Goal: Task Accomplishment & Management: Use online tool/utility

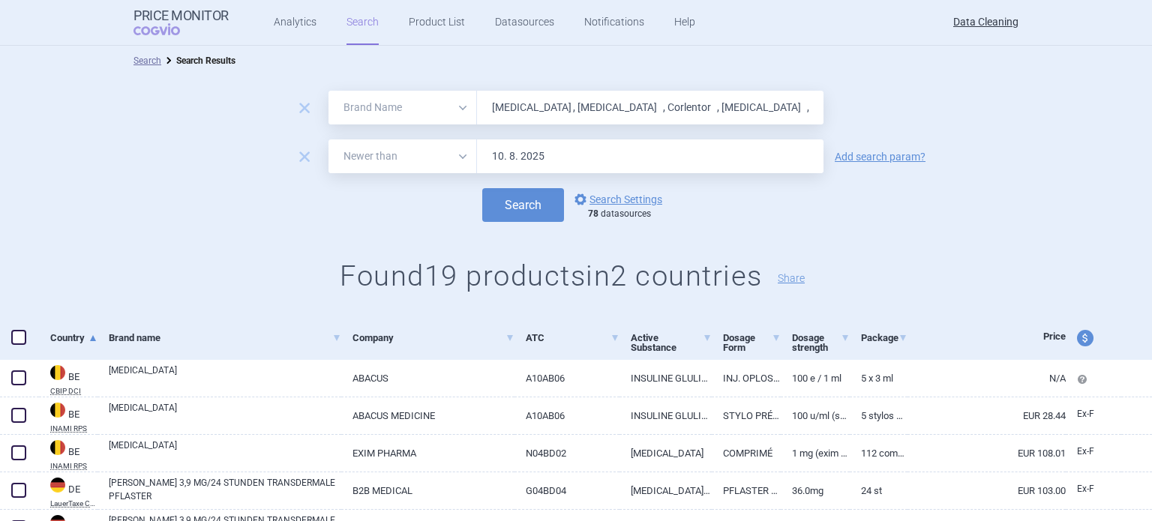
select select "brandName"
select select "newerThan"
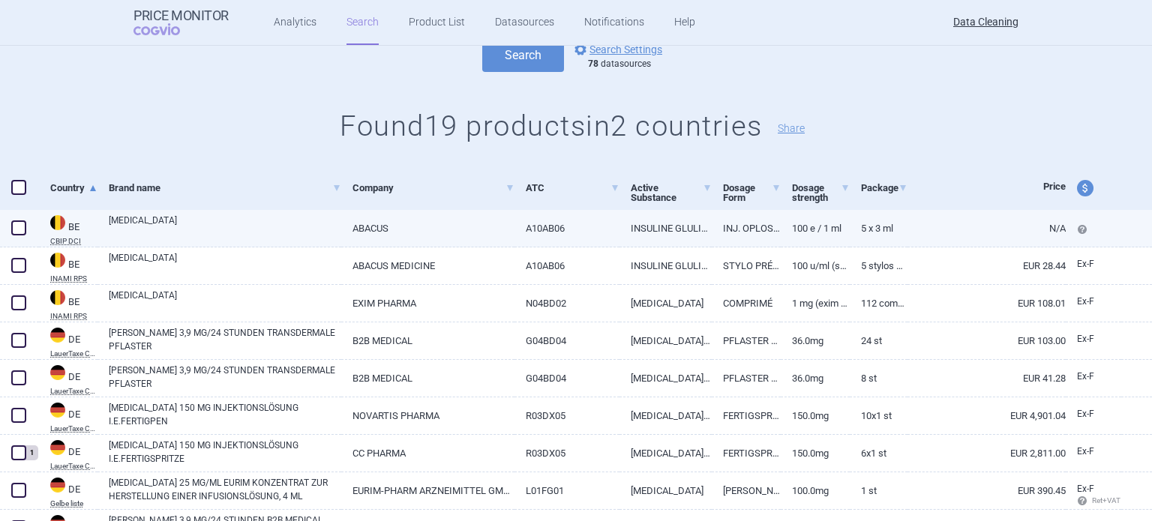
click at [142, 224] on link "[MEDICAL_DATA]" at bounding box center [225, 227] width 232 height 27
select select "EUR"
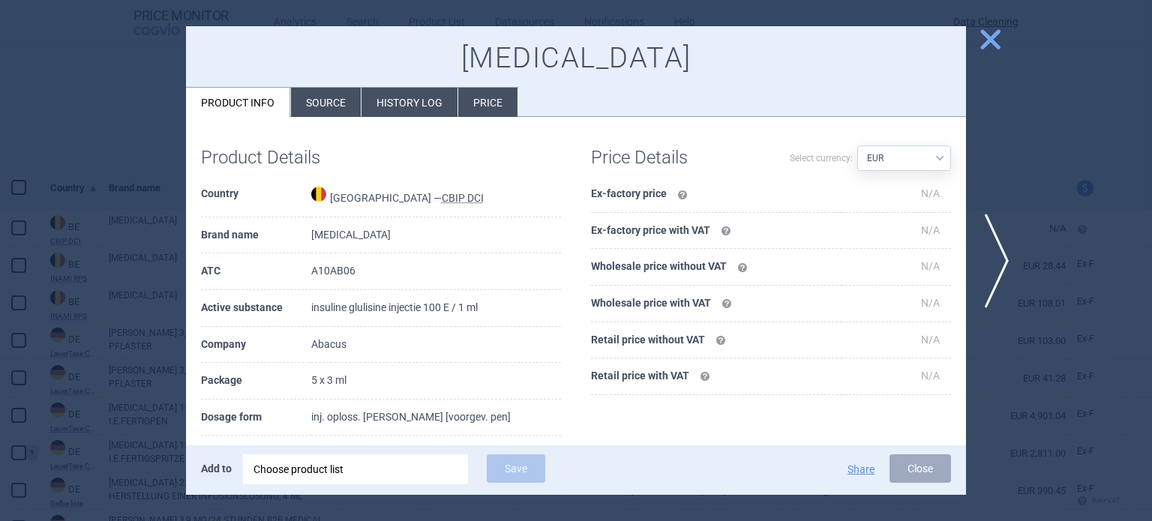
scroll to position [75, 0]
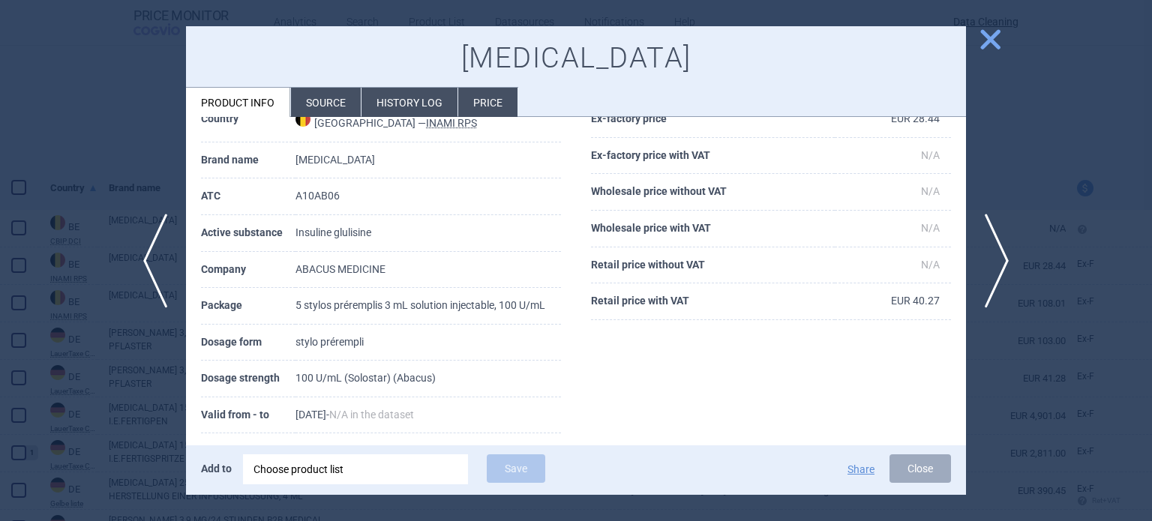
click at [56, 234] on div at bounding box center [576, 260] width 1152 height 521
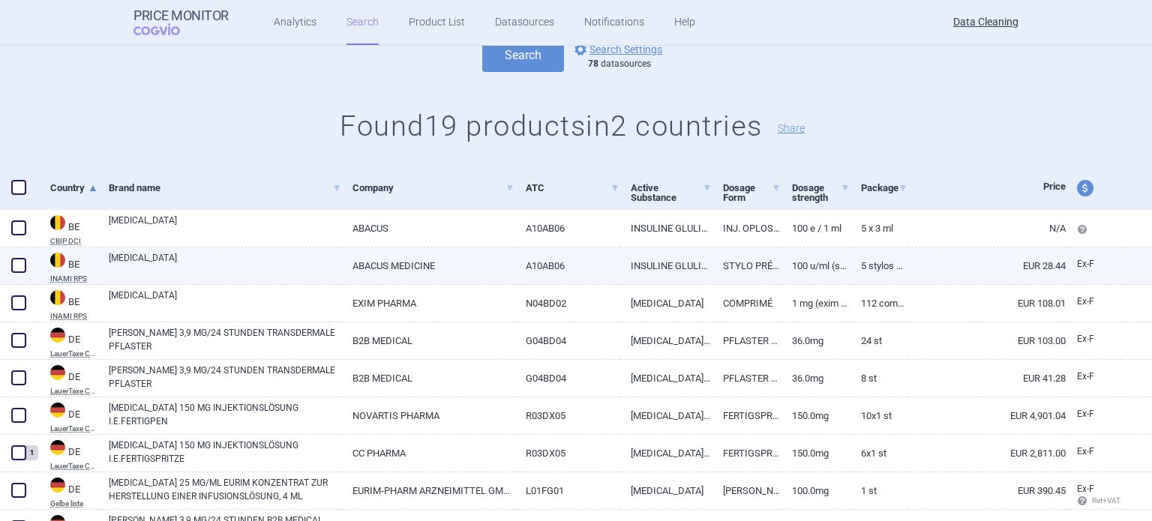
click at [21, 268] on span at bounding box center [18, 265] width 15 height 15
checkbox input "true"
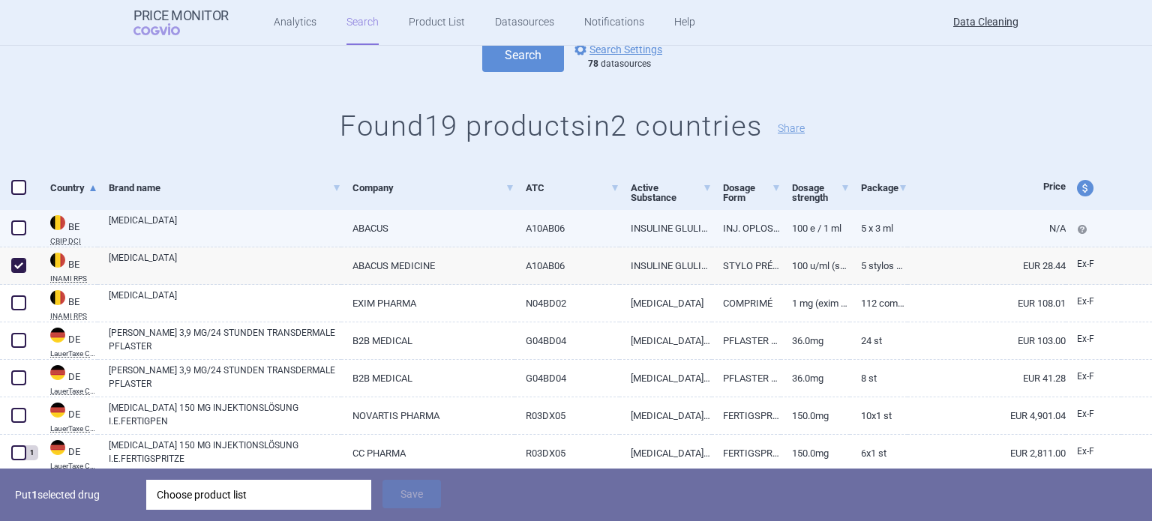
click at [13, 230] on span at bounding box center [18, 227] width 15 height 15
checkbox input "true"
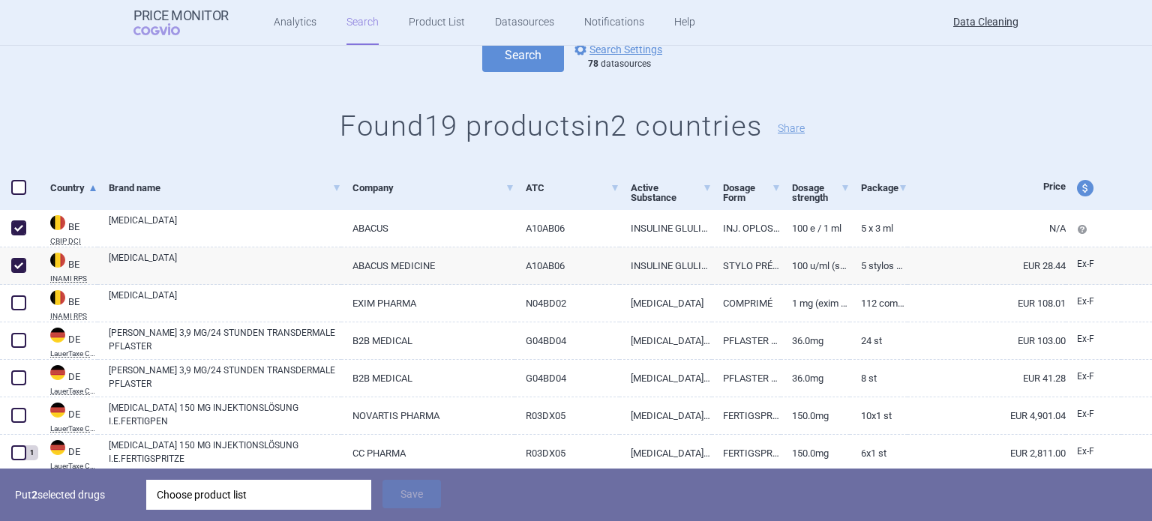
click at [280, 491] on div "Choose product list" at bounding box center [259, 495] width 204 height 30
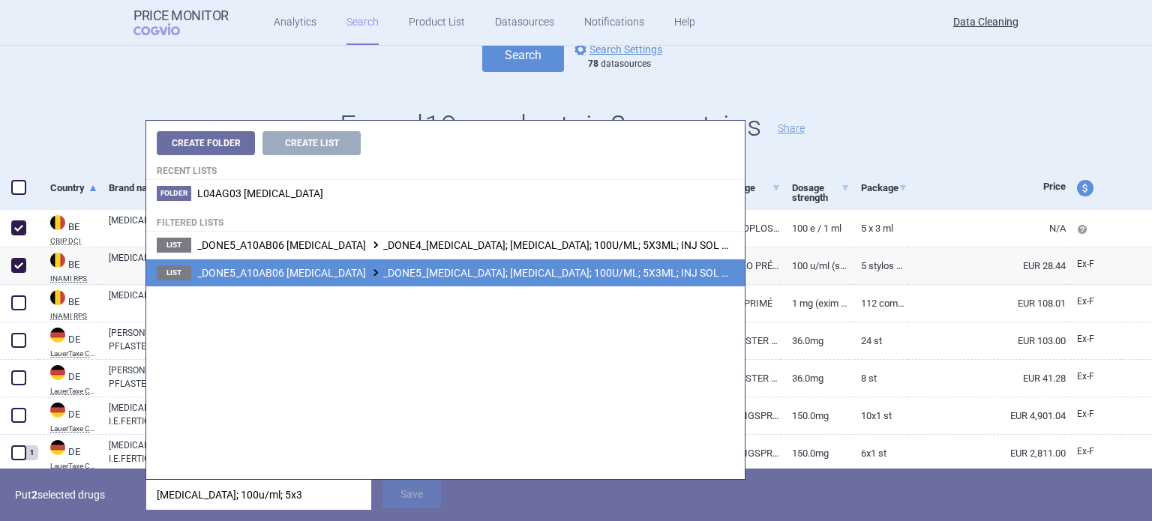
type input "[MEDICAL_DATA]; 100u/ml; 5x3"
click at [450, 262] on li "List _DONE5_A10AB06 [MEDICAL_DATA] _DONE5_[MEDICAL_DATA]; [MEDICAL_DATA]; 100U/…" at bounding box center [445, 273] width 598 height 28
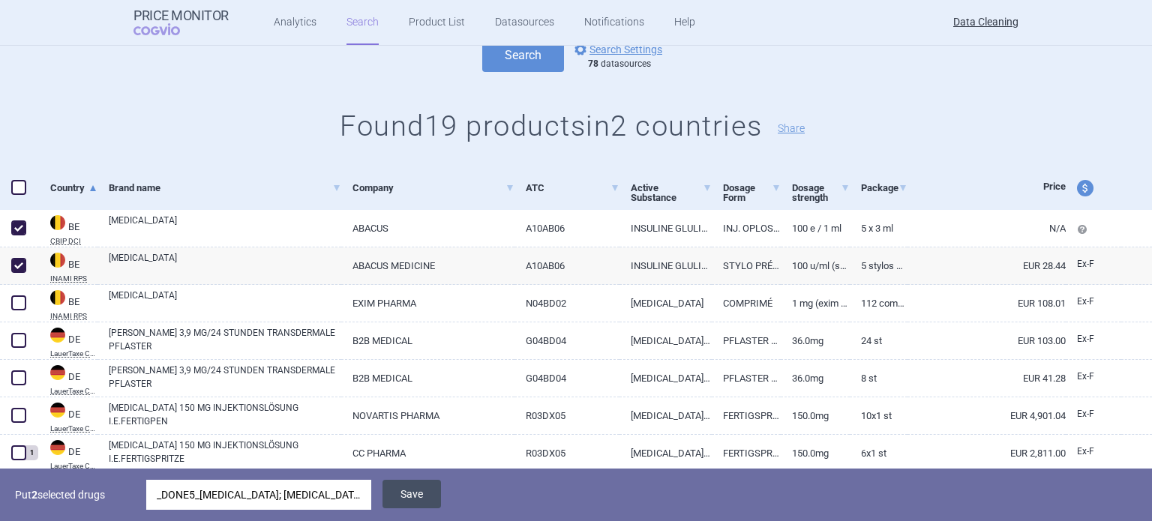
click at [415, 490] on button "Save" at bounding box center [411, 494] width 58 height 28
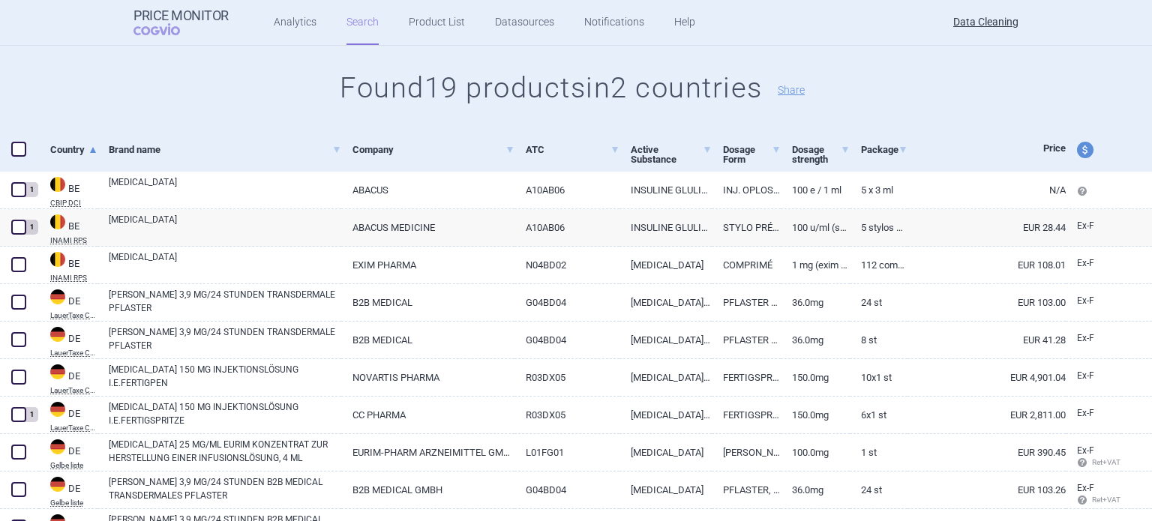
scroll to position [225, 0]
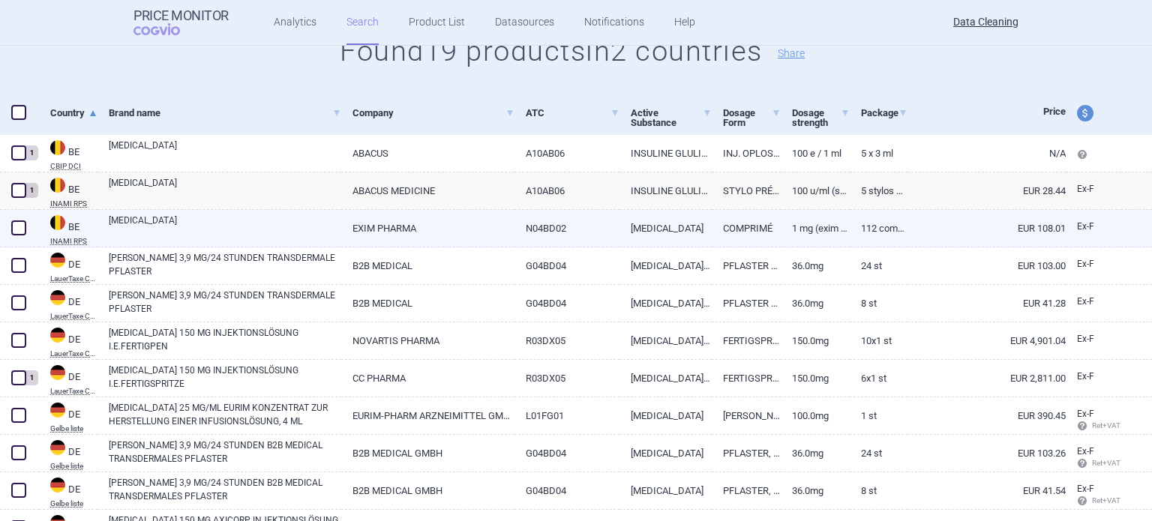
drag, startPoint x: 15, startPoint y: 232, endPoint x: 22, endPoint y: 231, distance: 7.5
click at [15, 232] on span at bounding box center [18, 227] width 15 height 15
checkbox input "true"
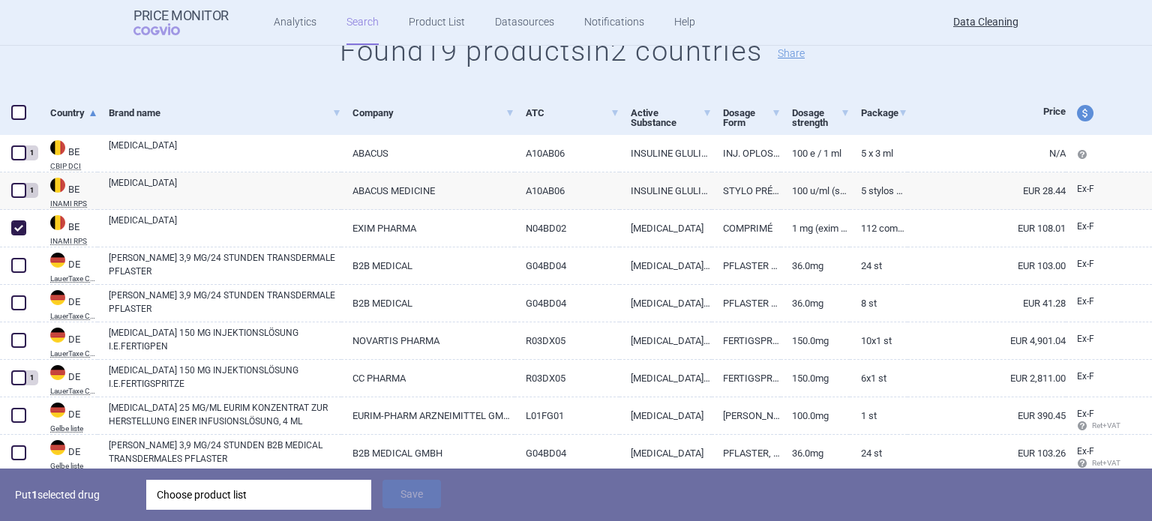
click at [262, 503] on div "Choose product list" at bounding box center [259, 495] width 204 height 30
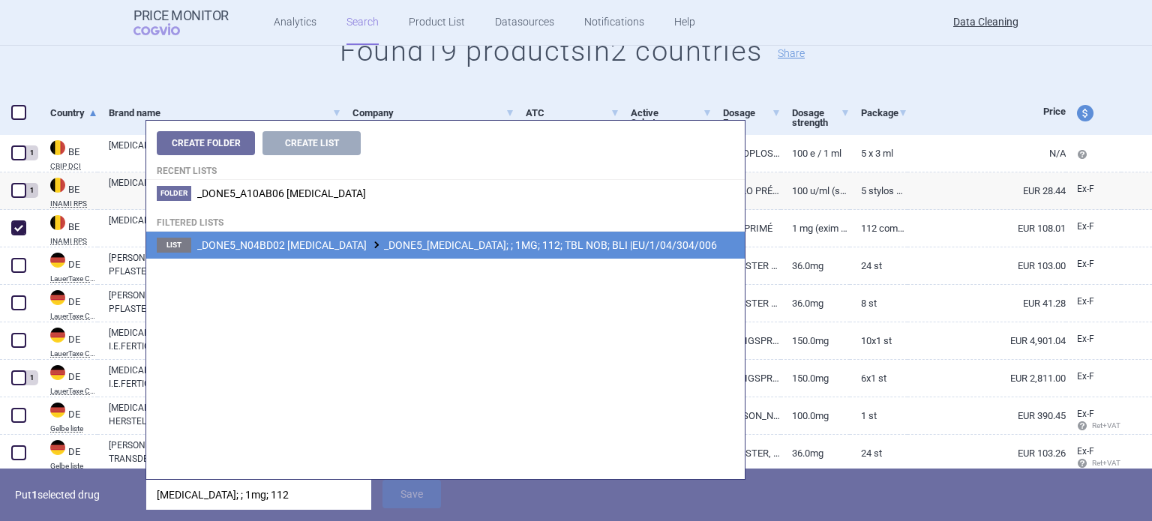
type input "[MEDICAL_DATA]; ; 1mg; 112"
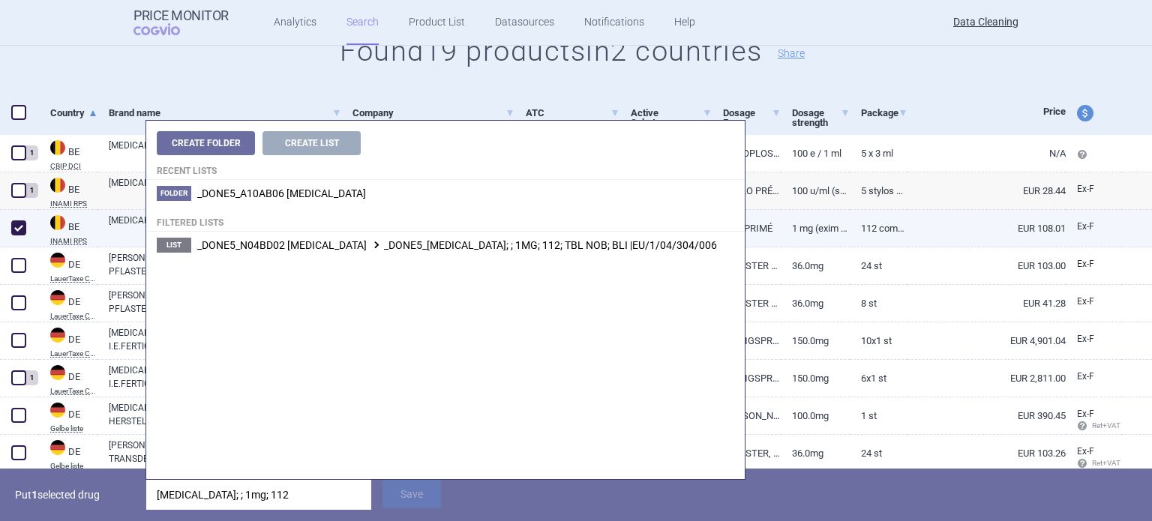
click at [507, 241] on span "_DONE5_N04BD02 [MEDICAL_DATA] _DONE5_[MEDICAL_DATA]; ; 1MG; 112; TBL NOB; BLI |…" at bounding box center [457, 245] width 520 height 12
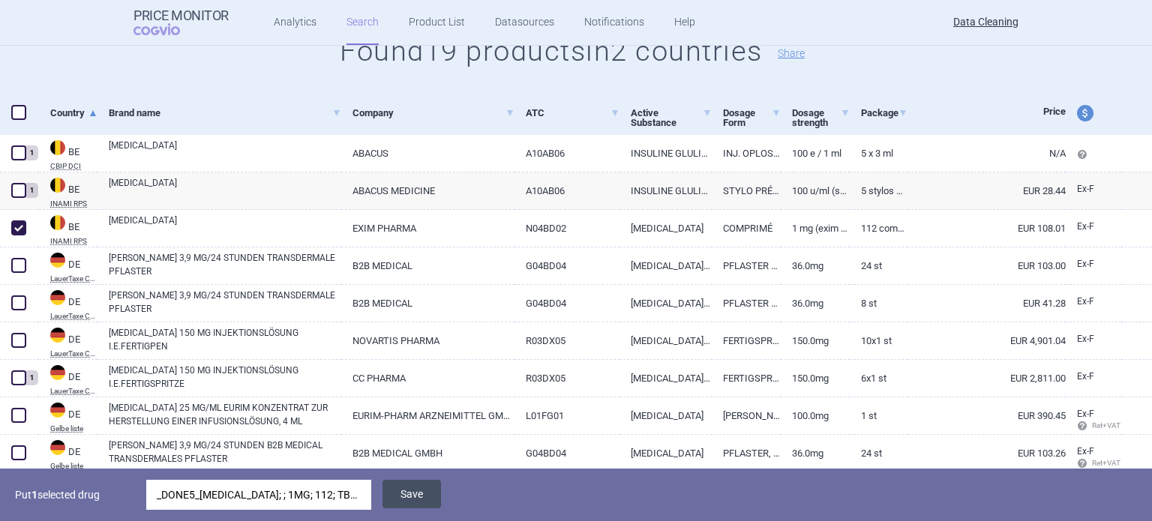
click at [421, 487] on button "Save" at bounding box center [411, 494] width 58 height 28
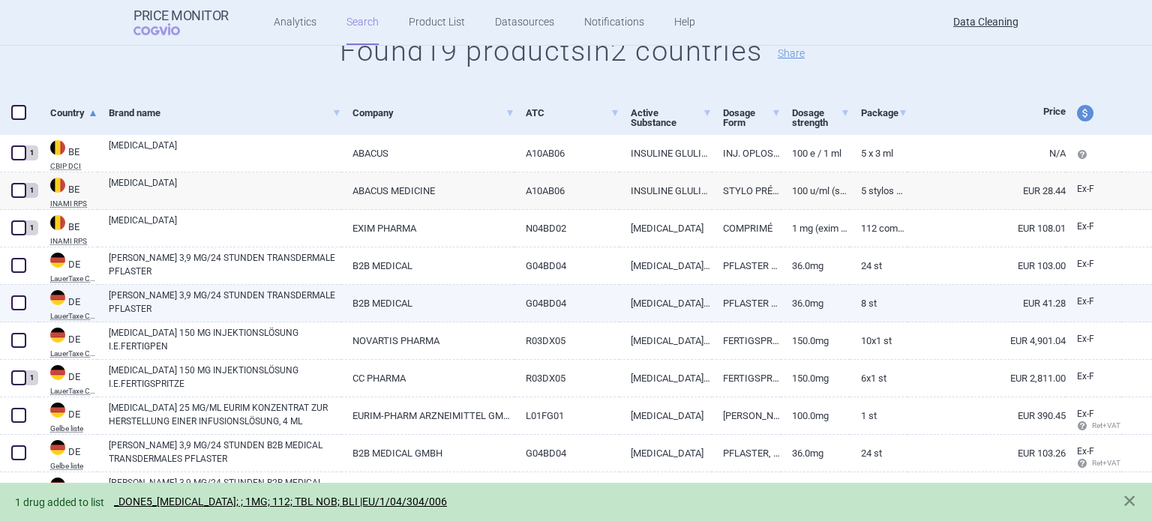
scroll to position [300, 0]
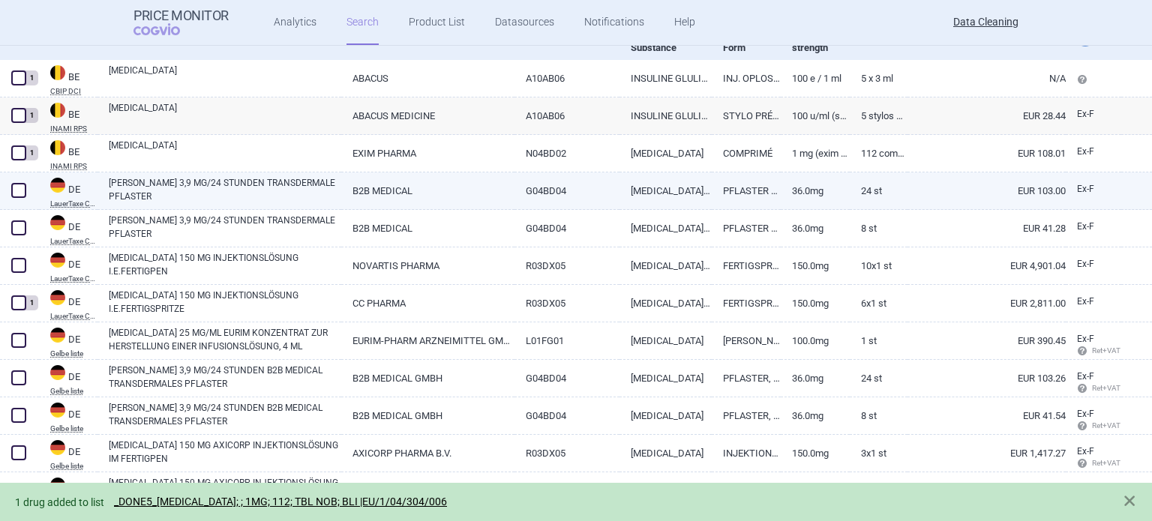
click at [16, 191] on span at bounding box center [18, 190] width 15 height 15
checkbox input "true"
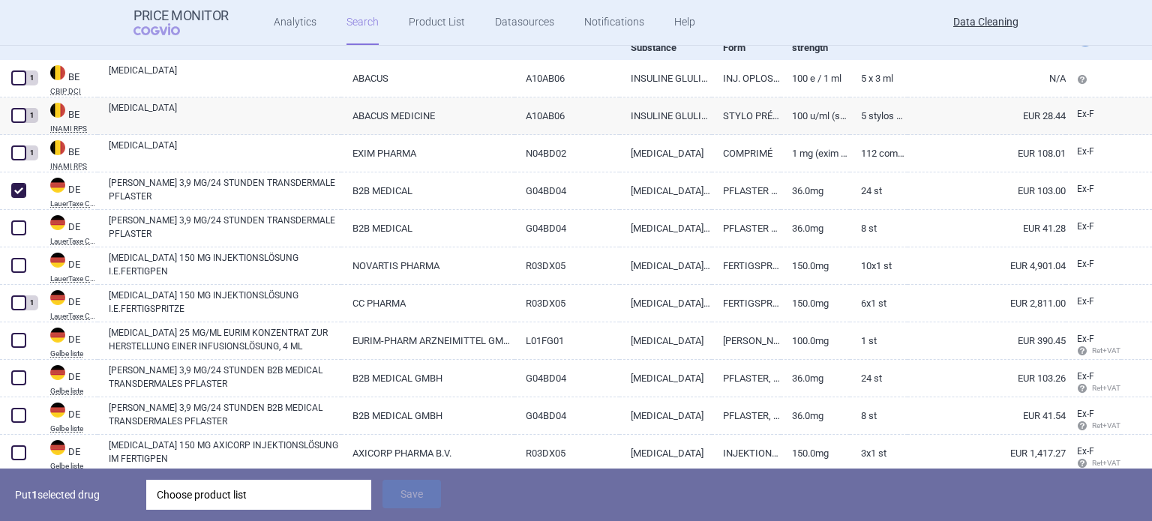
click at [259, 490] on div "Choose product list" at bounding box center [259, 495] width 204 height 30
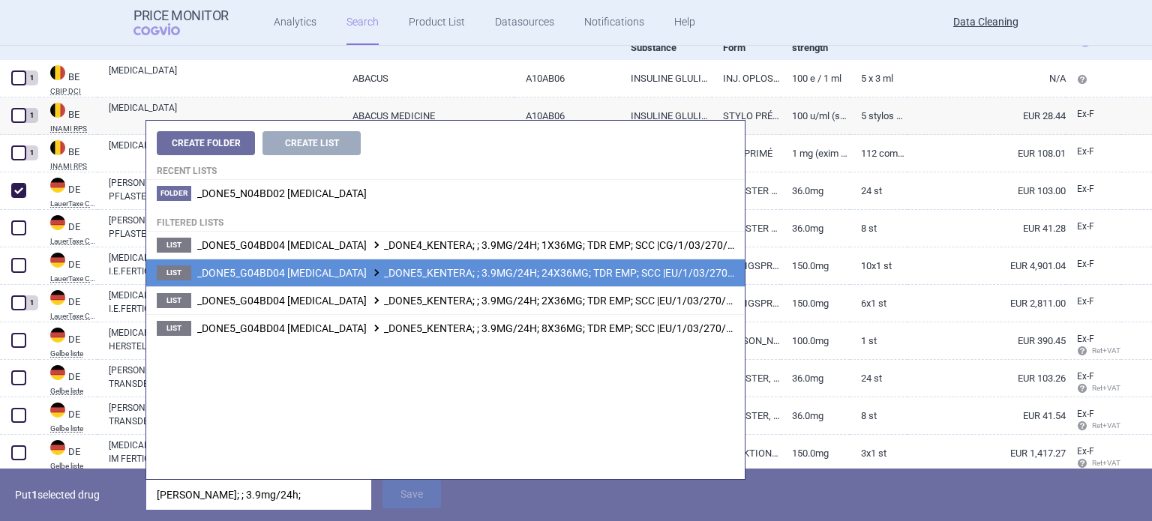
type input "[PERSON_NAME]; ; 3.9mg/24h;"
click at [523, 278] on span "_DONE5_G04BD04 [MEDICAL_DATA] _DONE5_KENTERA; ; 3.9MG/24H; 24X36MG; TDR EMP; SC…" at bounding box center [473, 273] width 553 height 12
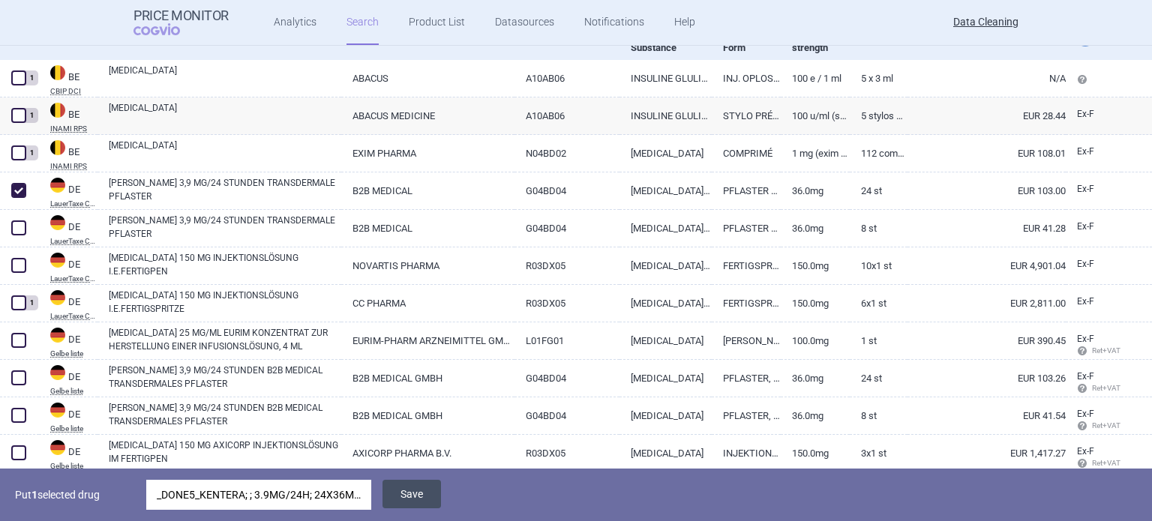
click at [422, 494] on button "Save" at bounding box center [411, 494] width 58 height 28
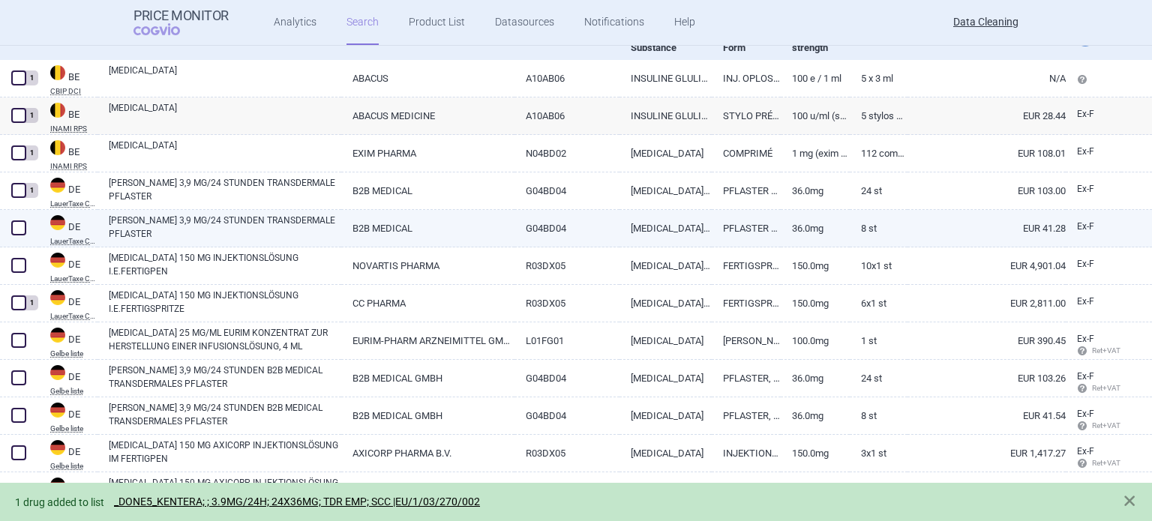
click at [16, 231] on span at bounding box center [18, 227] width 15 height 15
checkbox input "true"
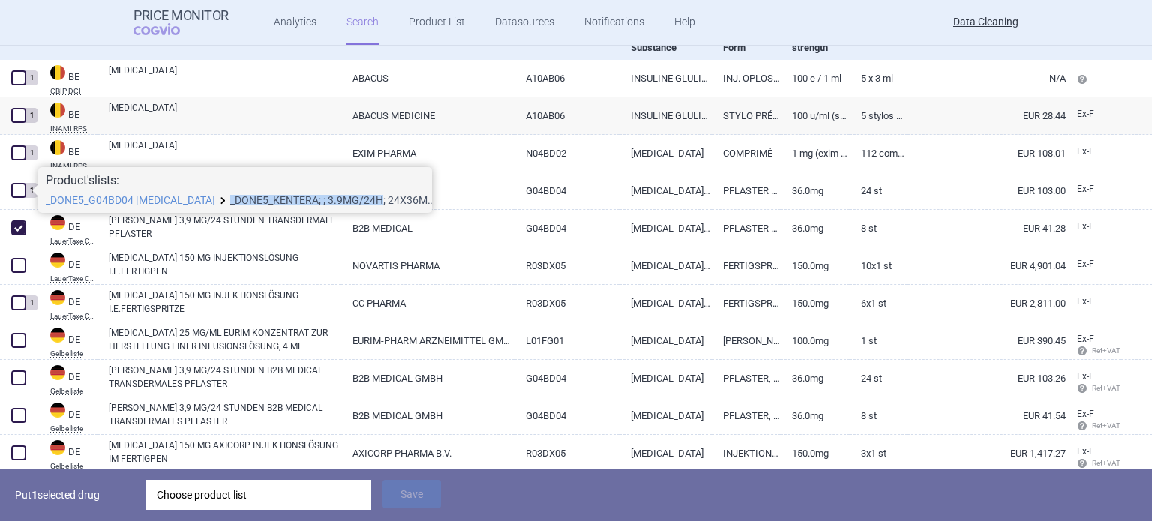
drag, startPoint x: 259, startPoint y: 191, endPoint x: 365, endPoint y: 199, distance: 106.8
click at [365, 199] on div "Product's lists: _DONE5_G04BD04 [MEDICAL_DATA] _DONE5_KENTERA; ; 3.9MG/24H; 24X…" at bounding box center [235, 190] width 394 height 46
copy link "_DONE5_KENTERA; ; 3.9MG/24H"
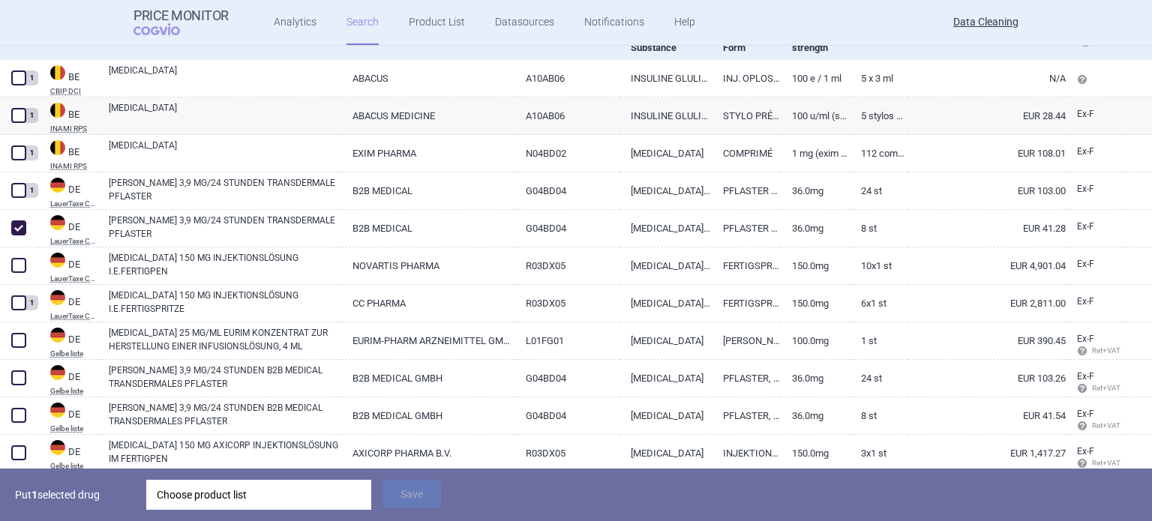
click at [237, 501] on div "Choose product list" at bounding box center [259, 495] width 204 height 30
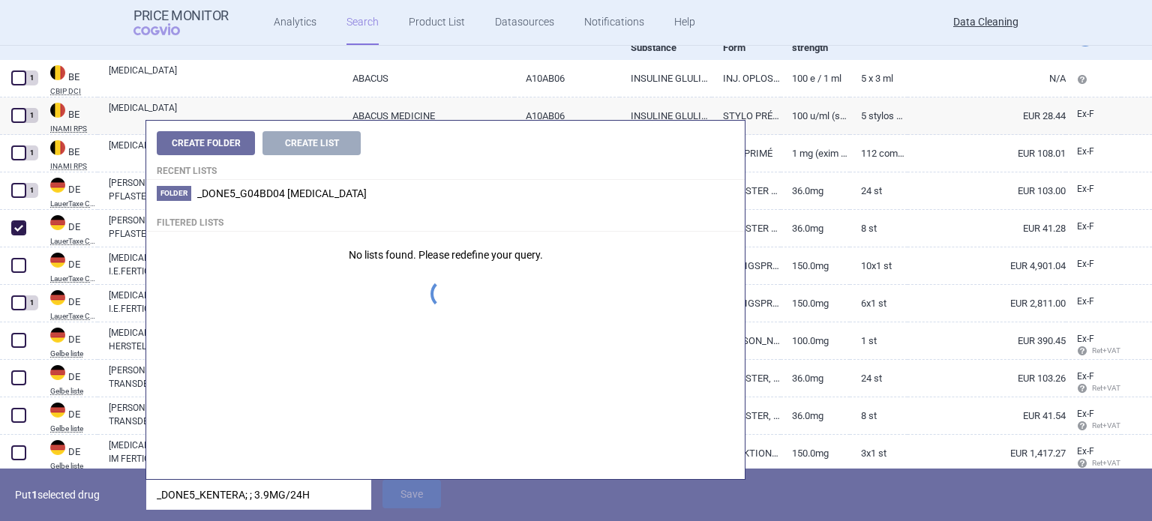
drag, startPoint x: 179, startPoint y: 489, endPoint x: 70, endPoint y: 472, distance: 110.7
click at [70, 473] on div "Put 1 selected drug _DONE5_KENTERA; ; 3.9MG/24H Save" at bounding box center [576, 495] width 1152 height 52
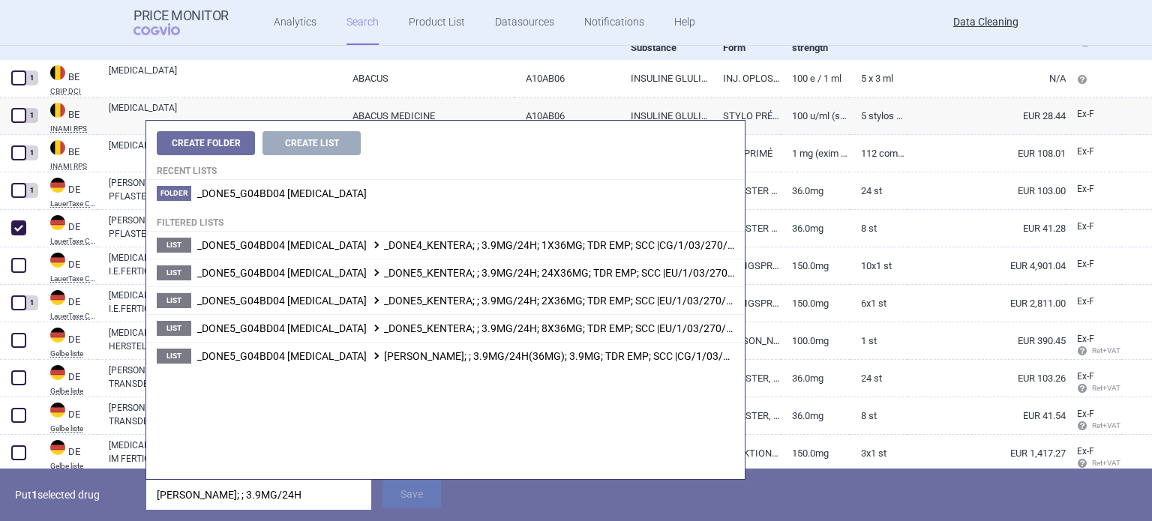
click at [285, 493] on input "[PERSON_NAME]; ; 3.9MG/24H" at bounding box center [258, 495] width 225 height 30
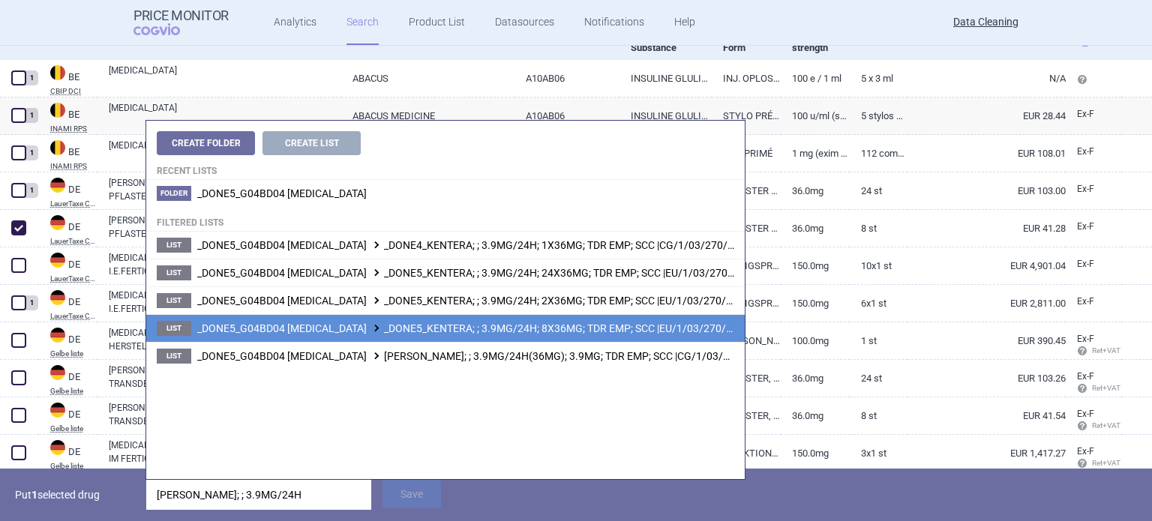
type input "[PERSON_NAME]; ; 3.9MG/24H"
click at [531, 329] on span "_DONE5_G04BD04 [MEDICAL_DATA] _DONE5_KENTERA; ; 3.9MG/24H; 8X36MG; TDR EMP; SCC…" at bounding box center [470, 328] width 547 height 12
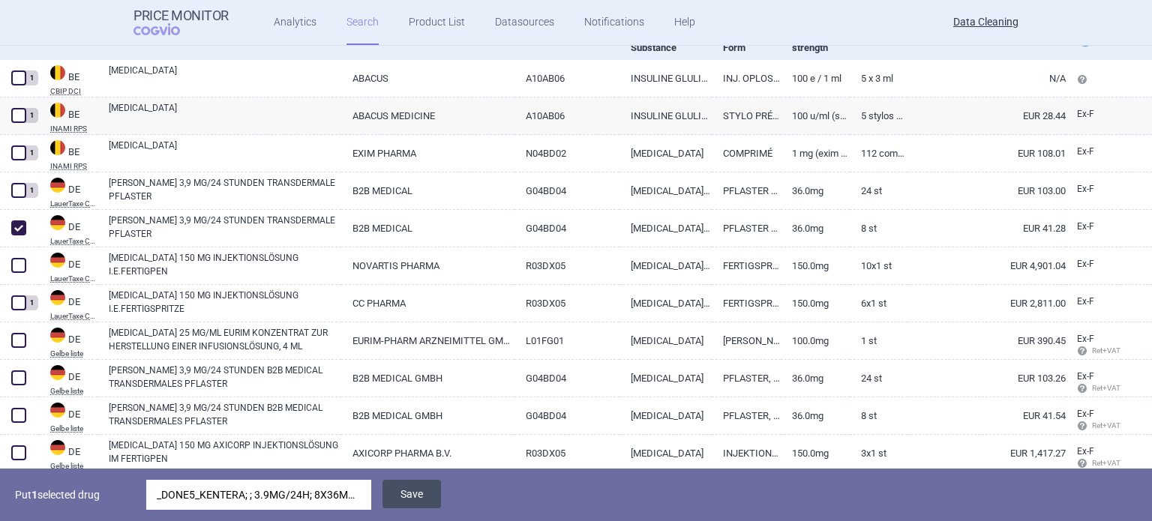
click at [403, 494] on button "Save" at bounding box center [411, 494] width 58 height 28
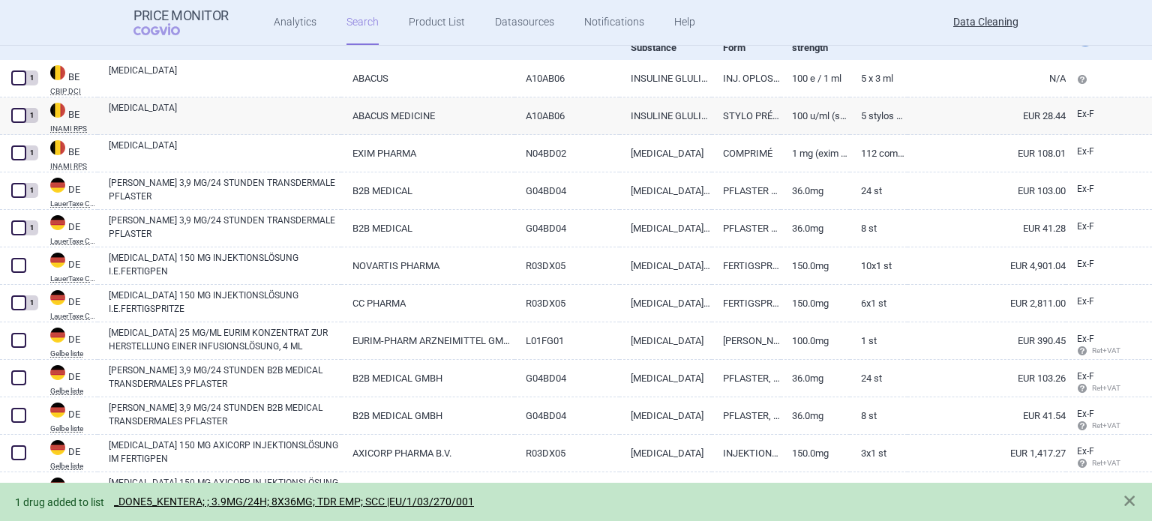
click at [19, 266] on span at bounding box center [18, 265] width 15 height 15
checkbox input "true"
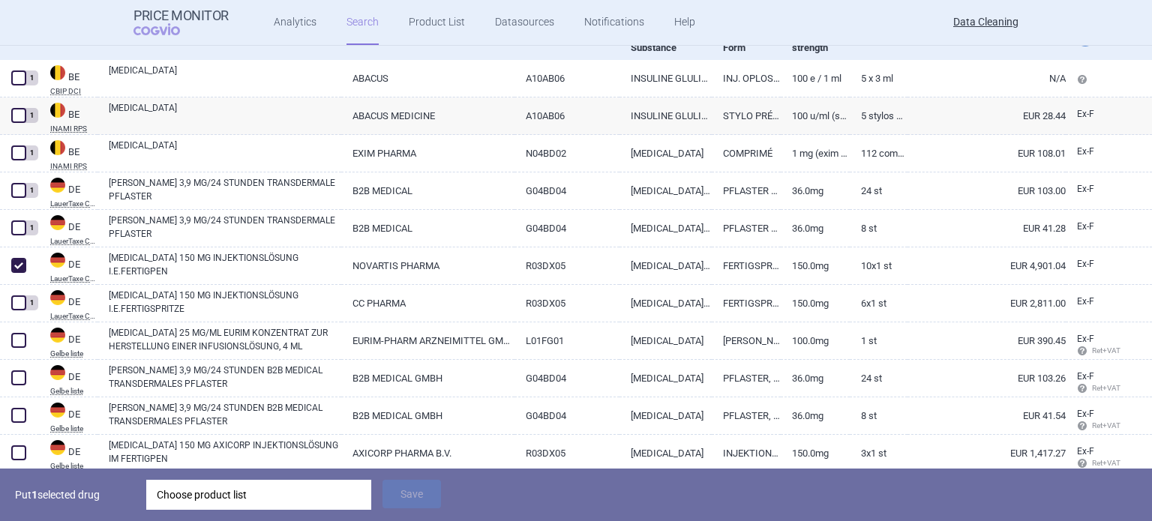
click at [337, 504] on div "Choose product list" at bounding box center [259, 495] width 204 height 30
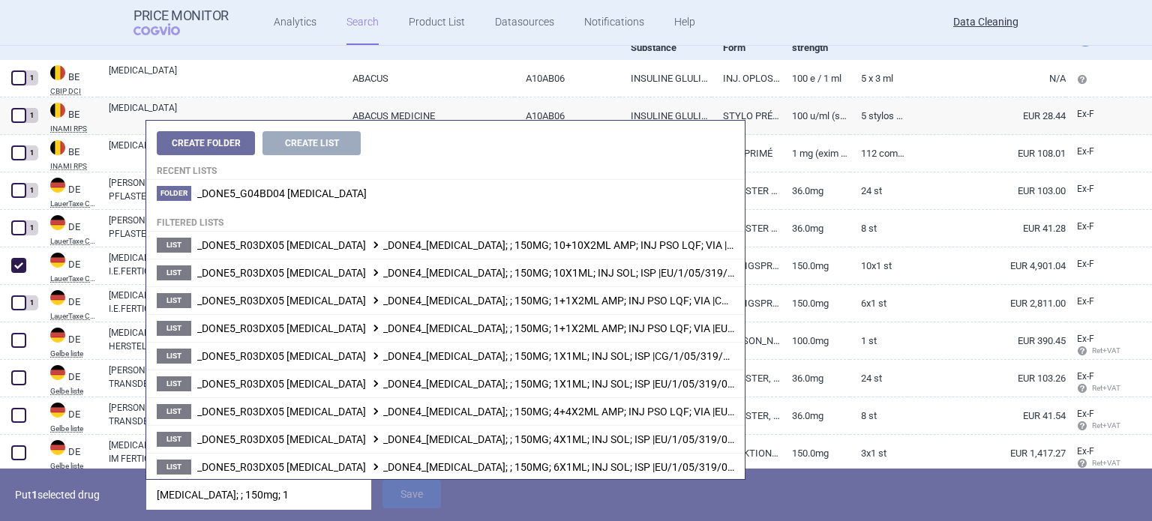
type input "[MEDICAL_DATA]; ; 150mg; 10"
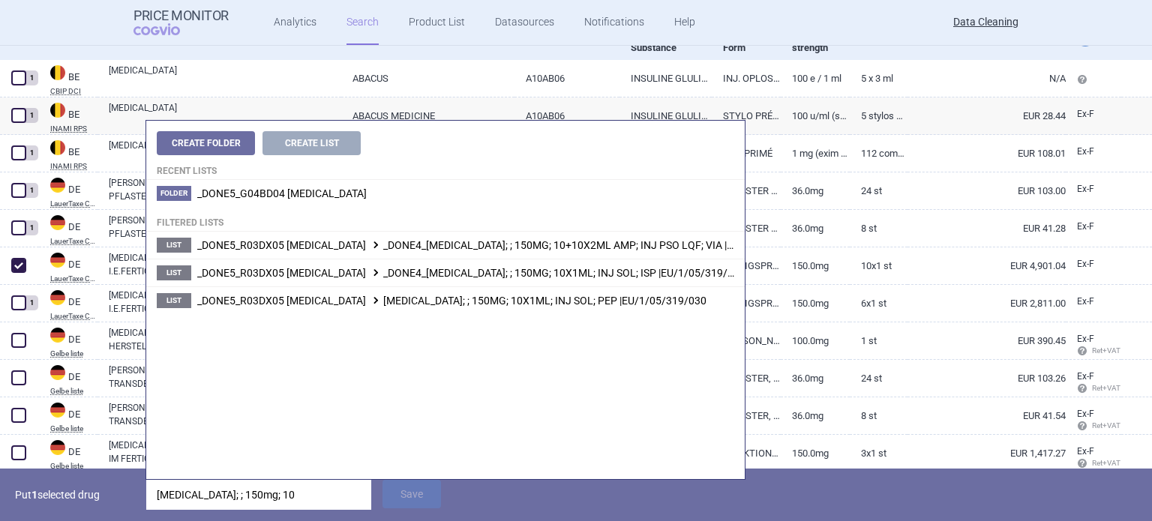
click at [115, 493] on p "Put 1 selected drug" at bounding box center [75, 495] width 120 height 30
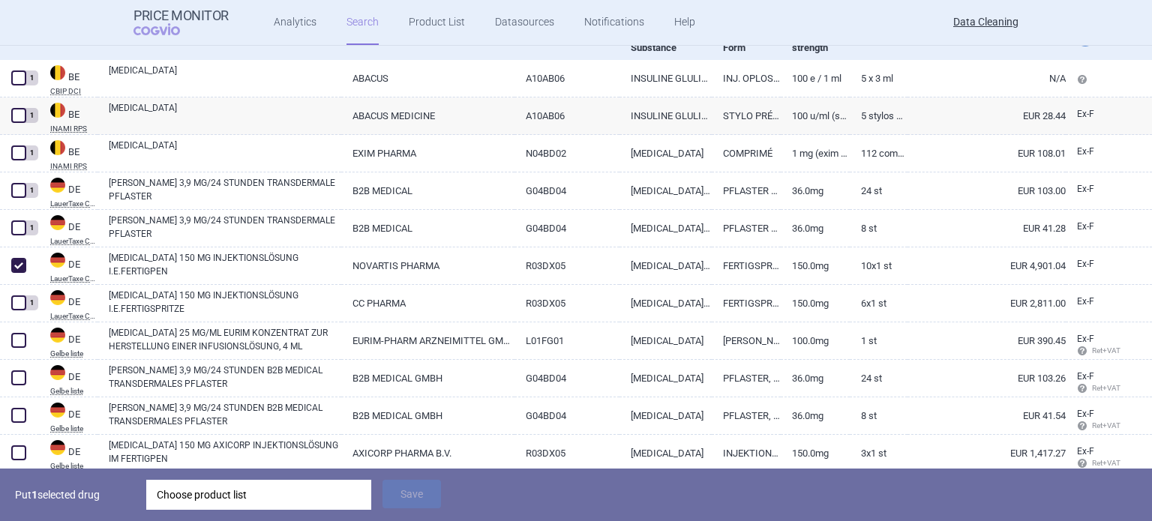
click at [193, 497] on div "Choose product list" at bounding box center [259, 495] width 204 height 30
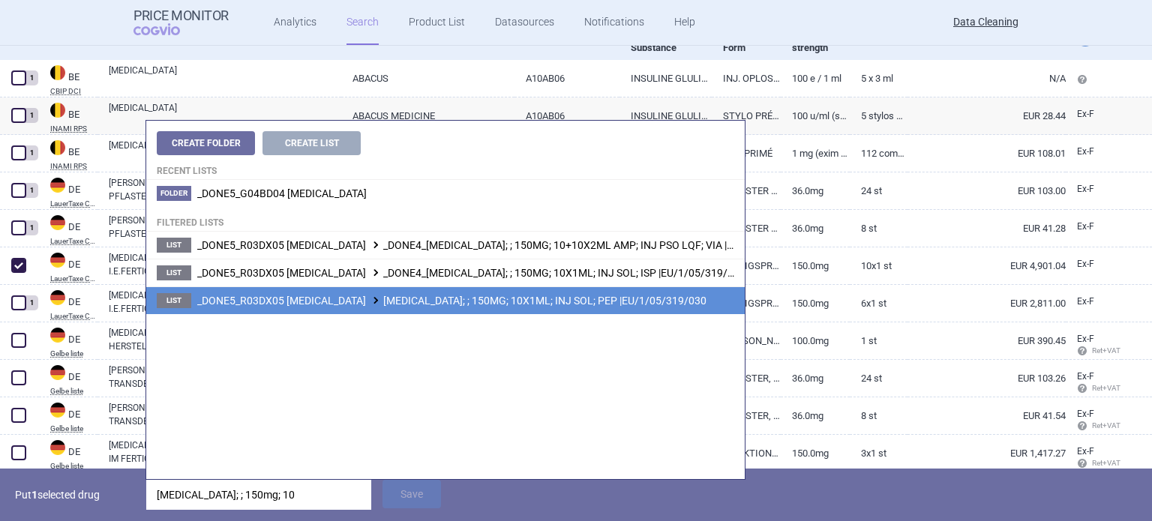
click at [573, 303] on span "_DONE5_R03DX05 [MEDICAL_DATA] [MEDICAL_DATA]; ; 150MG; 10X1ML; INJ SOL; PEP |EU…" at bounding box center [451, 301] width 509 height 12
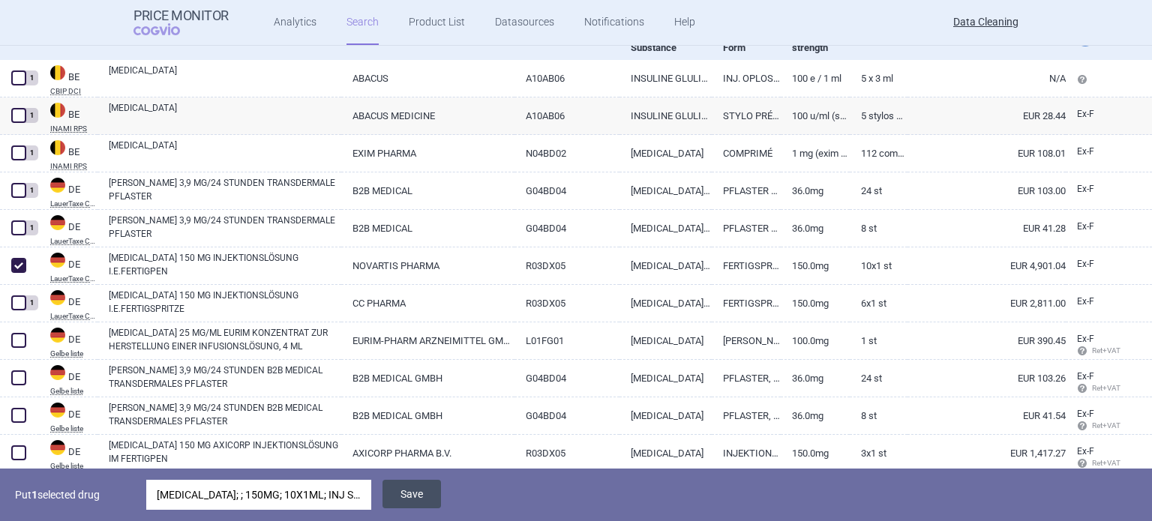
click at [411, 494] on button "Save" at bounding box center [411, 494] width 58 height 28
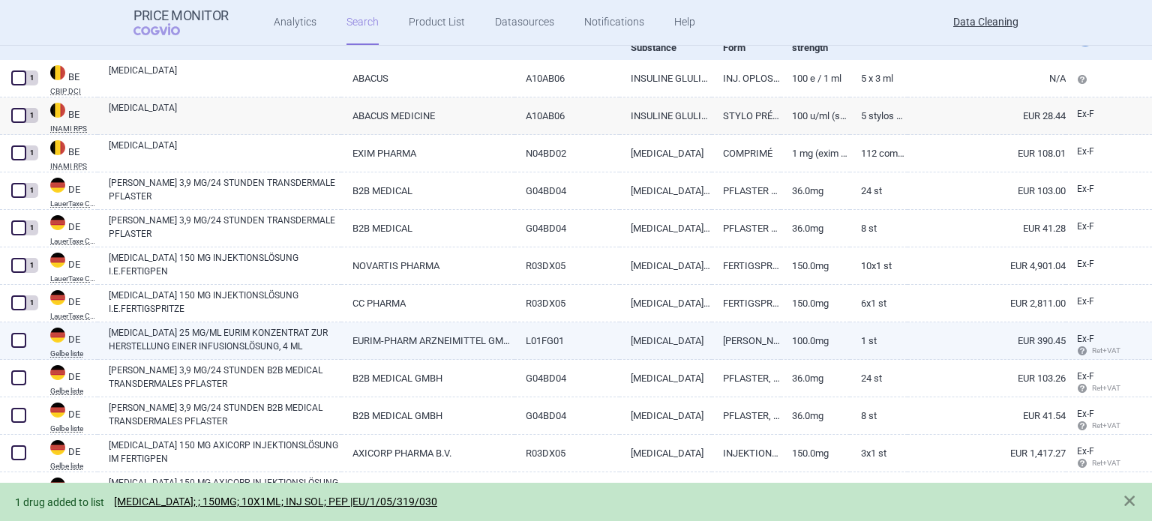
click at [24, 337] on span at bounding box center [18, 340] width 15 height 15
checkbox input "true"
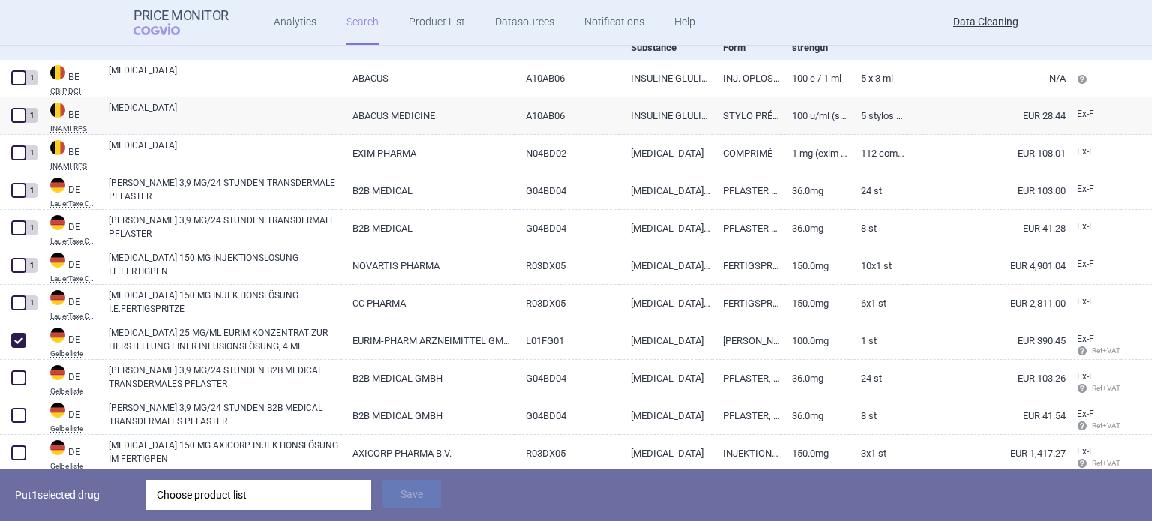
click at [349, 484] on div "Choose product list" at bounding box center [259, 495] width 204 height 30
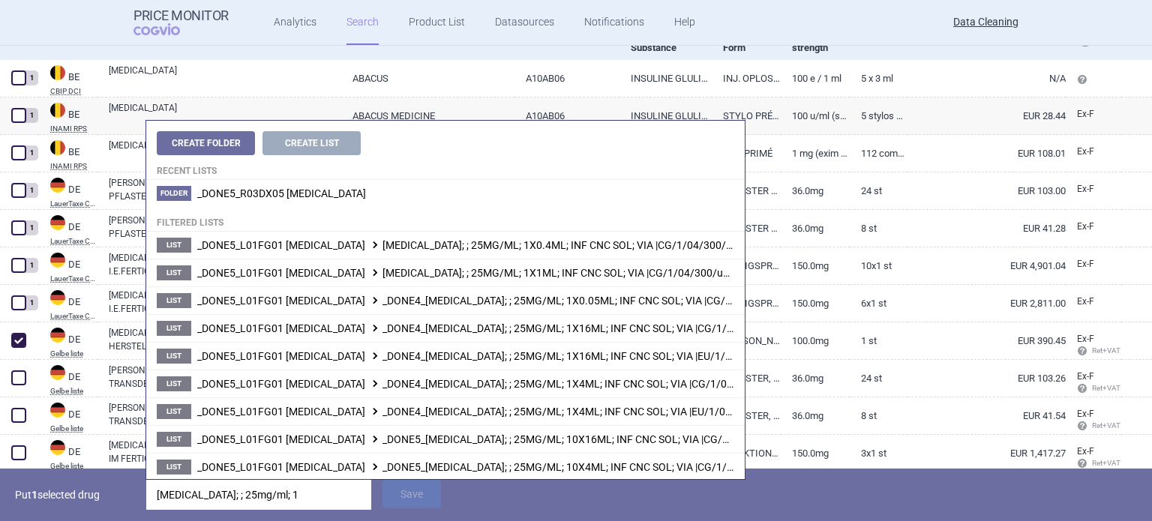
type input "[MEDICAL_DATA]; ; 25mg/ml; 1x"
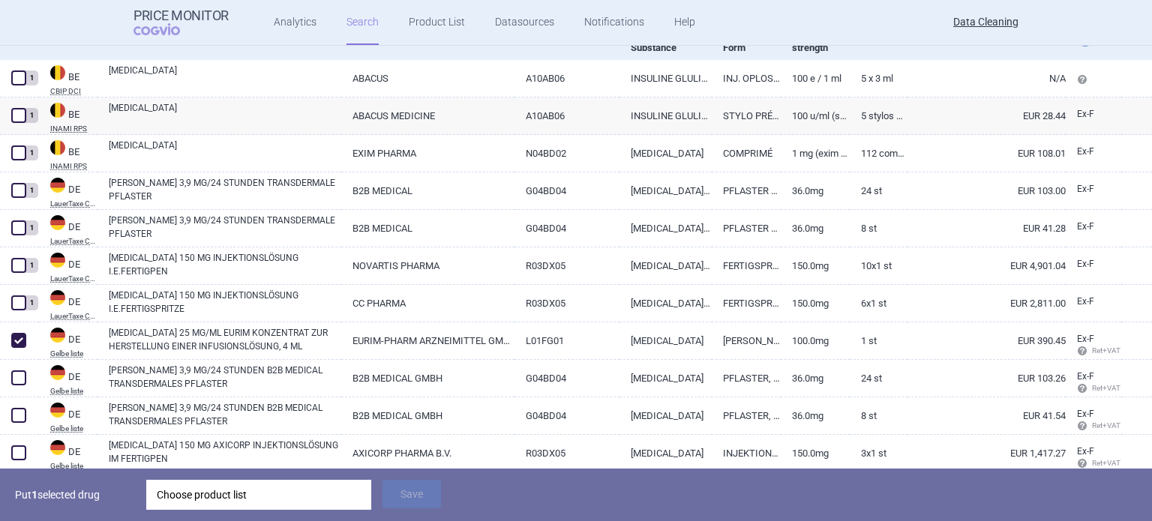
click at [94, 517] on div "Put 1 selected drug Choose product list Save" at bounding box center [576, 495] width 1152 height 52
click at [195, 500] on div "Choose product list" at bounding box center [259, 495] width 204 height 30
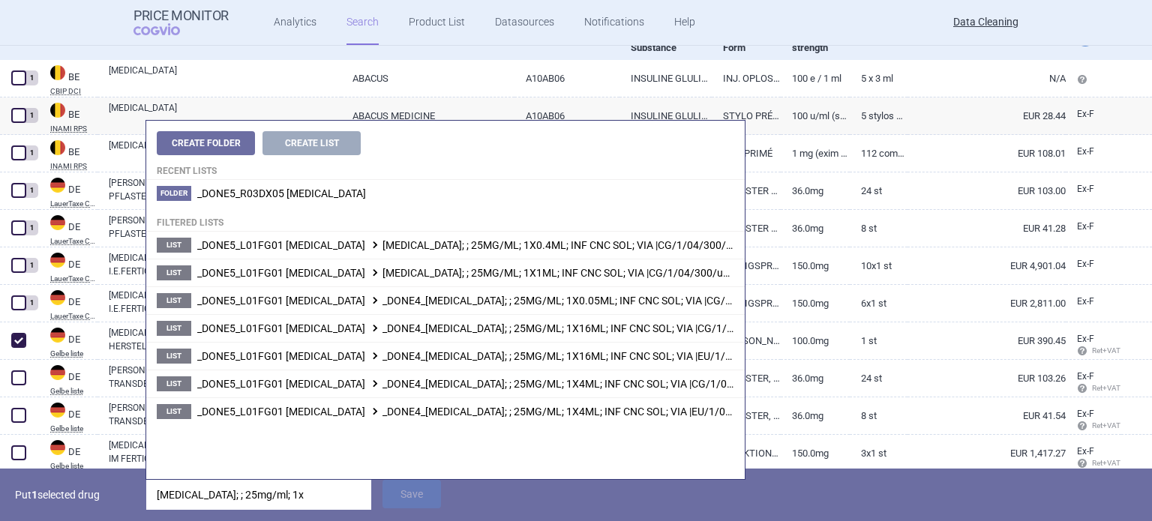
click at [102, 515] on div "Put 1 selected drug [MEDICAL_DATA]; ; 25mg/ml; 1x Save" at bounding box center [576, 495] width 1152 height 52
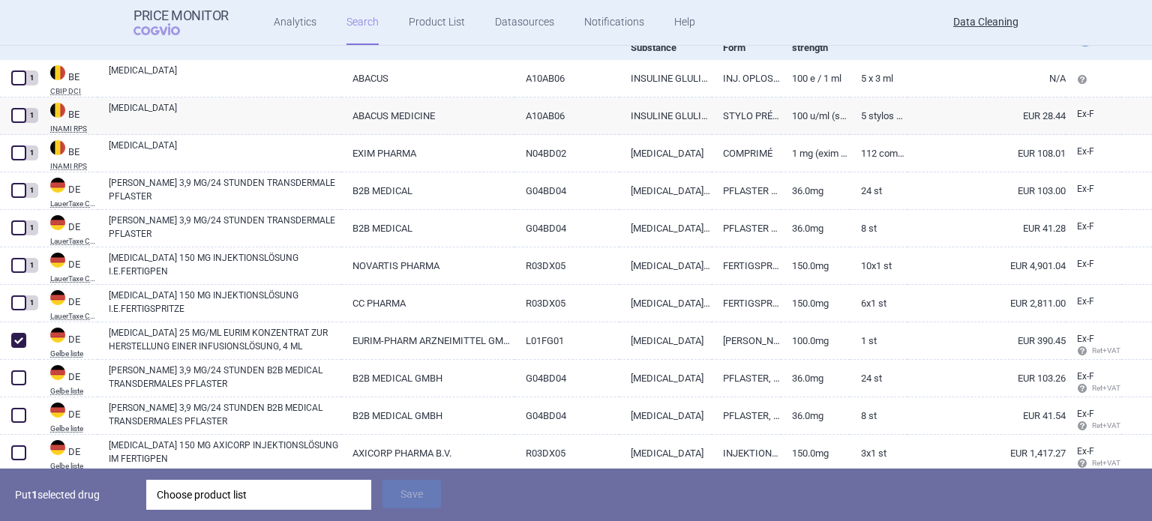
click at [259, 492] on div "Choose product list" at bounding box center [259, 495] width 204 height 30
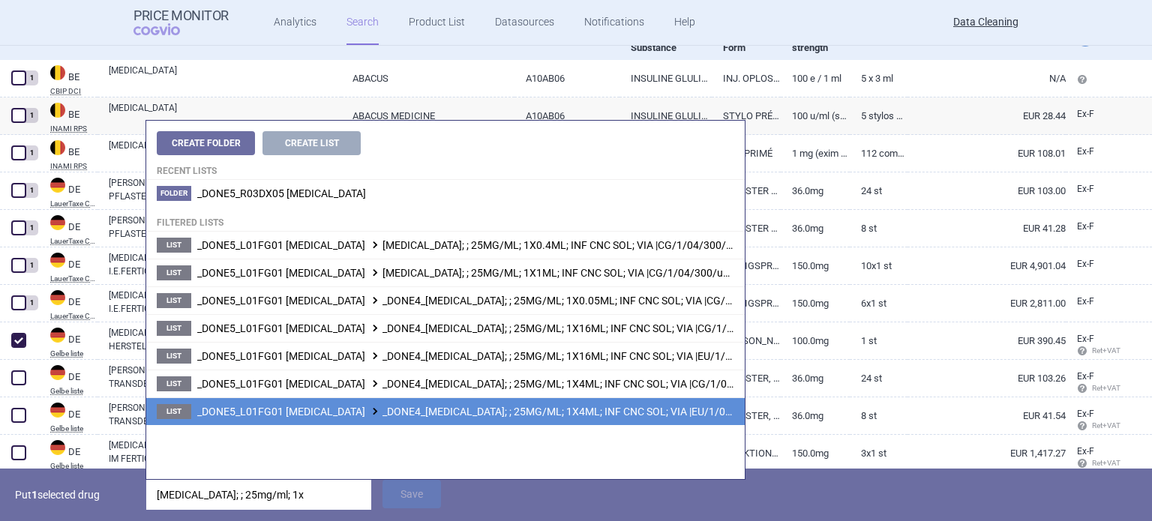
click at [550, 413] on span "_DONE5_L01FG01 [MEDICAL_DATA] _DONE4_[MEDICAL_DATA]; ; 25MG/ML; 1X4ML; INF CNC …" at bounding box center [486, 412] width 579 height 12
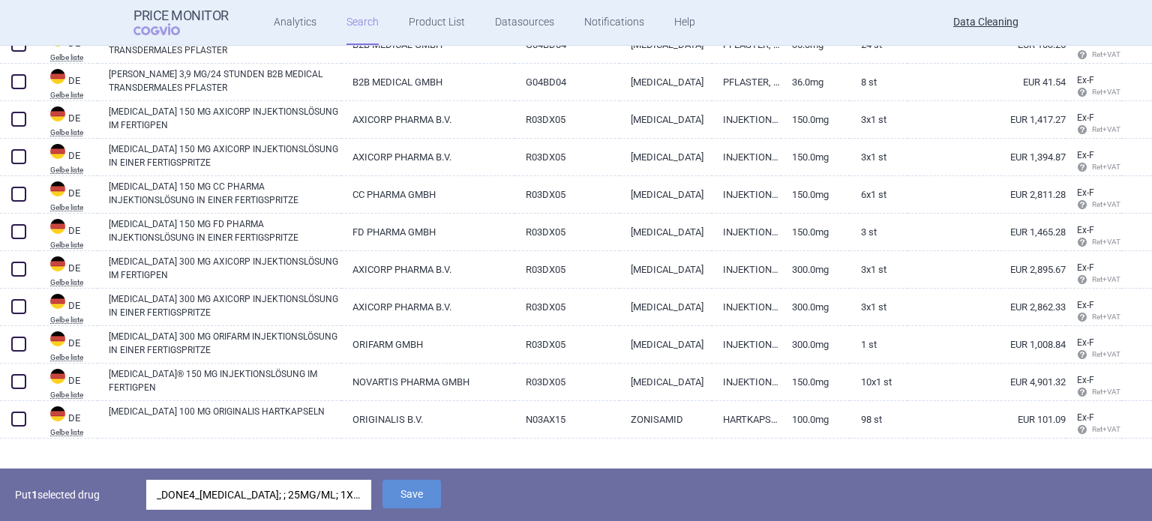
scroll to position [652, 0]
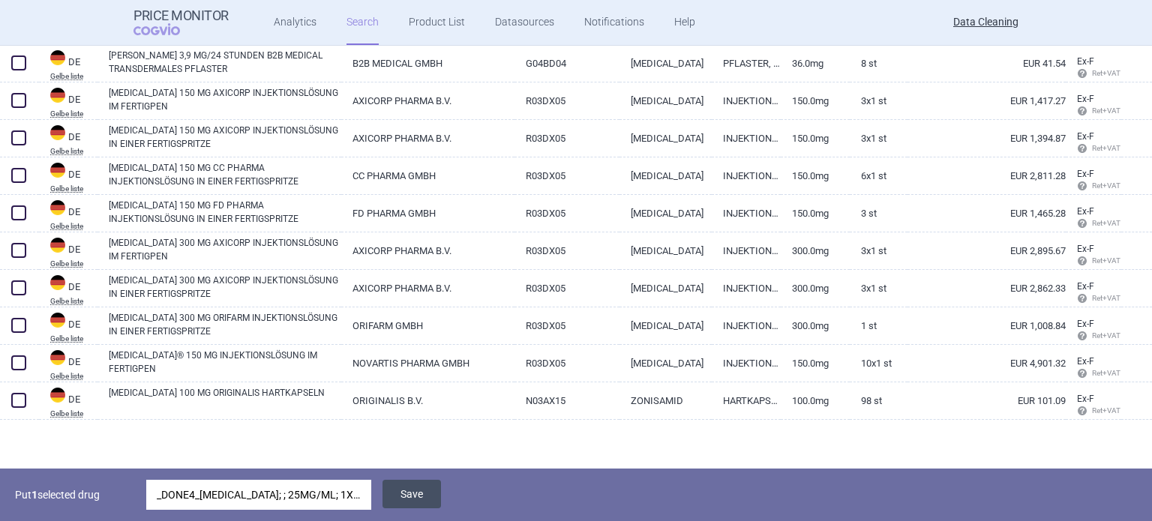
click at [420, 502] on button "Save" at bounding box center [411, 494] width 58 height 28
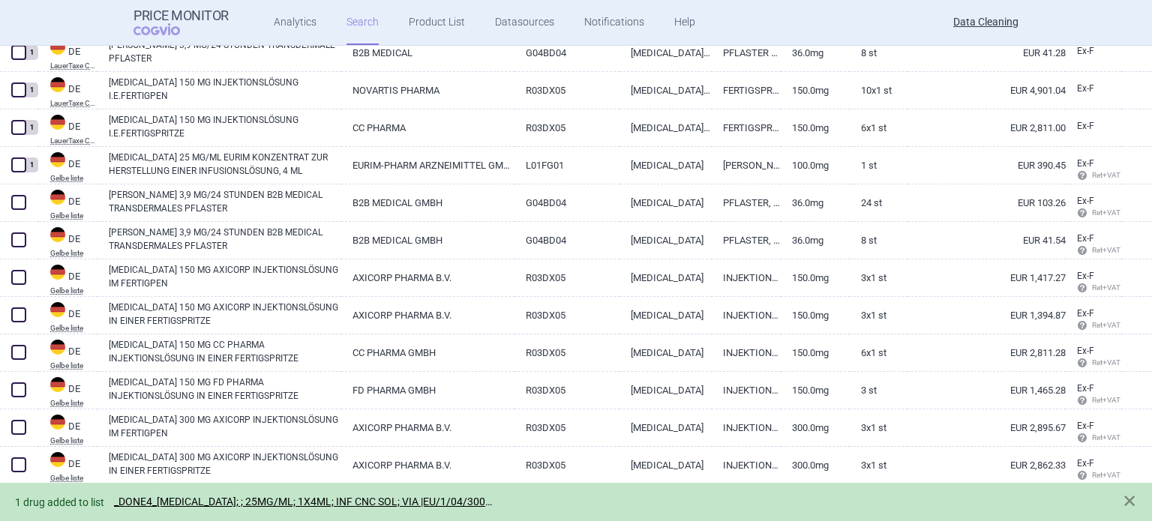
scroll to position [450, 0]
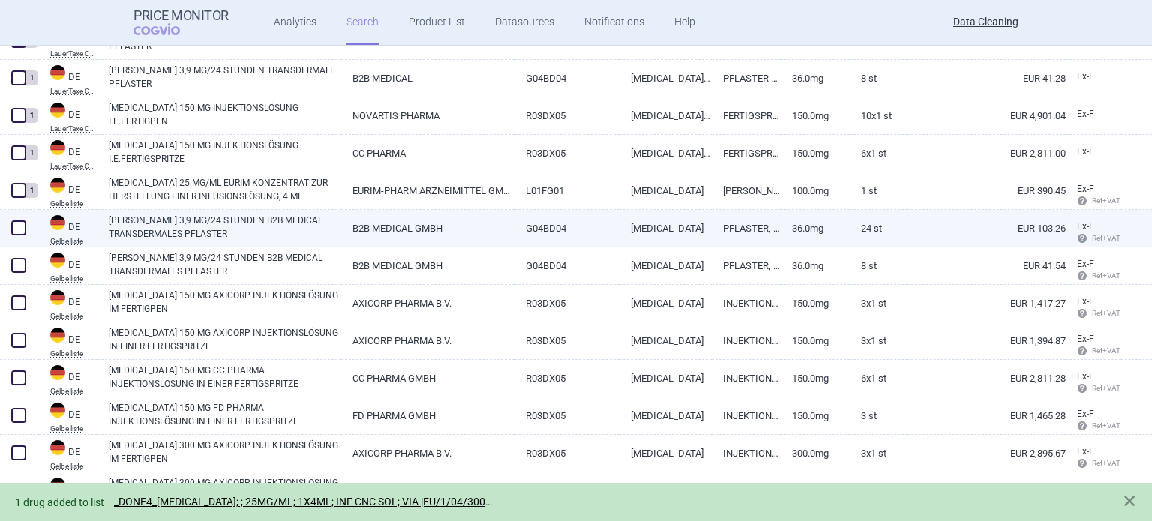
click at [16, 230] on span at bounding box center [18, 227] width 15 height 15
checkbox input "true"
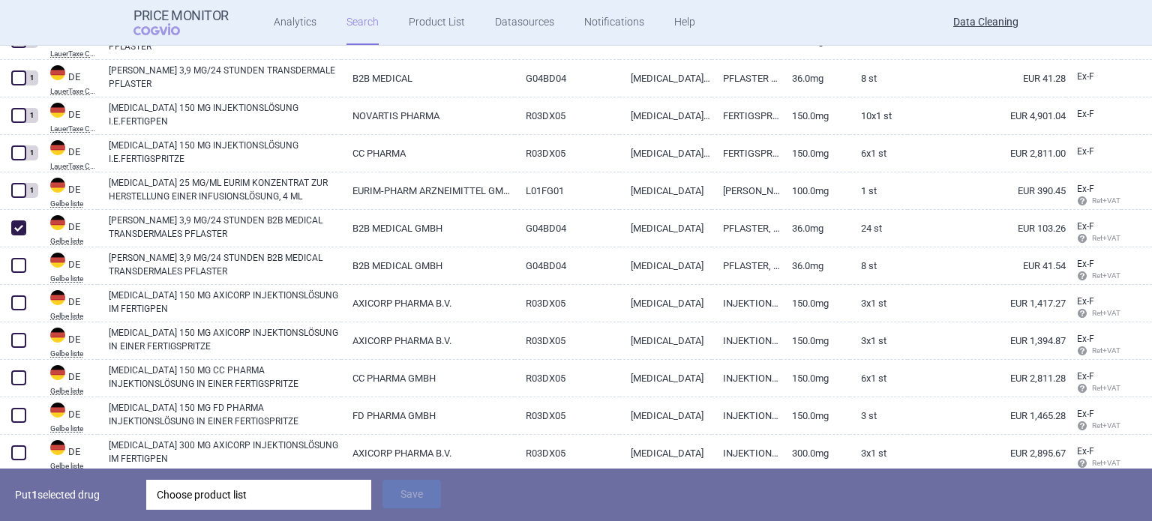
click at [253, 485] on div "Choose product list" at bounding box center [259, 495] width 204 height 30
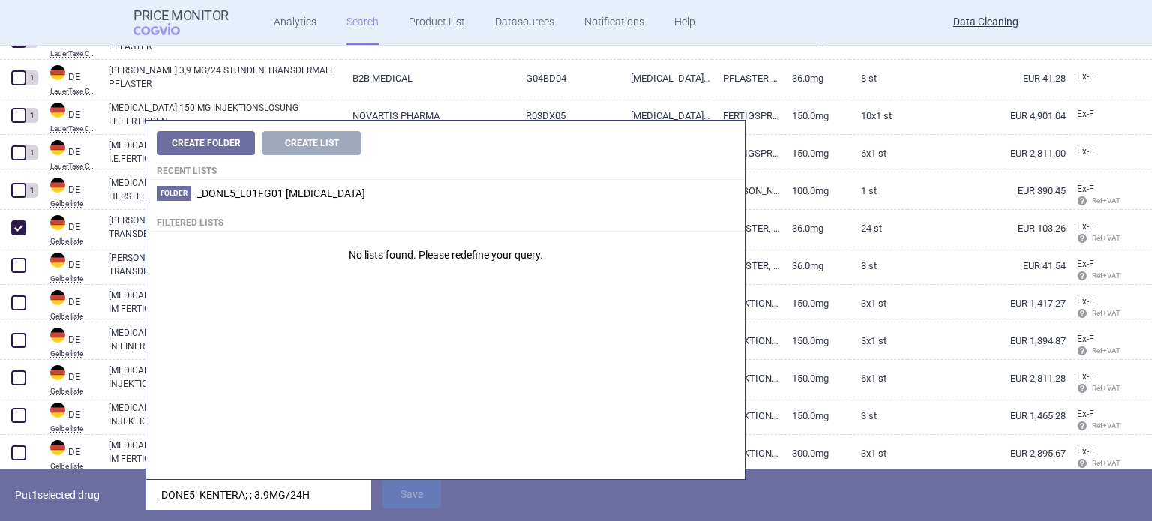
drag, startPoint x: 201, startPoint y: 500, endPoint x: 114, endPoint y: 499, distance: 87.0
click at [114, 499] on div "Put 1 selected drug _DONE5_KENTERA; ; 3.9MG/24H Save" at bounding box center [576, 495] width 1152 height 52
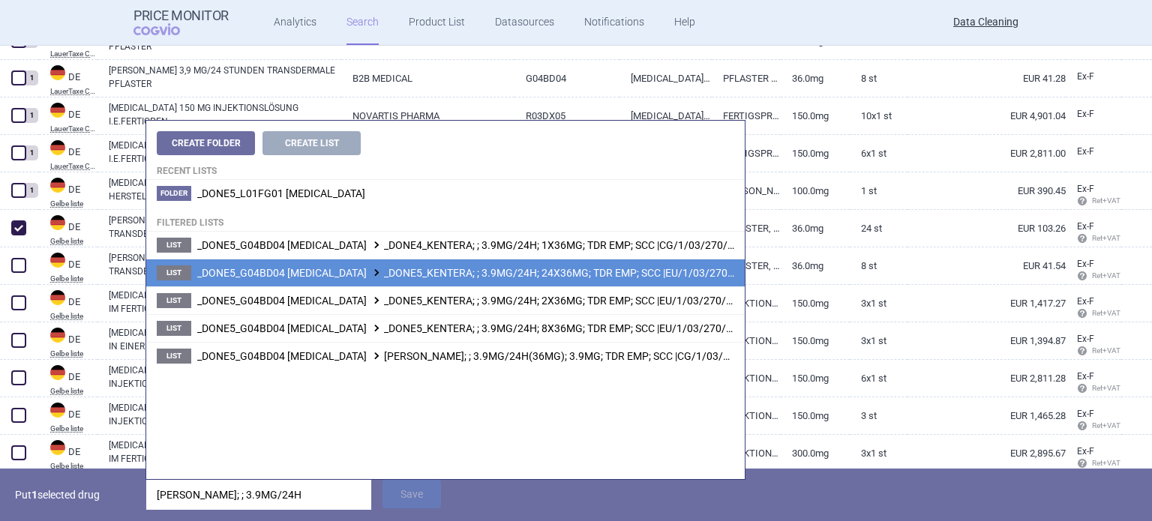
type input "[PERSON_NAME]; ; 3.9MG/24H"
click at [576, 281] on li "List _DONE5_G04BD04 [MEDICAL_DATA] _DONE5_KENTERA; ; 3.9MG/24H; 24X36MG; TDR EM…" at bounding box center [445, 273] width 598 height 28
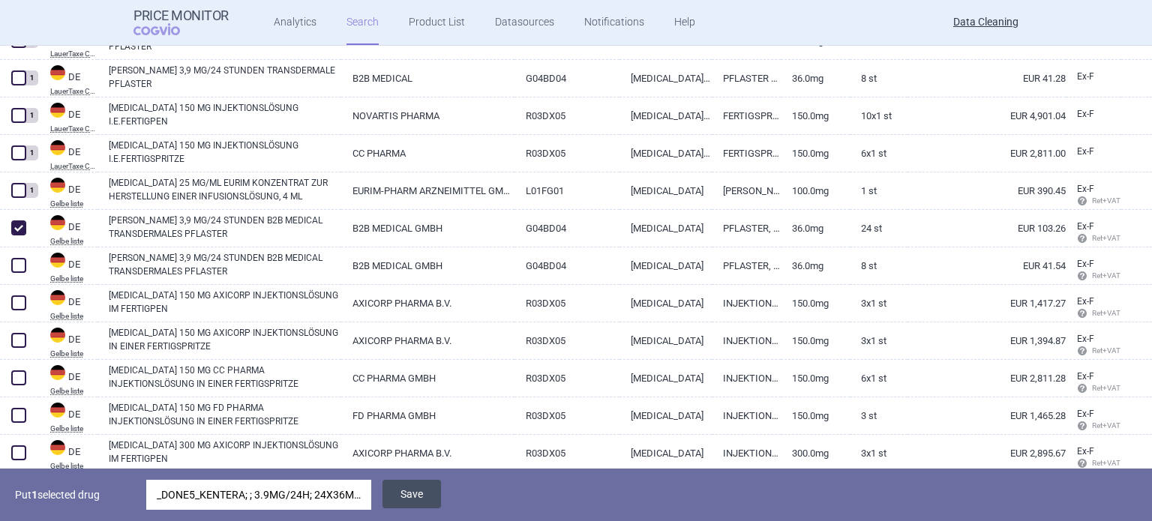
click at [403, 498] on button "Save" at bounding box center [411, 494] width 58 height 28
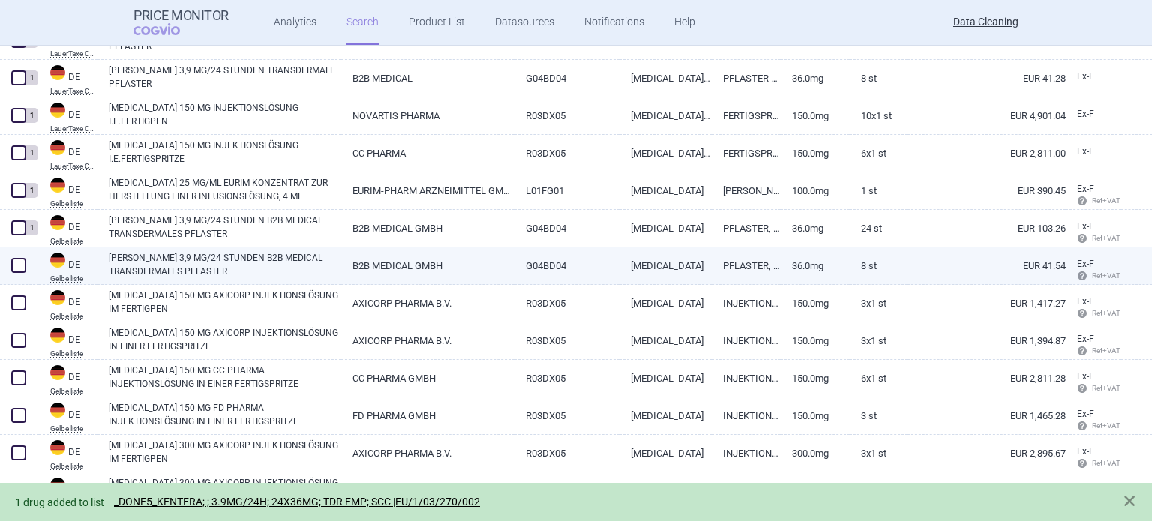
click at [14, 262] on span at bounding box center [18, 265] width 15 height 15
checkbox input "true"
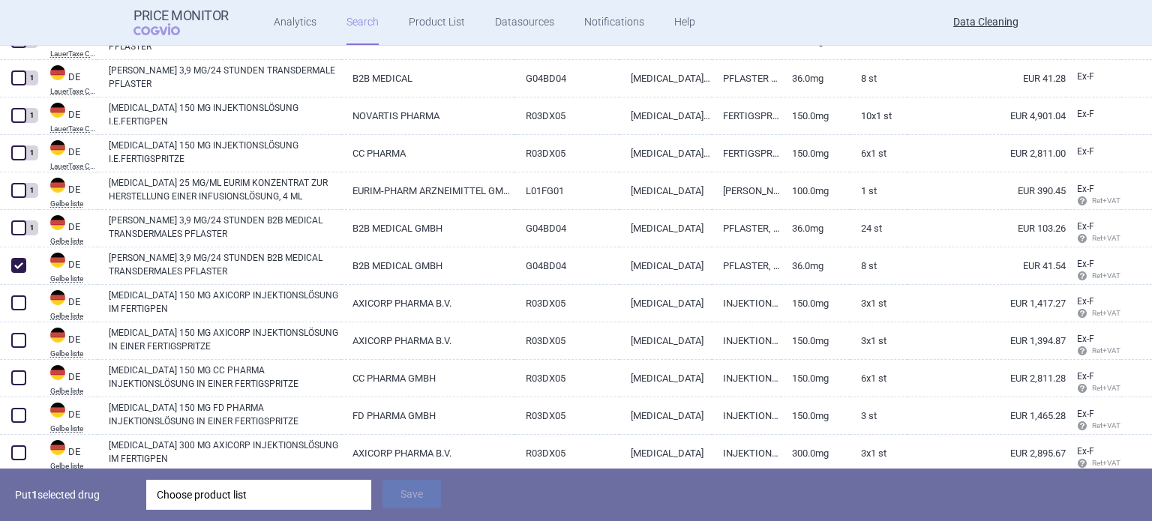
click at [324, 487] on div "Choose product list" at bounding box center [259, 495] width 204 height 30
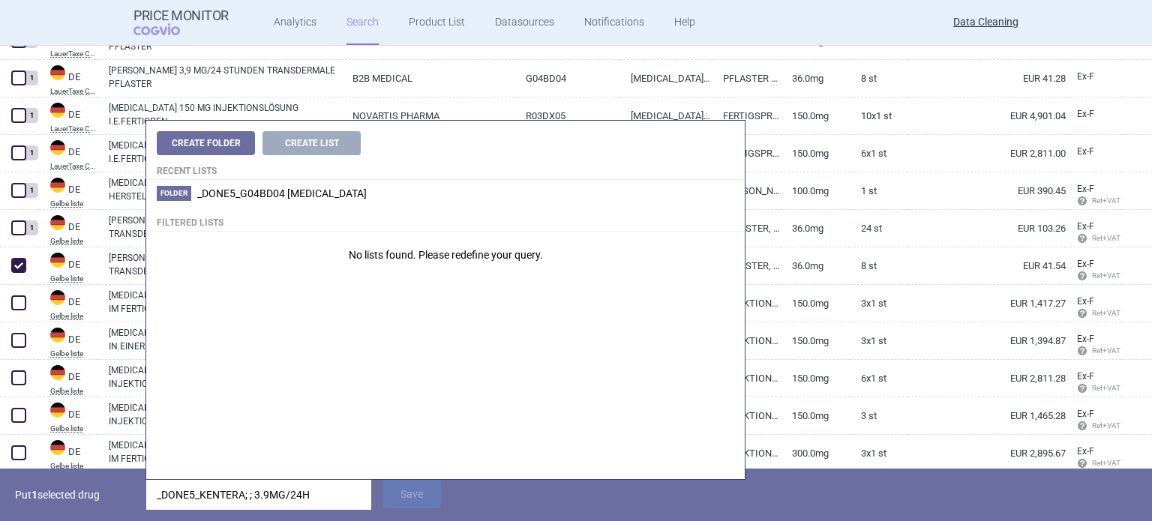
drag, startPoint x: 199, startPoint y: 497, endPoint x: 97, endPoint y: 480, distance: 103.4
click at [97, 480] on div "Put 1 selected drug _DONE5_KENTERA; ; 3.9MG/24H Save" at bounding box center [576, 495] width 1152 height 52
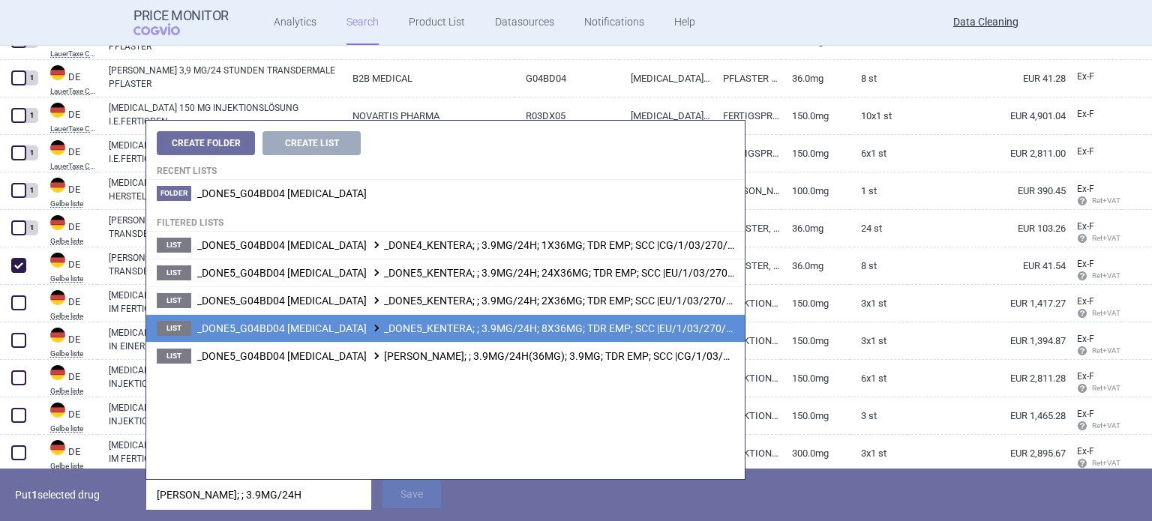
type input "[PERSON_NAME]; ; 3.9MG/24H"
click at [526, 333] on span "_DONE5_G04BD04 [MEDICAL_DATA] _DONE5_KENTERA; ; 3.9MG/24H; 8X36MG; TDR EMP; SCC…" at bounding box center [470, 328] width 547 height 12
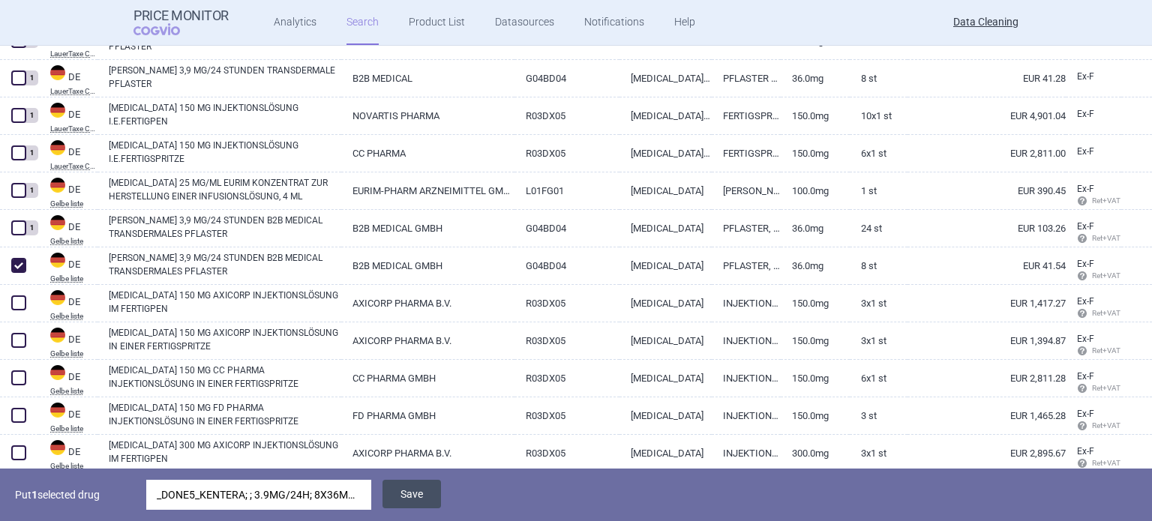
click at [418, 494] on button "Save" at bounding box center [411, 494] width 58 height 28
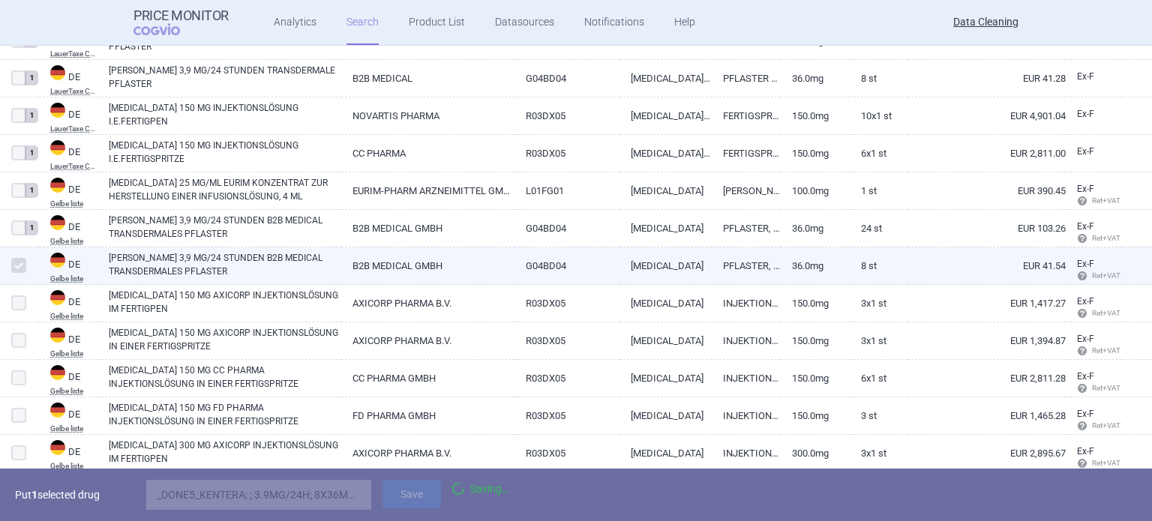
scroll to position [525, 0]
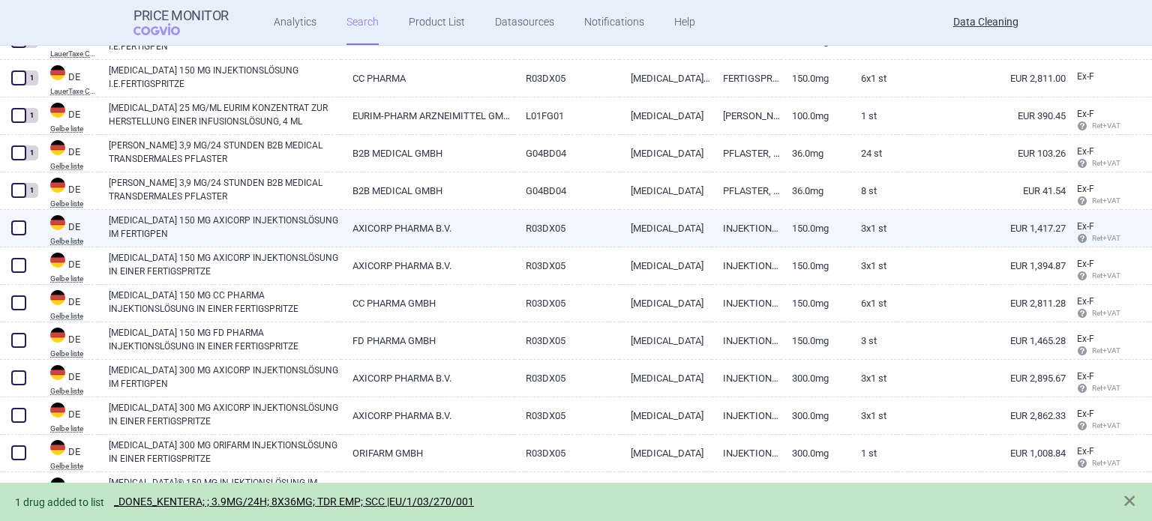
click at [18, 233] on span at bounding box center [18, 227] width 15 height 15
checkbox input "true"
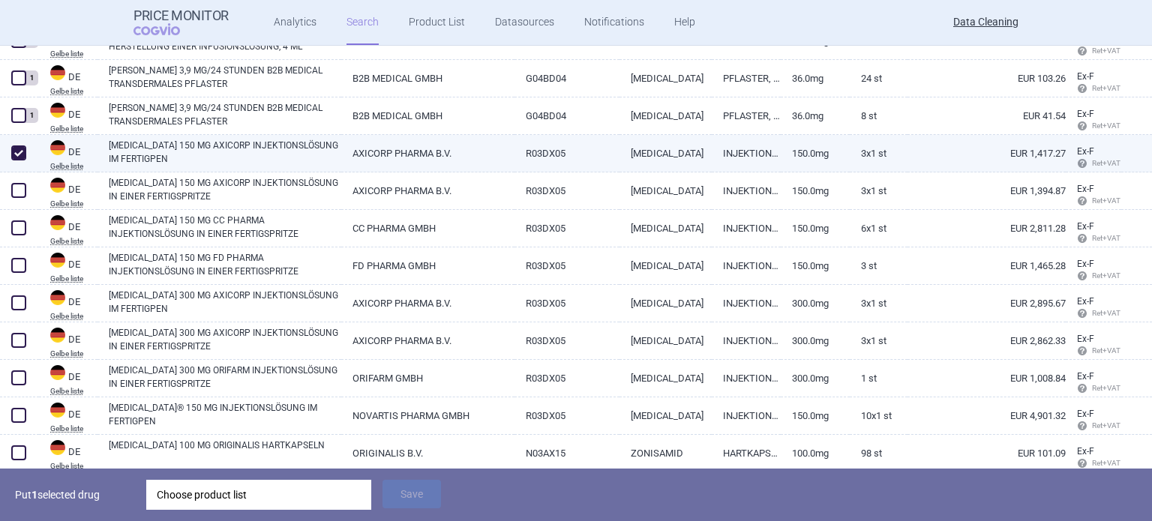
scroll to position [652, 0]
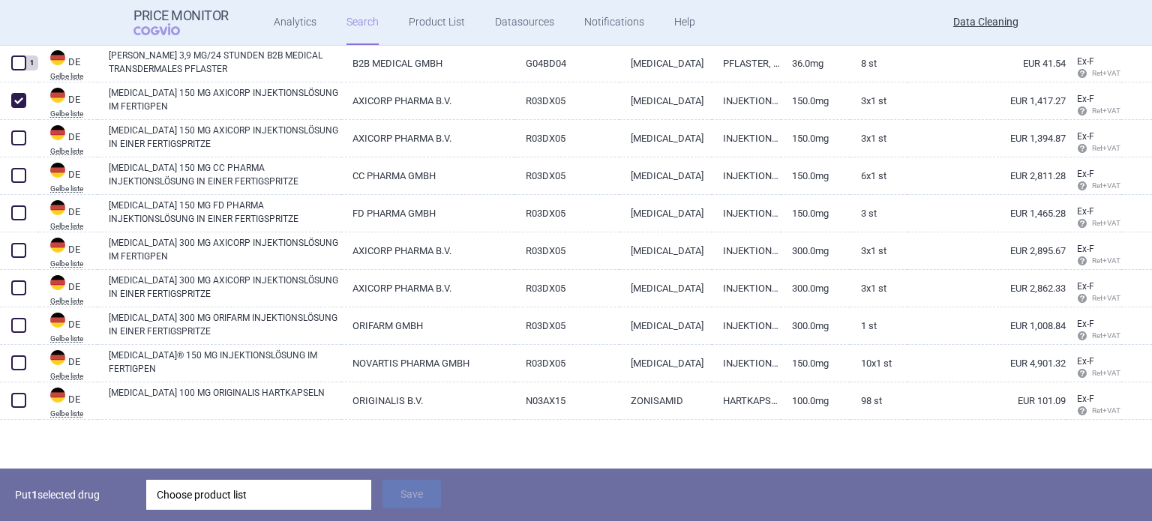
click at [287, 497] on div "Choose product list" at bounding box center [259, 495] width 204 height 30
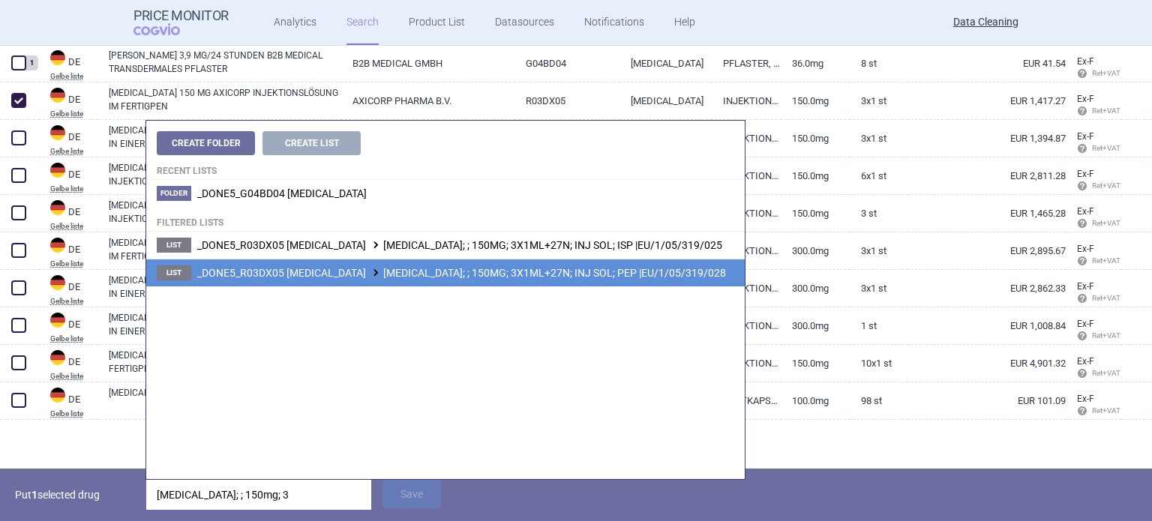
type input "[MEDICAL_DATA]; ; 150mg; 3"
click at [549, 280] on li "List _DONE5_R03DX05 [MEDICAL_DATA] [MEDICAL_DATA]; ; 150MG; 3X1ML+27N; INJ SOL;…" at bounding box center [445, 273] width 598 height 28
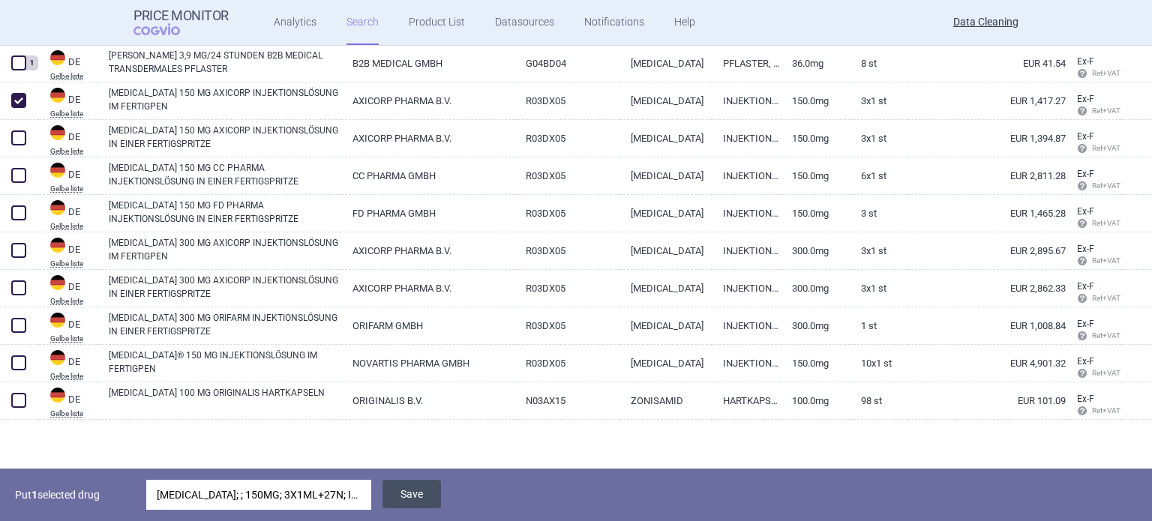
click at [428, 490] on button "Save" at bounding box center [411, 494] width 58 height 28
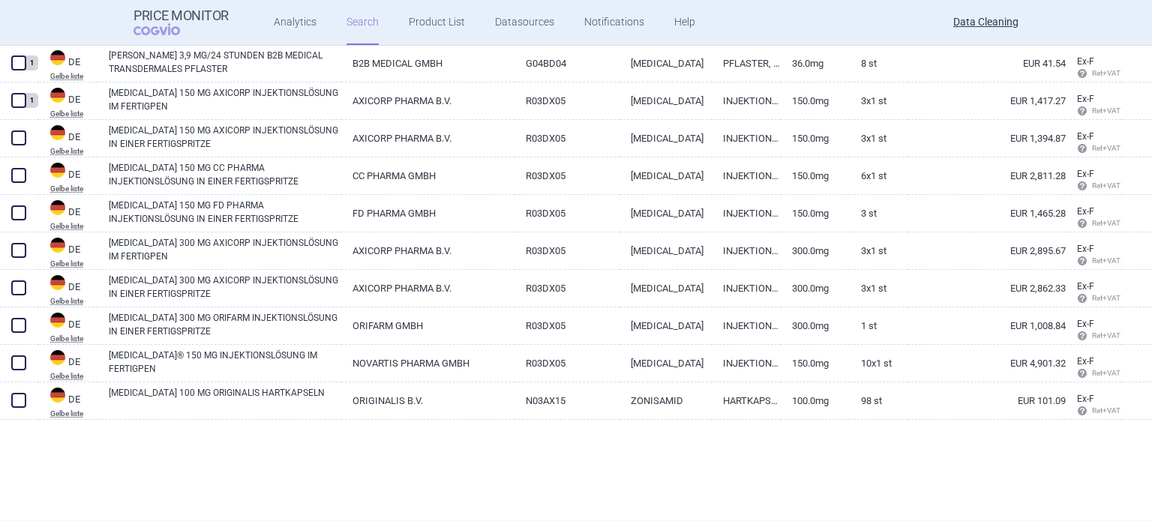
scroll to position [600, 0]
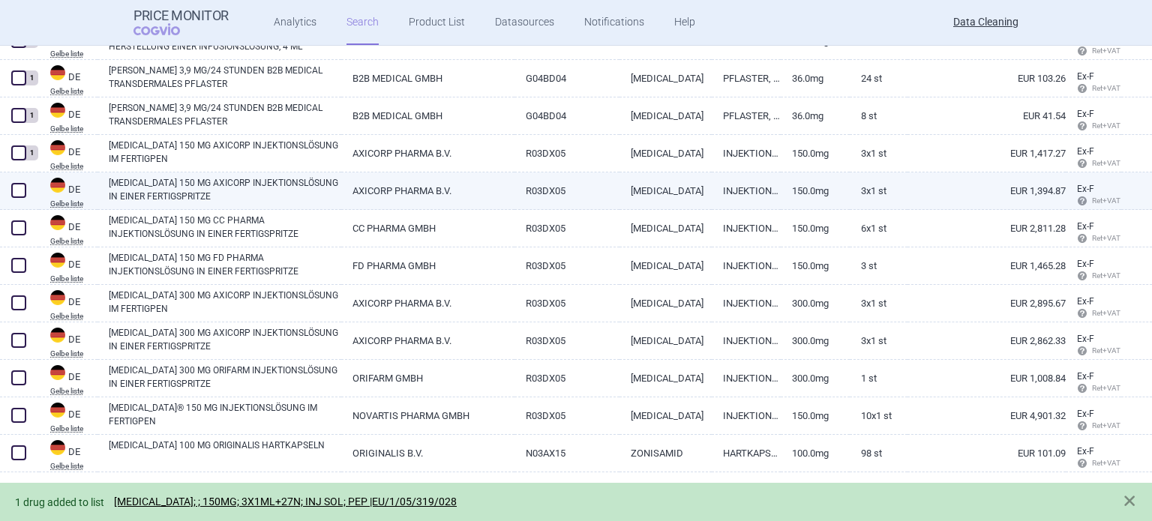
click at [21, 194] on span at bounding box center [18, 190] width 15 height 15
checkbox input "true"
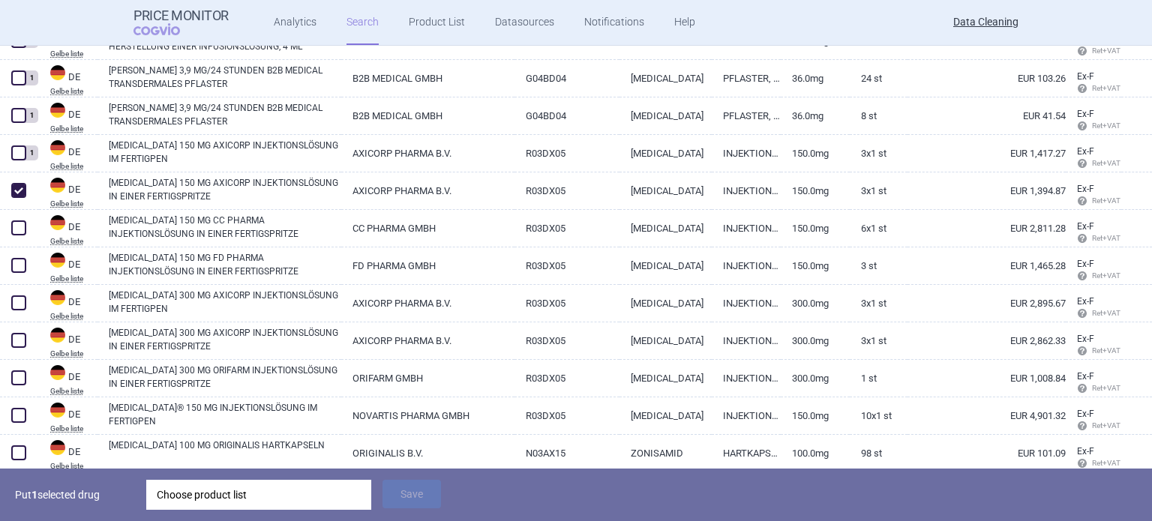
click at [316, 502] on div "Choose product list" at bounding box center [259, 495] width 204 height 30
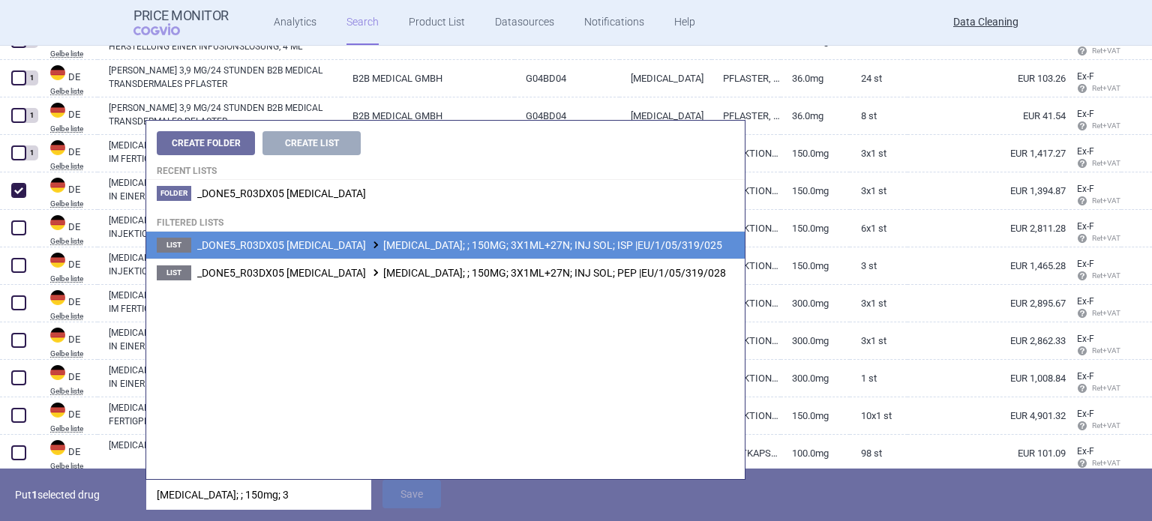
type input "[MEDICAL_DATA]; ; 150mg; 3"
click at [590, 251] on span "_DONE5_R03DX05 [MEDICAL_DATA] [MEDICAL_DATA]; ; 150MG; 3X1ML+27N; INJ SOL; ISP …" at bounding box center [459, 245] width 525 height 12
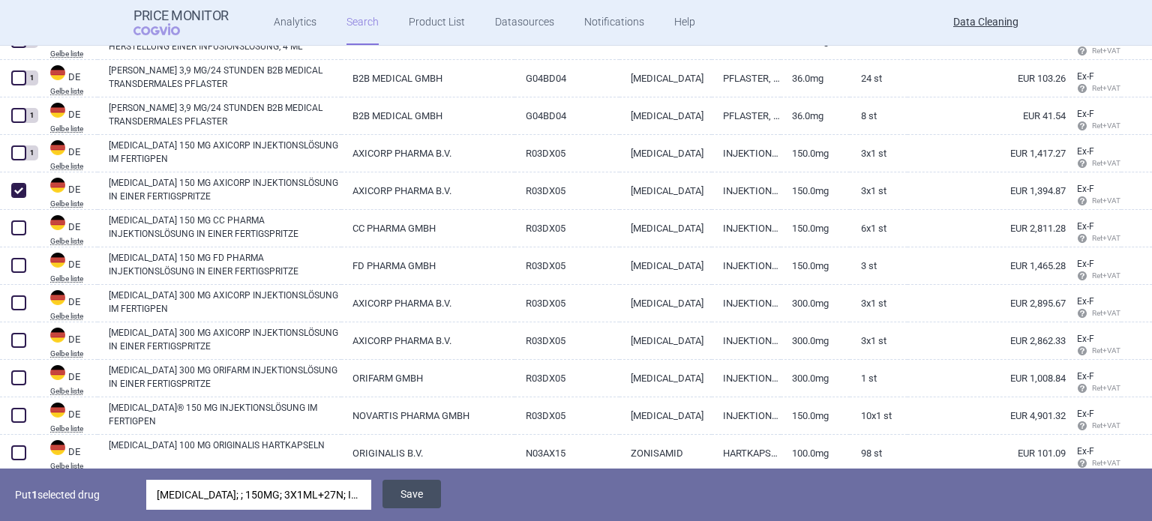
click at [408, 506] on button "Save" at bounding box center [411, 494] width 58 height 28
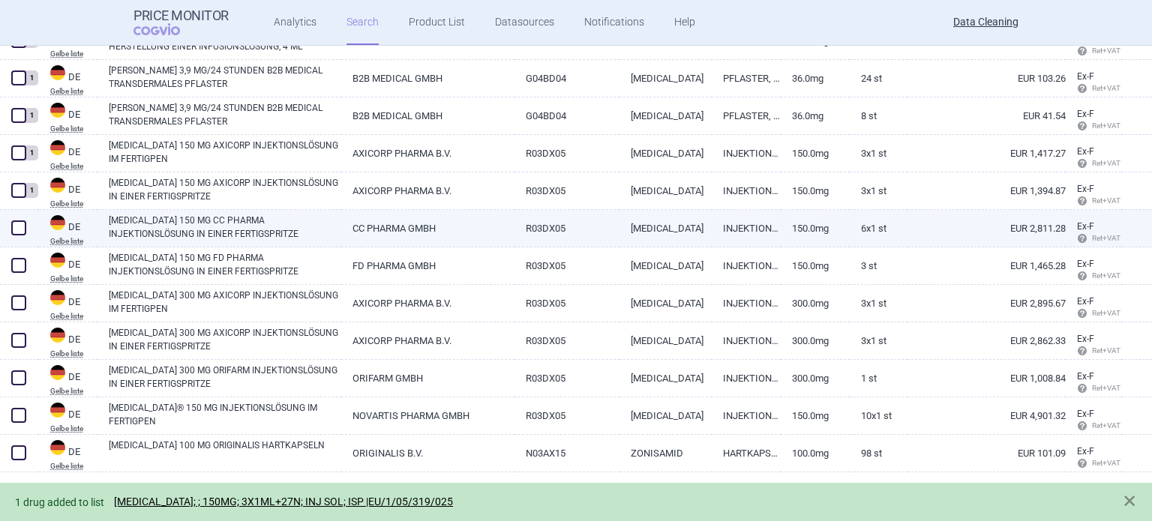
click at [9, 230] on span at bounding box center [18, 228] width 22 height 22
checkbox input "true"
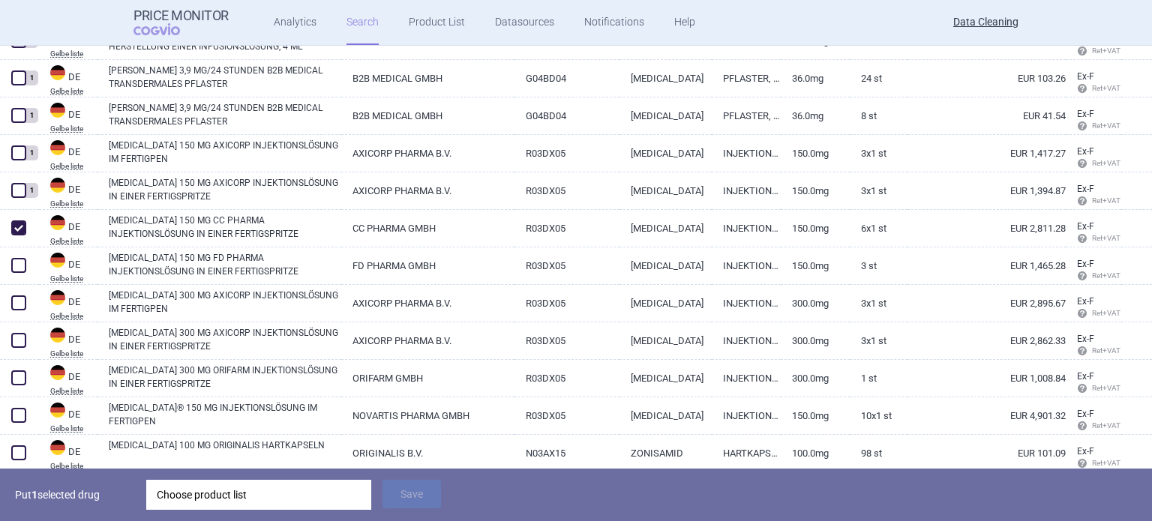
click at [302, 495] on div "Choose product list" at bounding box center [259, 495] width 204 height 30
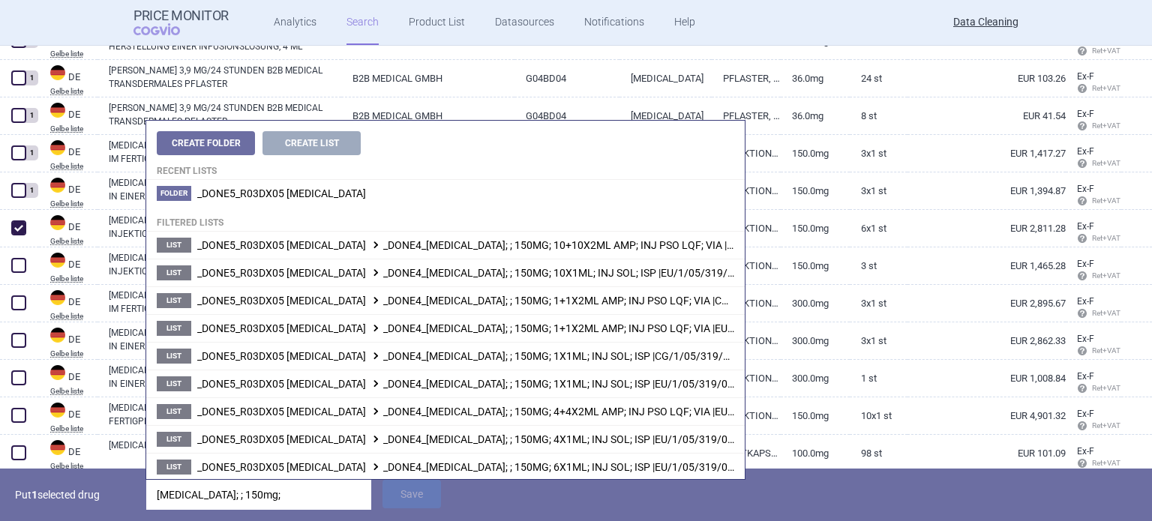
type input "[MEDICAL_DATA]; ; 150mg; 6"
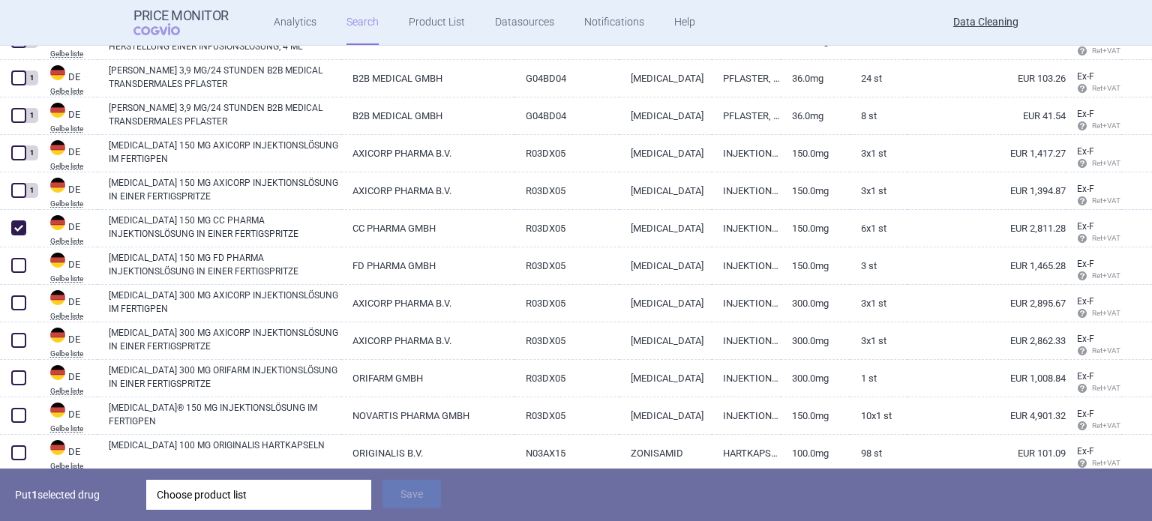
click at [85, 506] on p "Put 1 selected drug" at bounding box center [75, 495] width 120 height 30
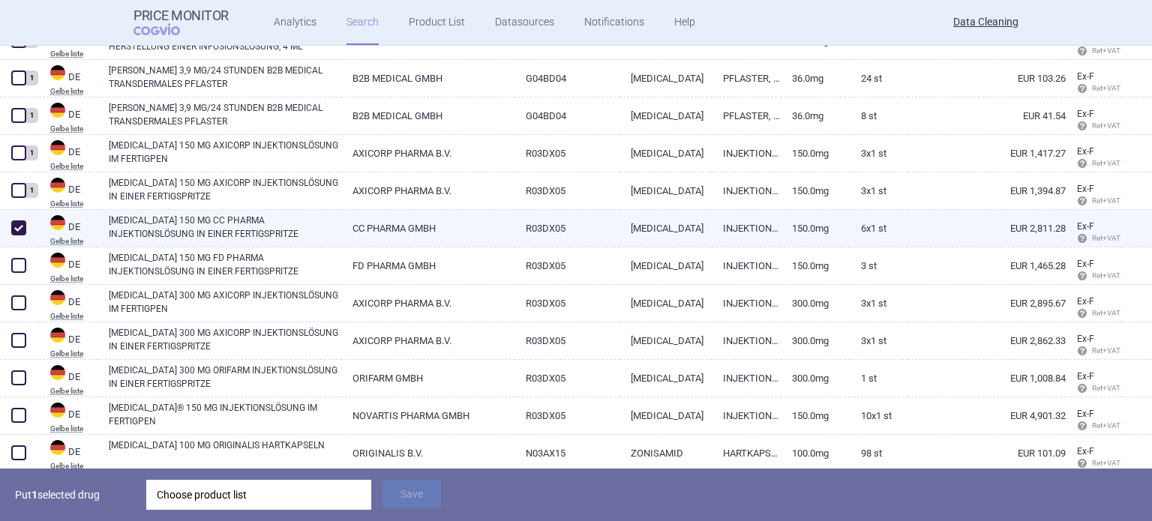
click at [226, 230] on link "[MEDICAL_DATA] 150 MG CC PHARMA INJEKTIONSLÖSUNG IN EINER FERTIGSPRITZE" at bounding box center [225, 227] width 232 height 27
select select "EUR"
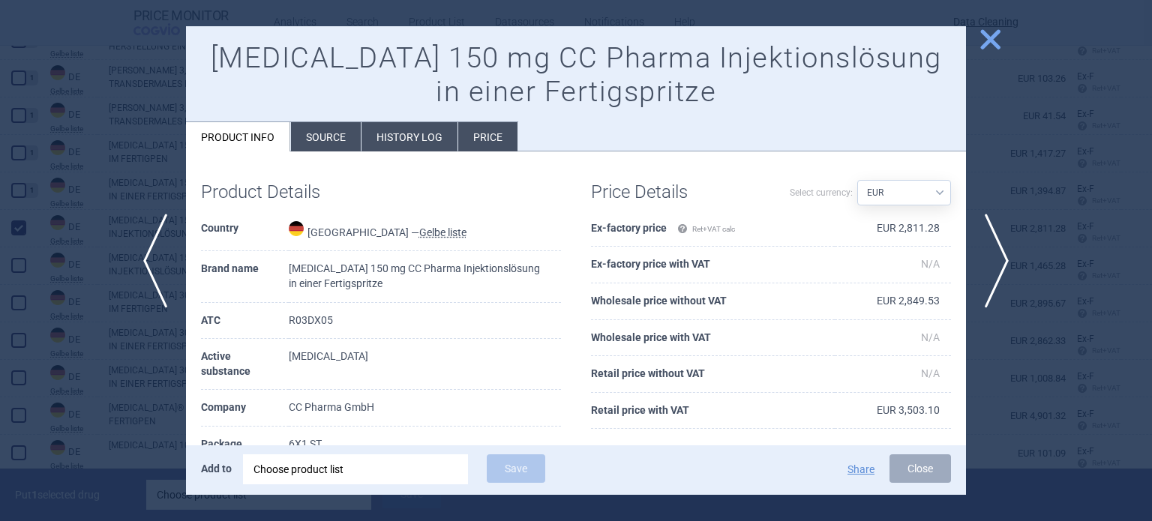
click at [322, 122] on li "Source" at bounding box center [326, 136] width 70 height 29
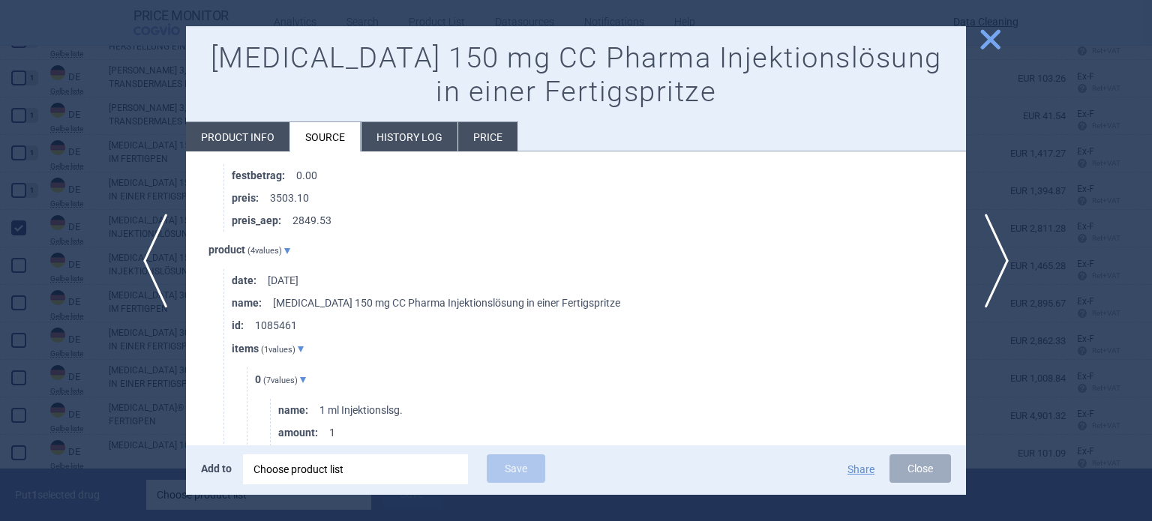
scroll to position [750, 0]
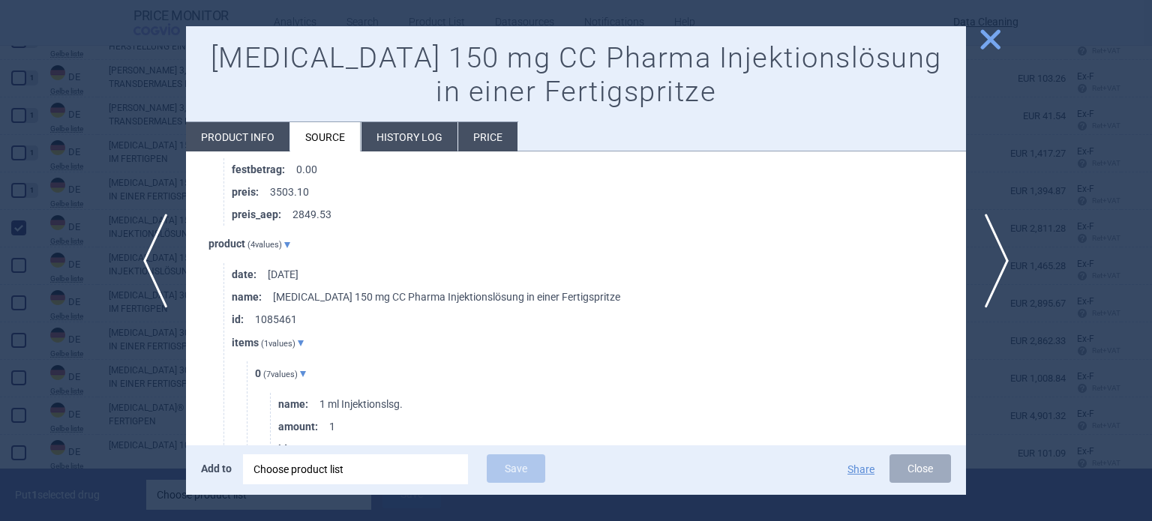
drag, startPoint x: 0, startPoint y: 390, endPoint x: 231, endPoint y: 486, distance: 250.1
click at [2, 391] on div at bounding box center [576, 260] width 1152 height 521
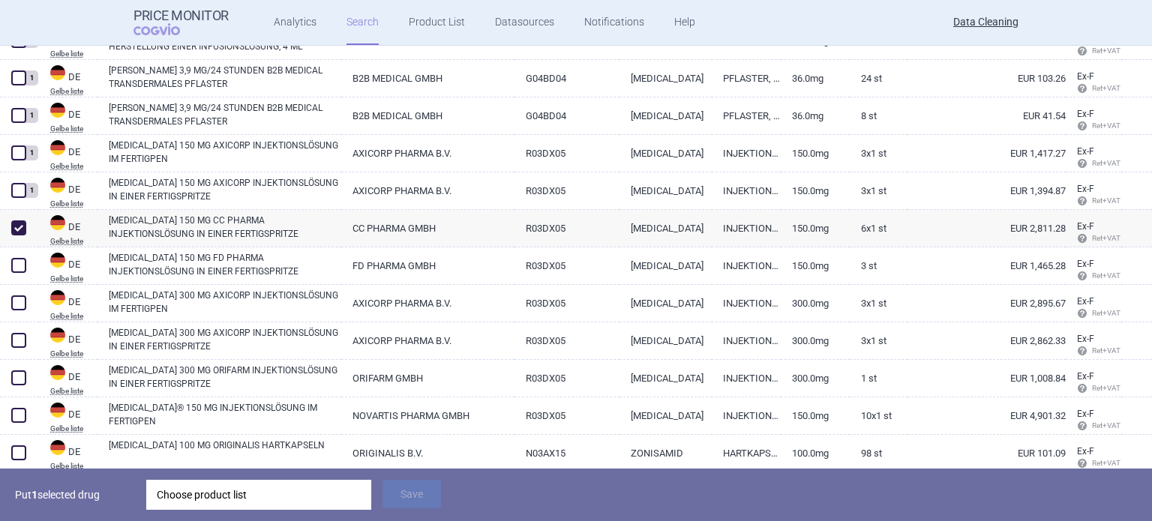
click at [292, 483] on div "Choose product list" at bounding box center [259, 495] width 204 height 30
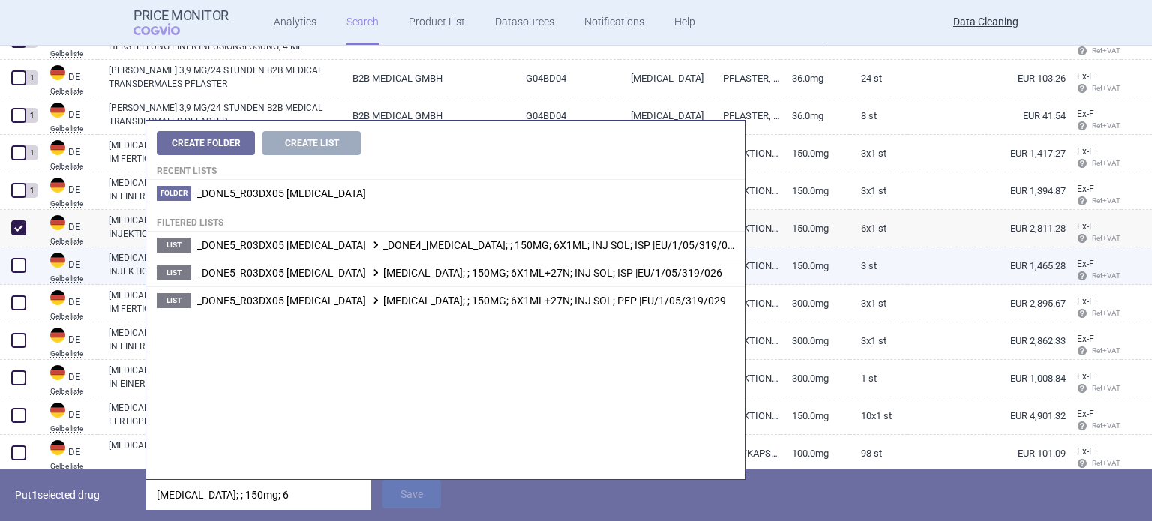
click at [493, 250] on li "List _DONE5_R03DX05 [MEDICAL_DATA] _DONE4_[MEDICAL_DATA]; ; 150MG; 6X1ML; INJ S…" at bounding box center [445, 245] width 598 height 27
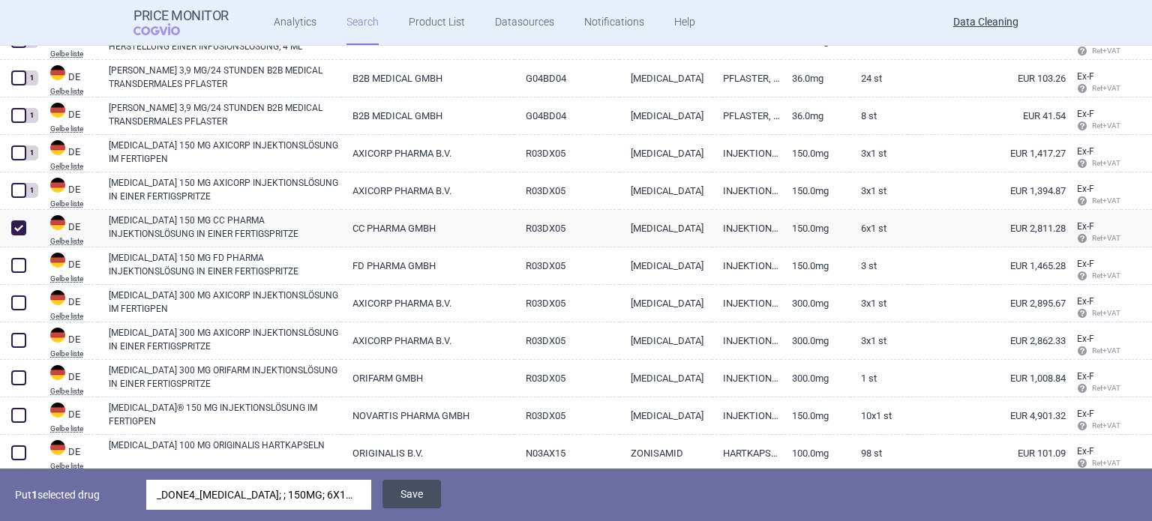
click at [400, 502] on button "Save" at bounding box center [411, 494] width 58 height 28
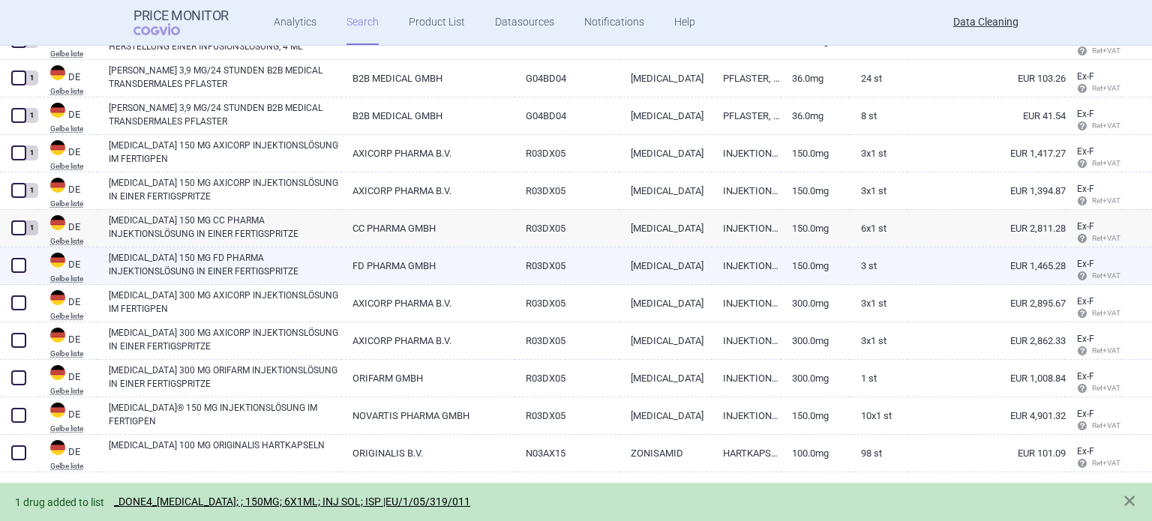
click at [19, 264] on span at bounding box center [18, 265] width 15 height 15
checkbox input "true"
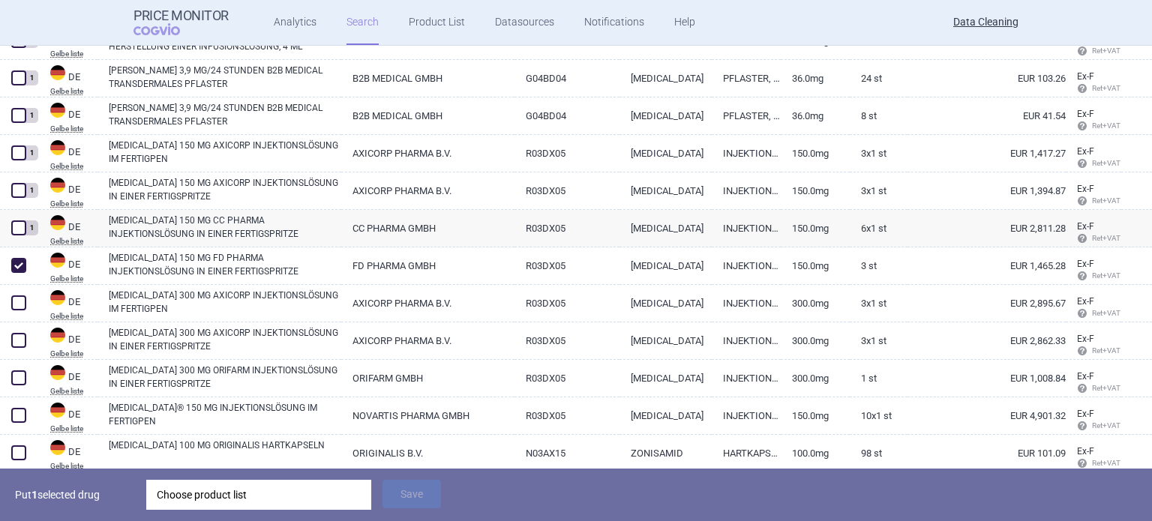
click at [240, 478] on div "Put 1 selected drug Choose product list Save" at bounding box center [576, 495] width 1152 height 52
click at [250, 488] on div "Choose product list" at bounding box center [259, 495] width 204 height 30
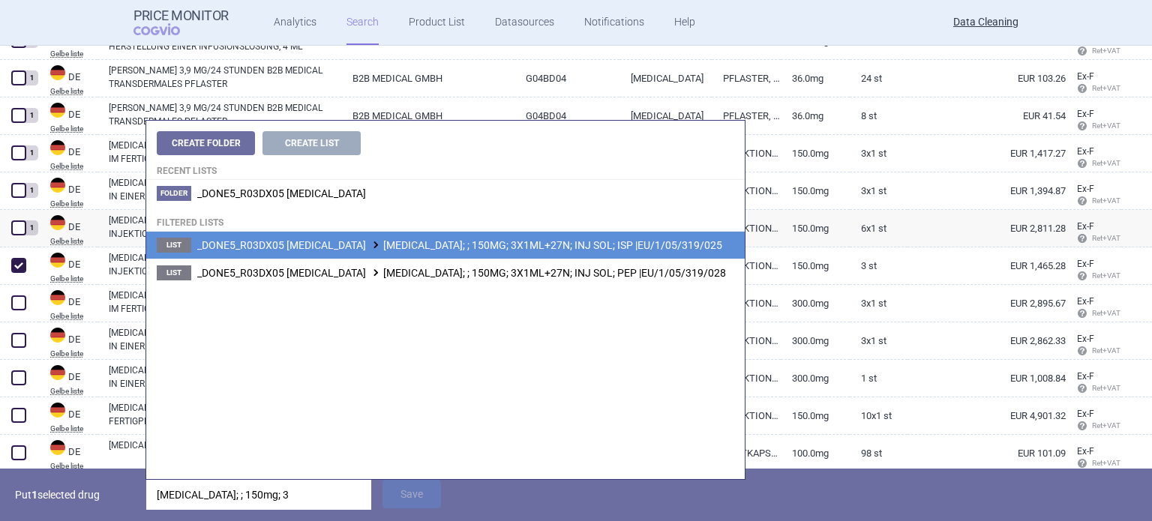
type input "[MEDICAL_DATA]; ; 150mg; 3"
click at [472, 241] on span "_DONE5_R03DX05 [MEDICAL_DATA] [MEDICAL_DATA]; ; 150MG; 3X1ML+27N; INJ SOL; ISP …" at bounding box center [459, 245] width 525 height 12
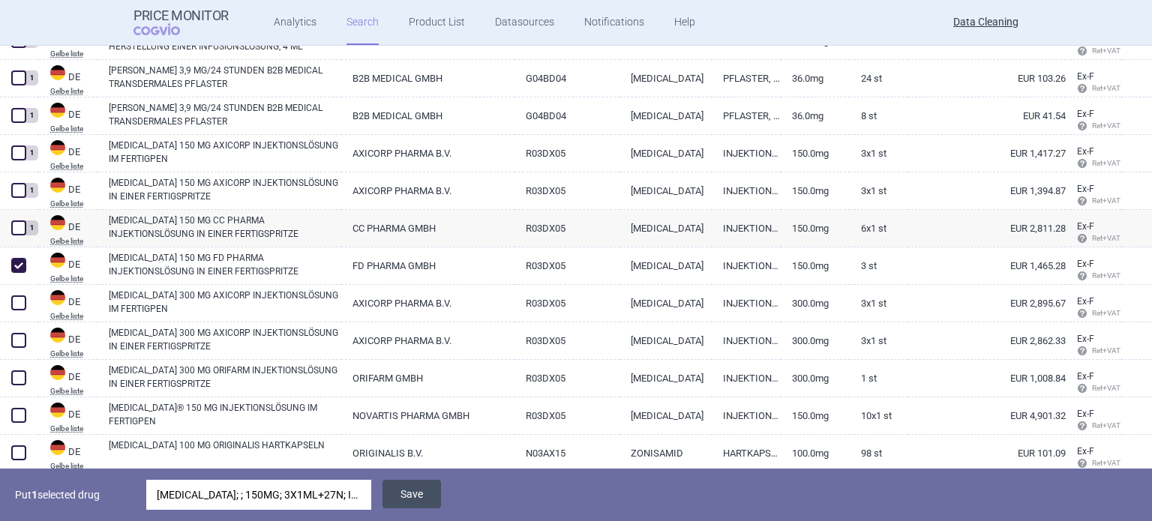
drag, startPoint x: 392, startPoint y: 493, endPoint x: 387, endPoint y: 486, distance: 8.5
click at [393, 493] on button "Save" at bounding box center [411, 494] width 58 height 28
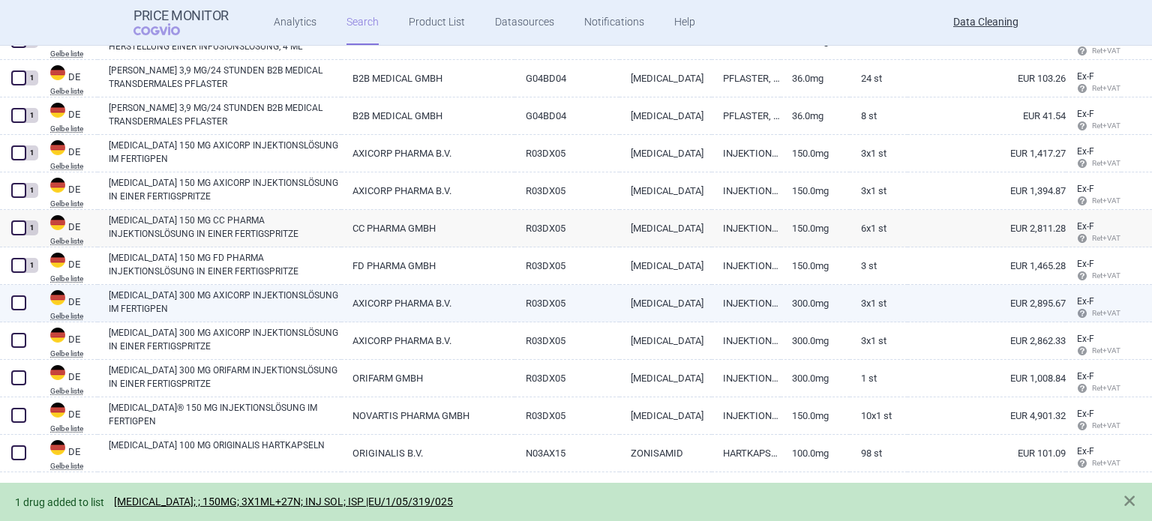
click at [13, 302] on span at bounding box center [18, 302] width 15 height 15
checkbox input "true"
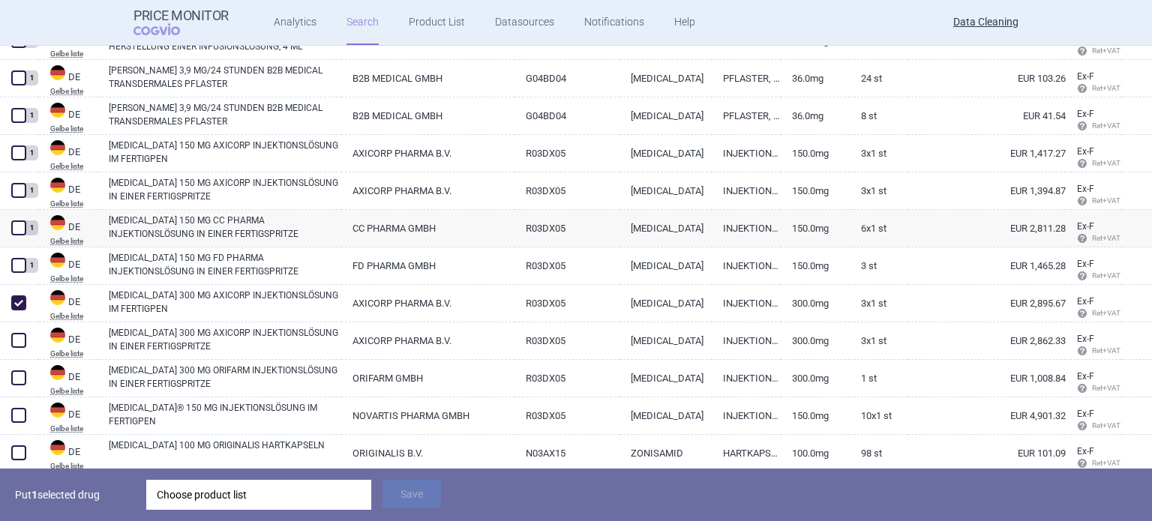
click at [281, 485] on div "Choose product list" at bounding box center [259, 495] width 204 height 30
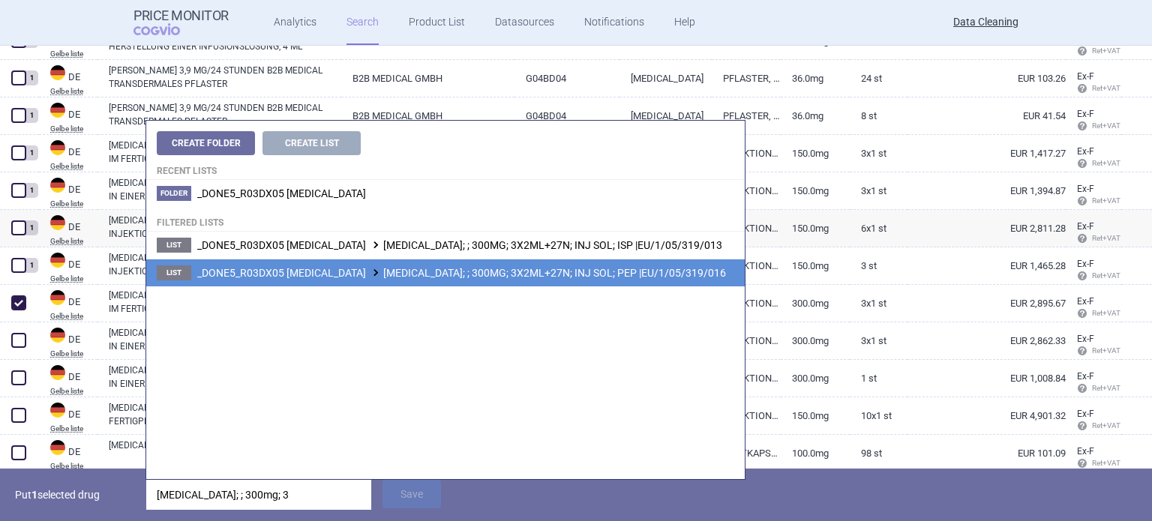
type input "[MEDICAL_DATA]; ; 300mg; 3"
click at [537, 273] on span "_DONE5_R03DX05 [MEDICAL_DATA] [MEDICAL_DATA]; ; 300MG; 3X2ML+27N; INJ SOL; PEP …" at bounding box center [461, 273] width 529 height 12
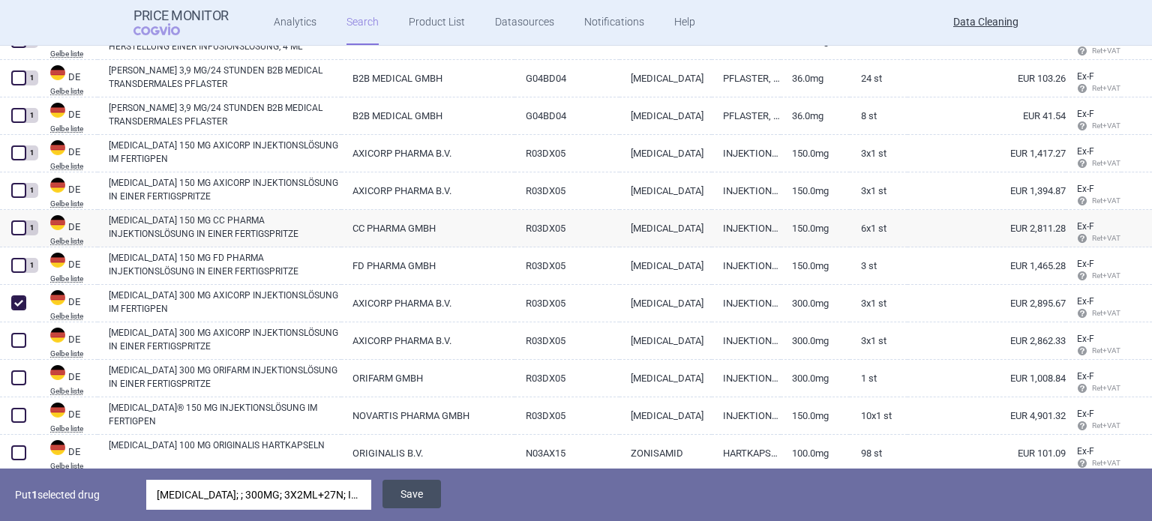
click at [425, 496] on button "Save" at bounding box center [411, 494] width 58 height 28
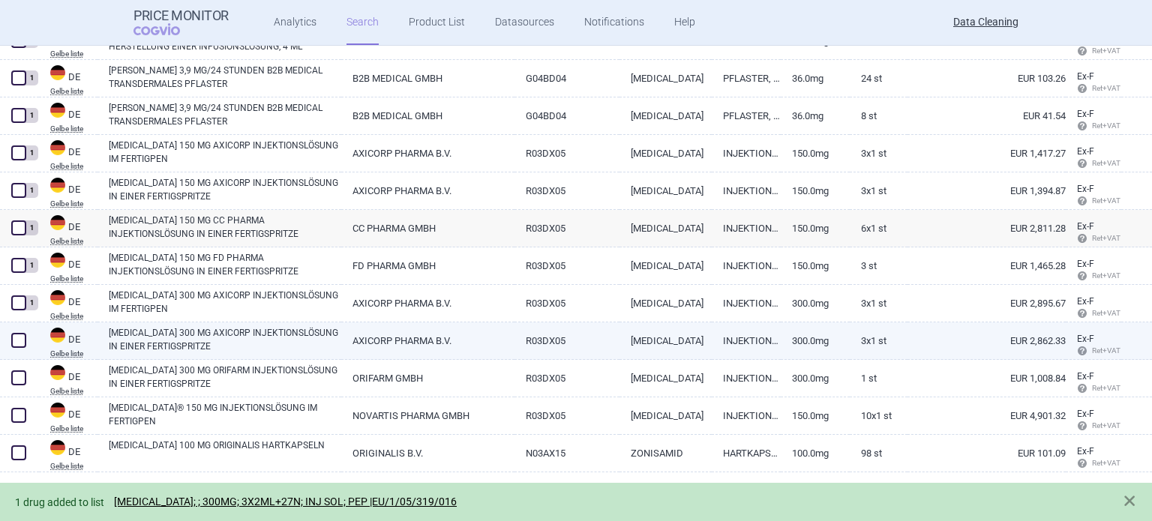
click at [12, 346] on span at bounding box center [18, 340] width 15 height 15
checkbox input "true"
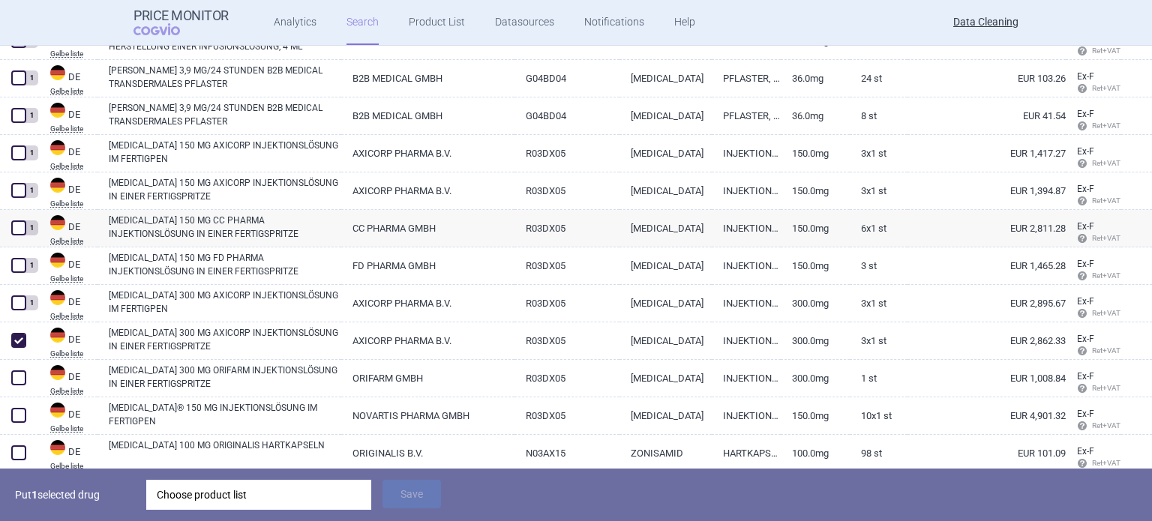
click at [301, 505] on div "Choose product list" at bounding box center [259, 495] width 204 height 30
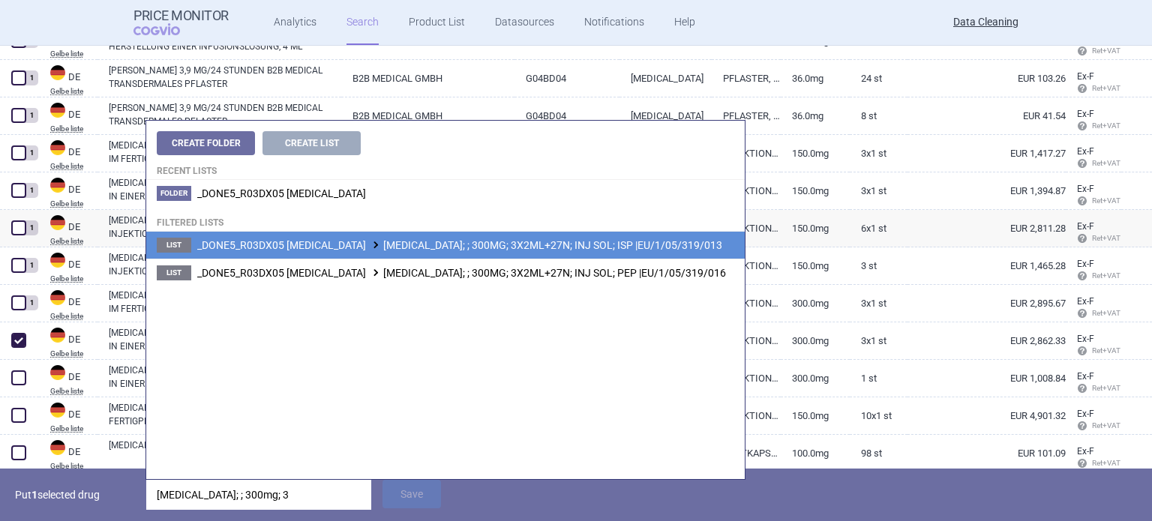
type input "[MEDICAL_DATA]; ; 300mg; 3"
click at [544, 247] on span "_DONE5_R03DX05 [MEDICAL_DATA] [MEDICAL_DATA]; ; 300MG; 3X2ML+27N; INJ SOL; ISP …" at bounding box center [459, 245] width 525 height 12
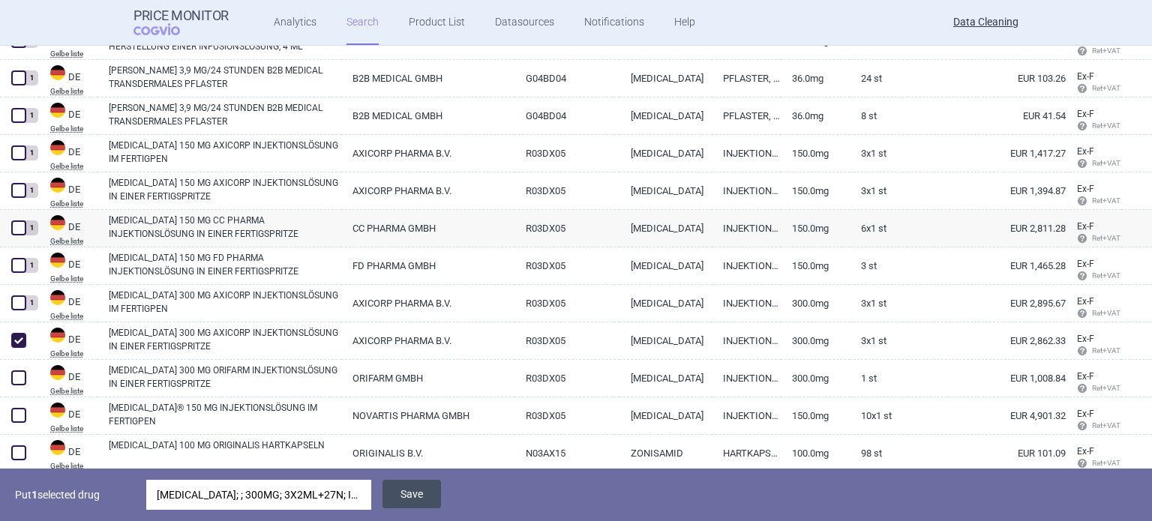
click at [412, 503] on button "Save" at bounding box center [411, 494] width 58 height 28
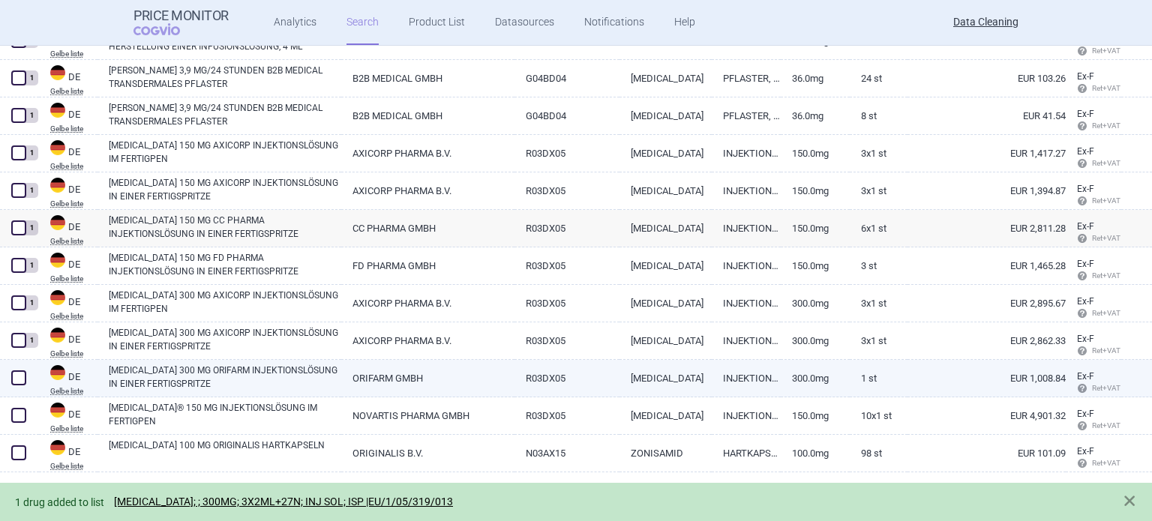
click at [11, 376] on span at bounding box center [18, 377] width 15 height 15
checkbox input "true"
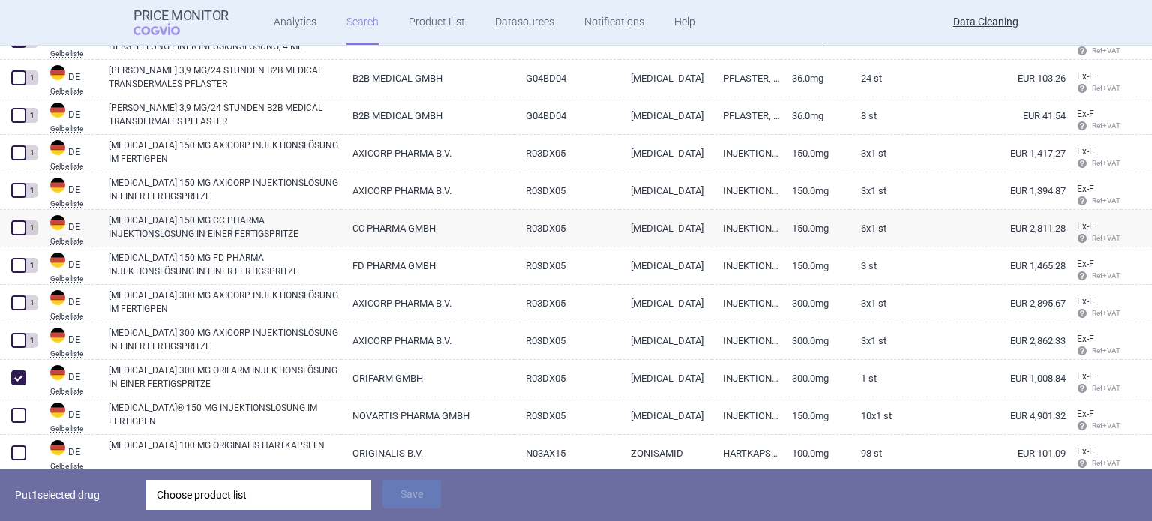
click at [312, 498] on div "Choose product list" at bounding box center [259, 495] width 204 height 30
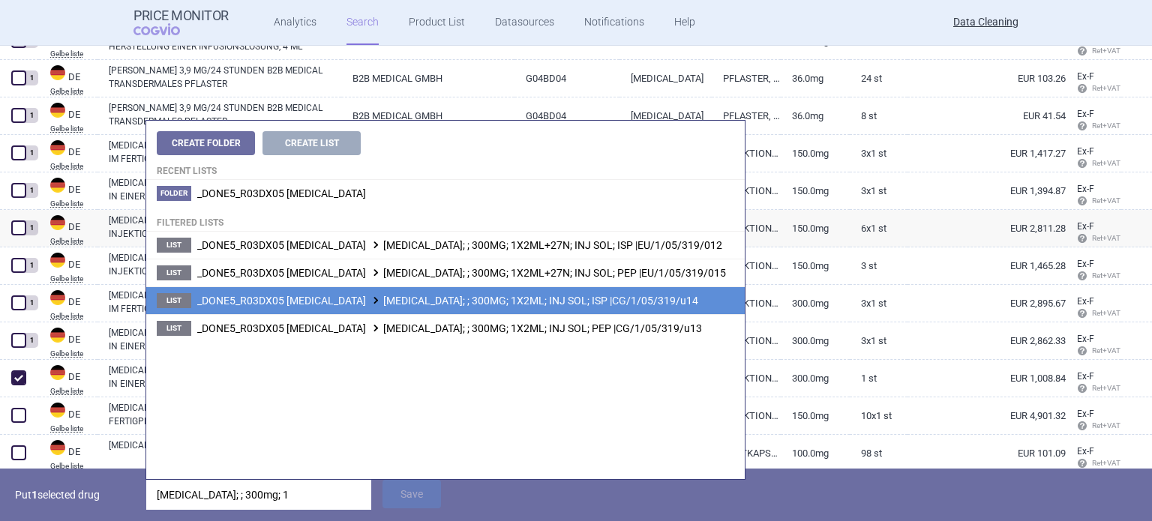
type input "[MEDICAL_DATA]; ; 300mg; 1"
click at [505, 297] on span "_DONE5_R03DX05 [MEDICAL_DATA] [MEDICAL_DATA]; ; 300MG; 1X2ML; INJ SOL; ISP |CG/…" at bounding box center [447, 301] width 501 height 12
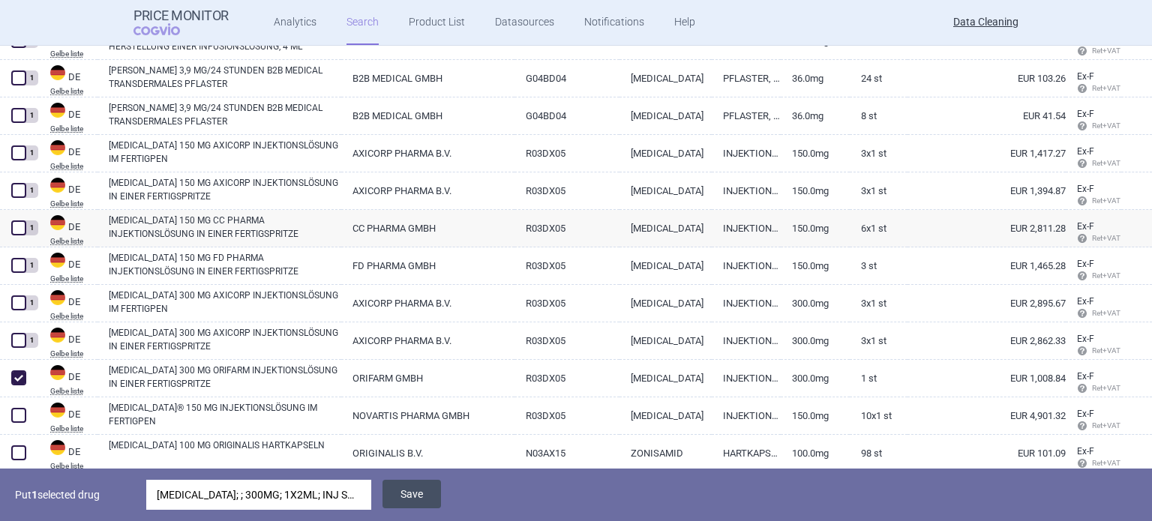
click at [421, 490] on button "Save" at bounding box center [411, 494] width 58 height 28
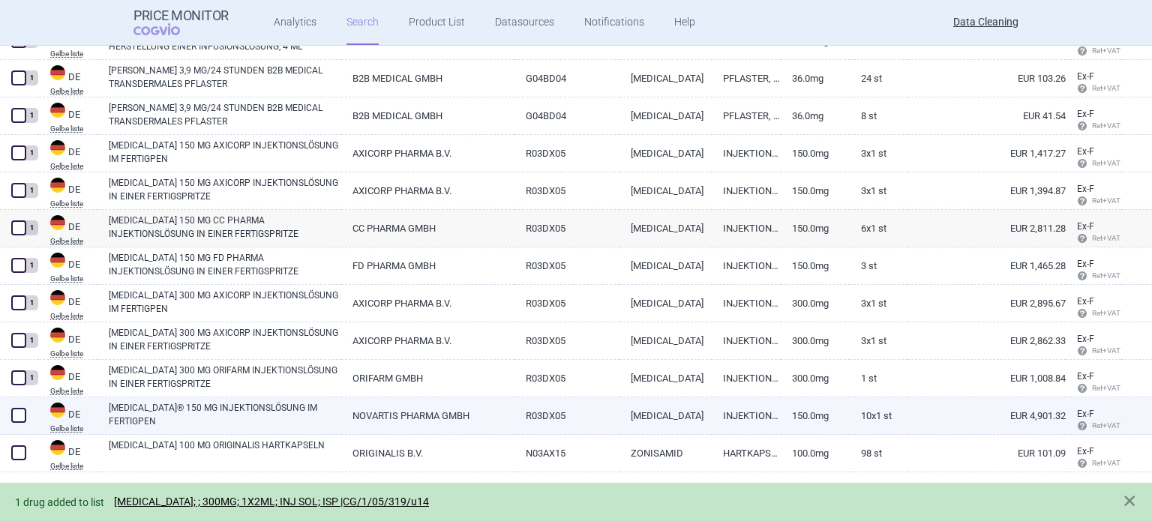
click at [26, 407] on span at bounding box center [18, 415] width 22 height 22
checkbox input "true"
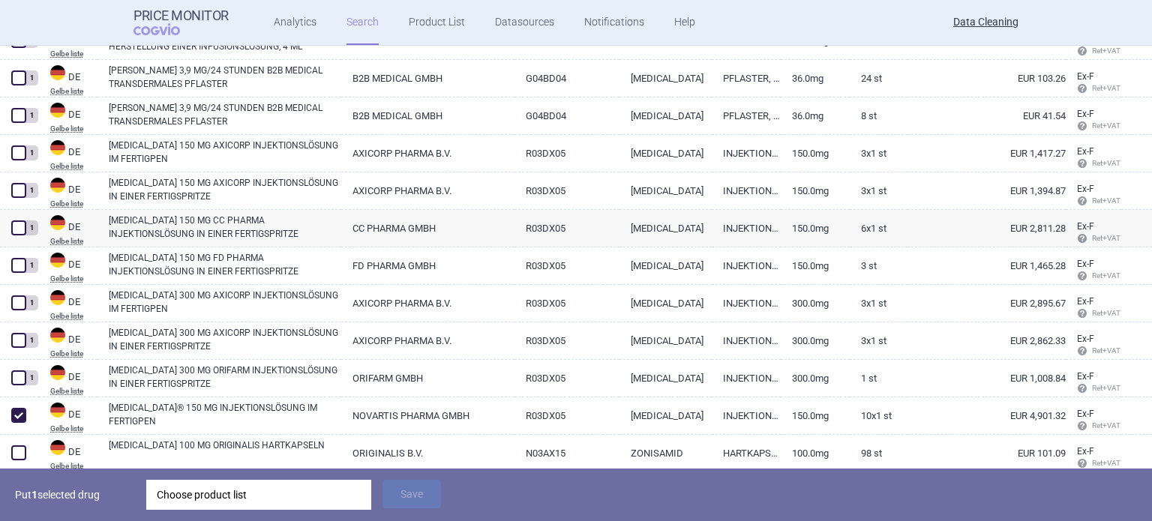
click at [178, 486] on div "Choose product list" at bounding box center [259, 495] width 204 height 30
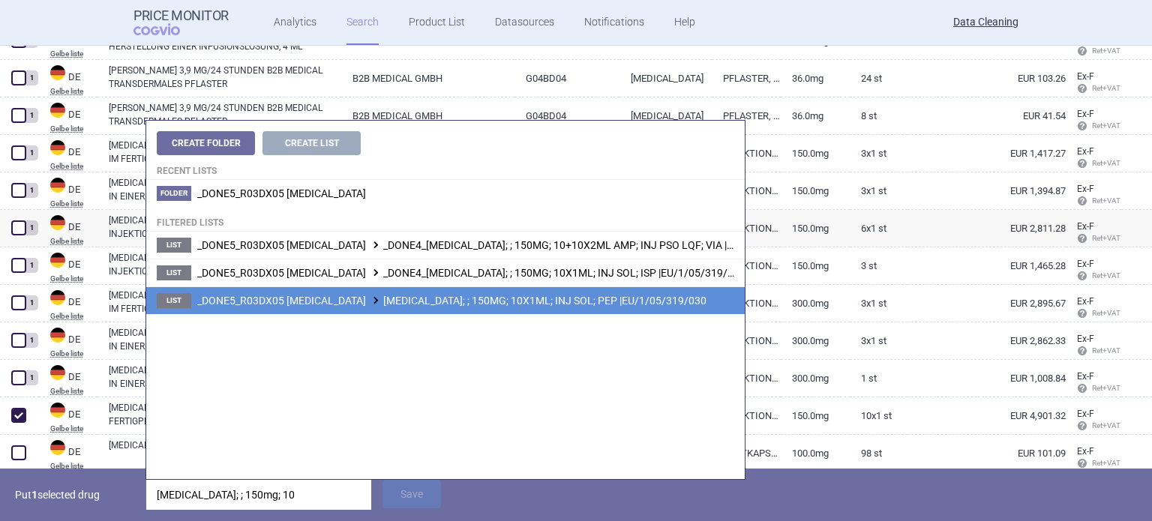
type input "[MEDICAL_DATA]; ; 150mg; 10"
click at [426, 307] on li "List _DONE5_R03DX05 [MEDICAL_DATA] [MEDICAL_DATA]; ; 150MG; 10X1ML; INJ SOL; PE…" at bounding box center [445, 300] width 598 height 28
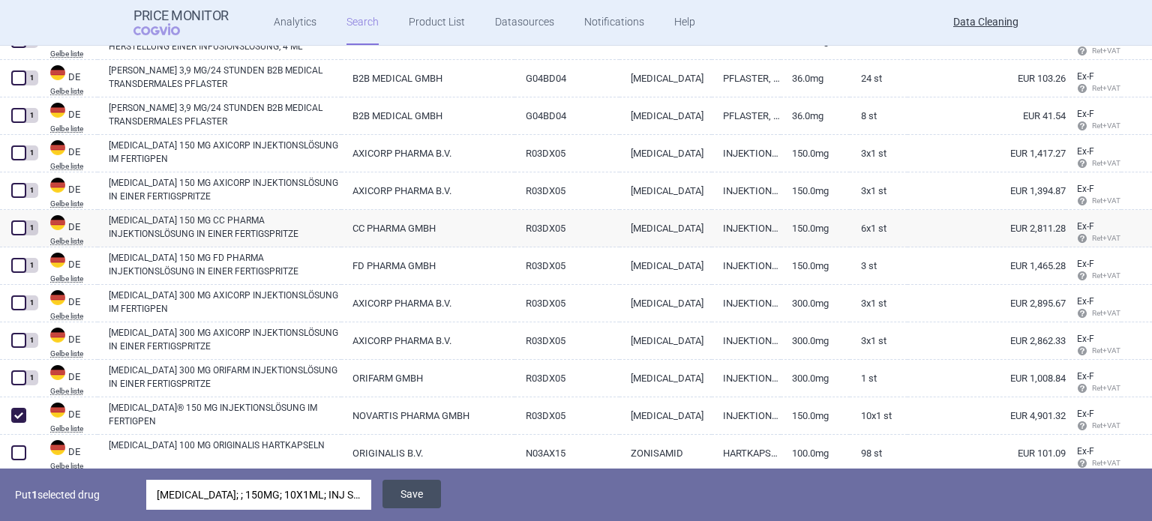
click at [401, 491] on button "Save" at bounding box center [411, 494] width 58 height 28
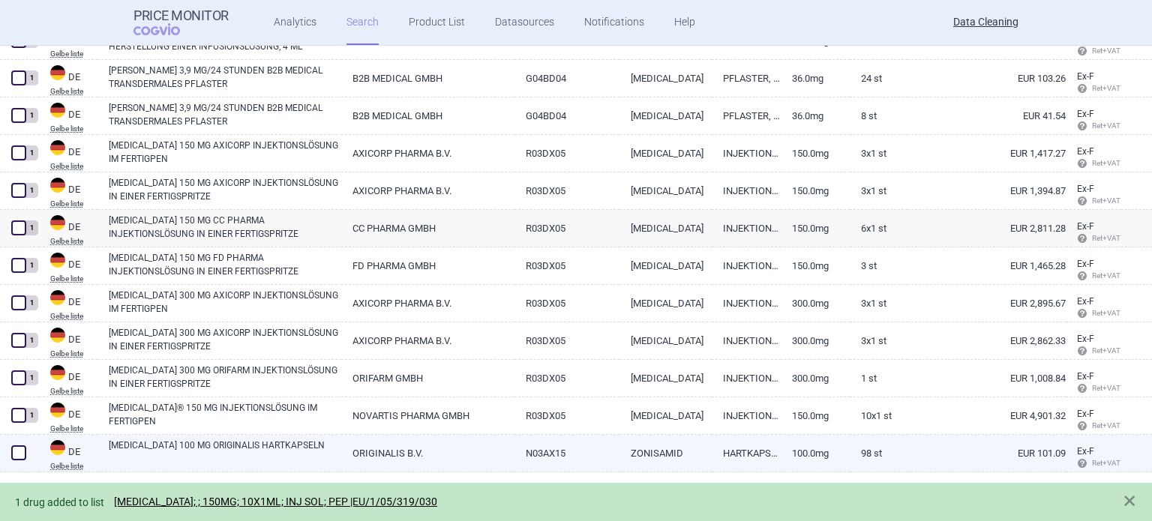
click at [14, 452] on span at bounding box center [18, 452] width 15 height 15
checkbox input "true"
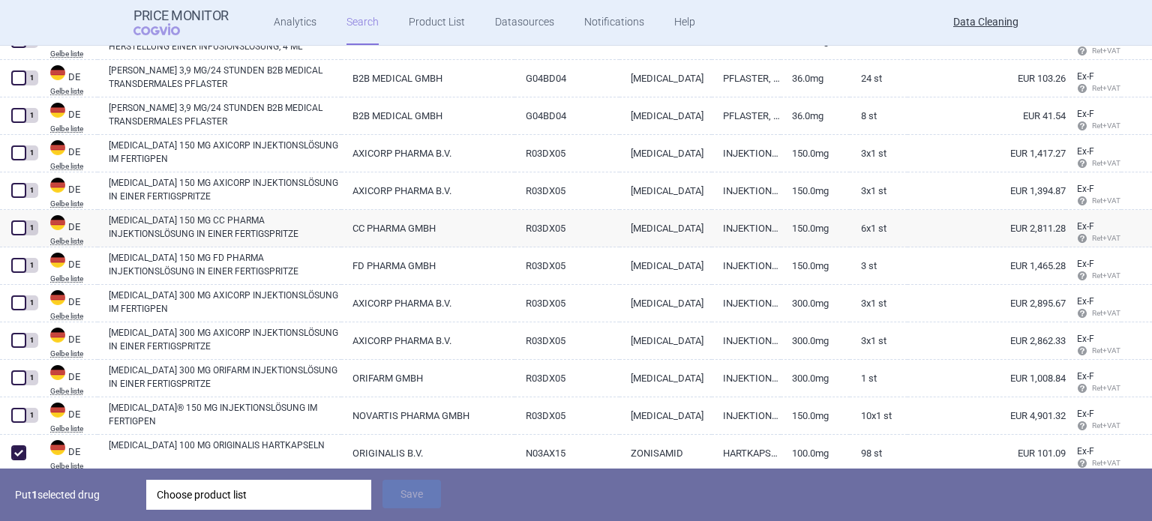
click at [199, 500] on div "Choose product list" at bounding box center [259, 495] width 204 height 30
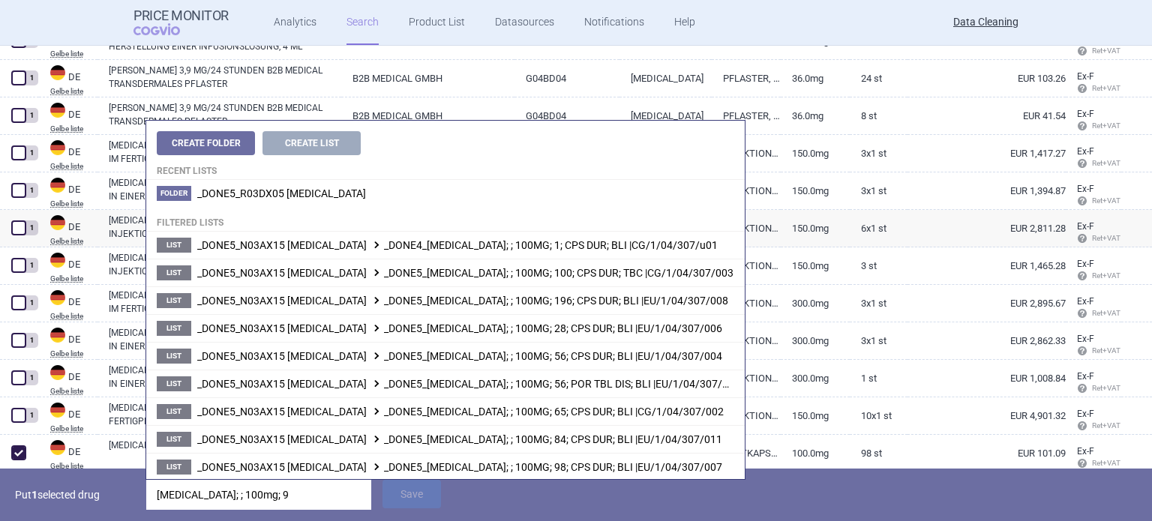
type input "[MEDICAL_DATA]; ; 100mg; 98"
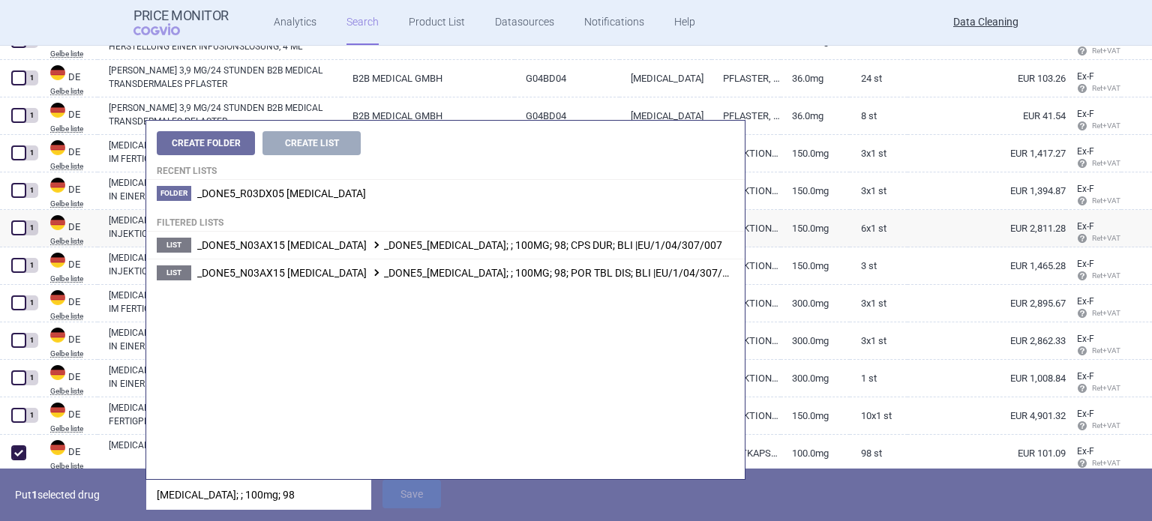
click at [105, 496] on p "Put 1 selected drug" at bounding box center [75, 495] width 120 height 30
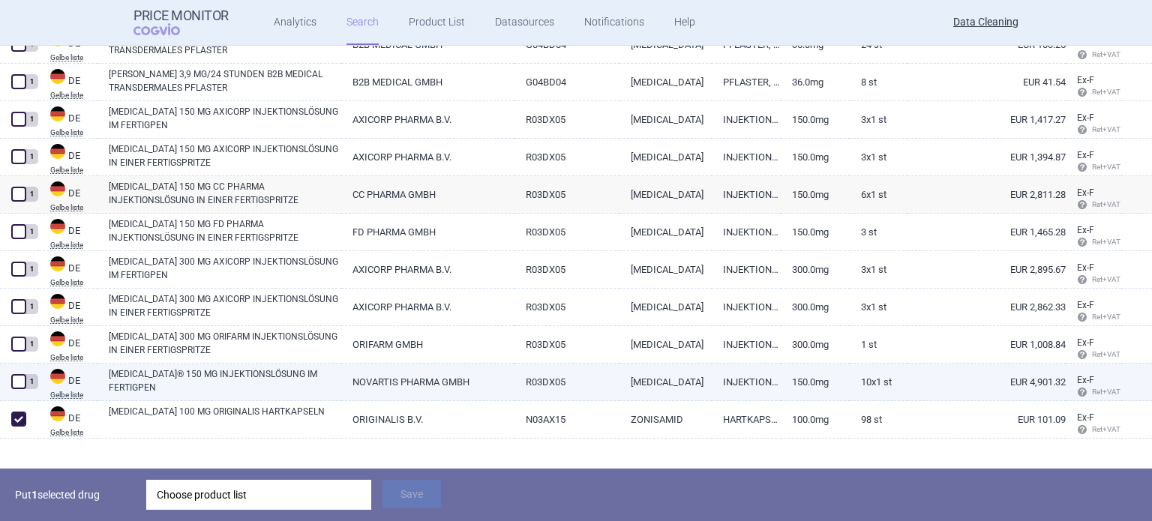
scroll to position [652, 0]
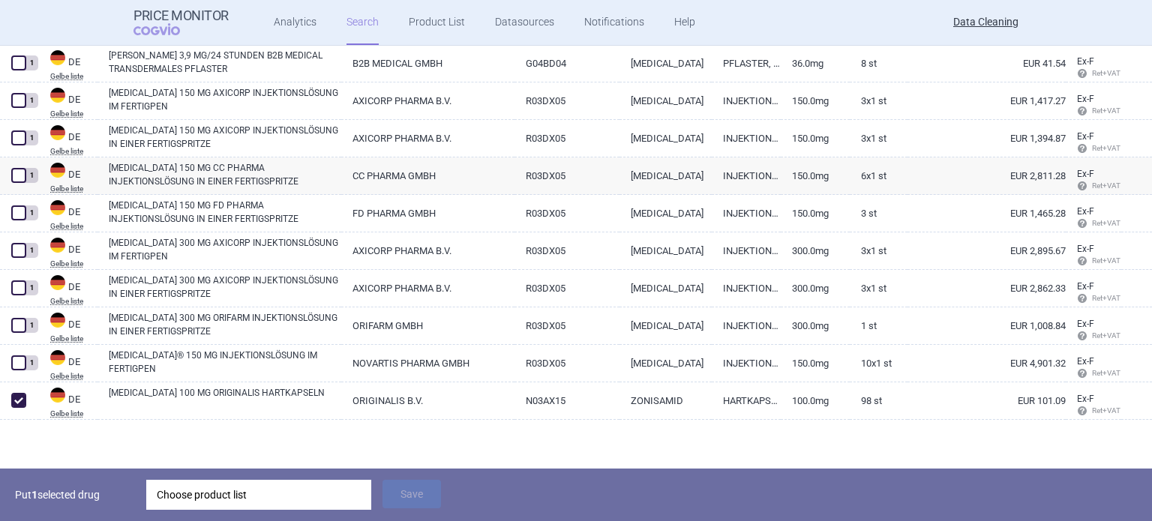
click at [223, 485] on div "Choose product list" at bounding box center [259, 495] width 204 height 30
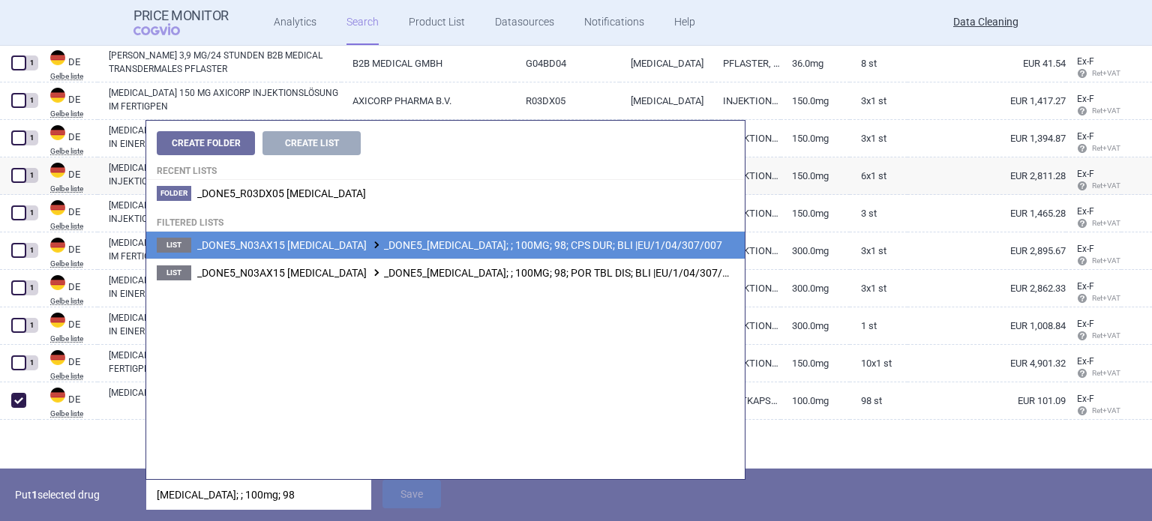
click at [570, 237] on li "List _DONE5_N03AX15 [MEDICAL_DATA] _DONE5_[MEDICAL_DATA]; ; 100MG; 98; CPS DUR;…" at bounding box center [445, 245] width 598 height 27
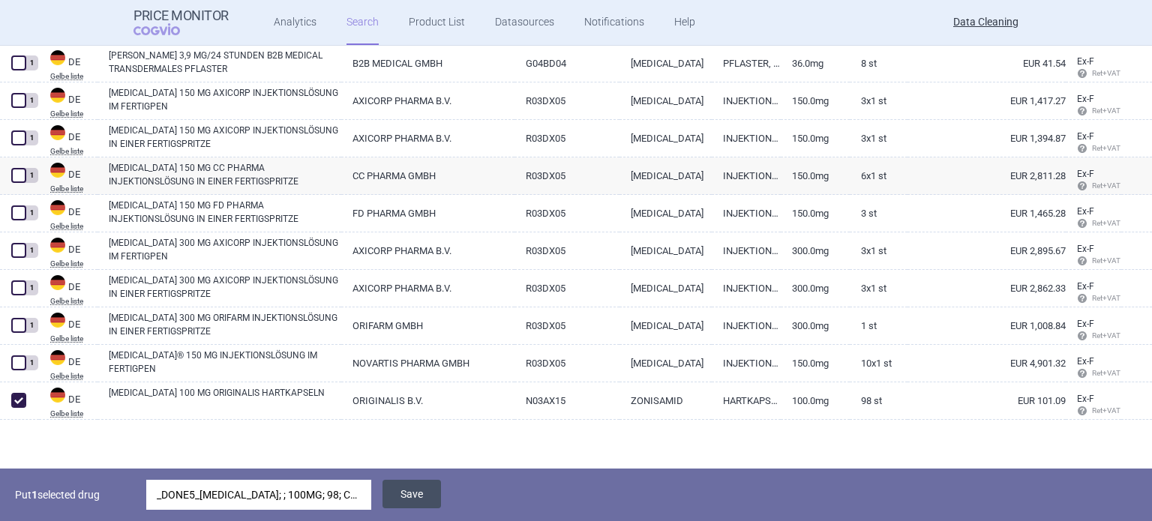
click at [412, 491] on button "Save" at bounding box center [411, 494] width 58 height 28
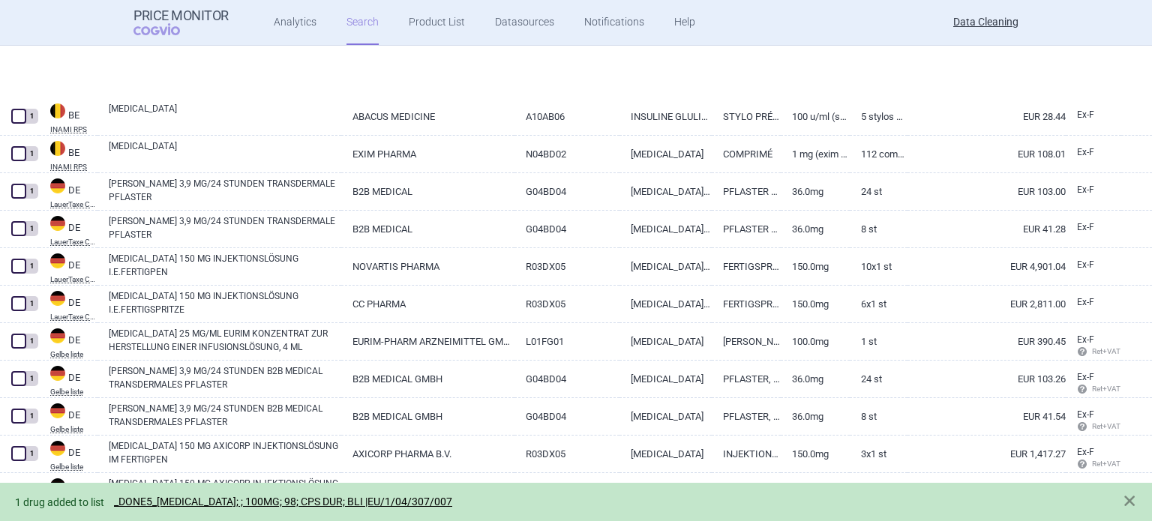
select select "brandName"
select select "newerThan"
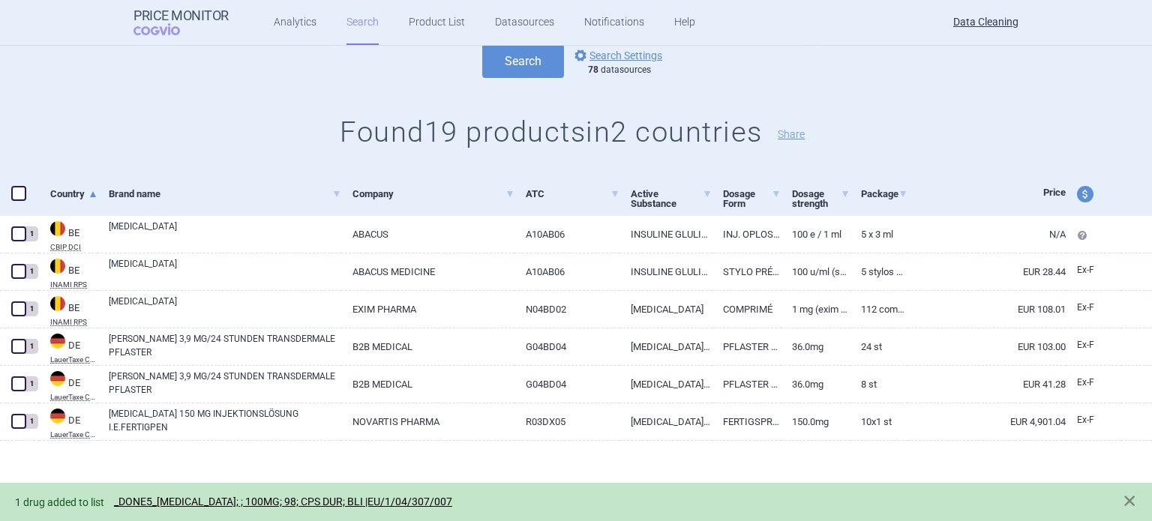
scroll to position [0, 0]
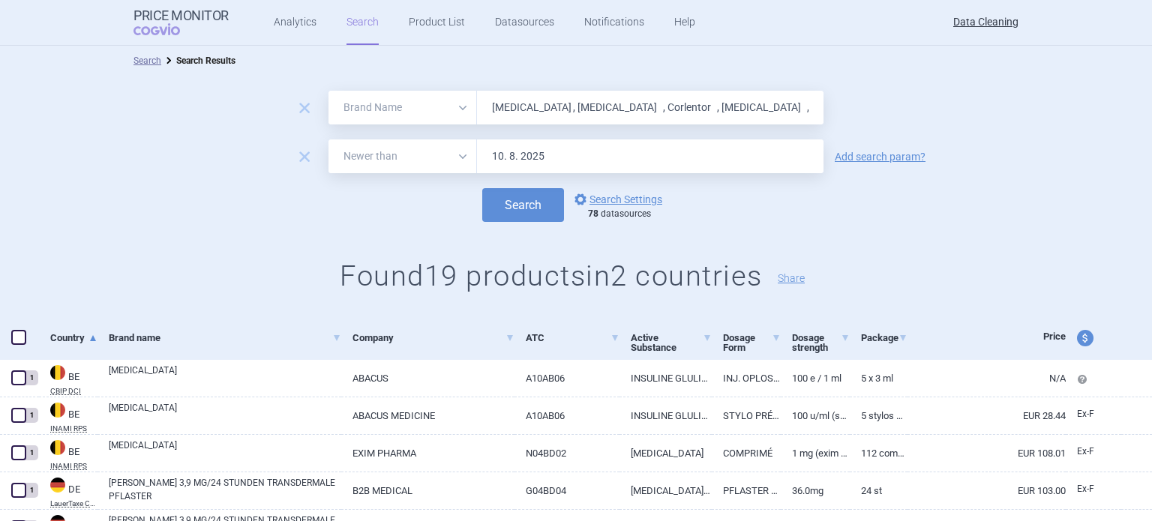
click at [618, 97] on input "[MEDICAL_DATA] , [MEDICAL_DATA] , Corlentor , [MEDICAL_DATA] , [MEDICAL_DATA] ,…" at bounding box center [650, 108] width 346 height 34
paste input "[MEDICAL_DATA]"
click at [482, 188] on button "Search" at bounding box center [523, 205] width 82 height 34
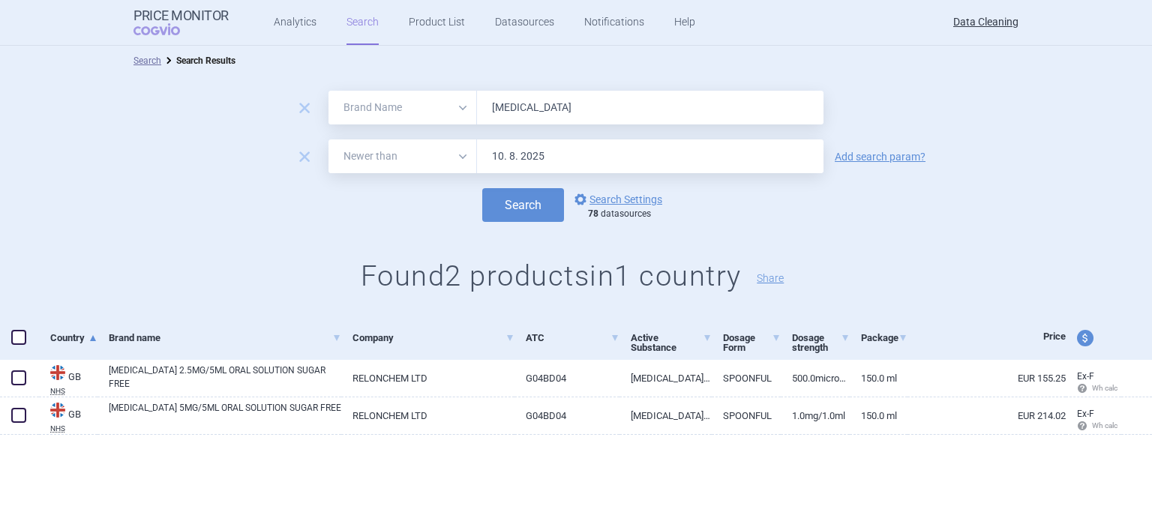
paste input "trol , [MEDICAL_DATA] , [MEDICAL_DATA] , [MEDICAL_DATA] , Dukoral , [MEDICAL_DA…"
type input "[MEDICAL_DATA] , [MEDICAL_DATA] , [MEDICAL_DATA] , [MEDICAL_DATA] , Dukoral , […"
click at [482, 188] on button "Search" at bounding box center [523, 205] width 82 height 34
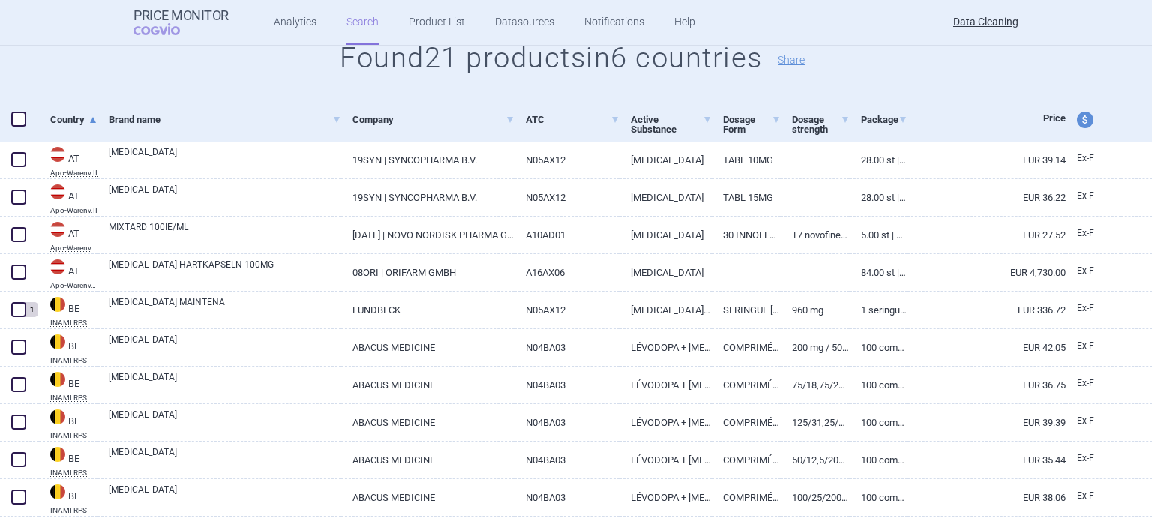
scroll to position [225, 0]
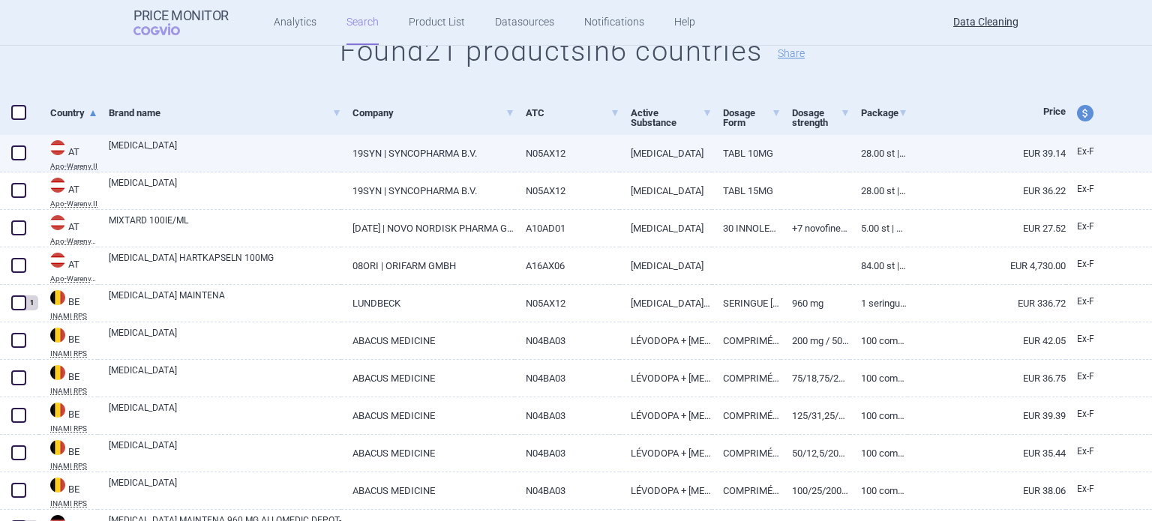
click at [10, 154] on span at bounding box center [18, 153] width 22 height 22
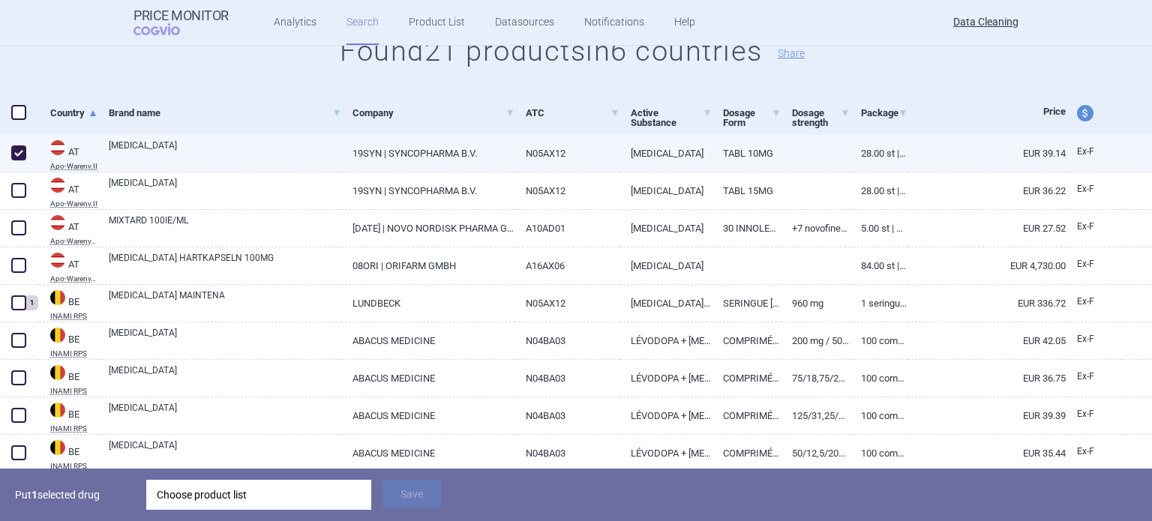
checkbox input "true"
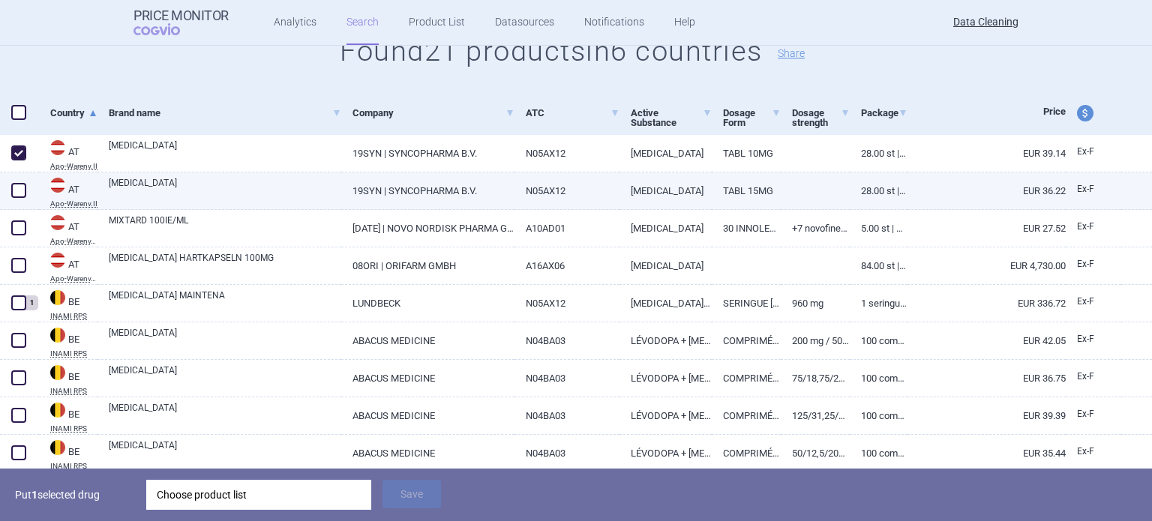
scroll to position [0, 0]
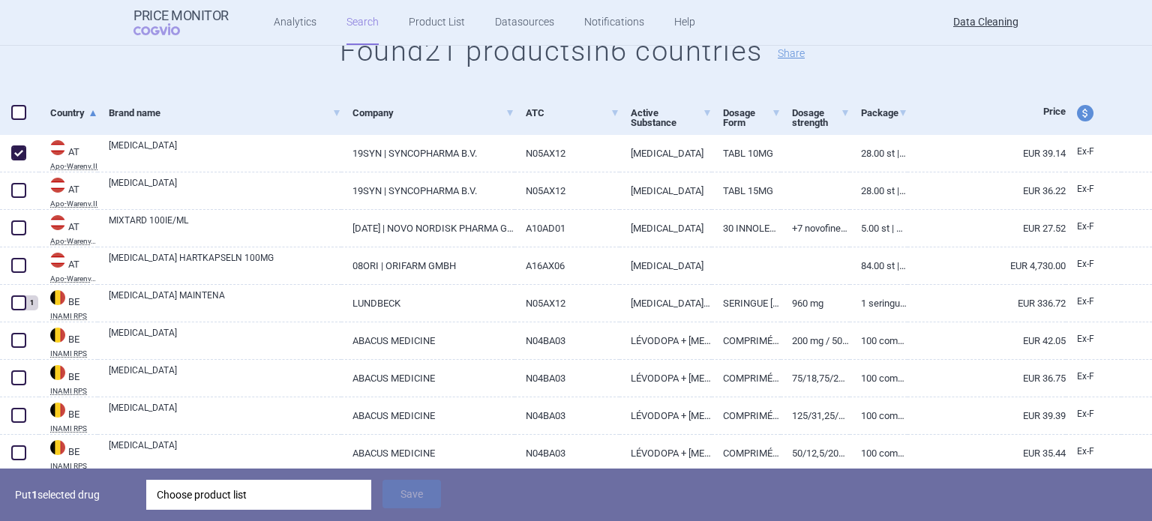
click at [279, 496] on div "Choose product list" at bounding box center [259, 495] width 204 height 30
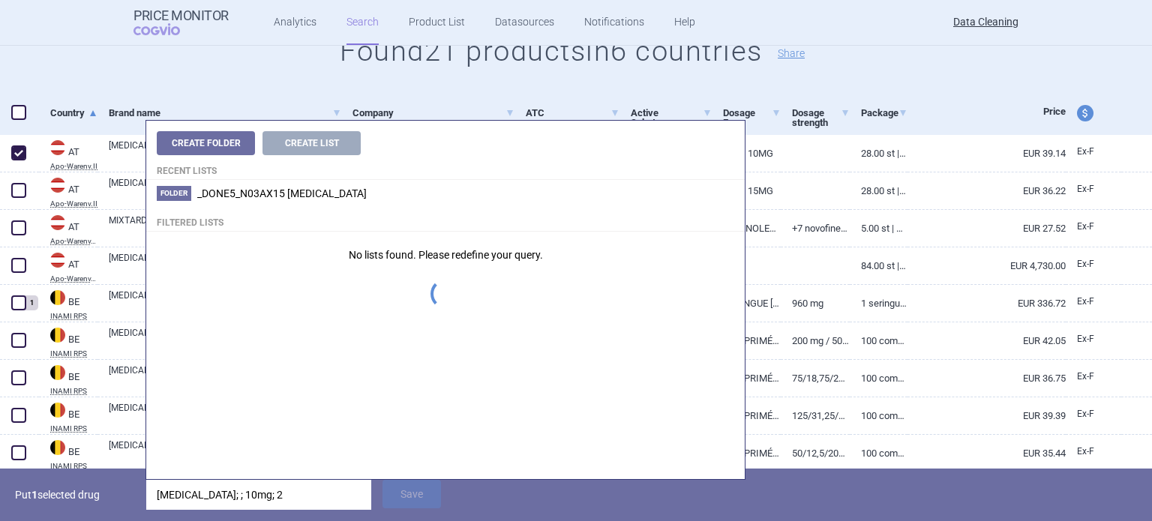
type input "[MEDICAL_DATA]; ; 10mg; 28"
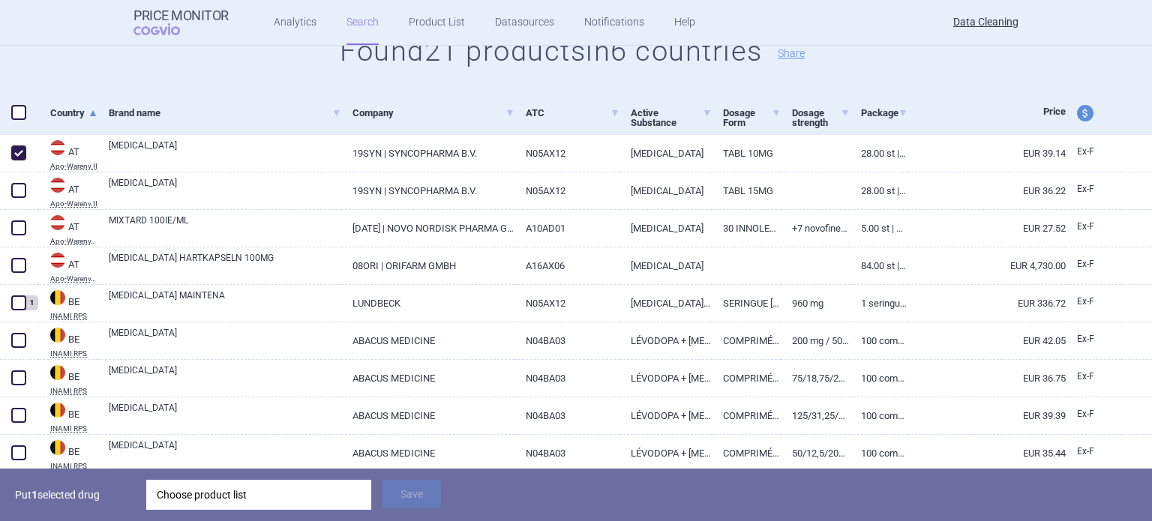
click at [119, 497] on p "Put 1 selected drug" at bounding box center [75, 495] width 120 height 30
click at [164, 491] on div "Choose product list" at bounding box center [259, 495] width 204 height 30
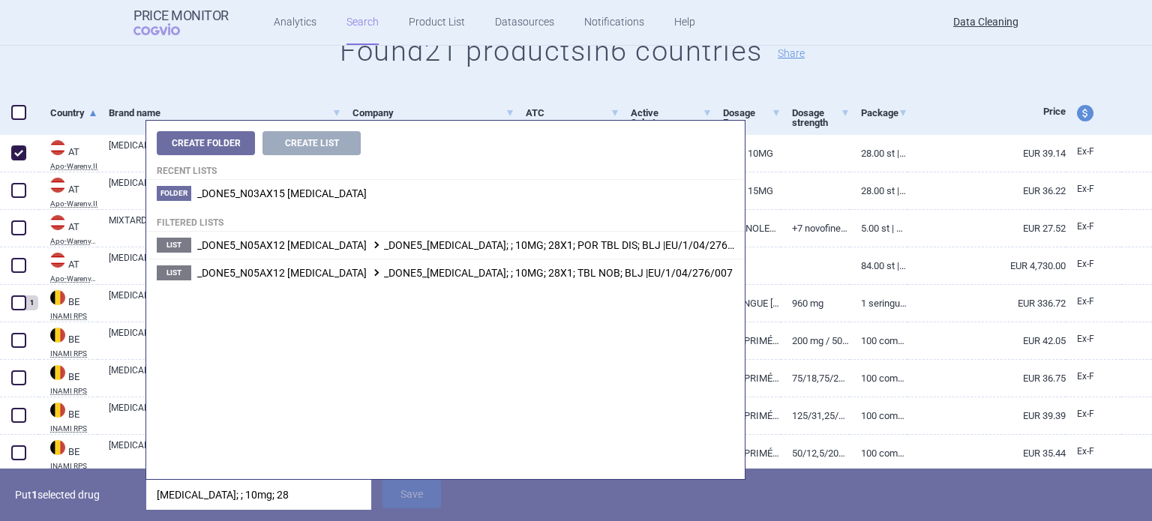
click at [94, 502] on p "Put 1 selected drug" at bounding box center [75, 495] width 120 height 30
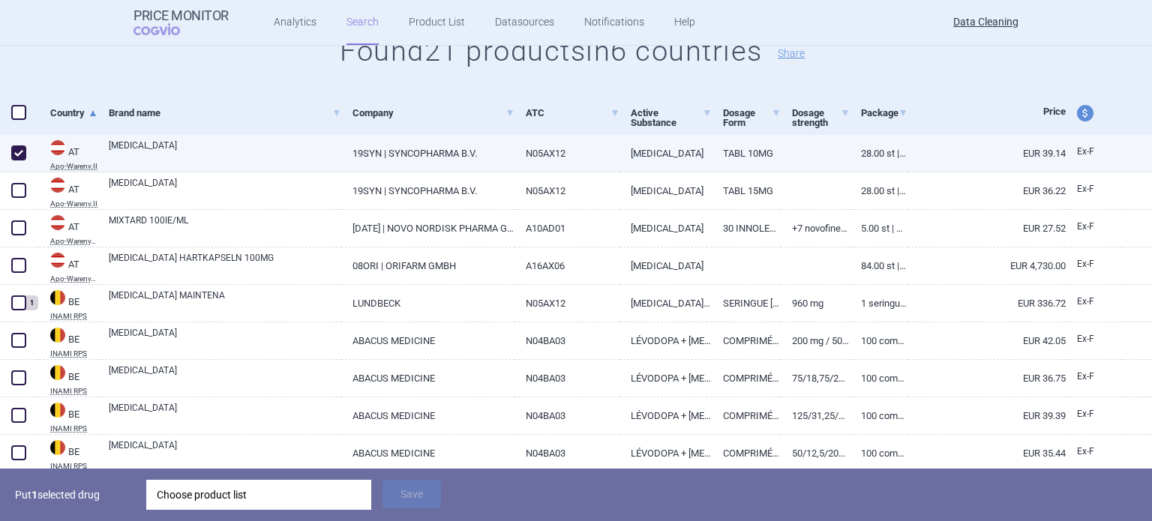
click at [365, 144] on link "19SYN | SYNCOPHARMA B.V." at bounding box center [427, 153] width 172 height 37
select select "EUR"
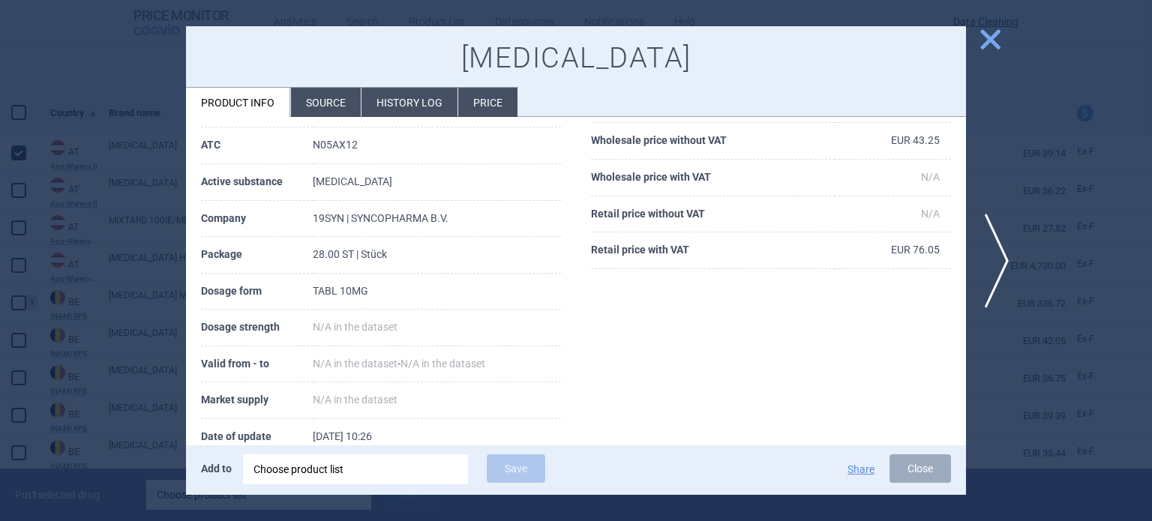
scroll to position [150, 0]
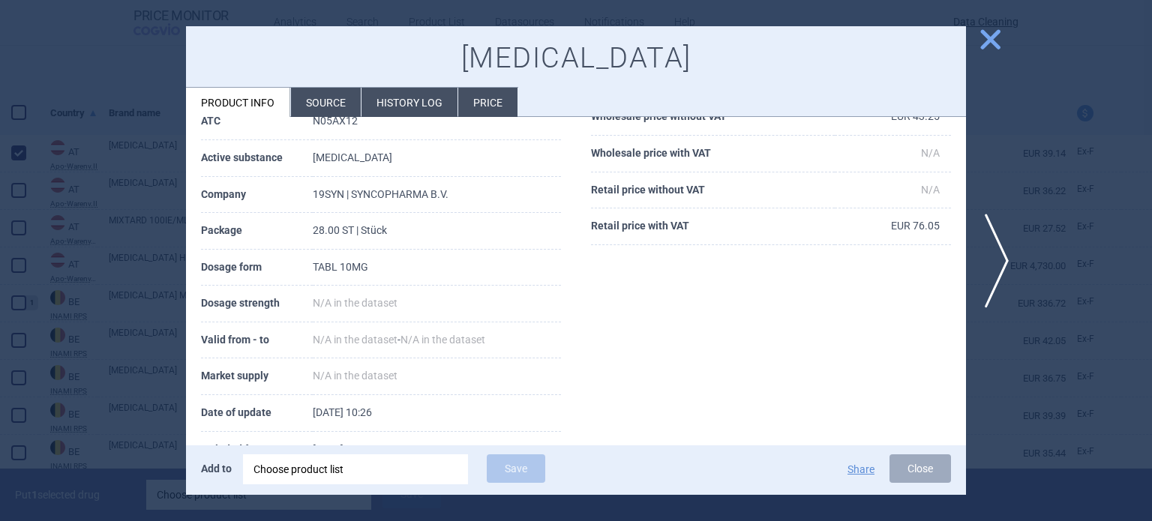
click at [333, 85] on div "[MEDICAL_DATA] Product info Source History log Price" at bounding box center [576, 71] width 780 height 91
click at [321, 116] on li "Source" at bounding box center [326, 102] width 70 height 29
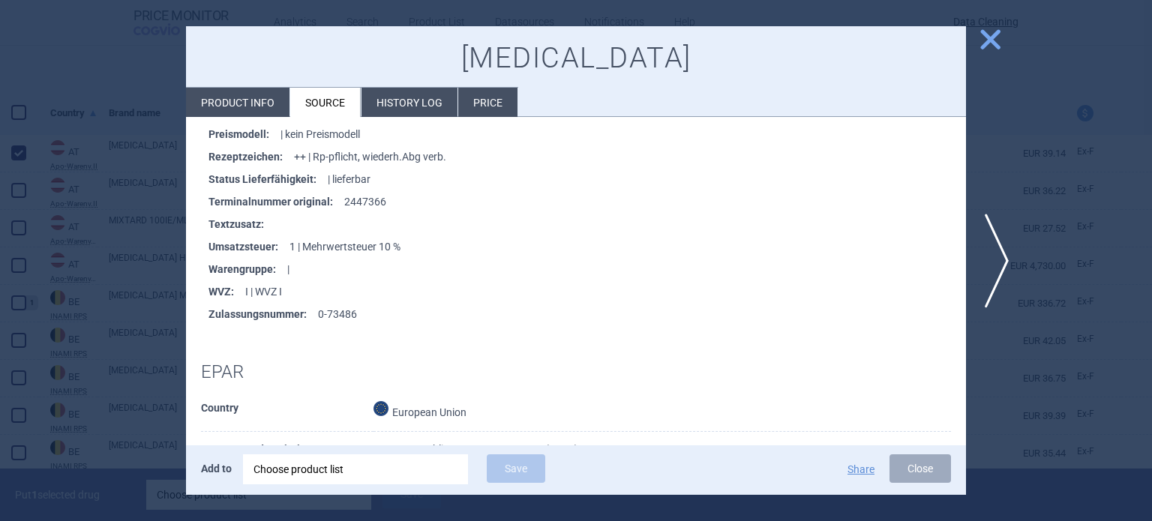
scroll to position [750, 0]
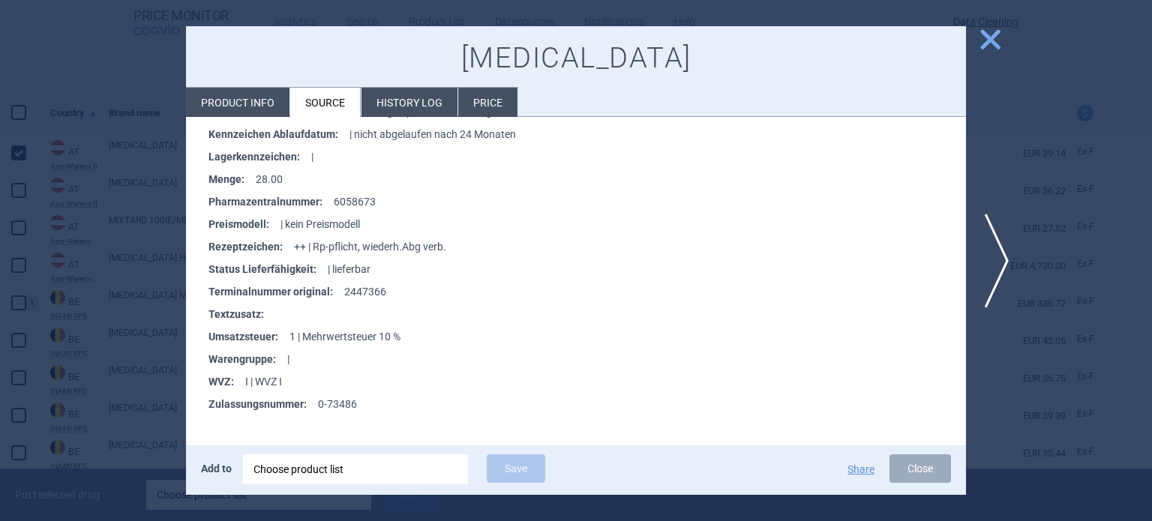
click at [105, 256] on div at bounding box center [576, 260] width 1152 height 521
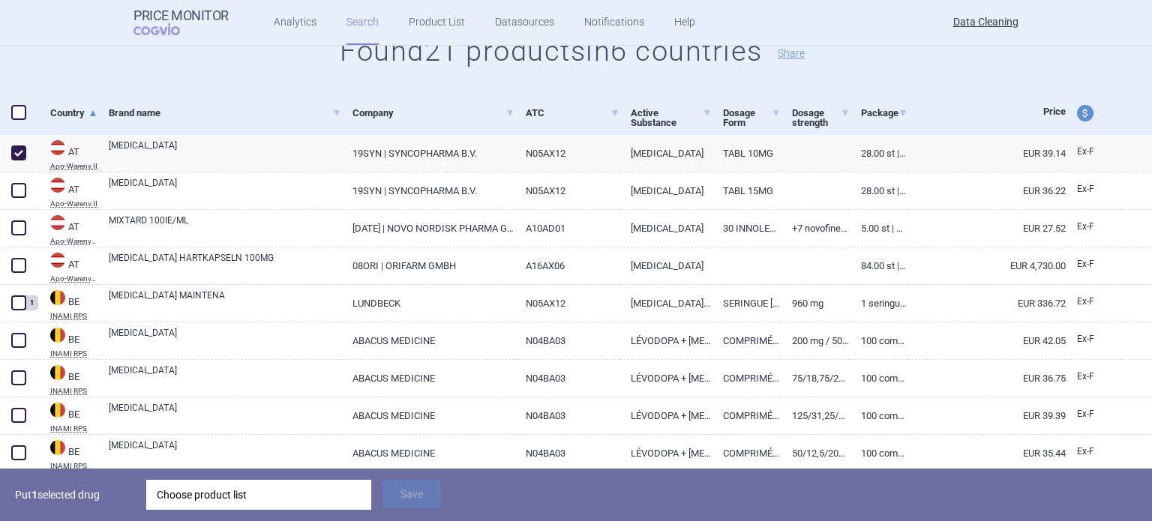
click at [289, 508] on div "Choose product list" at bounding box center [259, 495] width 204 height 30
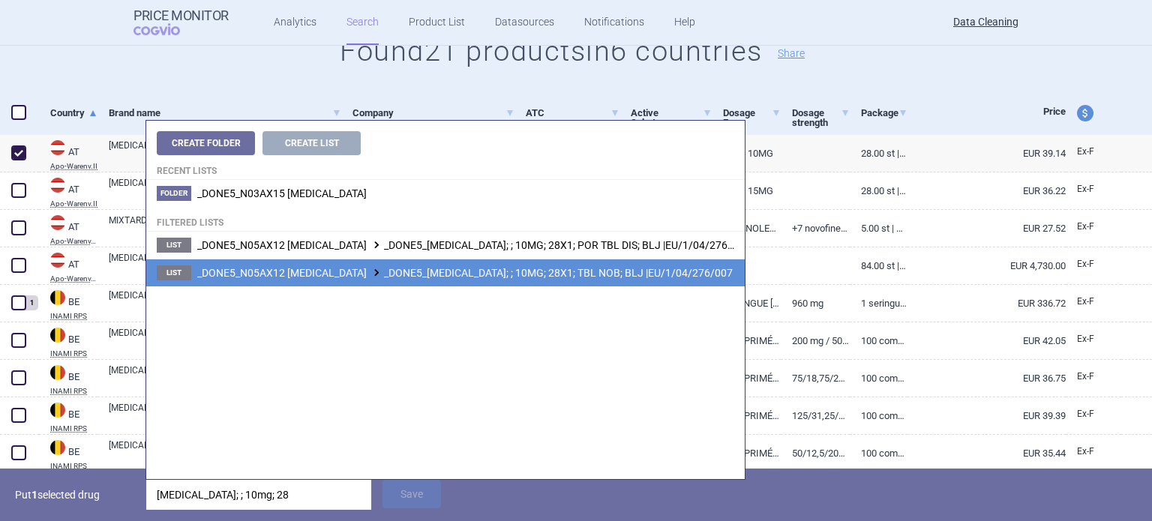
click at [591, 277] on span "_DONE5_N05AX12 [MEDICAL_DATA] _DONE5_[MEDICAL_DATA]; ; 10MG; 28X1; TBL NOB; BLJ…" at bounding box center [464, 273] width 535 height 12
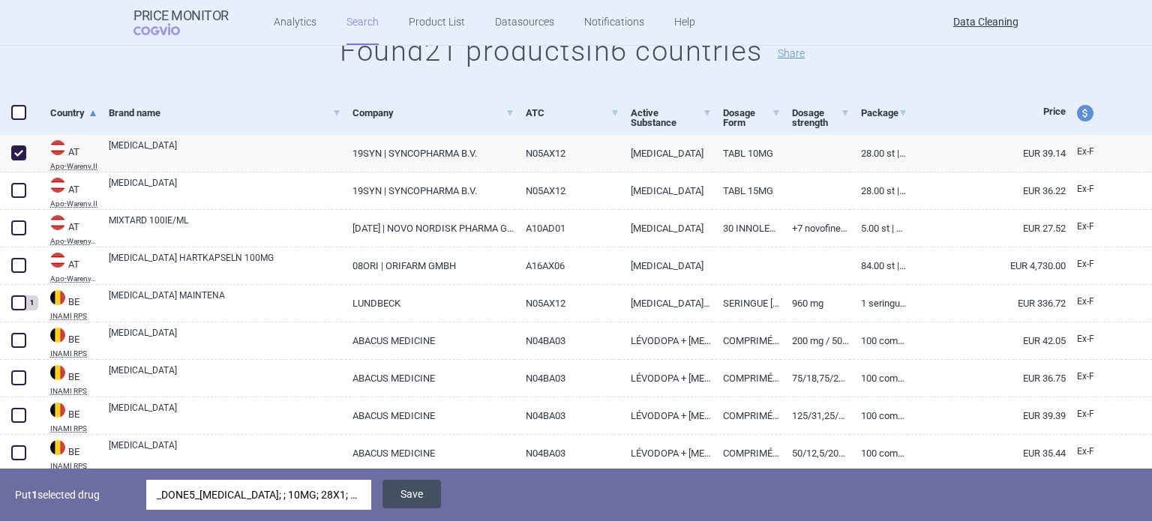
click at [405, 497] on button "Save" at bounding box center [411, 494] width 58 height 28
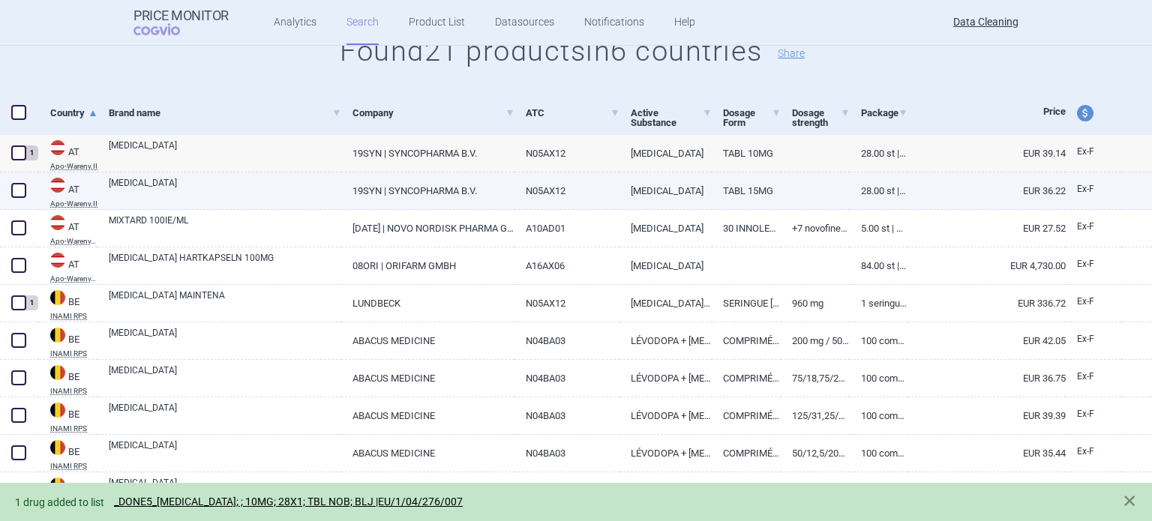
click at [20, 192] on span at bounding box center [18, 190] width 15 height 15
checkbox input "true"
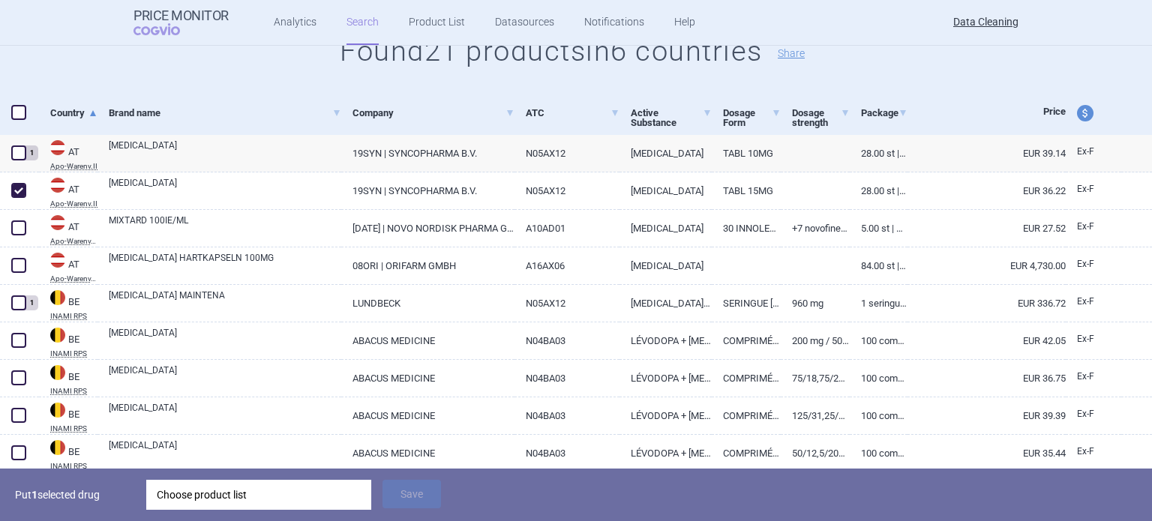
click at [259, 489] on div "Choose product list" at bounding box center [259, 495] width 204 height 30
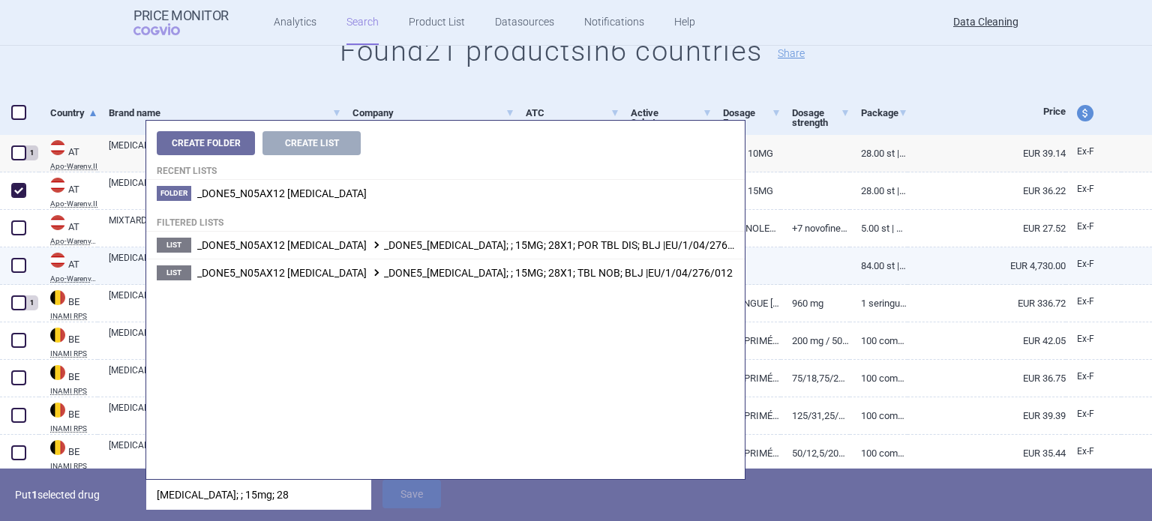
type input "[MEDICAL_DATA]; ; 15mg; 28"
click at [490, 268] on span "_DONE5_N05AX12 [MEDICAL_DATA] _DONE5_[MEDICAL_DATA]; ; 15MG; 28X1; TBL NOB; BLJ…" at bounding box center [464, 273] width 535 height 12
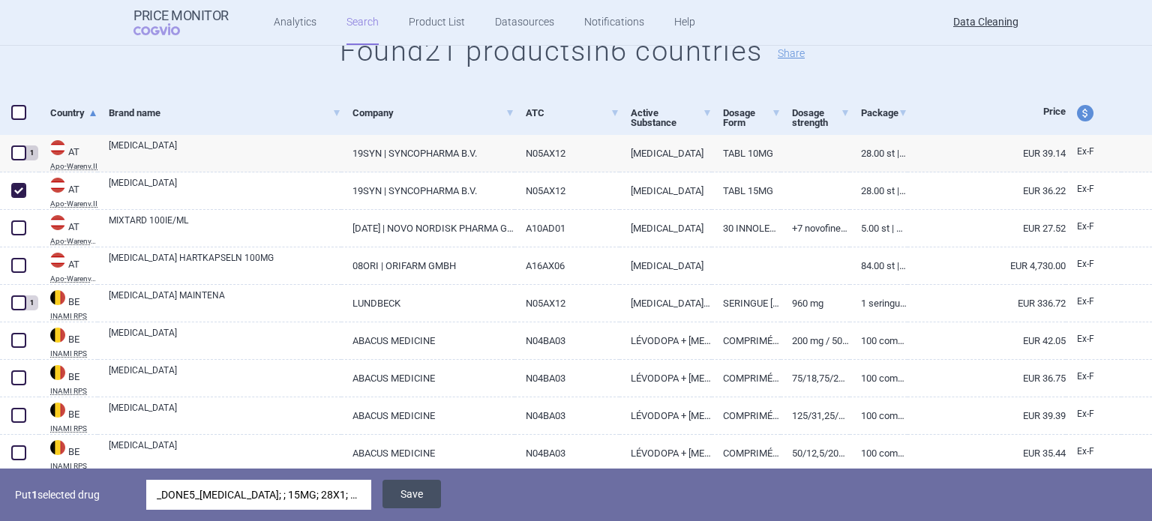
click at [430, 490] on button "Save" at bounding box center [411, 494] width 58 height 28
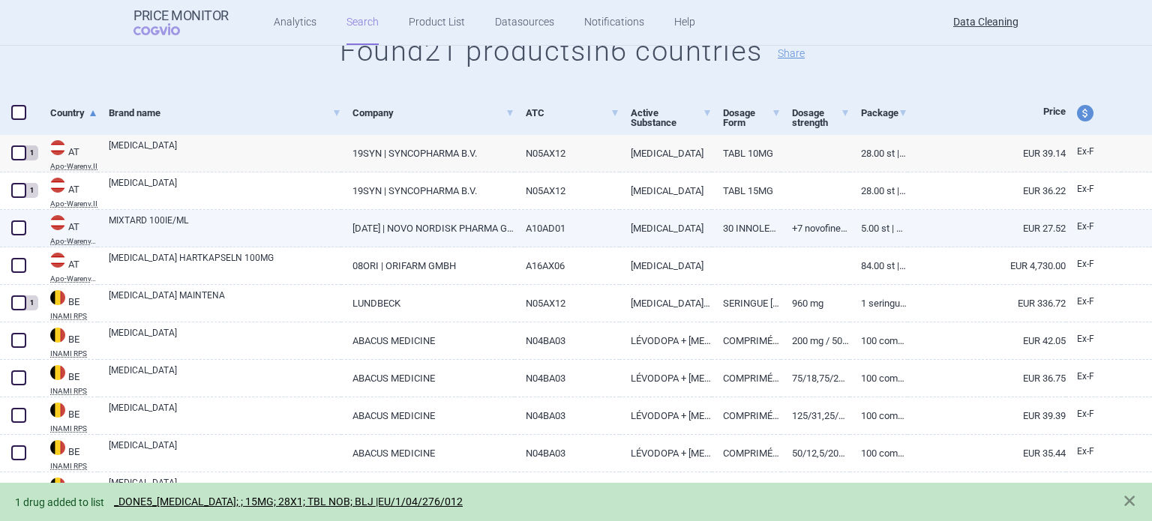
click at [24, 225] on span at bounding box center [18, 227] width 15 height 15
checkbox input "true"
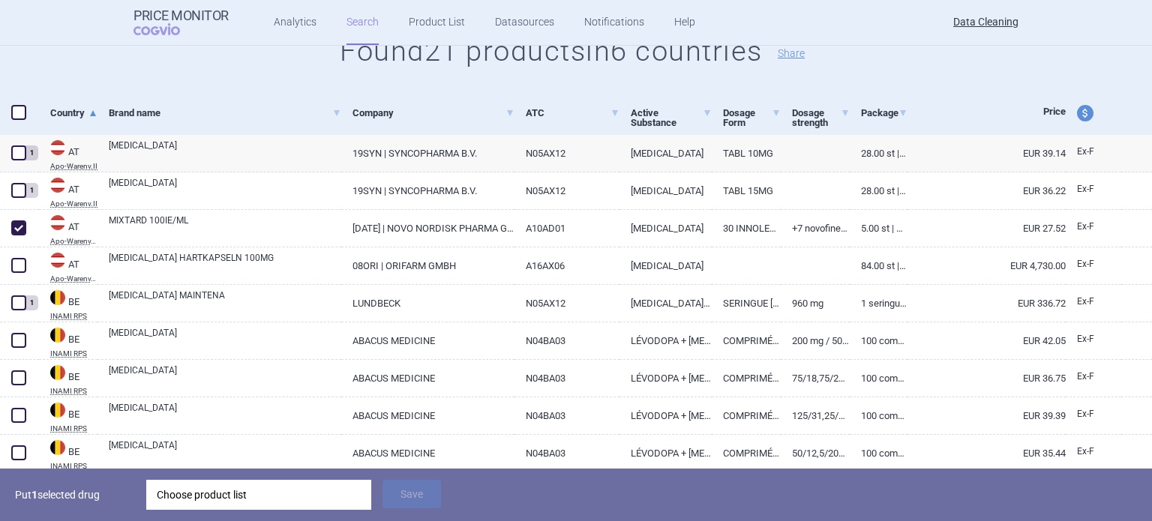
click at [272, 495] on div "Choose product list" at bounding box center [259, 495] width 204 height 30
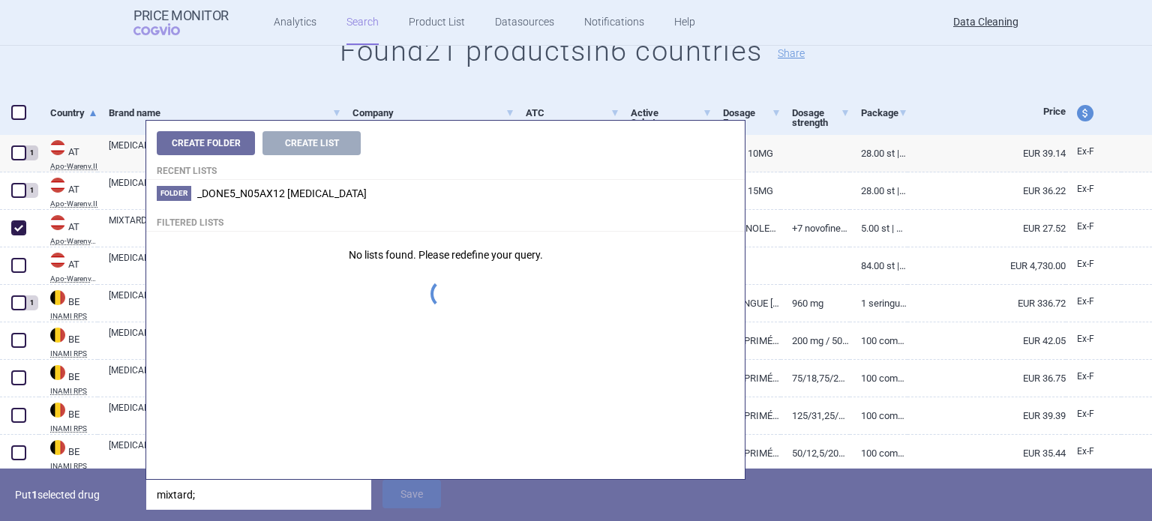
type input "mixtard;"
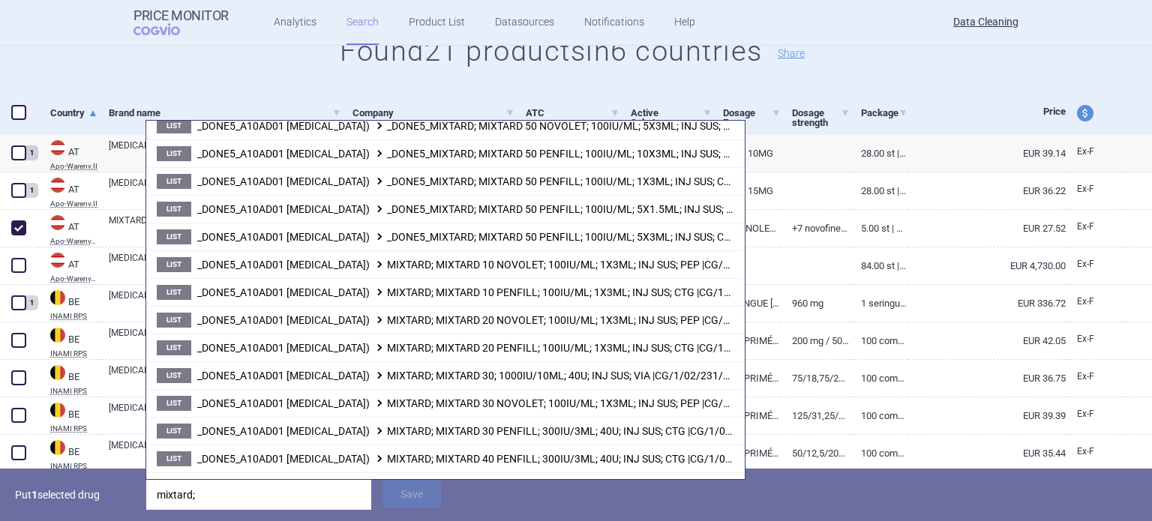
scroll to position [1627, 0]
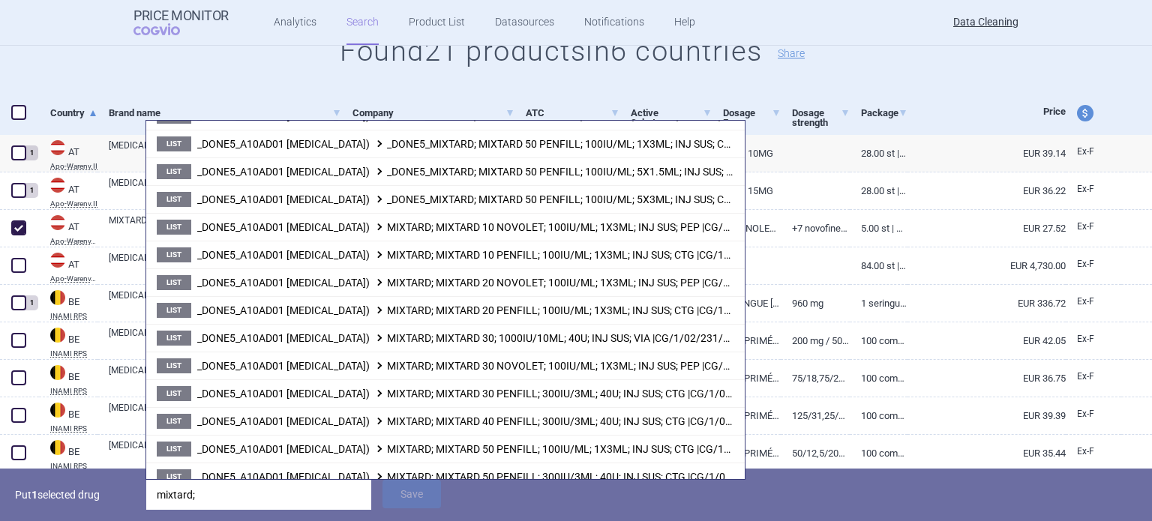
click at [111, 501] on p "Put 1 selected drug" at bounding box center [75, 495] width 120 height 30
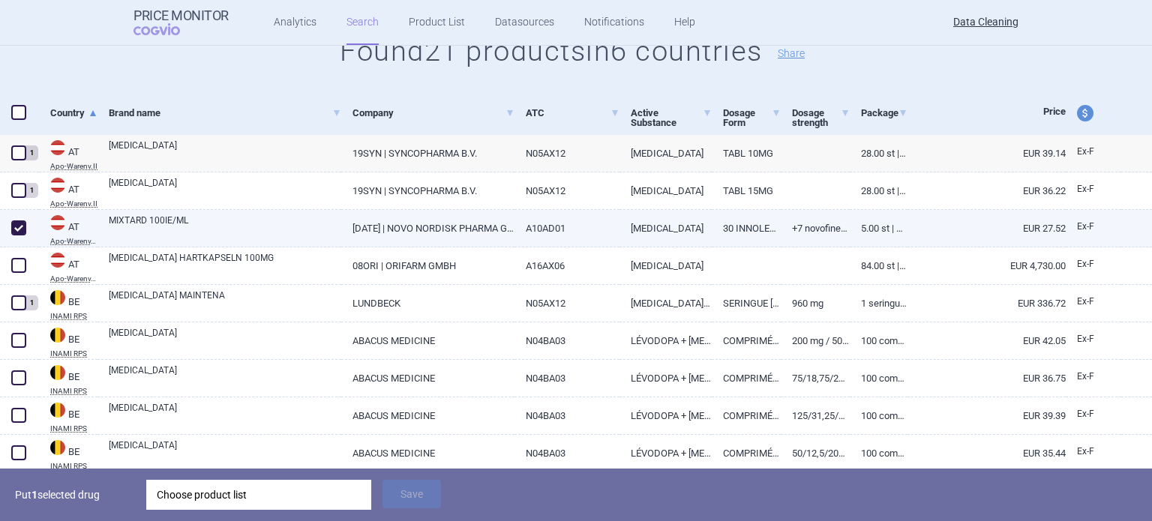
click at [293, 220] on link "MIXTARD 100IE/ML" at bounding box center [225, 227] width 232 height 27
select select "EUR"
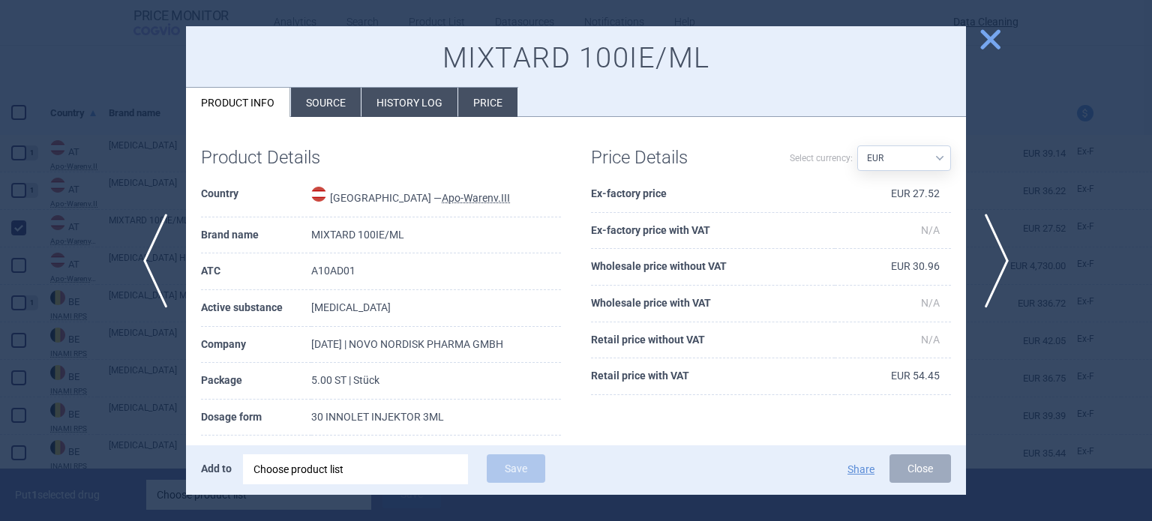
scroll to position [87, 0]
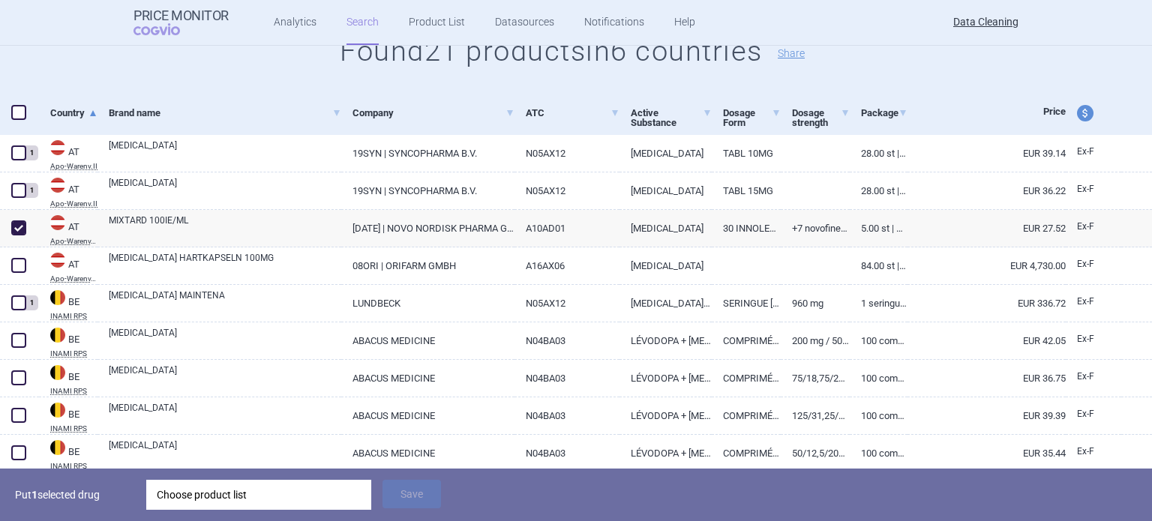
click at [306, 491] on div "Choose product list" at bounding box center [259, 495] width 204 height 30
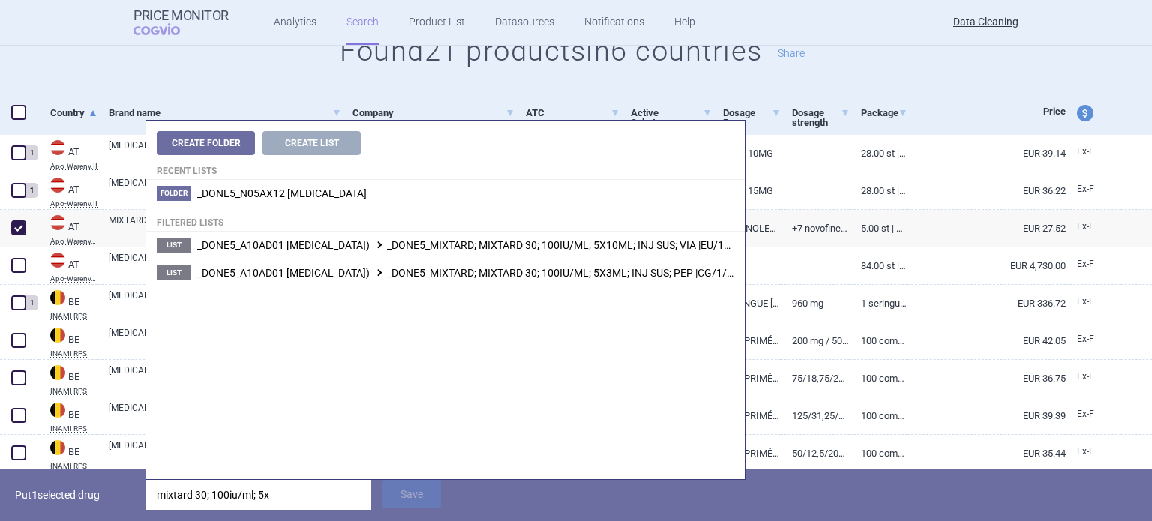
type input "mixtard 30; 100iu/ml; 5"
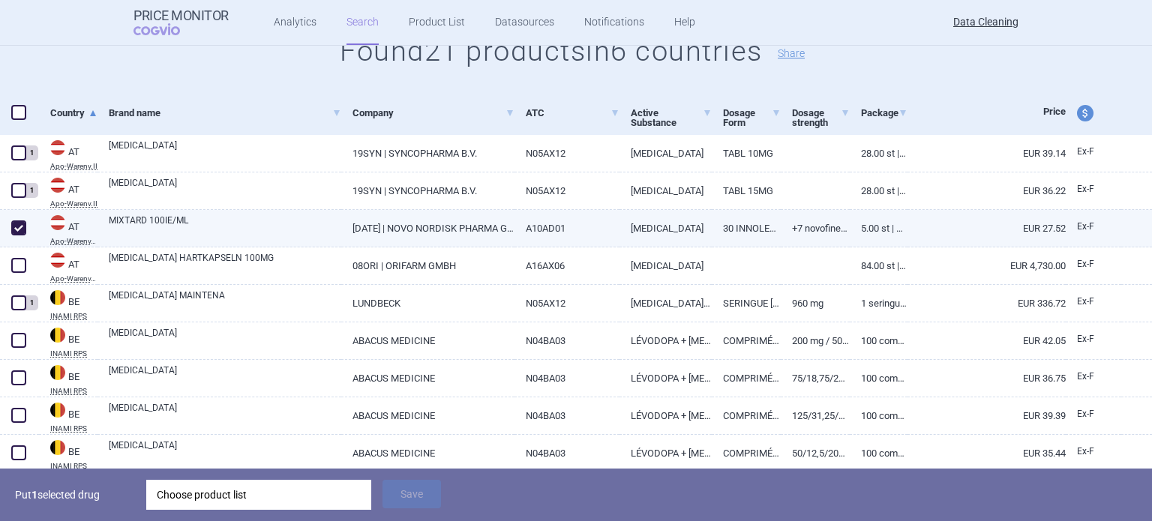
click at [834, 221] on link "+7 NOVOFINE-NADELN" at bounding box center [815, 228] width 69 height 37
select select "EUR"
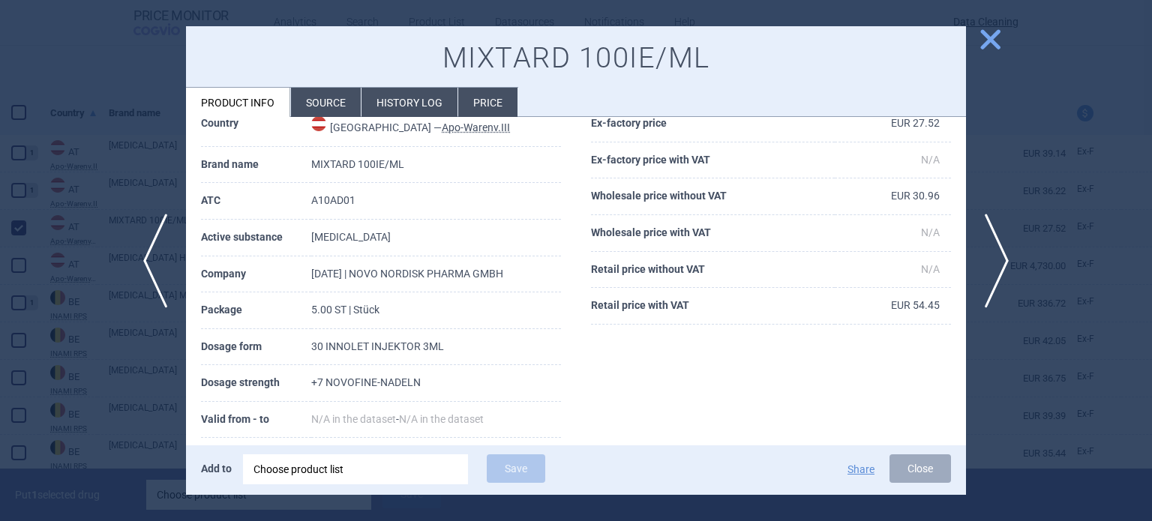
scroll to position [71, 0]
click at [0, 409] on div at bounding box center [576, 260] width 1152 height 521
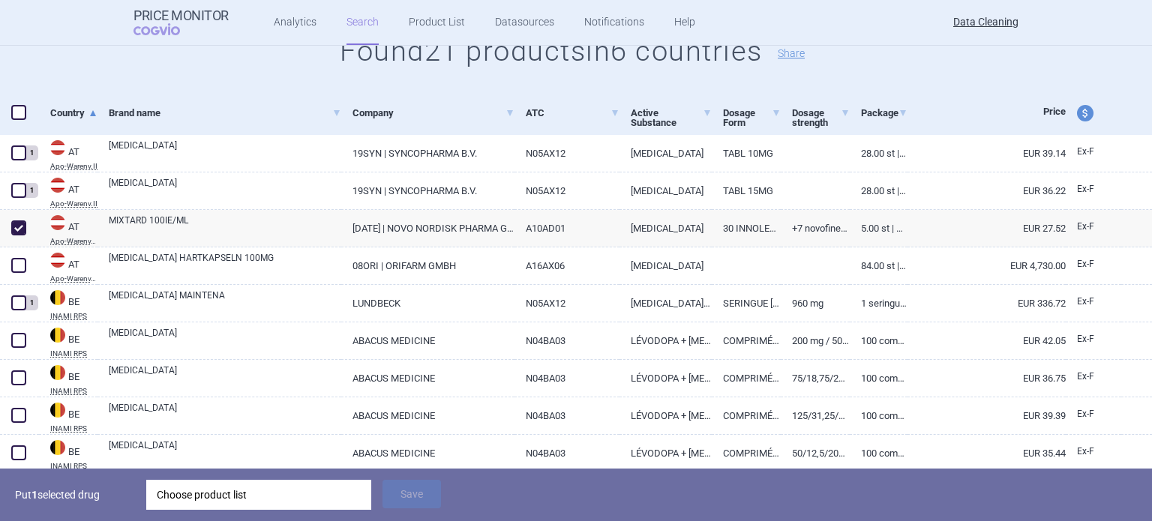
click at [273, 492] on div "Choose product list" at bounding box center [259, 495] width 204 height 30
click at [122, 496] on p "Put 1 selected drug" at bounding box center [75, 495] width 120 height 30
click at [259, 215] on link "MIXTARD 100IE/ML" at bounding box center [225, 227] width 232 height 27
select select "EUR"
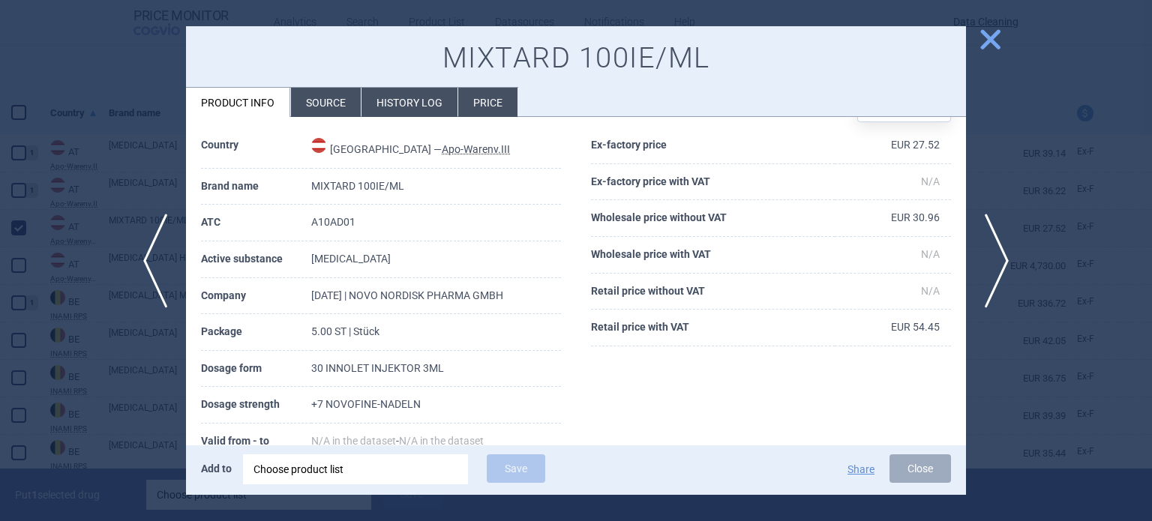
scroll to position [75, 0]
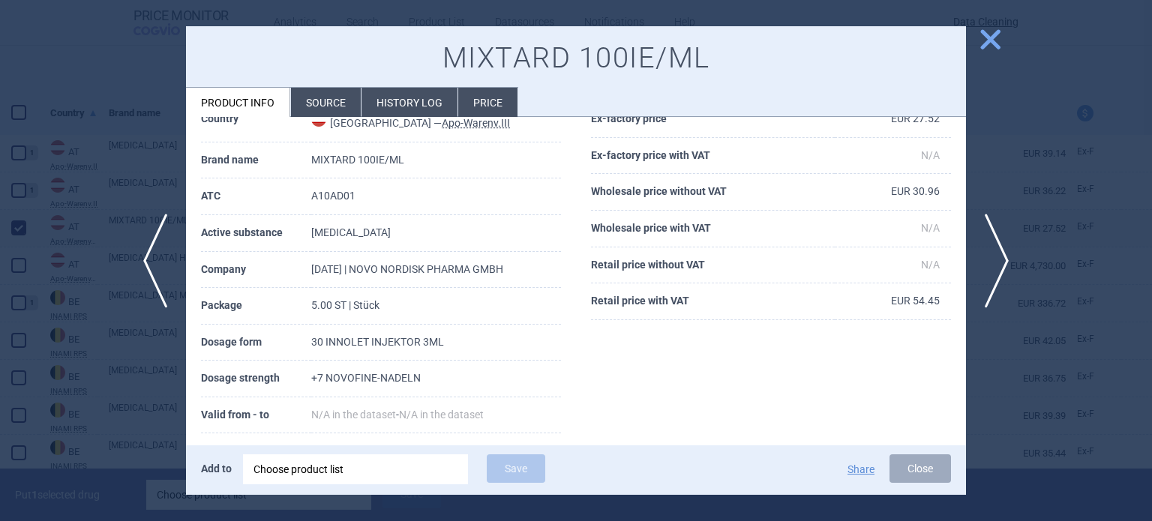
click at [121, 509] on div at bounding box center [576, 260] width 1152 height 521
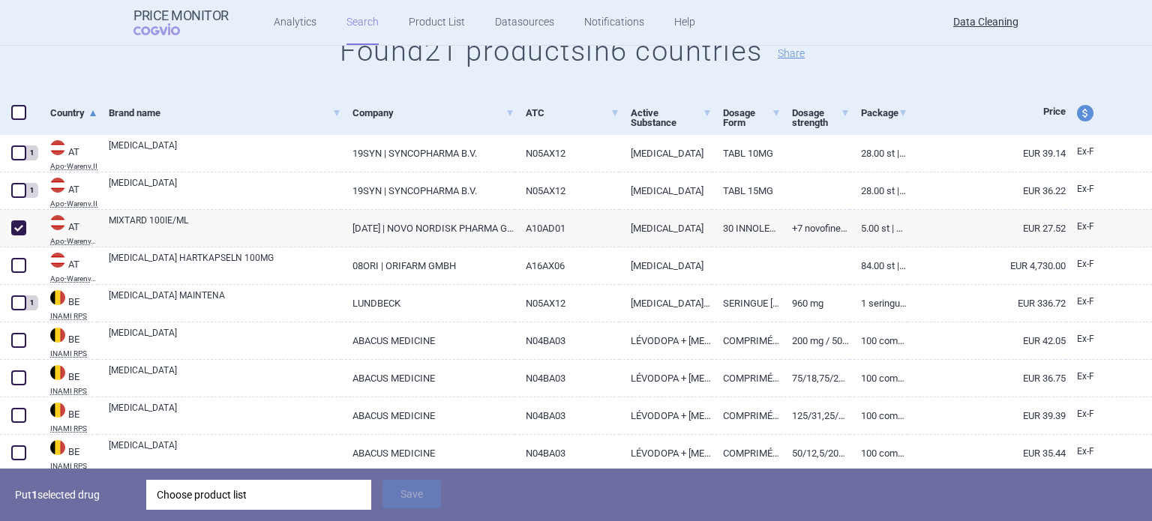
click at [193, 507] on div "Choose product list" at bounding box center [259, 495] width 204 height 30
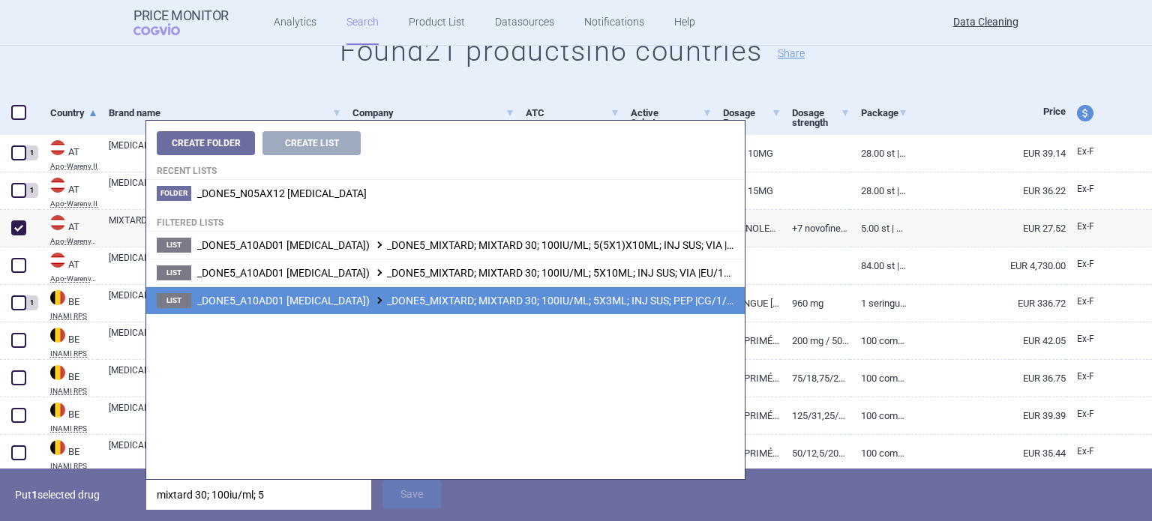
click at [583, 308] on li "List _DONE5_A10AD01 [MEDICAL_DATA]) _DONE5_MIXTARD; MIXTARD 30; 100IU/ML; 5X3ML…" at bounding box center [445, 300] width 598 height 28
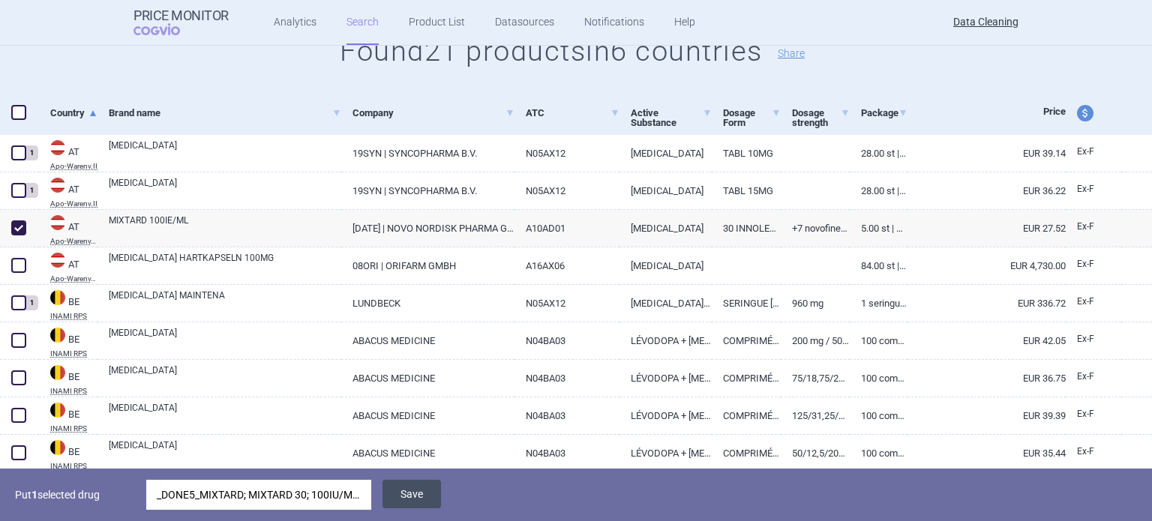
click at [409, 491] on button "Save" at bounding box center [411, 494] width 58 height 28
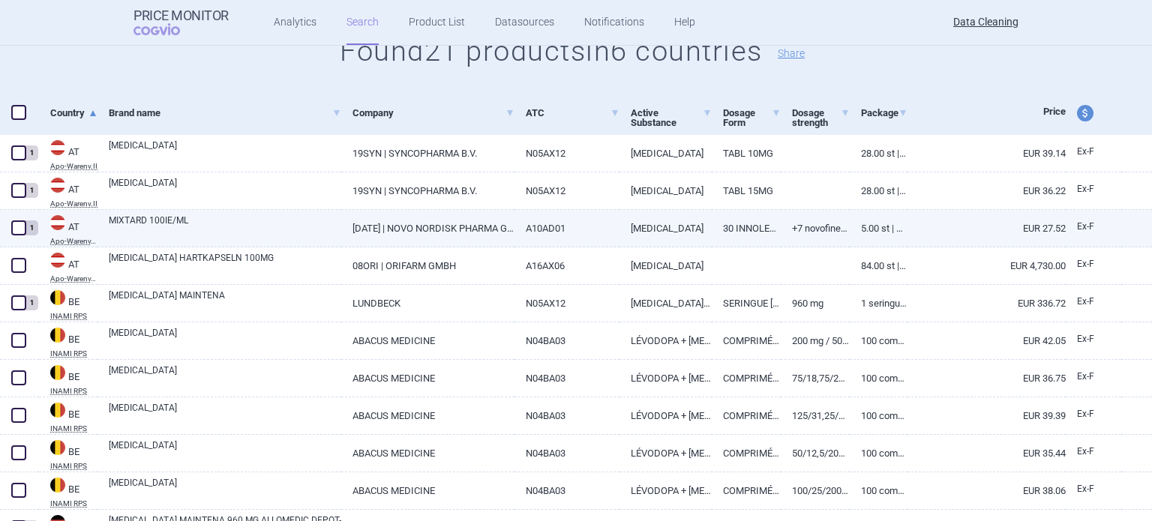
click at [474, 230] on link "[DATE] | NOVO NORDISK PHARMA GMBH" at bounding box center [427, 228] width 172 height 37
select select "EUR"
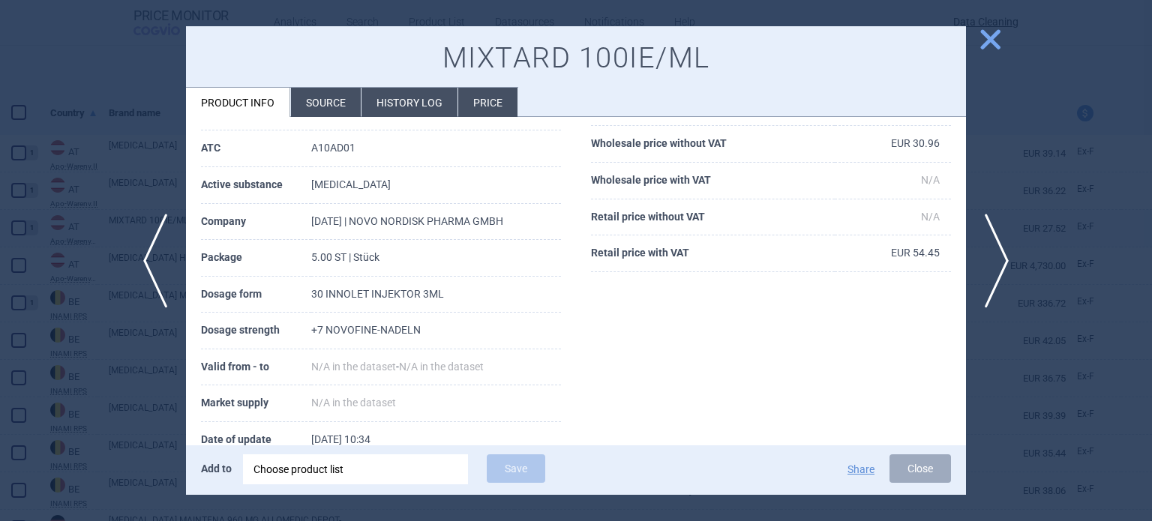
scroll to position [124, 0]
click at [1, 226] on div at bounding box center [576, 260] width 1152 height 521
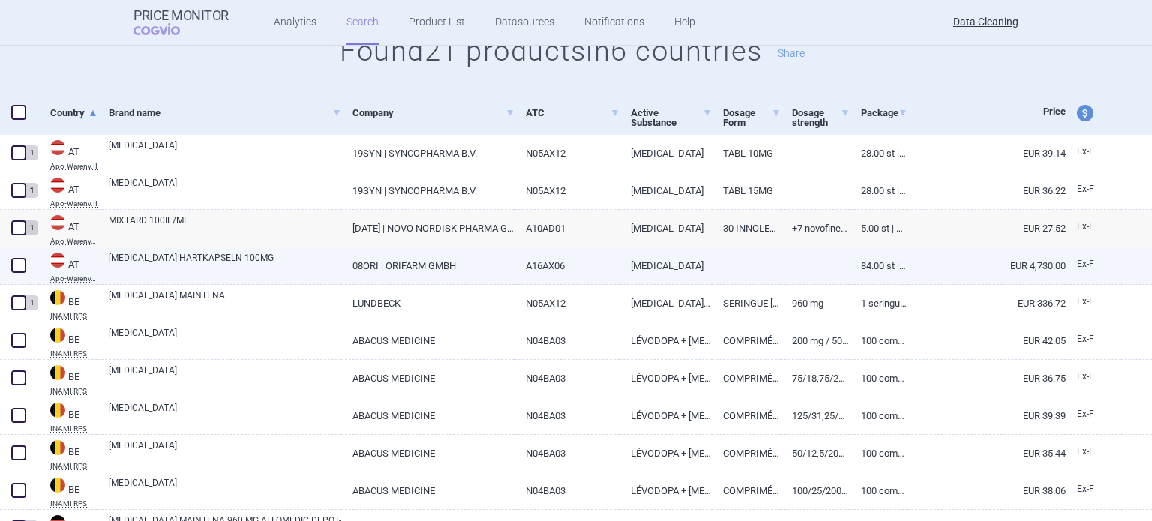
click at [12, 274] on span at bounding box center [18, 265] width 22 height 22
checkbox input "true"
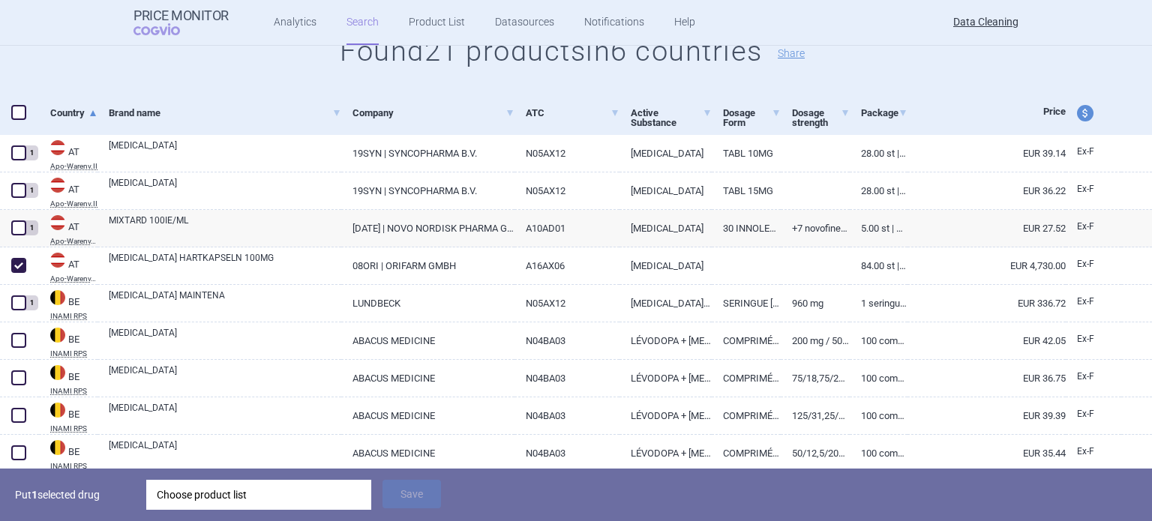
click at [334, 494] on div "Choose product list" at bounding box center [259, 495] width 204 height 30
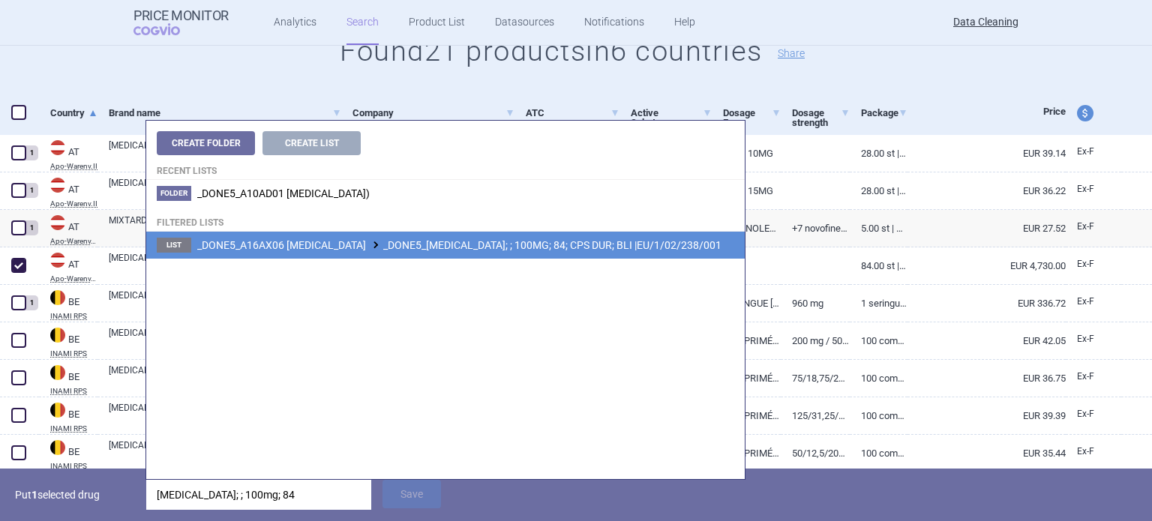
type input "[MEDICAL_DATA]; ; 100mg; 84"
click at [570, 250] on span "_DONE5_A16AX06 [MEDICAL_DATA] _DONE5_[MEDICAL_DATA]; ; 100MG; 84; CPS DUR; BLI …" at bounding box center [459, 245] width 524 height 12
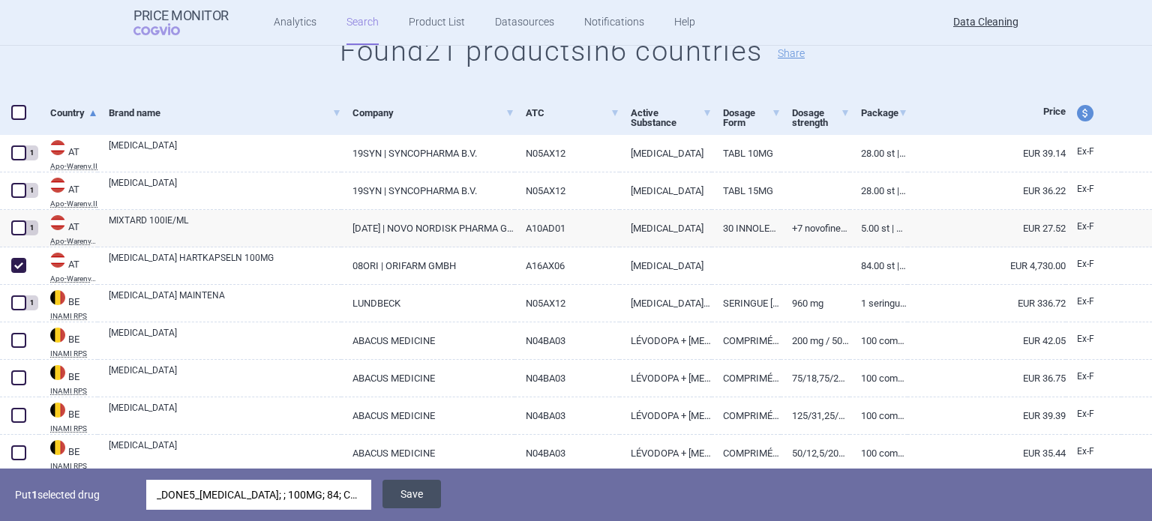
click at [408, 502] on button "Save" at bounding box center [411, 494] width 58 height 28
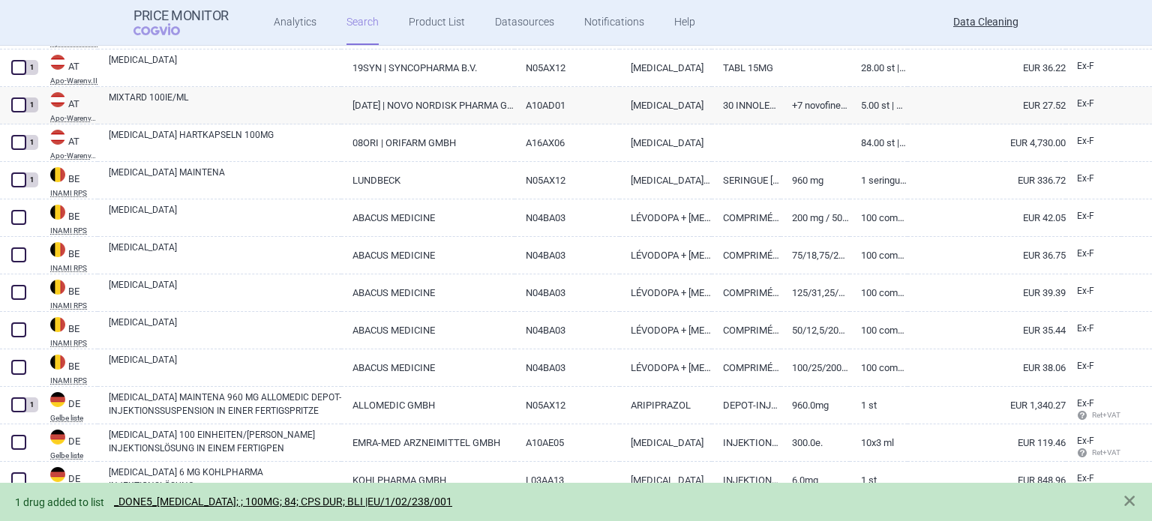
scroll to position [375, 0]
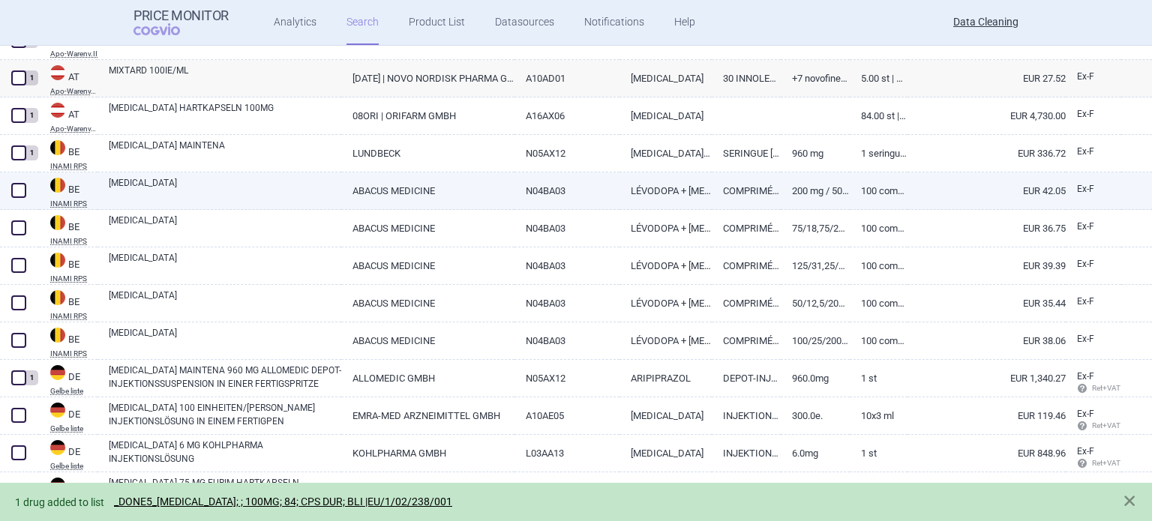
click at [22, 196] on span at bounding box center [18, 190] width 15 height 15
checkbox input "true"
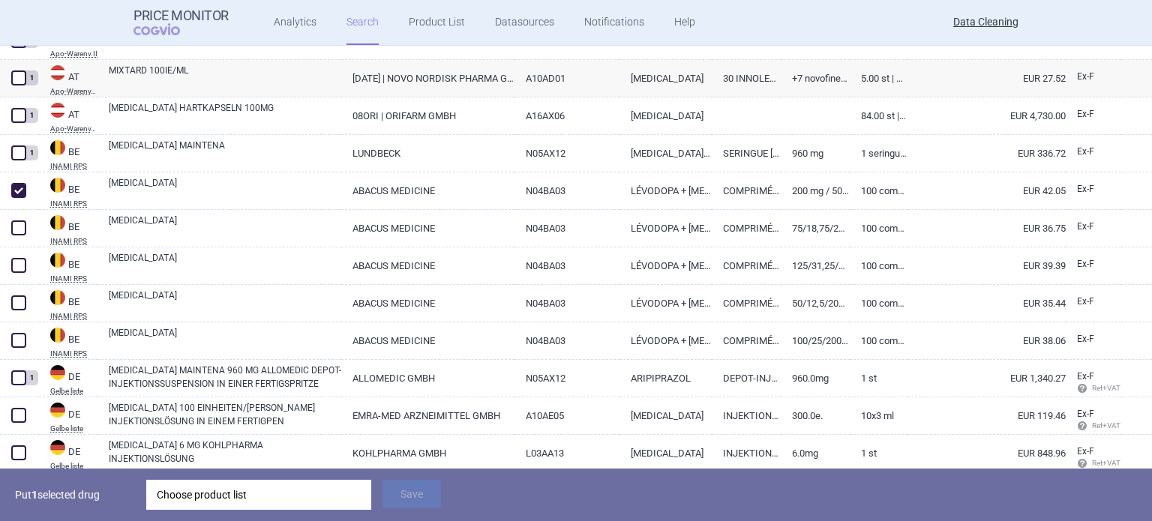
click at [263, 505] on div "Choose product list" at bounding box center [259, 495] width 204 height 30
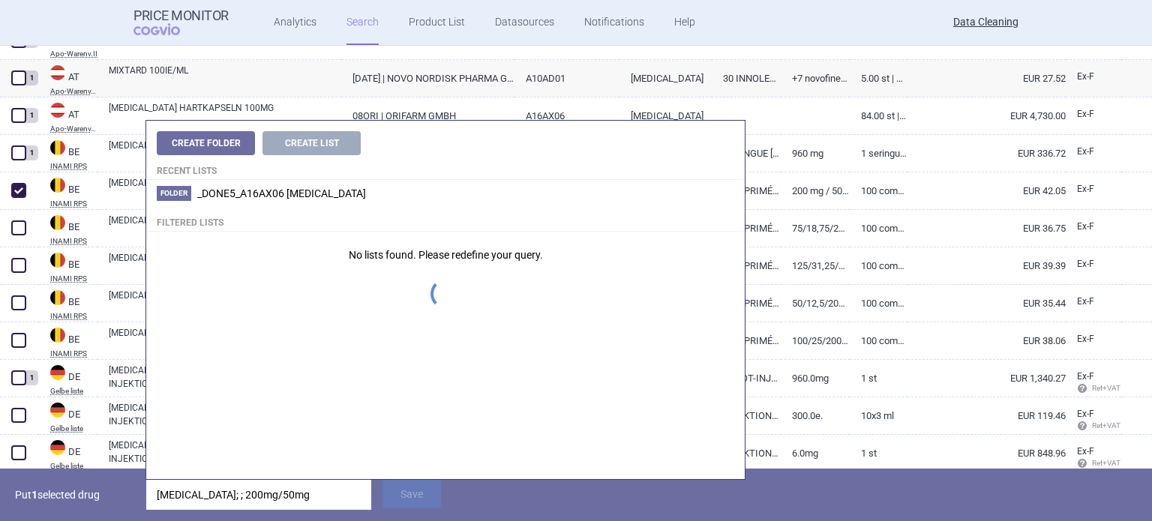
type input "[MEDICAL_DATA]; ; 200mg/50mg/"
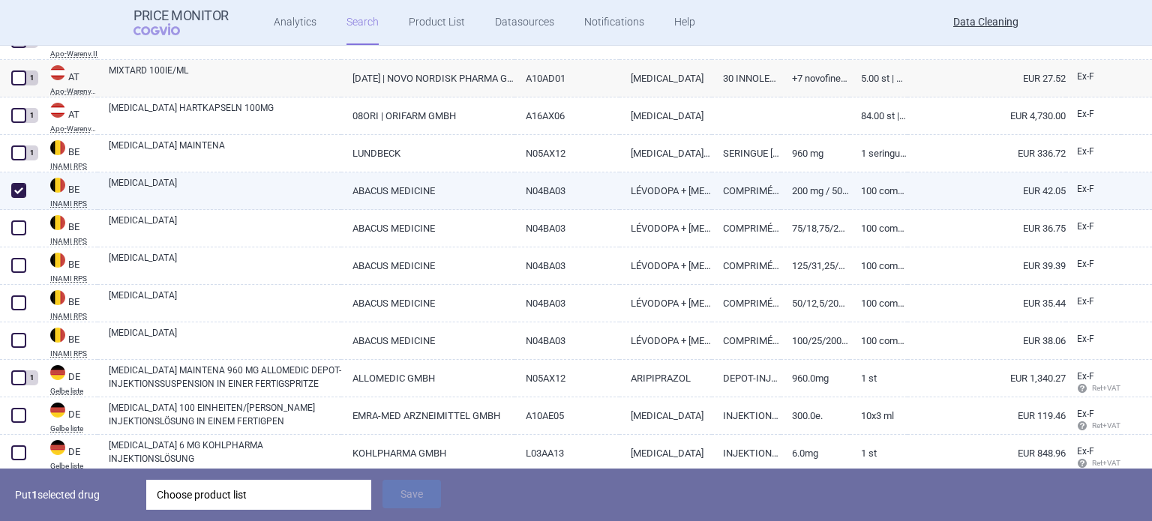
click at [790, 193] on link "200 mg / 50 mg / 200 mg (Abacus)" at bounding box center [815, 190] width 69 height 37
select select "EUR"
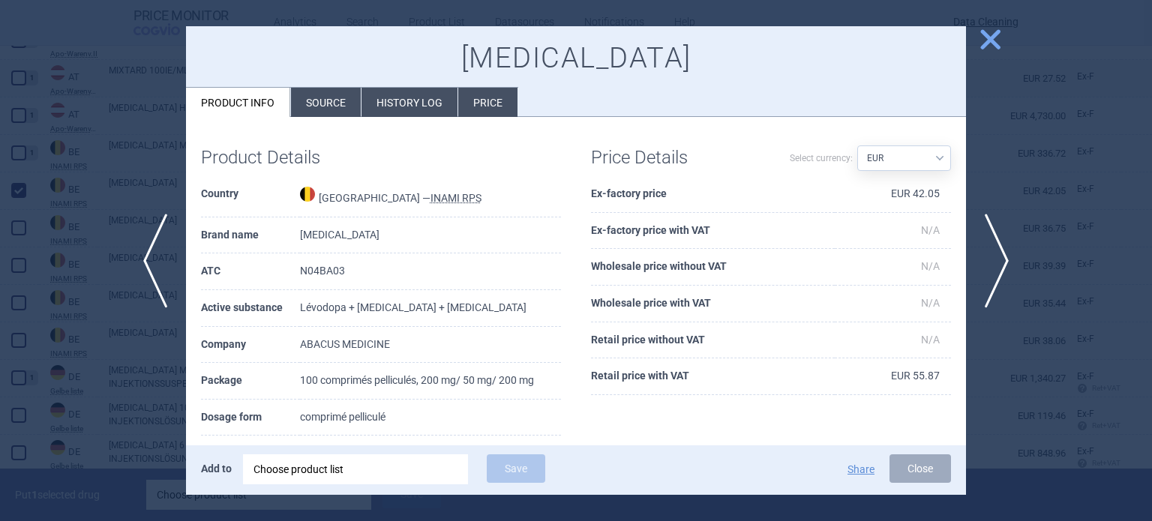
scroll to position [12, 0]
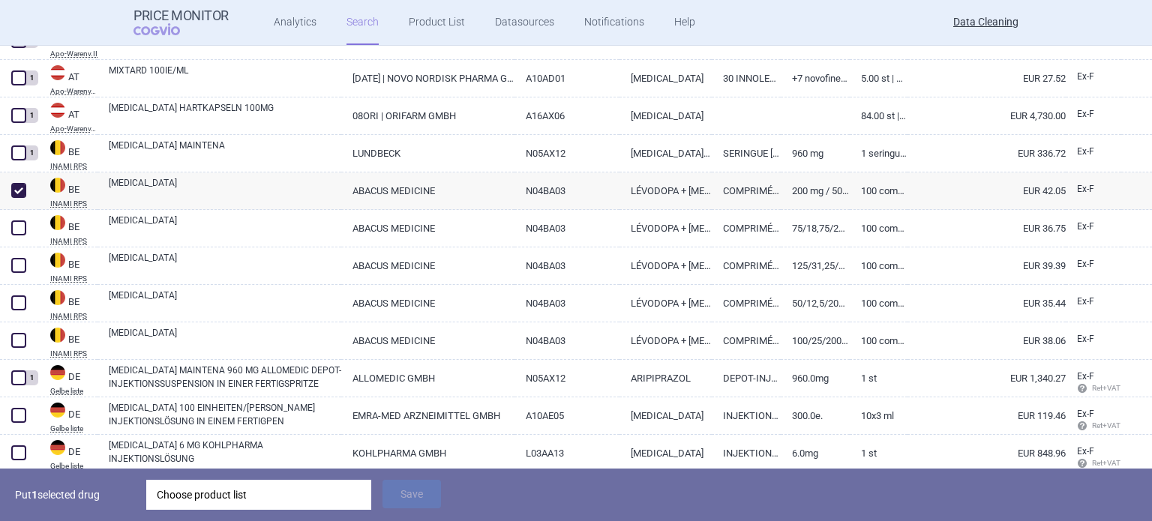
click at [321, 493] on div "Choose product list" at bounding box center [259, 495] width 204 height 30
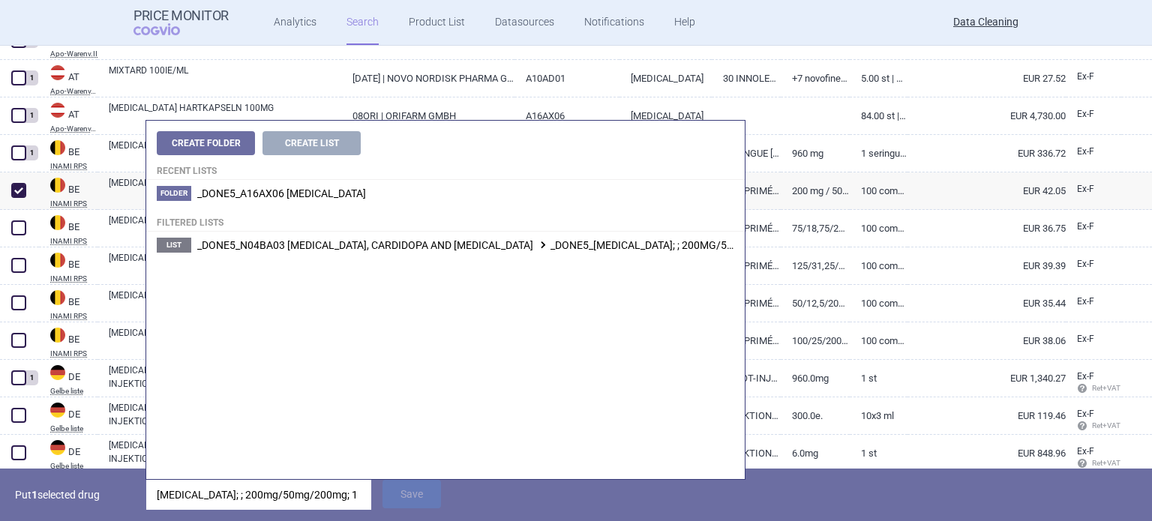
drag, startPoint x: 199, startPoint y: 494, endPoint x: 120, endPoint y: 484, distance: 80.1
click at [120, 484] on div "Put 1 selected drug [MEDICAL_DATA]; ; 200mg/50mg/200mg; 100 Save" at bounding box center [576, 495] width 1152 height 52
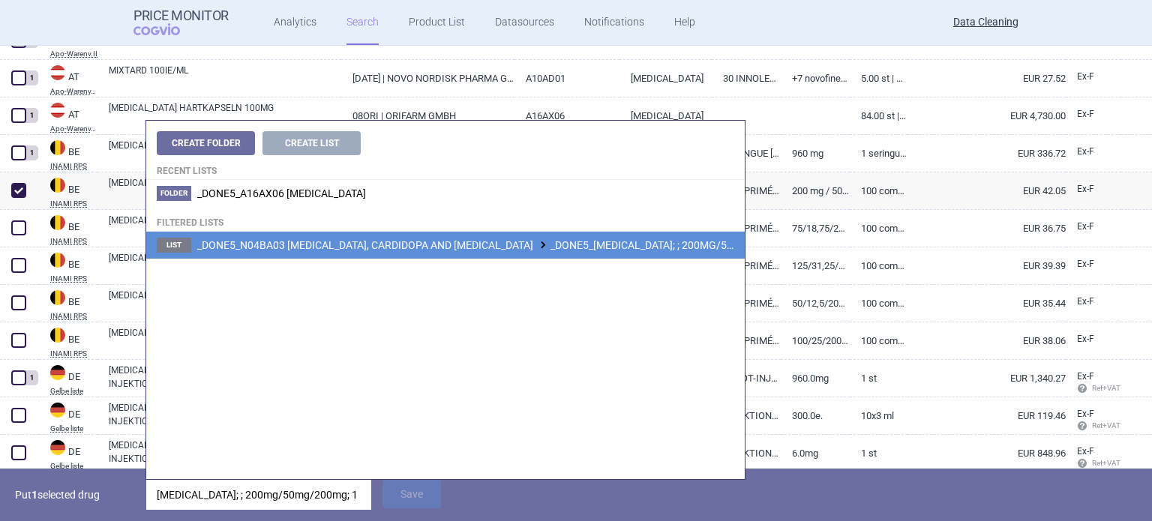
type input "[MEDICAL_DATA]; ; 200mg/50mg/200mg; 100"
click at [636, 248] on span "_DONE5_N04BA03 [MEDICAL_DATA], CARDIDOPA AND [MEDICAL_DATA] _DONE5_[MEDICAL_DAT…" at bounding box center [583, 245] width 773 height 12
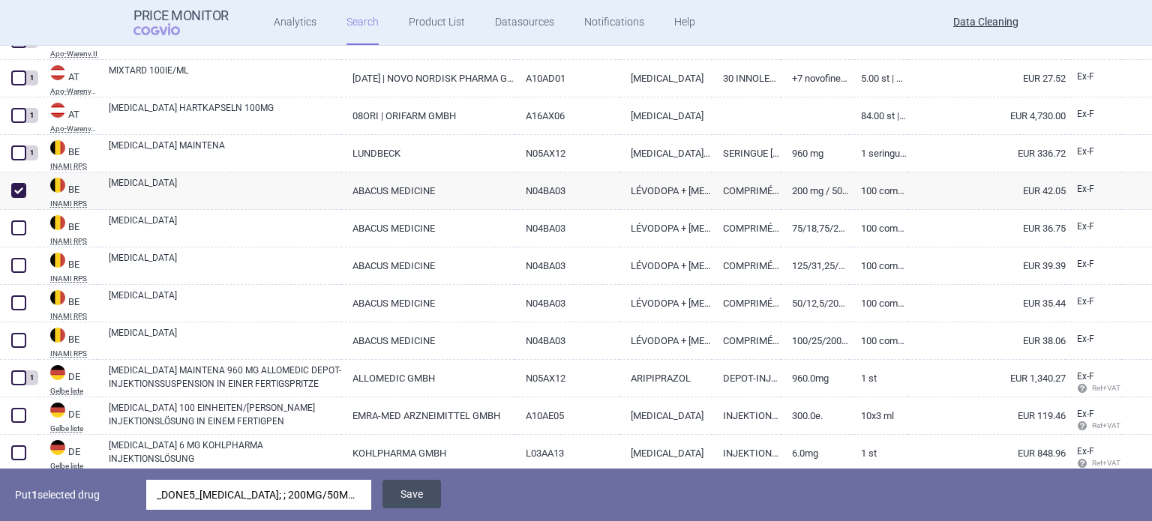
click at [429, 497] on button "Save" at bounding box center [411, 494] width 58 height 28
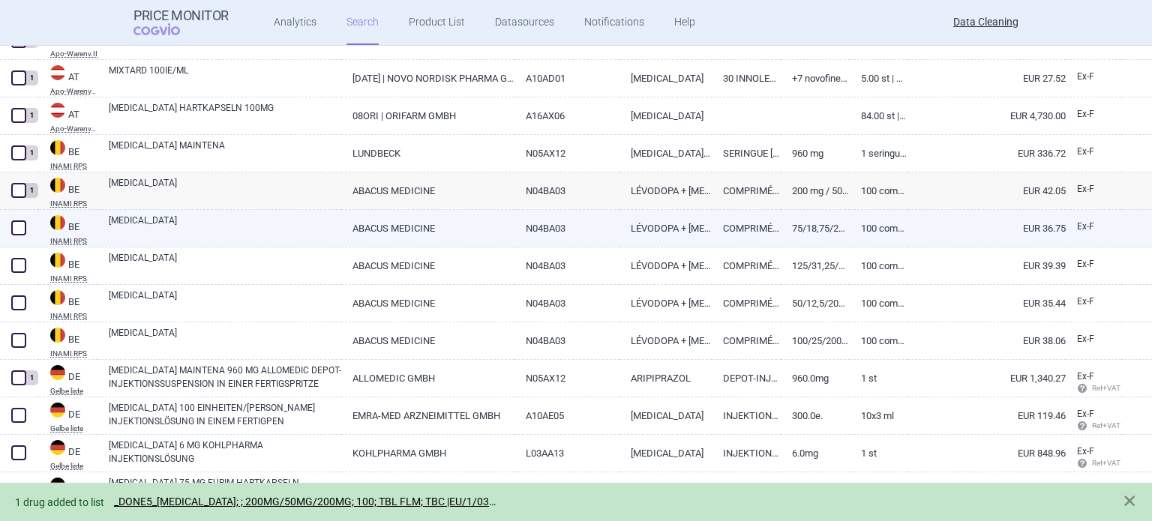
click at [24, 230] on span at bounding box center [18, 227] width 15 height 15
checkbox input "true"
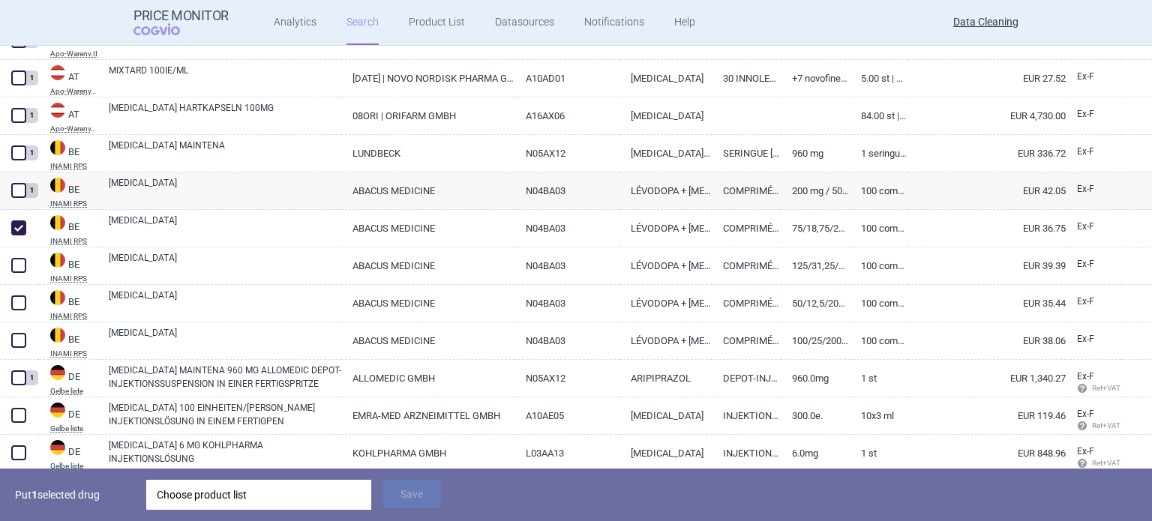
click at [289, 505] on div "Choose product list" at bounding box center [259, 495] width 204 height 30
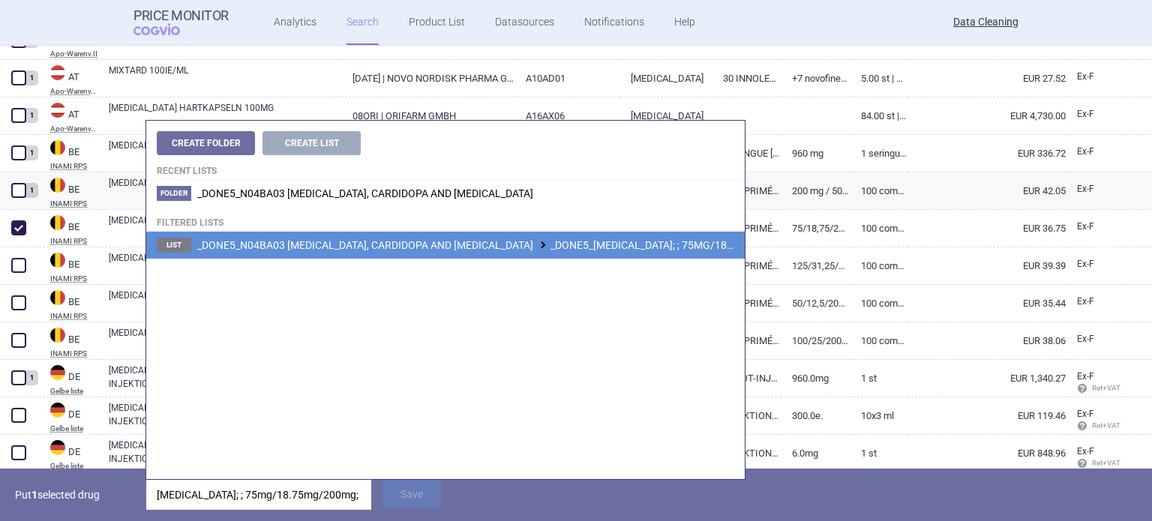
type input "[MEDICAL_DATA]; ; 75mg/18.75mg/200mg; 100"
click at [576, 250] on span "_DONE5_N04BA03 [MEDICAL_DATA], CARDIDOPA AND [MEDICAL_DATA] _DONE5_[MEDICAL_DAT…" at bounding box center [588, 245] width 782 height 12
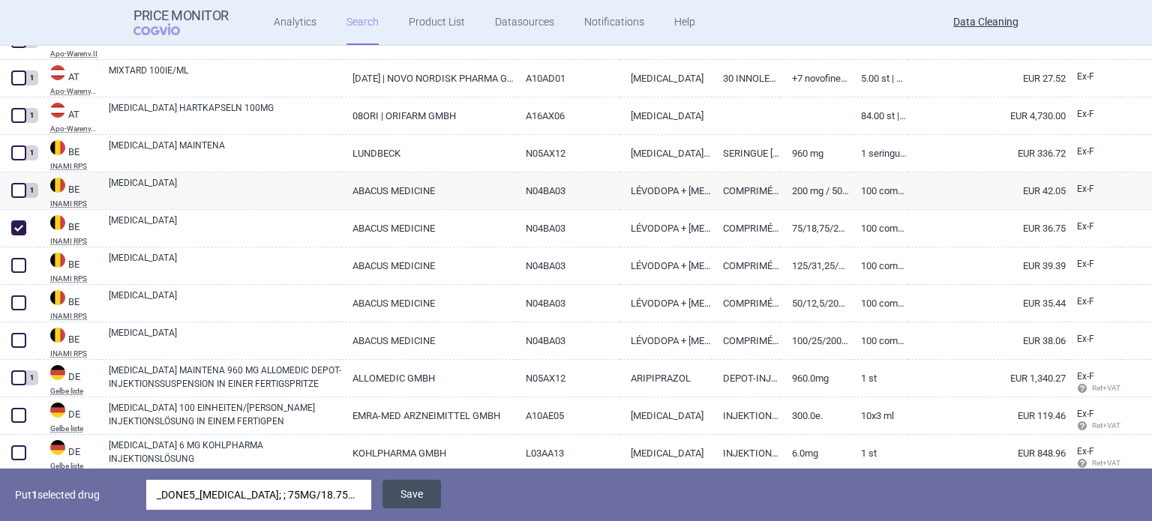
click at [414, 487] on button "Save" at bounding box center [411, 494] width 58 height 28
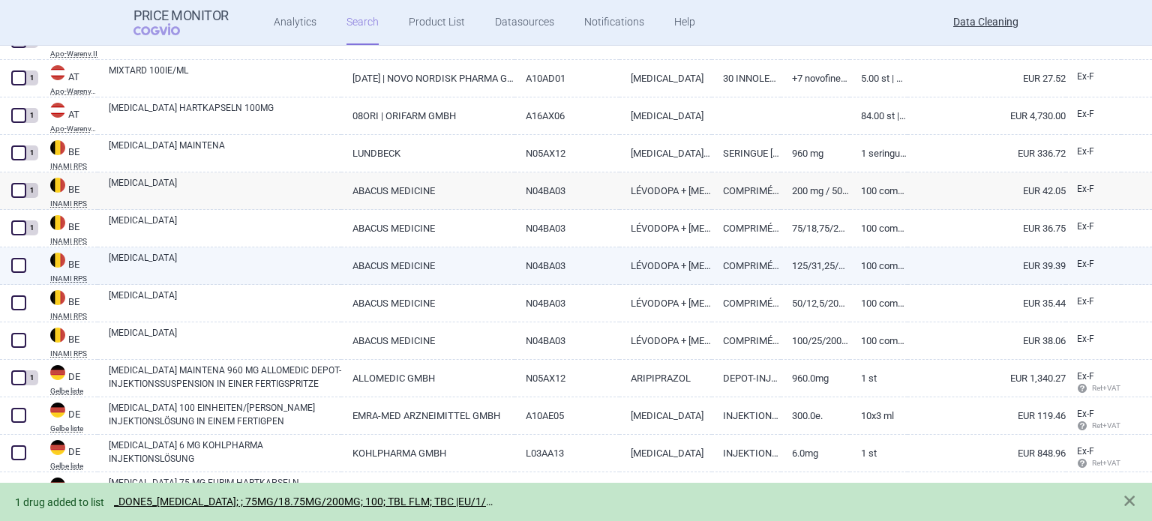
click at [21, 265] on span at bounding box center [18, 265] width 15 height 15
checkbox input "true"
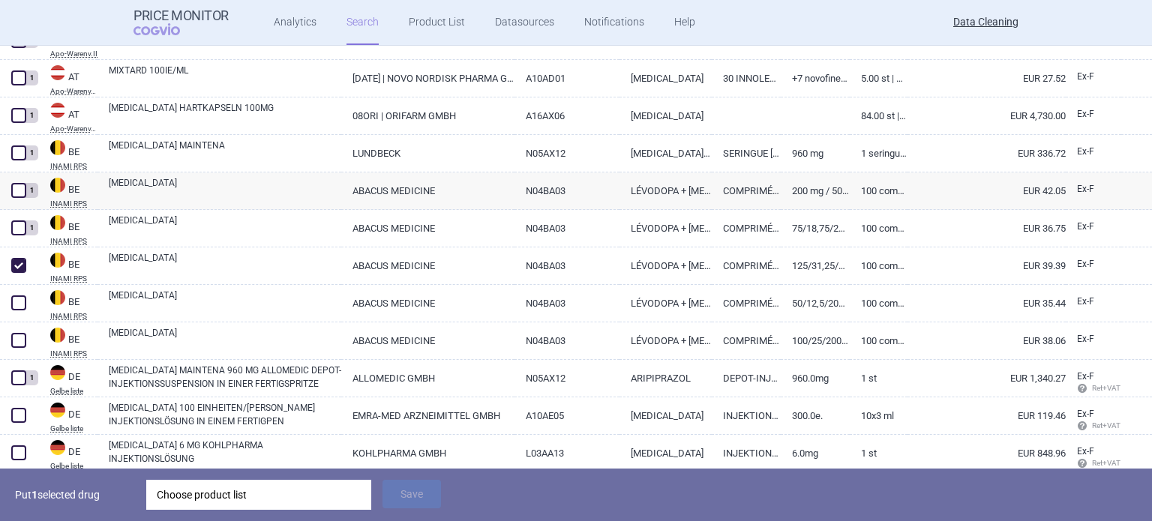
click at [335, 494] on div "Choose product list" at bounding box center [259, 495] width 204 height 30
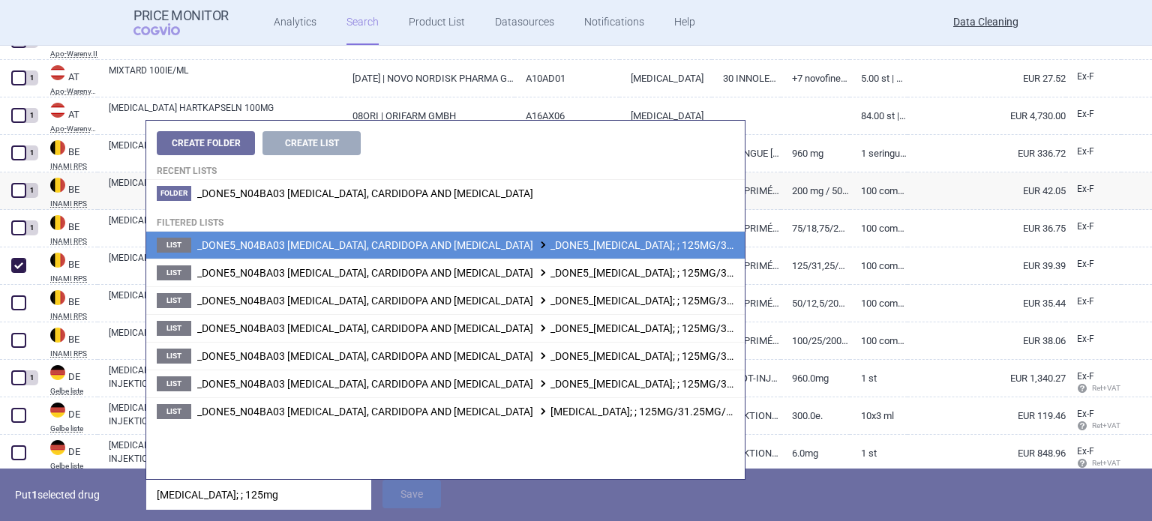
type input "[MEDICAL_DATA]; ; 125mg"
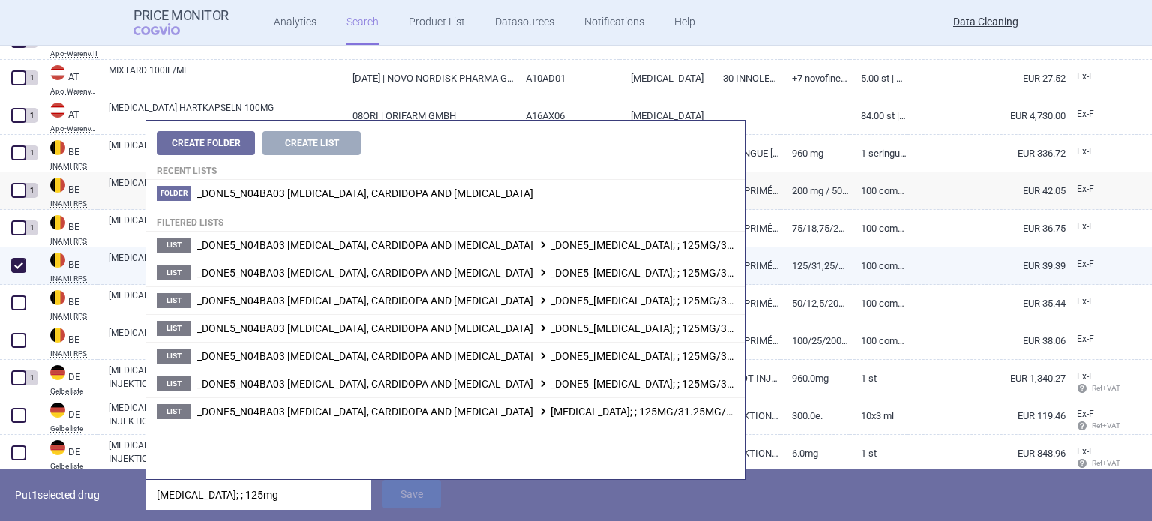
drag, startPoint x: 616, startPoint y: 243, endPoint x: 613, endPoint y: 254, distance: 11.5
click at [616, 243] on span "_DONE5_N04BA03 [MEDICAL_DATA], CARDIDOPA AND [MEDICAL_DATA] _DONE5_[MEDICAL_DAT…" at bounding box center [591, 245] width 788 height 12
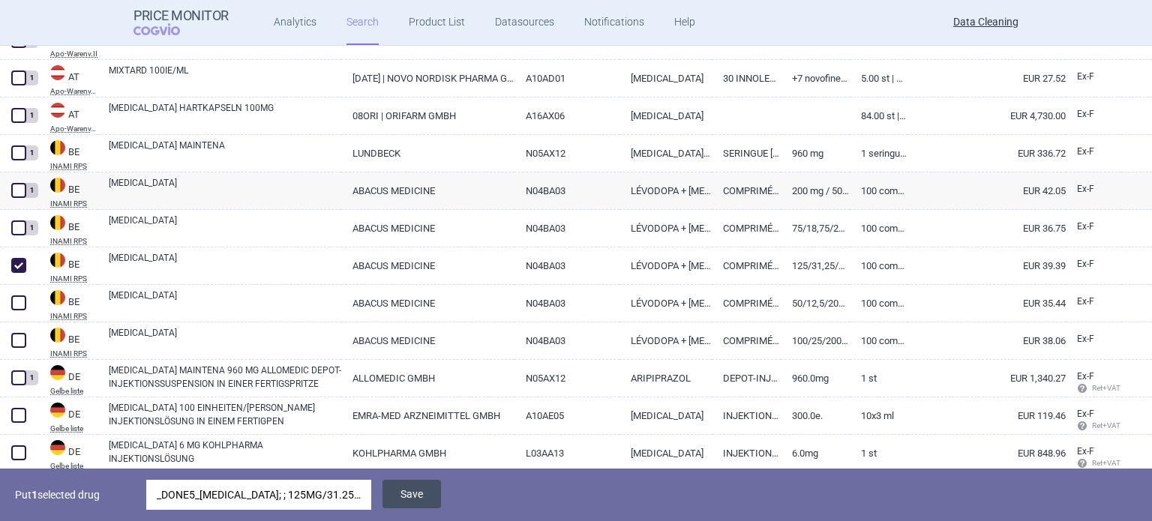
click at [421, 491] on button "Save" at bounding box center [411, 494] width 58 height 28
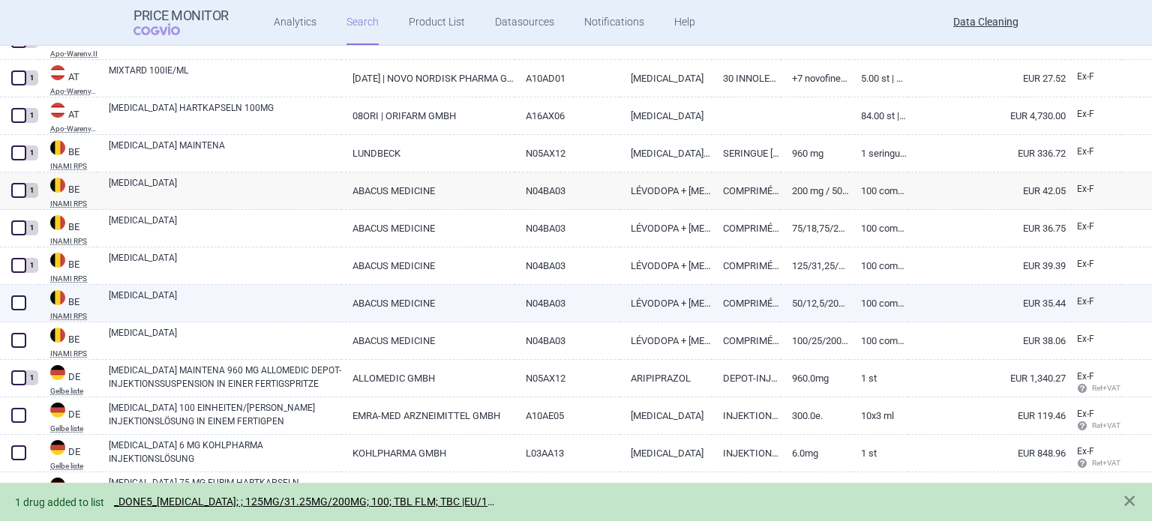
click at [11, 304] on span at bounding box center [18, 302] width 15 height 15
checkbox input "true"
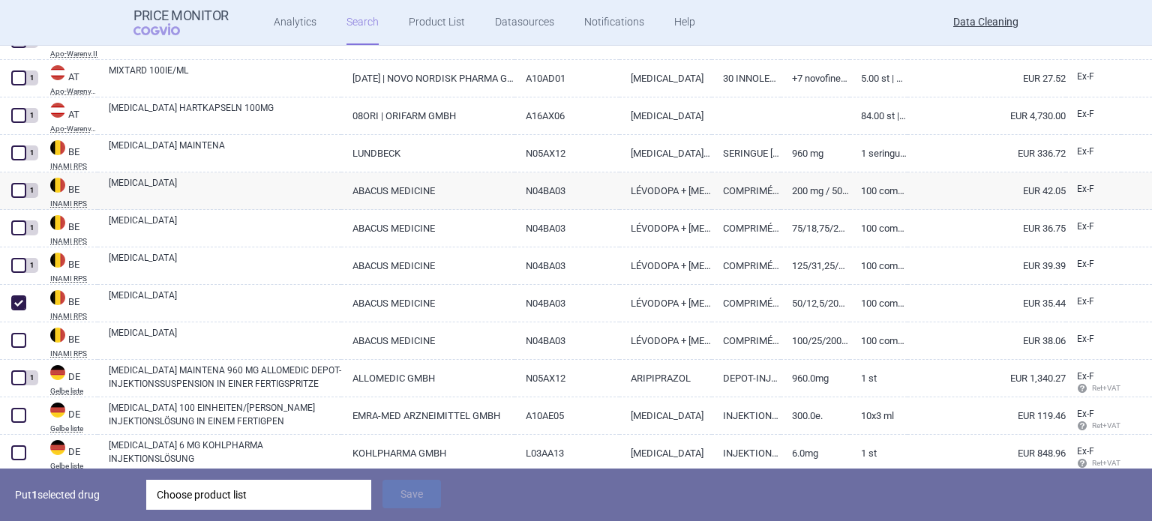
click at [283, 503] on div "Choose product list" at bounding box center [259, 495] width 204 height 30
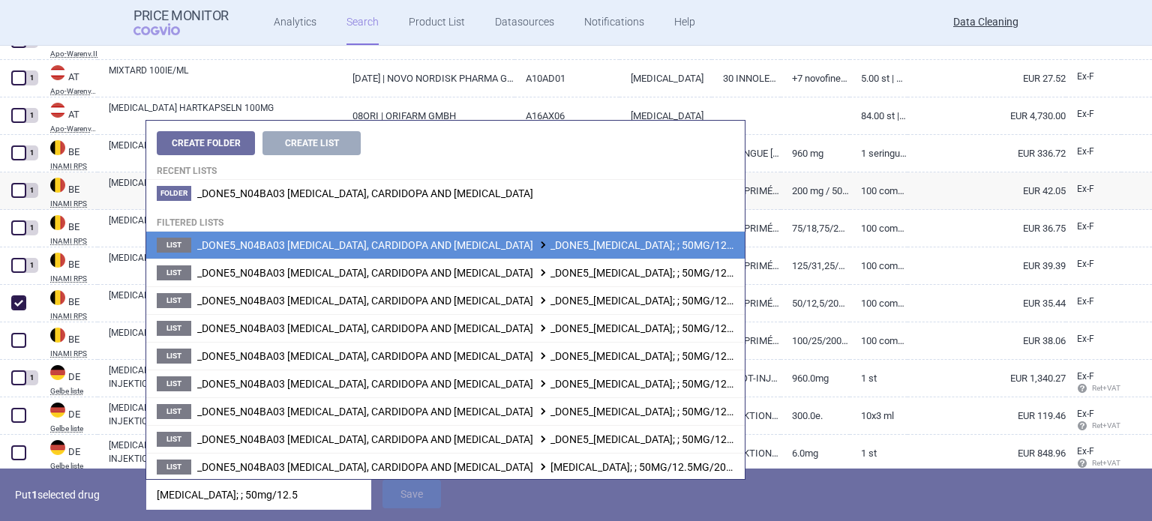
type input "[MEDICAL_DATA]; ; 50mg/12.5"
click at [657, 246] on span "_DONE5_N04BA03 [MEDICAL_DATA], CARDIDOPA AND [MEDICAL_DATA] _DONE5_[MEDICAL_DAT…" at bounding box center [585, 245] width 776 height 12
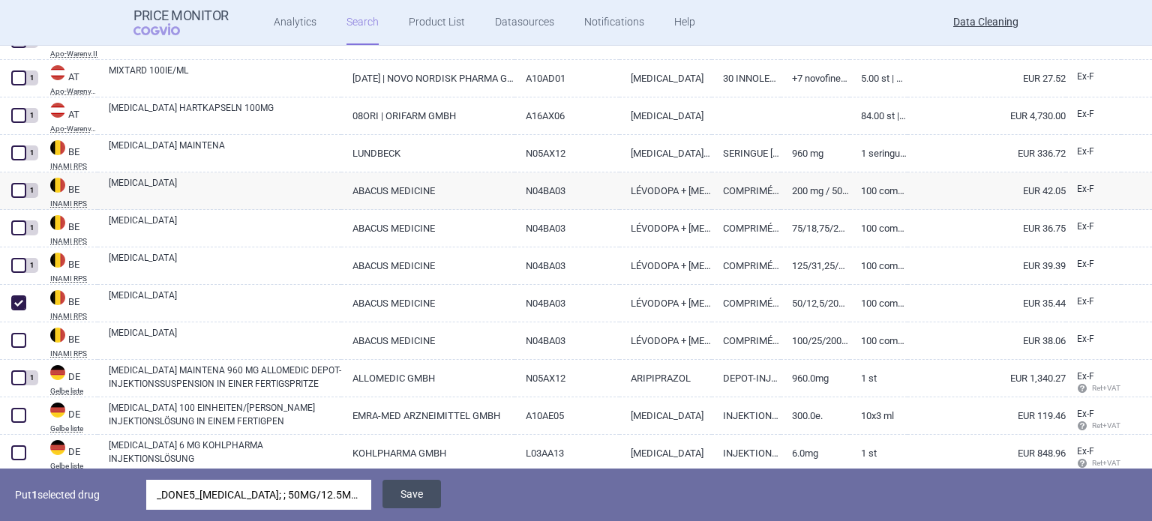
click at [405, 499] on button "Save" at bounding box center [411, 494] width 58 height 28
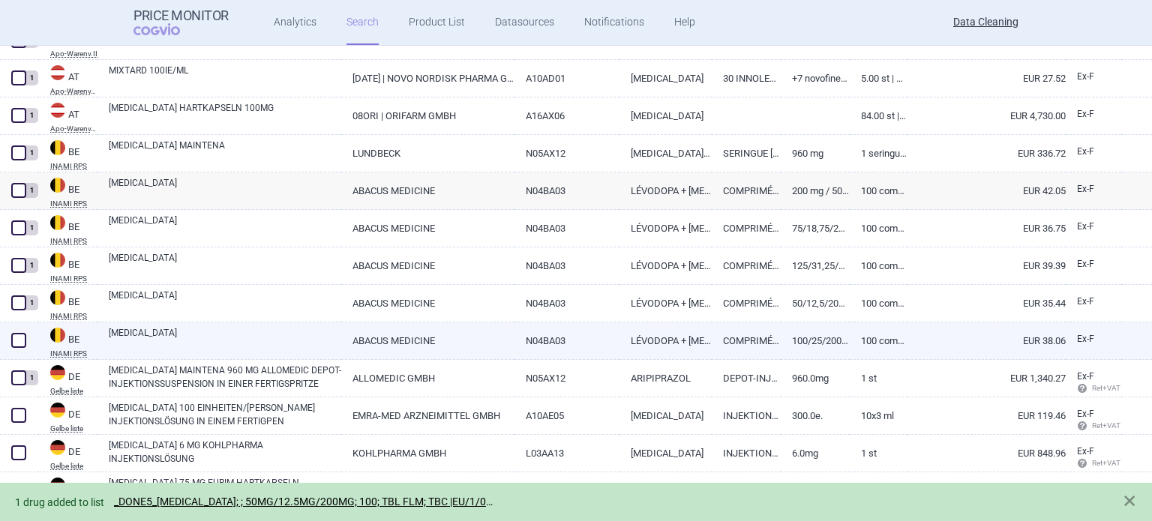
click at [19, 338] on span at bounding box center [18, 340] width 15 height 15
checkbox input "true"
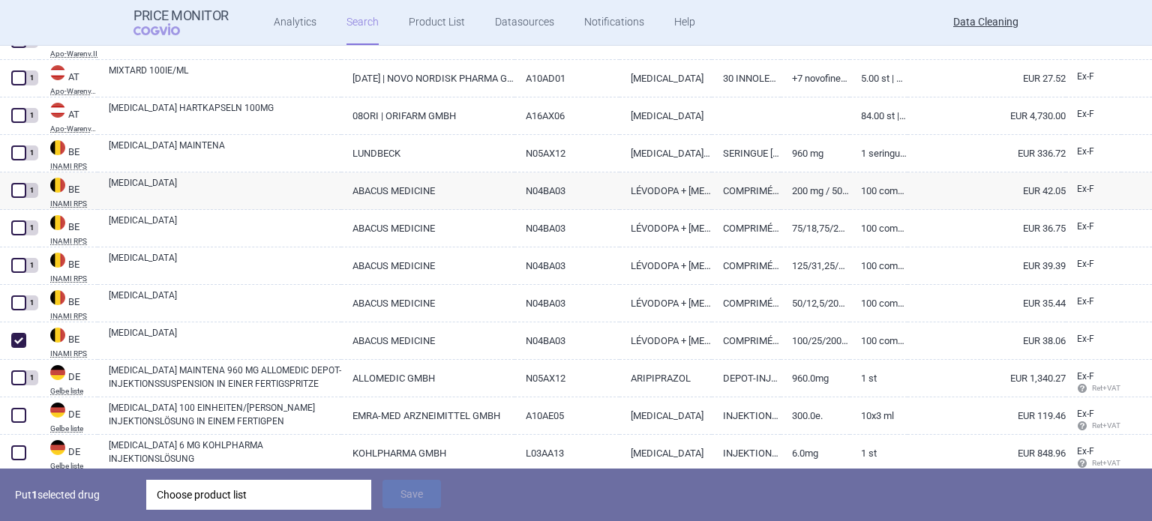
click at [195, 500] on div "Choose product list" at bounding box center [259, 495] width 204 height 30
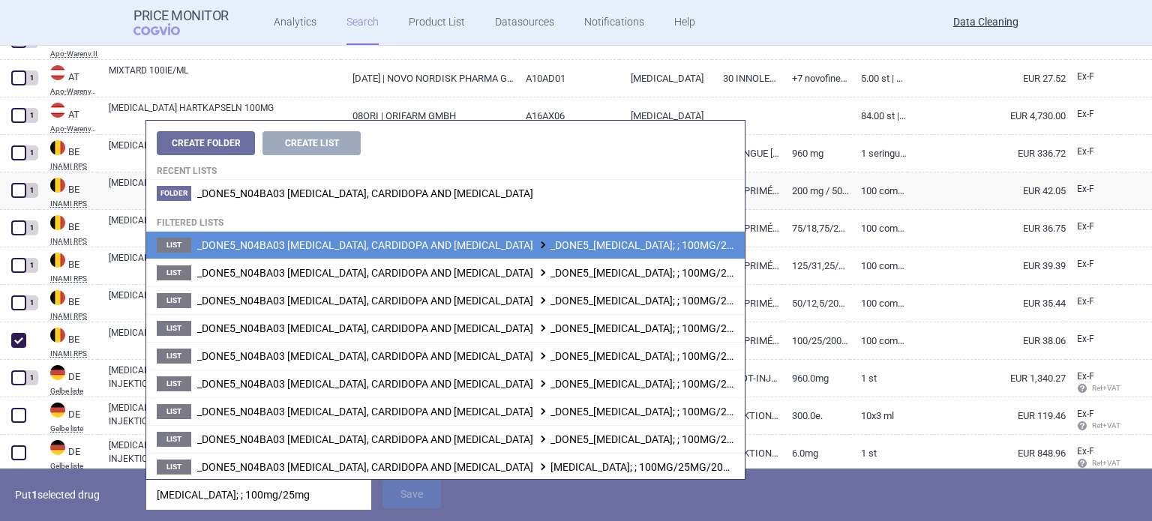
type input "[MEDICAL_DATA]; ; 100mg/25mg"
click at [622, 248] on span "_DONE5_N04BA03 [MEDICAL_DATA], CARDIDOPA AND [MEDICAL_DATA] _DONE5_[MEDICAL_DAT…" at bounding box center [583, 245] width 773 height 12
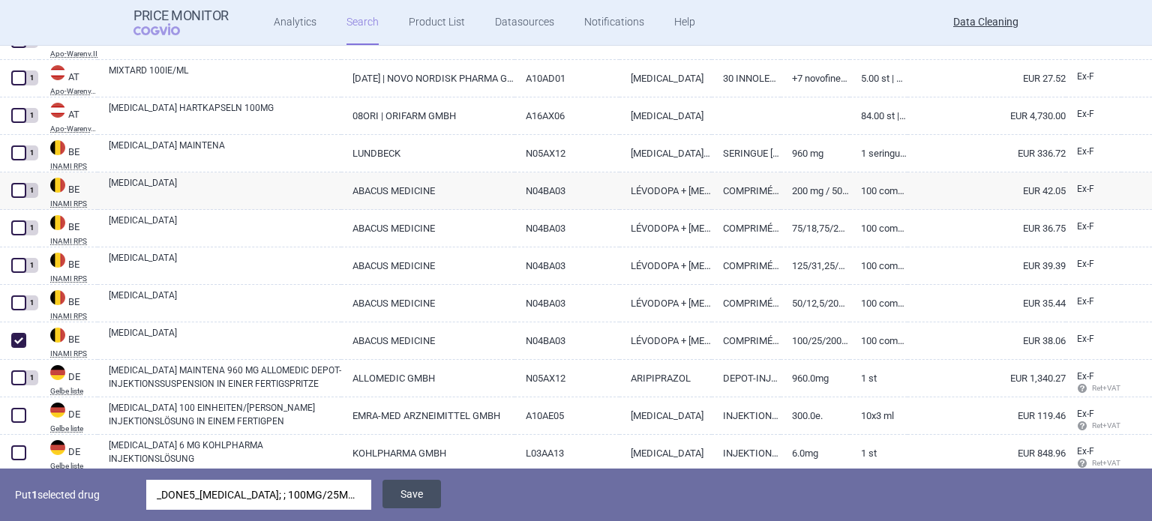
click at [406, 493] on button "Save" at bounding box center [411, 494] width 58 height 28
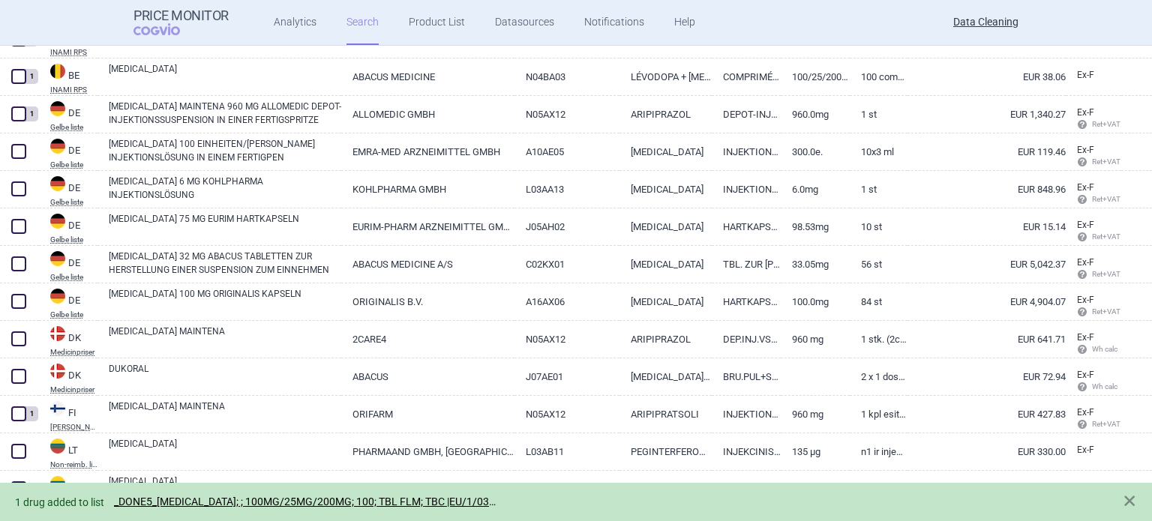
scroll to position [675, 0]
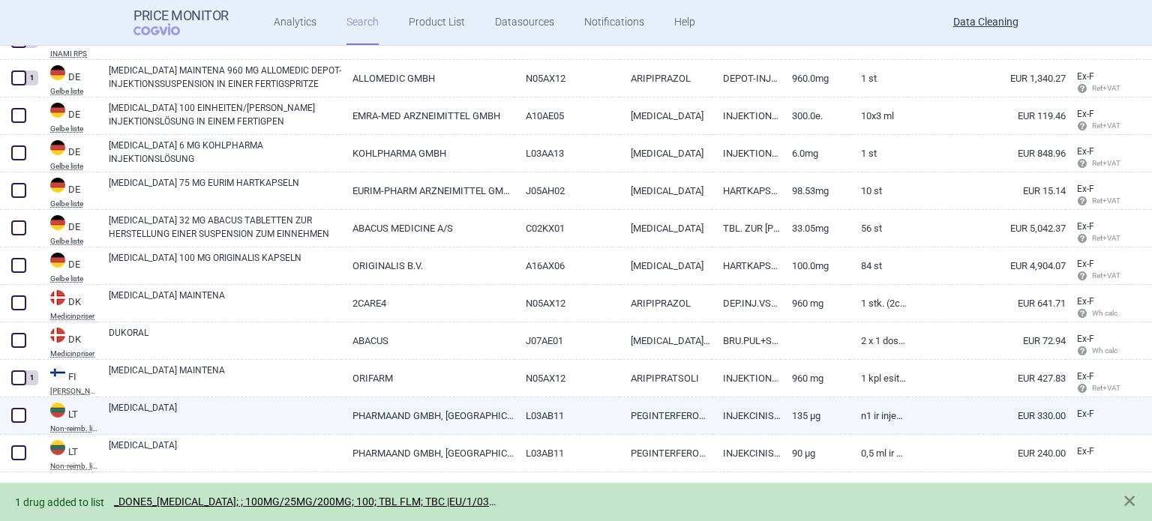
click at [136, 418] on link "[MEDICAL_DATA]" at bounding box center [225, 414] width 232 height 27
select select "EUR"
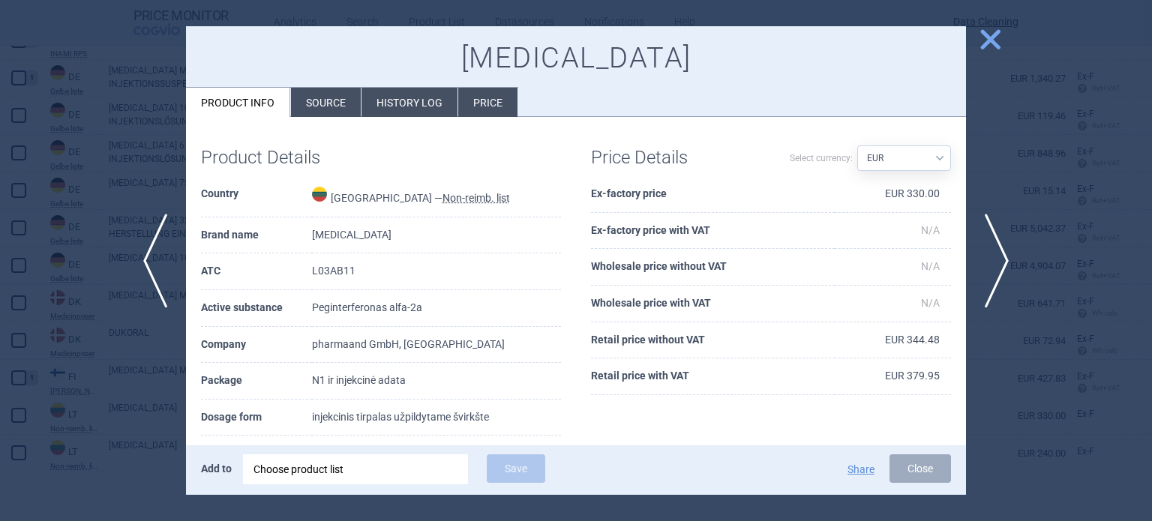
click at [342, 116] on li "Source" at bounding box center [326, 102] width 70 height 29
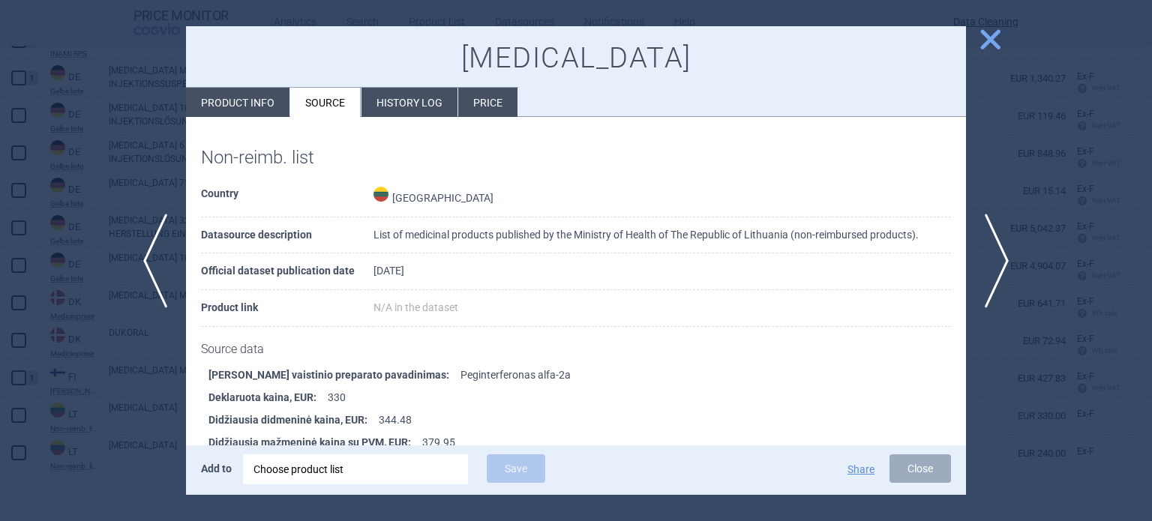
scroll to position [591, 0]
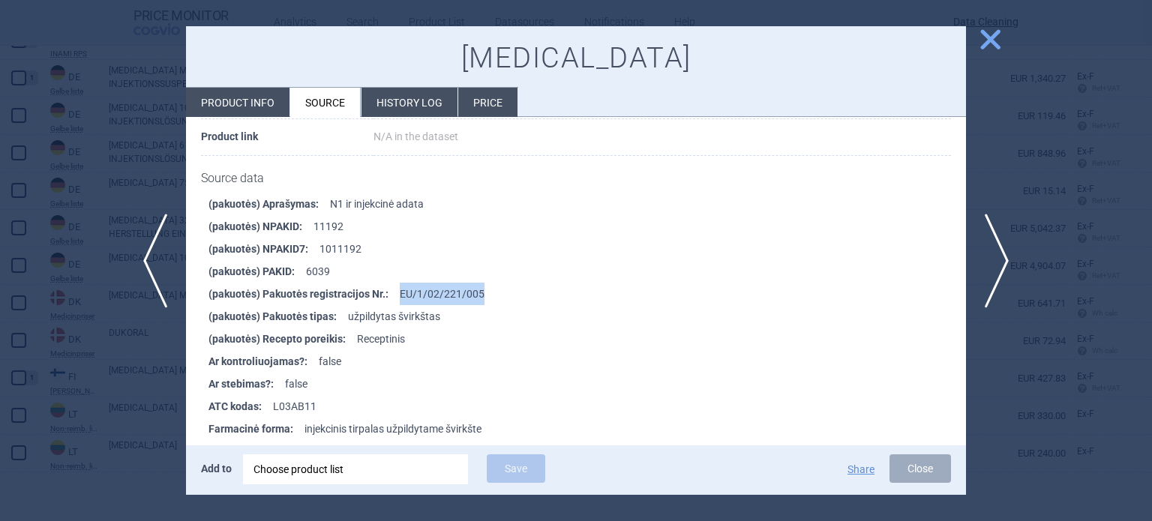
drag, startPoint x: 486, startPoint y: 281, endPoint x: 398, endPoint y: 283, distance: 87.8
click at [398, 283] on li "(pakuotės) Pakuotės registracijos Nr. : EU/1/02/221/005" at bounding box center [586, 294] width 757 height 22
copy li "EU/1/02/221/005"
click at [370, 474] on div "Choose product list" at bounding box center [355, 469] width 204 height 30
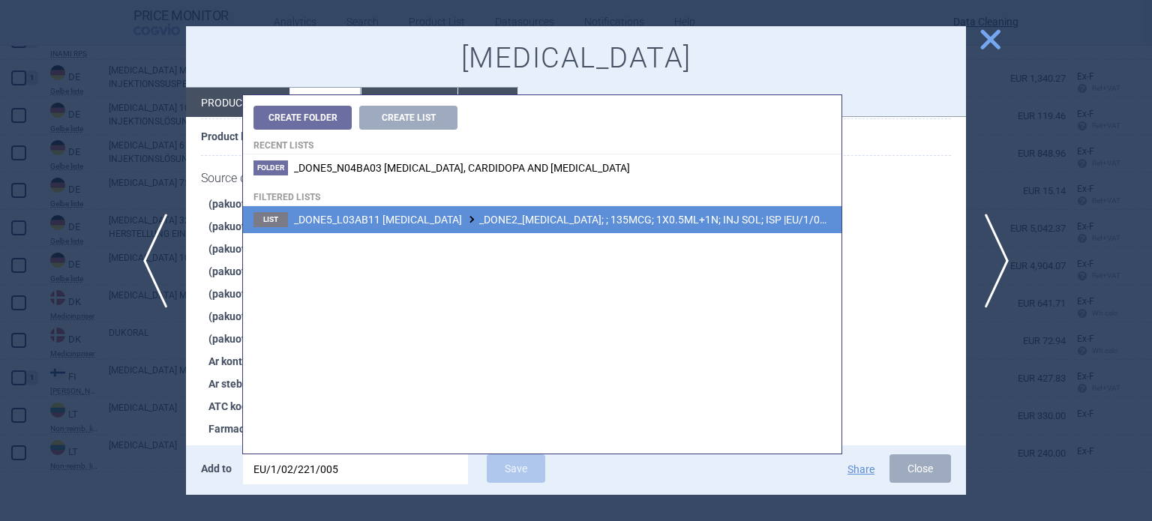
type input "EU/1/02/221/005"
click at [561, 208] on li "List _DONE5_L03AB11 [MEDICAL_DATA] _DONE2_[MEDICAL_DATA]; ; 135MCG; 1X0.5ML+1N;…" at bounding box center [542, 219] width 598 height 27
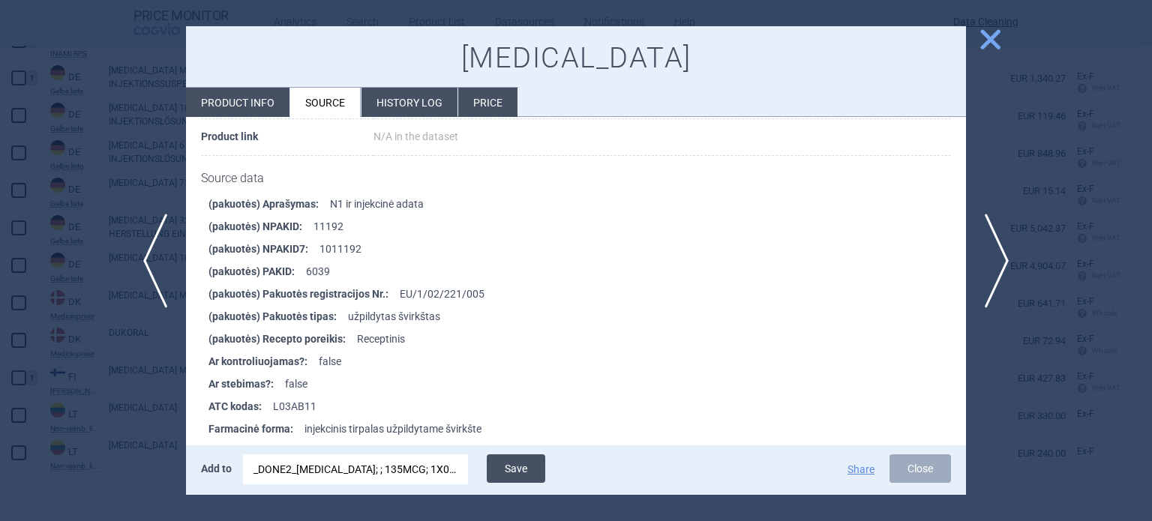
click at [528, 466] on button "Save" at bounding box center [516, 468] width 58 height 28
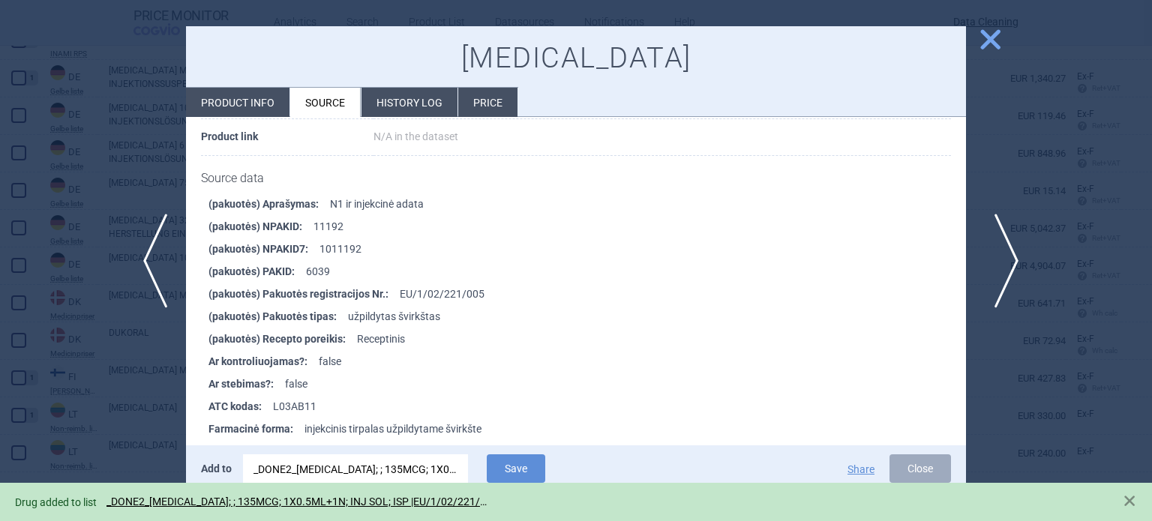
click at [1002, 286] on span "next" at bounding box center [1002, 261] width 34 height 94
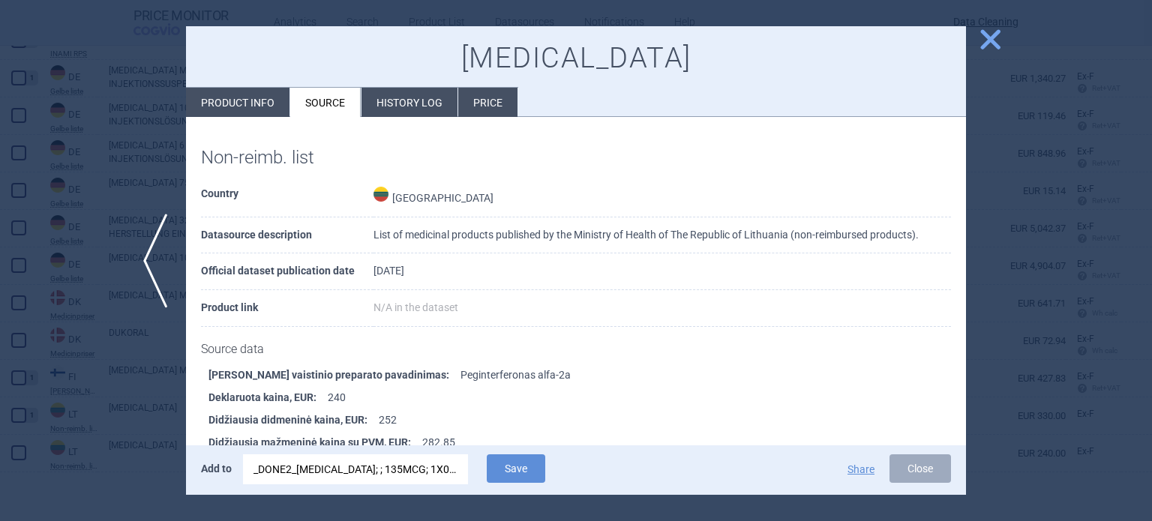
scroll to position [591, 0]
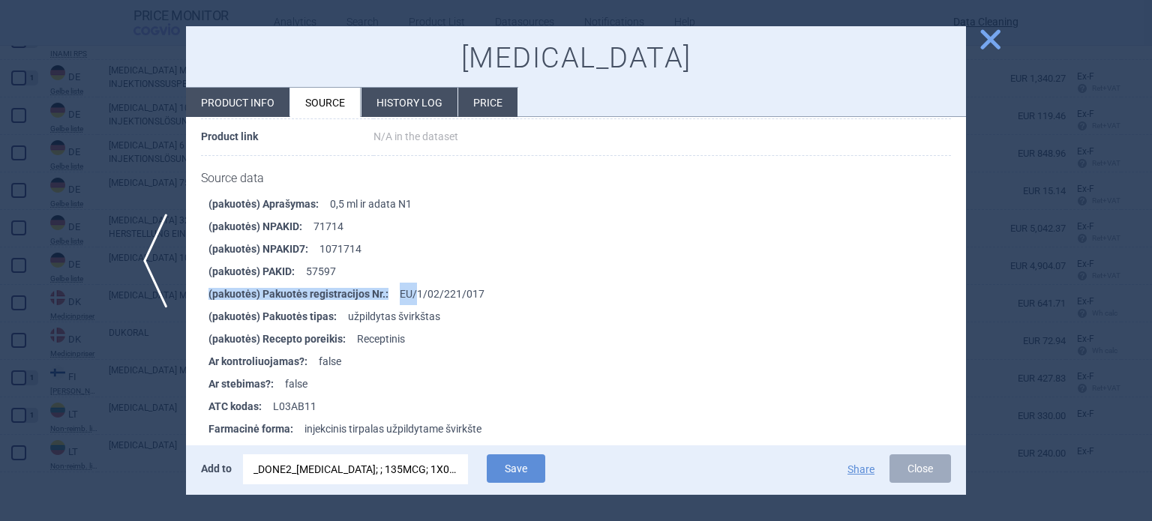
drag, startPoint x: 505, startPoint y: 269, endPoint x: 414, endPoint y: 281, distance: 92.3
click at [414, 281] on ul "(pakuotės) Aprašymas : 0,5 ml ir adata N1 (pakuotės) NPAKID : 71714 (pakuotės) …" at bounding box center [583, 530] width 765 height 675
click at [413, 283] on li "(pakuotės) Pakuotės registracijos Nr. : EU/1/02/221/017" at bounding box center [586, 294] width 757 height 22
drag, startPoint x: 398, startPoint y: 283, endPoint x: 487, endPoint y: 284, distance: 88.5
click at [487, 284] on li "(pakuotės) Pakuotės registracijos Nr. : EU/1/02/221/017" at bounding box center [586, 294] width 757 height 22
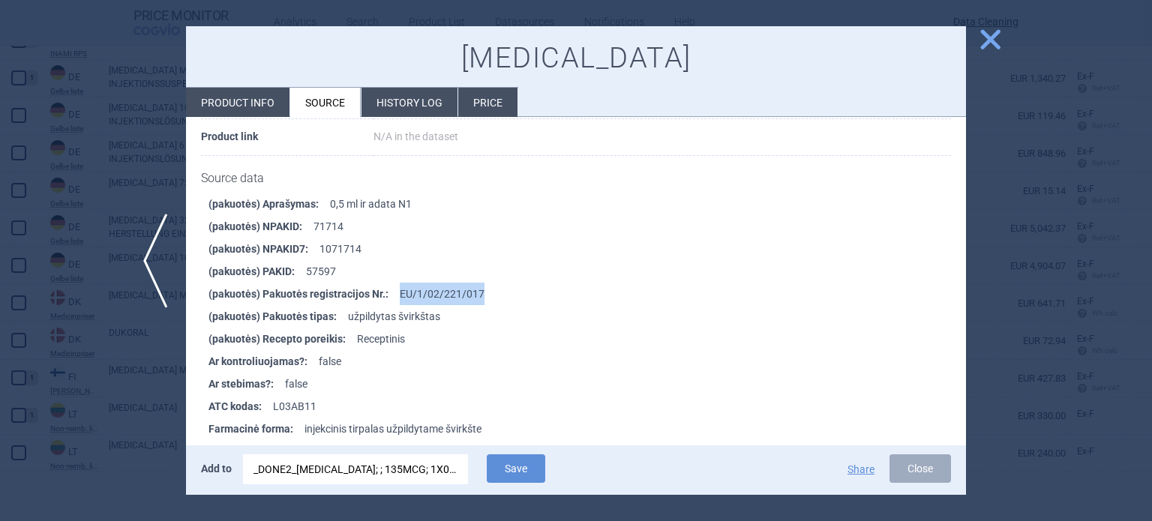
copy li "EU/1/02/221/017"
click at [411, 467] on div "_DONE2_[MEDICAL_DATA]; ; 135MCG; 1X0.5ML+1N; INJ SOL; ISP |EU/1/02/221/005" at bounding box center [355, 469] width 204 height 30
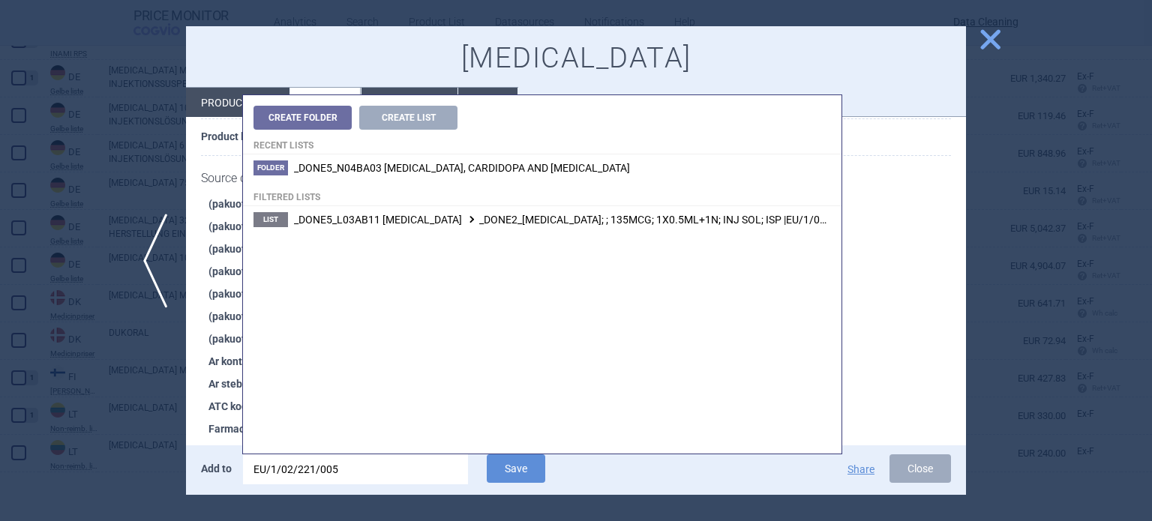
click at [409, 467] on input "EU/1/02/221/005" at bounding box center [355, 469] width 225 height 30
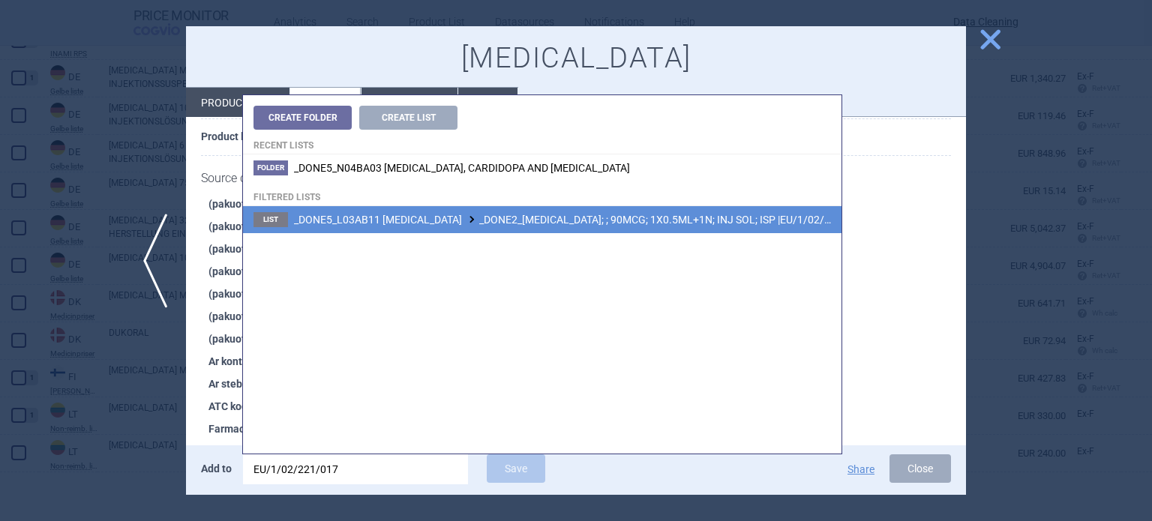
type input "EU/1/02/221/017"
click at [580, 217] on span "_DONE5_L03AB11 [MEDICAL_DATA] _DONE2_[MEDICAL_DATA]; ; 90MCG; 1X0.5ML+1N; INJ S…" at bounding box center [579, 220] width 571 height 12
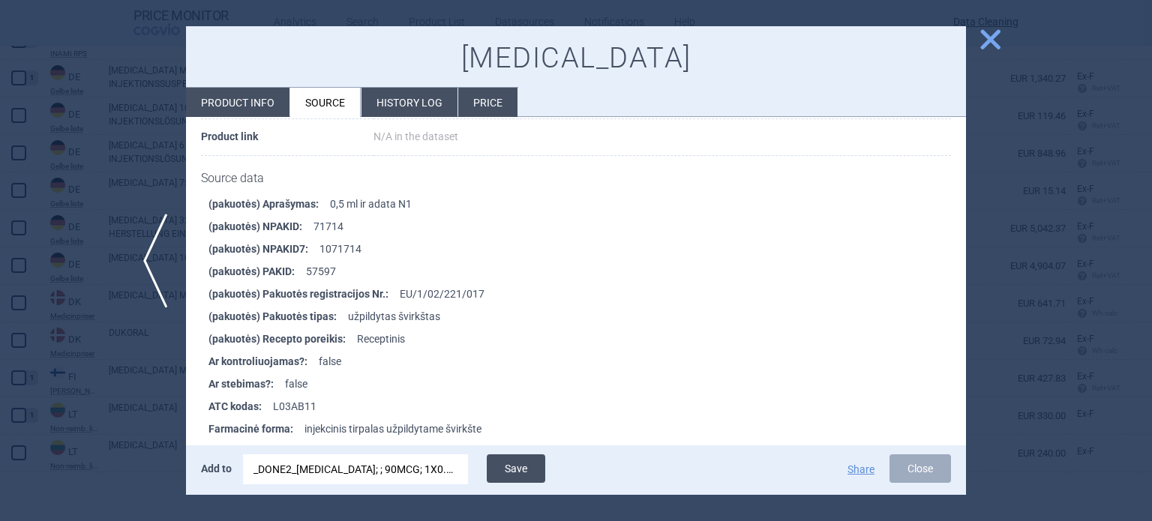
click at [531, 464] on button "Save" at bounding box center [516, 468] width 58 height 28
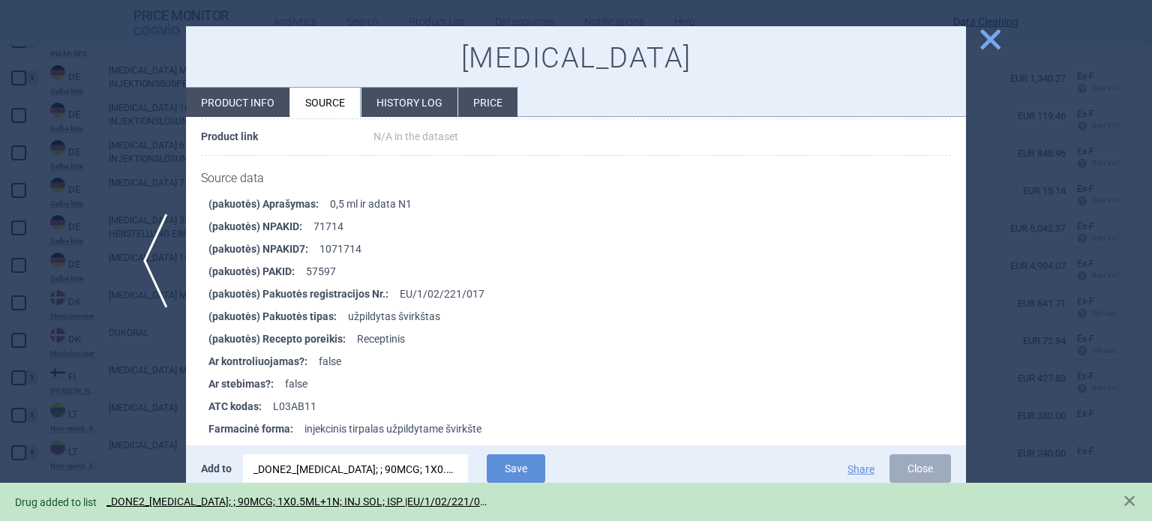
click at [0, 134] on div at bounding box center [576, 260] width 1152 height 521
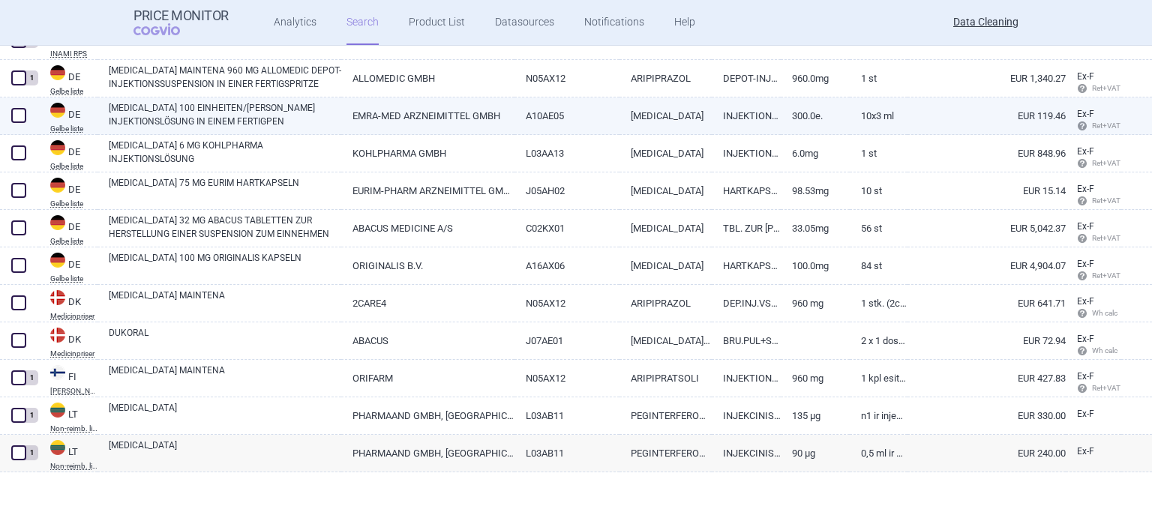
click at [16, 108] on span at bounding box center [18, 115] width 15 height 15
checkbox input "true"
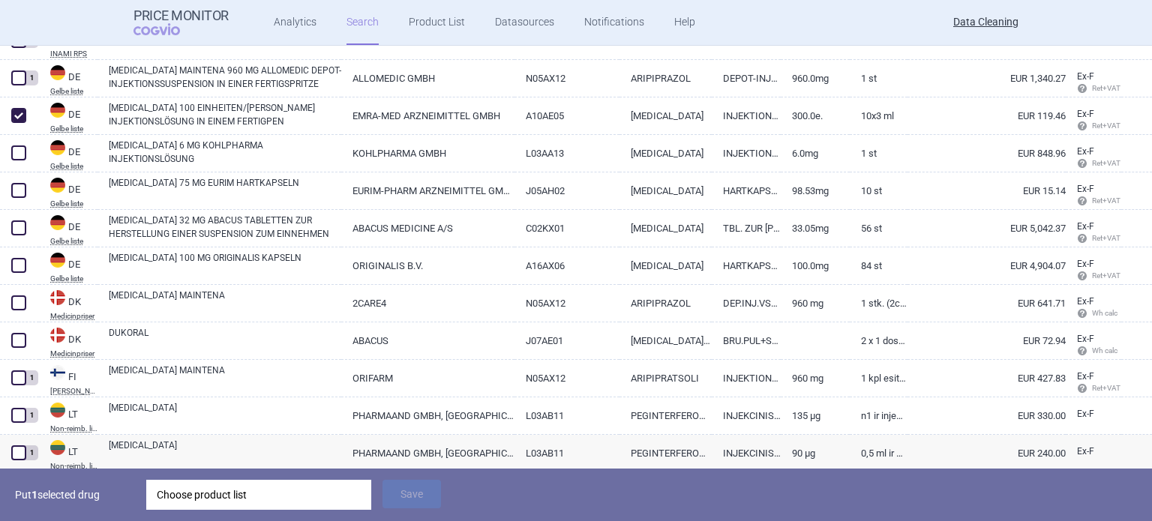
click at [245, 482] on div "Choose product list" at bounding box center [259, 495] width 204 height 30
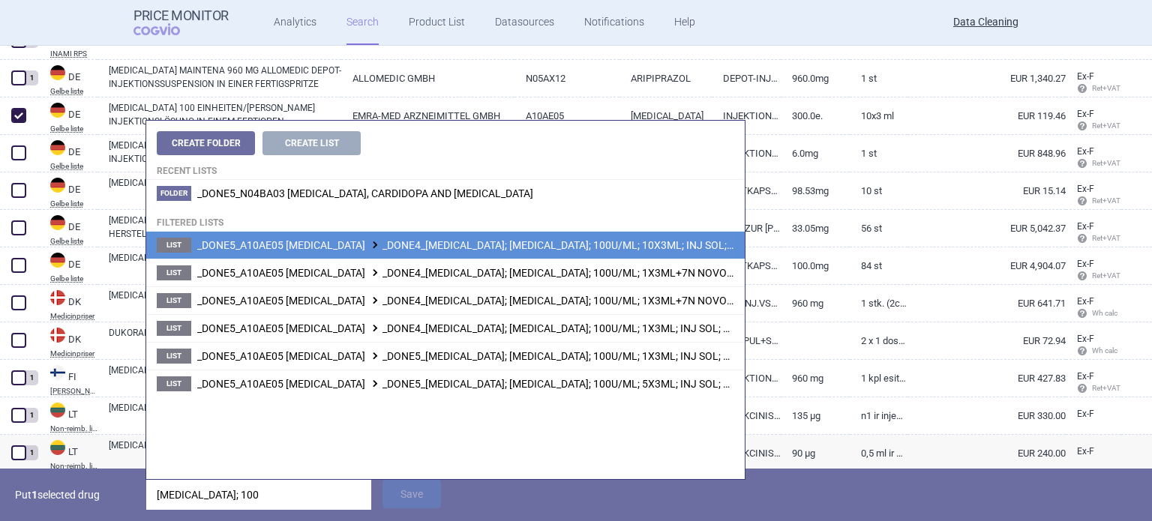
type input "[MEDICAL_DATA]; 100"
click at [618, 242] on span "_DONE5_A10AE05 [MEDICAL_DATA] _DONE4_[MEDICAL_DATA]; [MEDICAL_DATA]; 100U/ML; 1…" at bounding box center [517, 245] width 640 height 12
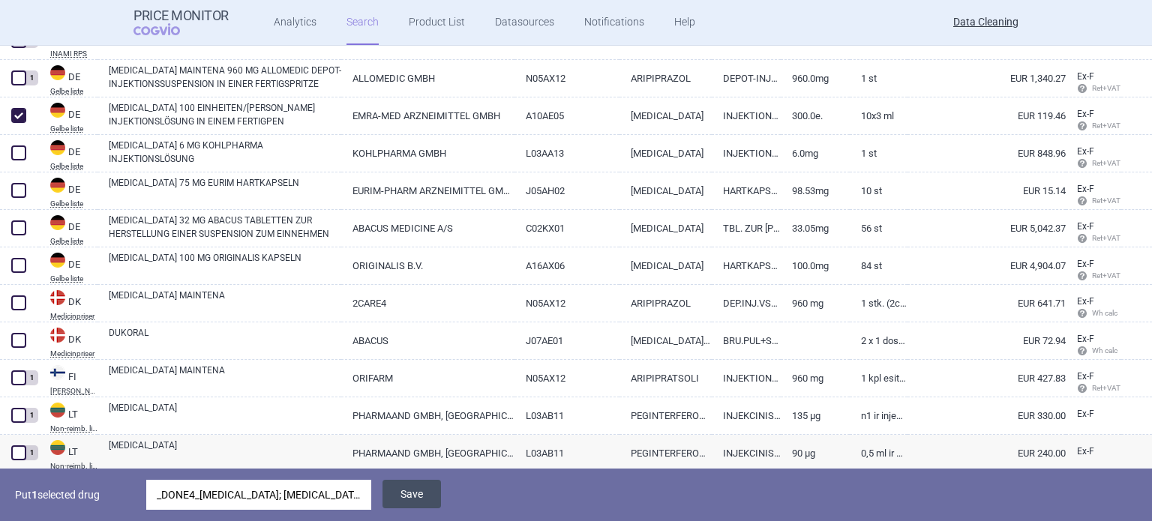
click at [406, 493] on button "Save" at bounding box center [411, 494] width 58 height 28
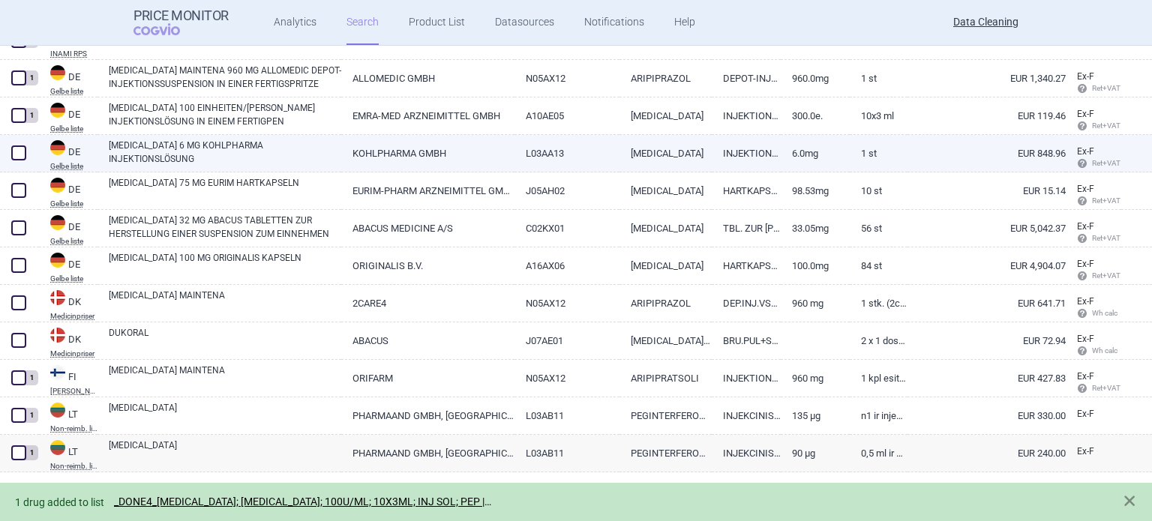
click at [12, 154] on span at bounding box center [18, 152] width 15 height 15
checkbox input "true"
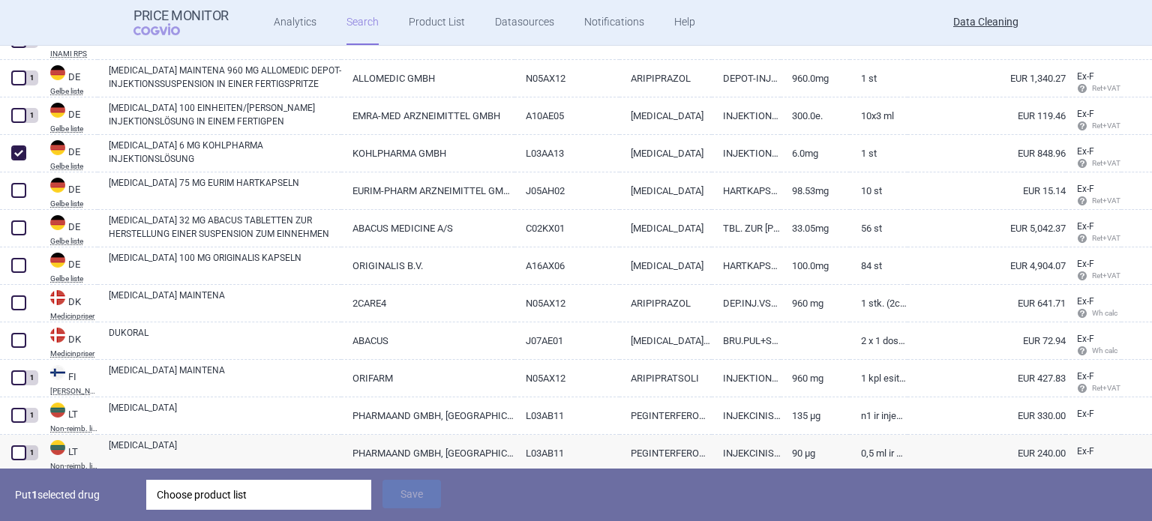
click at [201, 494] on div "Choose product list" at bounding box center [259, 495] width 204 height 30
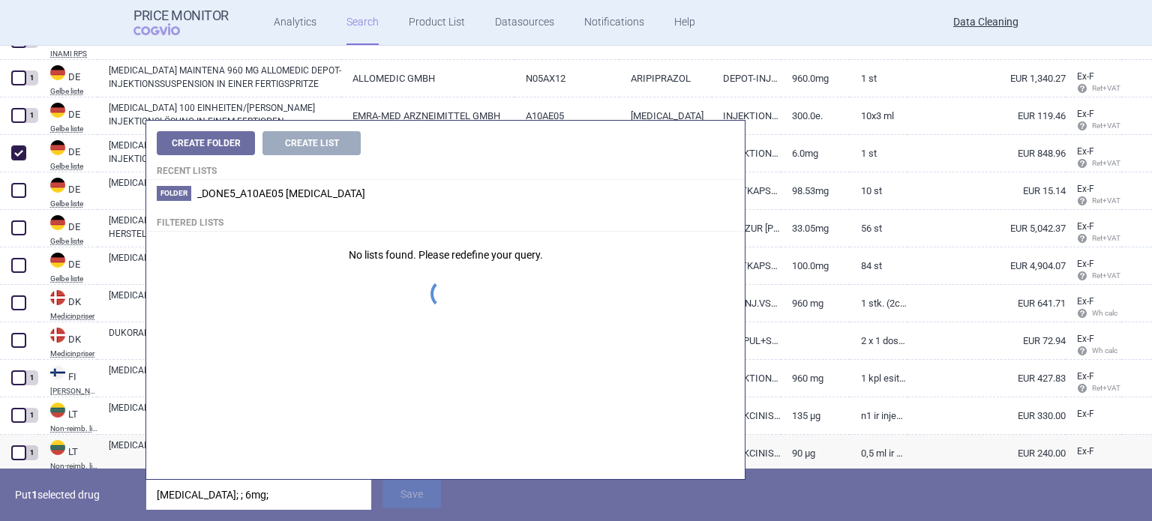
type input "[MEDICAL_DATA]; ; 6mg; 1"
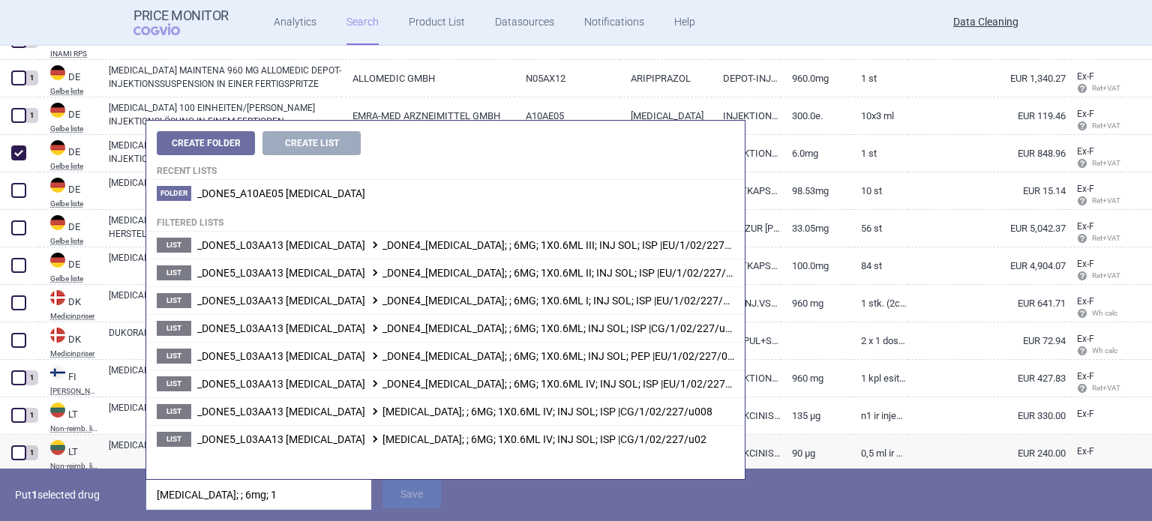
click at [115, 507] on p "Put 1 selected drug" at bounding box center [75, 495] width 120 height 30
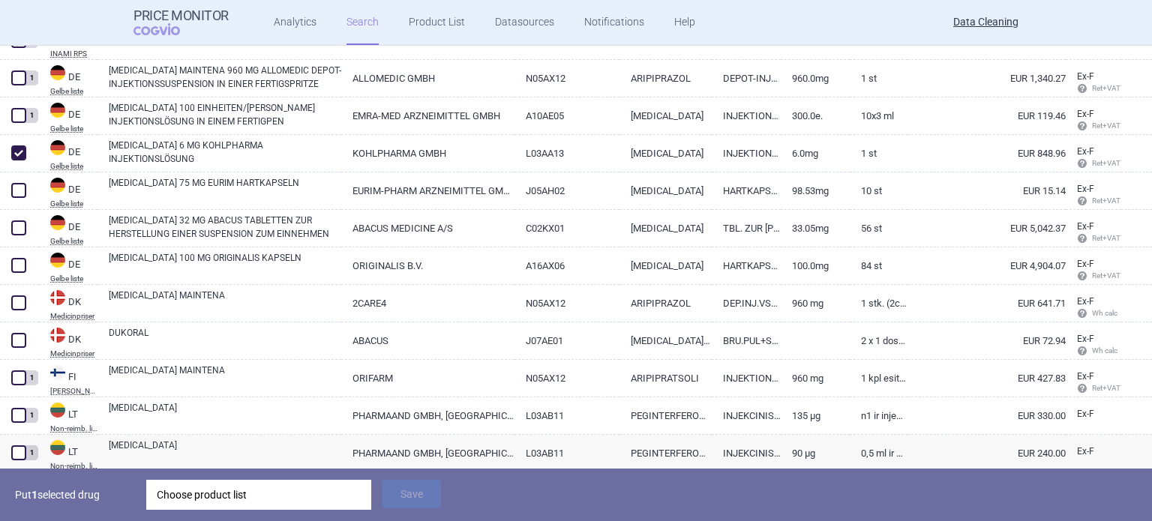
click at [196, 494] on div "Choose product list" at bounding box center [259, 495] width 204 height 30
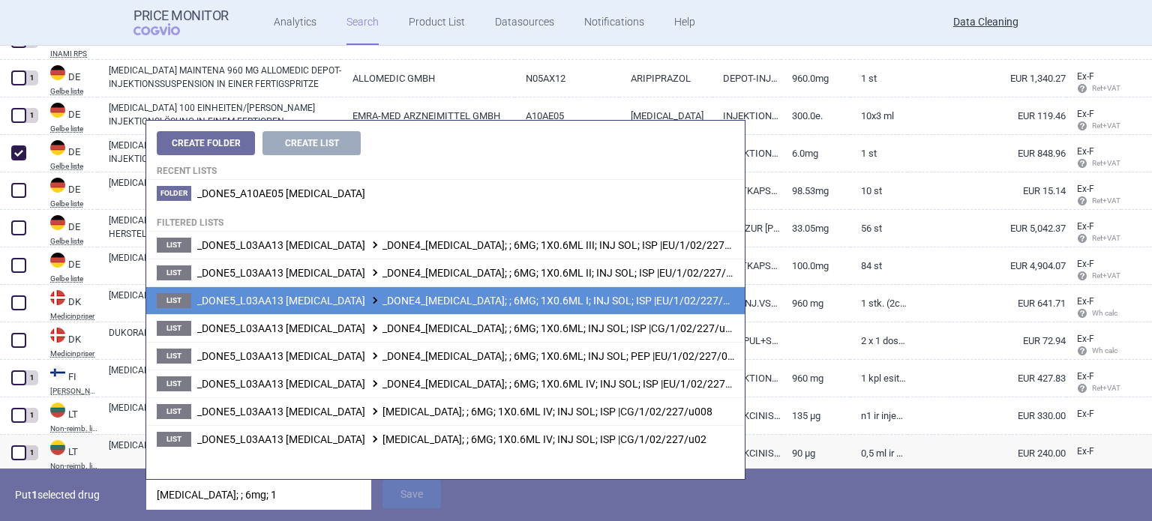
click at [590, 297] on span "_DONE5_L03AA13 [MEDICAL_DATA] _DONE4_[MEDICAL_DATA]; ; 6MG; 1X0.6ML I; INJ SOL;…" at bounding box center [469, 301] width 544 height 12
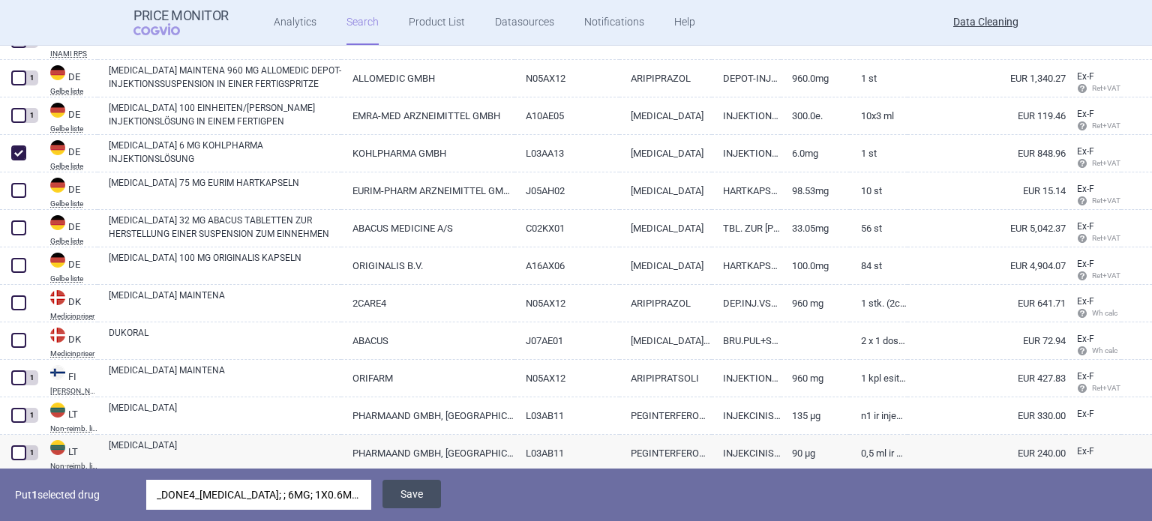
click at [420, 498] on button "Save" at bounding box center [411, 494] width 58 height 28
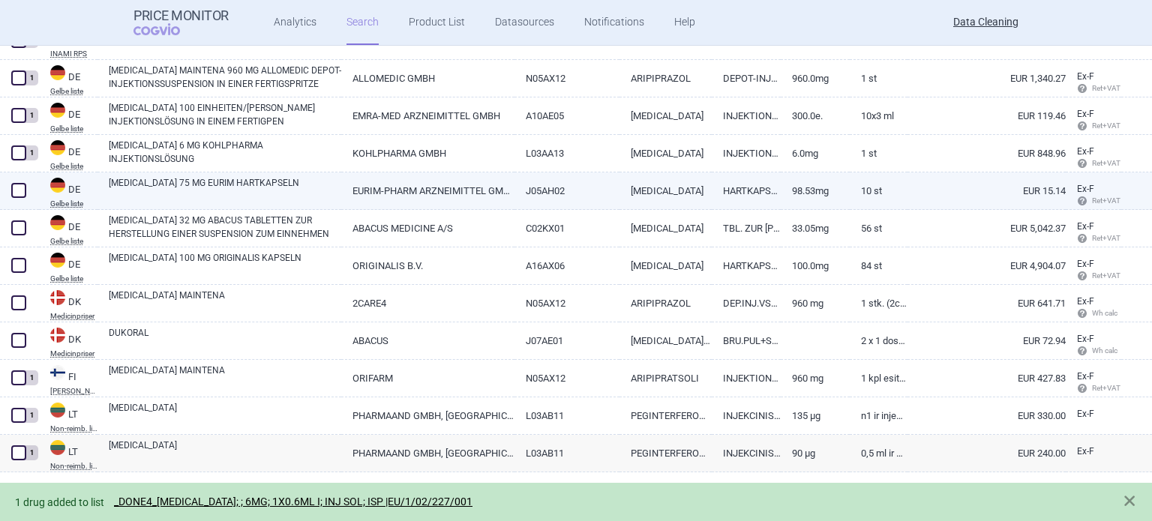
click at [20, 199] on span at bounding box center [18, 190] width 22 height 22
checkbox input "true"
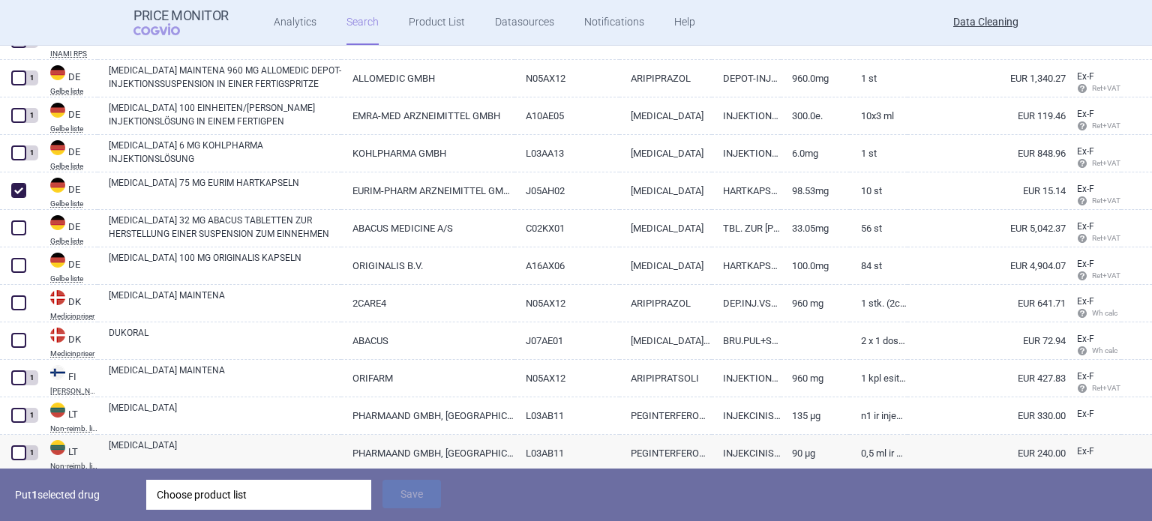
click at [313, 492] on div "Choose product list" at bounding box center [259, 495] width 204 height 30
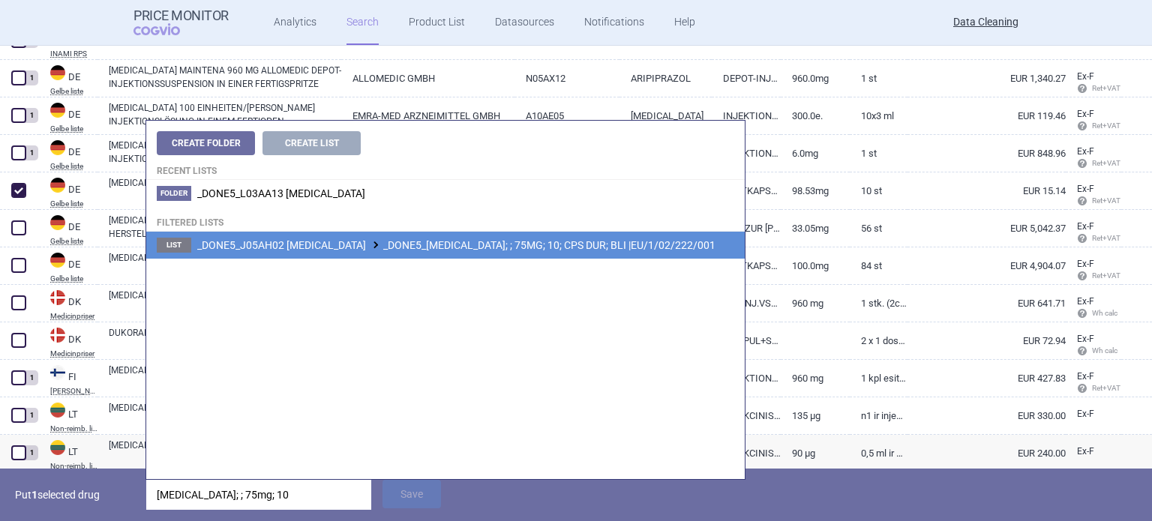
type input "[MEDICAL_DATA]; ; 75mg; 10"
click at [522, 247] on span "_DONE5_J05AH02 [MEDICAL_DATA] _DONE5_[MEDICAL_DATA]; ; 75MG; 10; CPS DUR; BLI |…" at bounding box center [456, 245] width 518 height 12
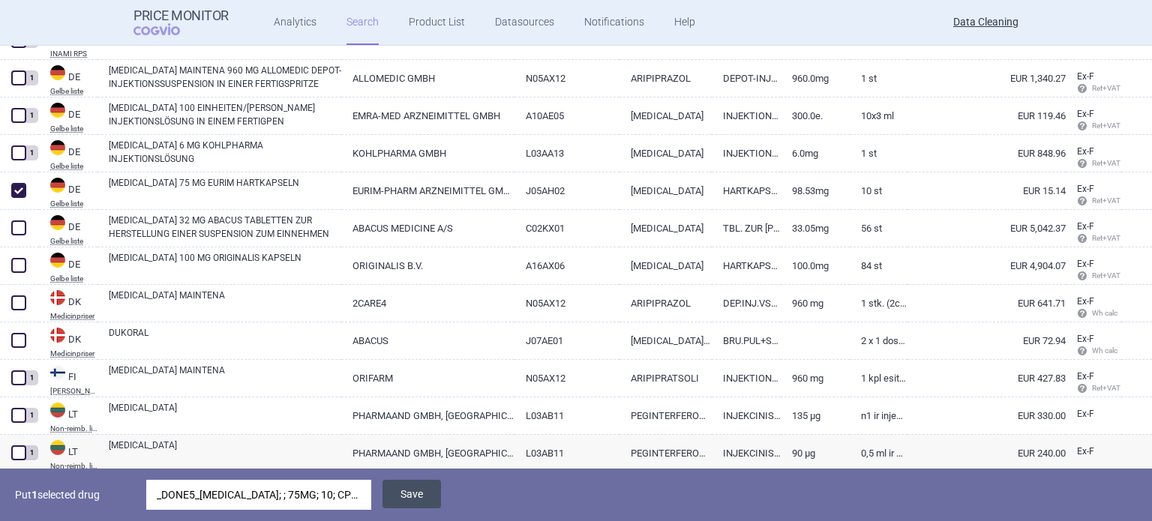
click at [410, 485] on button "Save" at bounding box center [411, 494] width 58 height 28
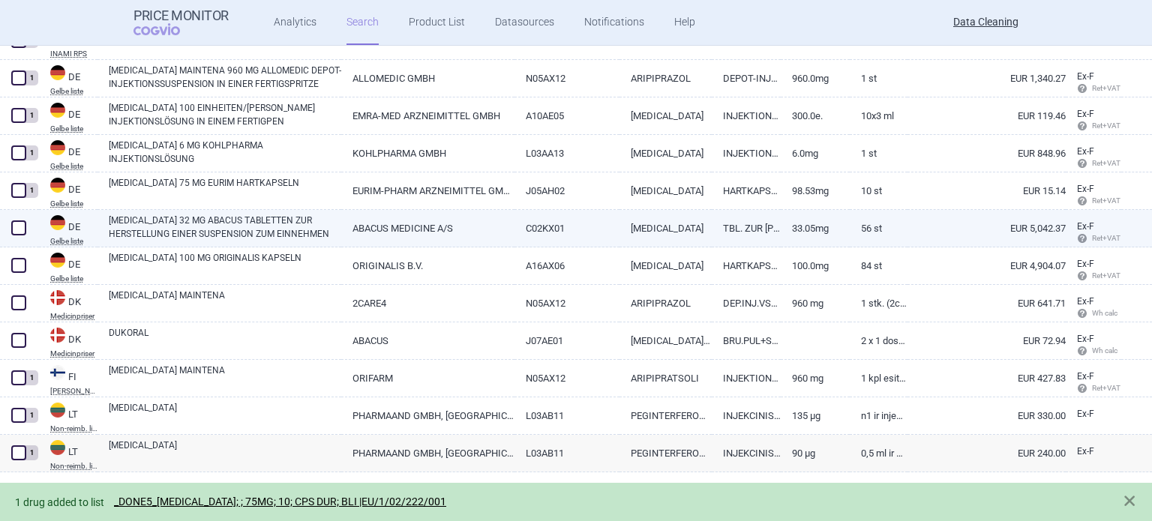
click at [7, 230] on div at bounding box center [19, 228] width 39 height 37
click at [20, 224] on span at bounding box center [18, 227] width 15 height 15
checkbox input "true"
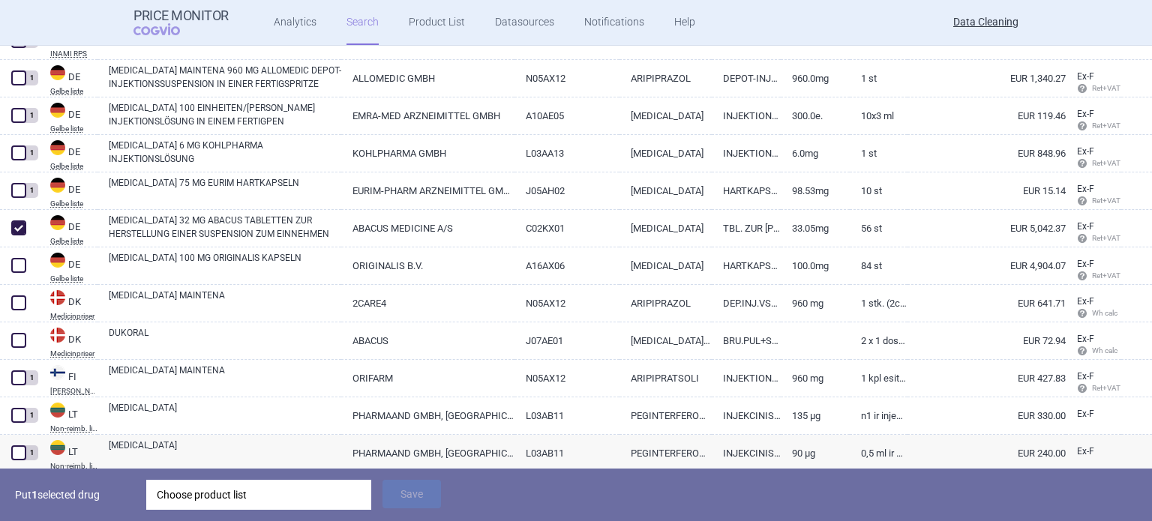
click at [277, 485] on div "Choose product list" at bounding box center [259, 495] width 204 height 30
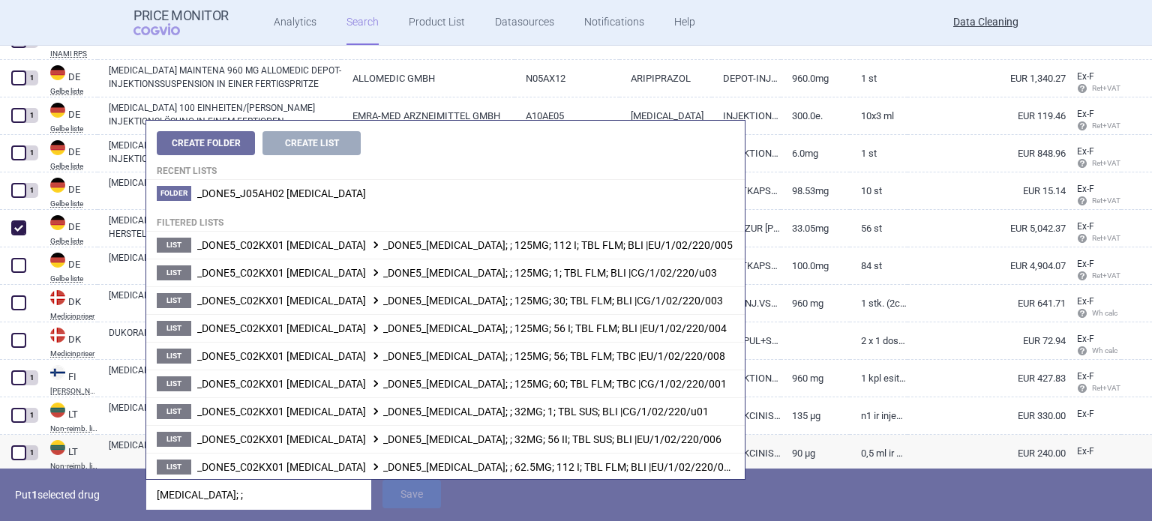
type input "[MEDICAL_DATA]; ;"
click at [139, 500] on div "Put 1 selected drug [MEDICAL_DATA]; ; Save" at bounding box center [576, 495] width 1152 height 52
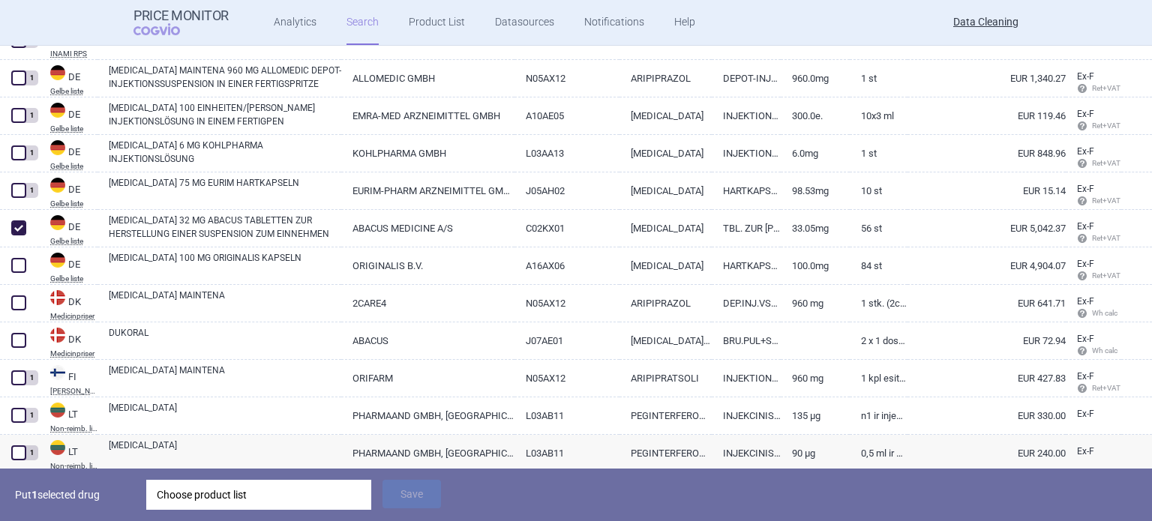
click at [181, 493] on div "Choose product list" at bounding box center [259, 495] width 204 height 30
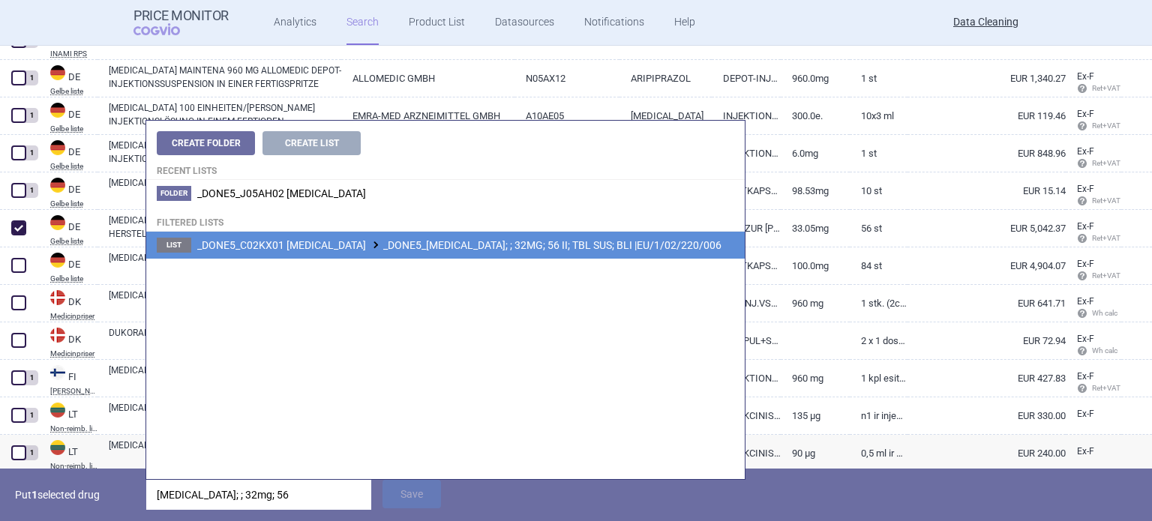
type input "[MEDICAL_DATA]; ; 32mg; 56"
click at [446, 250] on span "_DONE5_C02KX01 [MEDICAL_DATA] _DONE5_[MEDICAL_DATA]; ; 32MG; 56 II; TBL SUS; BL…" at bounding box center [459, 245] width 524 height 12
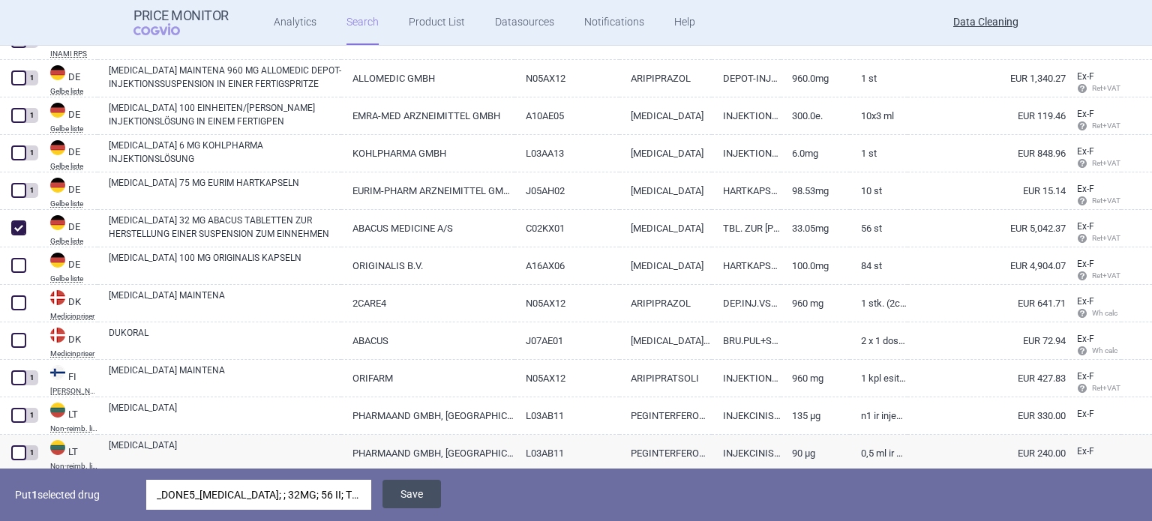
drag, startPoint x: 430, startPoint y: 496, endPoint x: 418, endPoint y: 495, distance: 12.1
click at [430, 496] on button "Save" at bounding box center [411, 494] width 58 height 28
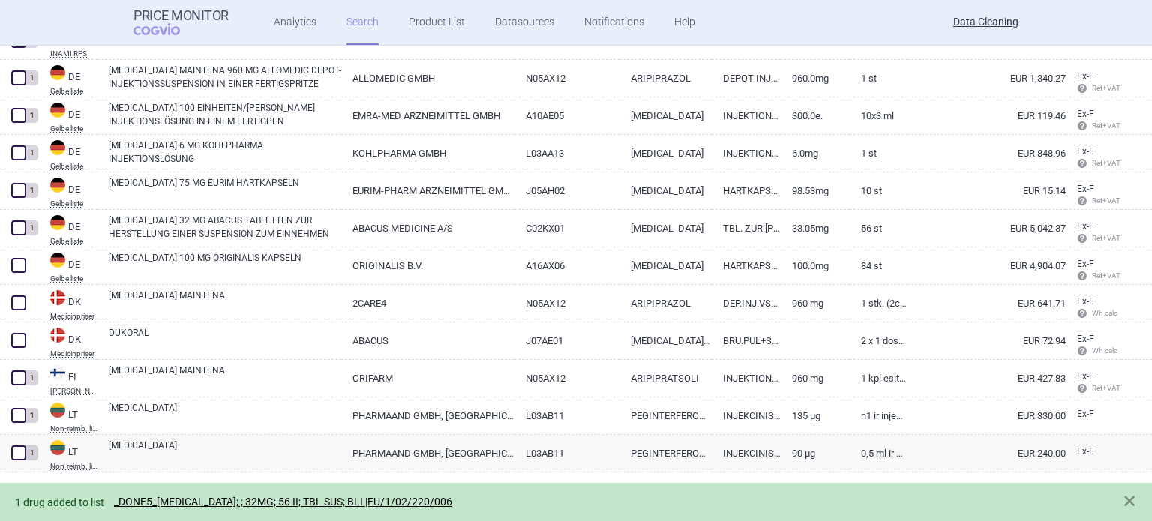
click at [18, 267] on span at bounding box center [18, 265] width 15 height 15
checkbox input "true"
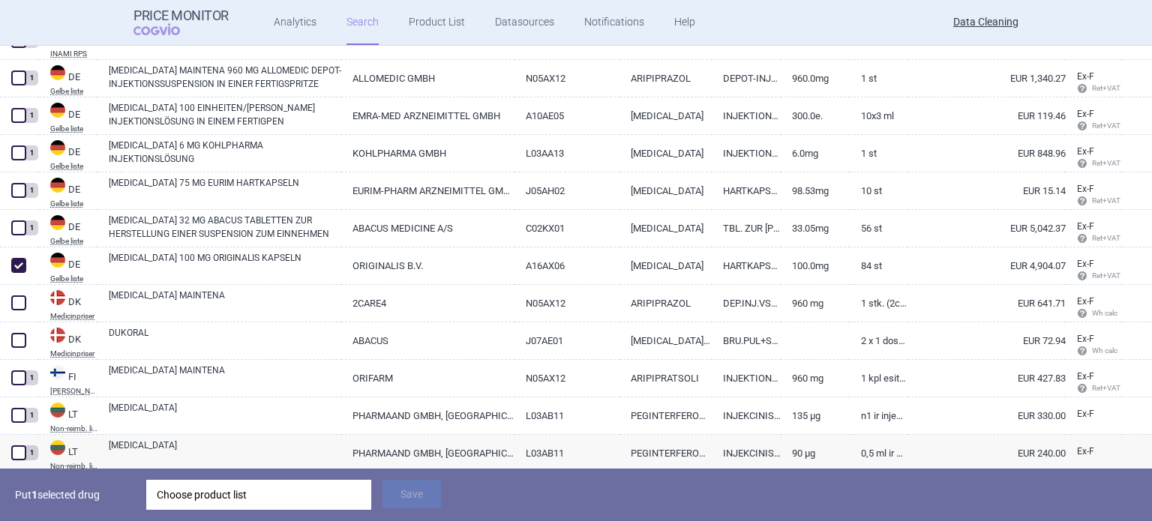
click at [207, 502] on div "Choose product list" at bounding box center [259, 495] width 204 height 30
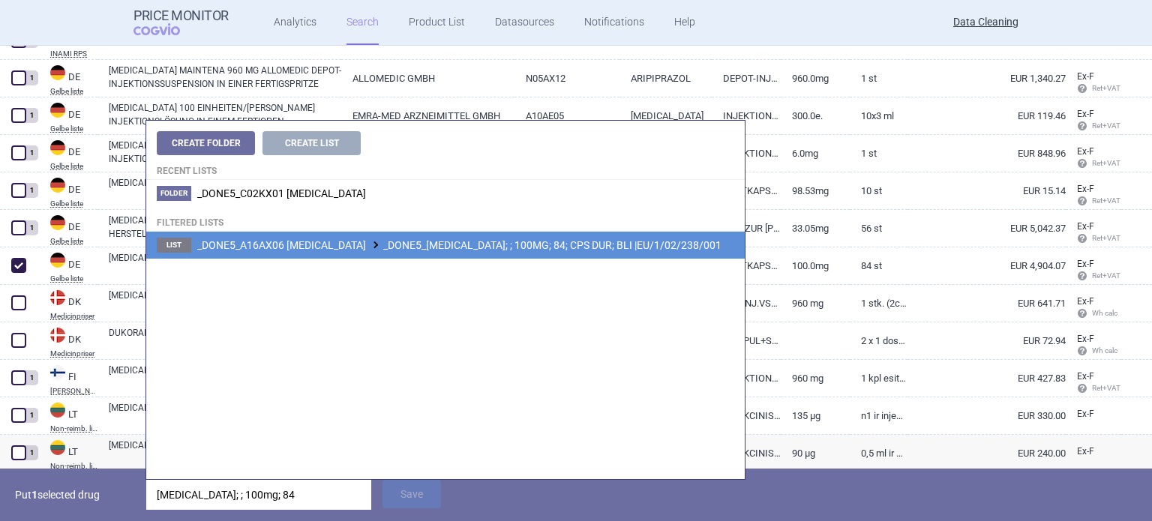
type input "[MEDICAL_DATA]; ; 100mg; 84"
click at [498, 245] on span "_DONE5_A16AX06 [MEDICAL_DATA] _DONE5_[MEDICAL_DATA]; ; 100MG; 84; CPS DUR; BLI …" at bounding box center [459, 245] width 524 height 12
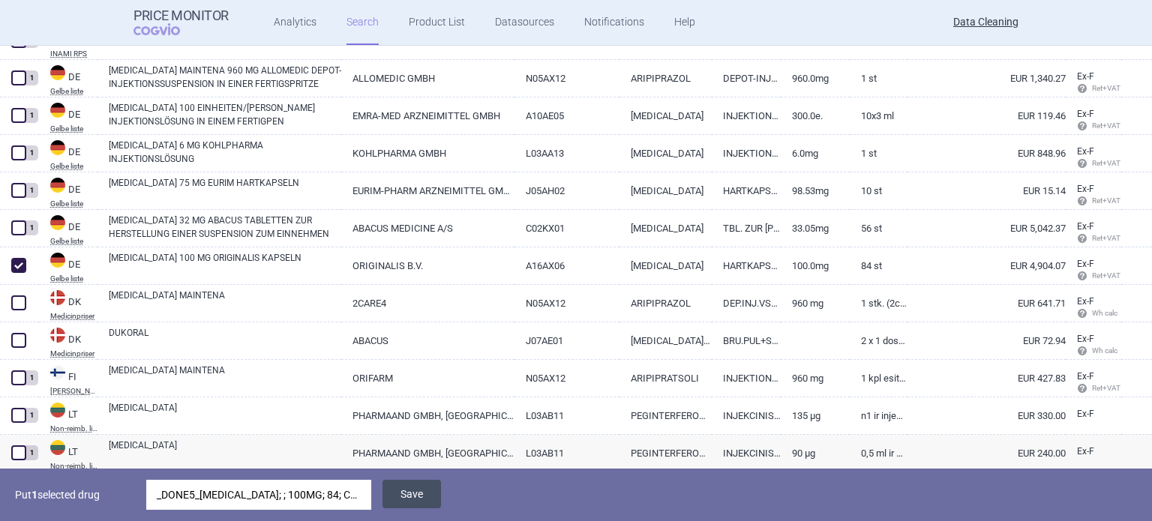
click at [427, 491] on button "Save" at bounding box center [411, 494] width 58 height 28
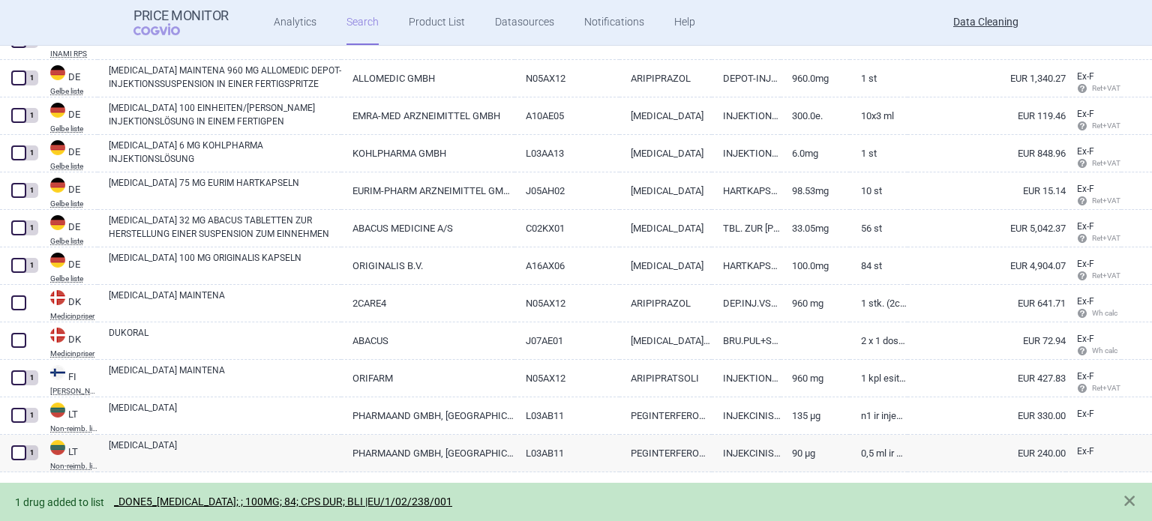
scroll to position [450, 0]
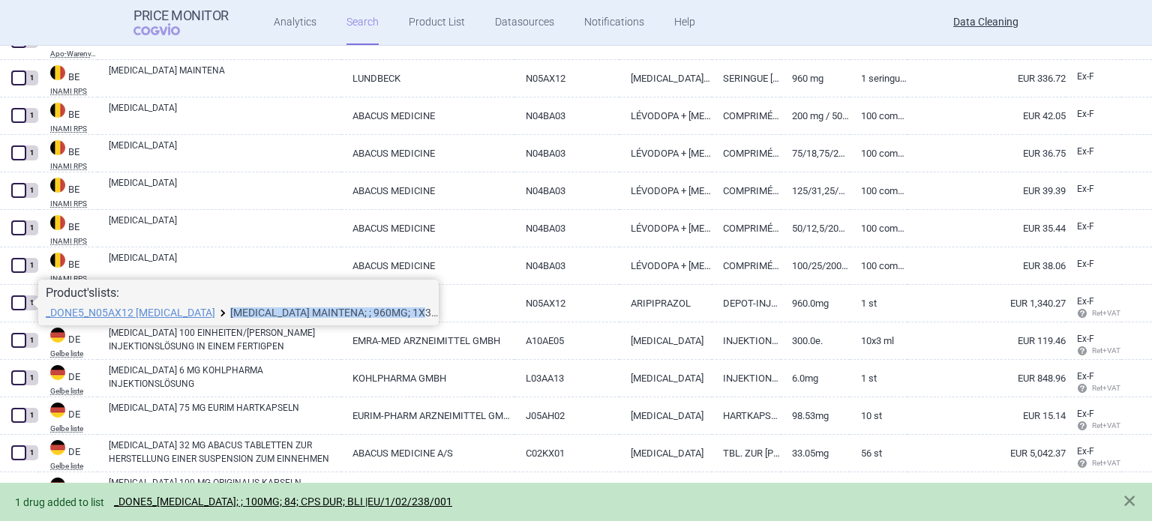
drag, startPoint x: 217, startPoint y: 311, endPoint x: 416, endPoint y: 316, distance: 199.5
click at [416, 316] on li "_DONE5_N05AX12 [MEDICAL_DATA] [MEDICAL_DATA] MAINTENA; ; 960MG; 1X3.2ML+2N; INJ…" at bounding box center [238, 313] width 385 height 12
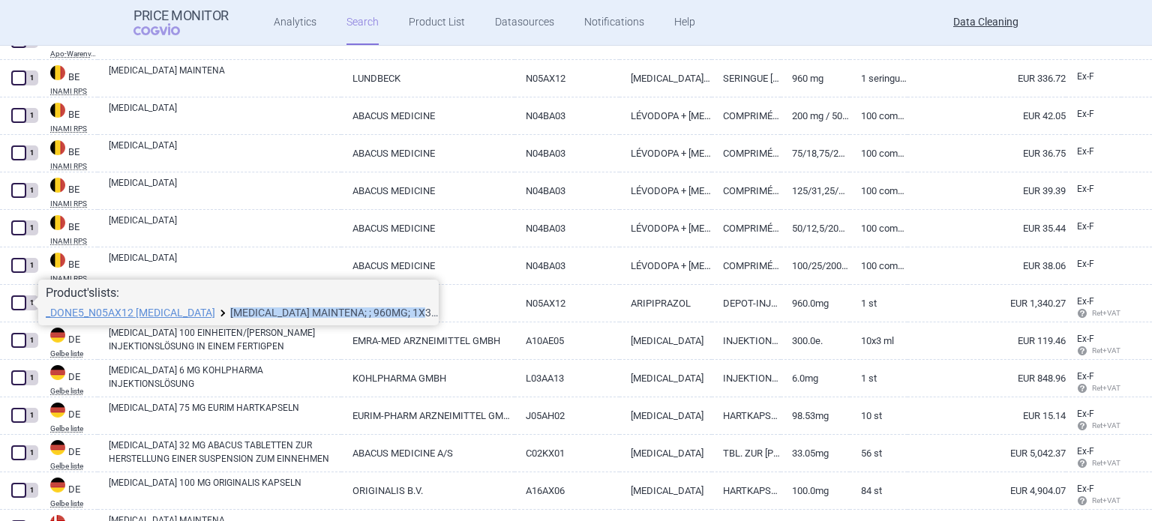
copy li "[MEDICAL_DATA] MAINTENA; ; 960MG; 1X3.2ML+2"
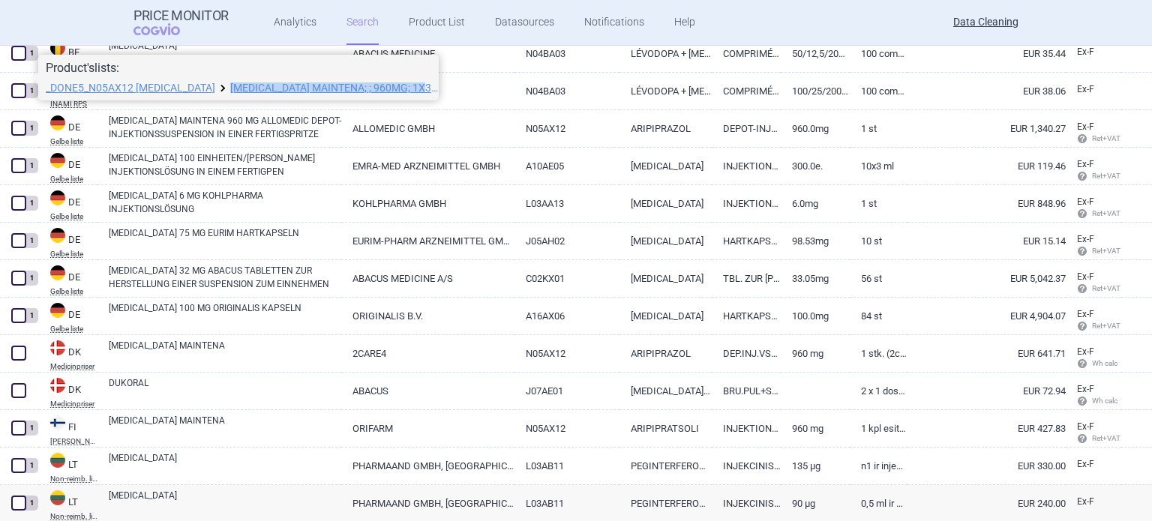
scroll to position [675, 0]
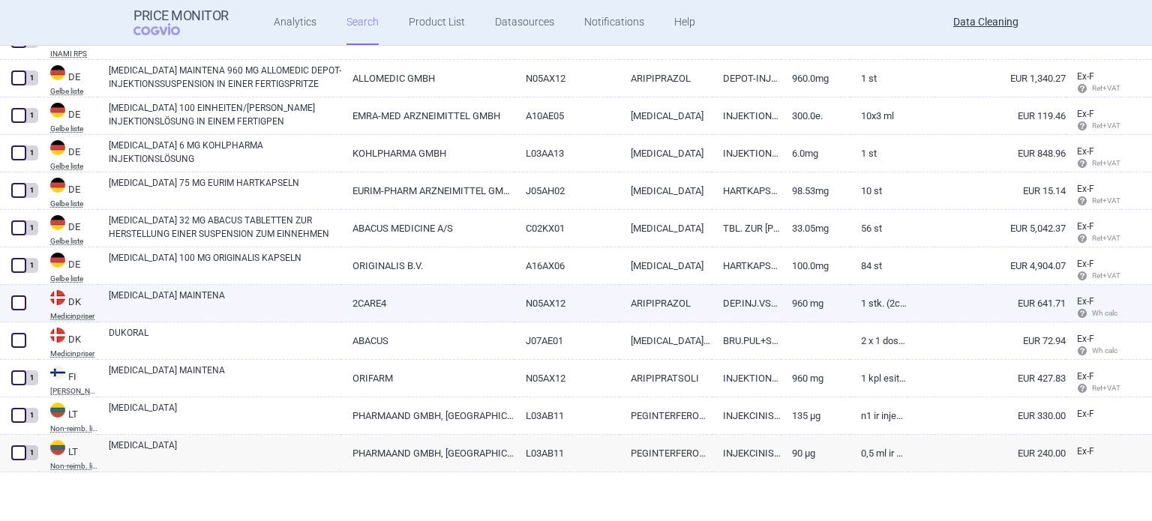
click at [33, 299] on div at bounding box center [19, 303] width 39 height 37
click at [208, 292] on link "[MEDICAL_DATA] MAINTENA" at bounding box center [225, 302] width 232 height 27
select select "EUR"
click at [27, 301] on span at bounding box center [18, 303] width 22 height 22
checkbox input "true"
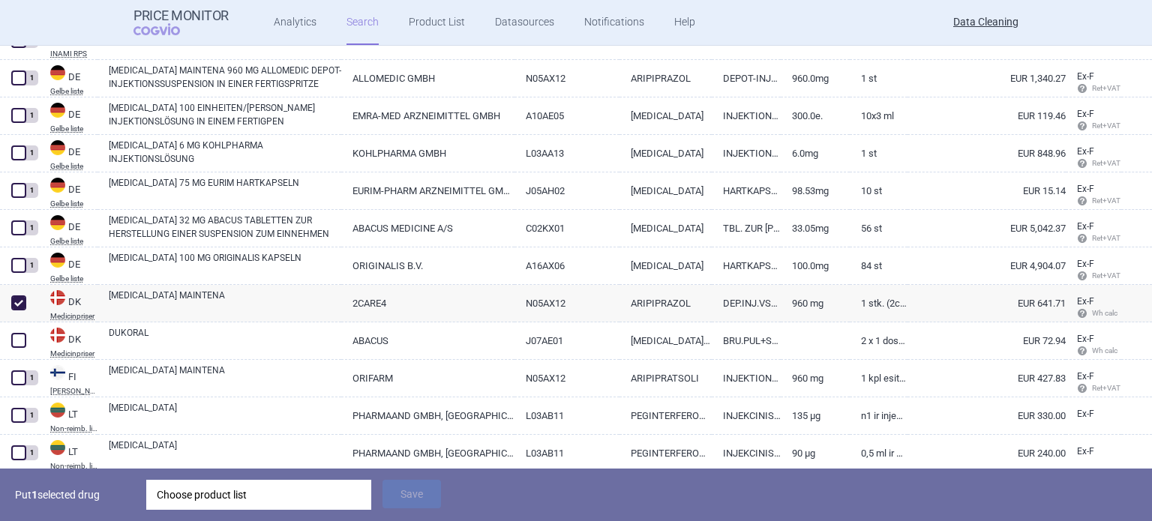
click at [243, 488] on div "Choose product list" at bounding box center [259, 495] width 204 height 30
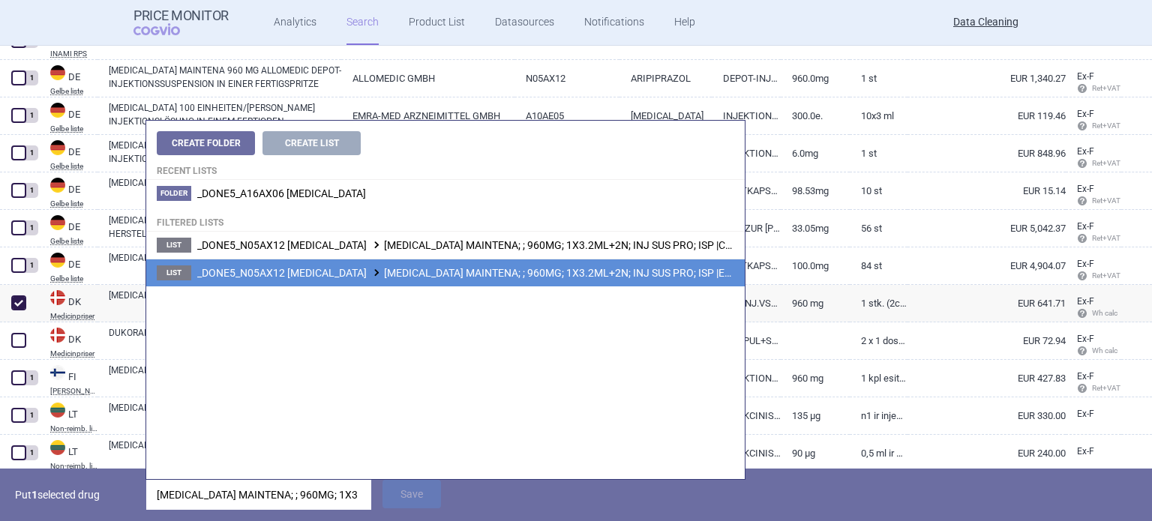
type input "[MEDICAL_DATA] MAINTENA; ; 960MG; 1X3.2ML+2"
click at [529, 280] on li "List _DONE5_N05AX12 [MEDICAL_DATA] [MEDICAL_DATA] MAINTENA; ; 960MG; 1X3.2ML+2N…" at bounding box center [445, 273] width 598 height 28
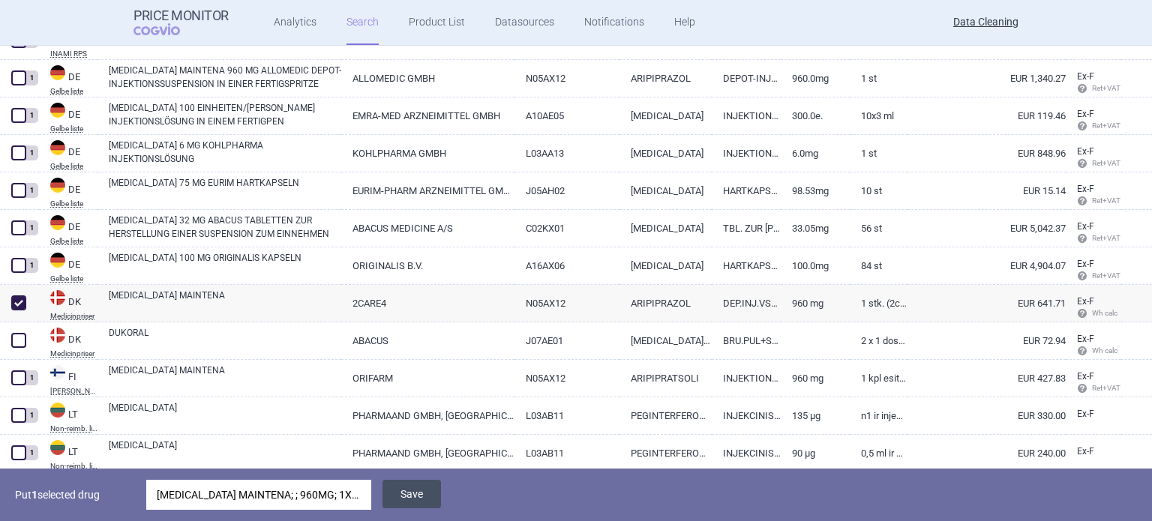
click at [428, 497] on button "Save" at bounding box center [411, 494] width 58 height 28
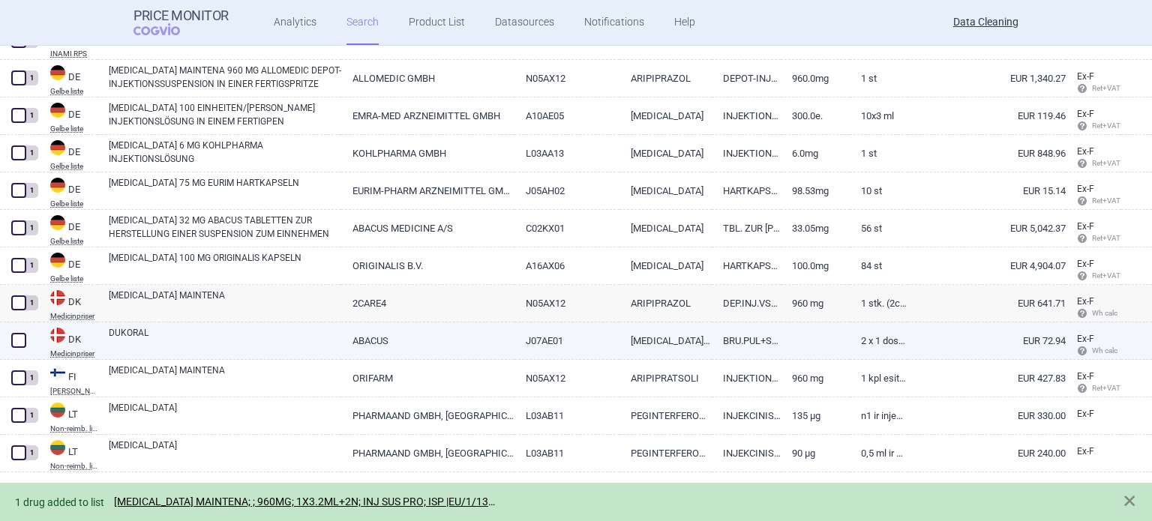
click at [22, 336] on span at bounding box center [18, 340] width 15 height 15
checkbox input "true"
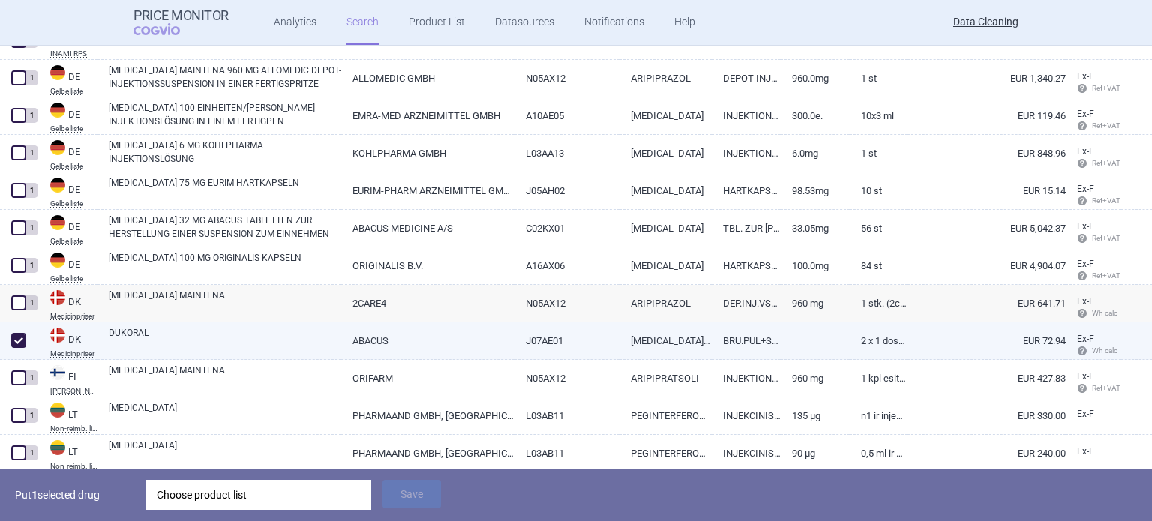
click at [310, 337] on link "DUKORAL" at bounding box center [225, 339] width 232 height 27
select select "EUR"
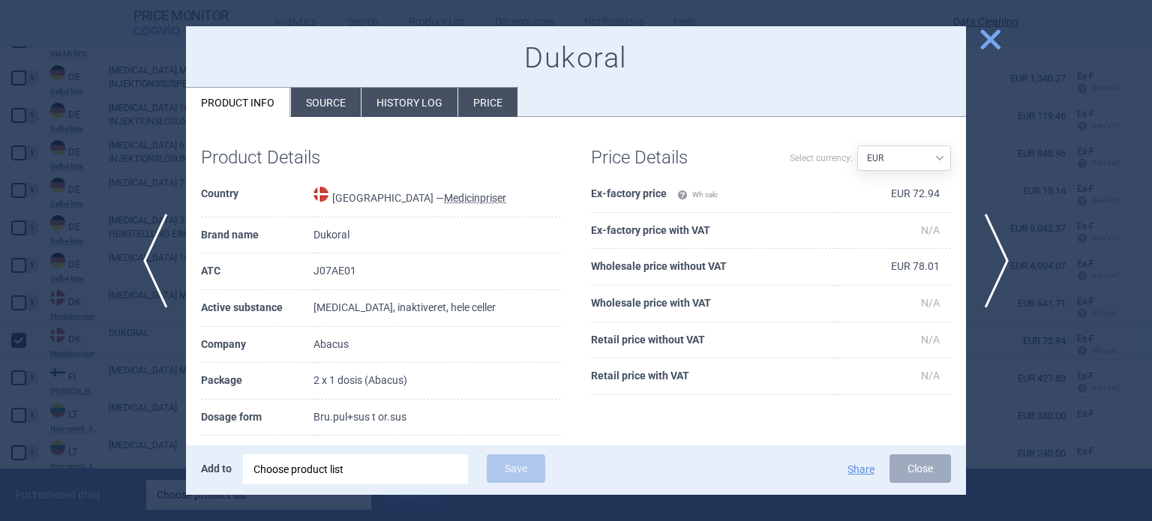
scroll to position [75, 0]
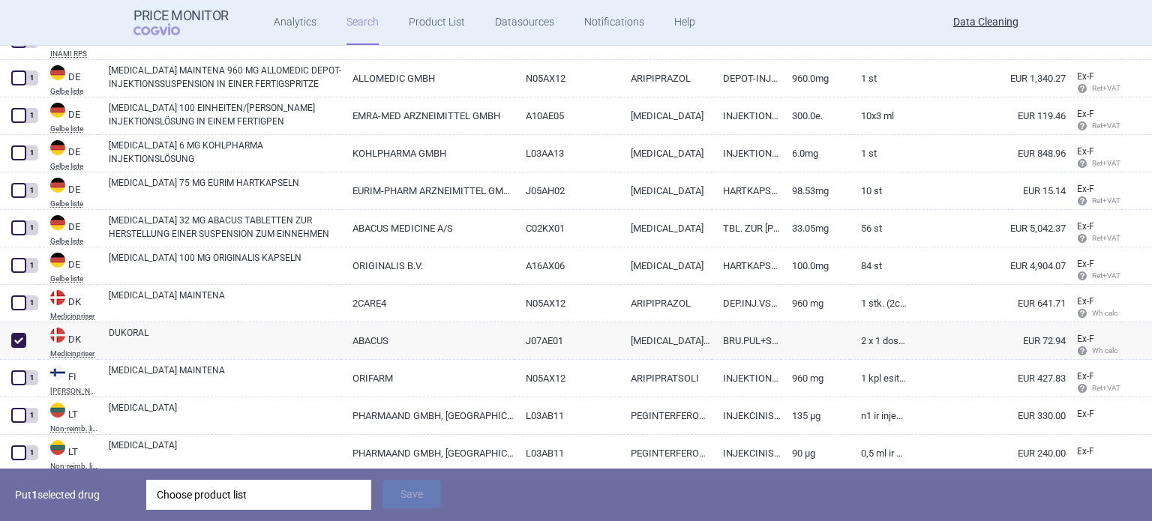
click at [252, 483] on div "Choose product list" at bounding box center [259, 495] width 204 height 30
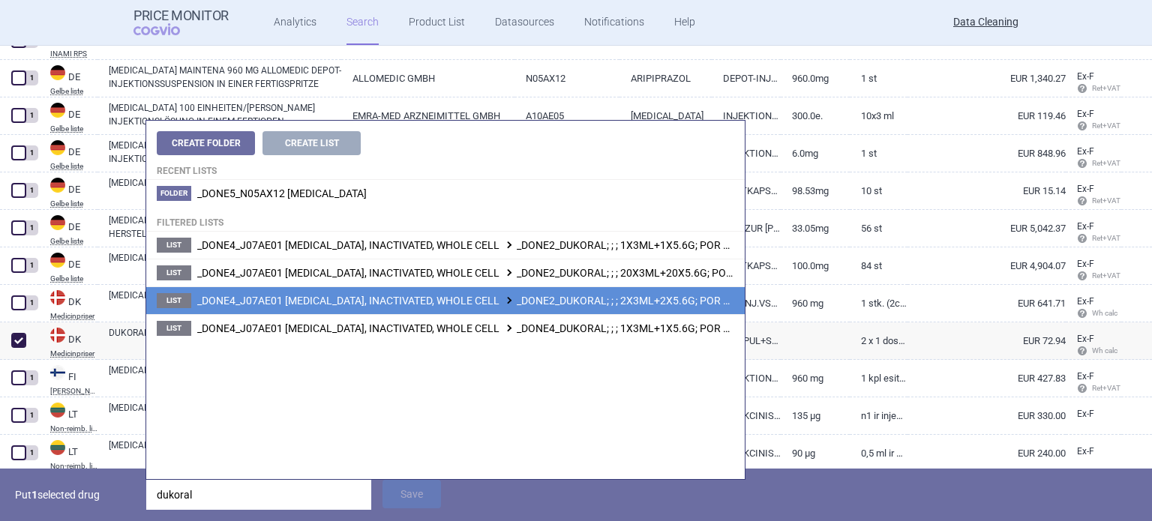
type input "dukoral"
click at [562, 299] on span "_DONE4_J07AE01 [MEDICAL_DATA], INACTIVATED, WHOLE CELL _DONE2_DUKORAL; ; ; 2X3M…" at bounding box center [537, 301] width 680 height 12
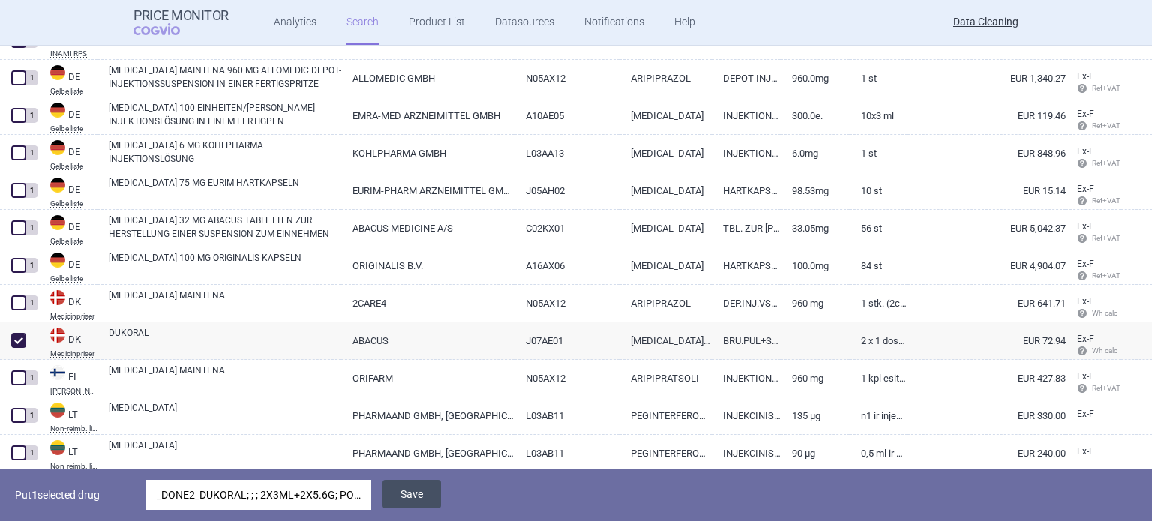
click at [408, 495] on button "Save" at bounding box center [411, 494] width 58 height 28
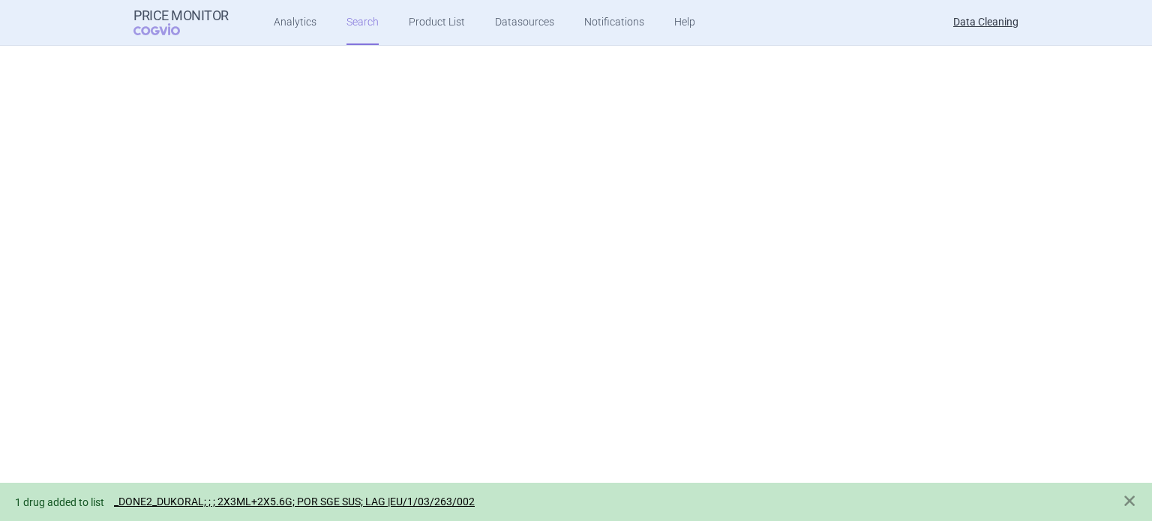
select select "brandName"
select select "newerThan"
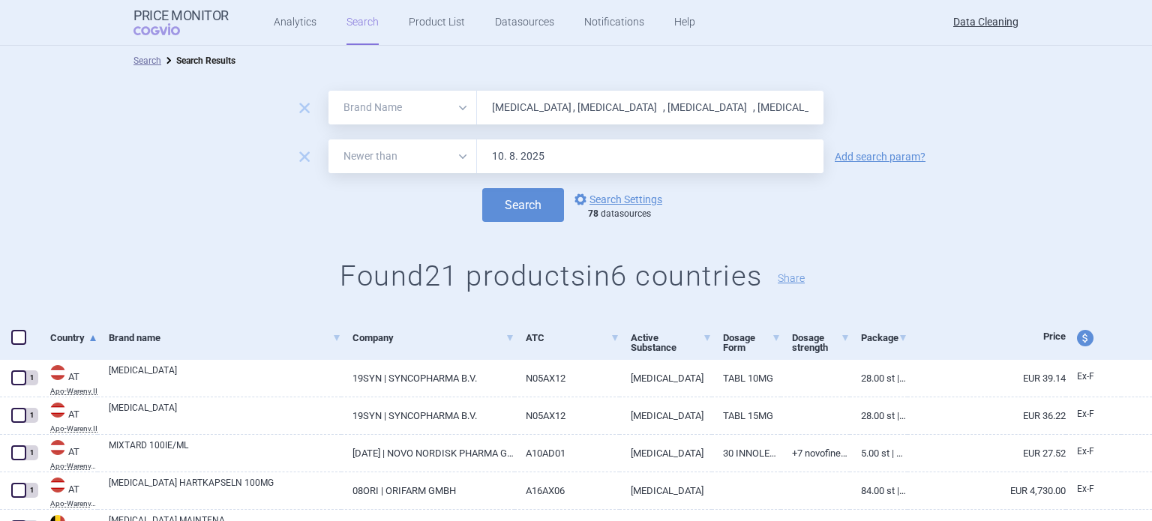
click at [504, 110] on input "[MEDICAL_DATA] , [MEDICAL_DATA] , [MEDICAL_DATA] , [MEDICAL_DATA] , Dukoral , […" at bounding box center [650, 108] width 346 height 34
paste input "Pritor"
click at [482, 188] on button "Search" at bounding box center [523, 205] width 82 height 34
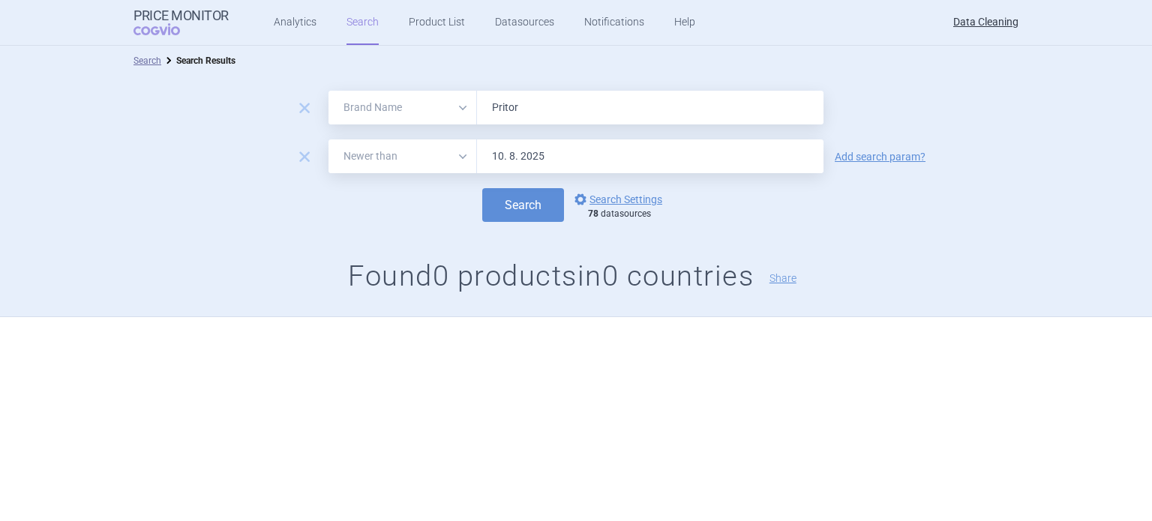
paste input "Kinzalkomb , MicardisPlus ,"
click at [482, 188] on button "Search" at bounding box center [523, 205] width 82 height 34
paste input "[MEDICAL_DATA]"
click at [482, 188] on button "Search" at bounding box center [523, 205] width 82 height 34
paste input "[MEDICAL_DATA] , Dynastat , [MEDICAL_DATA] , [MEDICAL_DATA] , [MEDICAL_DATA] , …"
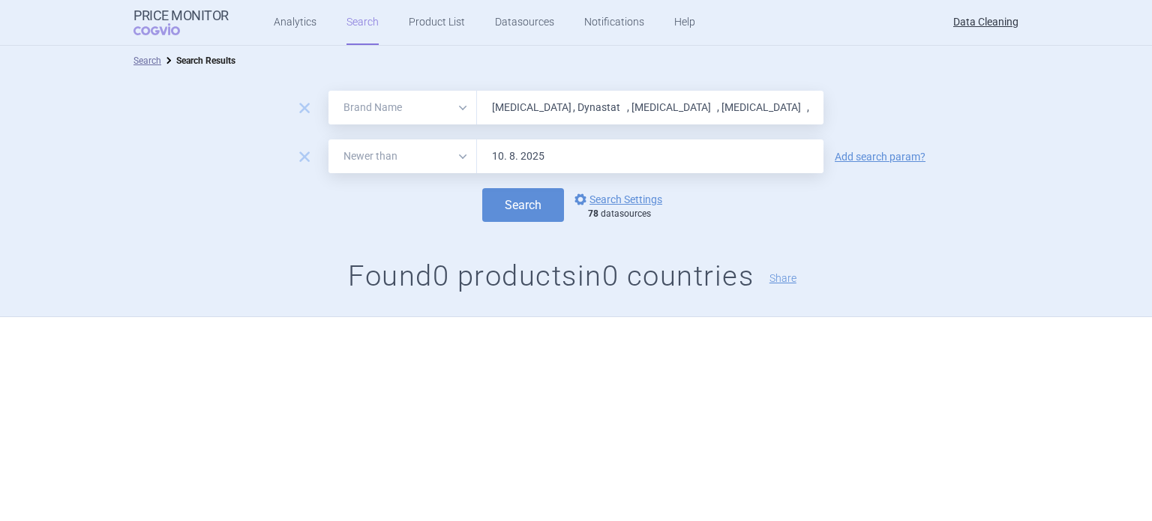
scroll to position [0, 341]
type input "[MEDICAL_DATA] , Dynastat , [MEDICAL_DATA] , [MEDICAL_DATA] , [MEDICAL_DATA] , …"
click at [482, 188] on button "Search" at bounding box center [523, 205] width 82 height 34
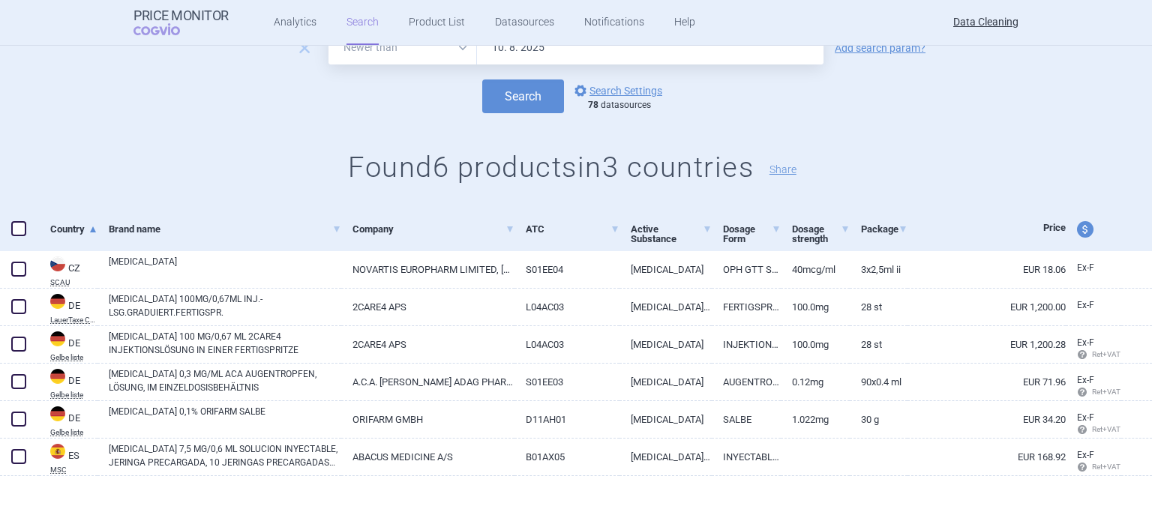
scroll to position [112, 0]
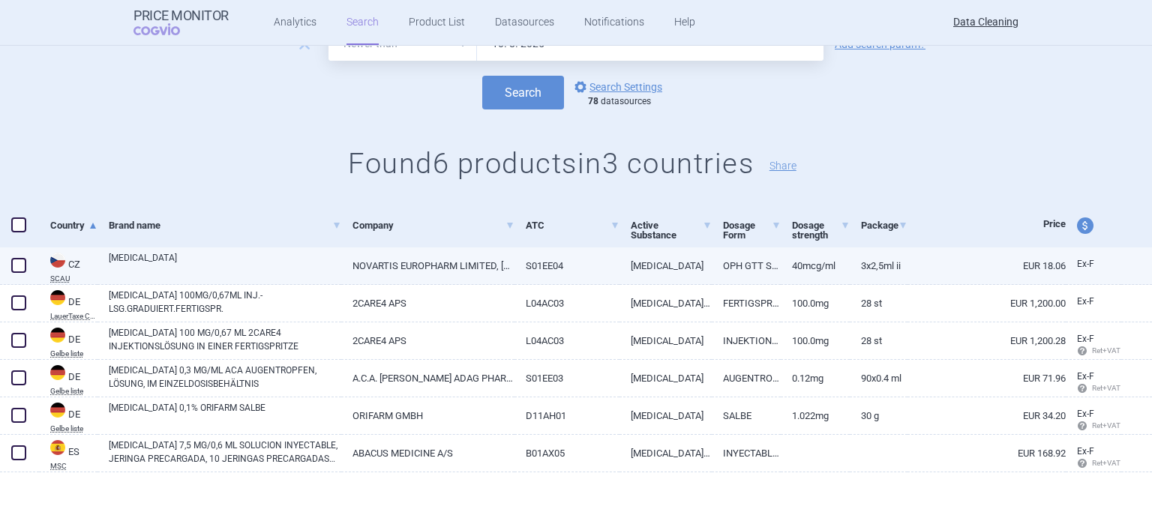
click at [163, 262] on link "[MEDICAL_DATA]" at bounding box center [225, 264] width 232 height 27
select select "EUR"
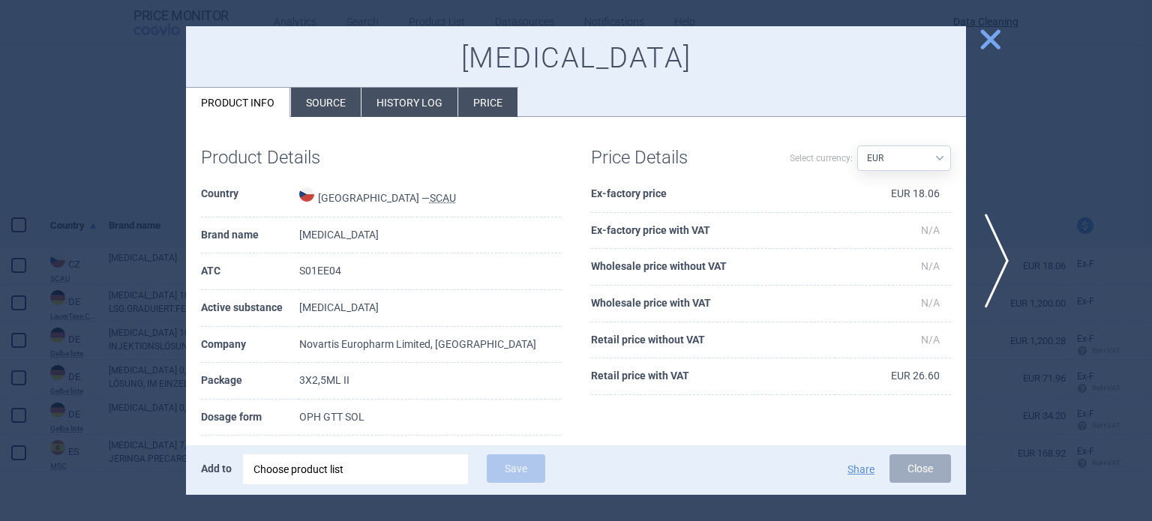
click at [330, 99] on li "Source" at bounding box center [326, 102] width 70 height 29
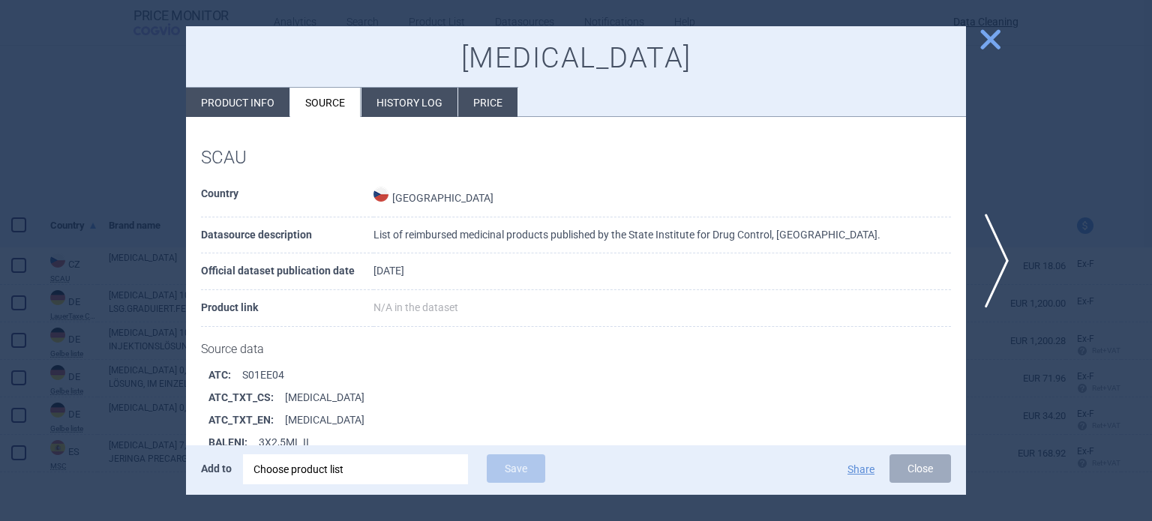
scroll to position [632, 0]
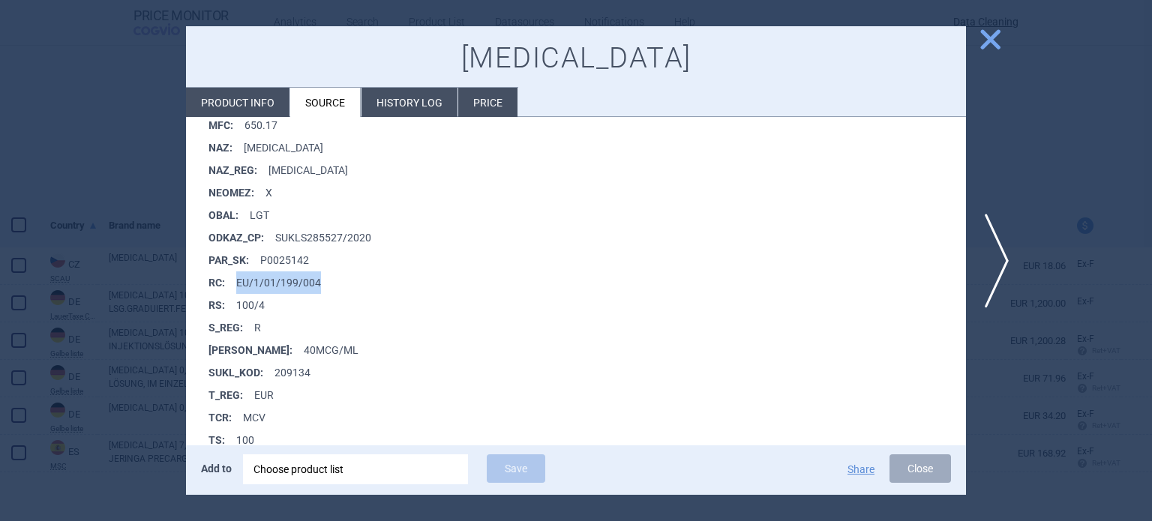
drag, startPoint x: 316, startPoint y: 278, endPoint x: 233, endPoint y: 277, distance: 82.5
click at [233, 277] on li "RC : EU/1/01/199/004" at bounding box center [586, 282] width 757 height 22
copy li "EU/1/01/199/004"
click at [442, 478] on div "Choose product list" at bounding box center [355, 469] width 204 height 30
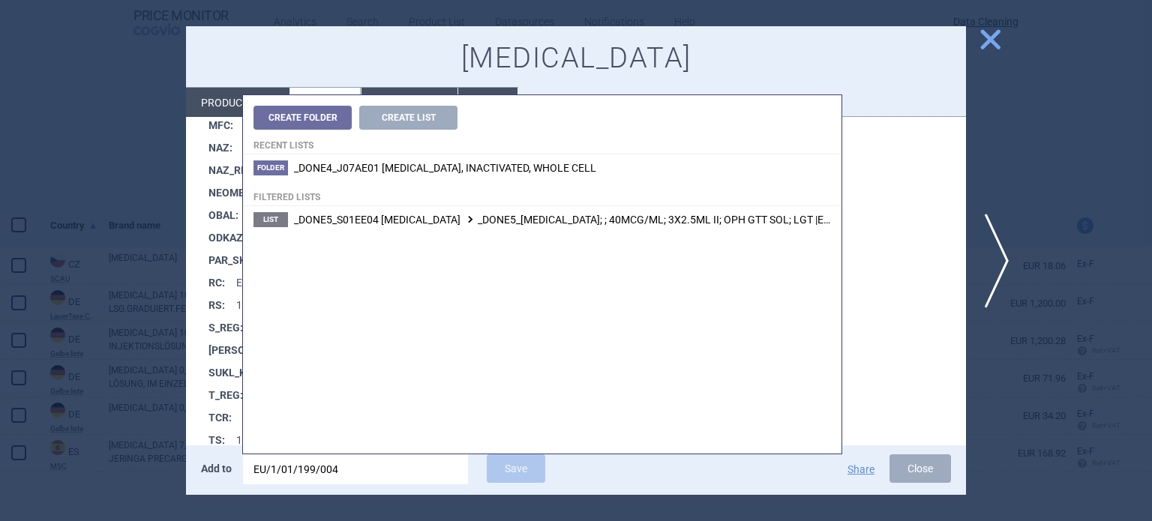
type input "EU/1/01/199/004"
click at [576, 226] on span "_DONE5_S01EE04 [MEDICAL_DATA] _DONE5_[MEDICAL_DATA]; ; 40MCG/ML; 3X2.5ML II; OP…" at bounding box center [598, 220] width 608 height 12
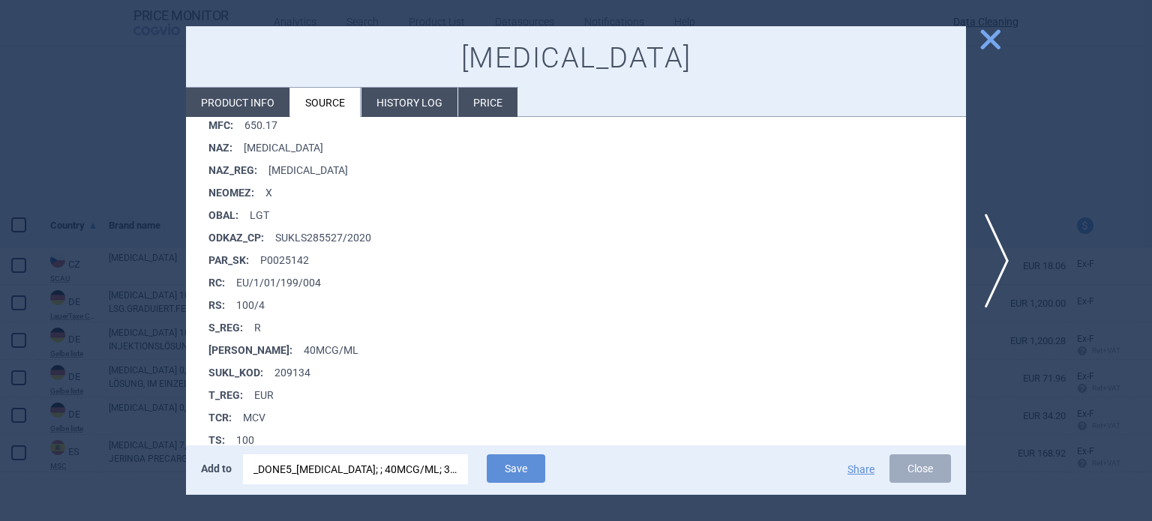
click at [513, 488] on div "Add to _DONE5_[MEDICAL_DATA]; ; 40MCG/ML; 3X2.5ML II; OPH GTT SOL; LGT |EU/1/01…" at bounding box center [576, 469] width 780 height 49
click at [514, 470] on button "Save" at bounding box center [516, 468] width 58 height 28
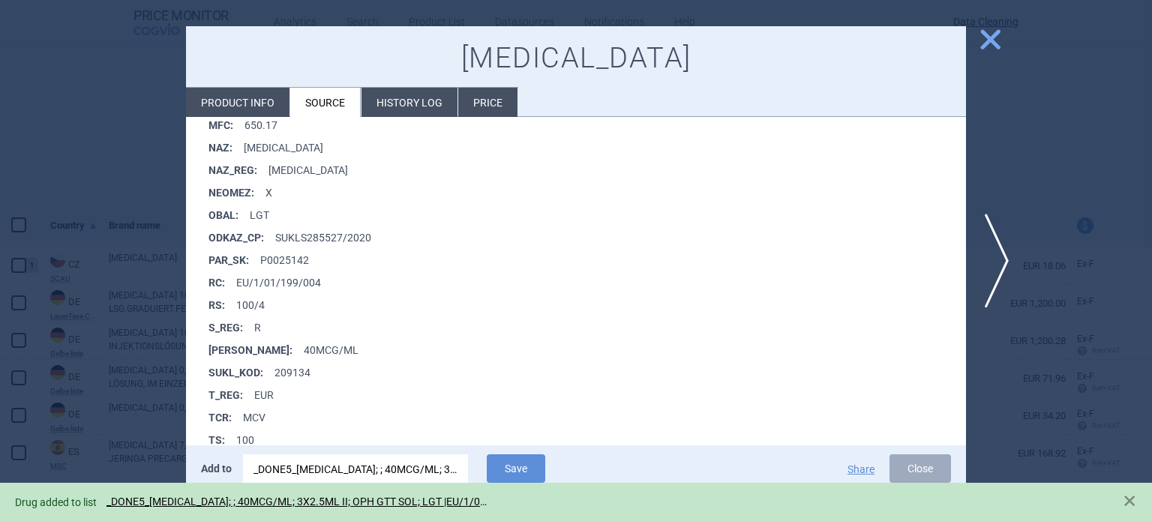
click at [0, 191] on div at bounding box center [576, 260] width 1152 height 521
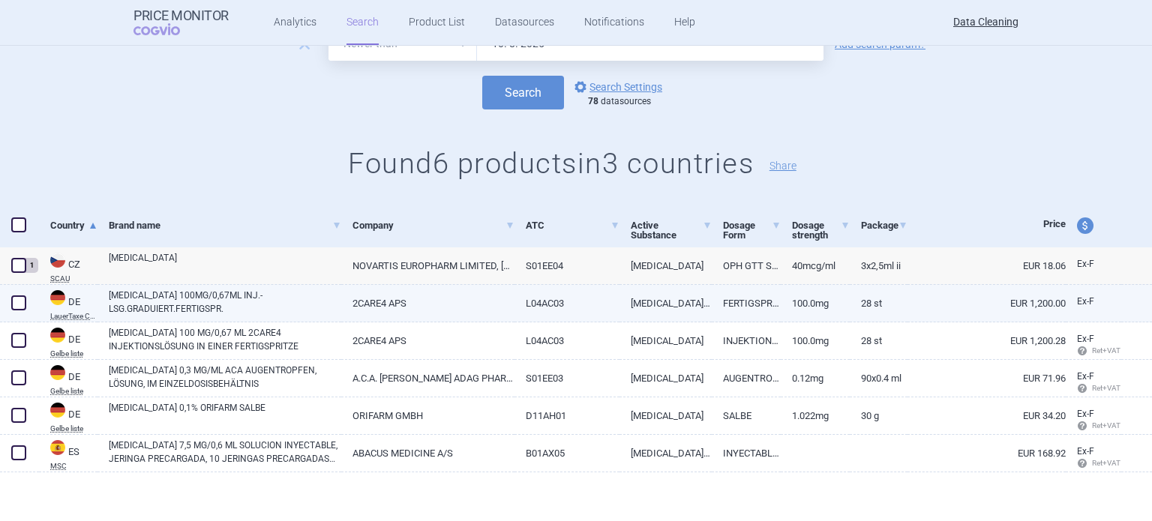
click at [16, 301] on span at bounding box center [18, 302] width 15 height 15
checkbox input "true"
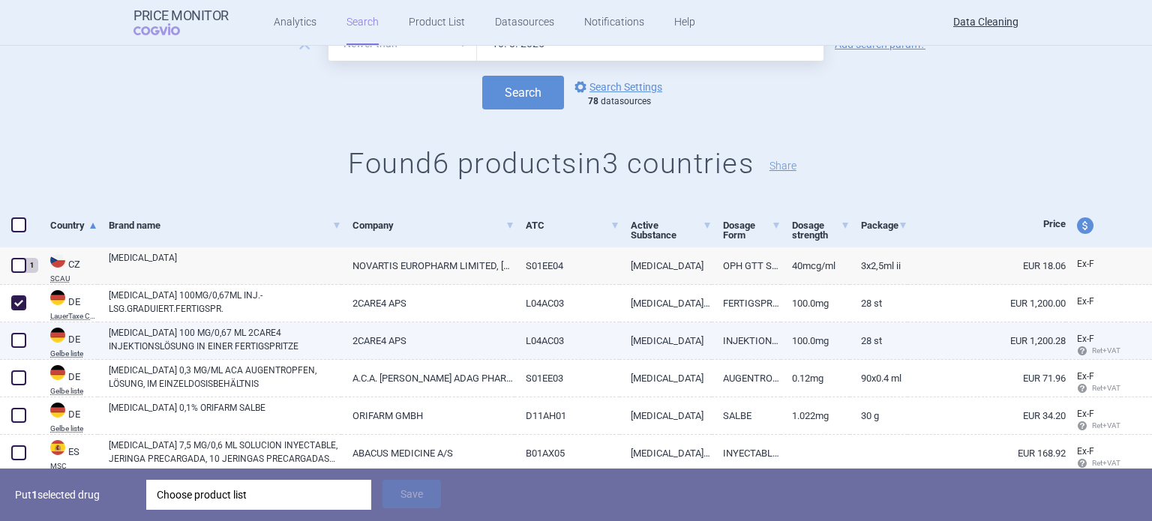
click at [21, 346] on span at bounding box center [18, 340] width 15 height 15
checkbox input "true"
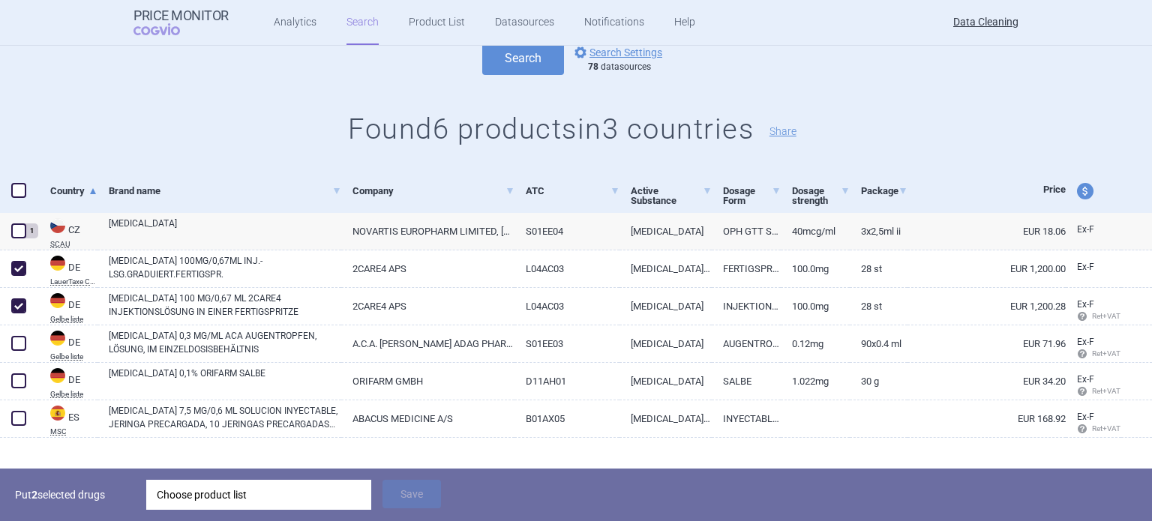
scroll to position [165, 0]
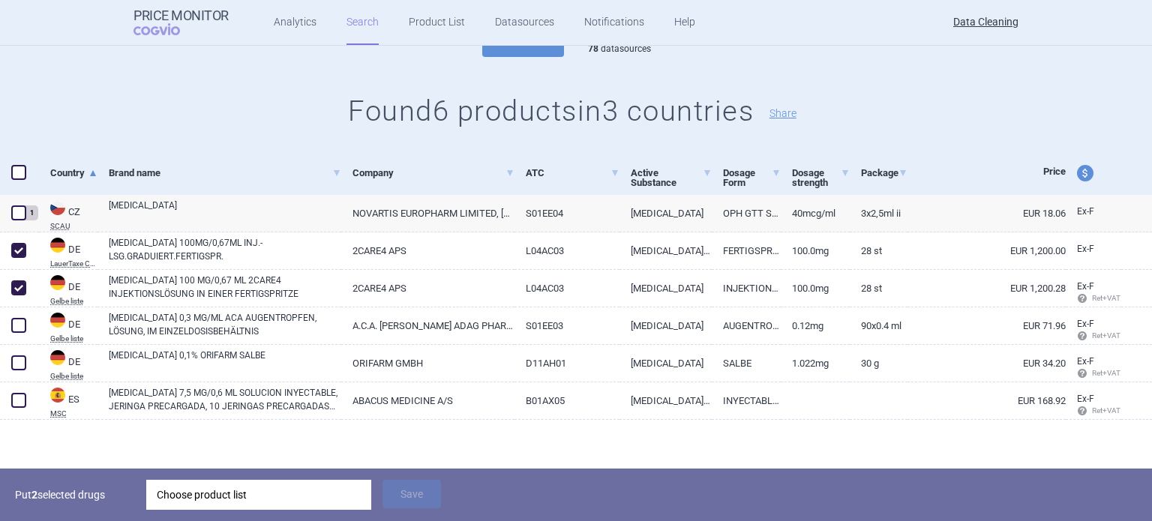
click at [261, 494] on div "Choose product list" at bounding box center [259, 495] width 204 height 30
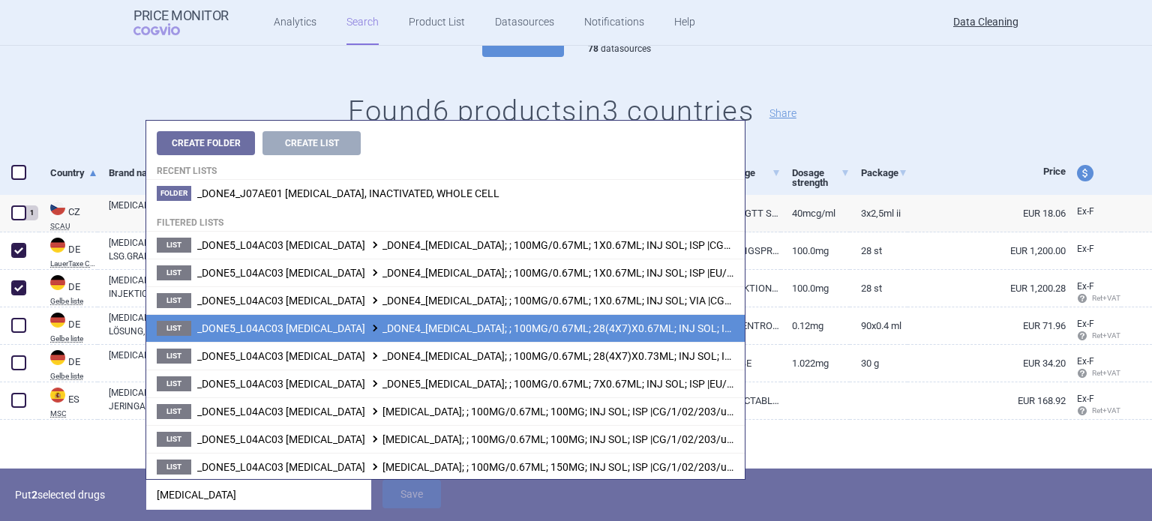
scroll to position [27, 0]
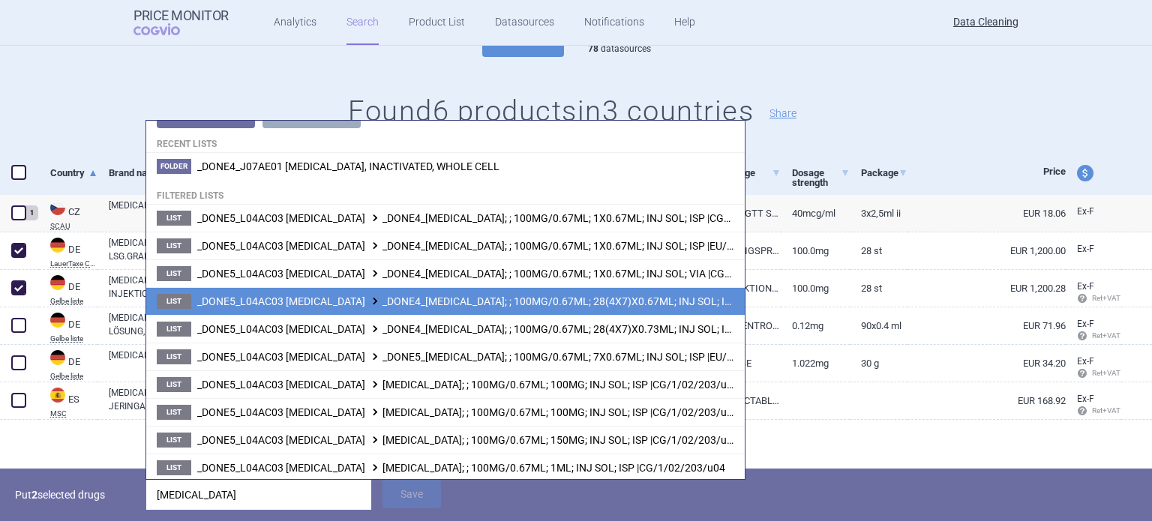
type input "[MEDICAL_DATA]"
click at [570, 298] on span "_DONE5_L04AC03 [MEDICAL_DATA] _DONE4_[MEDICAL_DATA]; ; 100MG/0.67ML; 28(4X7)X0.…" at bounding box center [511, 301] width 629 height 12
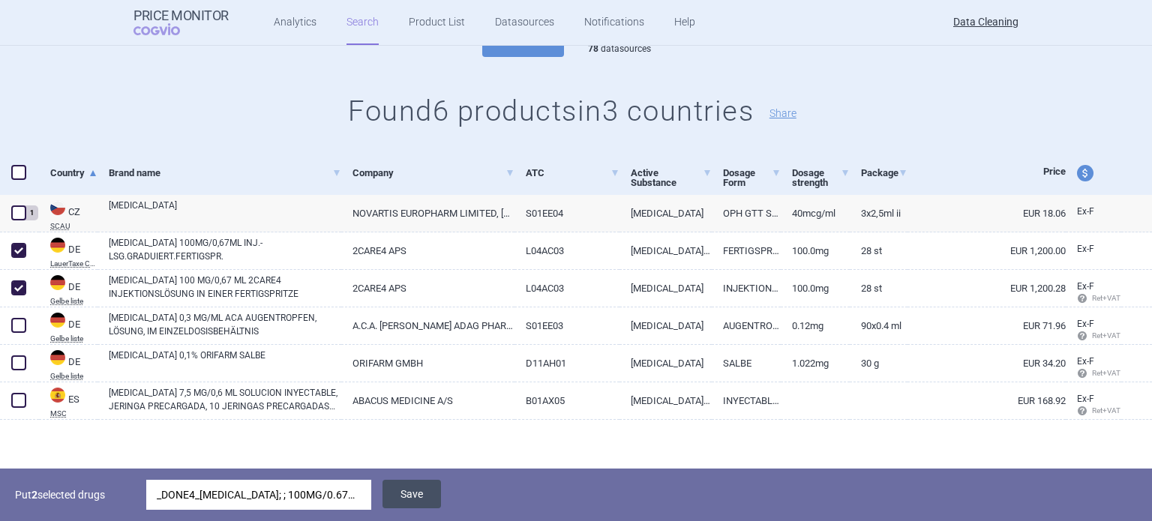
click at [403, 502] on button "Save" at bounding box center [411, 494] width 58 height 28
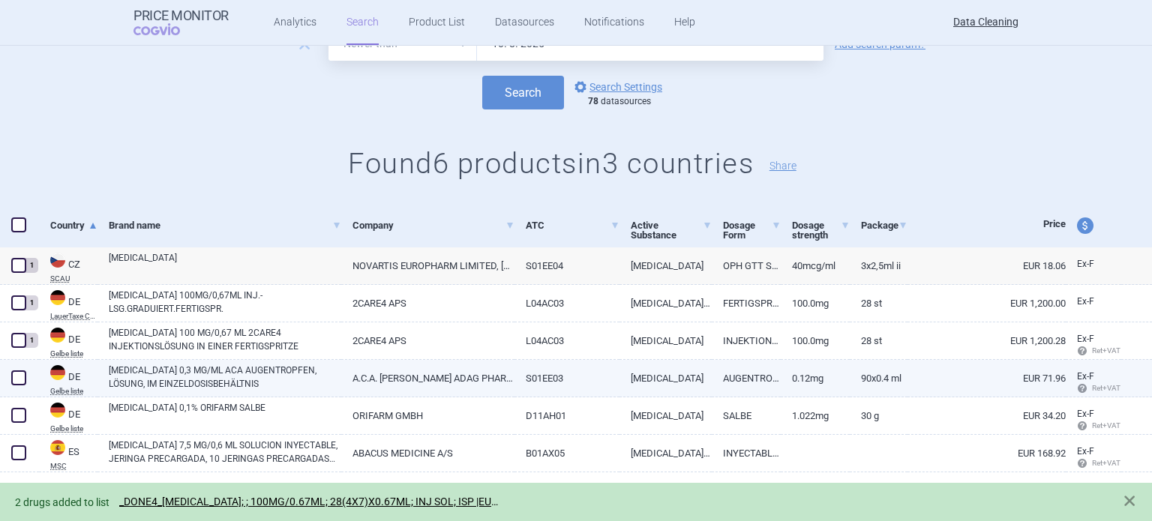
click at [11, 373] on span at bounding box center [18, 377] width 15 height 15
checkbox input "true"
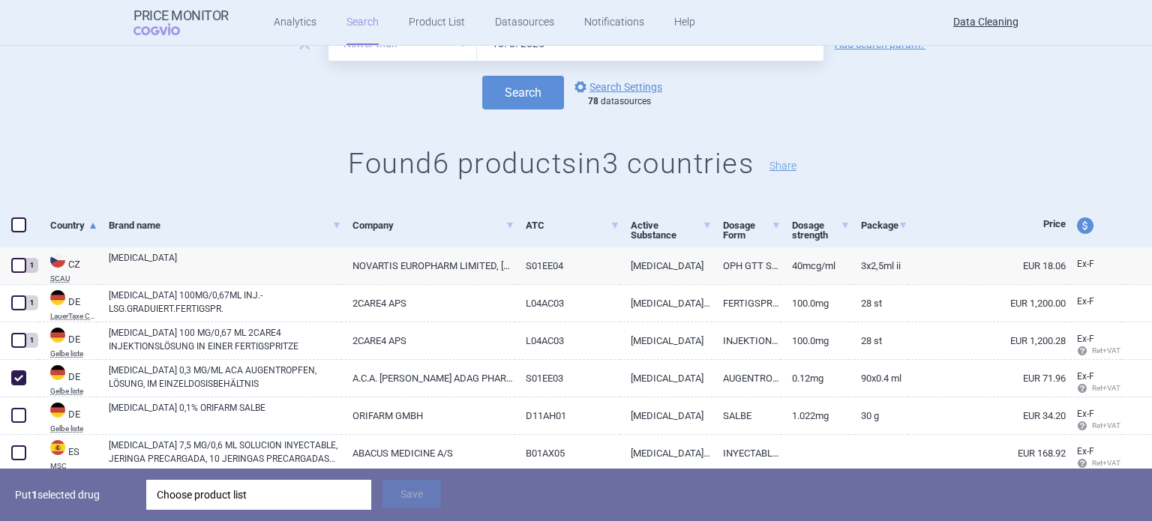
click at [207, 490] on div "Choose product list" at bounding box center [259, 495] width 204 height 30
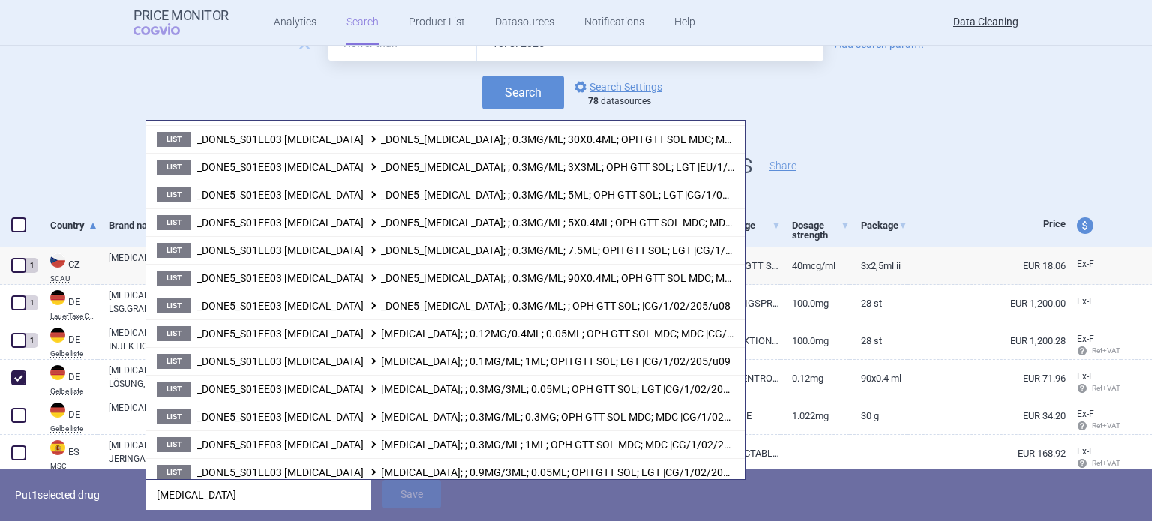
scroll to position [606, 0]
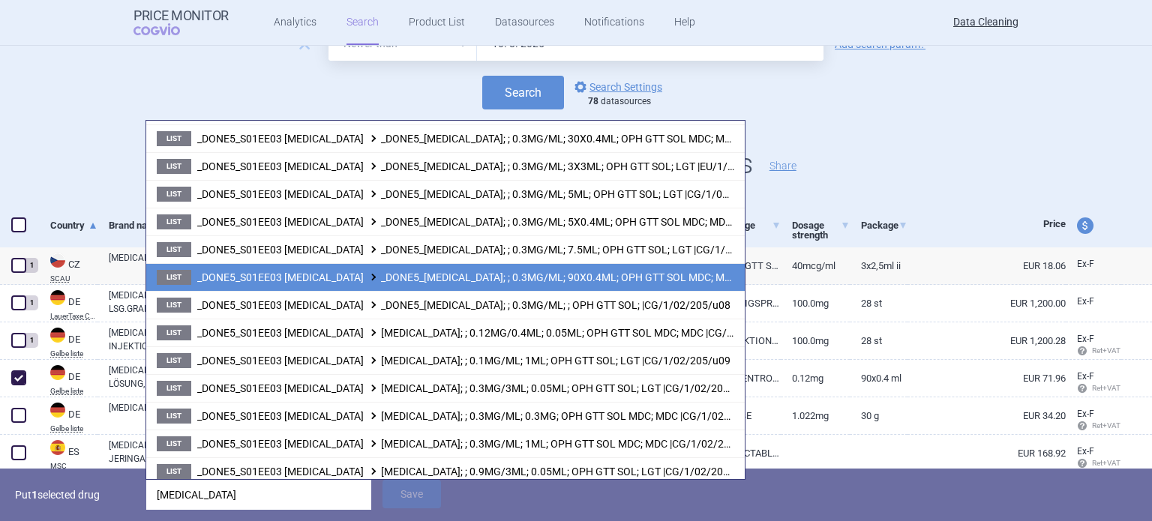
type input "[MEDICAL_DATA]"
click at [627, 271] on span "_DONE5_S01EE03 [MEDICAL_DATA] _DONE5_[MEDICAL_DATA]; ; 0.3MG/ML; 90X0.4ML; OPH …" at bounding box center [512, 277] width 630 height 12
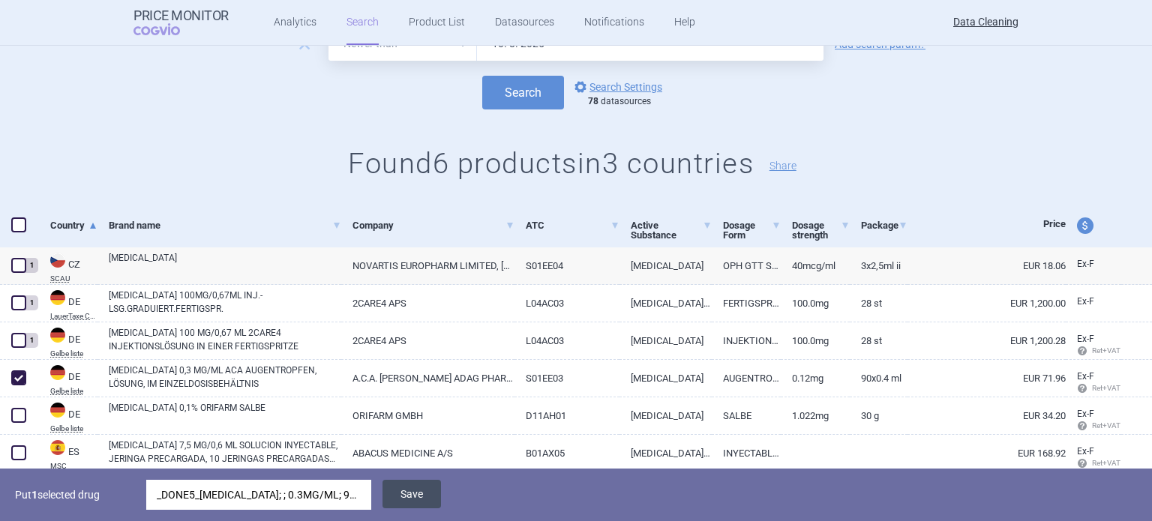
click at [402, 492] on button "Save" at bounding box center [411, 494] width 58 height 28
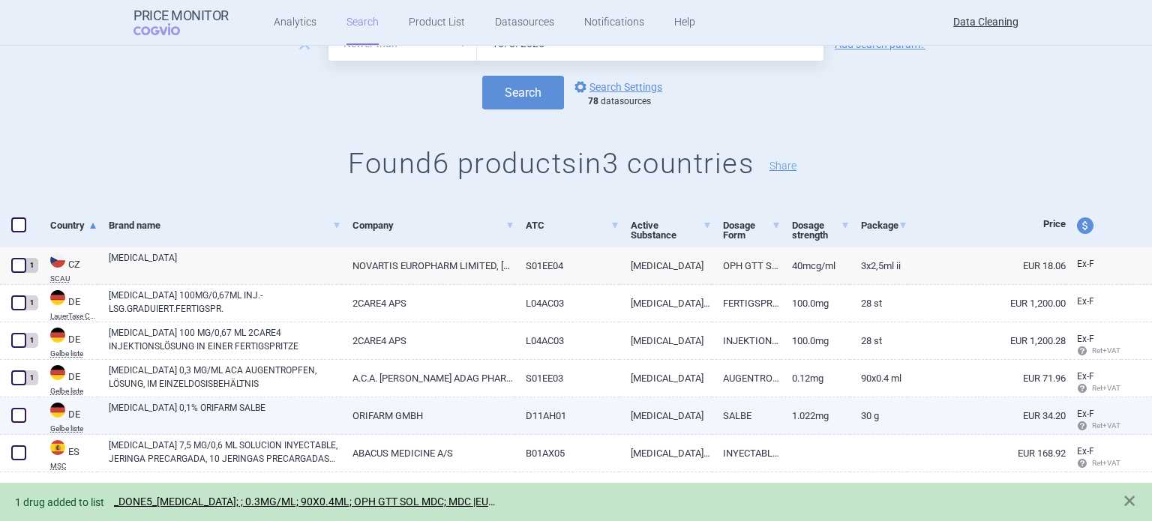
click at [18, 417] on span at bounding box center [18, 415] width 15 height 15
checkbox input "true"
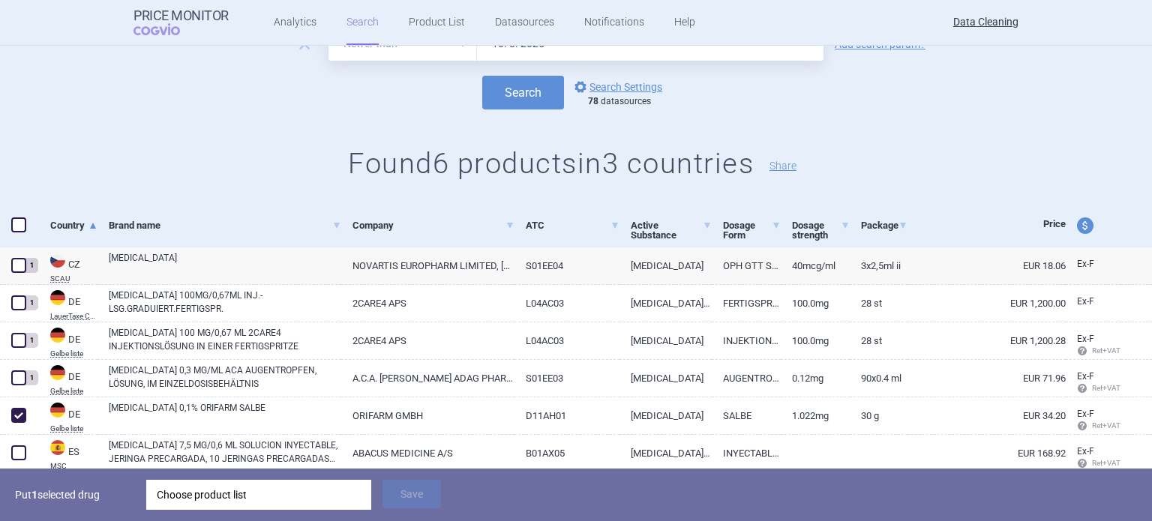
click at [181, 494] on div "Choose product list" at bounding box center [259, 495] width 204 height 30
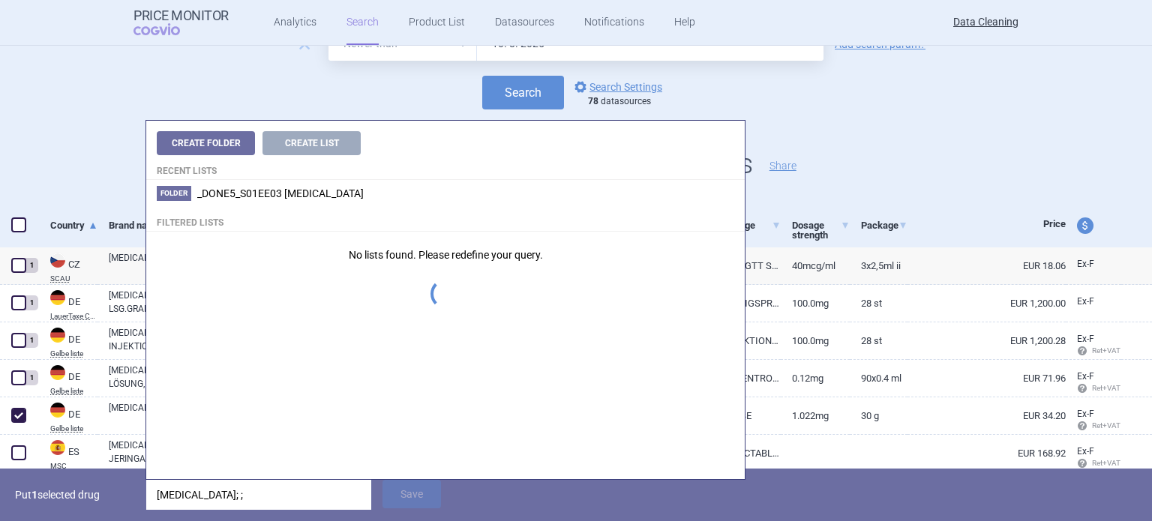
type input "[MEDICAL_DATA]; ;"
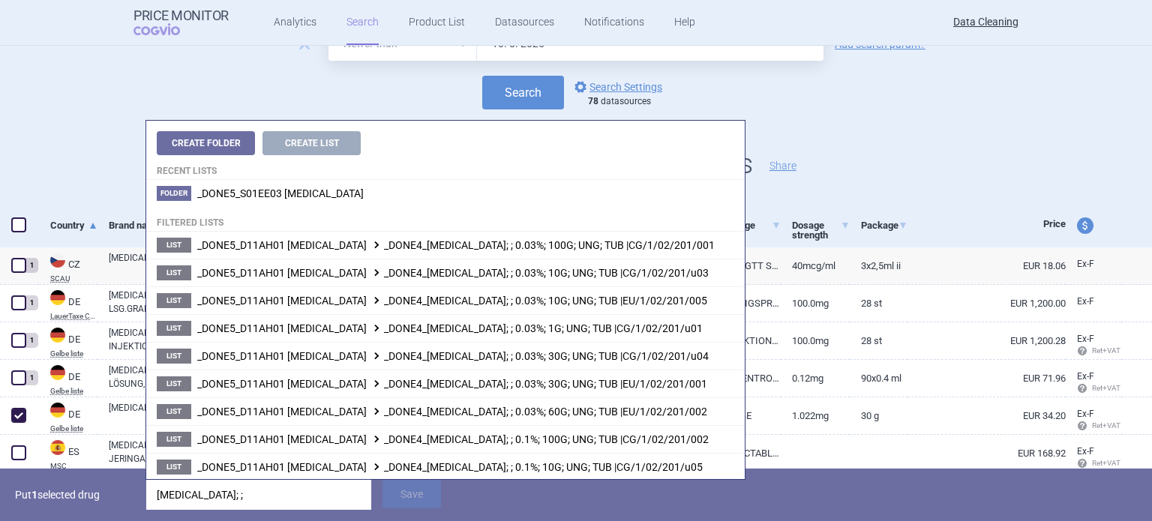
click at [122, 497] on p "Put 1 selected drug" at bounding box center [75, 495] width 120 height 30
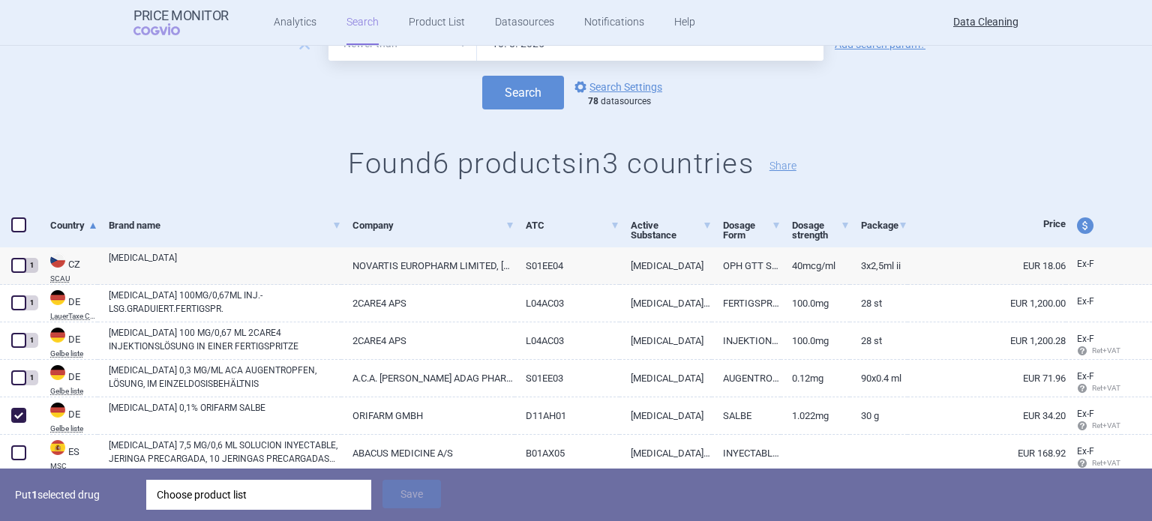
click at [212, 502] on div "Choose product list" at bounding box center [259, 495] width 204 height 30
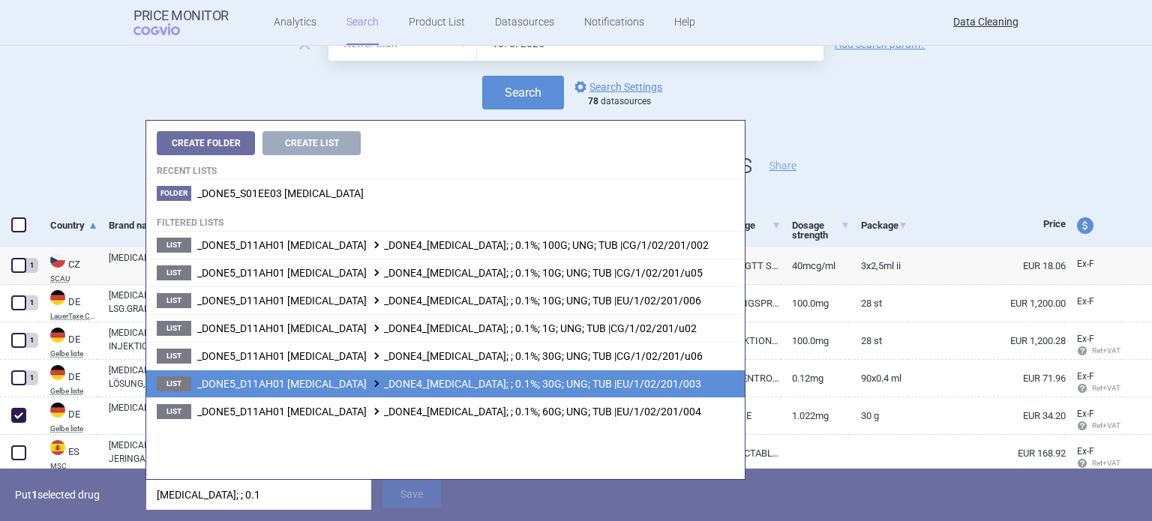
type input "[MEDICAL_DATA]; ; 0.1"
click at [517, 388] on span "_DONE5_D11AH01 [MEDICAL_DATA] _DONE4_[MEDICAL_DATA]; ; 0.1%; 30G; UNG; TUB |EU/…" at bounding box center [449, 384] width 504 height 12
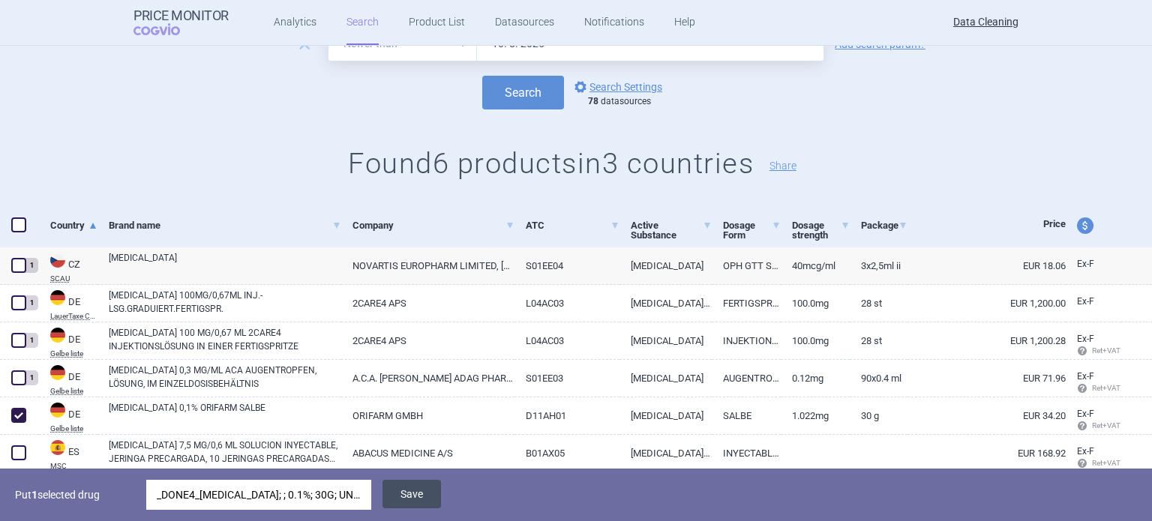
click at [426, 490] on button "Save" at bounding box center [411, 494] width 58 height 28
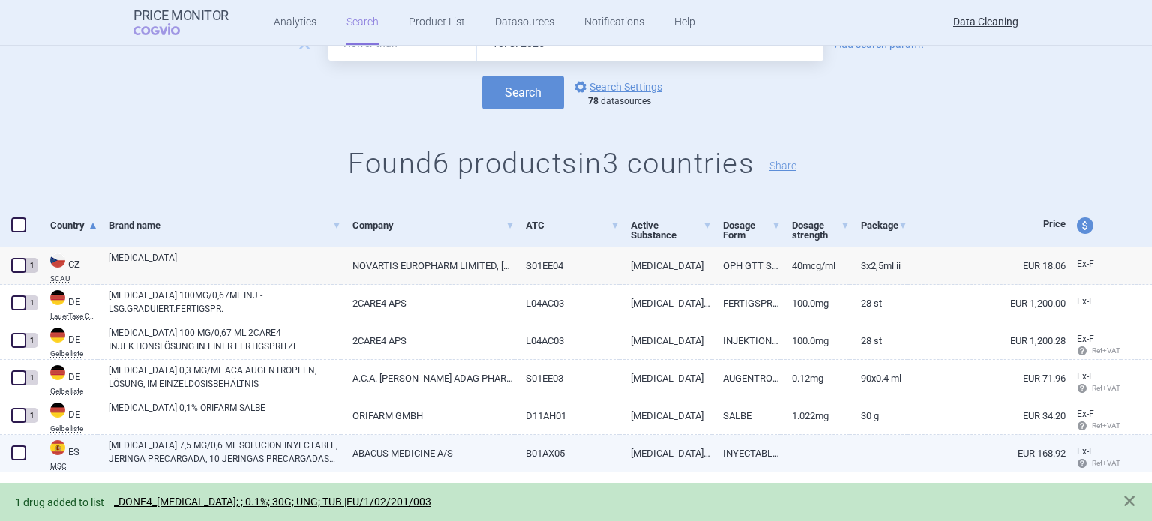
click at [23, 455] on span at bounding box center [18, 452] width 15 height 15
checkbox input "true"
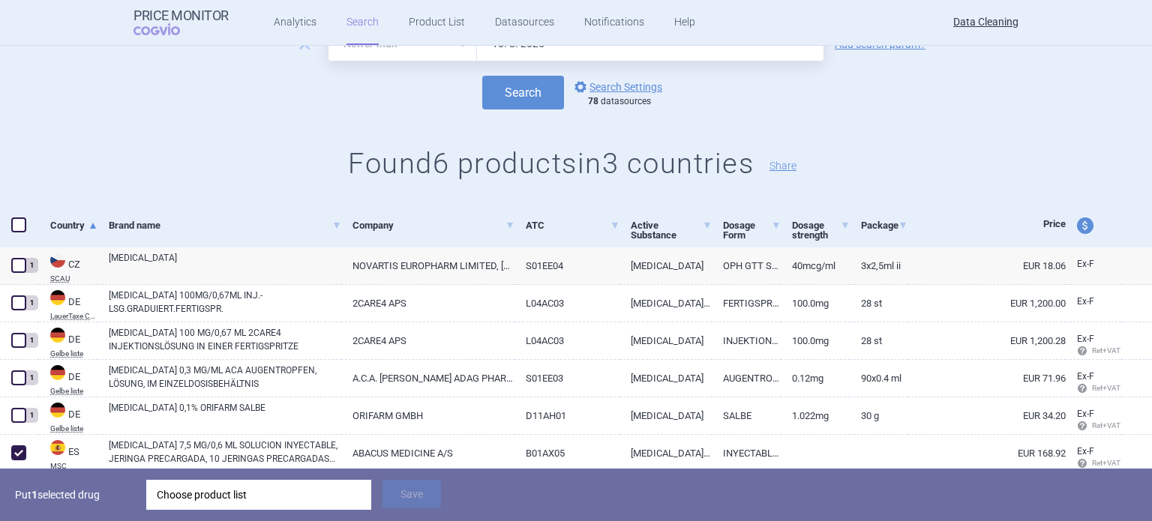
click at [204, 497] on div "Choose product list" at bounding box center [259, 495] width 204 height 30
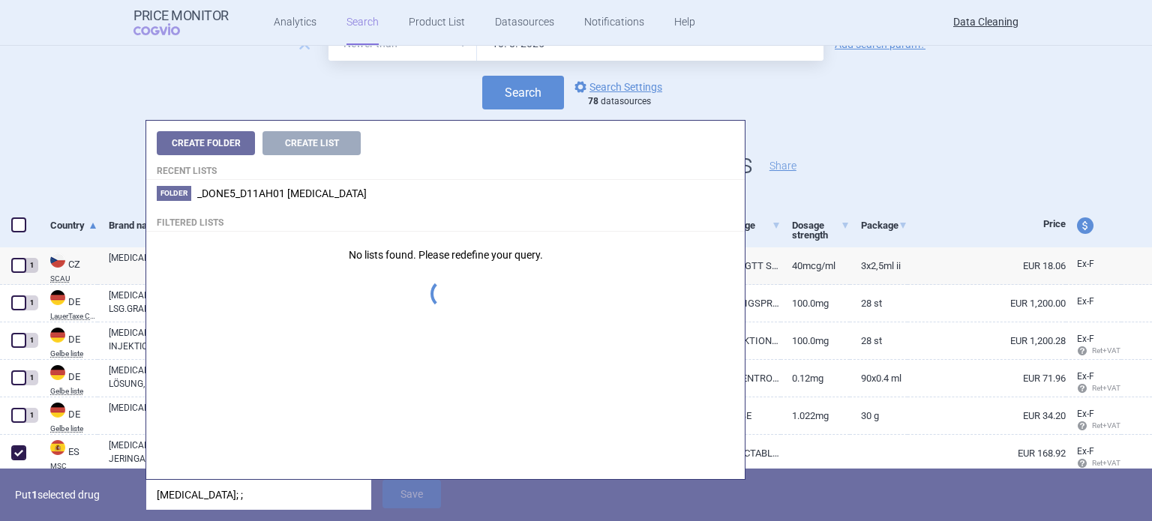
type input "[MEDICAL_DATA]; ;"
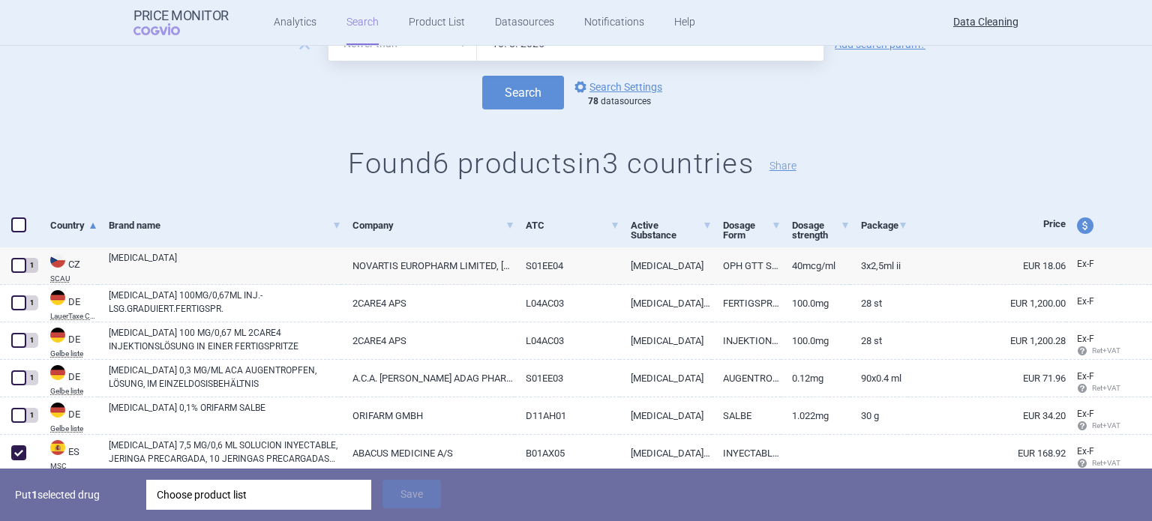
click at [82, 509] on p "Put 1 selected drug" at bounding box center [75, 495] width 120 height 30
click at [175, 507] on div "Choose product list" at bounding box center [259, 495] width 204 height 30
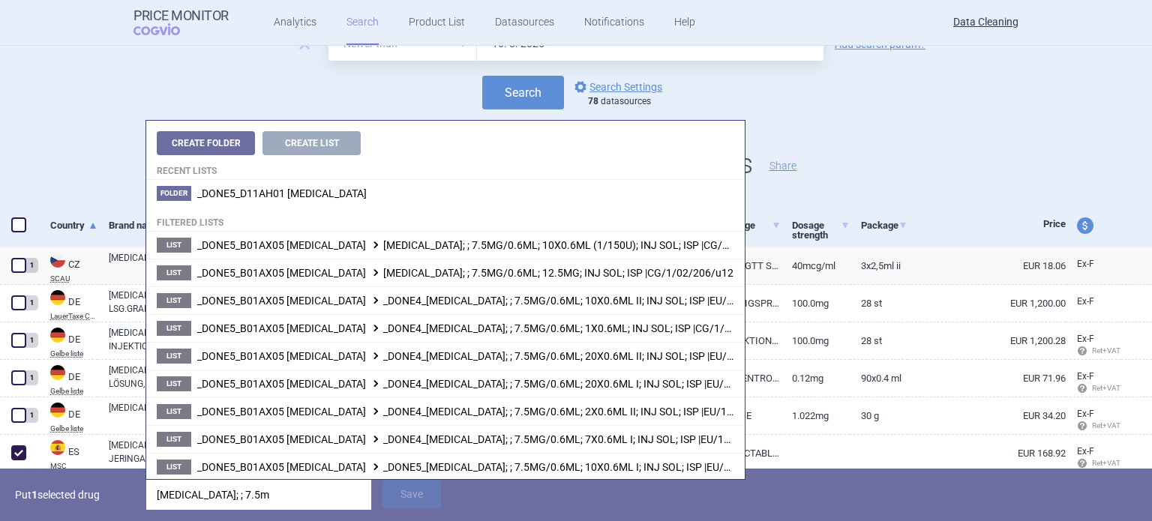
type input "[MEDICAL_DATA]; ; 7.5mg"
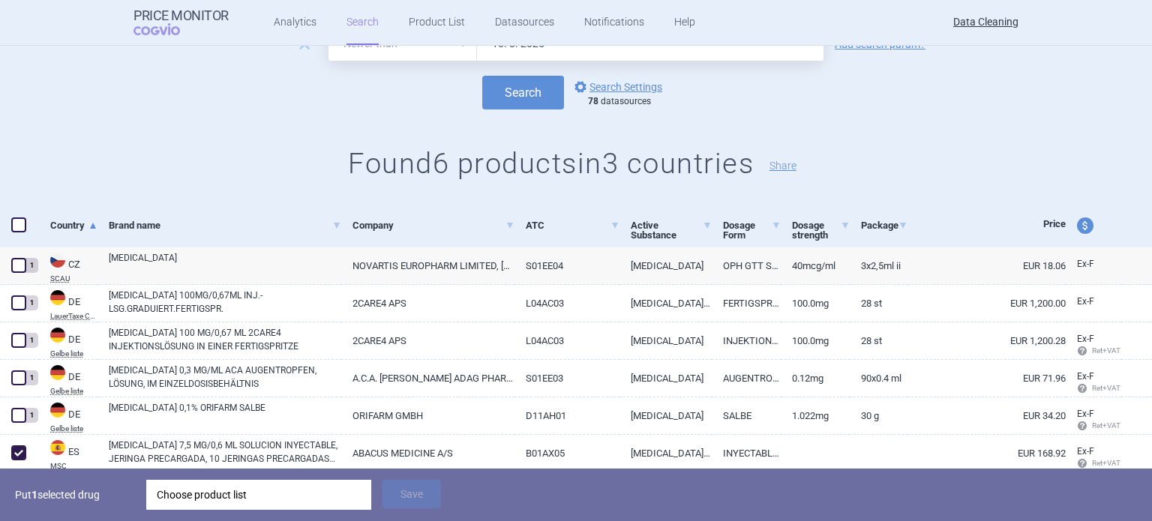
click at [127, 508] on p "Put 1 selected drug" at bounding box center [75, 495] width 120 height 30
click at [188, 499] on div "Choose product list" at bounding box center [259, 495] width 204 height 30
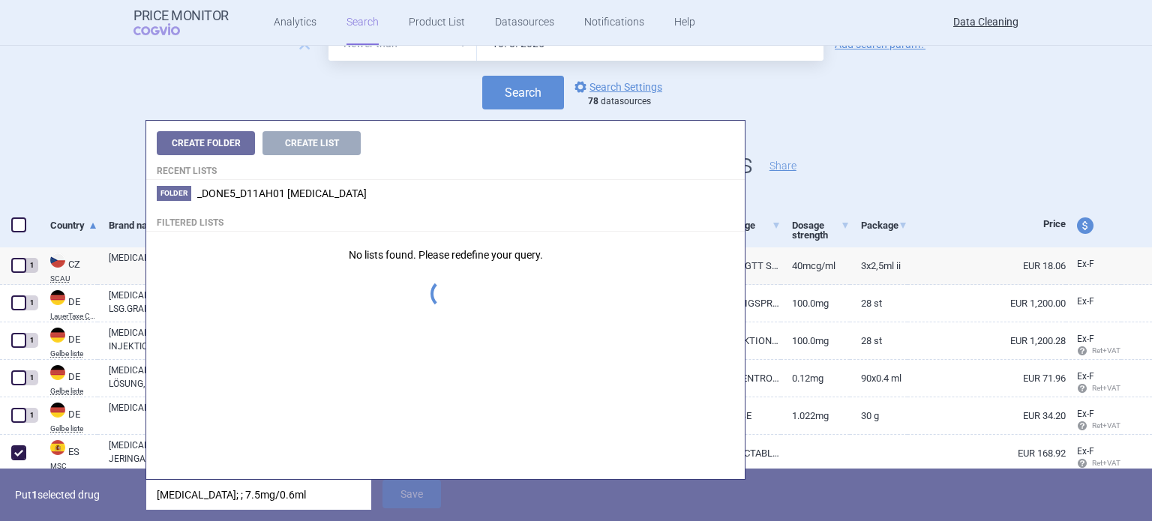
type input "[MEDICAL_DATA]; ; 7.5mg/0.6ml;"
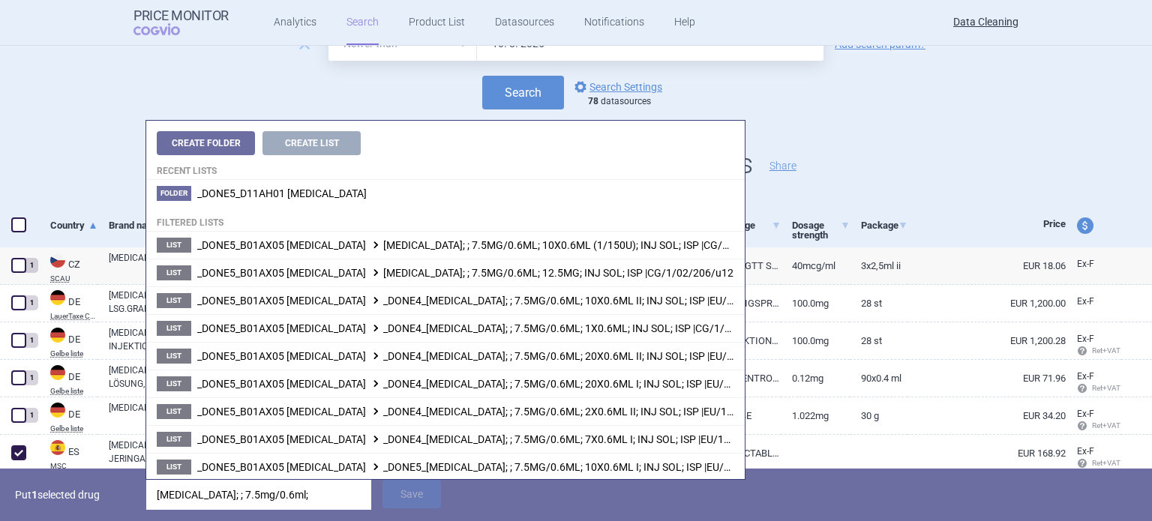
click at [116, 503] on p "Put 1 selected drug" at bounding box center [75, 495] width 120 height 30
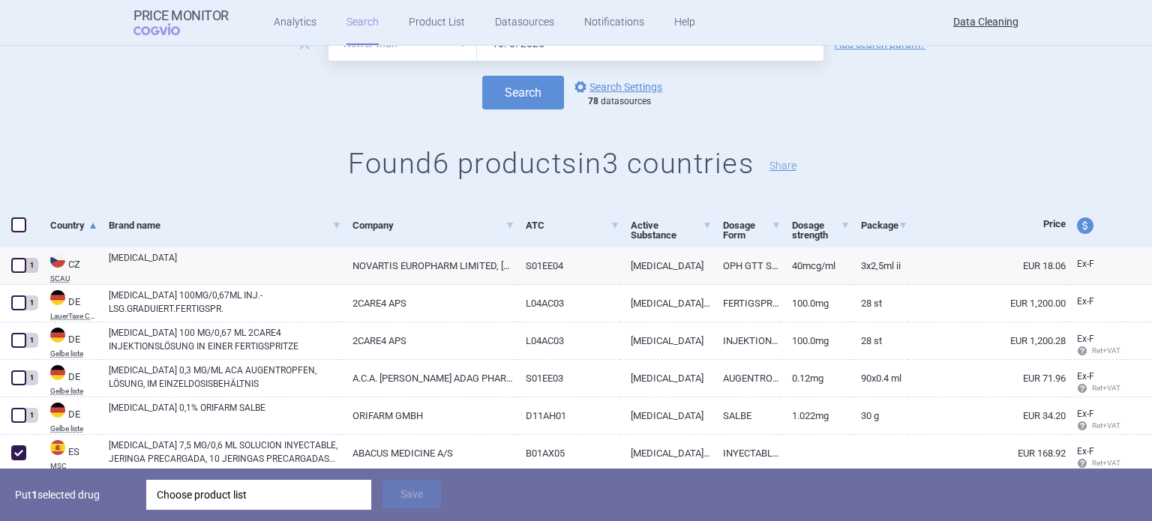
click at [194, 498] on div "Choose product list" at bounding box center [259, 495] width 204 height 30
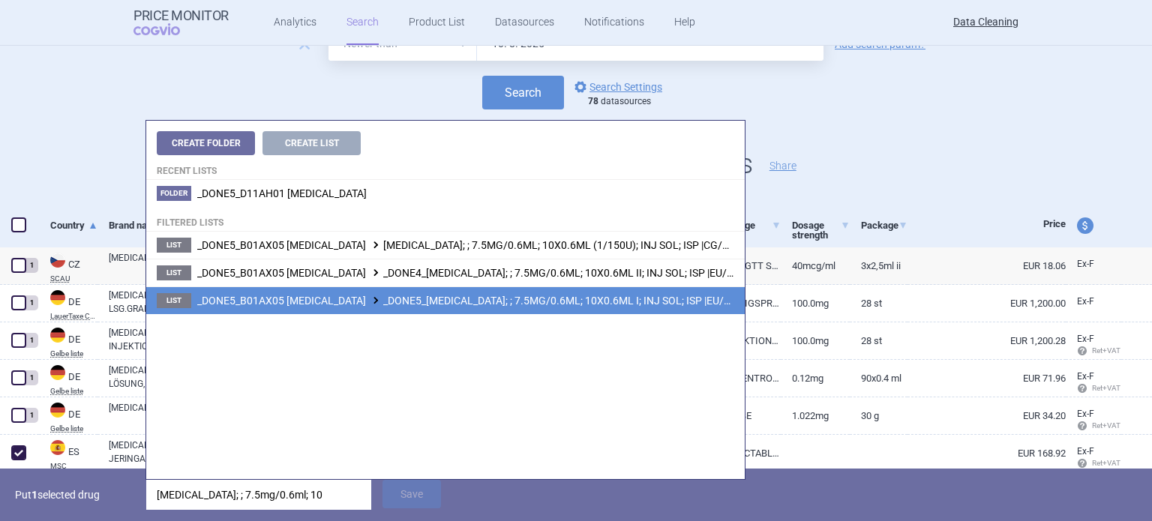
type input "[MEDICAL_DATA]; ; 7.5mg/0.6ml; 10"
click at [571, 307] on li "List _DONE5_B01AX05 [MEDICAL_DATA] _DONE5_[MEDICAL_DATA]; ; 7.5MG/0.6ML; 10X0.6…" at bounding box center [445, 300] width 598 height 28
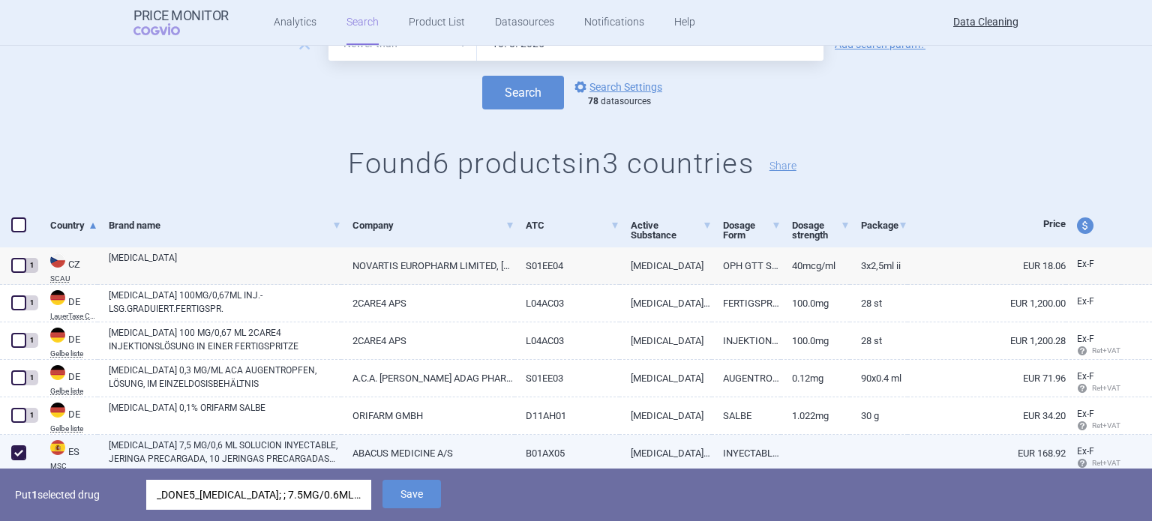
click at [323, 462] on link "[MEDICAL_DATA] 7,5 MG/0,6 ML SOLUCION INYECTABLE, JERINGA PRECARGADA, 10 JERING…" at bounding box center [225, 452] width 232 height 27
select select "EUR"
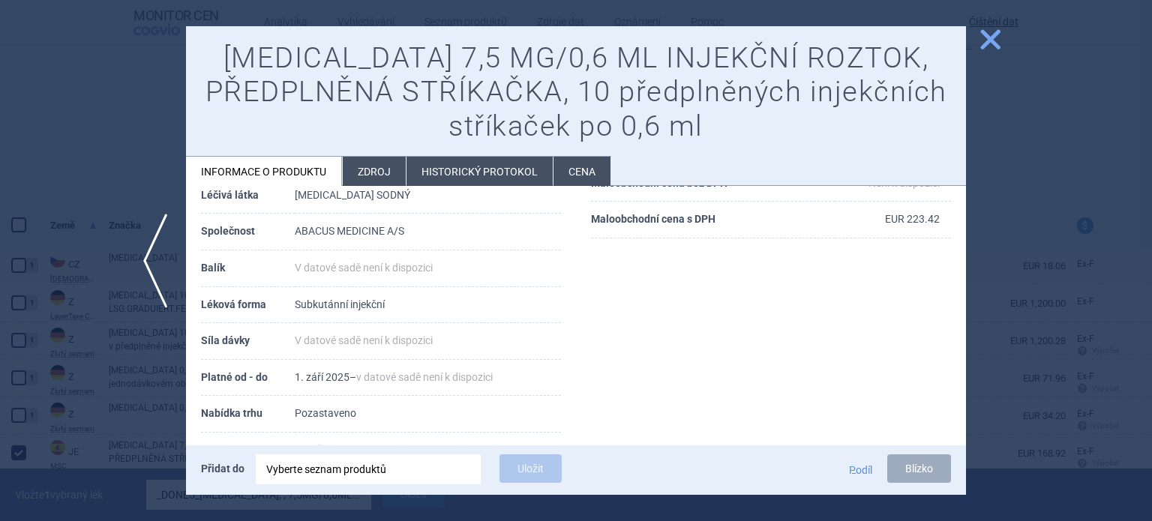
scroll to position [210, 0]
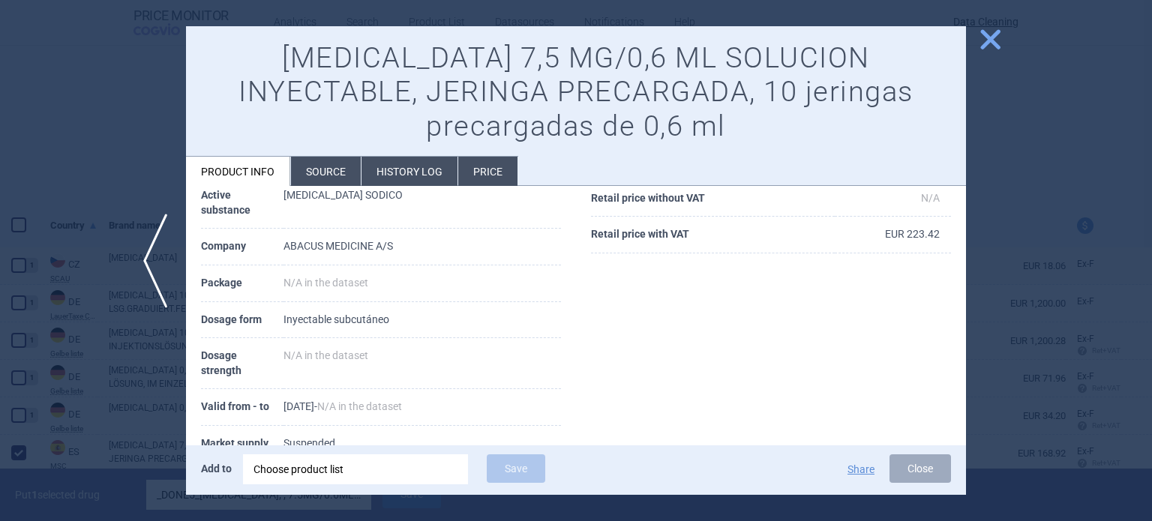
click at [0, 294] on div at bounding box center [576, 260] width 1152 height 521
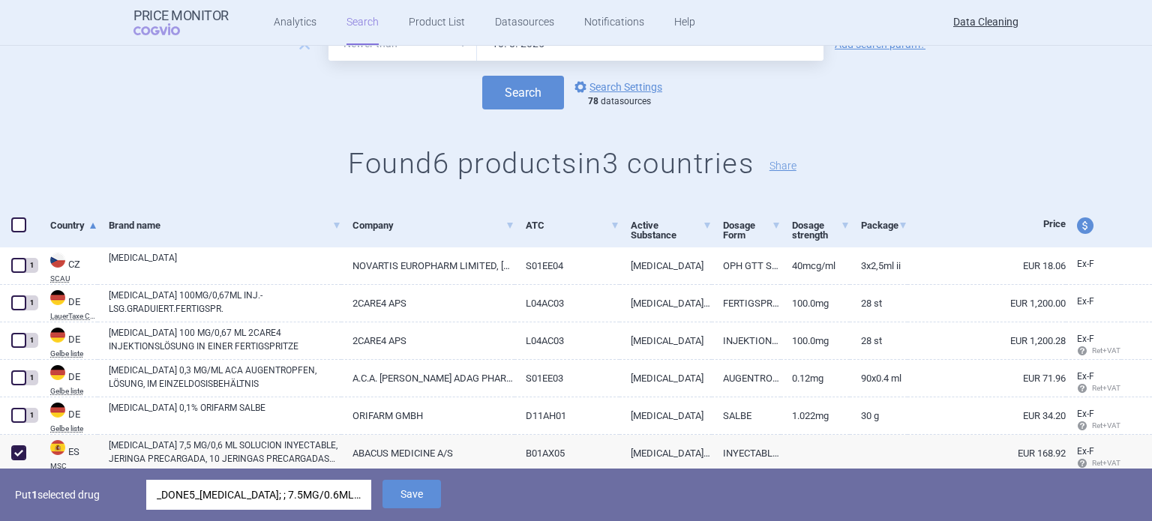
click at [257, 499] on div "_DONE5_[MEDICAL_DATA]; ; 7.5MG/0.6ML; 10X0.6ML I; INJ SOL; ISP |EU/1/02/206/014" at bounding box center [259, 495] width 204 height 30
click at [397, 503] on button "Save" at bounding box center [411, 494] width 58 height 28
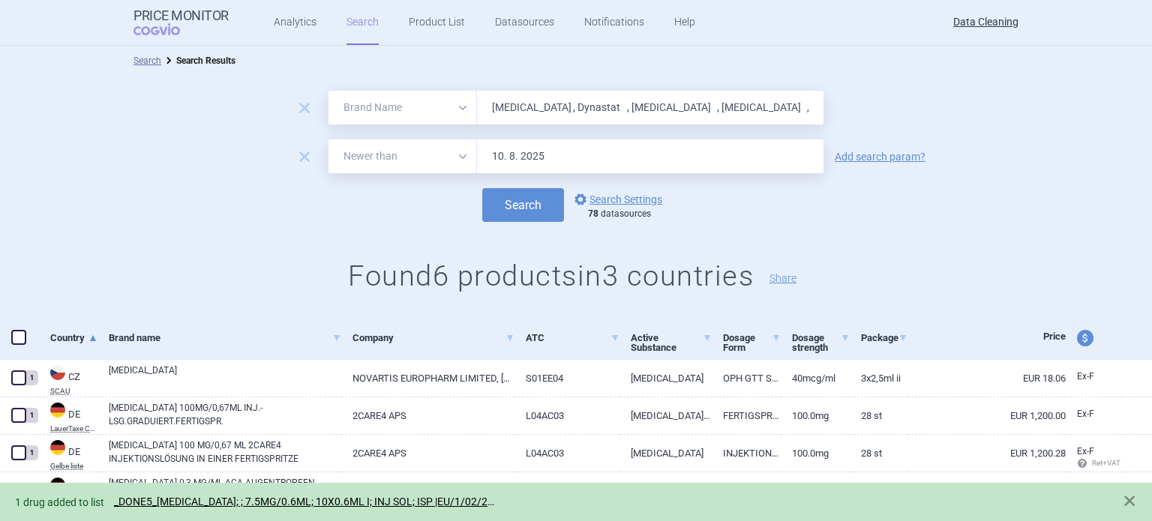
click at [552, 112] on input "[MEDICAL_DATA] , Dynastat , [MEDICAL_DATA] , [MEDICAL_DATA] , [MEDICAL_DATA] , …" at bounding box center [650, 108] width 346 height 34
paste input "[MEDICAL_DATA]"
click at [482, 188] on button "Search" at bounding box center [523, 205] width 82 height 34
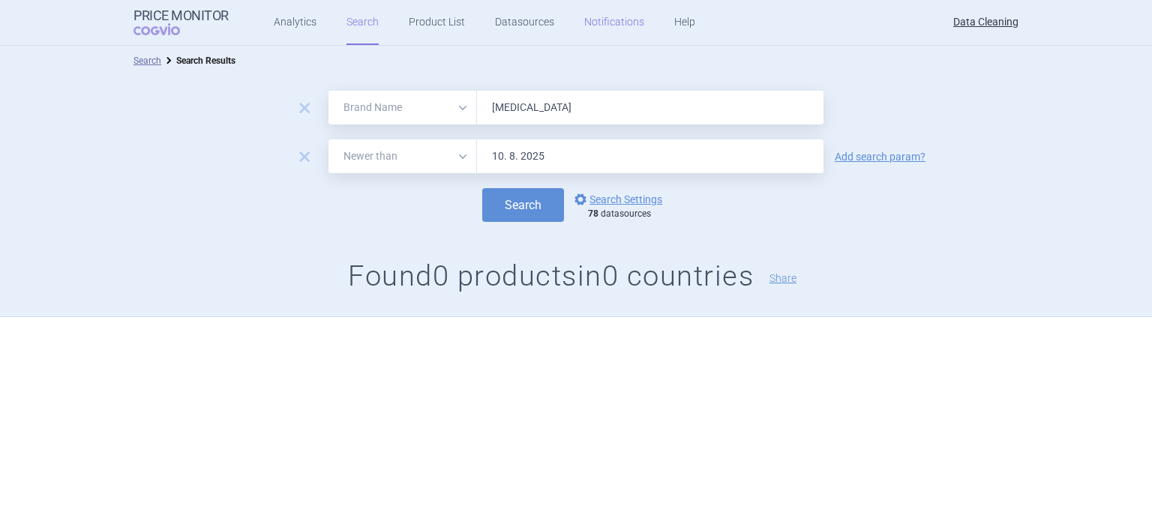
paste input "Replagal , Fabrazym , [MEDICAL_DATA] , Liprolog , Ceprotin , Nonafact , [MEDICA…"
type input "Replagal , Fabrazym , [MEDICAL_DATA] , Liprolog , Ceprotin , Nonafact , [MEDICA…"
click at [482, 188] on button "Search" at bounding box center [523, 205] width 82 height 34
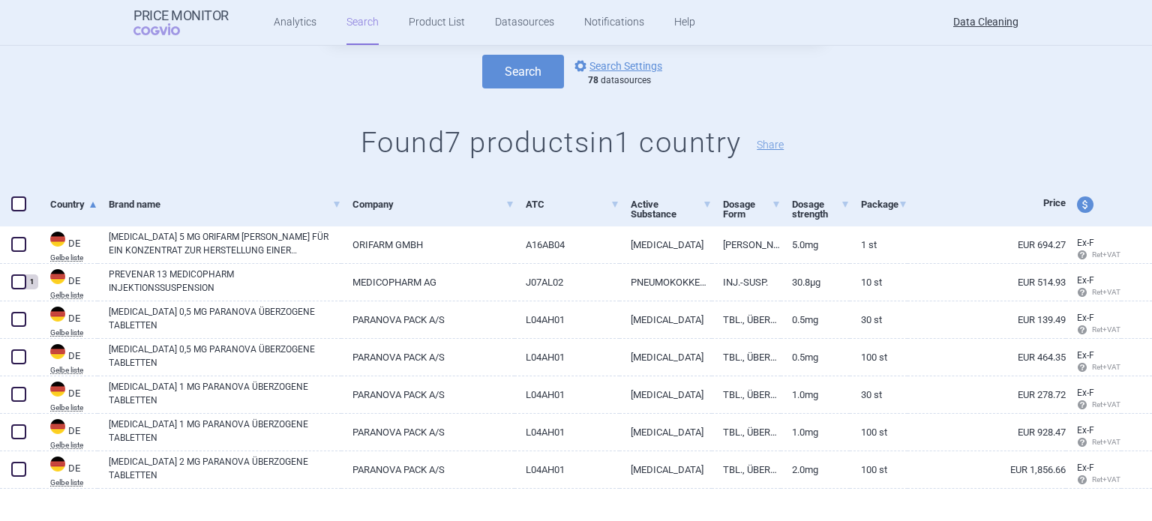
scroll to position [150, 0]
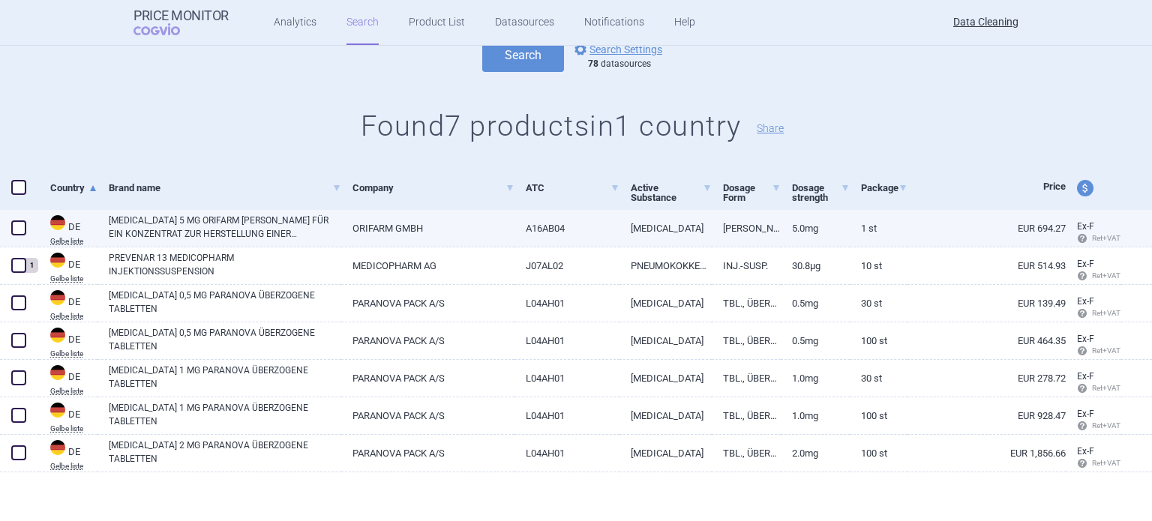
click at [19, 224] on span at bounding box center [18, 227] width 15 height 15
checkbox input "true"
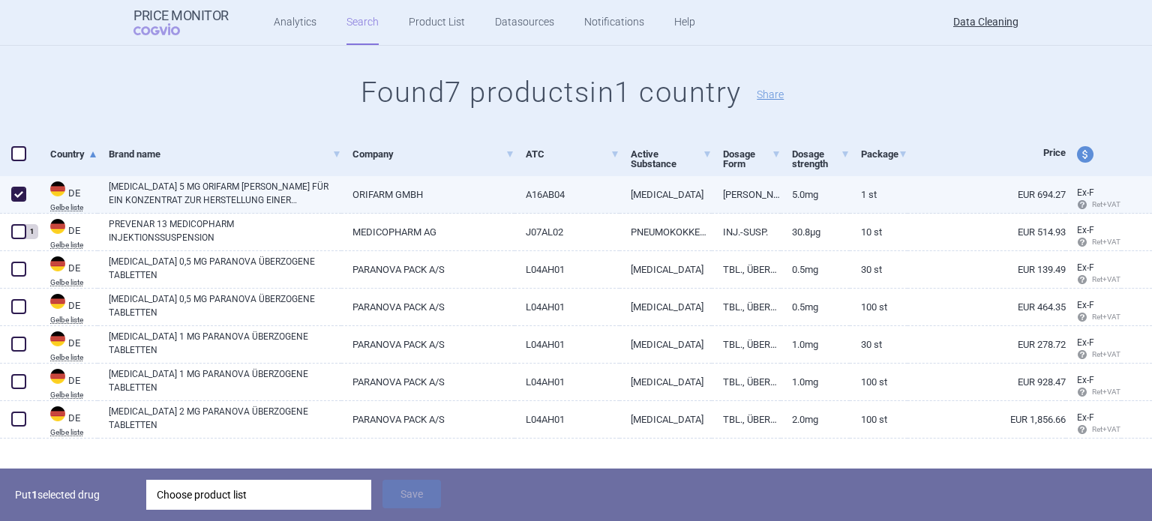
scroll to position [202, 0]
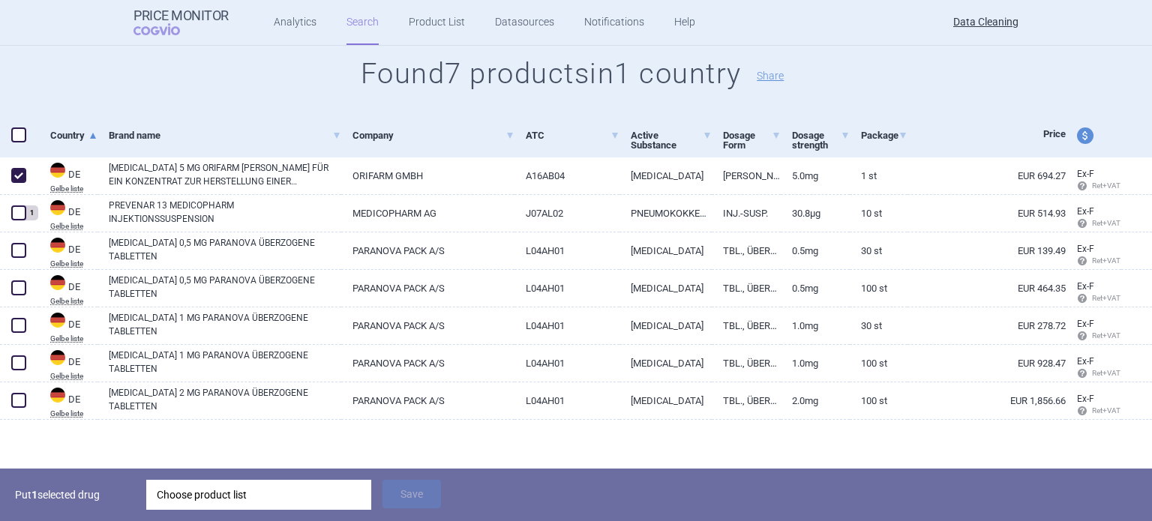
click at [240, 497] on div "Choose product list" at bounding box center [259, 495] width 204 height 30
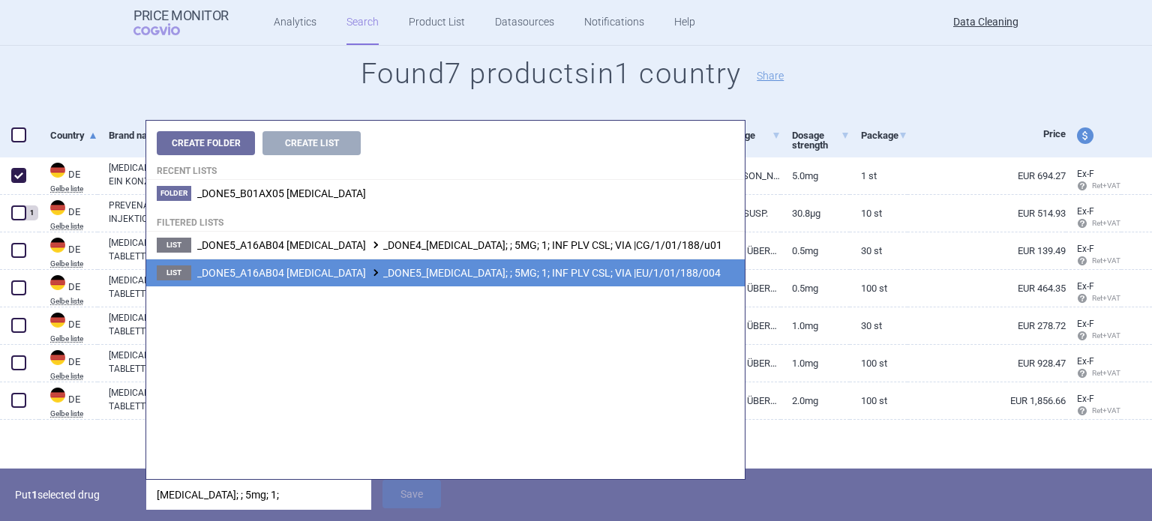
type input "[MEDICAL_DATA]; ; 5mg; 1;"
click at [532, 280] on li "List _DONE5_A16AB04 [MEDICAL_DATA] _DONE5_[MEDICAL_DATA]; ; 5MG; 1; INF PLV CSL…" at bounding box center [445, 273] width 598 height 28
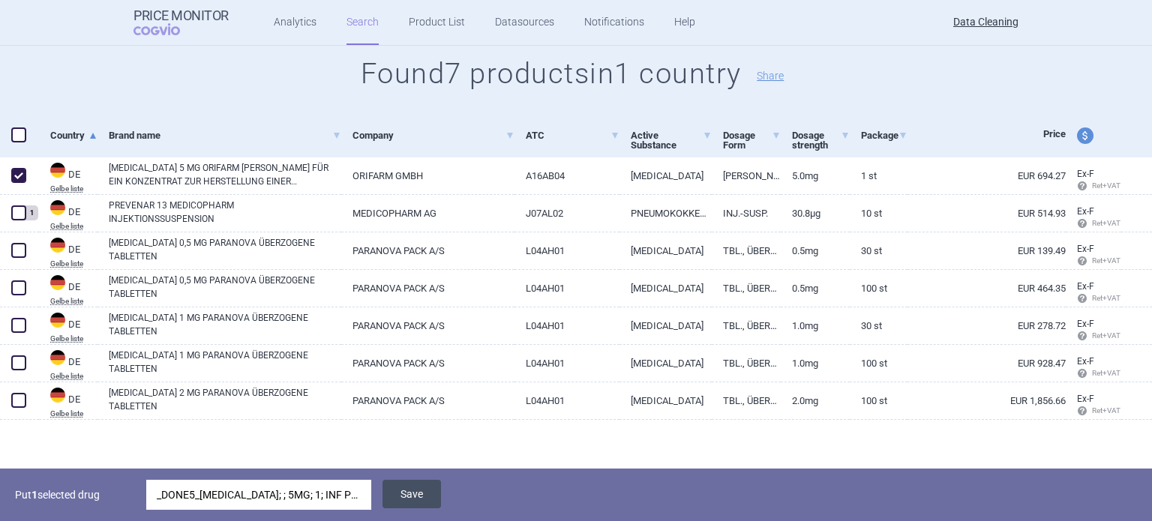
click at [420, 502] on button "Save" at bounding box center [411, 494] width 58 height 28
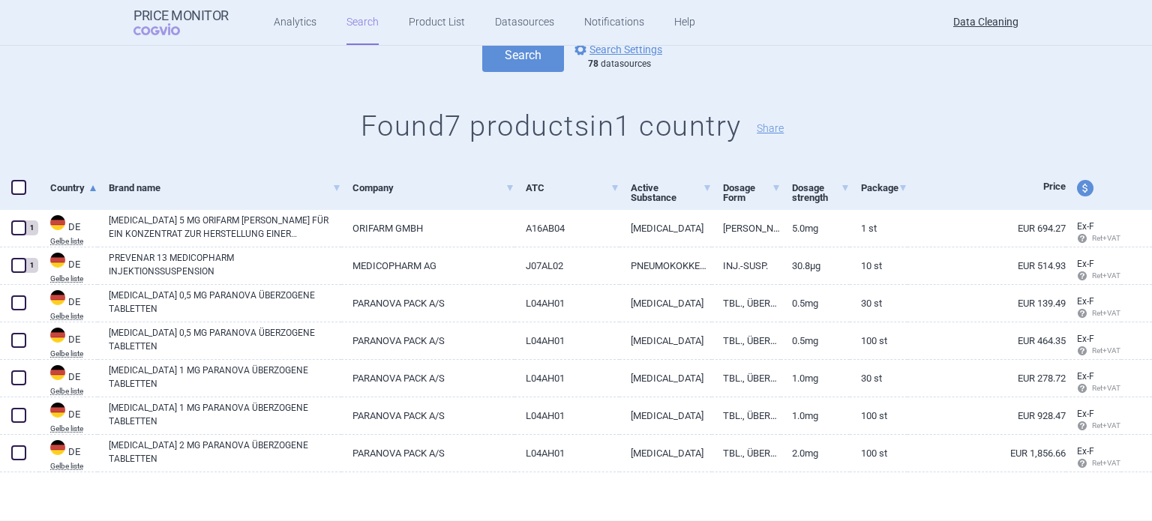
scroll to position [150, 0]
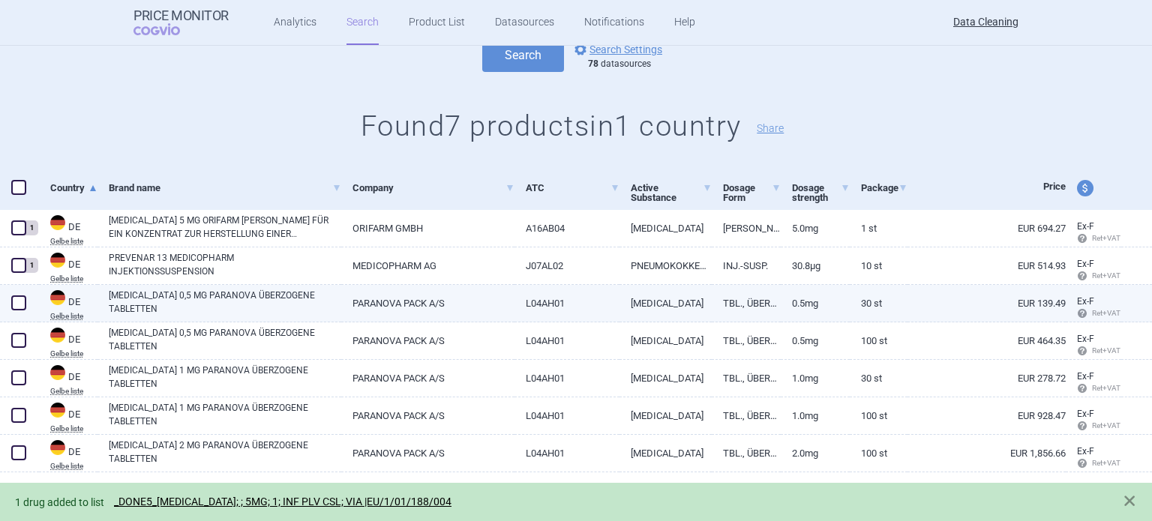
click at [21, 299] on span at bounding box center [18, 302] width 15 height 15
checkbox input "true"
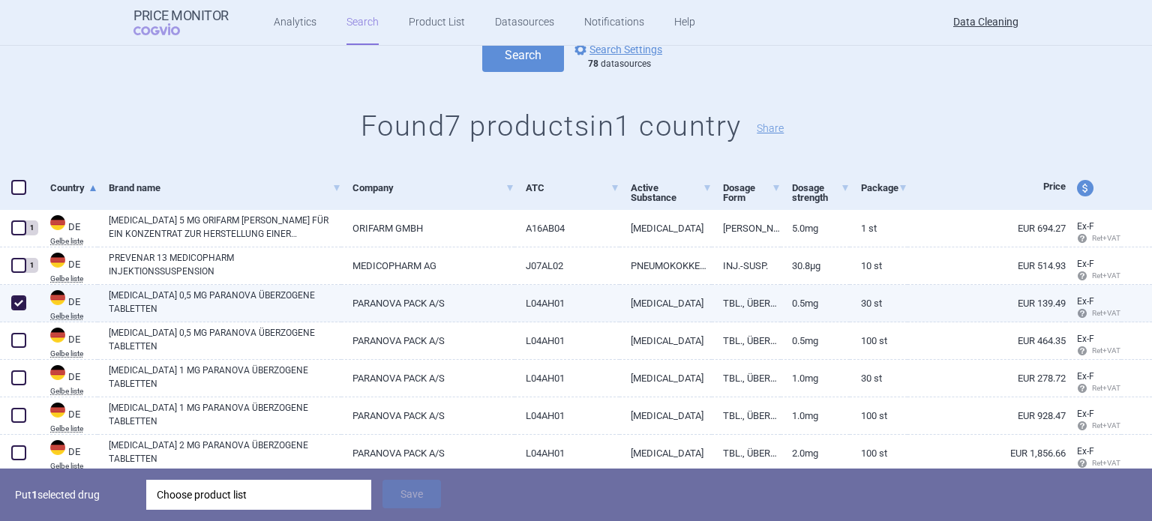
scroll to position [202, 0]
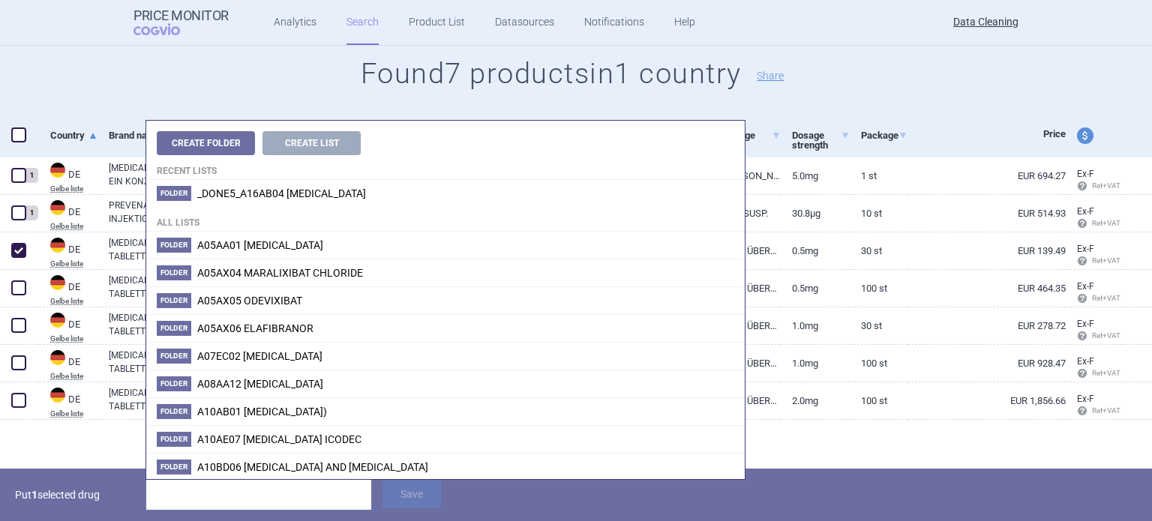
click at [262, 502] on input "search" at bounding box center [258, 495] width 225 height 30
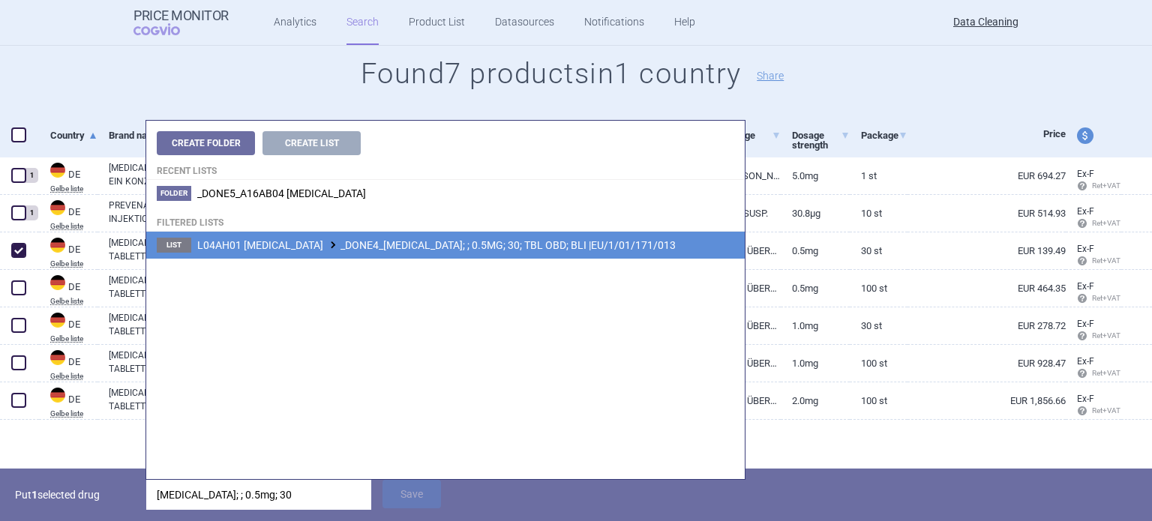
type input "[MEDICAL_DATA]; ; 0.5mg; 30"
click at [499, 236] on li "List L04AH01 [MEDICAL_DATA] _DONE4_[MEDICAL_DATA]; ; 0.5MG; 30; TBL OBD; BLI |E…" at bounding box center [445, 245] width 598 height 27
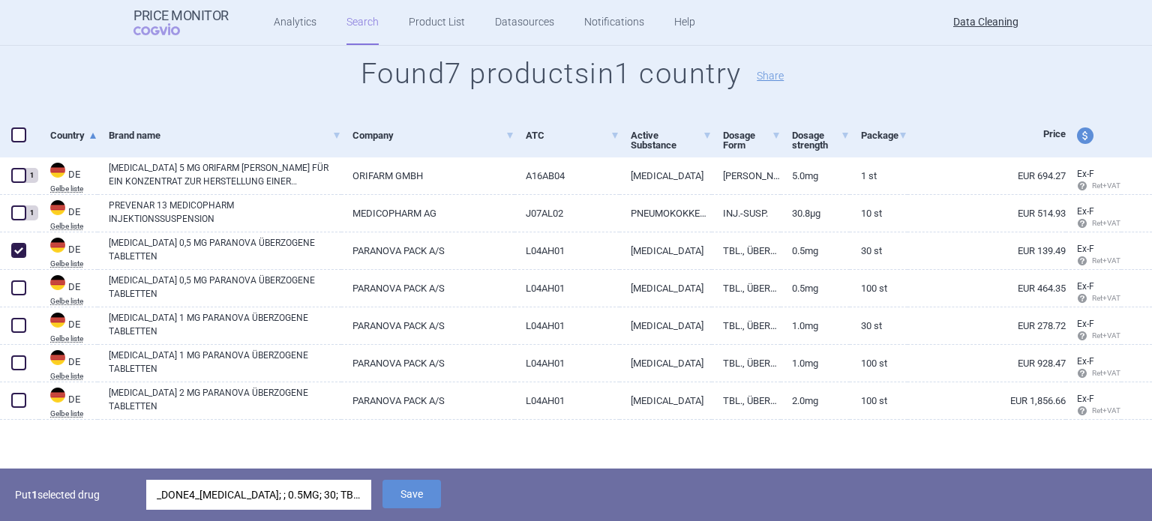
drag, startPoint x: 421, startPoint y: 502, endPoint x: 310, endPoint y: 471, distance: 116.1
click at [421, 502] on button "Save" at bounding box center [411, 494] width 58 height 28
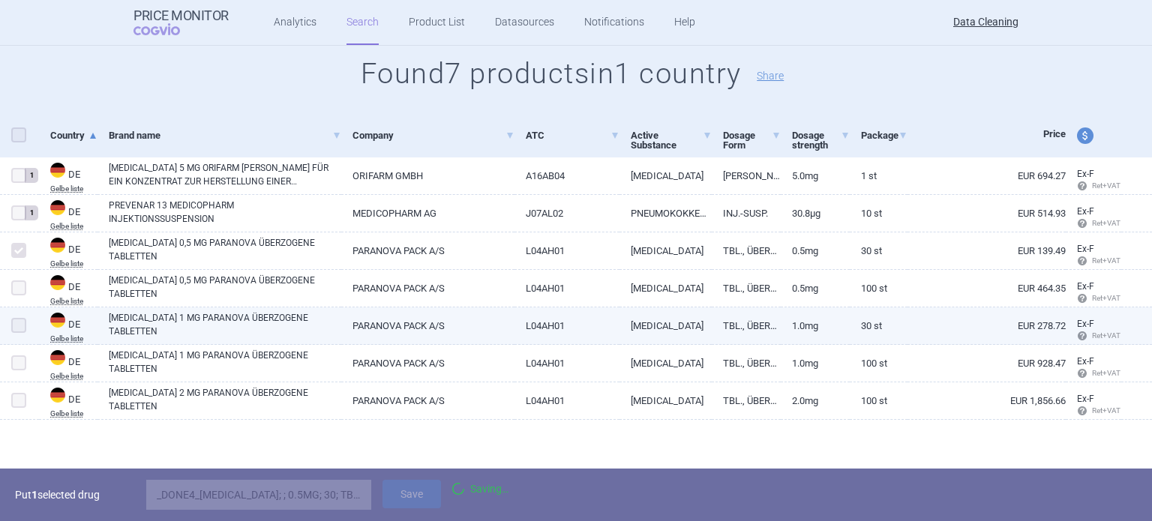
scroll to position [150, 0]
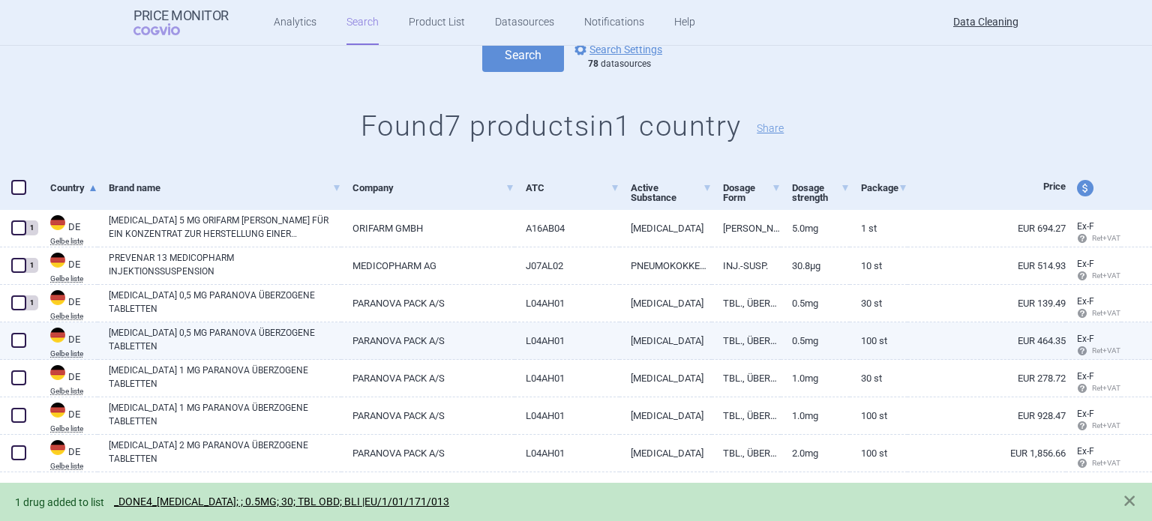
click at [20, 342] on span at bounding box center [18, 340] width 15 height 15
checkbox input "true"
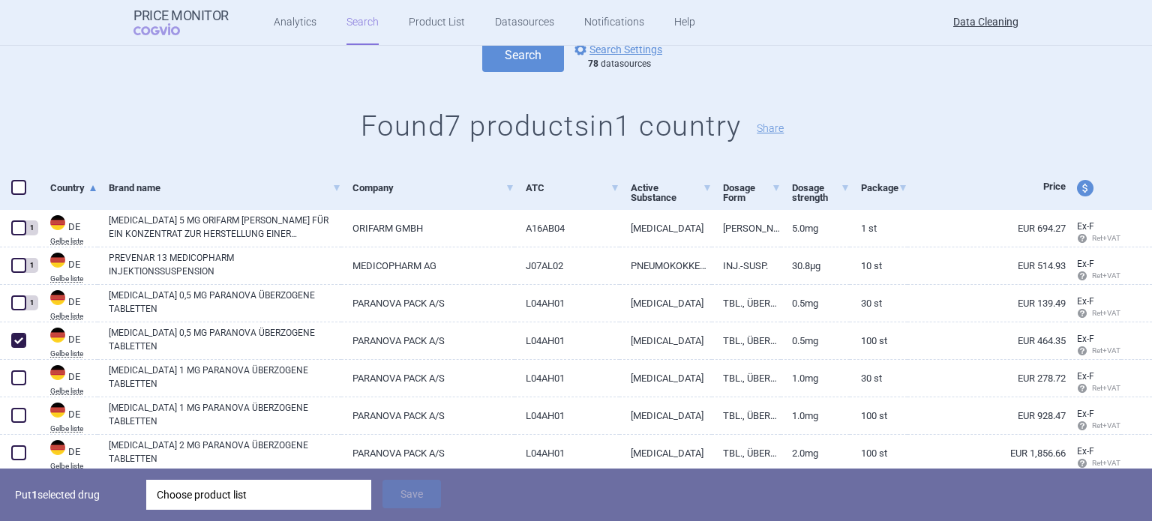
click at [309, 502] on div "Choose product list" at bounding box center [259, 495] width 204 height 30
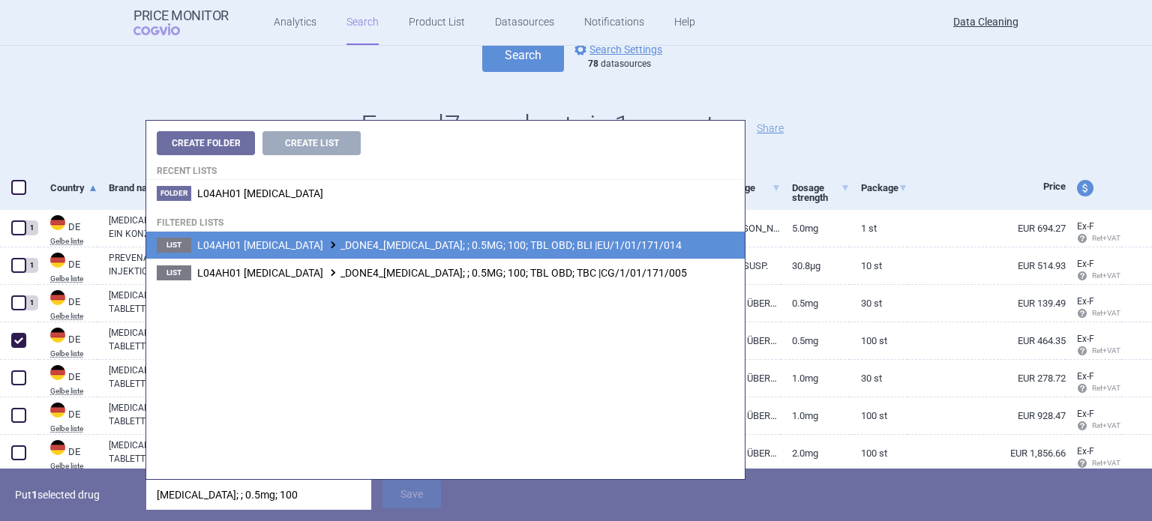
type input "[MEDICAL_DATA]; ; 0.5mg; 100"
click at [552, 247] on span "L04AH01 [MEDICAL_DATA] _DONE4_[MEDICAL_DATA]; ; 0.5MG; 100; TBL OBD; BLI |EU/1/…" at bounding box center [439, 245] width 484 height 12
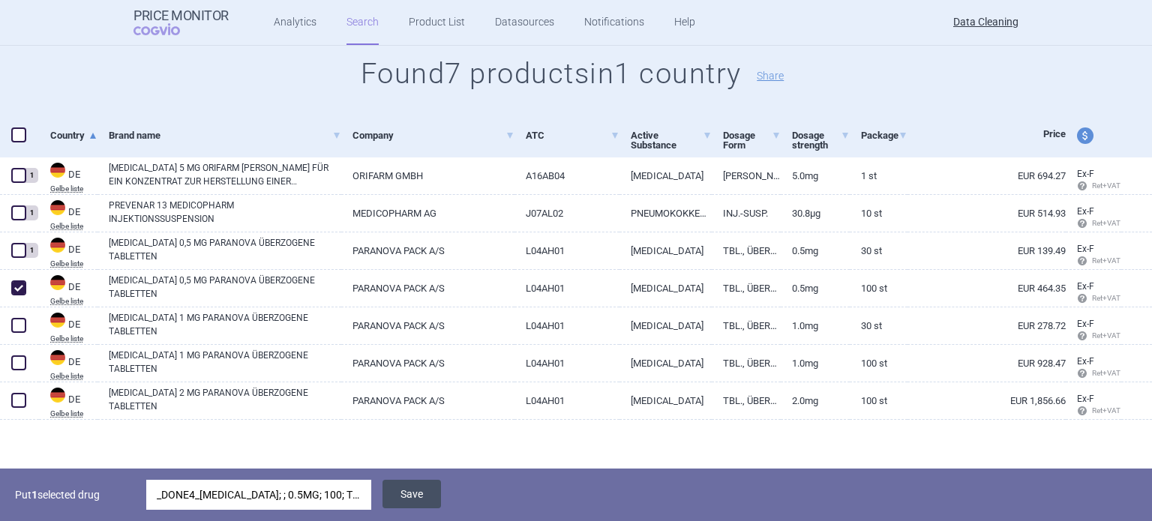
click at [426, 496] on button "Save" at bounding box center [411, 494] width 58 height 28
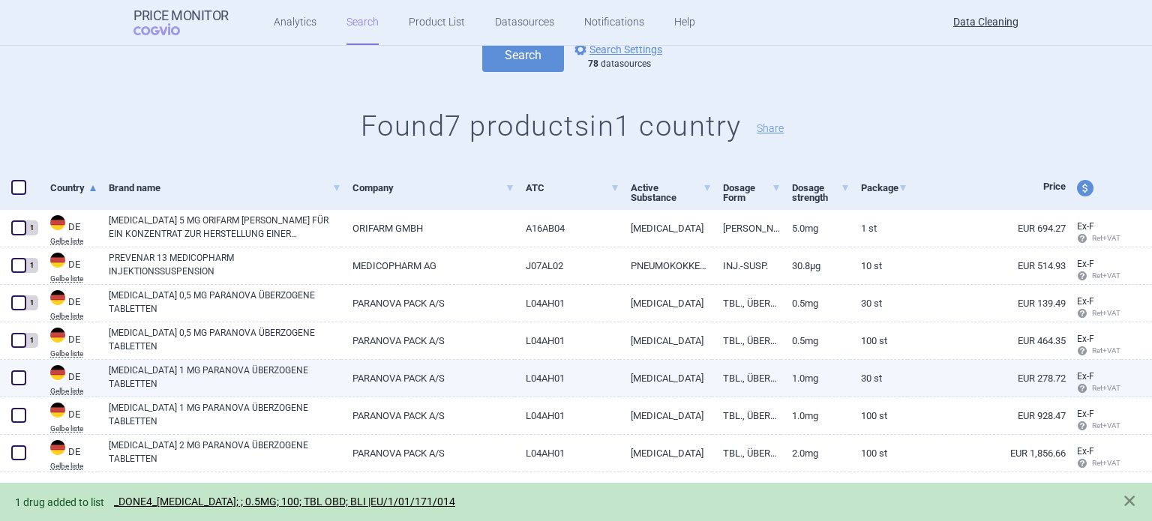
click at [23, 379] on span at bounding box center [18, 377] width 15 height 15
checkbox input "true"
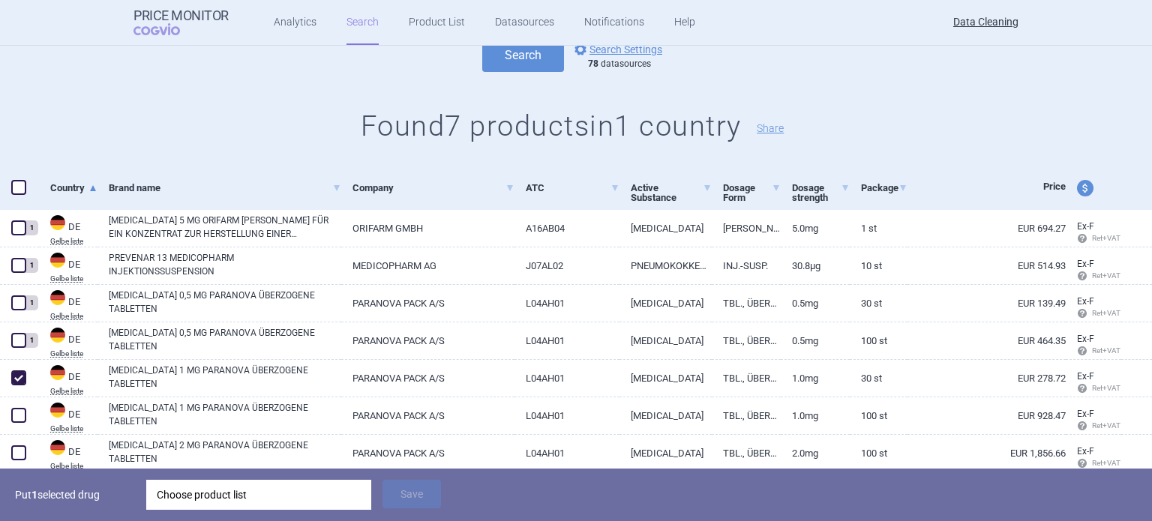
click at [225, 510] on div "Put 1 selected drug Choose product list Save" at bounding box center [576, 495] width 1152 height 52
click at [231, 500] on div "Choose product list" at bounding box center [259, 495] width 204 height 30
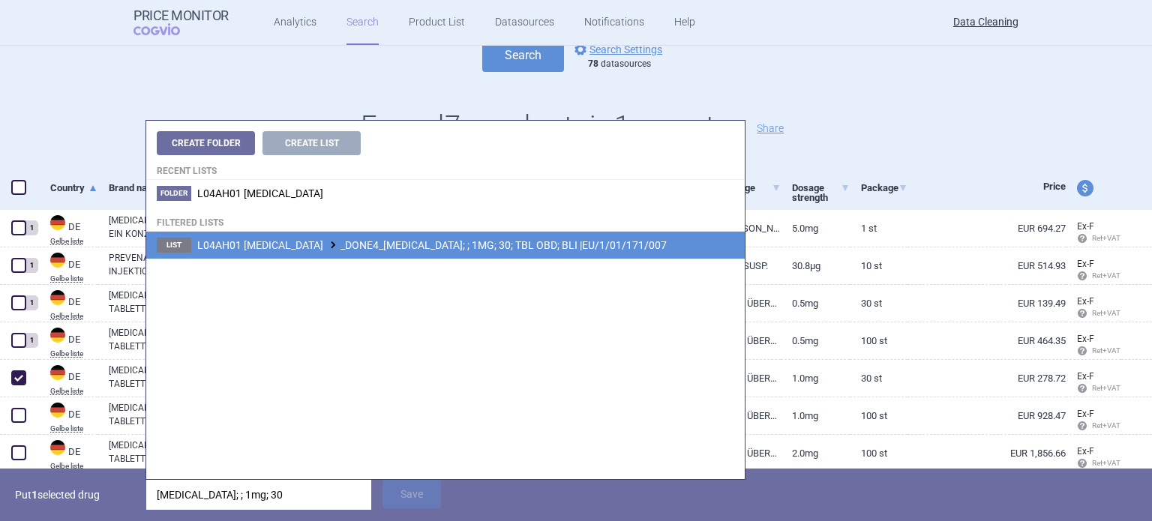
type input "[MEDICAL_DATA]; ; 1mg; 30"
click at [489, 253] on li "List L04AH01 [MEDICAL_DATA] _DONE4_[MEDICAL_DATA]; ; 1MG; 30; TBL OBD; BLI |EU/…" at bounding box center [445, 245] width 598 height 27
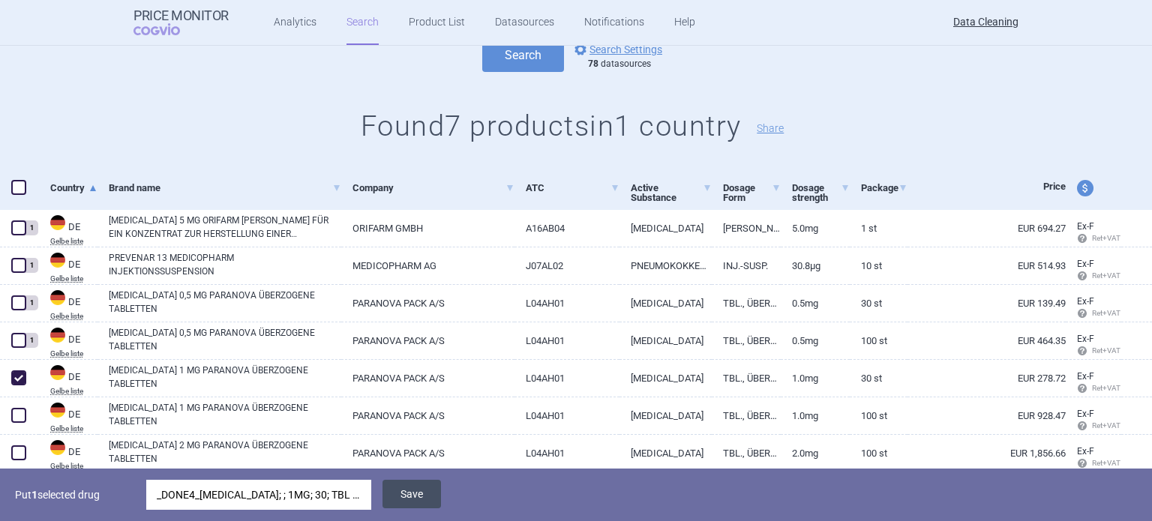
click at [395, 498] on button "Save" at bounding box center [411, 494] width 58 height 28
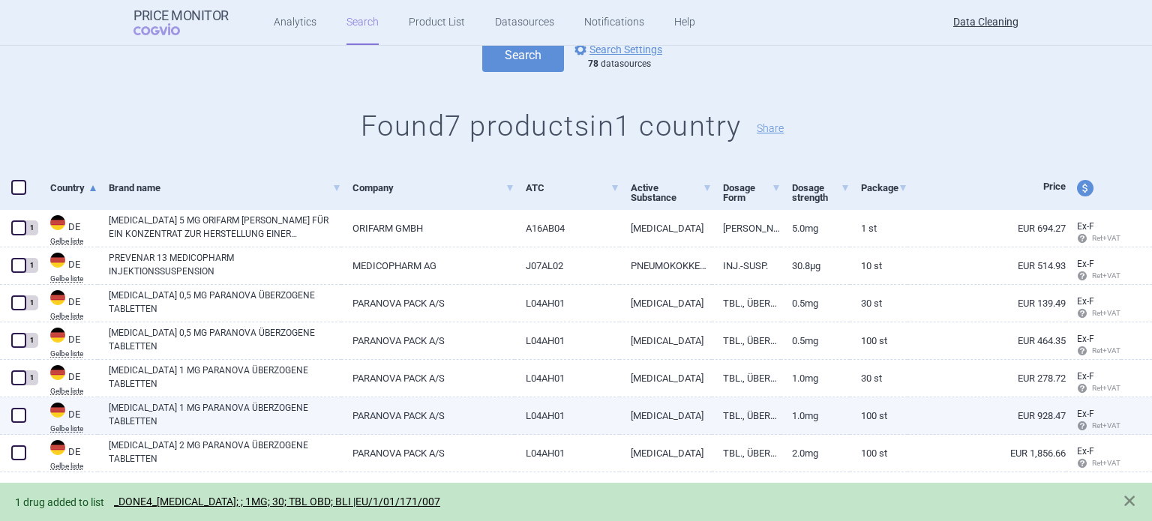
click at [21, 419] on span at bounding box center [18, 415] width 15 height 15
checkbox input "true"
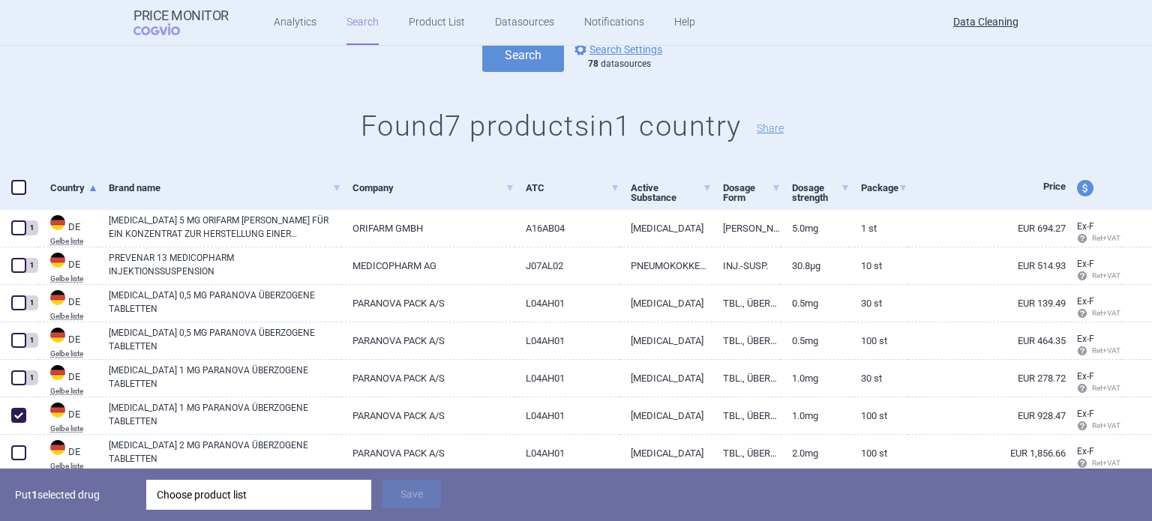
click at [224, 497] on div "Choose product list" at bounding box center [259, 495] width 204 height 30
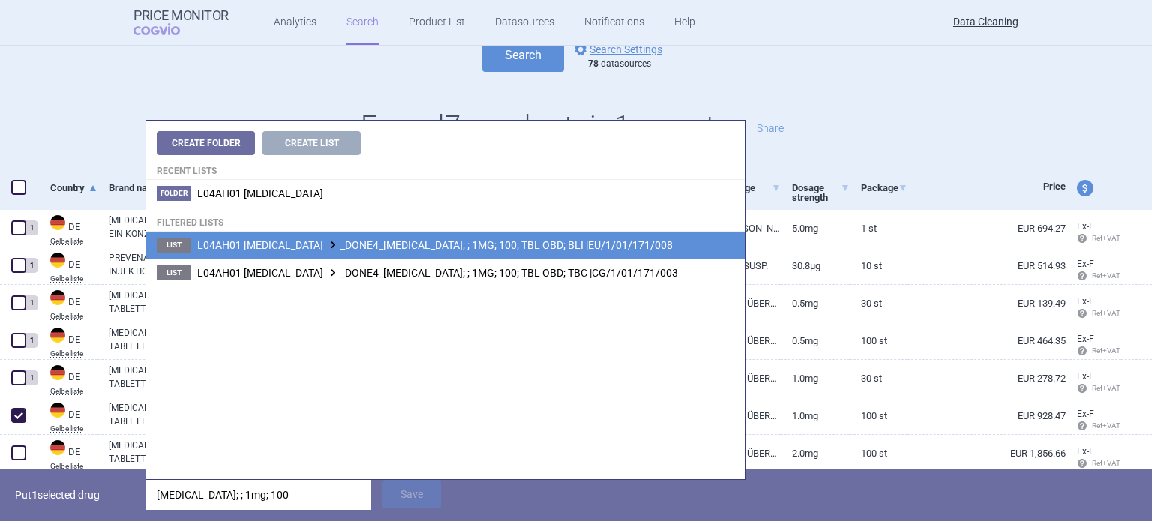
type input "[MEDICAL_DATA]; ; 1mg; 100"
click at [509, 247] on span "L04AH01 [MEDICAL_DATA] _DONE4_[MEDICAL_DATA]; ; 1MG; 100; TBL OBD; BLI |EU/1/01…" at bounding box center [434, 245] width 475 height 12
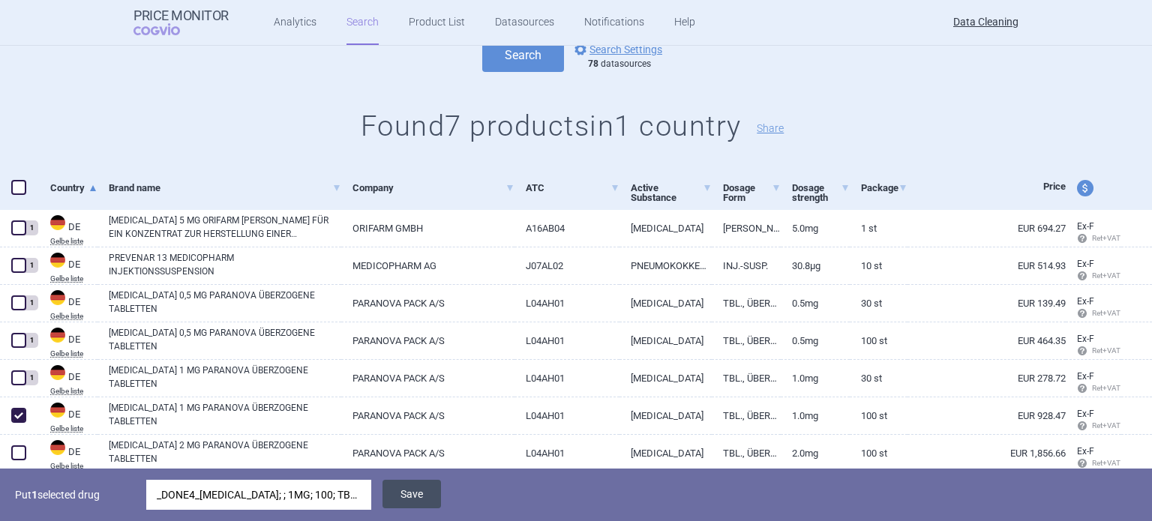
click at [406, 502] on button "Save" at bounding box center [411, 494] width 58 height 28
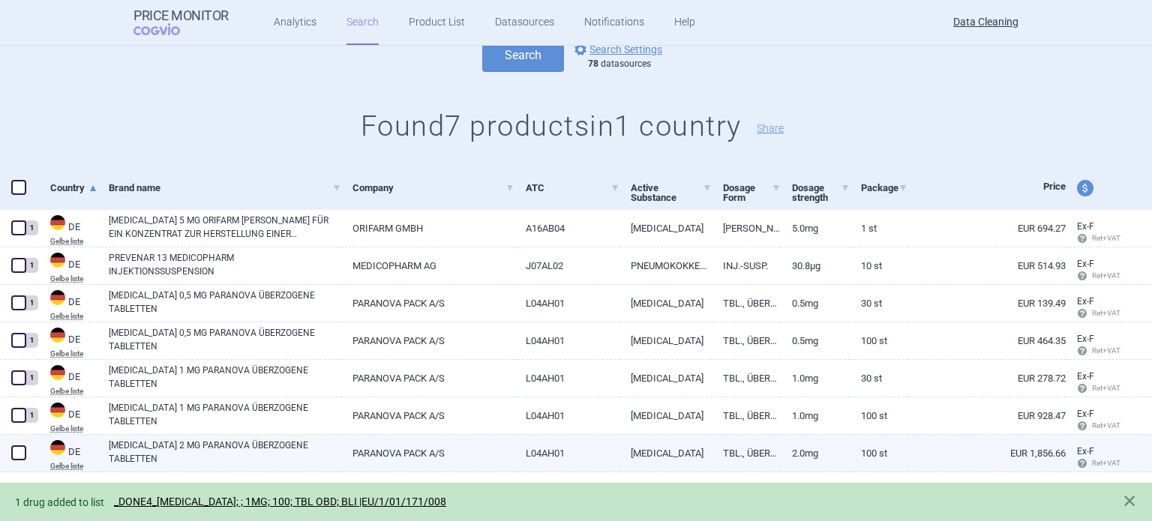
click at [15, 449] on span at bounding box center [18, 452] width 15 height 15
checkbox input "true"
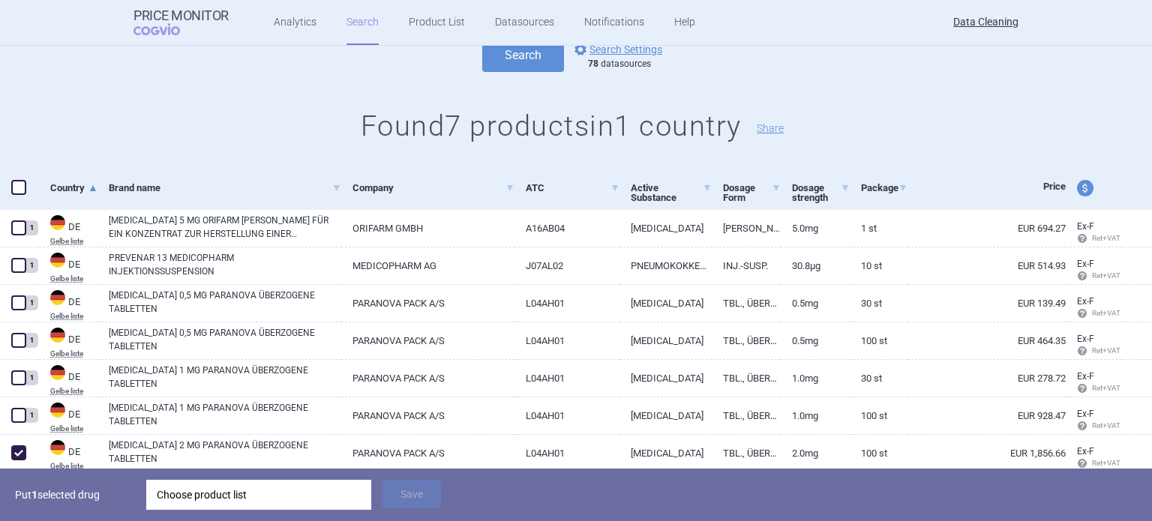
click at [219, 502] on div "Choose product list" at bounding box center [259, 495] width 204 height 30
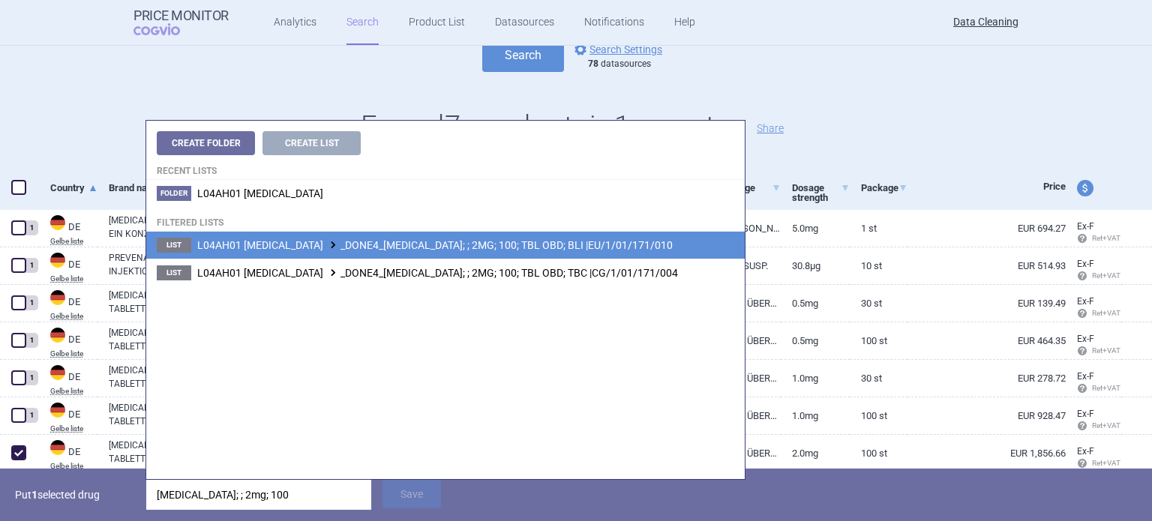
type input "[MEDICAL_DATA]; ; 2mg; 100"
click at [537, 245] on span "L04AH01 [MEDICAL_DATA] _DONE4_[MEDICAL_DATA]; ; 2MG; 100; TBL OBD; BLI |EU/1/01…" at bounding box center [434, 245] width 475 height 12
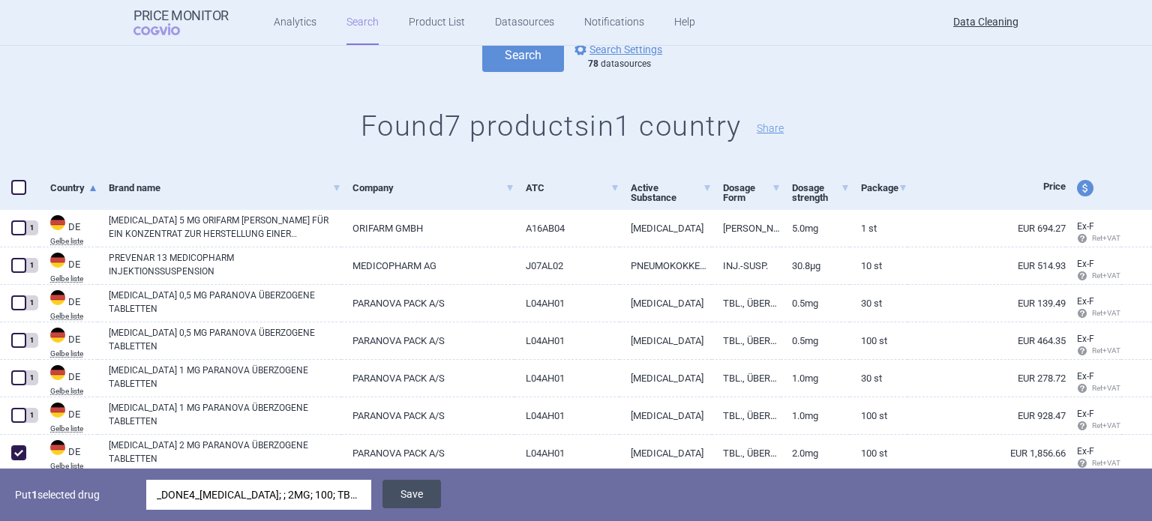
click at [410, 494] on button "Save" at bounding box center [411, 494] width 58 height 28
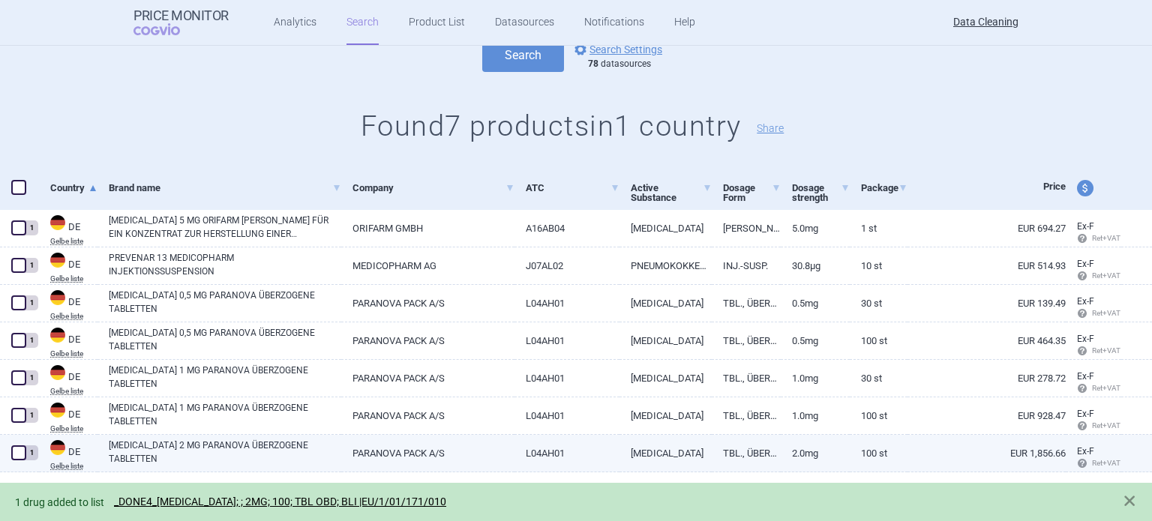
click at [278, 447] on link "[MEDICAL_DATA] 2 MG PARANOVA ÜBERZOGENE TABLETTEN" at bounding box center [225, 452] width 232 height 27
select select "EUR"
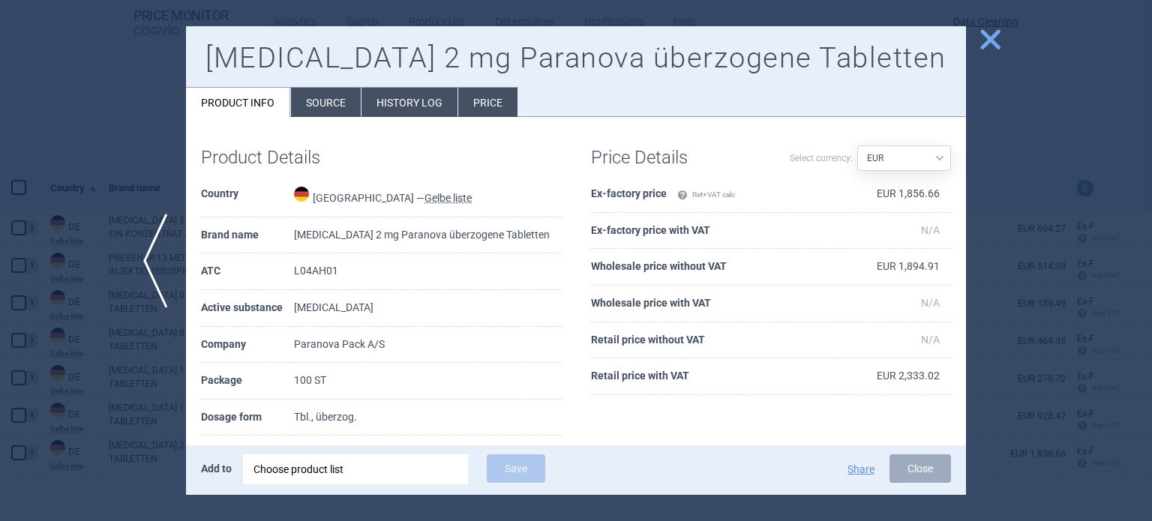
click at [322, 104] on li "Source" at bounding box center [326, 102] width 70 height 29
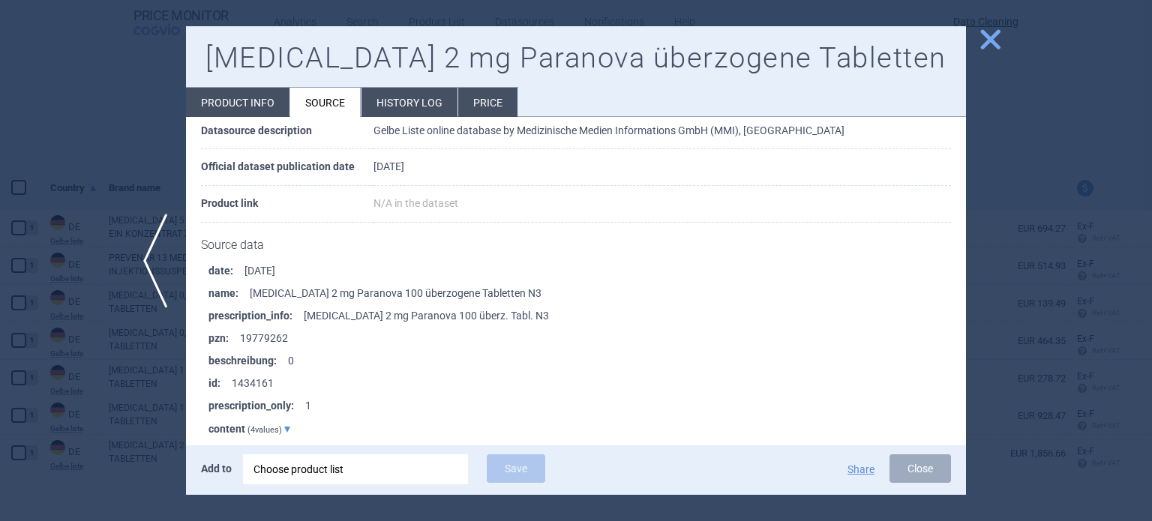
scroll to position [150, 0]
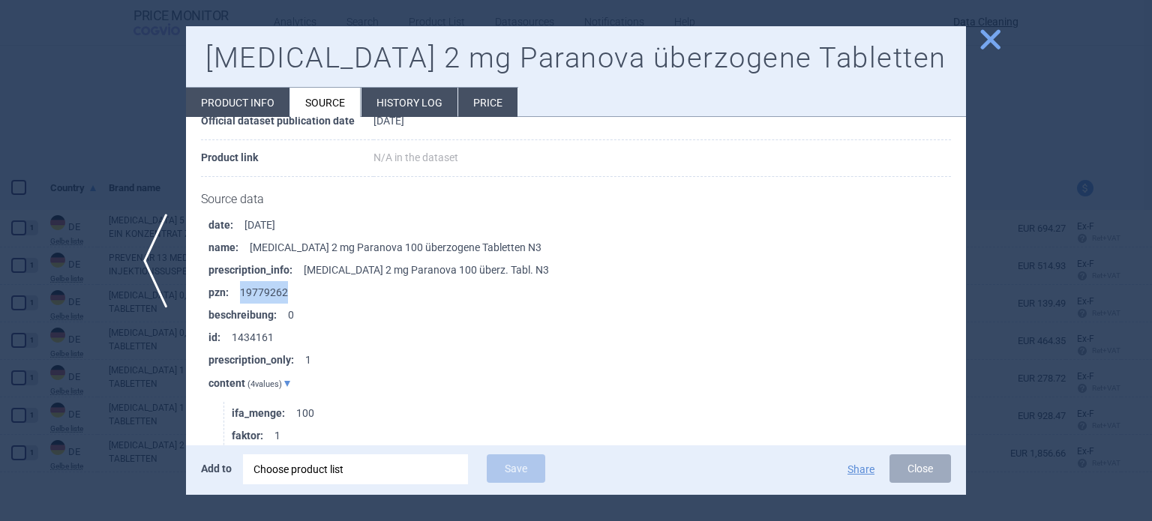
drag, startPoint x: 292, startPoint y: 292, endPoint x: 236, endPoint y: 290, distance: 55.5
click at [236, 290] on li "pzn : 19779262" at bounding box center [586, 292] width 757 height 22
copy li "19779262"
click at [0, 385] on div at bounding box center [576, 260] width 1152 height 521
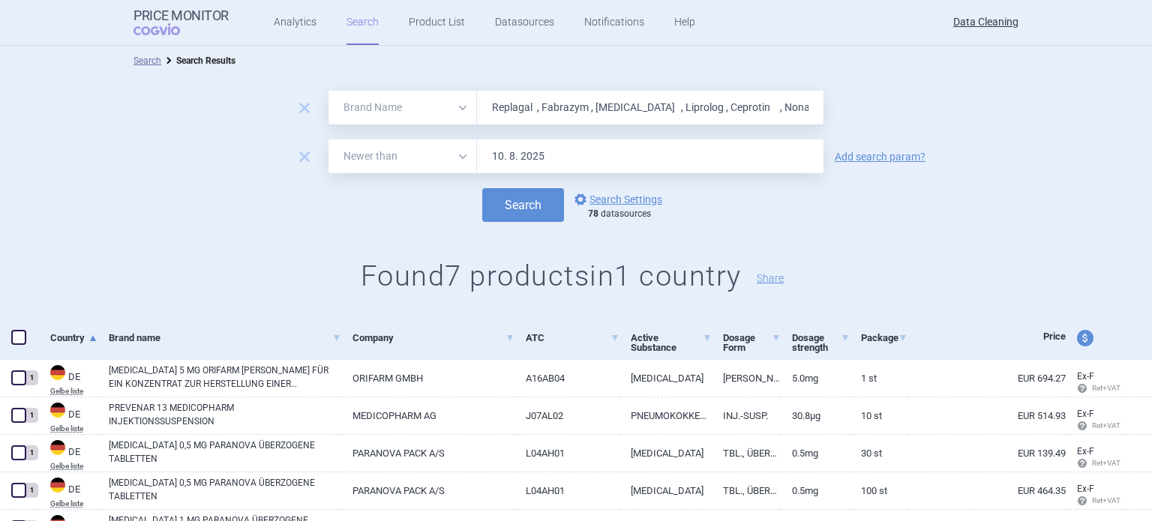
click at [676, 112] on input "Replagal , Fabrazym , [MEDICAL_DATA] , Liprolog , Ceprotin , Nonafact , [MEDICA…" at bounding box center [650, 108] width 346 height 34
paste input "Infanrix"
click at [482, 188] on button "Search" at bounding box center [523, 205] width 82 height 34
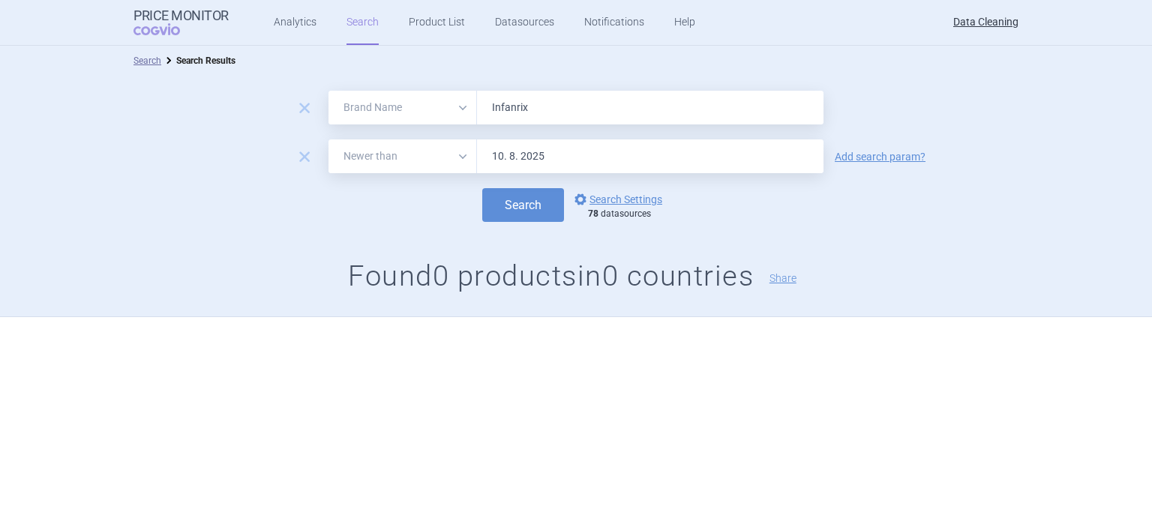
paste input "[MEDICAL_DATA] , [PERSON_NAME] , [MEDICAL_DATA] , [MEDICAL_DATA] , [MEDICAL_DAT…"
type input "[MEDICAL_DATA] , [PERSON_NAME] , [MEDICAL_DATA] , [MEDICAL_DATA] , [MEDICAL_DAT…"
click at [482, 188] on button "Search" at bounding box center [523, 205] width 82 height 34
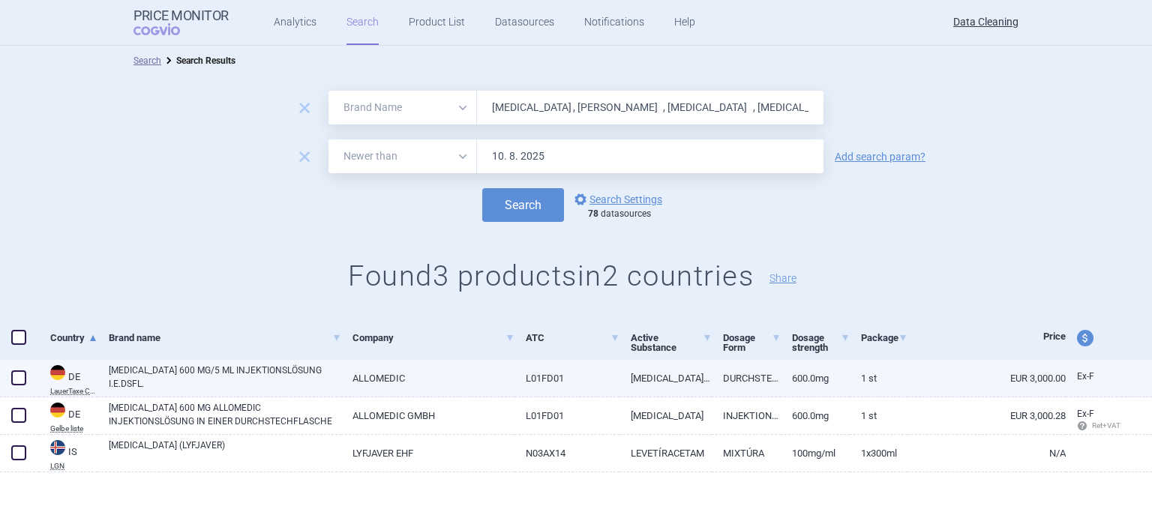
click at [6, 386] on div at bounding box center [19, 378] width 39 height 37
click at [18, 386] on span at bounding box center [18, 378] width 22 height 22
checkbox input "true"
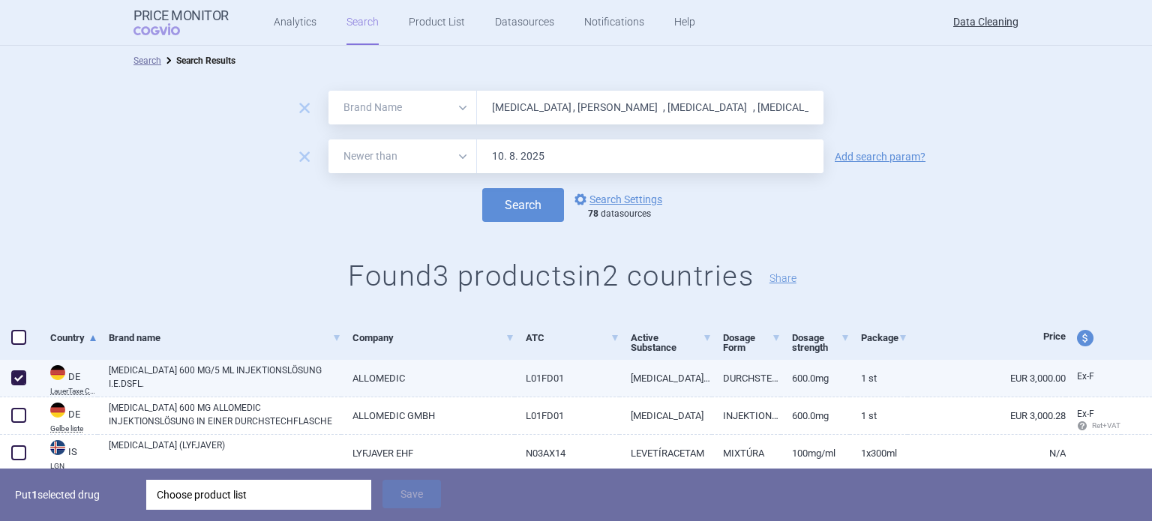
scroll to position [52, 0]
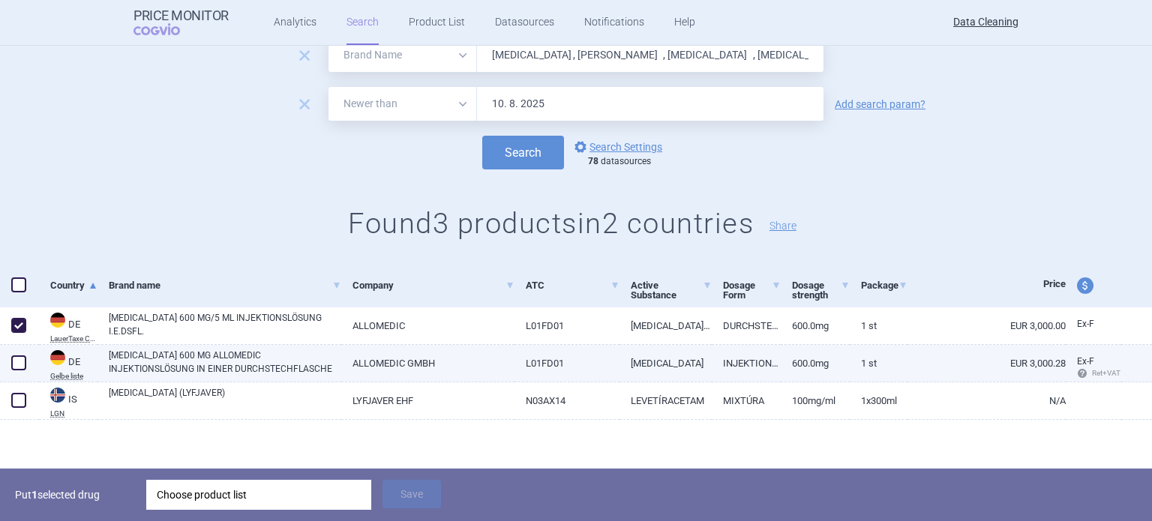
click at [21, 356] on span at bounding box center [18, 362] width 15 height 15
checkbox input "true"
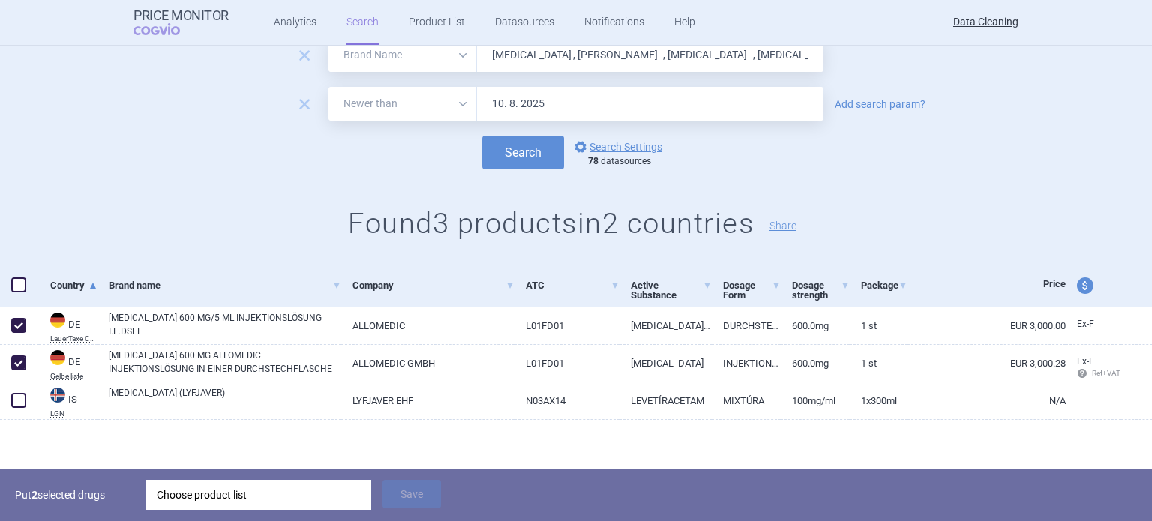
click at [266, 494] on div "Choose product list" at bounding box center [259, 495] width 204 height 30
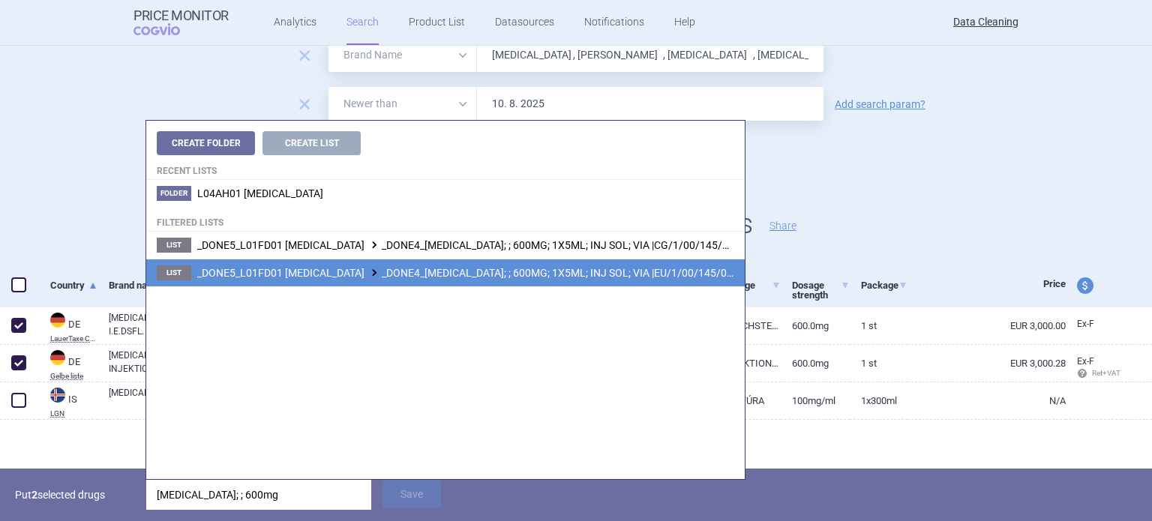
type input "[MEDICAL_DATA]; ; 600mg"
click at [504, 277] on span "_DONE5_L01FD01 [MEDICAL_DATA] _DONE4_[MEDICAL_DATA]; ; 600MG; 1X5ML; INJ SOL; V…" at bounding box center [467, 273] width 541 height 12
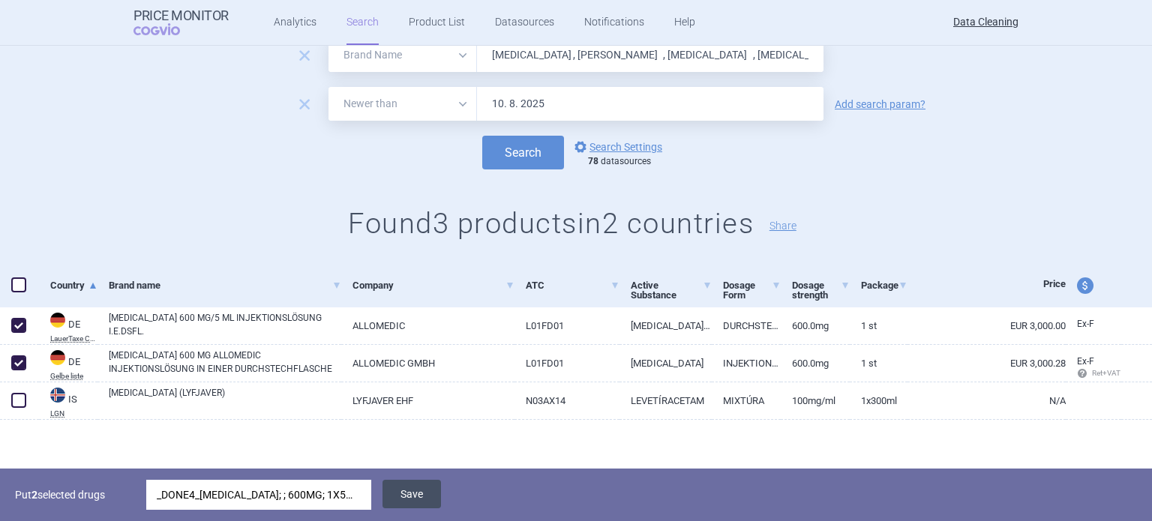
click at [420, 505] on button "Save" at bounding box center [411, 494] width 58 height 28
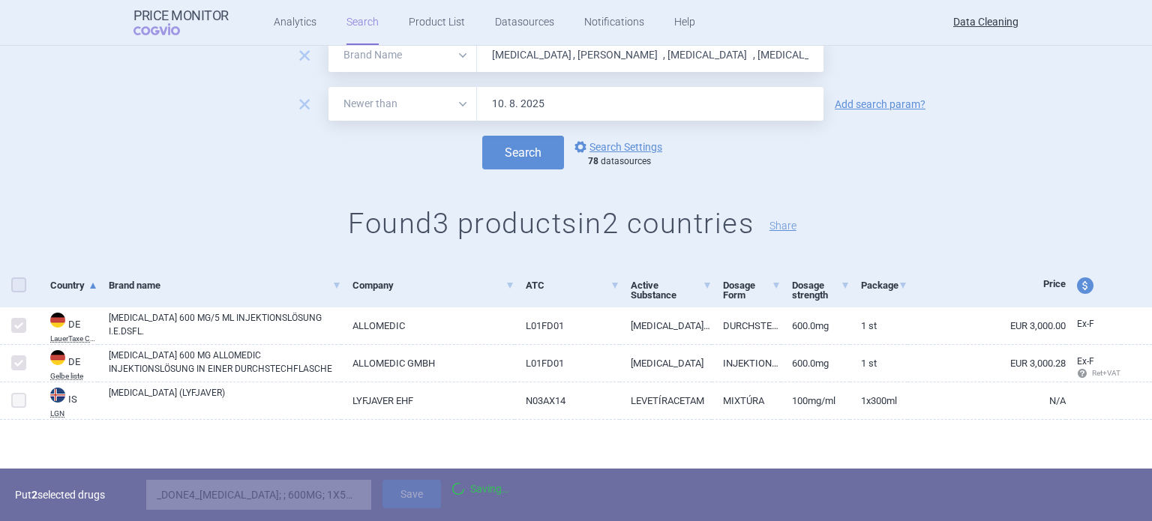
scroll to position [0, 0]
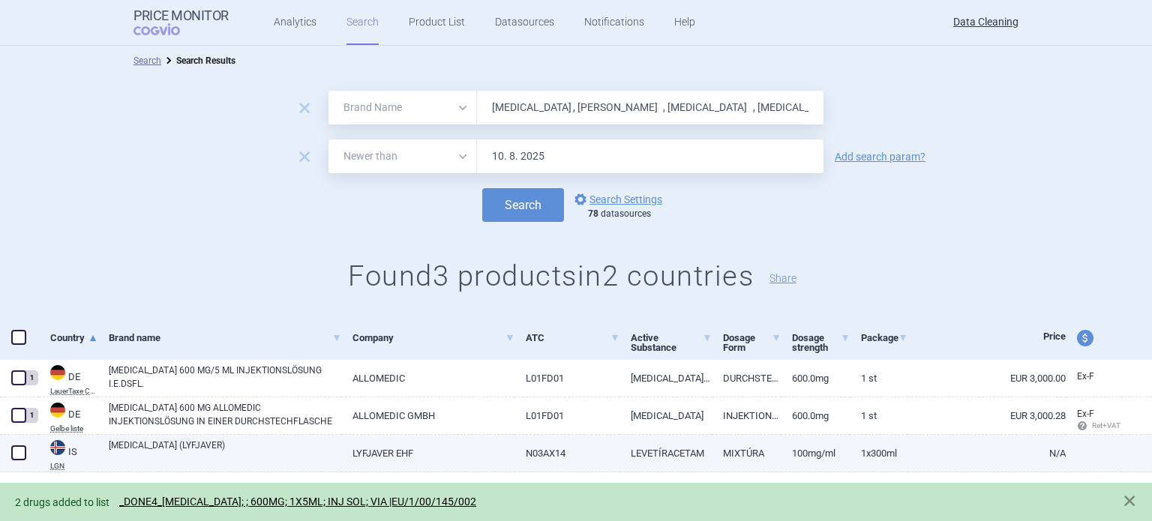
click at [17, 453] on span at bounding box center [18, 452] width 15 height 15
checkbox input "true"
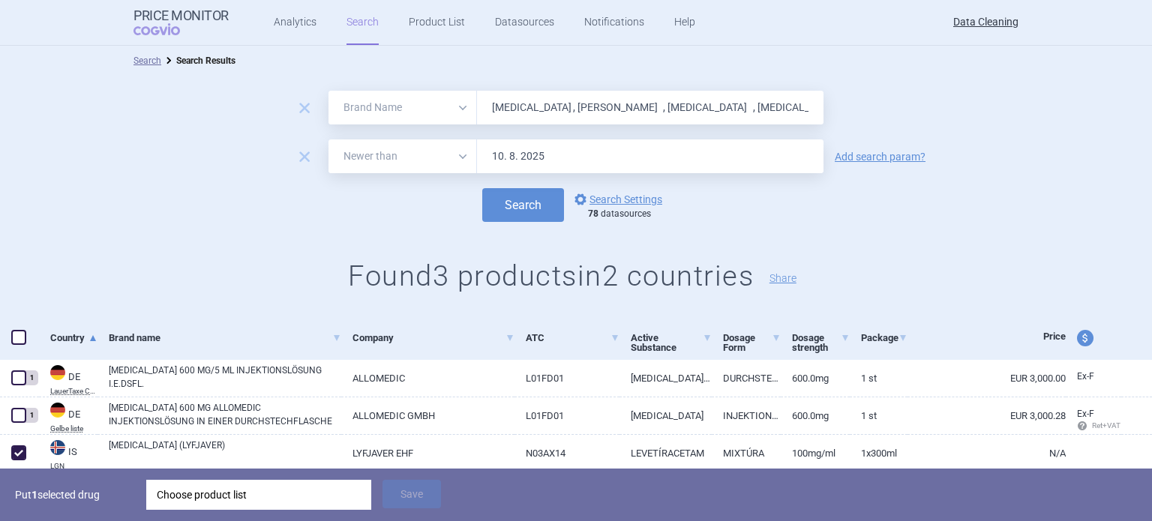
click at [225, 503] on div "Choose product list" at bounding box center [259, 495] width 204 height 30
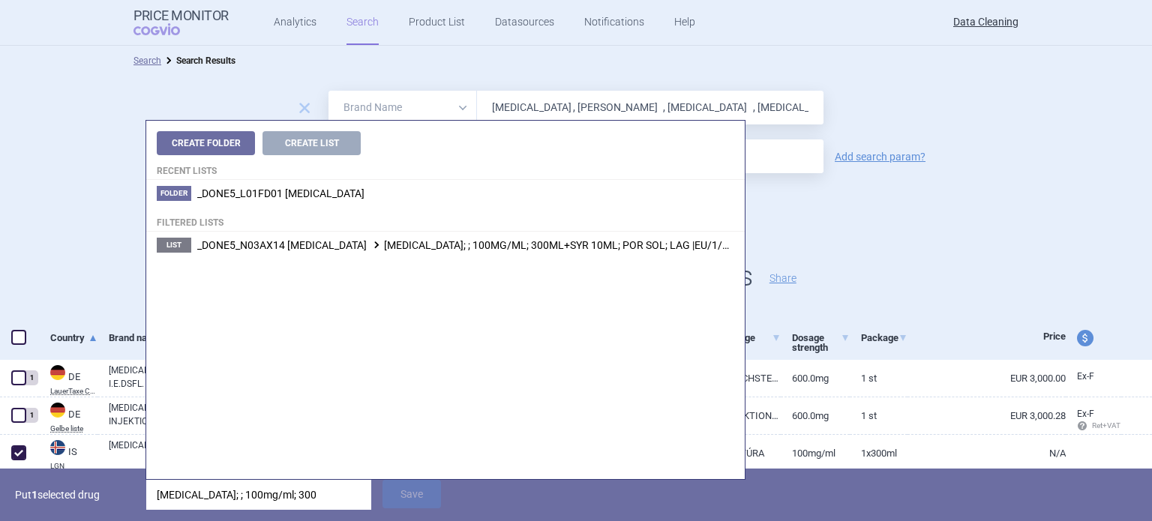
type input "[MEDICAL_DATA]; ; 100mg/ml; 300"
click at [433, 409] on div "Create Folder Create List Recent lists Folder _DONE5_L01FD01 [MEDICAL_DATA] Fil…" at bounding box center [445, 300] width 598 height 358
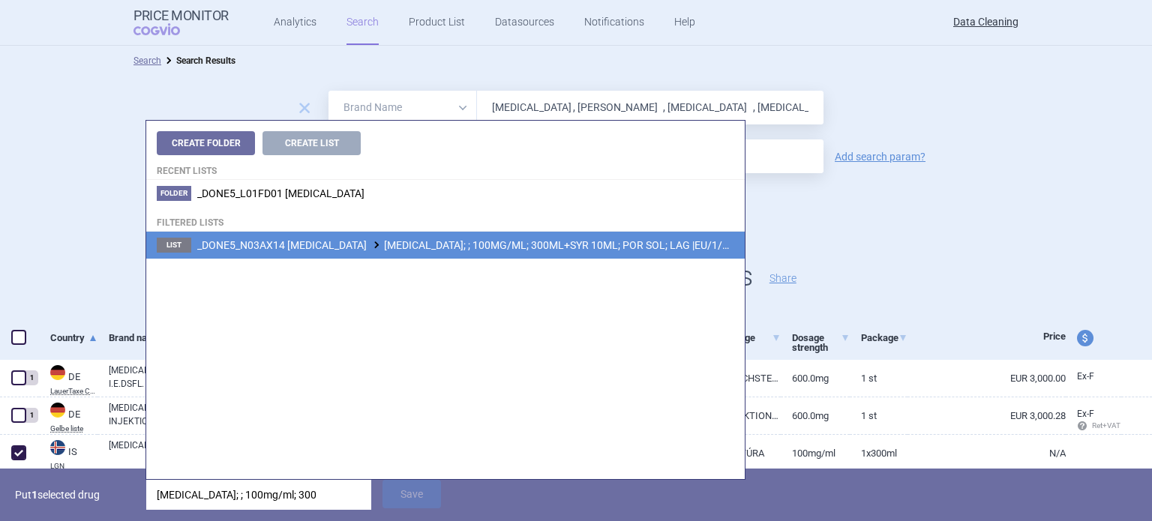
click at [472, 248] on span "_DONE5_N03AX14 [MEDICAL_DATA] [MEDICAL_DATA]; ; 100MG/ML; 300ML+SYR 10ML; POR S…" at bounding box center [488, 245] width 582 height 12
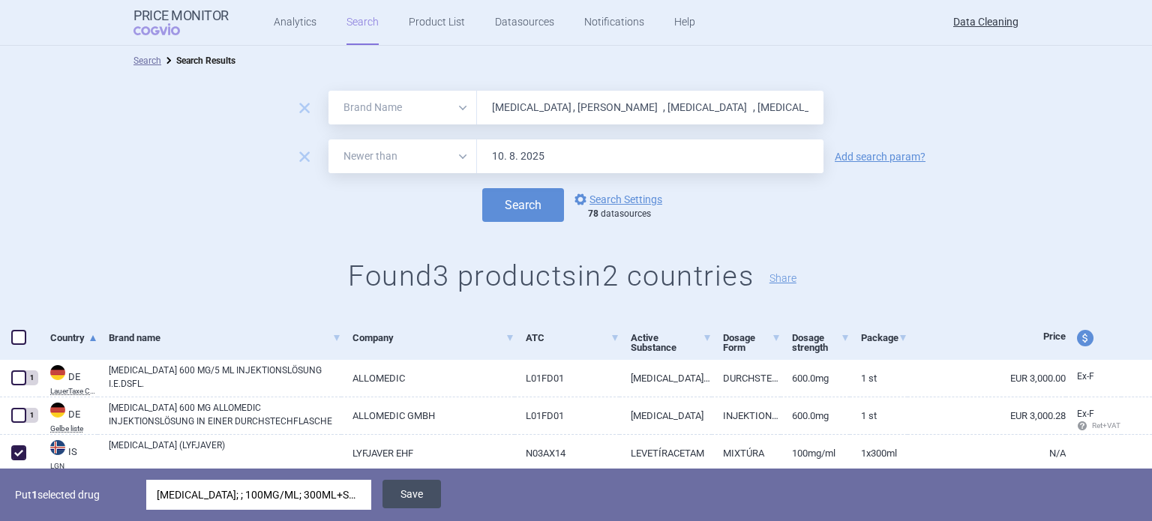
click at [420, 504] on button "Save" at bounding box center [411, 494] width 58 height 28
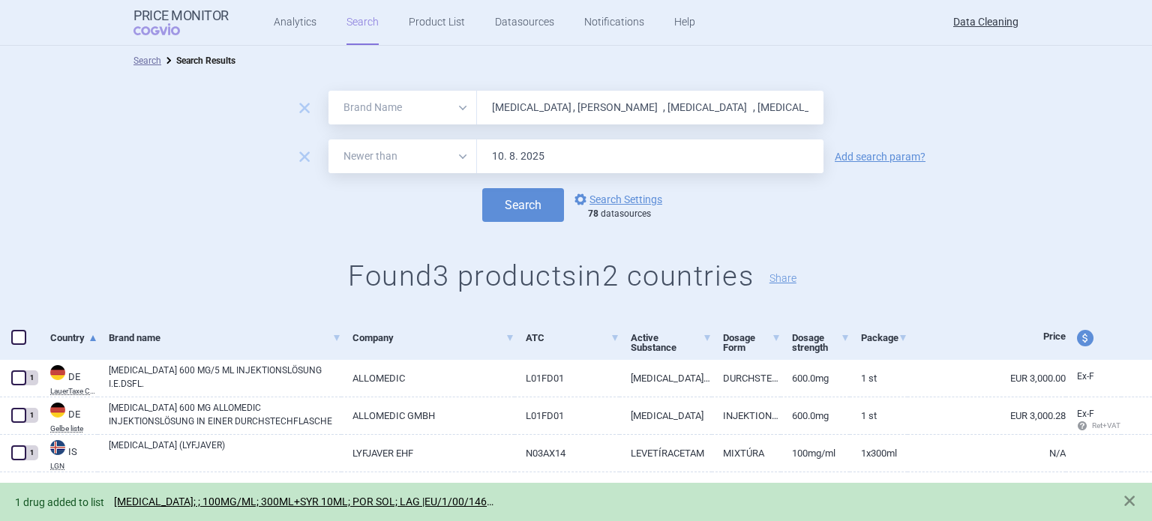
click at [603, 108] on input "[MEDICAL_DATA] , [PERSON_NAME] , [MEDICAL_DATA] , [MEDICAL_DATA] , [MEDICAL_DAT…" at bounding box center [650, 108] width 346 height 34
paste input "Helixat , Helixat , Kogenat , Kogenat"
click at [482, 188] on button "Search" at bounding box center [523, 205] width 82 height 34
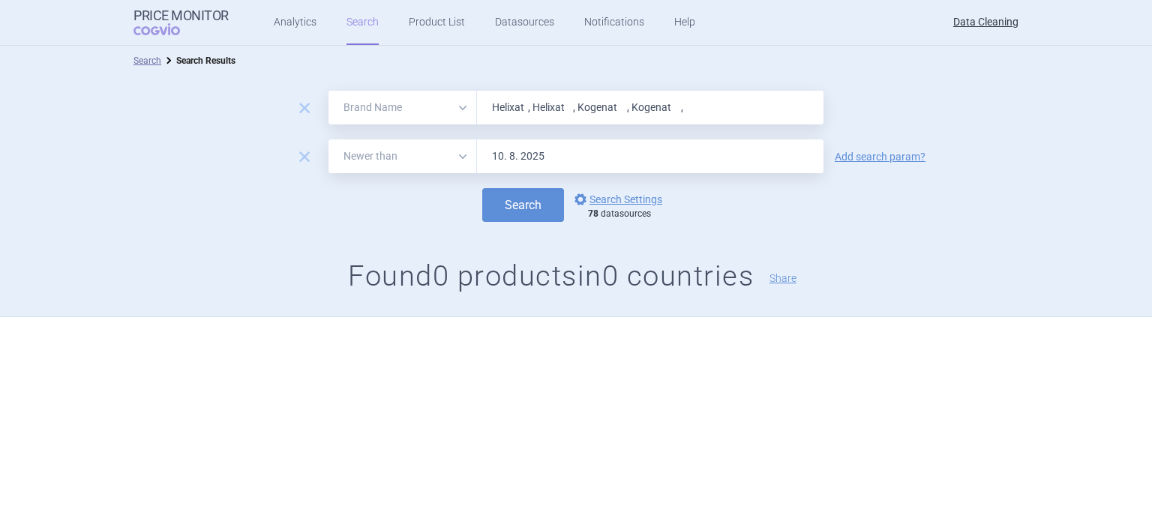
paste input "NovoMix , [MEDICAL_DATA] , Visudyn"
type input "NovoMix , [MEDICAL_DATA] , Visudyn ,"
click at [482, 188] on button "Search" at bounding box center [523, 205] width 82 height 34
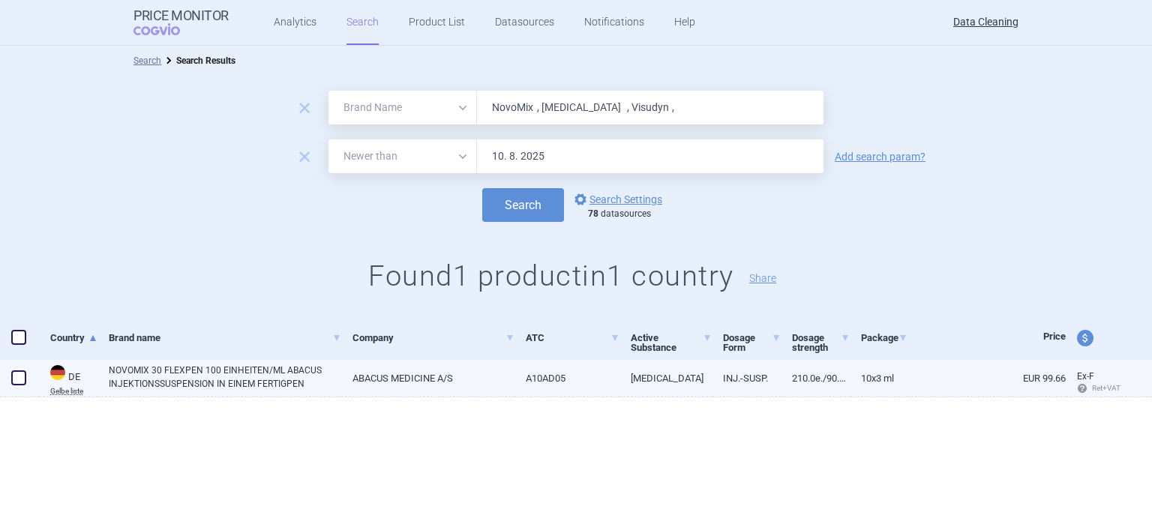
click at [13, 385] on span at bounding box center [18, 377] width 15 height 15
checkbox input "true"
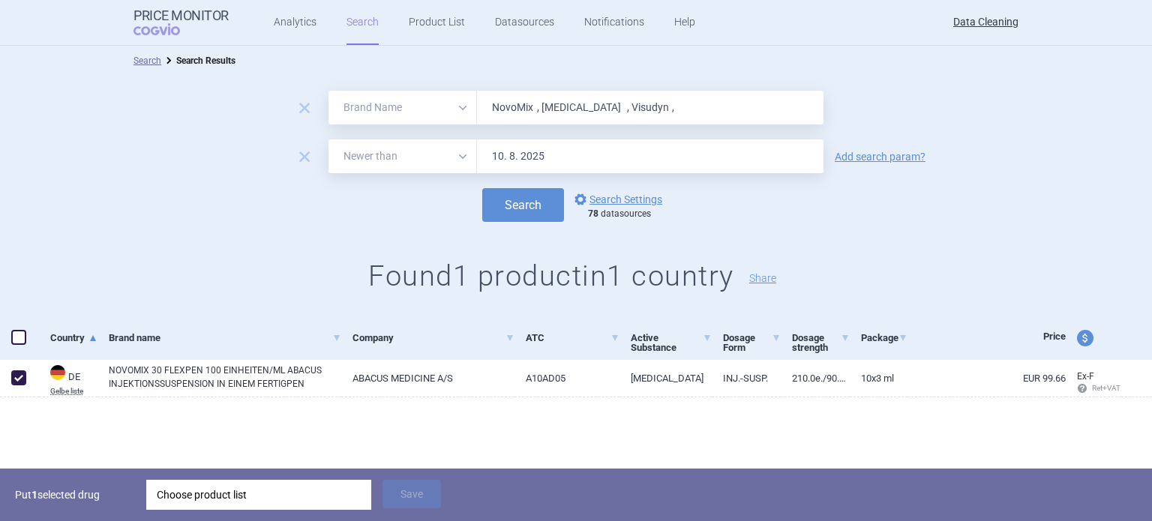
click at [231, 495] on div "Choose product list" at bounding box center [259, 495] width 204 height 30
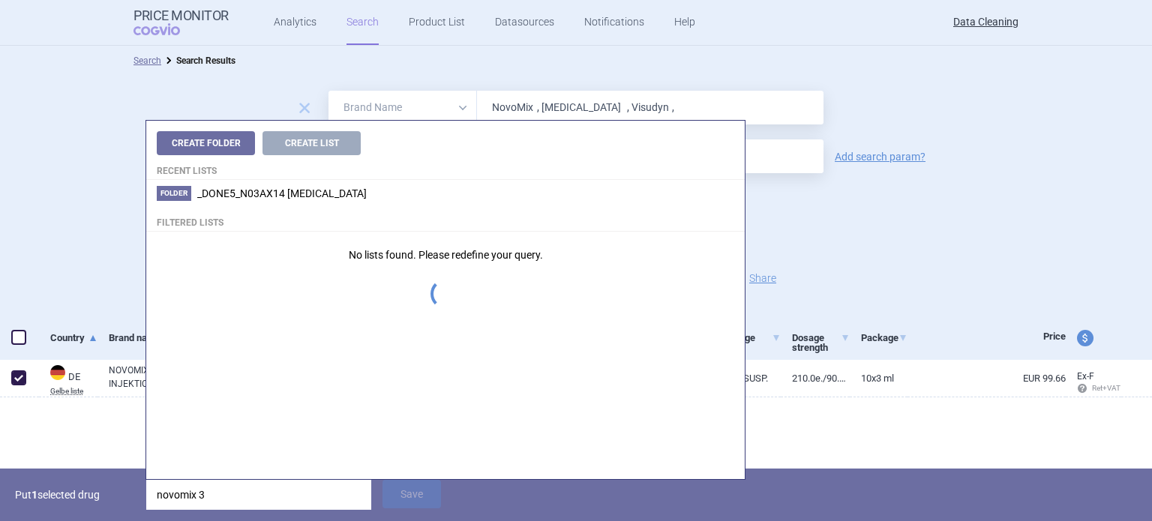
type input "novomix 30"
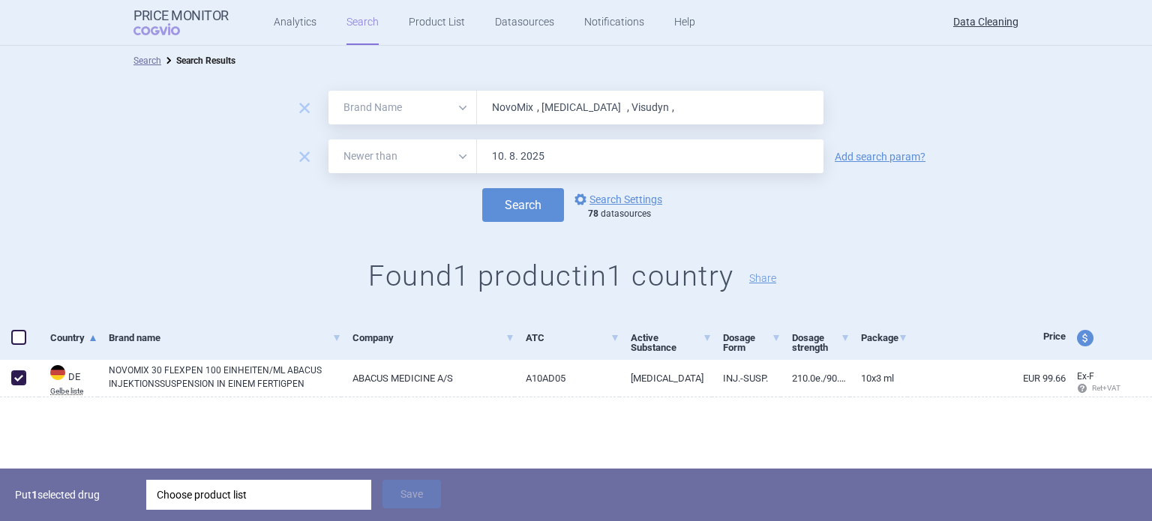
click at [90, 496] on p "Put 1 selected drug" at bounding box center [75, 495] width 120 height 30
click at [192, 500] on div "Choose product list" at bounding box center [259, 495] width 204 height 30
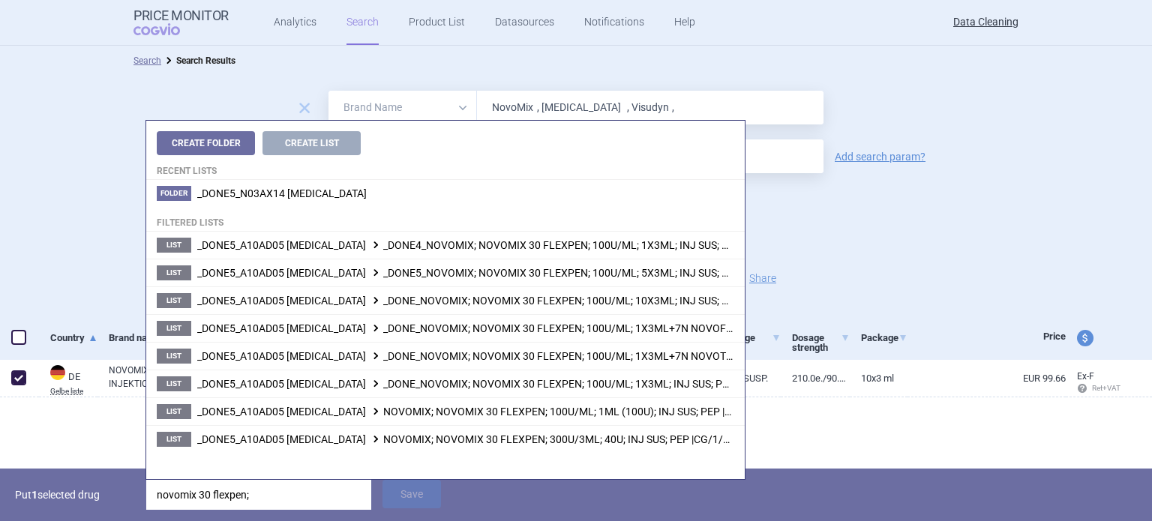
type input "novomix 30 flexpen;"
click at [73, 486] on p "Put 1 selected drug" at bounding box center [75, 495] width 120 height 30
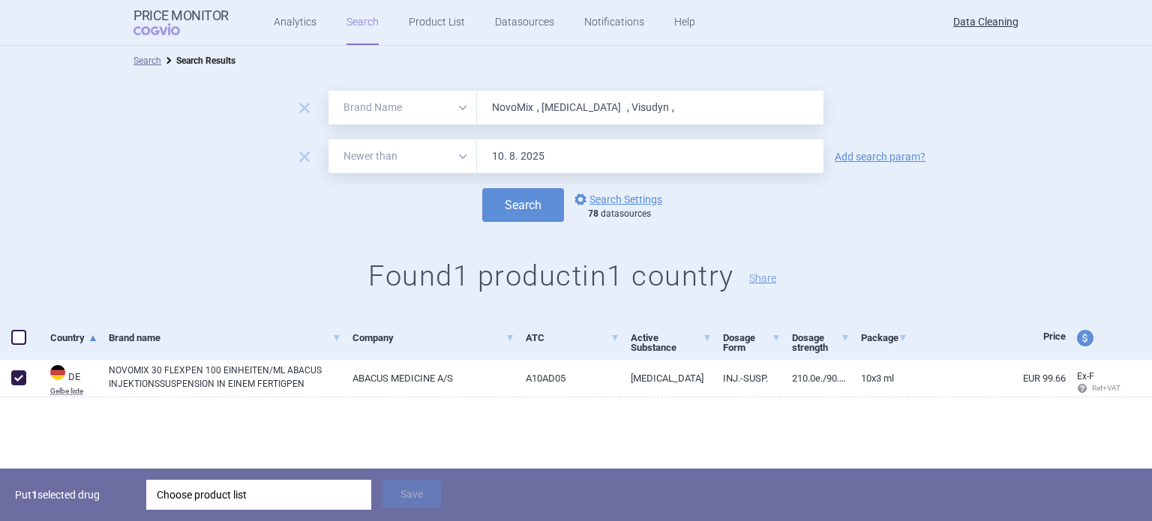
click at [198, 497] on div "Choose product list" at bounding box center [259, 495] width 204 height 30
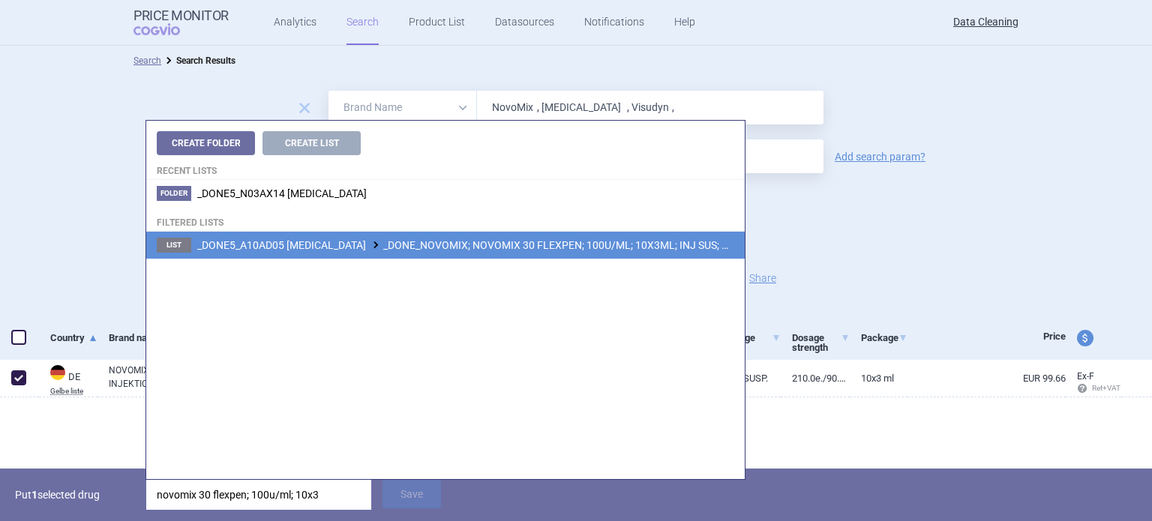
type input "novomix 30 flexpen; 100u/ml; 10x3"
click at [595, 239] on span "_DONE5_A10AD05 [MEDICAL_DATA] _DONE_NOVOMIX; NOVOMIX 30 FLEXPEN; 100U/ML; 10X3M…" at bounding box center [513, 245] width 633 height 12
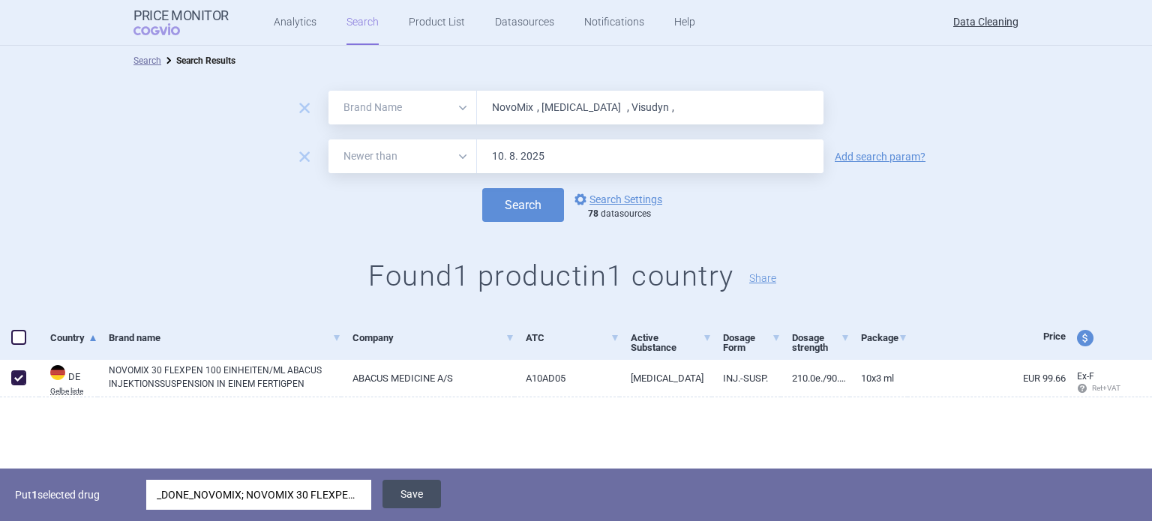
click at [420, 503] on button "Save" at bounding box center [411, 494] width 58 height 28
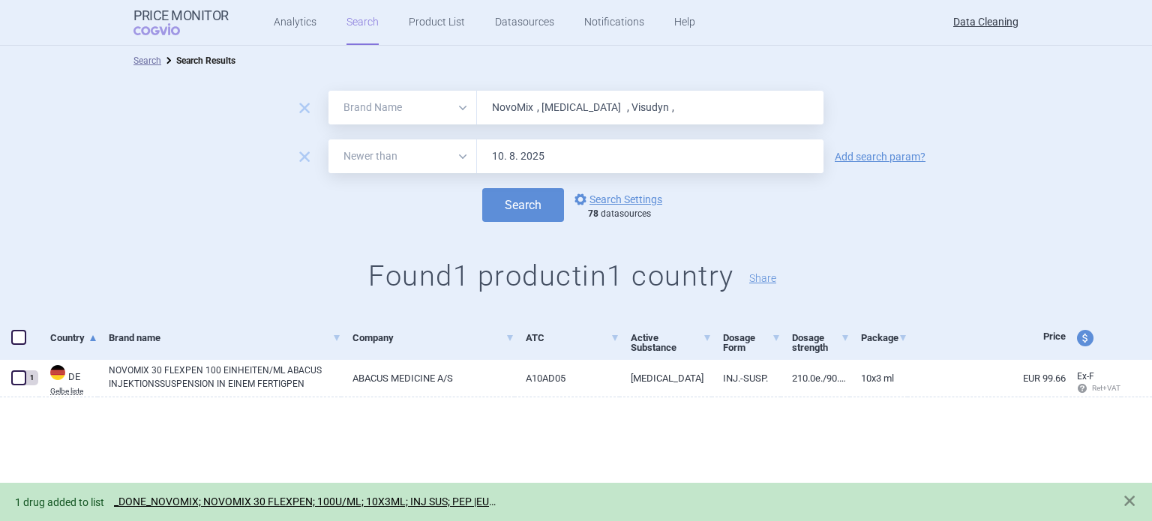
drag, startPoint x: 485, startPoint y: 106, endPoint x: 138, endPoint y: 44, distance: 352.6
click at [195, 59] on div "Search Search Results remove All Brand Name ATC Company Active Substance Countr…" at bounding box center [576, 181] width 1152 height 271
paste input "[MEDICAL_DATA]"
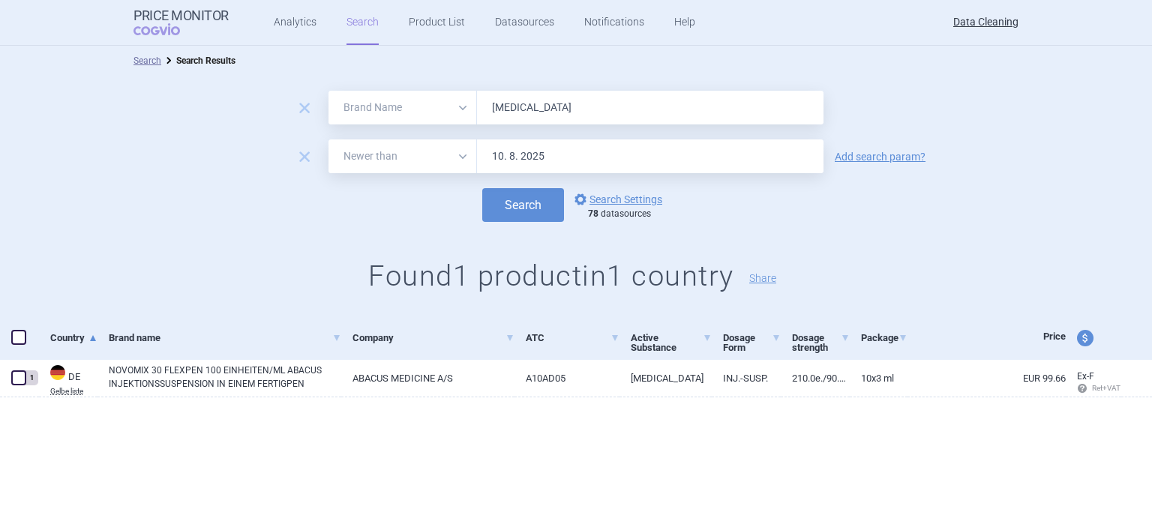
click at [482, 188] on button "Search" at bounding box center [523, 205] width 82 height 34
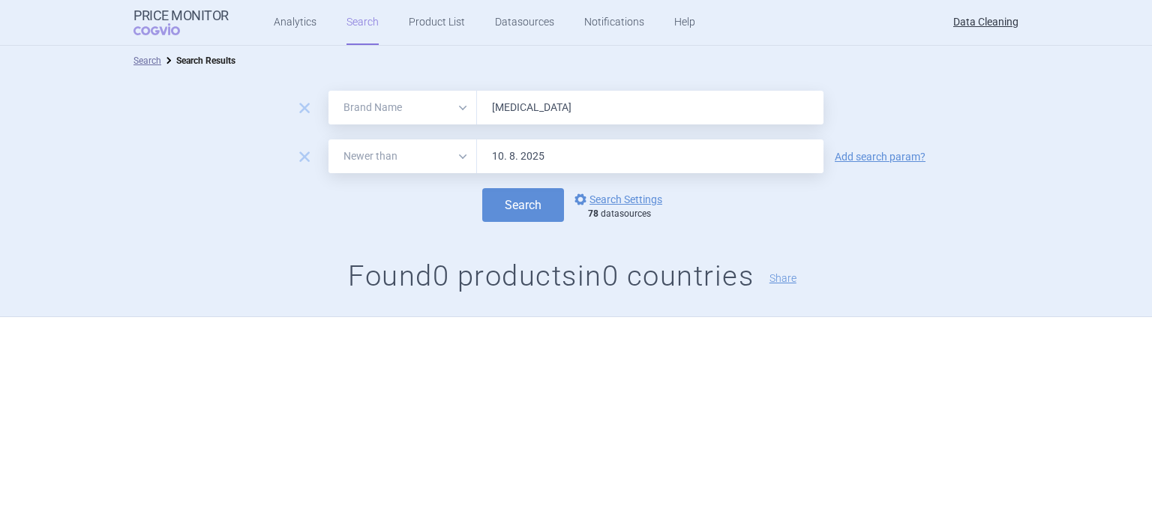
paste input "[MEDICAL_DATA] , Optisulin , [MEDICAL_DATA] , ViraferonPeg , [MEDICAL_DATA] , O…"
type input "[MEDICAL_DATA] , Optisulin , [MEDICAL_DATA] , ViraferonPeg , [MEDICAL_DATA] , O…"
click at [482, 188] on button "Search" at bounding box center [523, 205] width 82 height 34
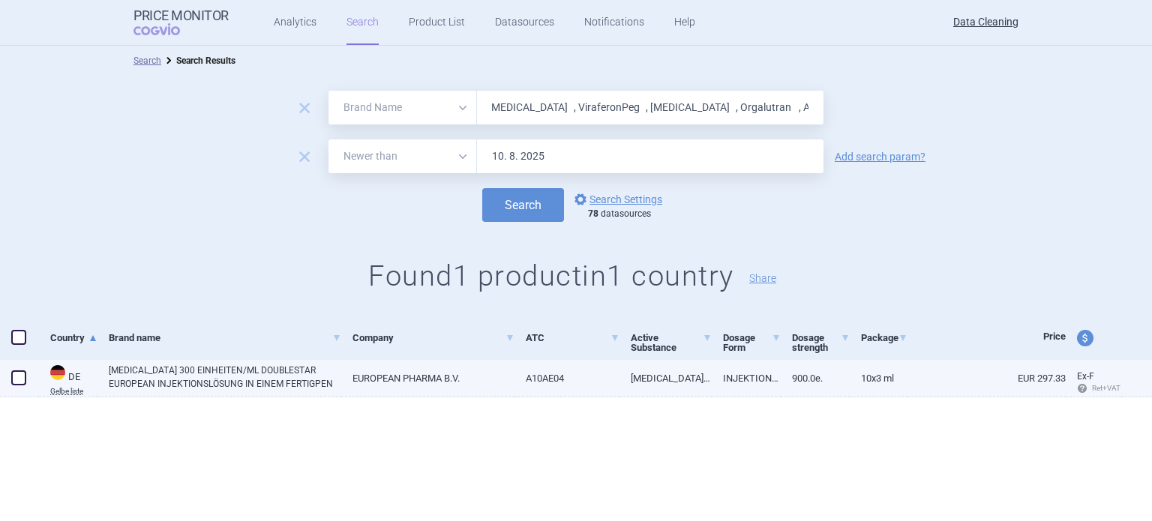
click at [21, 382] on span at bounding box center [18, 377] width 15 height 15
checkbox input "true"
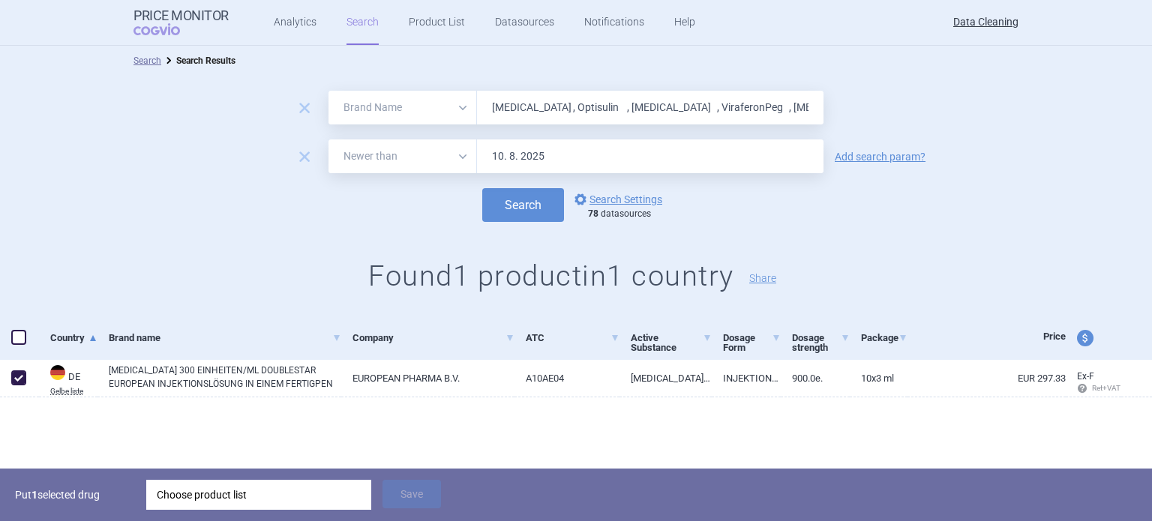
click at [203, 488] on div "Choose product list" at bounding box center [259, 495] width 204 height 30
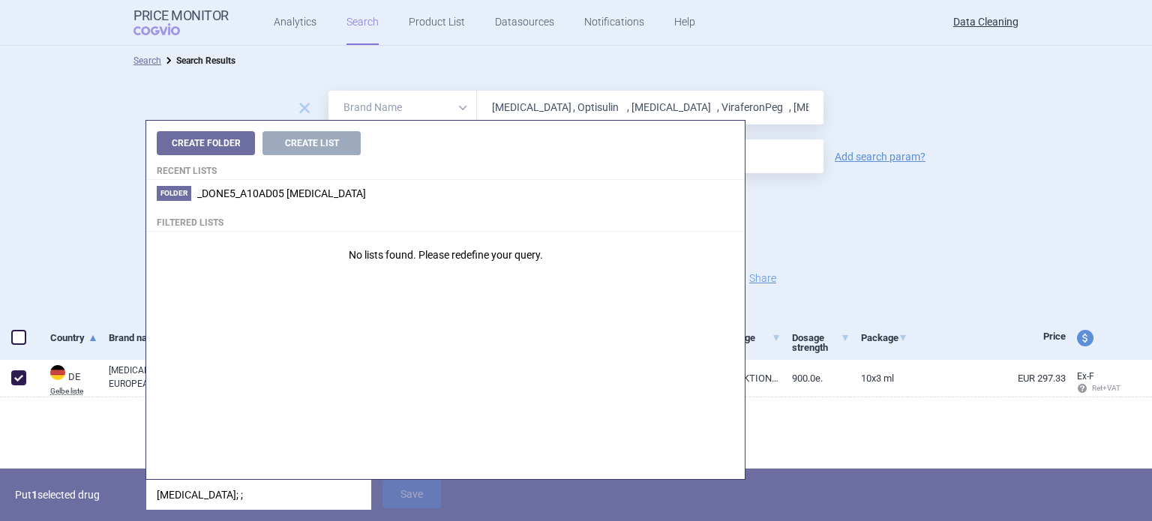
type input "[MEDICAL_DATA]; ;"
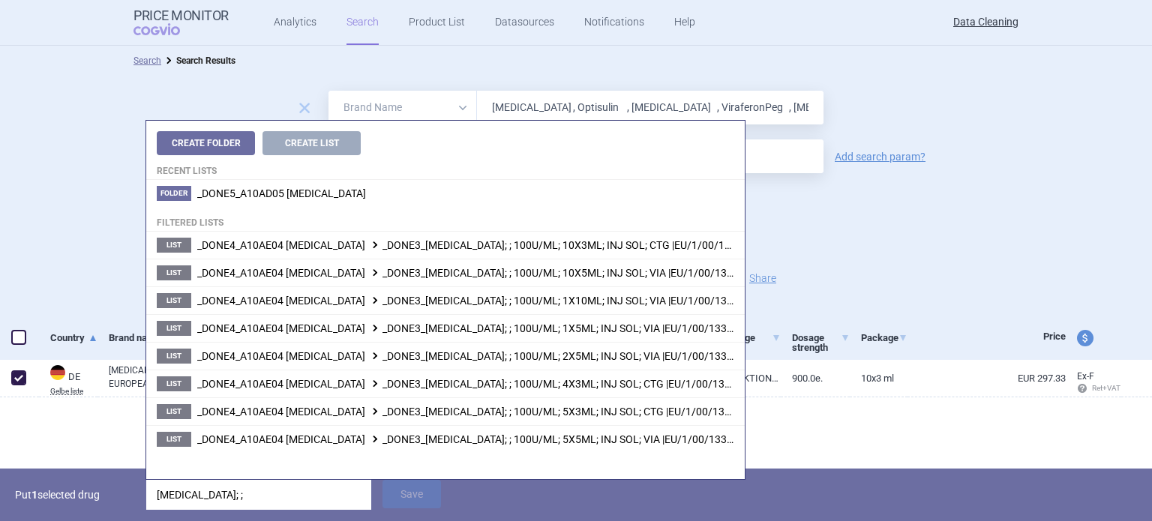
click at [33, 494] on strong "1" at bounding box center [34, 495] width 6 height 12
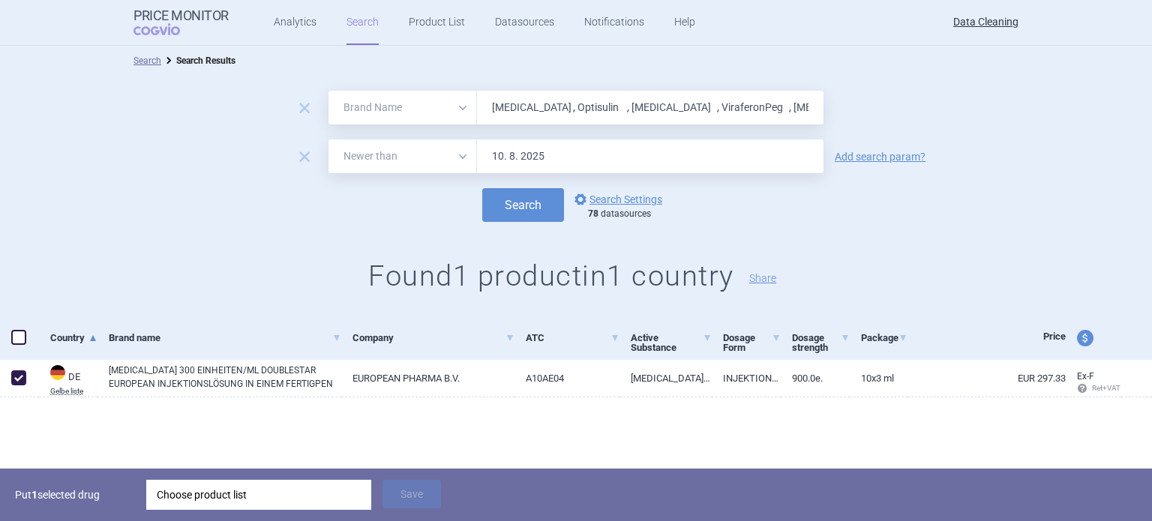
click at [189, 496] on div "Choose product list" at bounding box center [259, 495] width 204 height 30
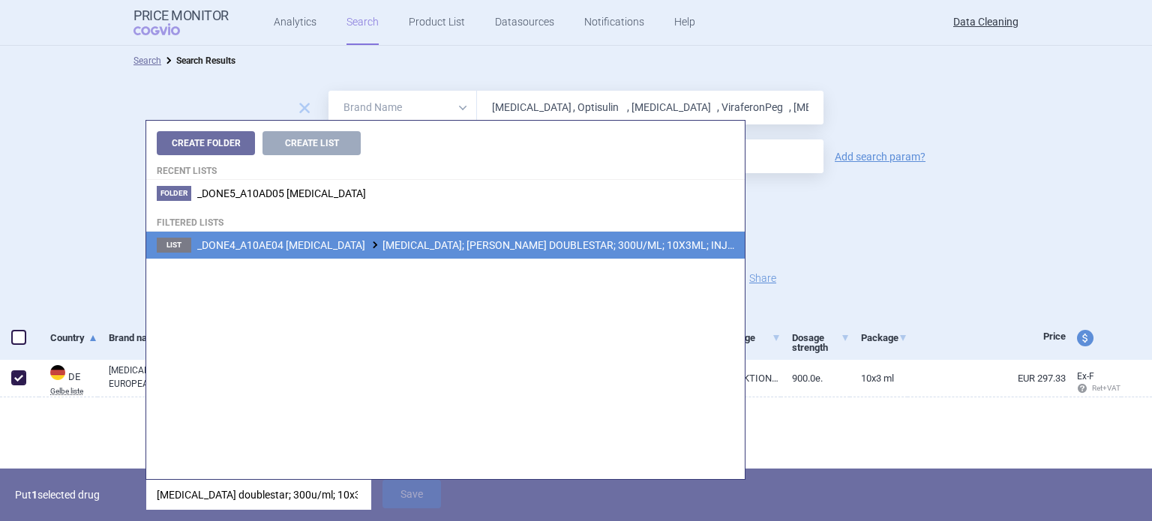
type input "[MEDICAL_DATA] doublestar; 300u/ml; 10x3"
click at [449, 250] on span "_DONE4_A10AE04 [MEDICAL_DATA] [MEDICAL_DATA]; [MEDICAL_DATA] DOUBLESTAR; 300U/M…" at bounding box center [529, 245] width 665 height 12
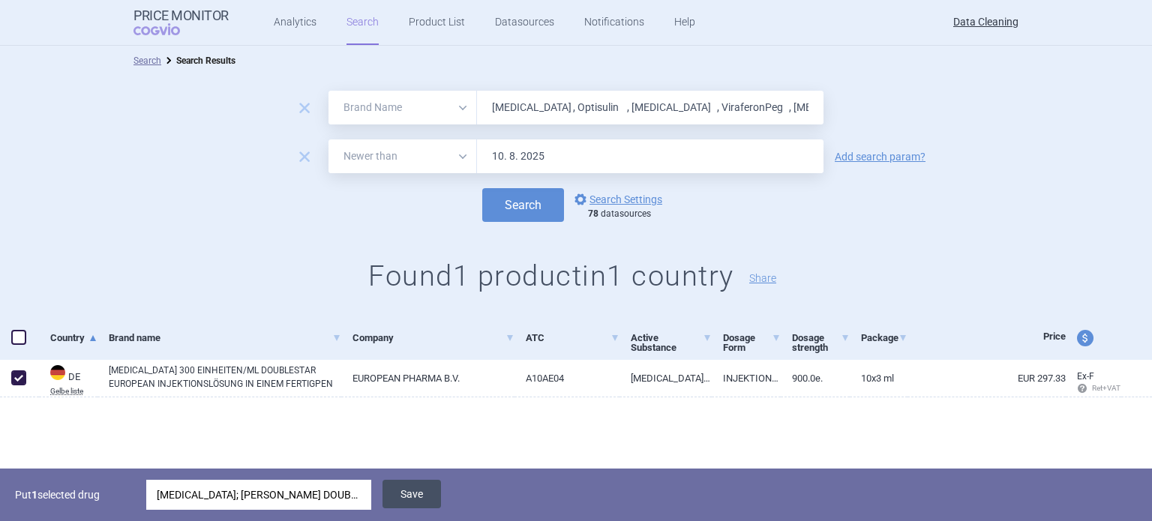
click at [408, 505] on button "Save" at bounding box center [411, 494] width 58 height 28
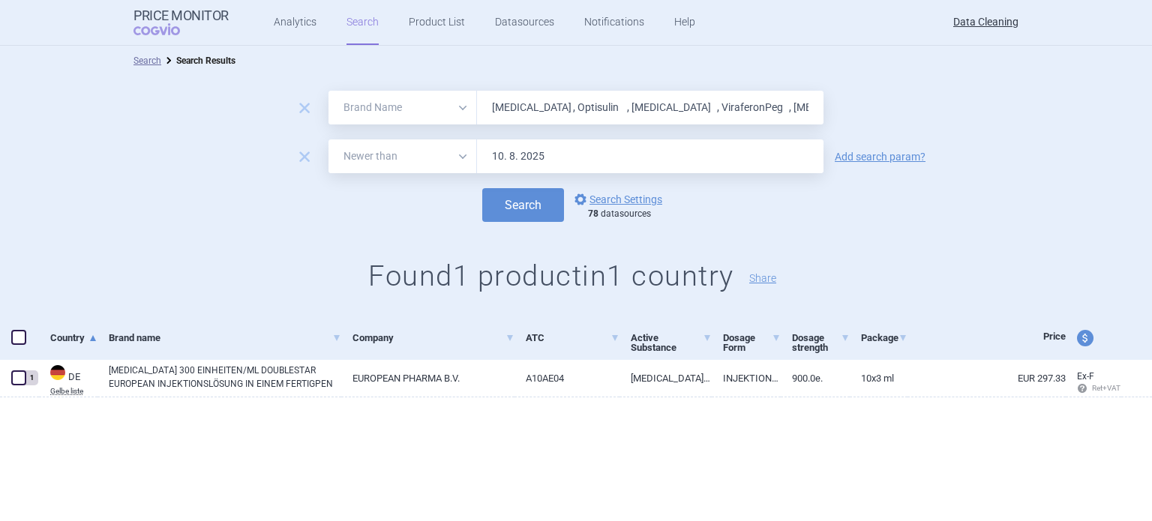
click at [633, 103] on input "[MEDICAL_DATA] , Optisulin , [MEDICAL_DATA] , ViraferonPeg , [MEDICAL_DATA] , O…" at bounding box center [650, 108] width 346 height 34
paste input "[MEDICAL_DATA] , [MEDICAL_DATA]"
click at [482, 188] on button "Search" at bounding box center [523, 205] width 82 height 34
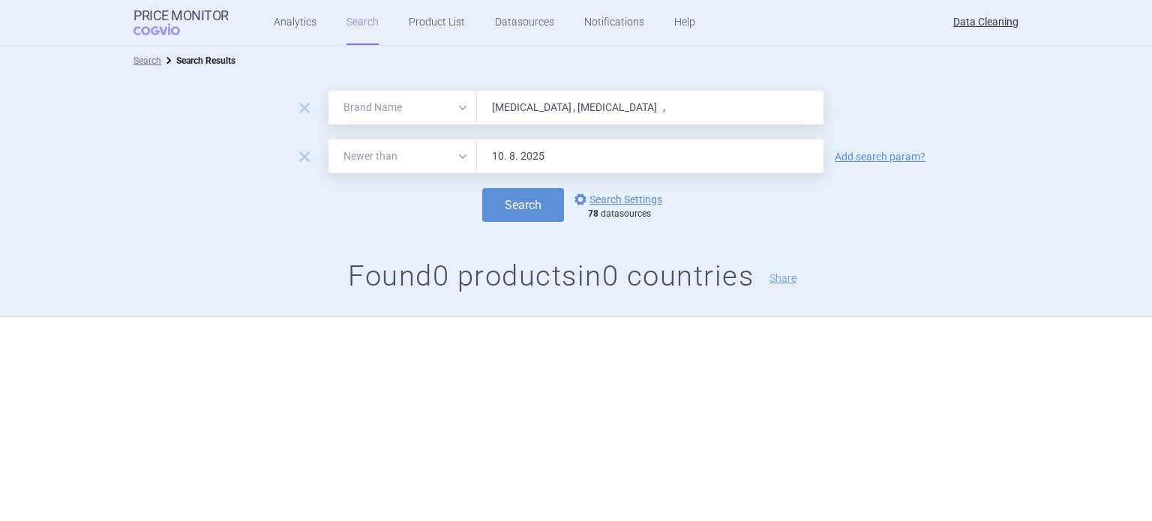
paste input "[MEDICAL_DATA]"
type input "[MEDICAL_DATA]"
click at [482, 188] on button "Search" at bounding box center [523, 205] width 82 height 34
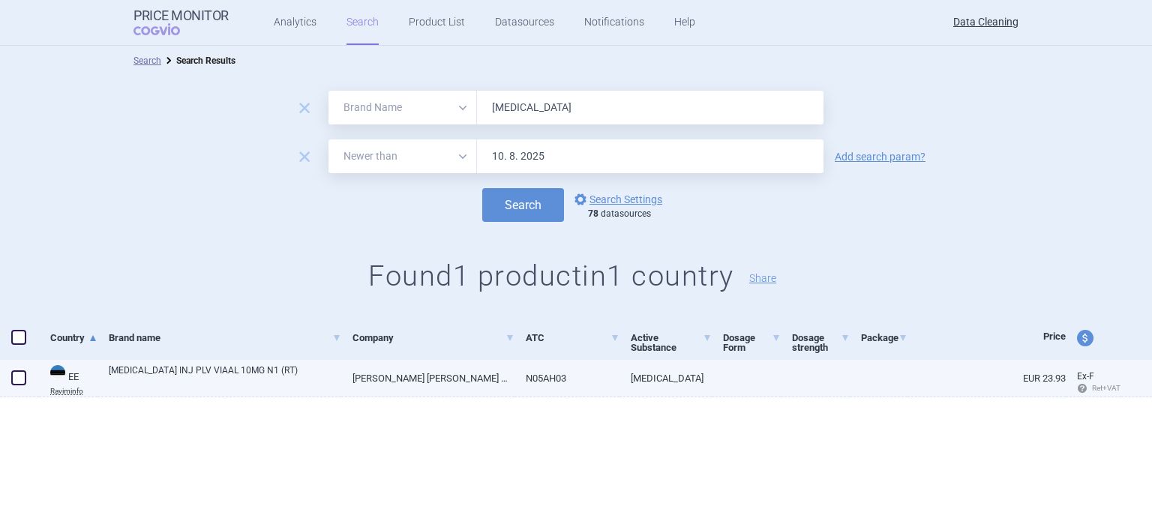
click at [19, 376] on span at bounding box center [18, 377] width 15 height 15
checkbox input "true"
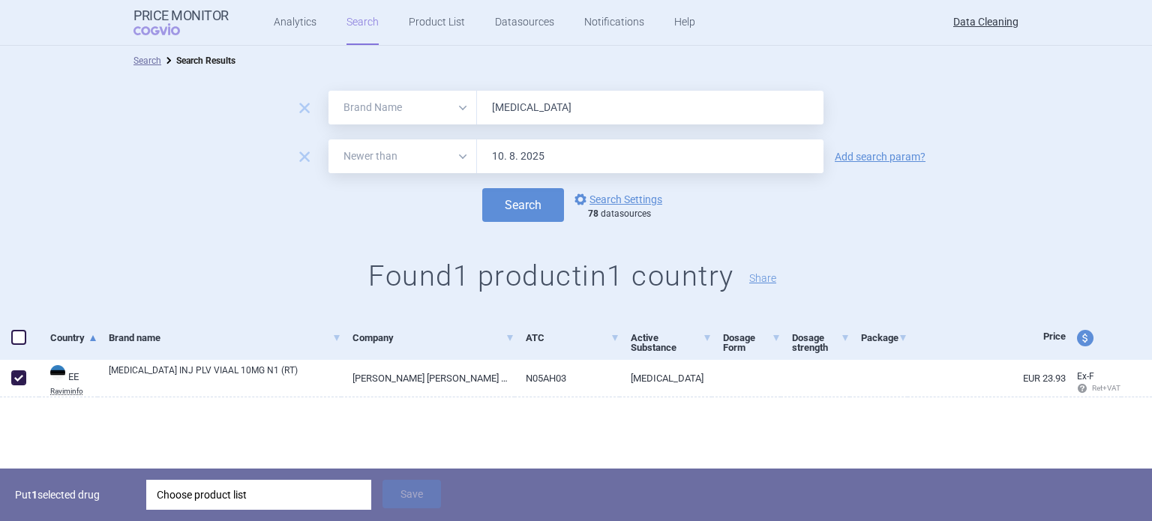
click at [200, 494] on div "Choose product list" at bounding box center [259, 495] width 204 height 30
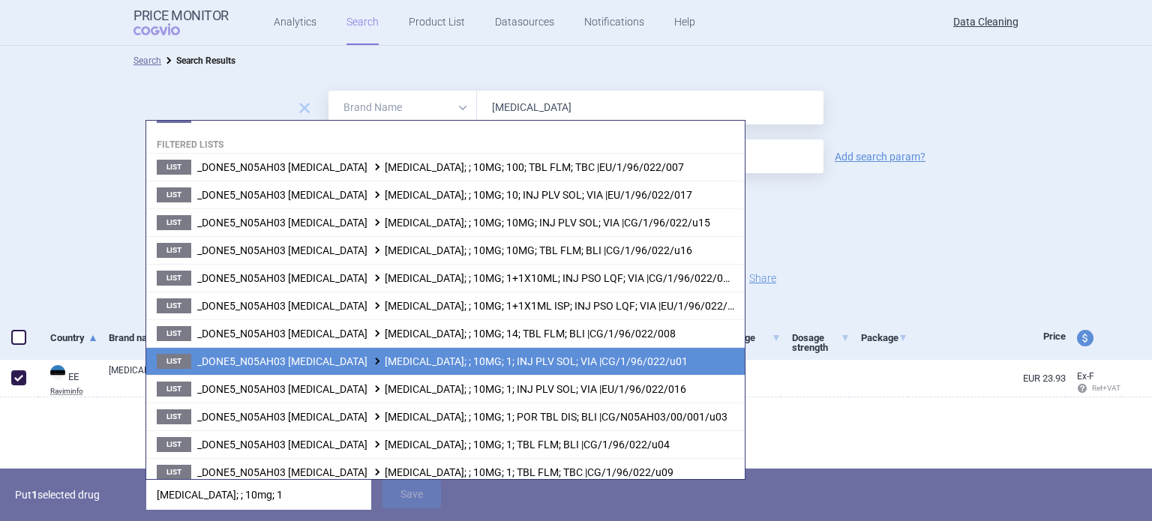
scroll to position [82, 0]
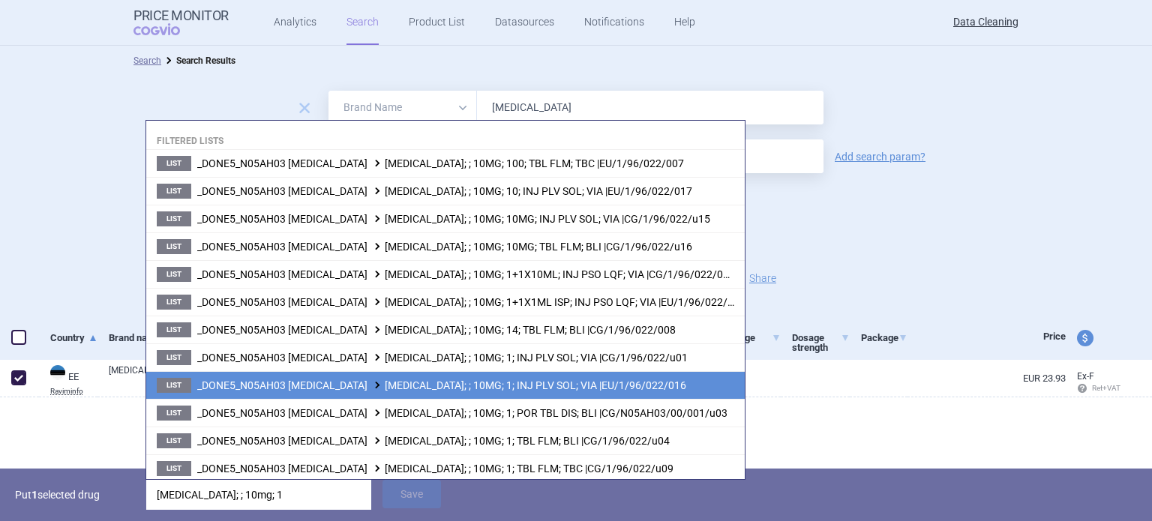
type input "[MEDICAL_DATA]; ; 10mg; 1"
click at [463, 391] on li "List _DONE5_N05AH03 [MEDICAL_DATA] [MEDICAL_DATA]; ; 10MG; 1; INJ PLV SOL; VIA …" at bounding box center [445, 385] width 598 height 28
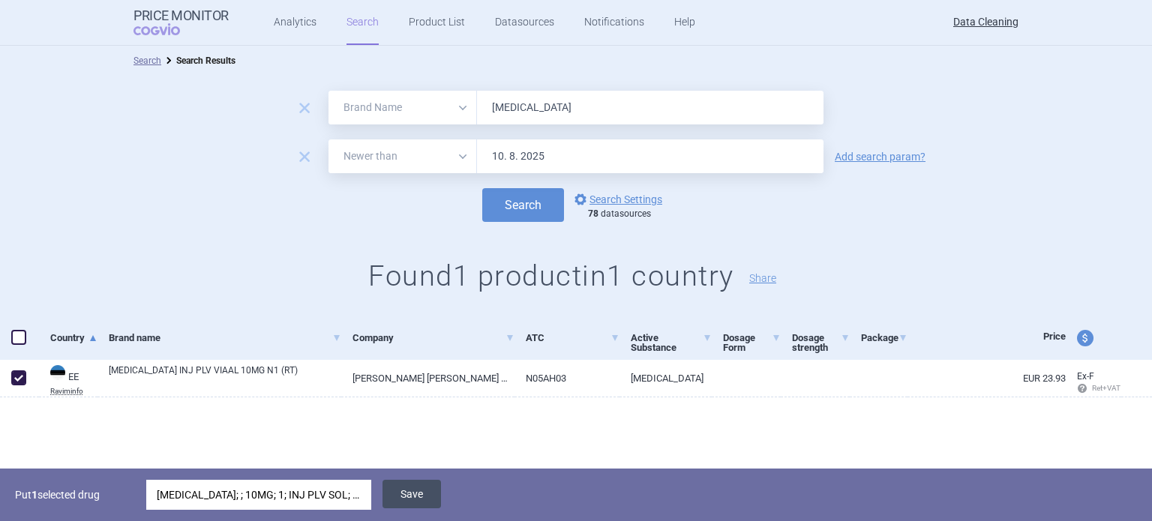
click at [423, 506] on button "Save" at bounding box center [411, 494] width 58 height 28
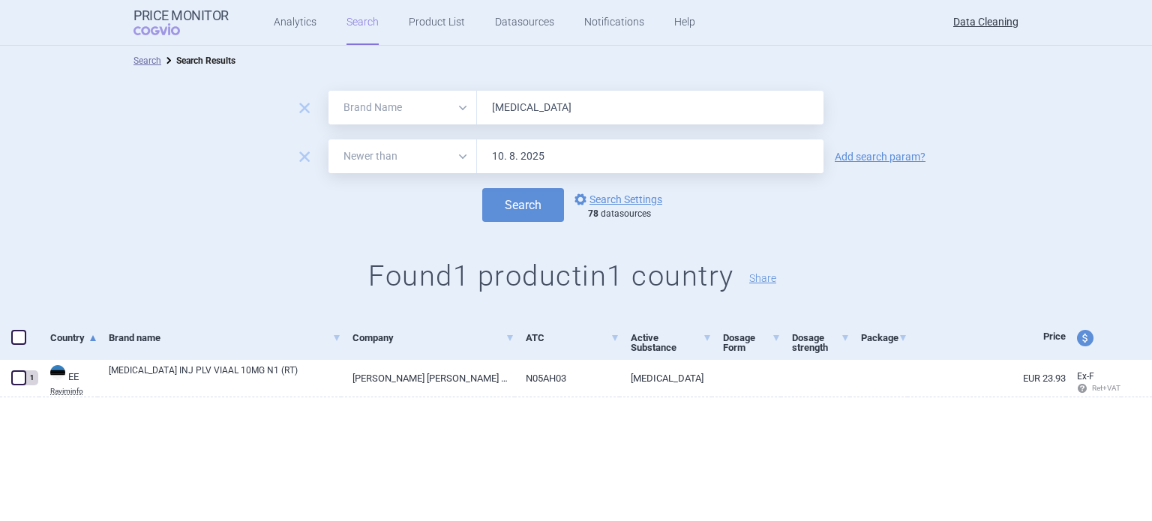
click at [660, 118] on input "[MEDICAL_DATA]" at bounding box center [650, 108] width 346 height 34
paste input "[MEDICAL_DATA] , [MEDICAL_DATA] , Tractocil , Ammonaps , NovoRapid , [MEDICAL_D…"
type input "[MEDICAL_DATA] , [MEDICAL_DATA] , Tractocil , Ammonaps , NovoRapid , [MEDICAL_D…"
click at [482, 188] on button "Search" at bounding box center [523, 205] width 82 height 34
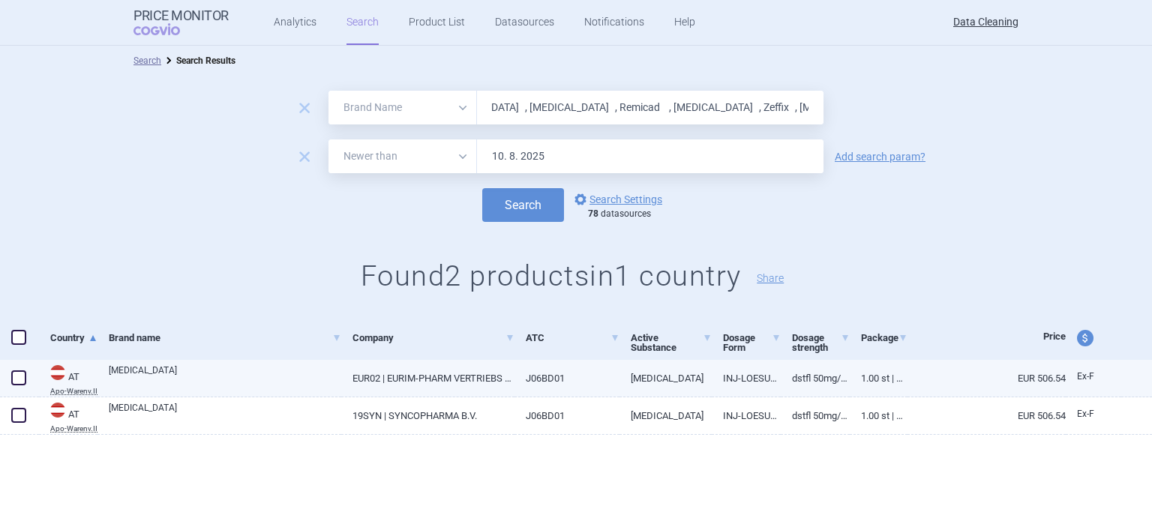
click at [156, 379] on link "[MEDICAL_DATA]" at bounding box center [225, 377] width 232 height 27
select select "EUR"
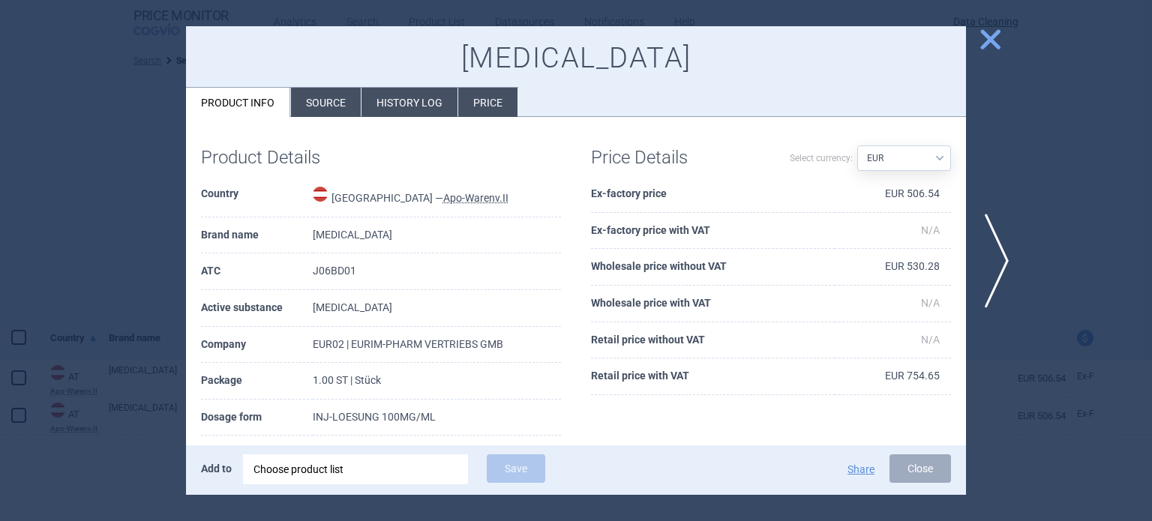
scroll to position [75, 0]
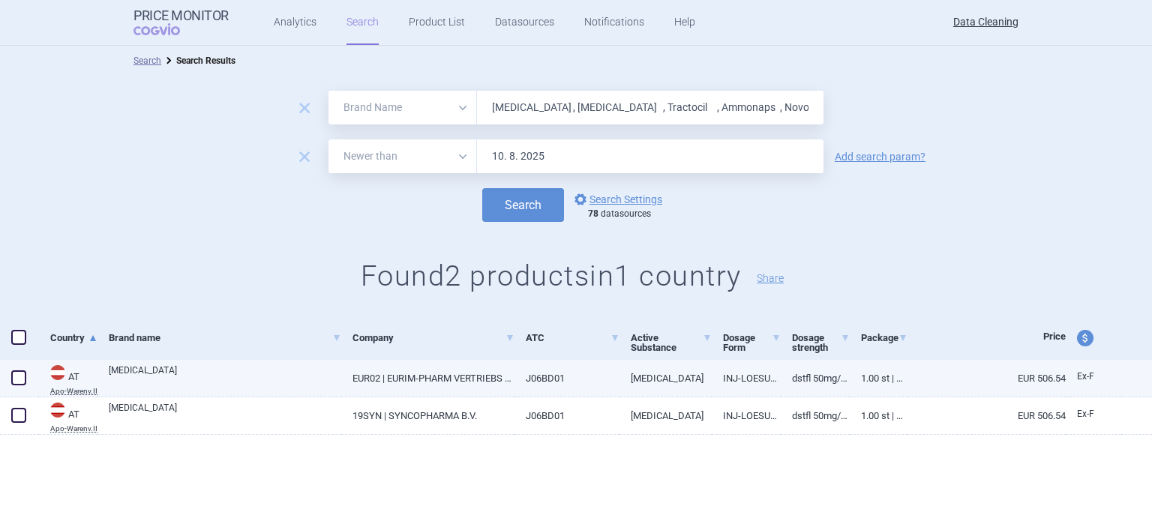
click at [18, 378] on span at bounding box center [18, 377] width 15 height 15
checkbox input "true"
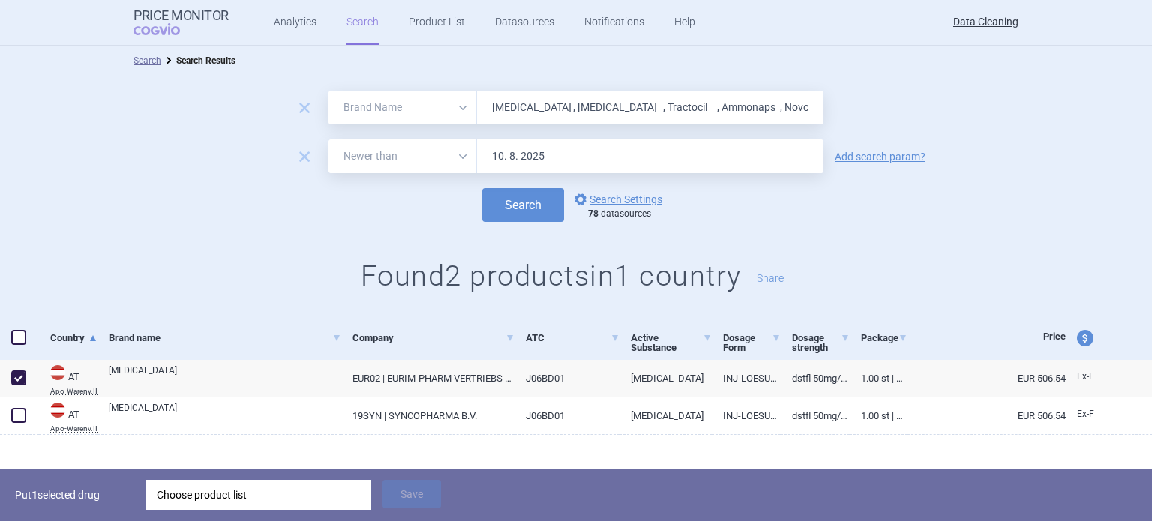
click at [234, 489] on div "Choose product list" at bounding box center [259, 495] width 204 height 30
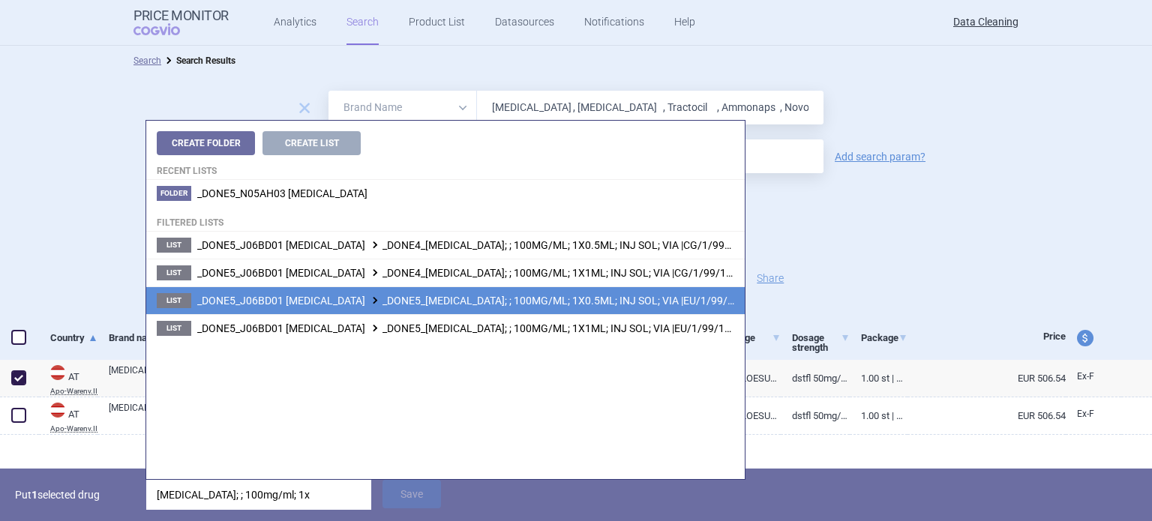
type input "[MEDICAL_DATA]; ; 100mg/ml; 1x"
click at [583, 304] on span "_DONE5_J06BD01 [MEDICAL_DATA] _DONE5_[MEDICAL_DATA]; ; 100MG/ML; 1X0.5ML; INJ S…" at bounding box center [482, 301] width 571 height 12
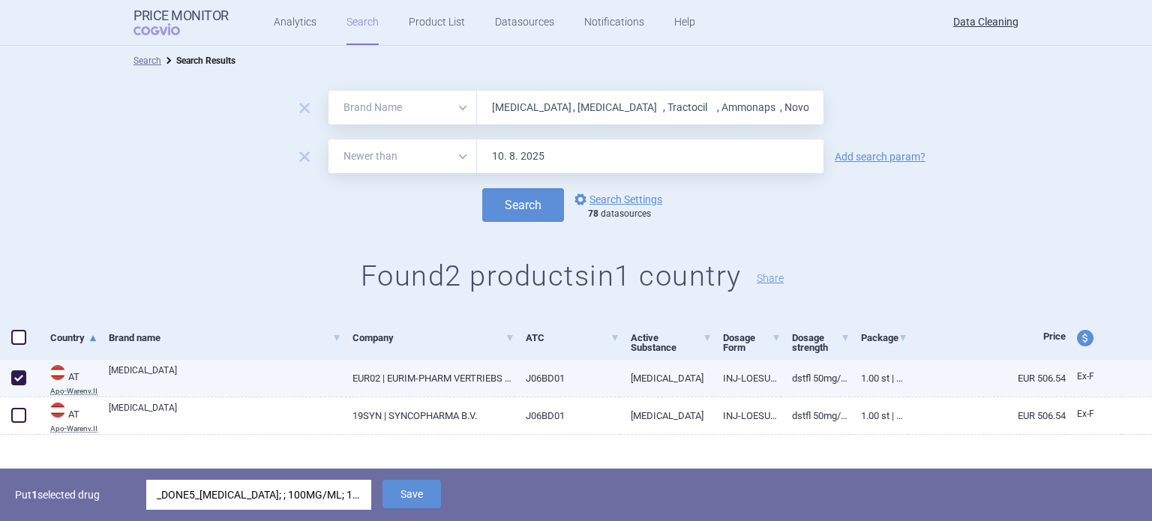
click at [343, 388] on link "EUR02 | EURIM-PHARM VERTRIEBS GMB" at bounding box center [427, 378] width 172 height 37
select select "EUR"
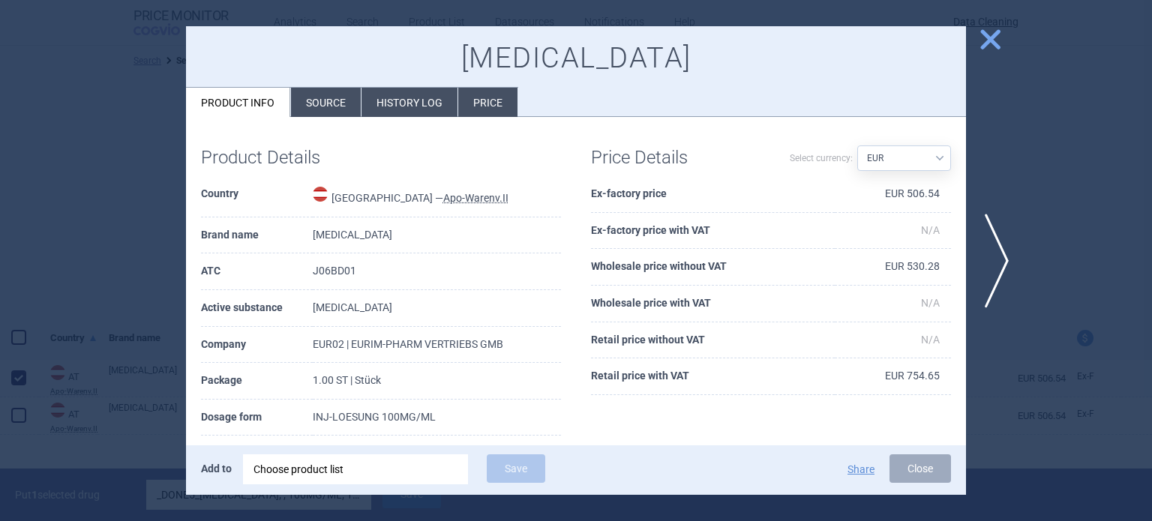
scroll to position [59, 0]
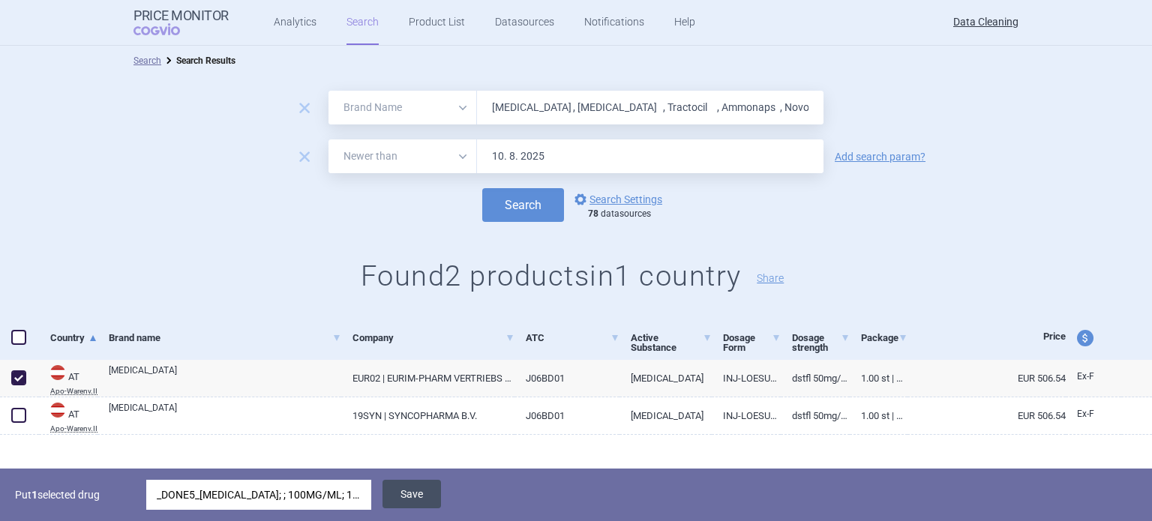
click at [418, 488] on button "Save" at bounding box center [411, 494] width 58 height 28
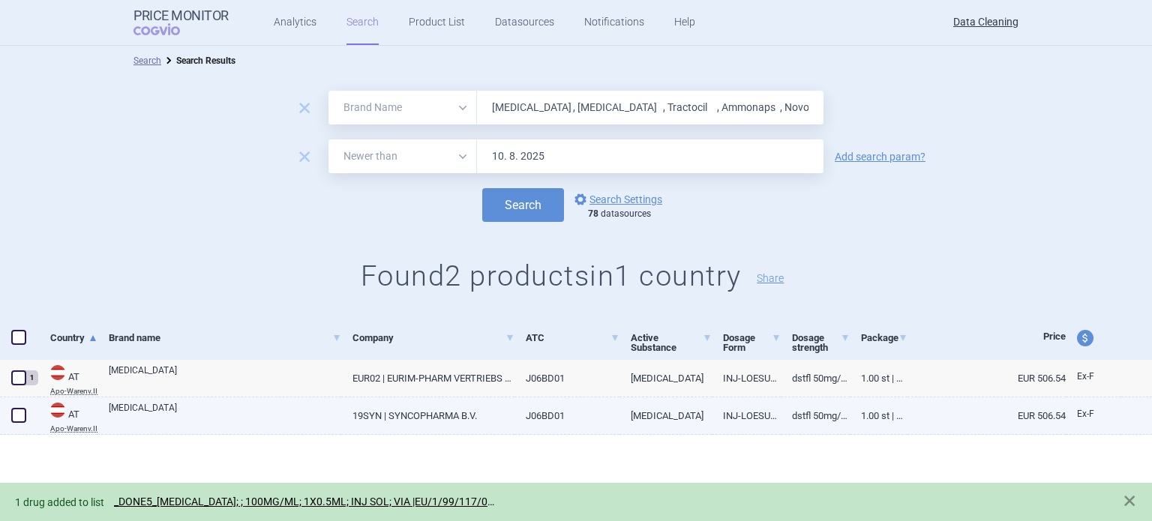
click at [276, 416] on link "[MEDICAL_DATA]" at bounding box center [225, 414] width 232 height 27
select select "EUR"
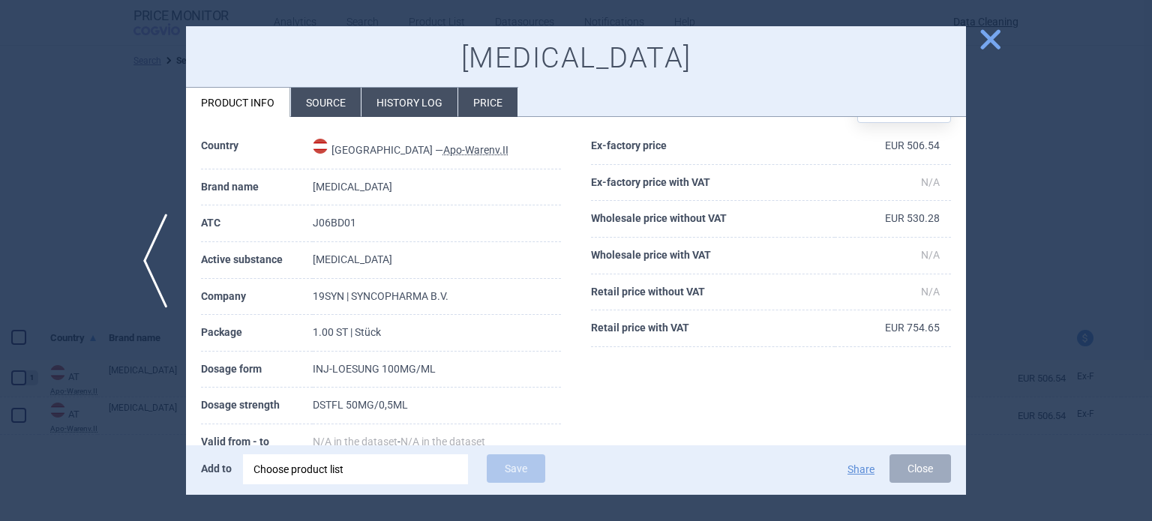
scroll to position [48, 0]
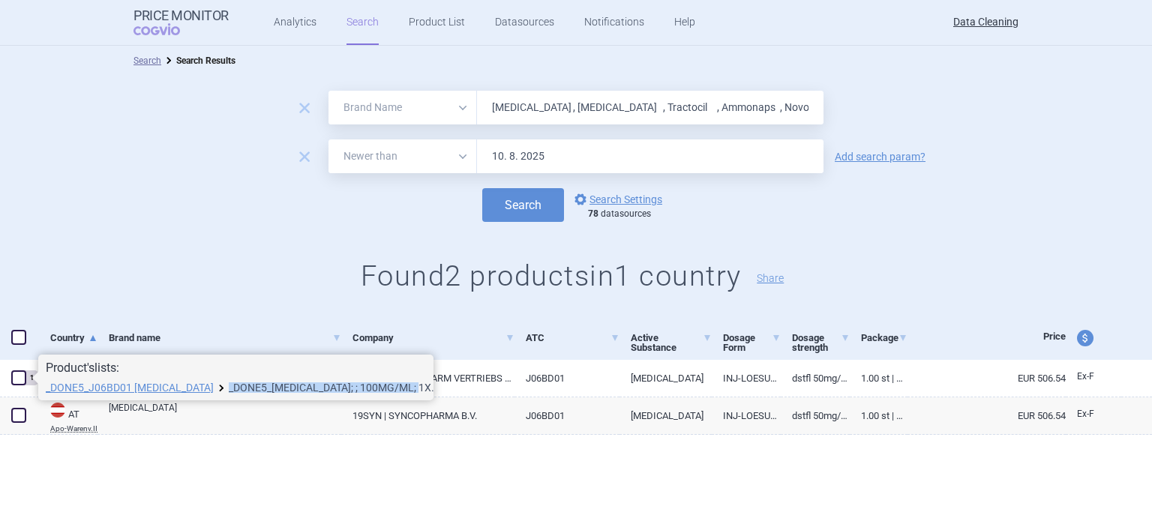
drag, startPoint x: 214, startPoint y: 385, endPoint x: 410, endPoint y: 385, distance: 195.7
click at [410, 385] on li "_DONE5_J06BD01 [MEDICAL_DATA] _DONE5_[MEDICAL_DATA]; ; 100MG/ML; 1X0.5ML; INJ S…" at bounding box center [236, 388] width 380 height 12
copy li "_DONE5_[MEDICAL_DATA]; ; 100MG/ML; 1X0.5ML"
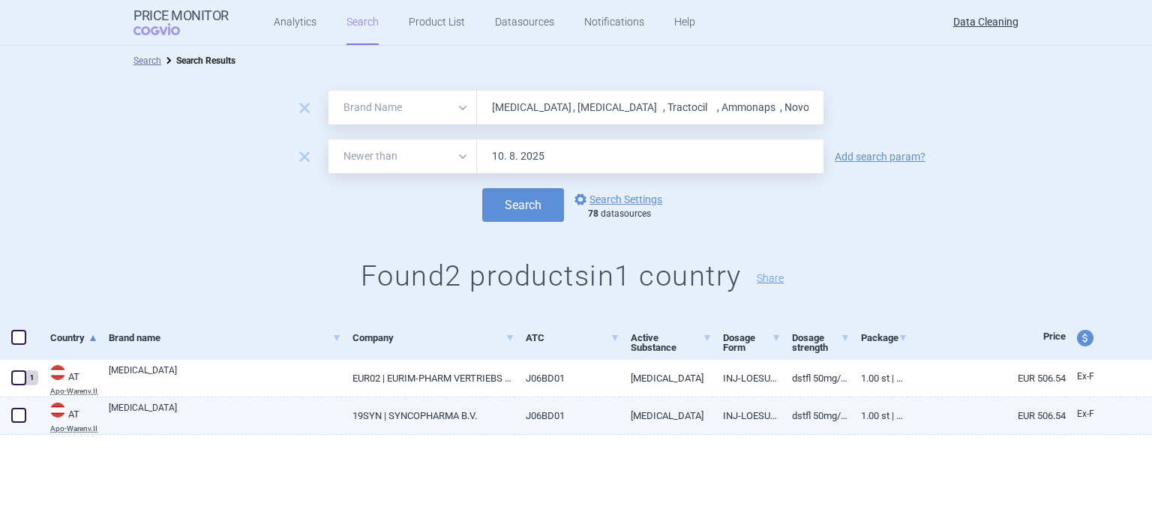
click at [16, 418] on span at bounding box center [18, 415] width 15 height 15
checkbox input "true"
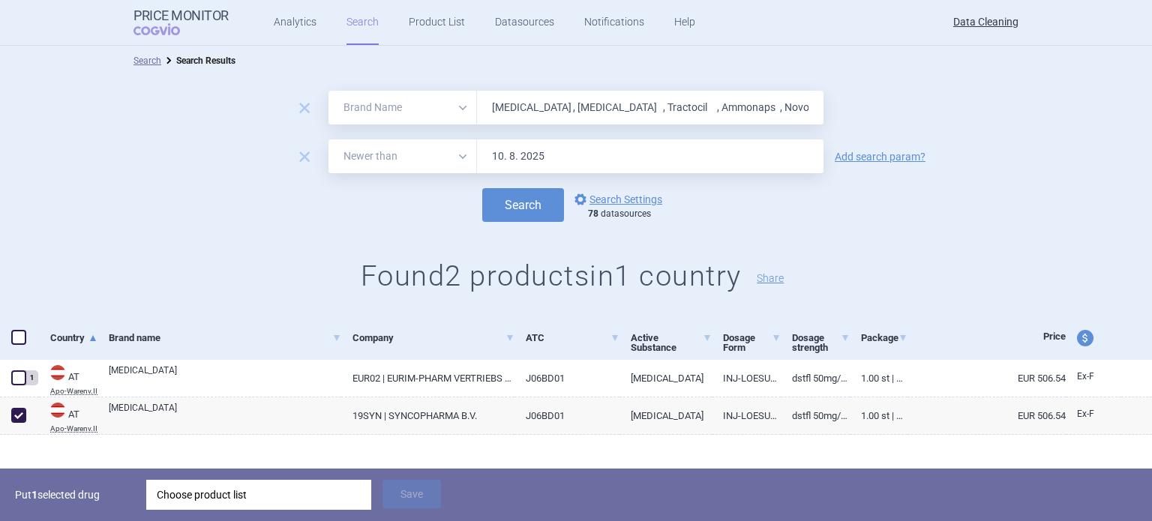
click at [195, 509] on div "Choose product list" at bounding box center [259, 495] width 204 height 30
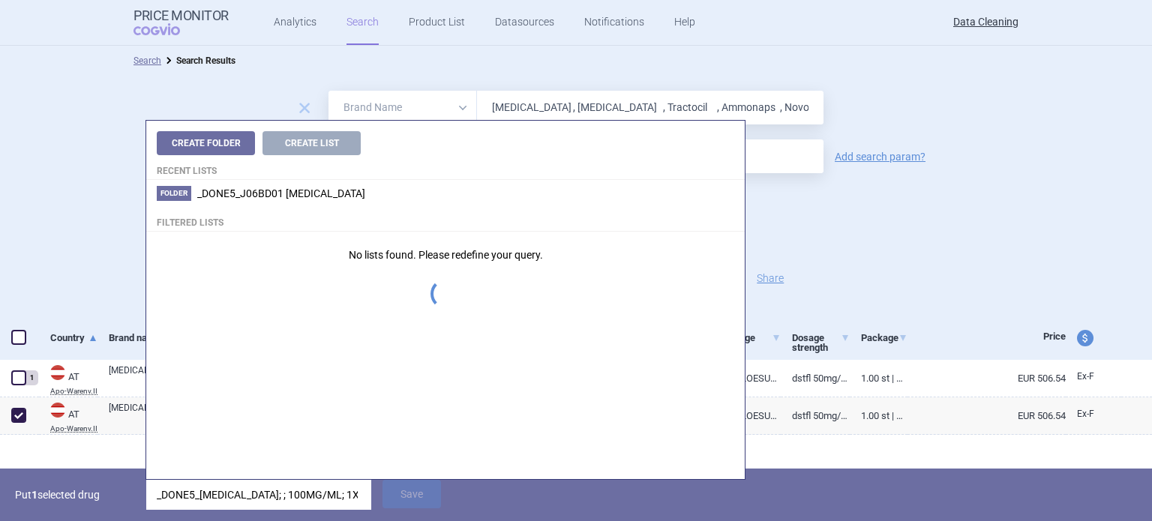
drag, startPoint x: 201, startPoint y: 494, endPoint x: 65, endPoint y: 486, distance: 136.0
click at [65, 486] on div "Put 1 selected drug _DONE5_[MEDICAL_DATA]; ; 100MG/ML; 1X0.5ML Save" at bounding box center [576, 495] width 1152 height 52
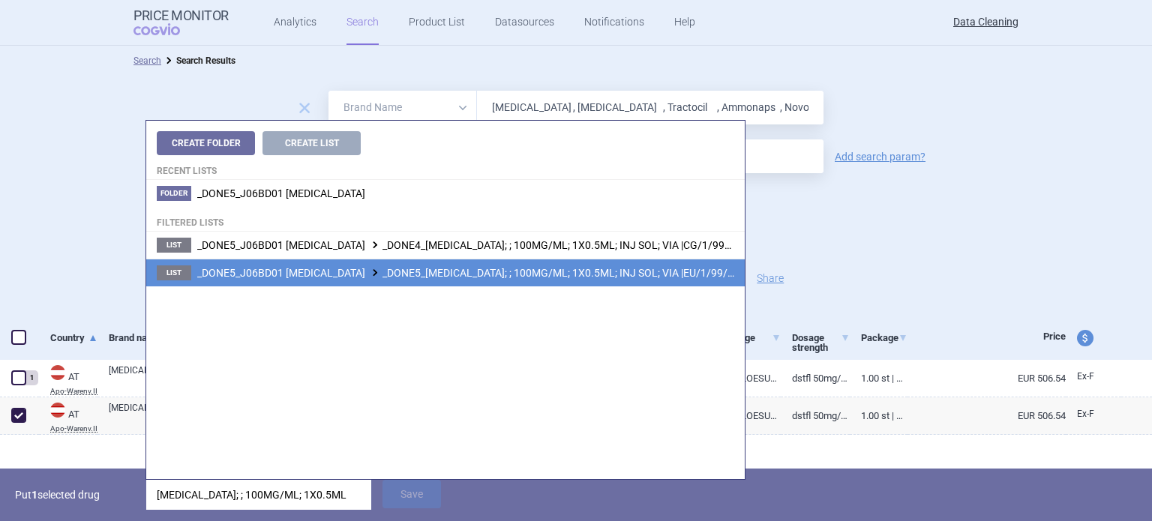
type input "[MEDICAL_DATA]; ; 100MG/ML; 1X0.5ML"
click at [556, 278] on span "_DONE5_J06BD01 [MEDICAL_DATA] _DONE5_[MEDICAL_DATA]; ; 100MG/ML; 1X0.5ML; INJ S…" at bounding box center [482, 273] width 571 height 12
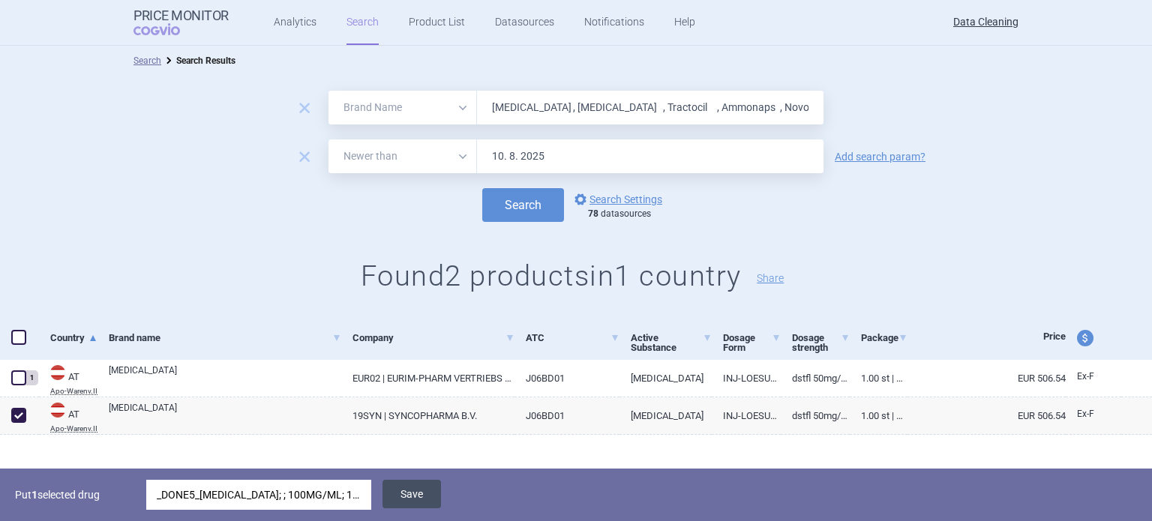
click at [423, 499] on button "Save" at bounding box center [411, 494] width 58 height 28
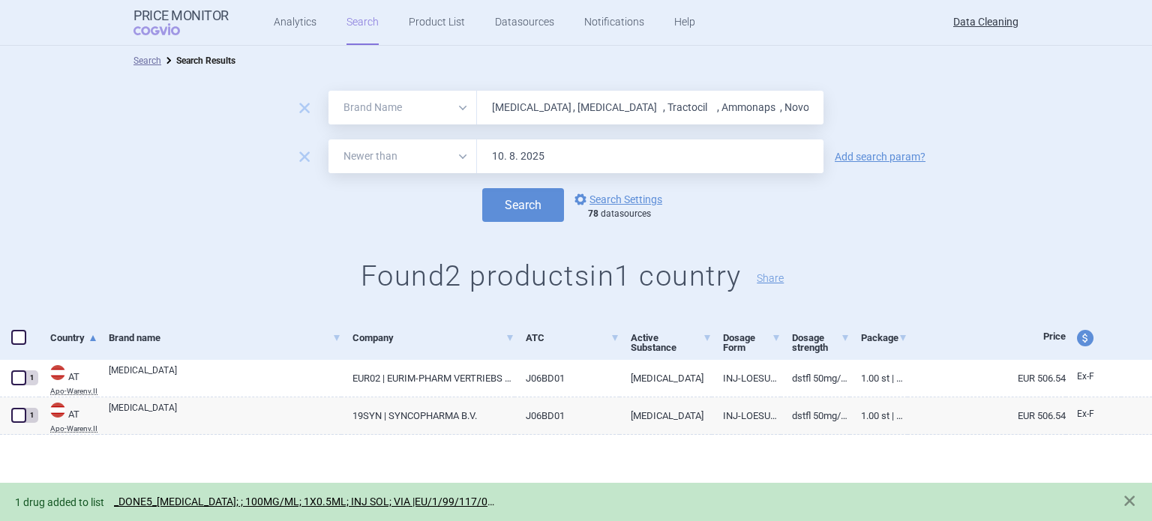
click at [633, 106] on input "[MEDICAL_DATA] , [MEDICAL_DATA] , Tractocil , Ammonaps , NovoRapid , [MEDICAL_D…" at bounding box center [650, 108] width 346 height 34
paste input "ReFacto"
click at [482, 188] on button "Search" at bounding box center [523, 205] width 82 height 34
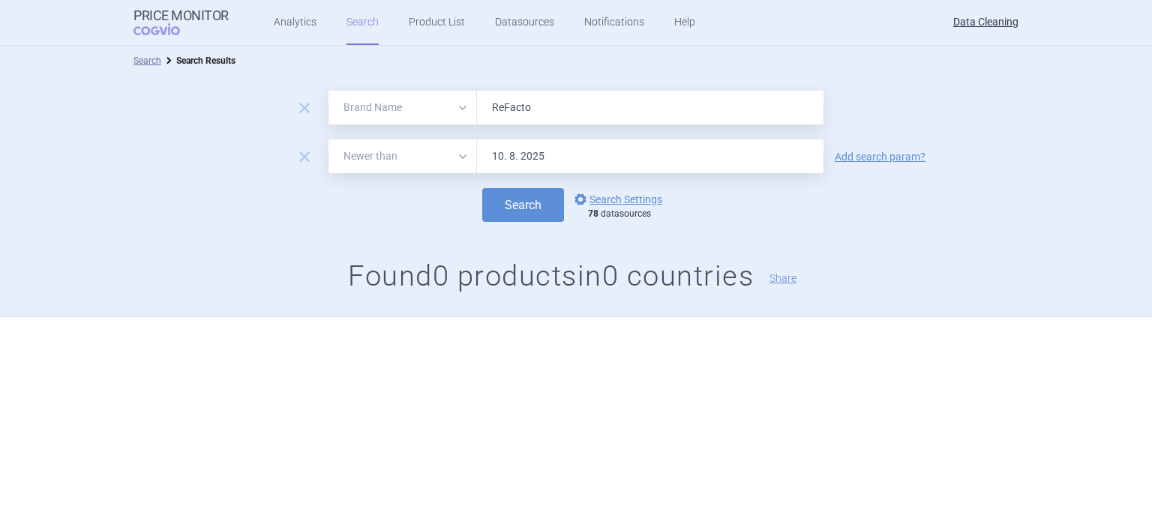
paste input "Beromun , Cetrotid , Emadin , Temodal , [MEDICAL_DATA] , [GEOGRAPHIC_DATA] ,"
click at [482, 188] on button "Search" at bounding box center [523, 205] width 82 height 34
paste input "[MEDICAL_DATA]"
click at [482, 188] on button "Search" at bounding box center [523, 205] width 82 height 34
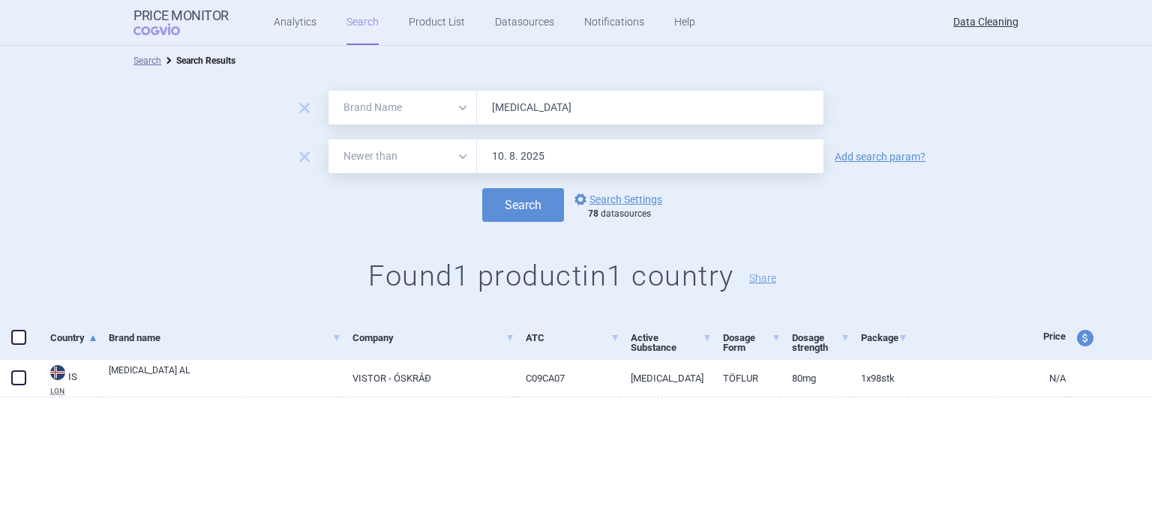
paste input "[MEDICAL_DATA] , Pritor , Prometax , Karvezid , CoAprovel , [MEDICAL_DATA] , [M…"
type input "[MEDICAL_DATA] , Pritor , Prometax , Karvezid , CoAprovel , [MEDICAL_DATA] , [M…"
click at [482, 188] on button "Search" at bounding box center [523, 205] width 82 height 34
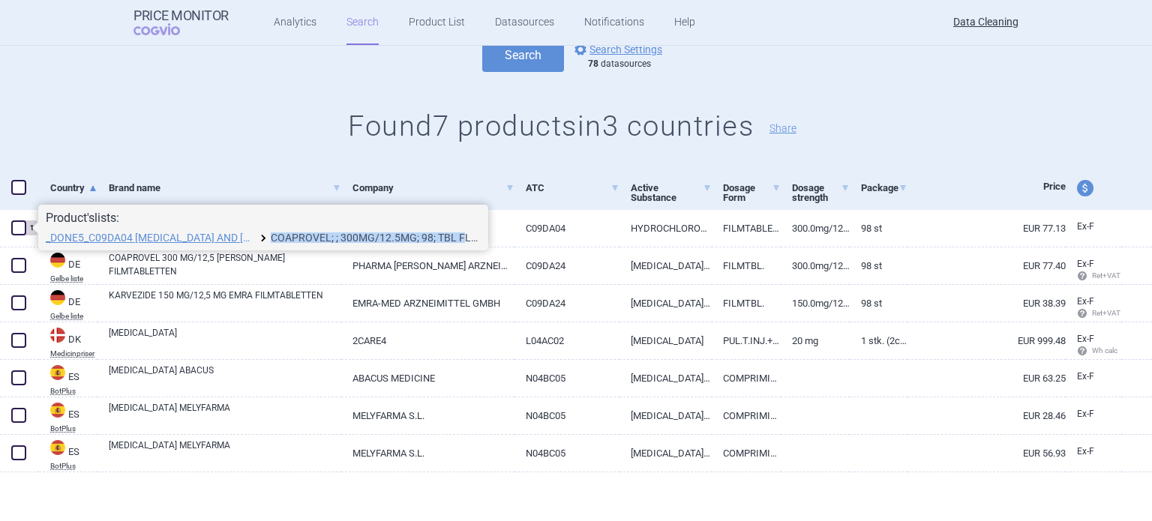
drag, startPoint x: 267, startPoint y: 233, endPoint x: 462, endPoint y: 235, distance: 195.0
click at [462, 235] on li "_DONE5_C09DA04 [MEDICAL_DATA] AND [MEDICAL_DATA] COAPROVEL; ; 300MG/12.5MG; 98;…" at bounding box center [263, 238] width 435 height 12
copy li "COAPROVEL; ; 300MG/12.5MG; 98; TBL F"
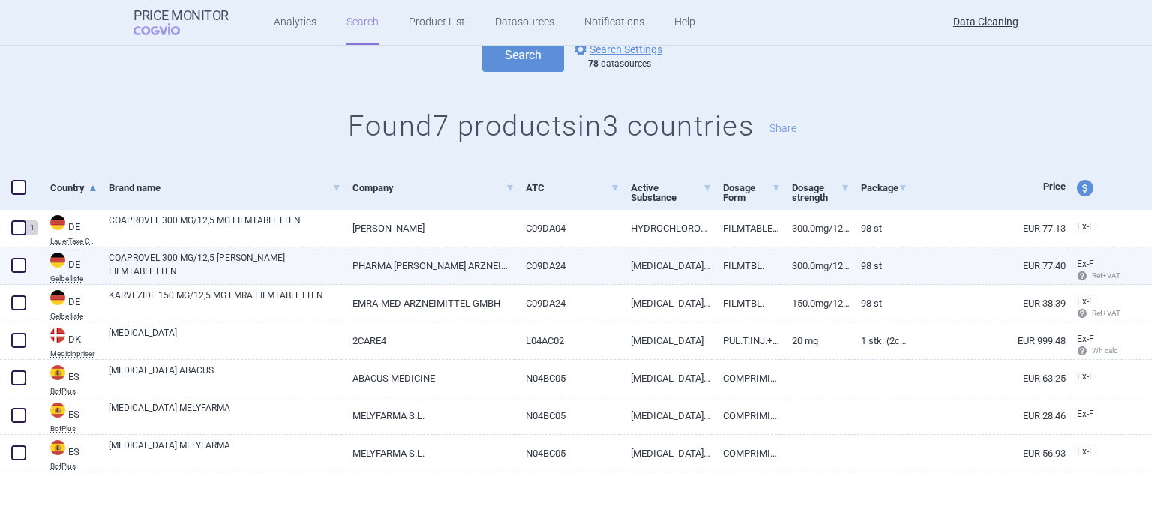
click at [15, 263] on span at bounding box center [18, 265] width 15 height 15
checkbox input "true"
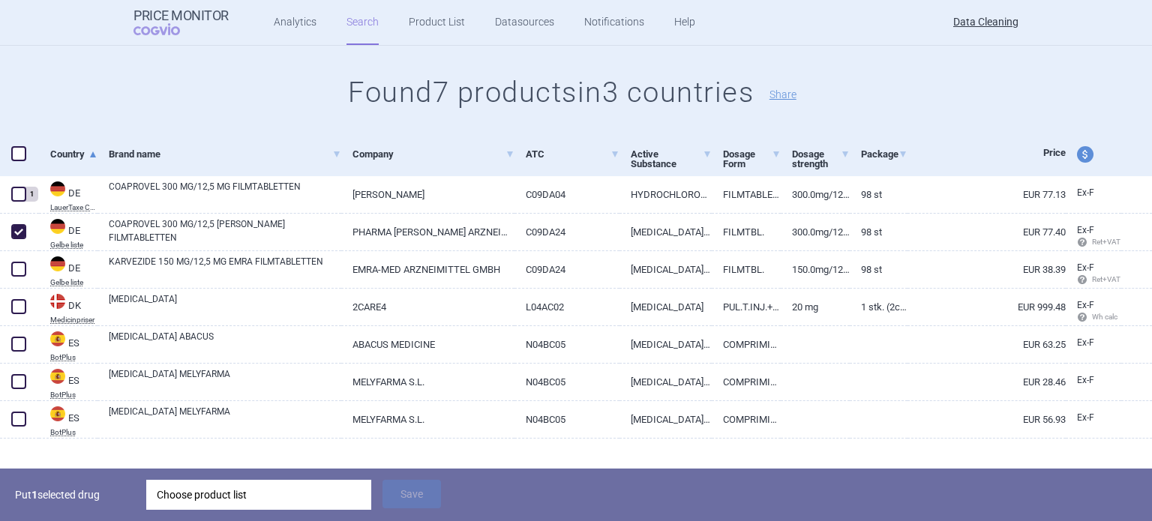
scroll to position [202, 0]
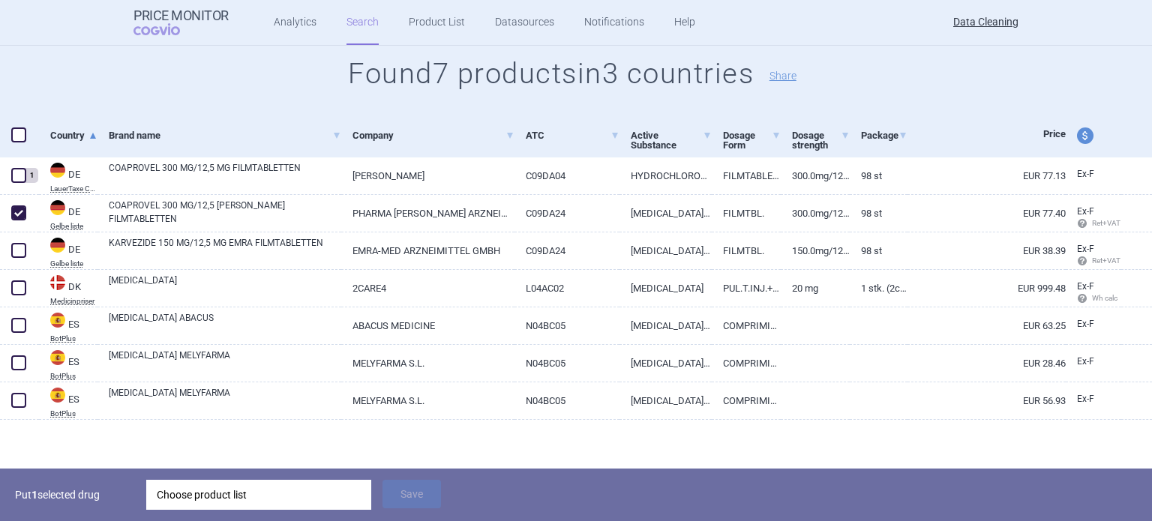
click at [298, 506] on div "Choose product list" at bounding box center [259, 495] width 204 height 30
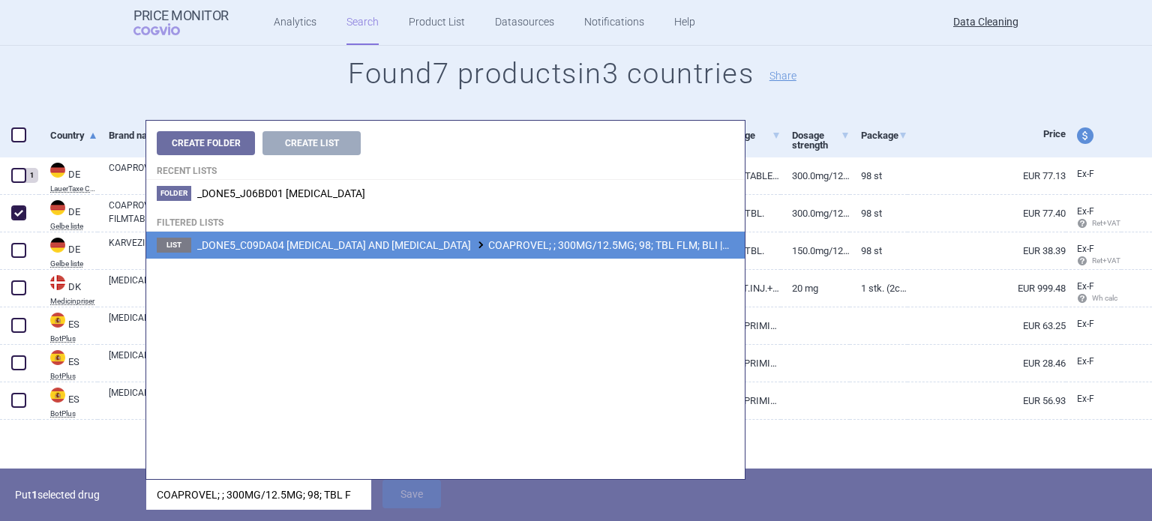
type input "COAPROVEL; ; 300MG/12.5MG; 98; TBL F"
click at [464, 246] on span "_DONE5_C09DA04 [MEDICAL_DATA] AND [MEDICAL_DATA] COAPROVEL; ; 300MG/12.5MG; 98;…" at bounding box center [502, 245] width 610 height 12
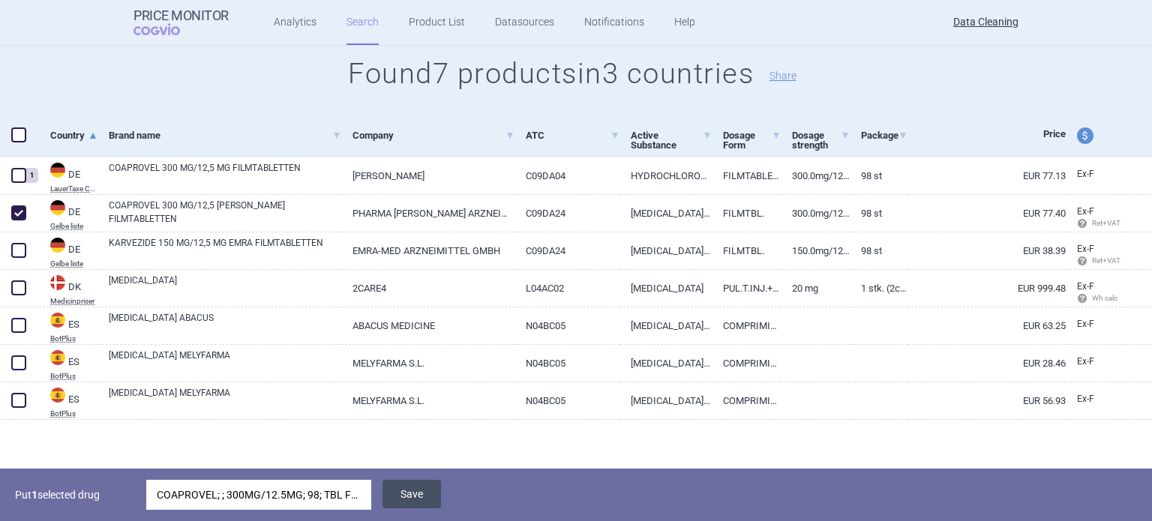
click at [404, 499] on button "Save" at bounding box center [411, 494] width 58 height 28
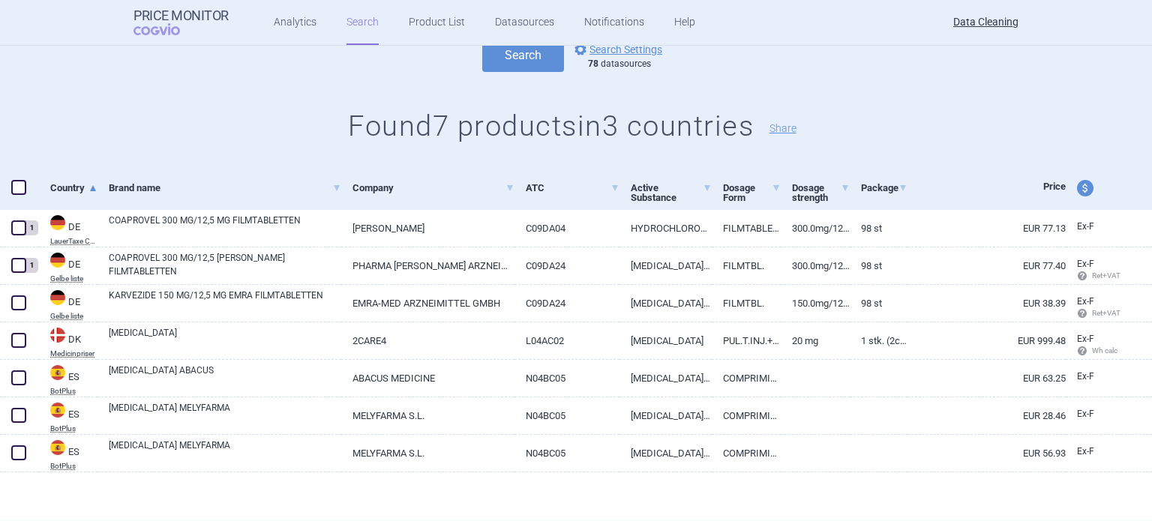
scroll to position [150, 0]
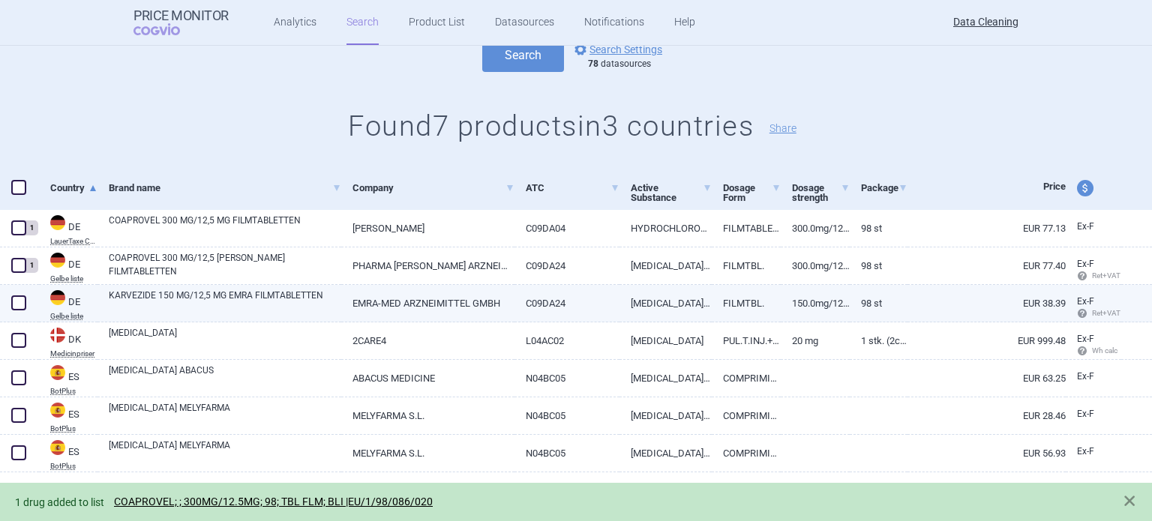
click at [13, 310] on span at bounding box center [18, 303] width 22 height 22
checkbox input "true"
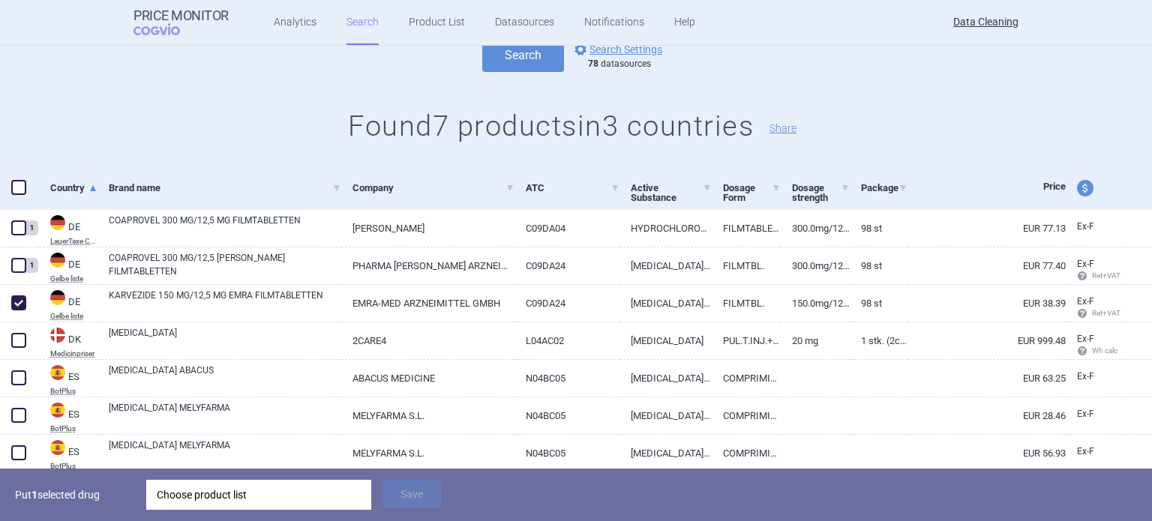
click at [237, 487] on div "Choose product list" at bounding box center [259, 495] width 204 height 30
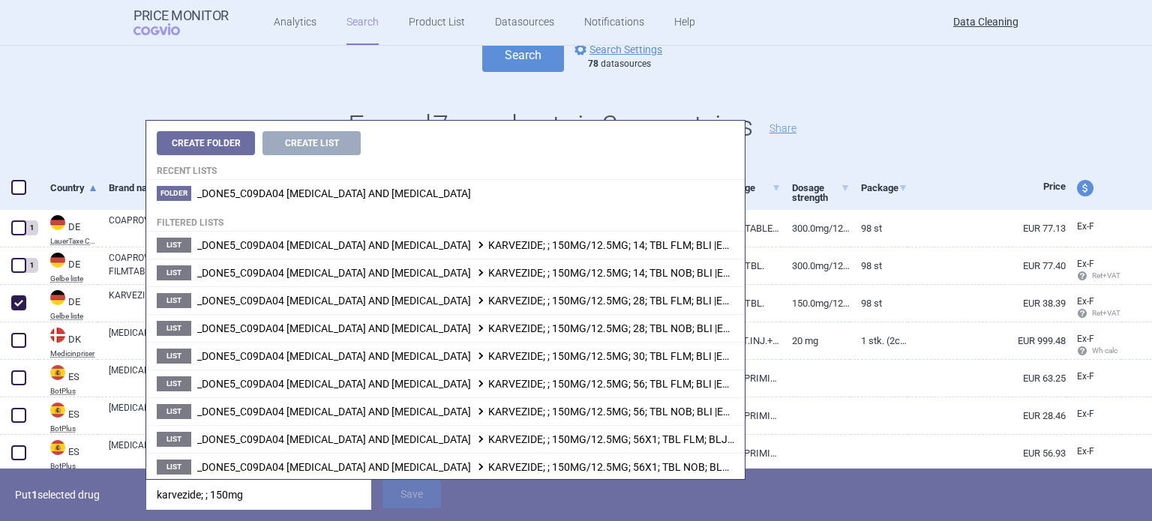
type input "karvezide; ; 150mg/"
click at [100, 503] on p "Put 1 selected drug" at bounding box center [75, 495] width 120 height 30
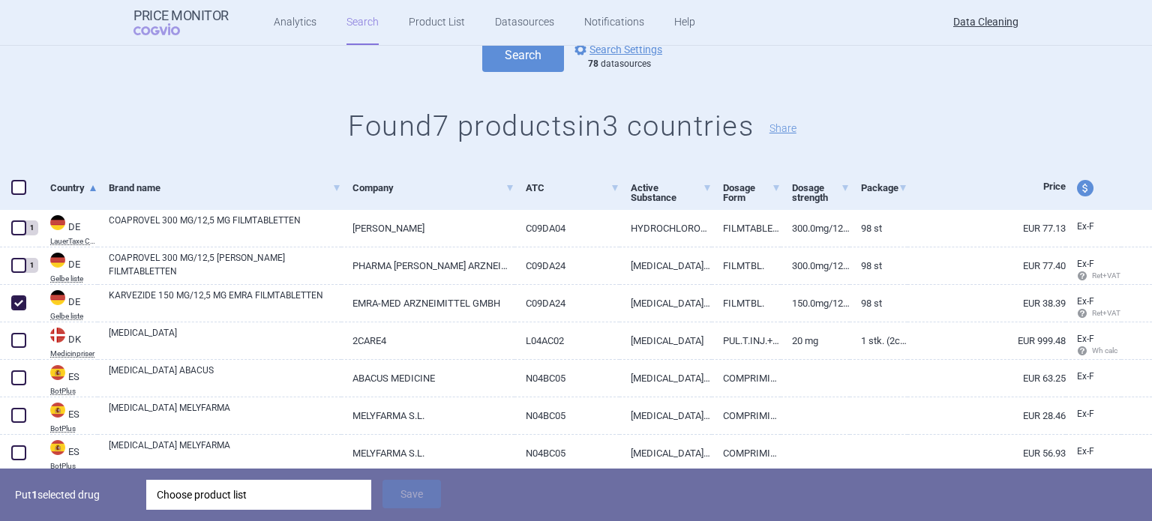
click at [327, 503] on div "Choose product list" at bounding box center [259, 495] width 204 height 30
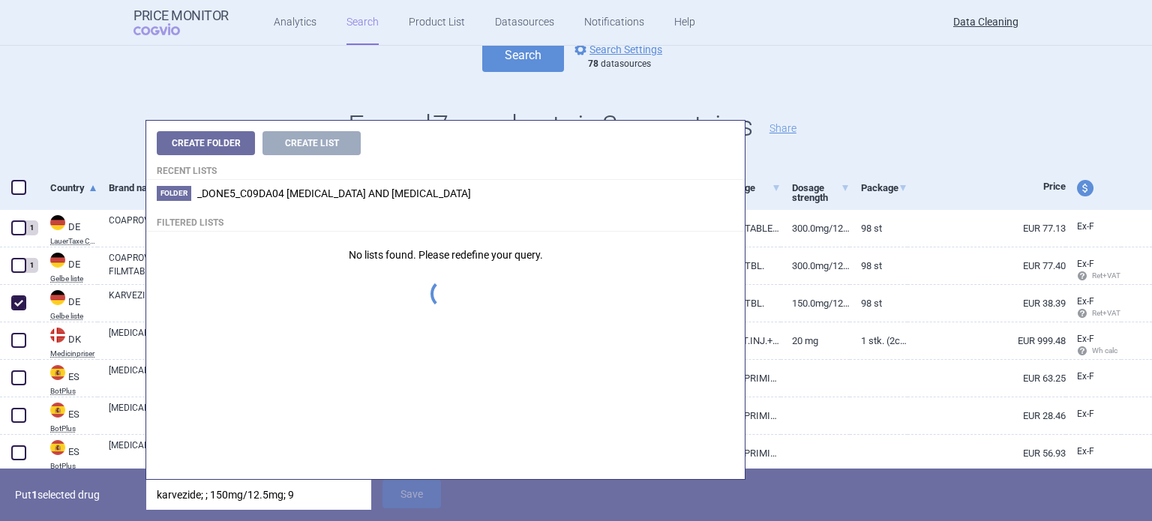
type input "karvezide; ; 150mg/12.5mg; 98"
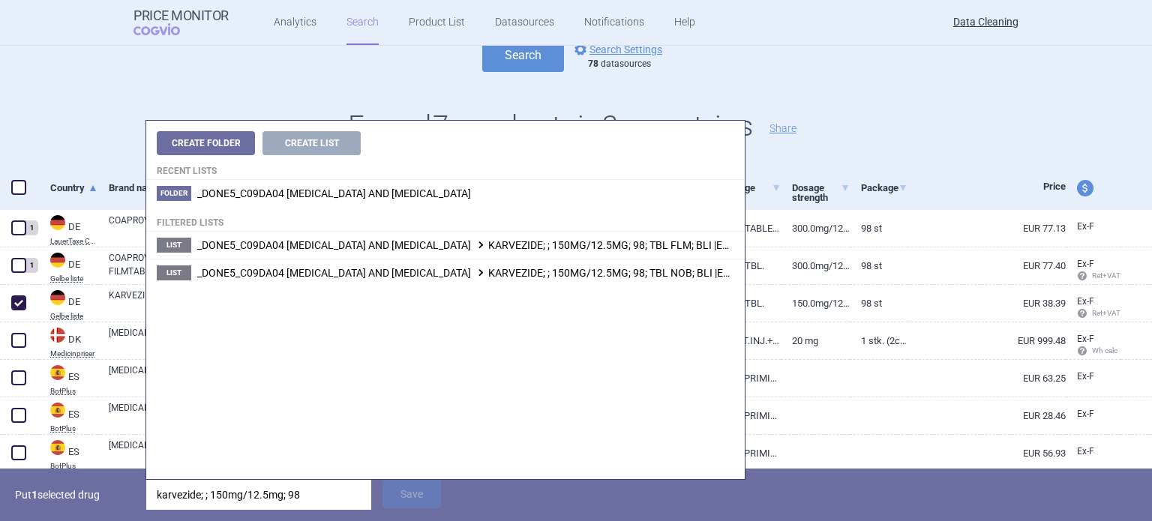
click at [112, 484] on p "Put 1 selected drug" at bounding box center [75, 495] width 120 height 30
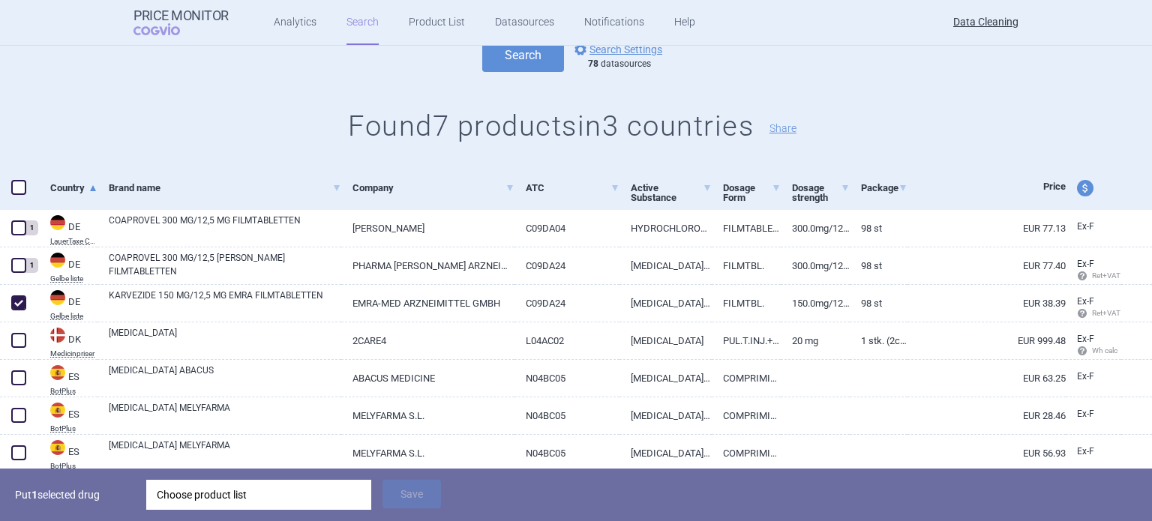
click at [200, 505] on div "Choose product list" at bounding box center [259, 495] width 204 height 30
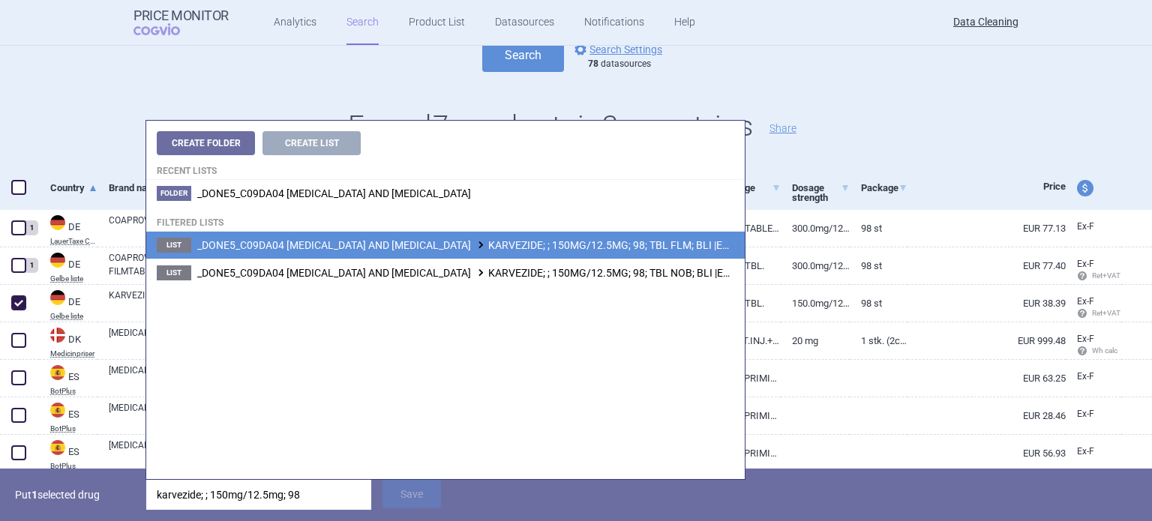
click at [654, 240] on span "_DONE5_C09DA04 [MEDICAL_DATA] AND [MEDICAL_DATA] KARVEZIDE; ; 150MG/12.5MG; 98;…" at bounding box center [499, 245] width 604 height 12
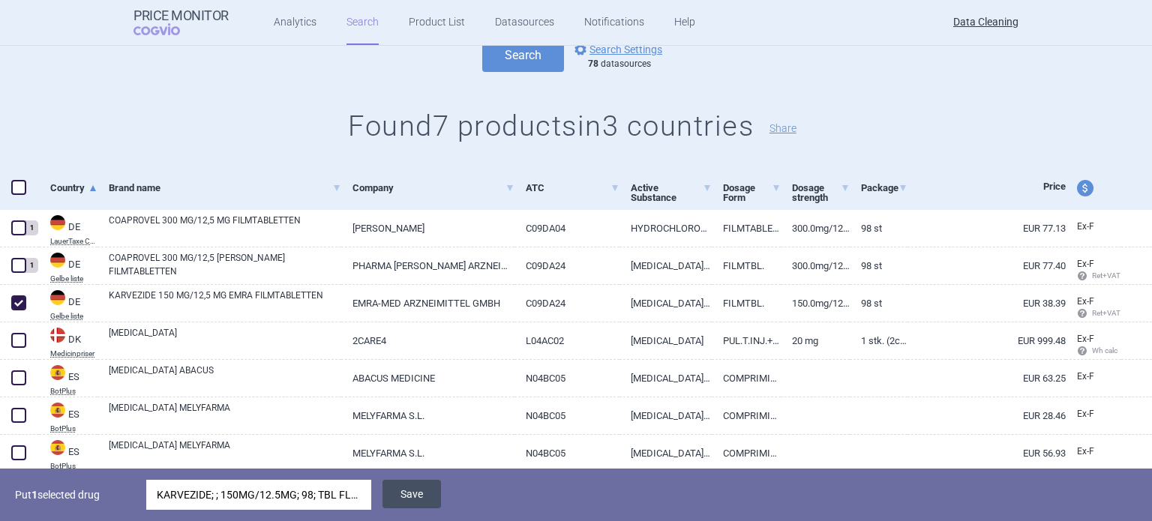
click at [403, 500] on button "Save" at bounding box center [411, 494] width 58 height 28
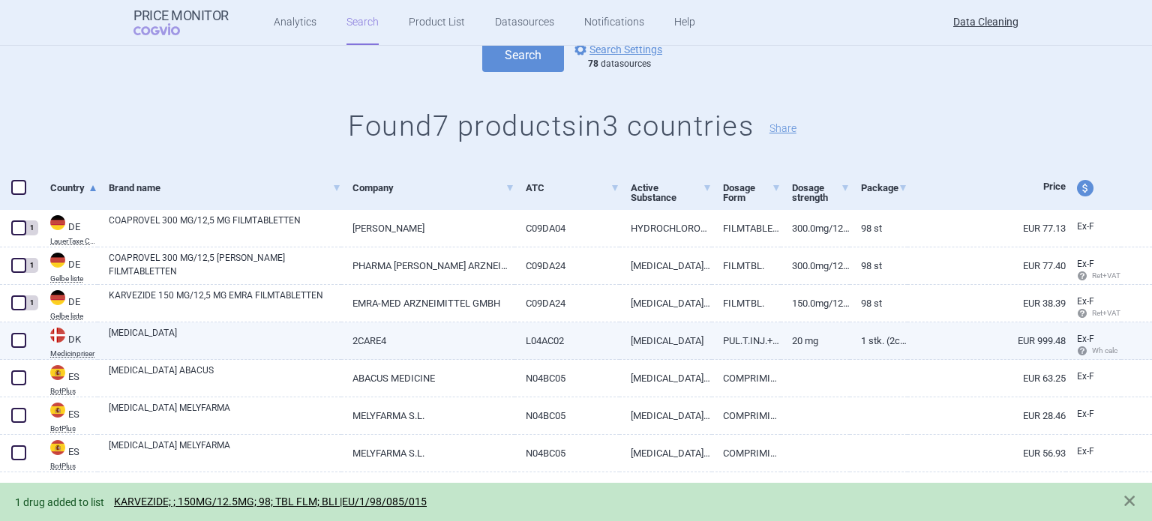
click at [14, 347] on span at bounding box center [18, 340] width 15 height 15
checkbox input "true"
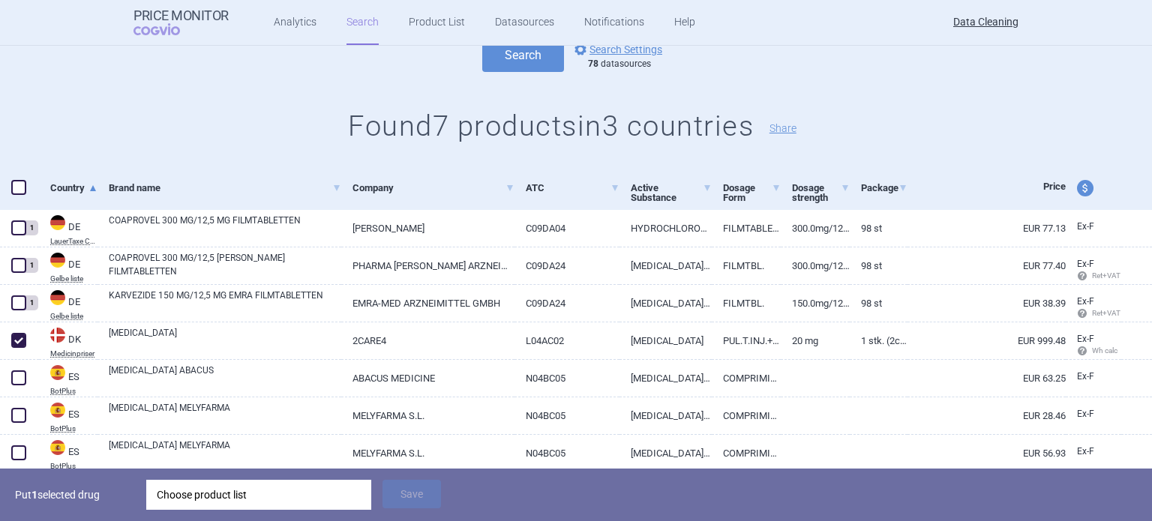
click at [292, 493] on div "Choose product list" at bounding box center [259, 495] width 204 height 30
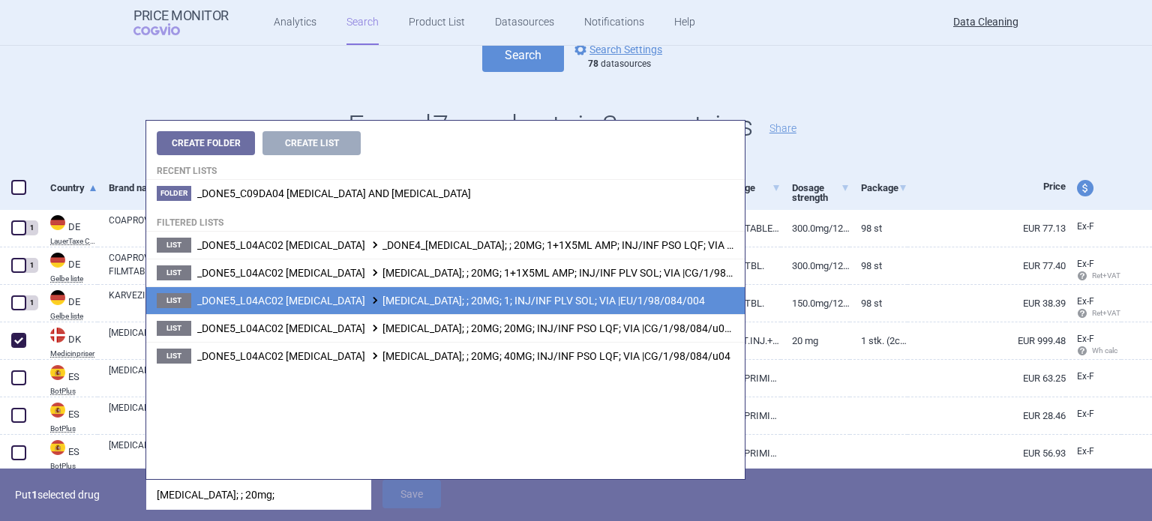
type input "[MEDICAL_DATA]; ; 20mg;"
click at [566, 307] on li "List _DONE5_L04AC02 [MEDICAL_DATA] [MEDICAL_DATA]; ; 20MG; 1; INJ/INF PLV SOL; …" at bounding box center [445, 300] width 598 height 28
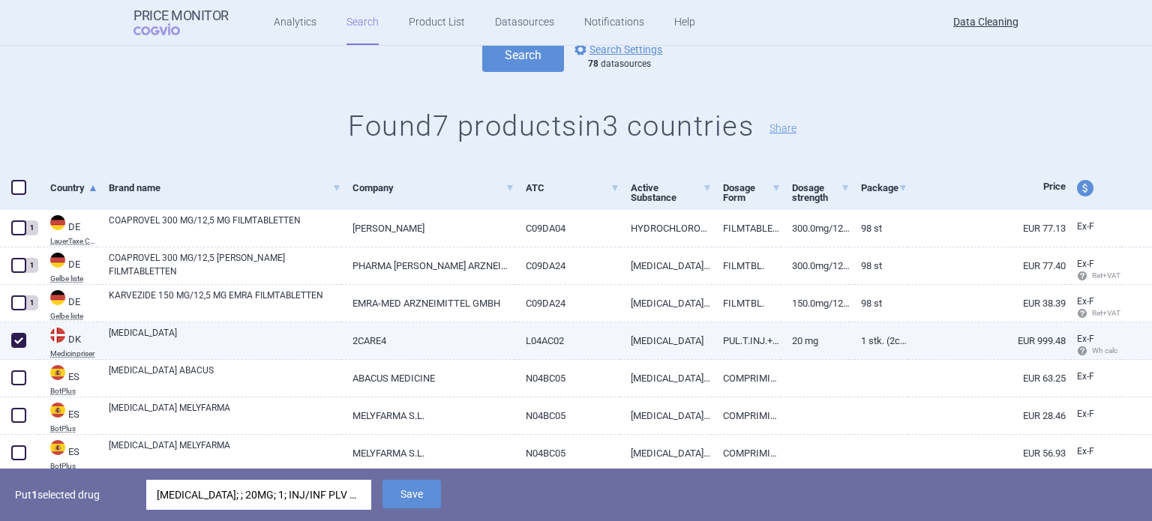
click at [548, 347] on link "L04AC02" at bounding box center [567, 340] width 106 height 37
select select "EUR"
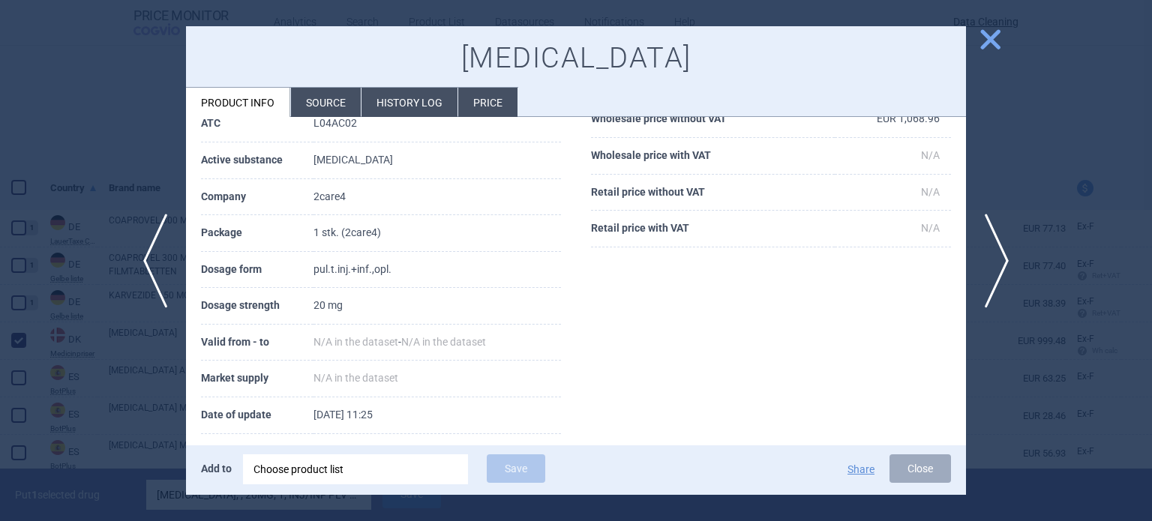
scroll to position [150, 0]
click at [127, 362] on div at bounding box center [576, 260] width 1152 height 521
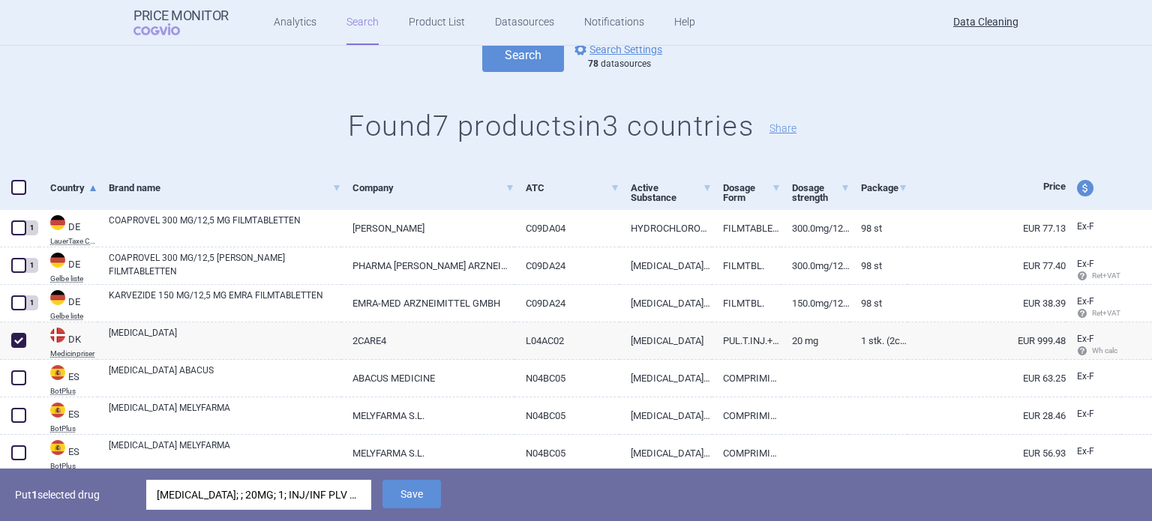
click at [274, 493] on div "[MEDICAL_DATA]; ; 20MG; 1; INJ/INF PLV SOL; VIA |EU/1/98/084/004" at bounding box center [259, 495] width 204 height 30
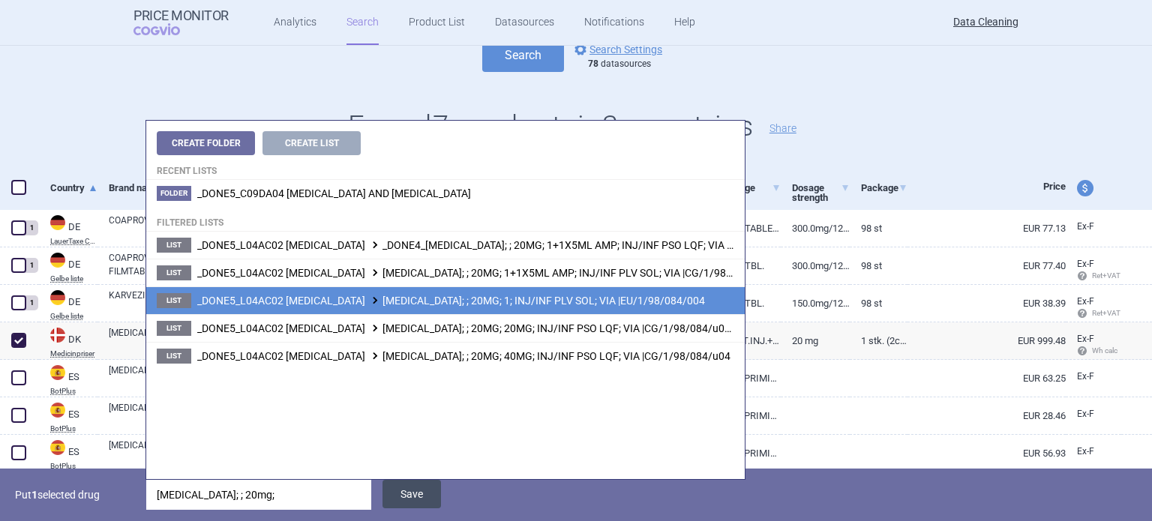
click at [436, 498] on button "Save" at bounding box center [411, 494] width 58 height 28
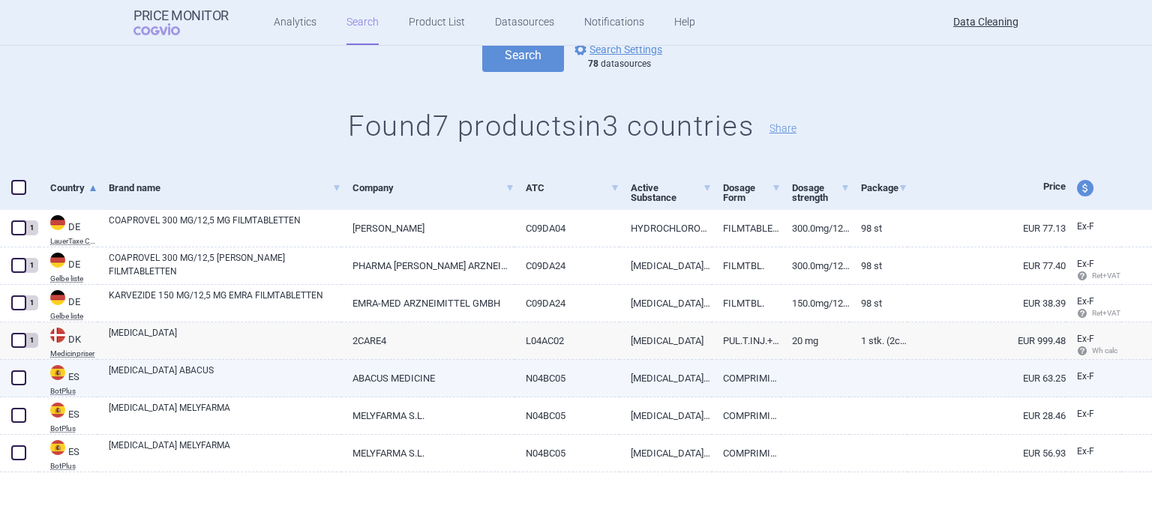
click at [284, 382] on link "[MEDICAL_DATA] ABACUS" at bounding box center [225, 377] width 232 height 27
select select "EUR"
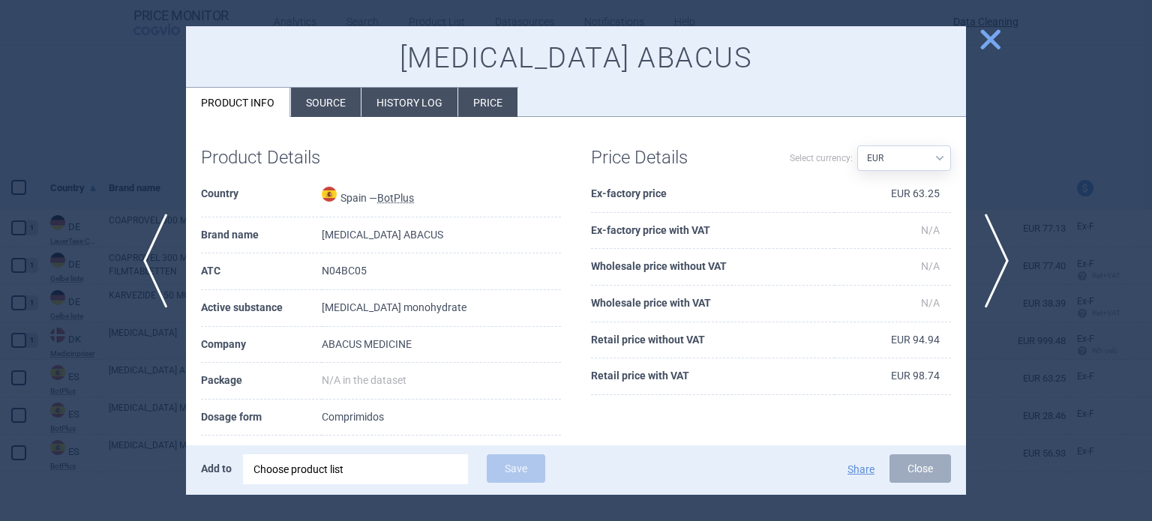
click at [334, 102] on li "Source" at bounding box center [326, 102] width 70 height 29
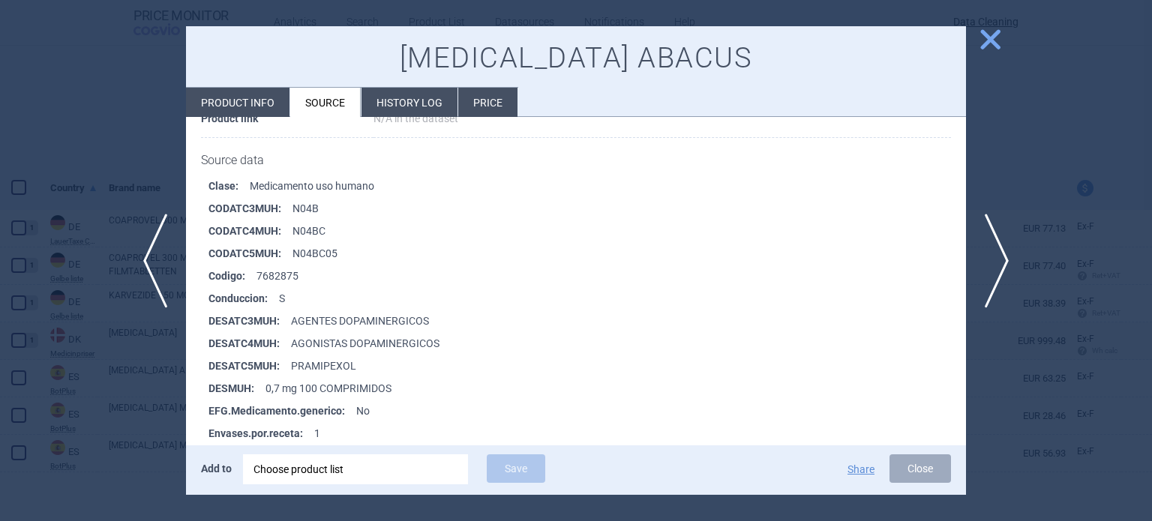
scroll to position [225, 0]
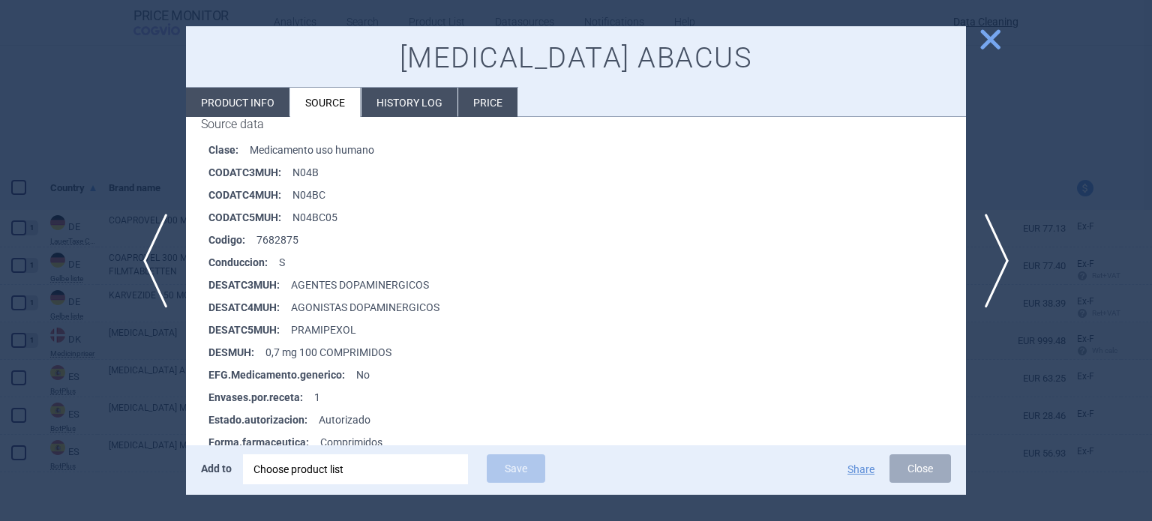
click at [27, 319] on div at bounding box center [576, 260] width 1152 height 521
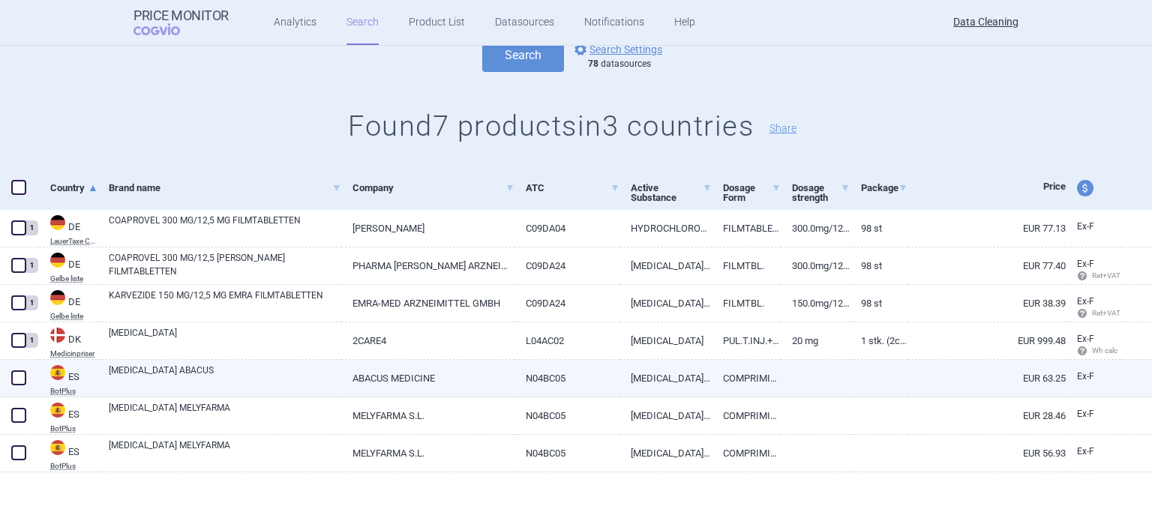
click at [21, 377] on span at bounding box center [18, 377] width 15 height 15
checkbox input "true"
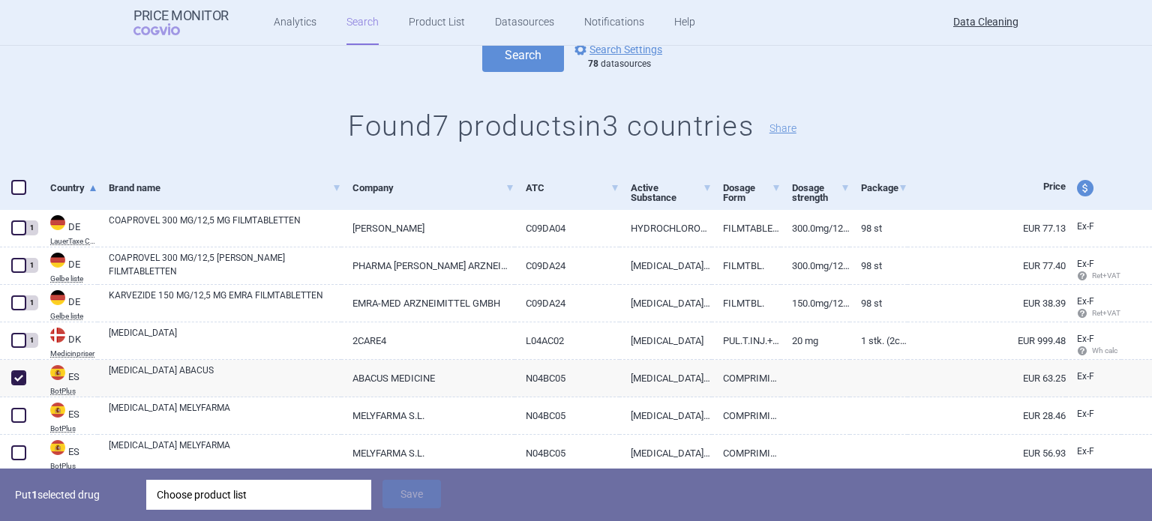
click at [274, 484] on div "Choose product list" at bounding box center [259, 495] width 204 height 30
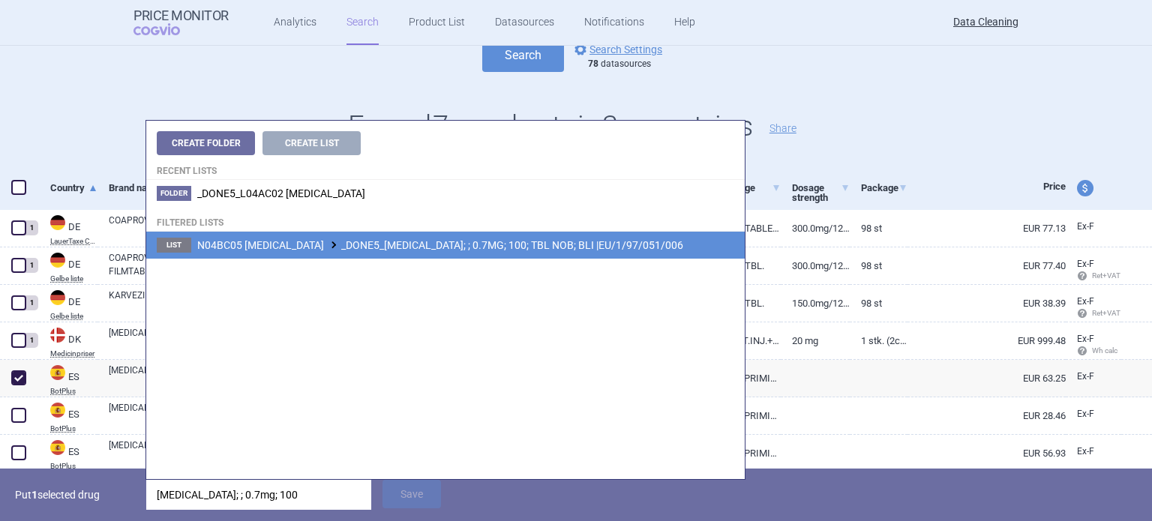
type input "[MEDICAL_DATA]; ; 0.7mg; 100"
click at [515, 251] on li "List N04BC05 [MEDICAL_DATA] _DONE5_[MEDICAL_DATA]; ; 0.7MG; 100; TBL NOB; BLI |…" at bounding box center [445, 245] width 598 height 27
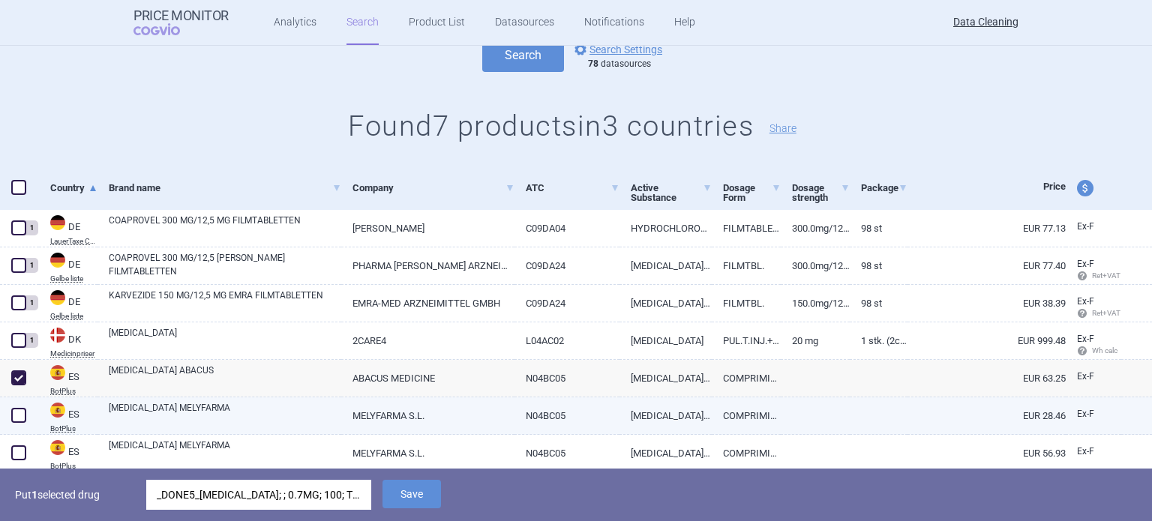
click at [262, 421] on link "[MEDICAL_DATA] MELYFARMA" at bounding box center [225, 414] width 232 height 27
select select "EUR"
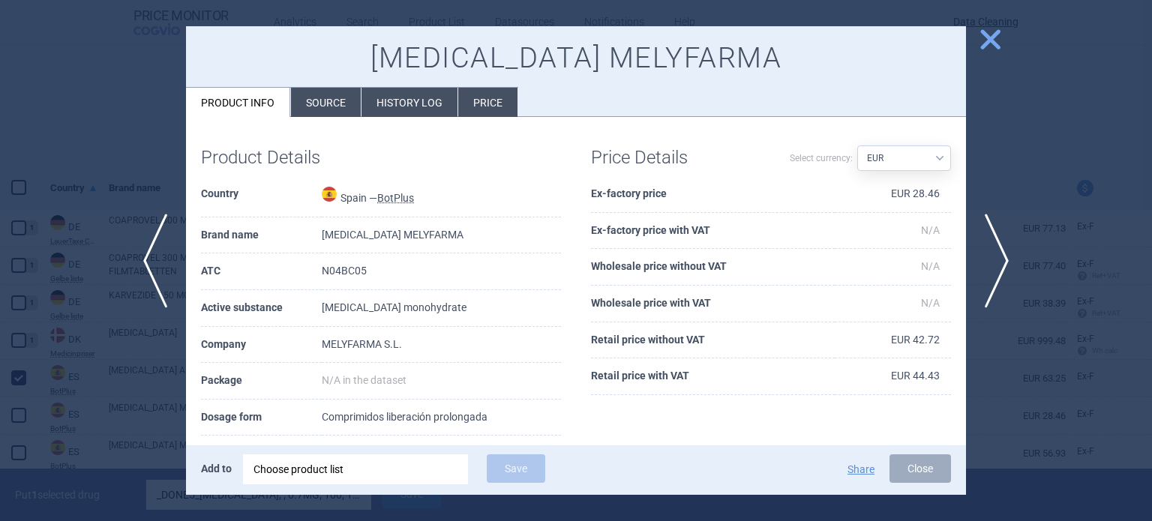
drag, startPoint x: 316, startPoint y: 113, endPoint x: 310, endPoint y: 132, distance: 19.5
click at [316, 113] on li "Source" at bounding box center [326, 102] width 70 height 29
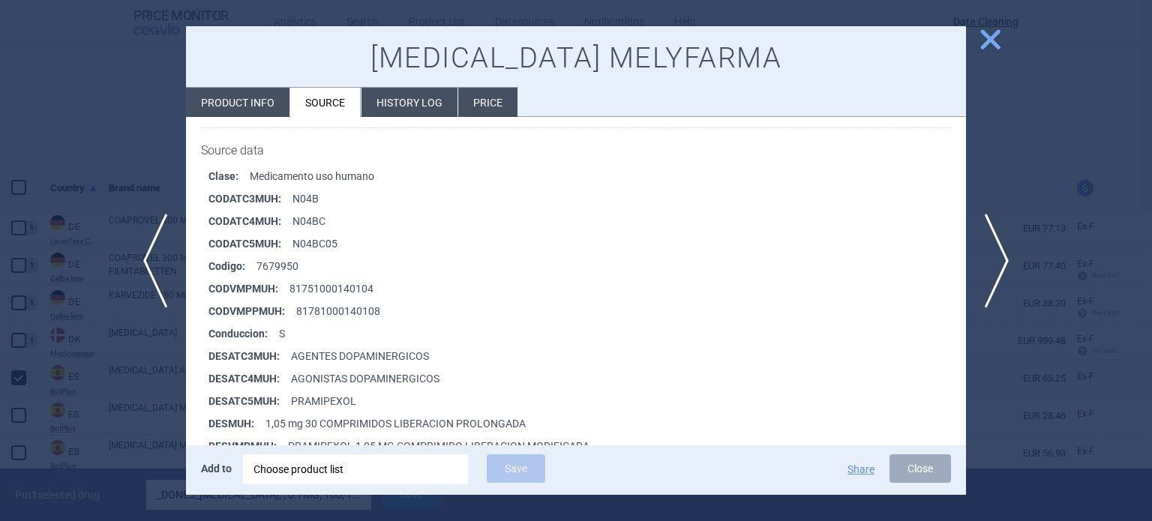
scroll to position [225, 0]
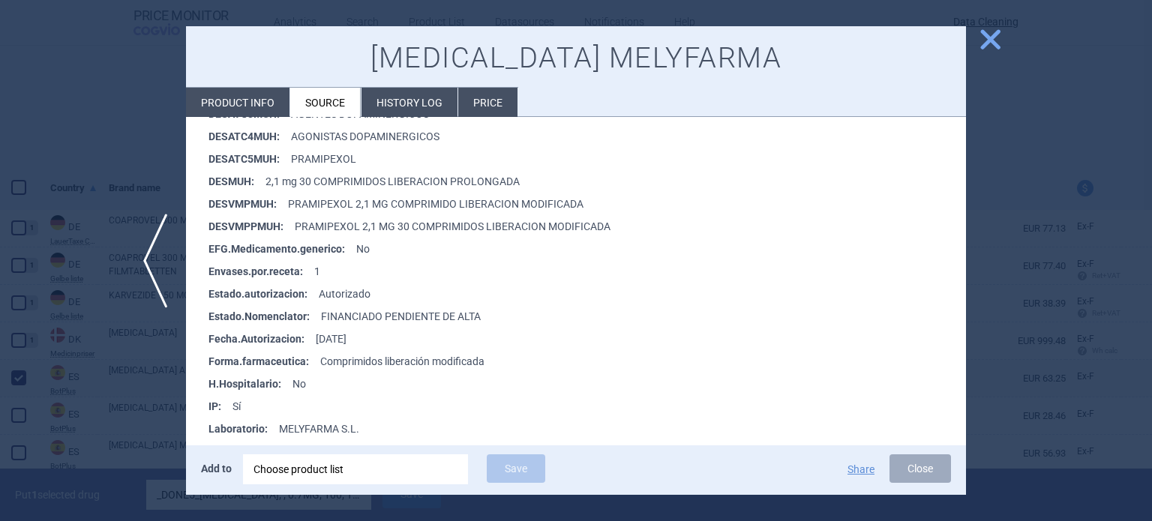
scroll to position [450, 0]
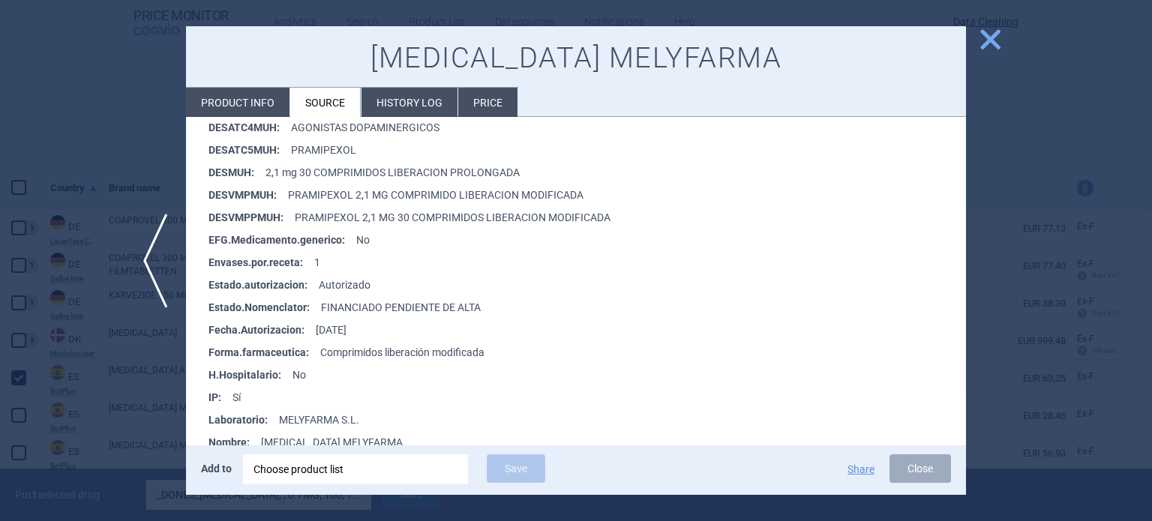
click at [53, 317] on div at bounding box center [576, 260] width 1152 height 521
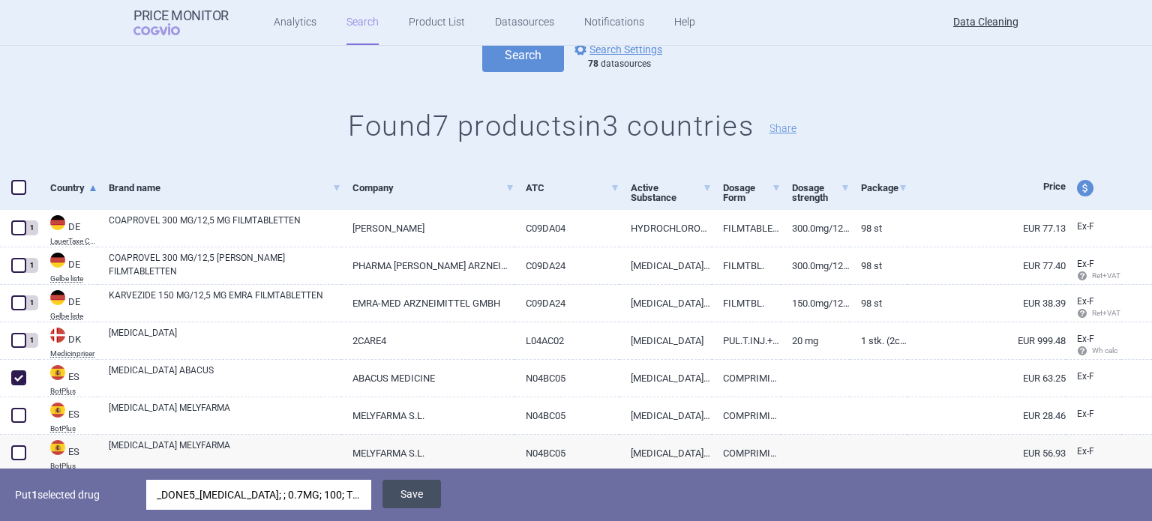
click at [414, 485] on button "Save" at bounding box center [411, 494] width 58 height 28
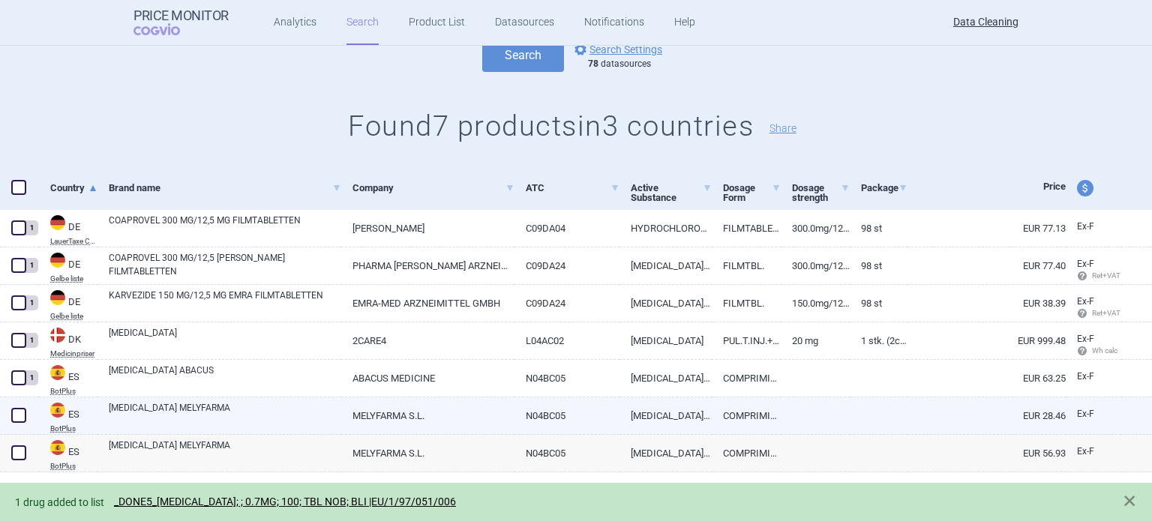
click at [24, 416] on span at bounding box center [18, 415] width 15 height 15
checkbox input "true"
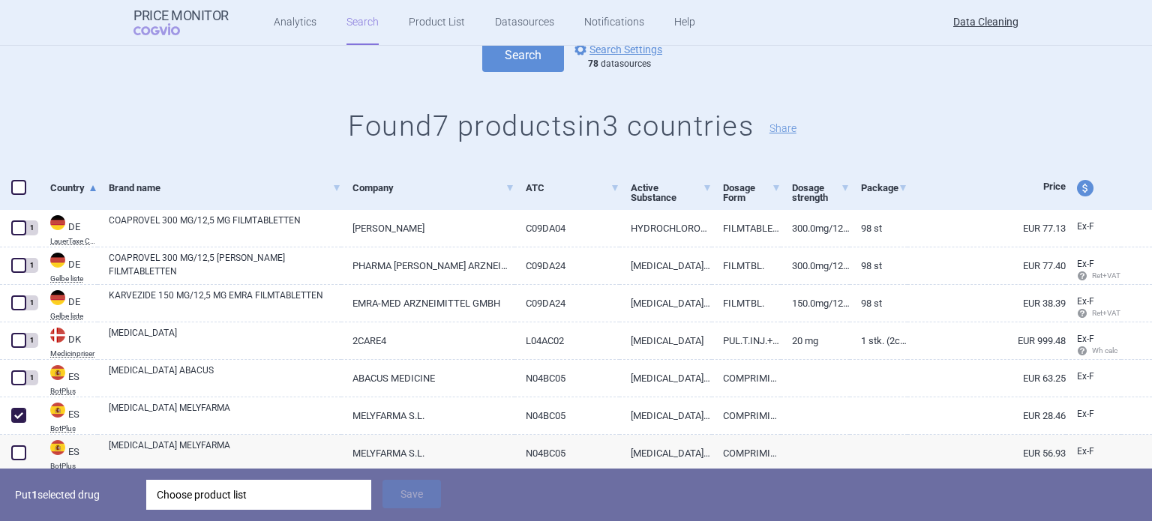
click at [222, 491] on div "Choose product list" at bounding box center [259, 495] width 204 height 30
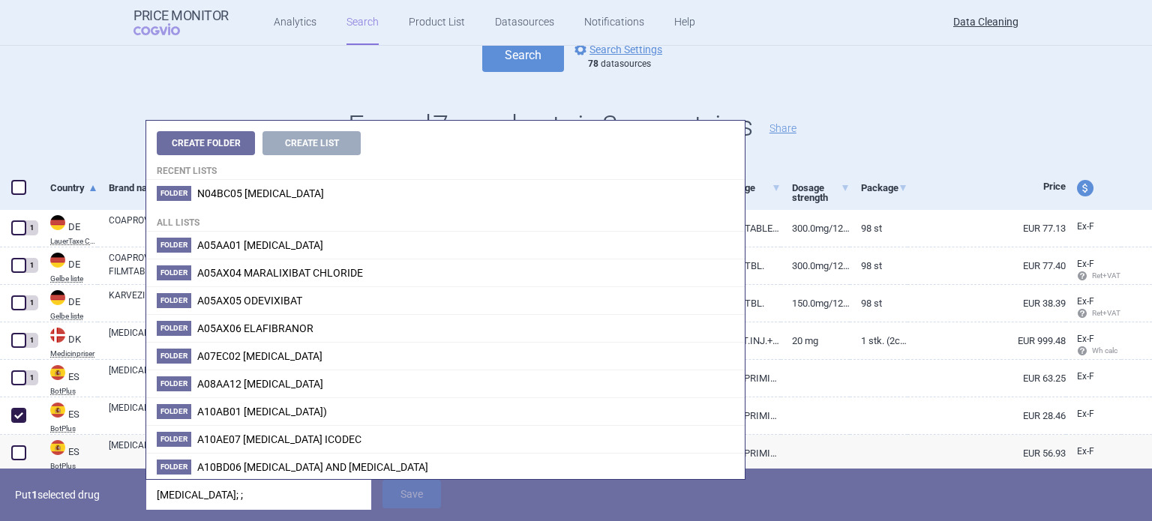
type input "[MEDICAL_DATA]; ;"
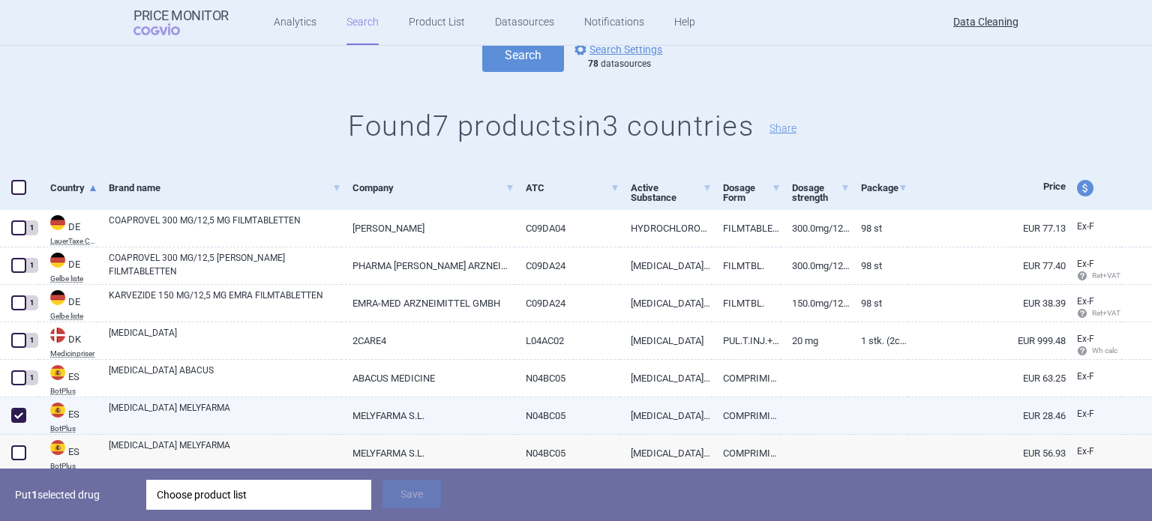
click at [130, 405] on link "[MEDICAL_DATA] MELYFARMA" at bounding box center [225, 414] width 232 height 27
select select "EUR"
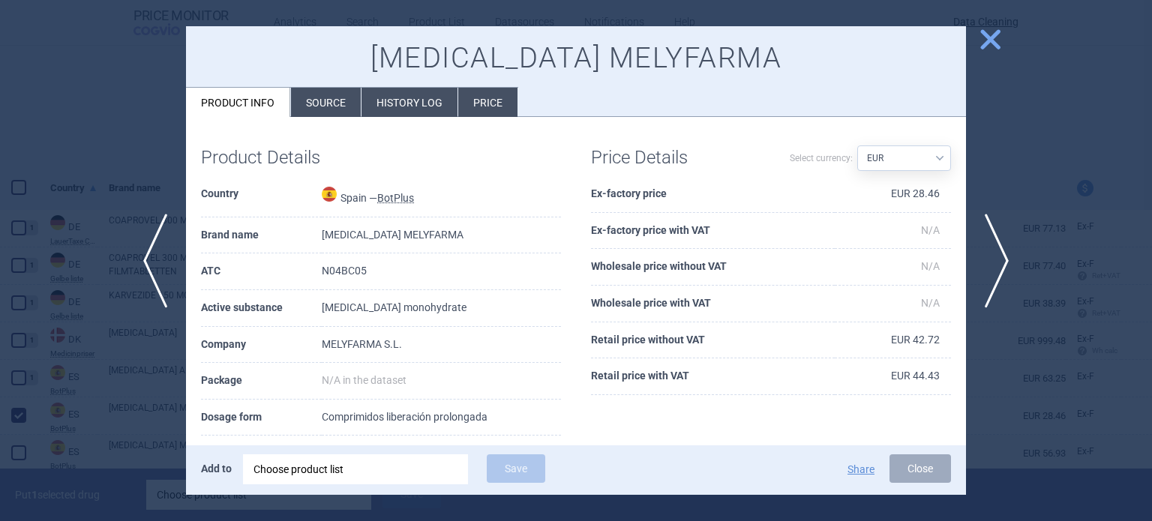
click at [342, 82] on div "[MEDICAL_DATA] MELYFARMA Product info Source History log Price" at bounding box center [576, 71] width 780 height 91
click at [339, 115] on li "Source" at bounding box center [326, 102] width 70 height 29
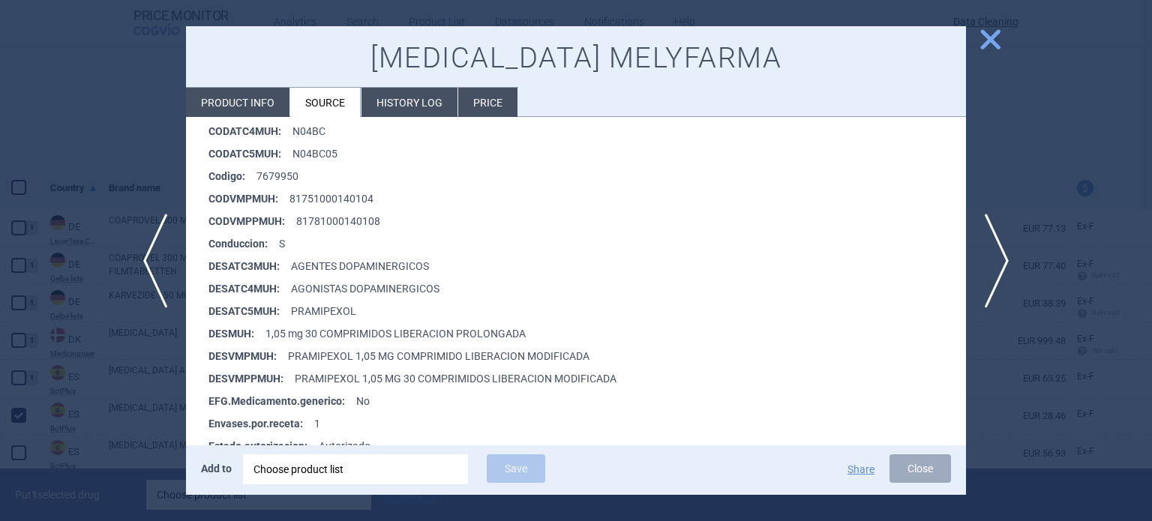
scroll to position [300, 0]
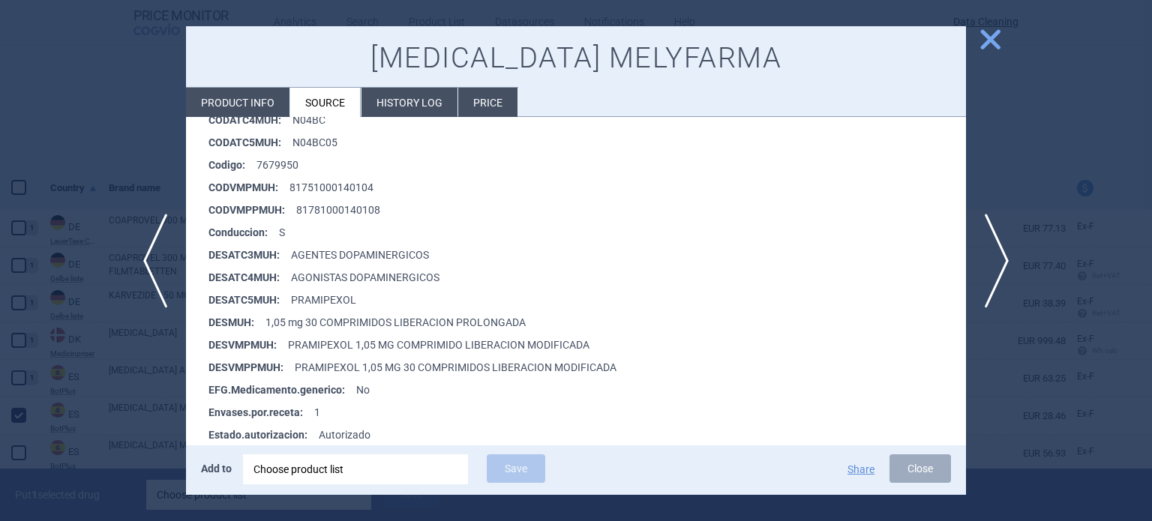
click at [87, 388] on div at bounding box center [576, 260] width 1152 height 521
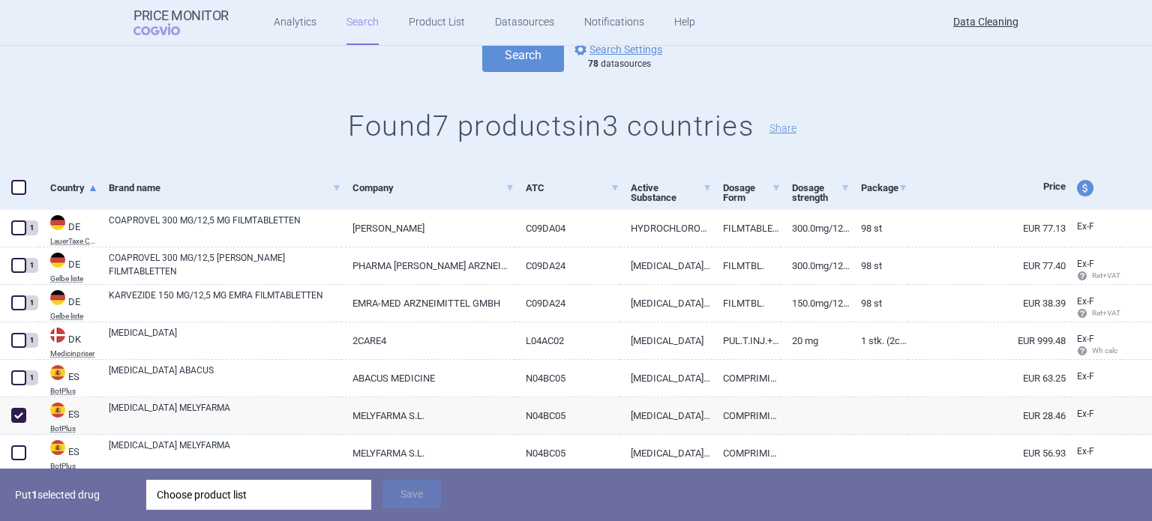
click at [196, 506] on div "Choose product list" at bounding box center [259, 495] width 204 height 30
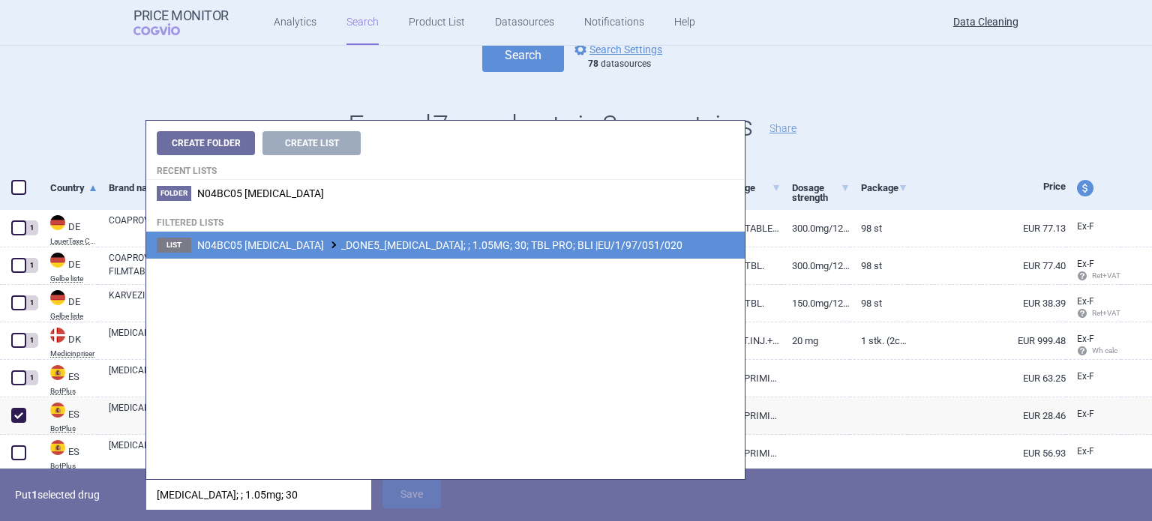
type input "[MEDICAL_DATA]; ; 1.05mg; 30"
click at [552, 246] on span "N04BC05 [MEDICAL_DATA] _DONE5_[MEDICAL_DATA]; ; 1.05MG; 30; TBL PRO; BLI |EU/1/…" at bounding box center [439, 245] width 485 height 12
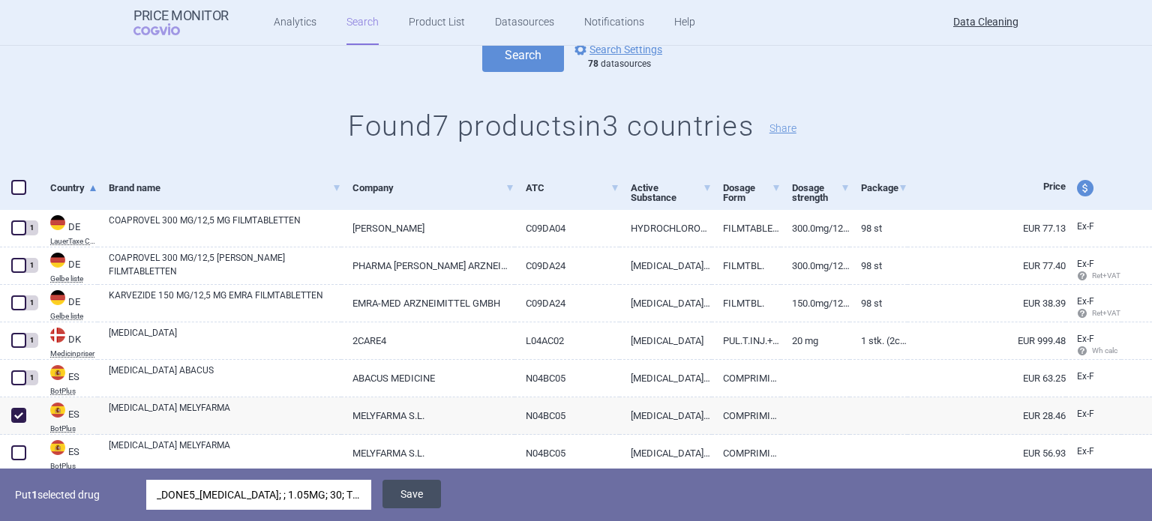
click at [424, 485] on button "Save" at bounding box center [411, 494] width 58 height 28
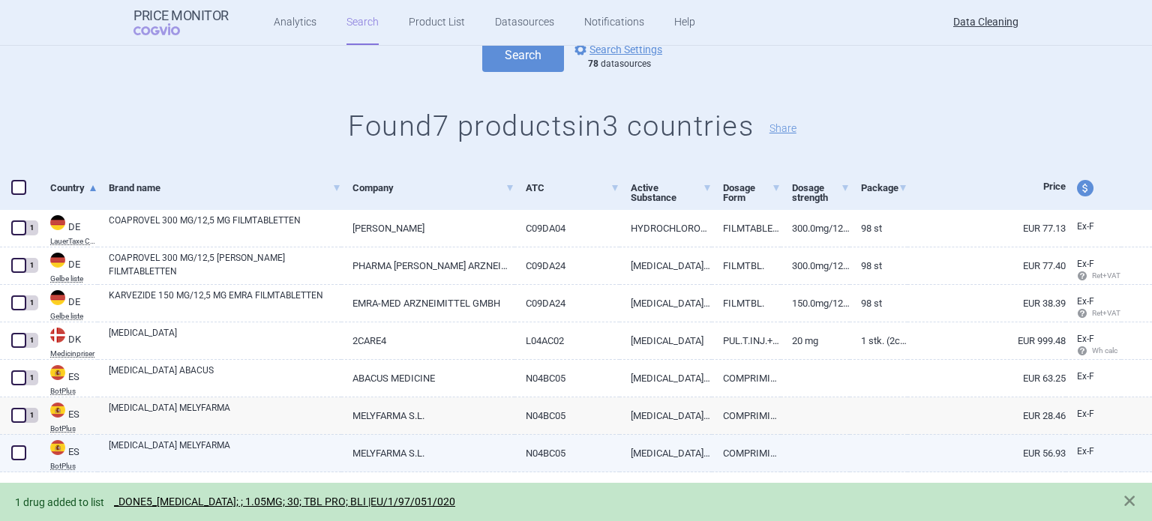
click at [13, 449] on span at bounding box center [18, 452] width 15 height 15
checkbox input "true"
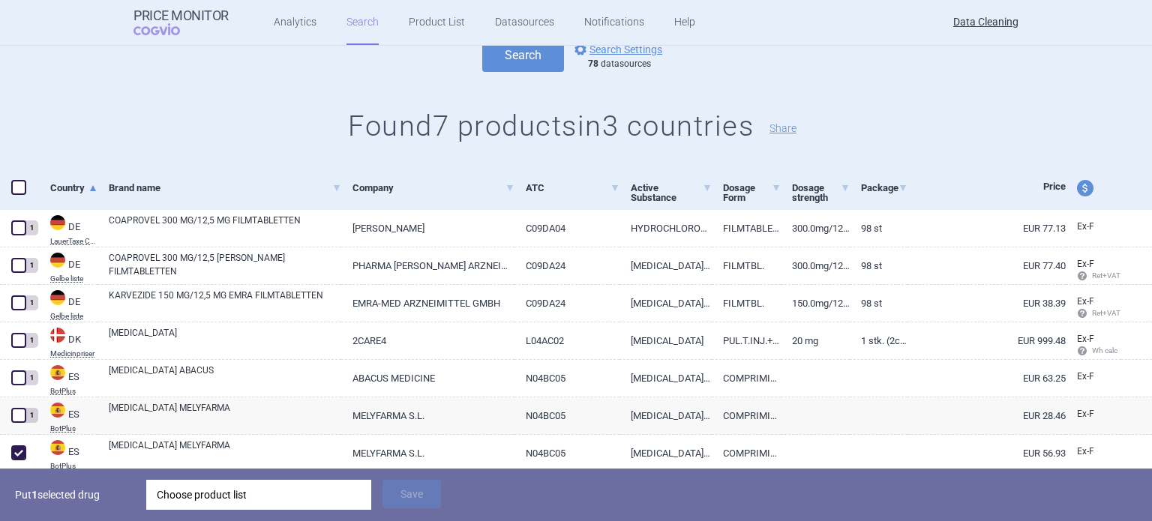
click at [155, 486] on div "Choose product list" at bounding box center [258, 495] width 225 height 30
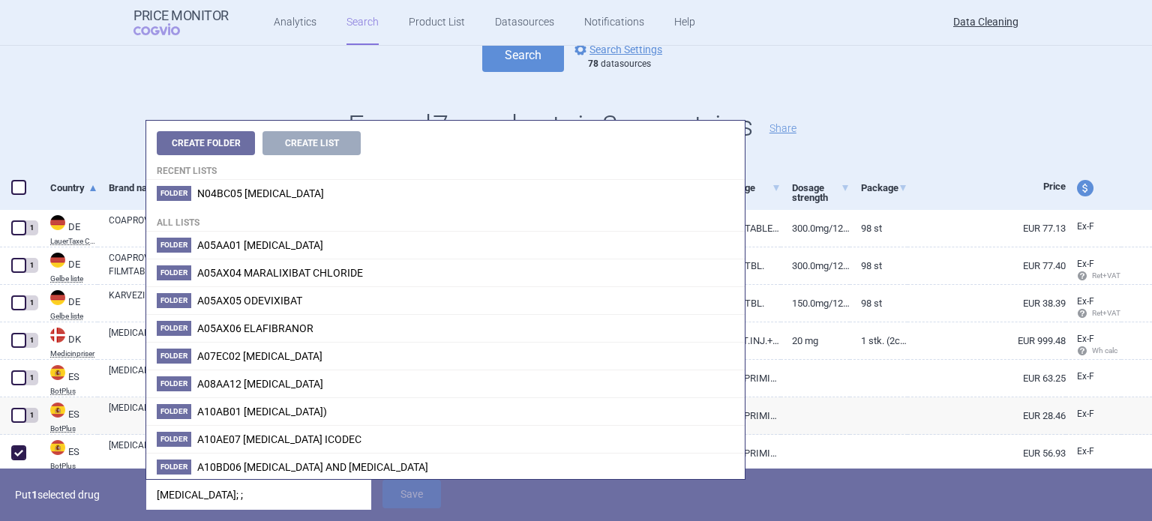
type input "[MEDICAL_DATA]; ;"
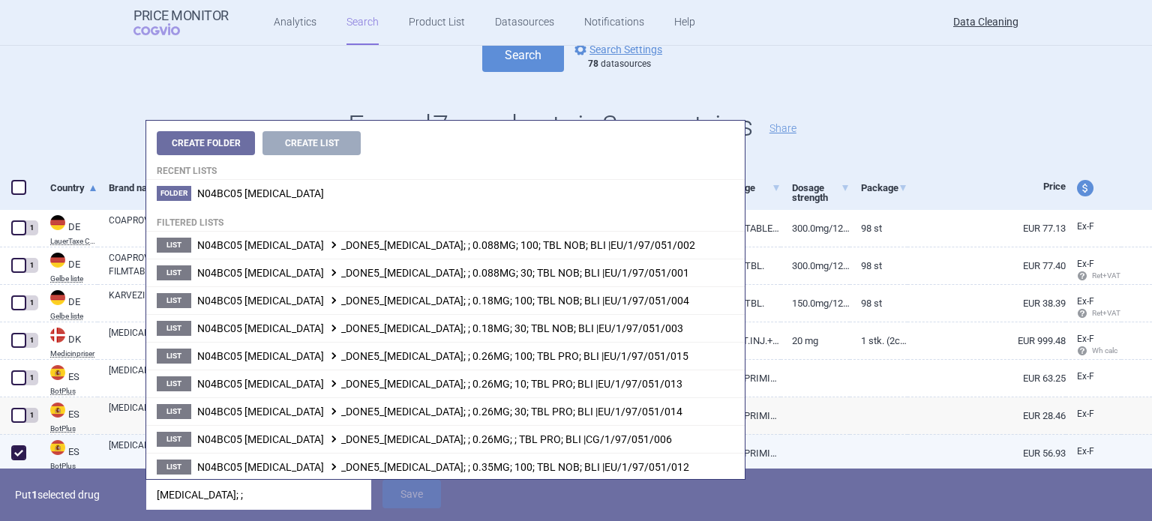
click at [118, 450] on link "[MEDICAL_DATA] MELYFARMA" at bounding box center [225, 452] width 232 height 27
select select "EUR"
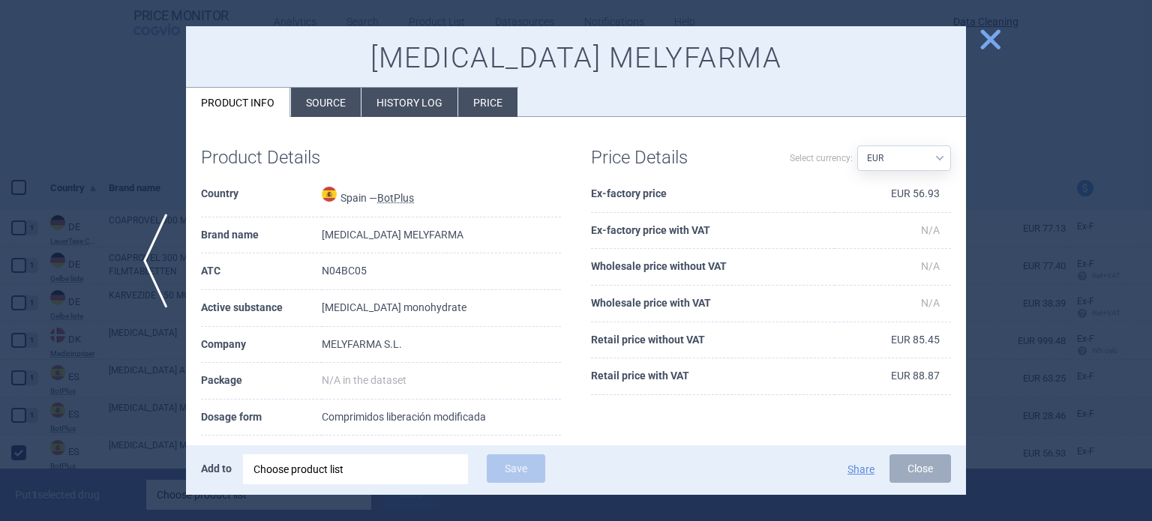
click at [350, 104] on li "Source" at bounding box center [326, 102] width 70 height 29
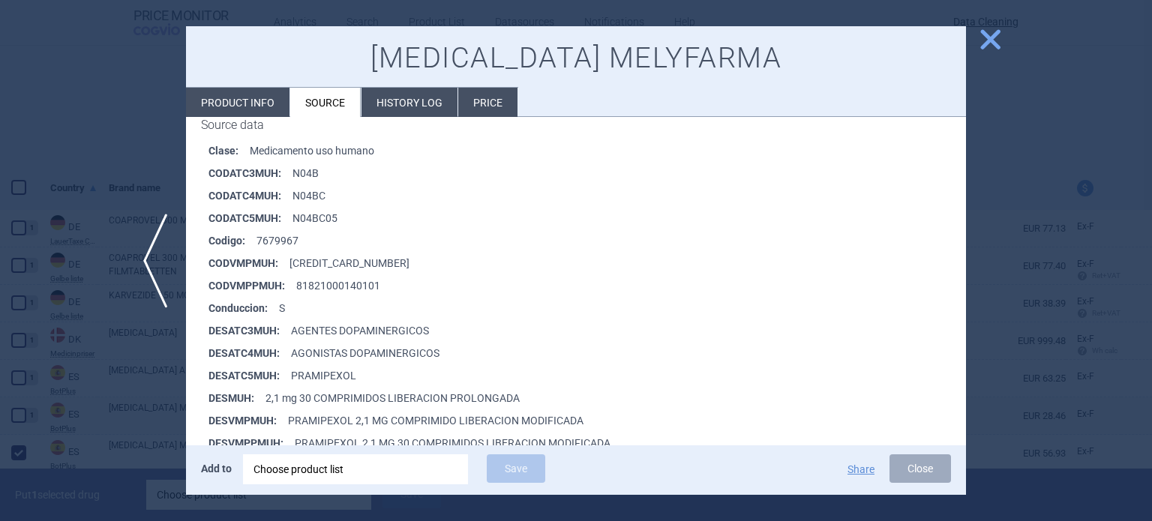
scroll to position [225, 0]
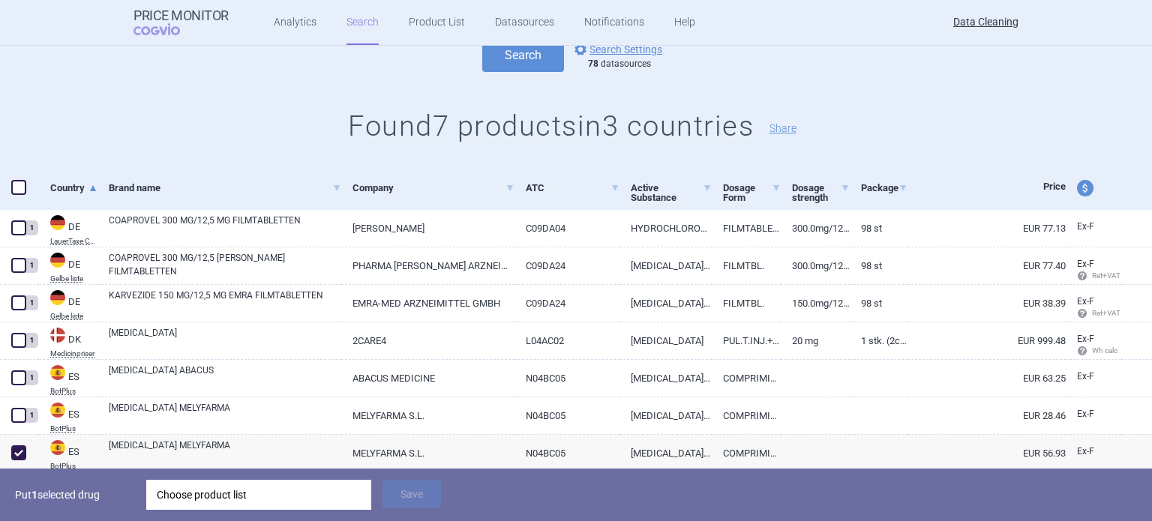
click at [307, 497] on div "Choose product list" at bounding box center [259, 495] width 204 height 30
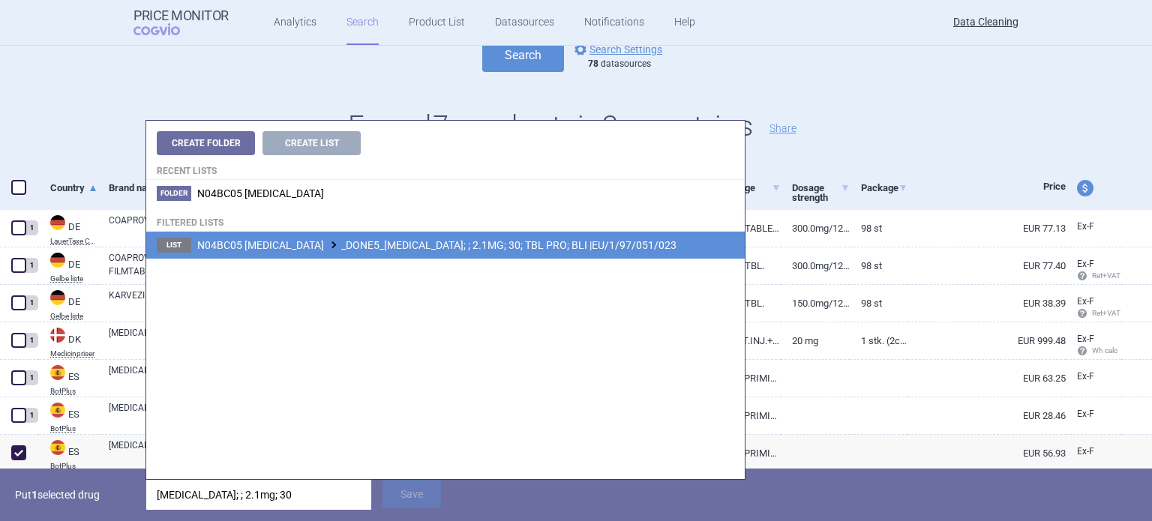
type input "[MEDICAL_DATA]; ; 2.1mg; 30"
click at [609, 255] on li "List N04BC05 [MEDICAL_DATA] _DONE5_[MEDICAL_DATA]; ; 2.1MG; 30; TBL PRO; BLI |E…" at bounding box center [445, 245] width 598 height 27
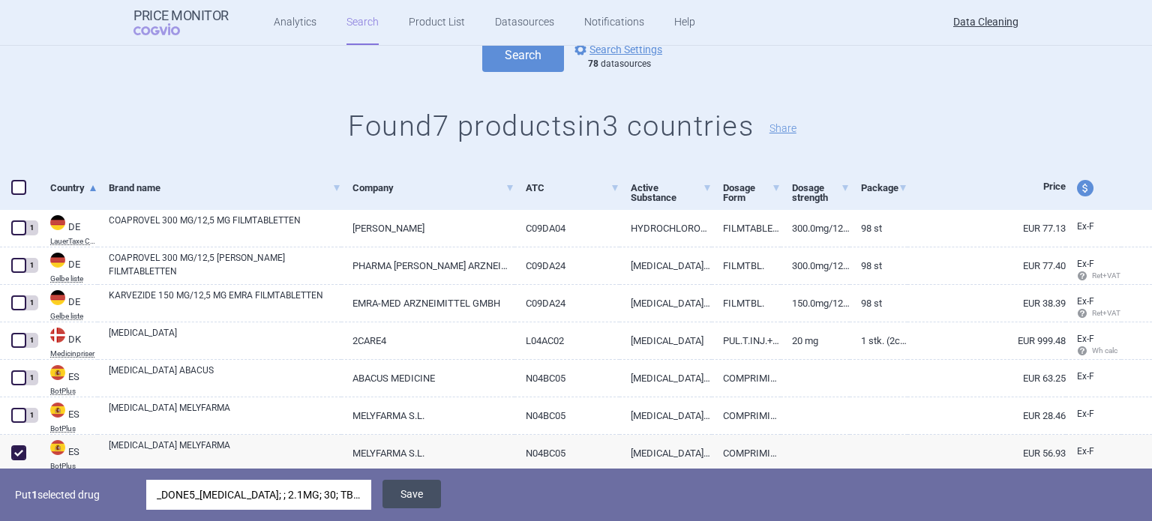
click at [420, 501] on button "Save" at bounding box center [411, 494] width 58 height 28
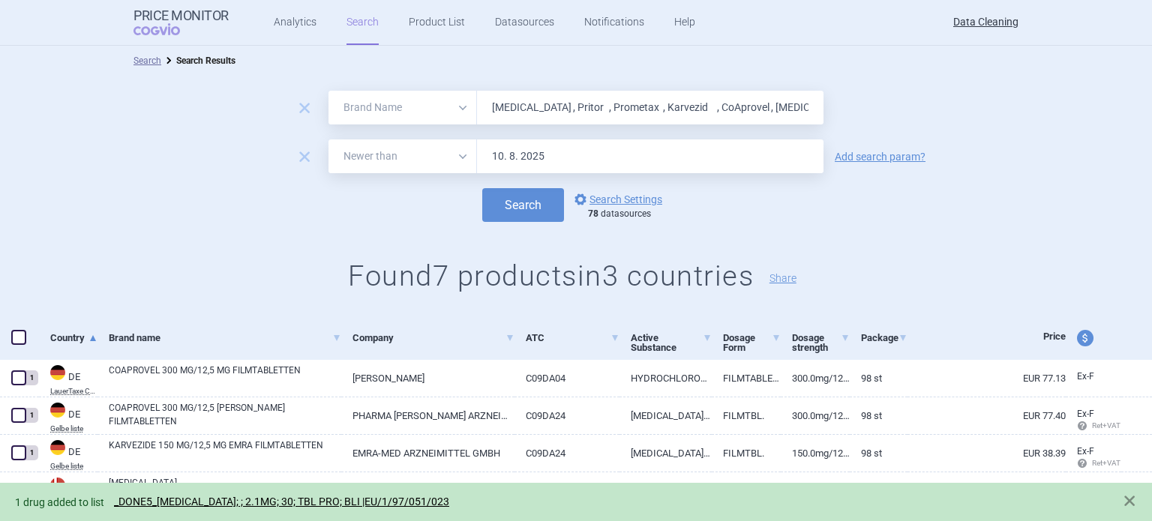
click at [599, 106] on input "[MEDICAL_DATA] , Pritor , Prometax , Karvezid , CoAprovel , [MEDICAL_DATA] , [M…" at bounding box center [650, 108] width 346 height 34
paste input "[MEDICAL_DATA]"
click at [482, 188] on button "Search" at bounding box center [523, 205] width 82 height 34
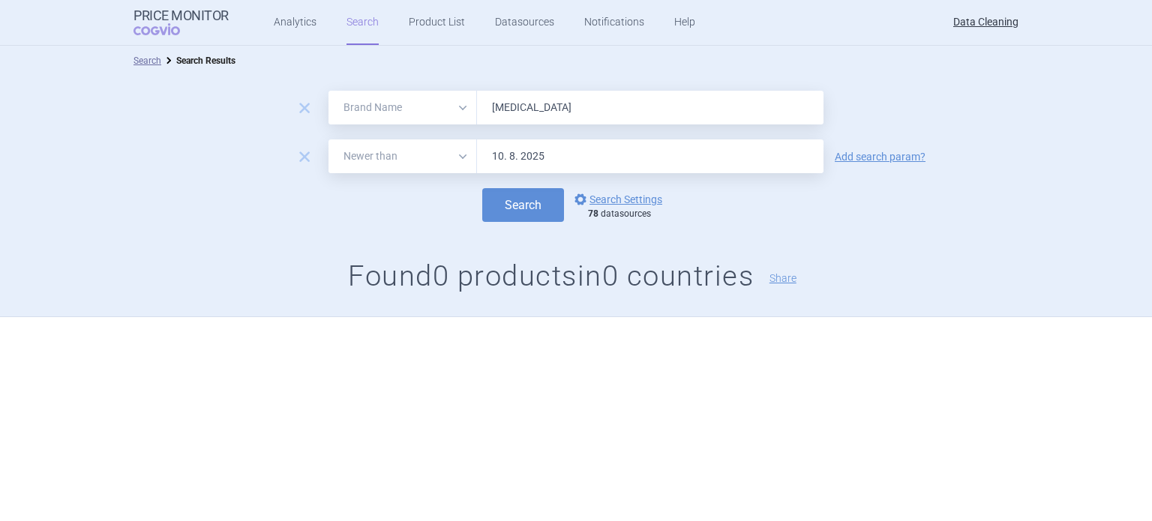
paste input "NeoRecormon , [MEDICAL_DATA] , [MEDICAL_DATA] , Insuman ,"
type input "NeoRecormon , [MEDICAL_DATA] , [MEDICAL_DATA] , Insuman ,"
click at [482, 188] on button "Search" at bounding box center [523, 205] width 82 height 34
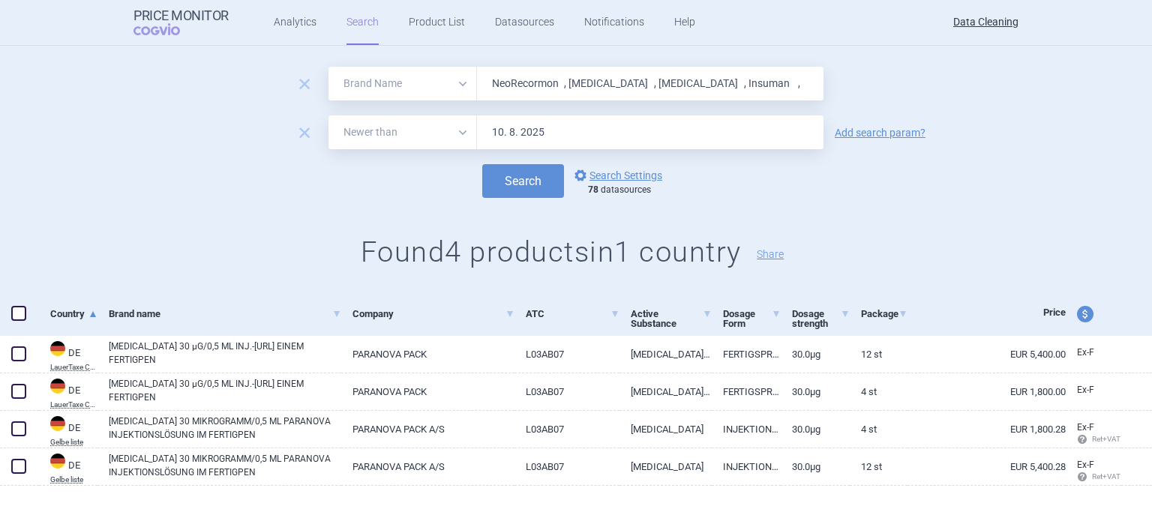
scroll to position [37, 0]
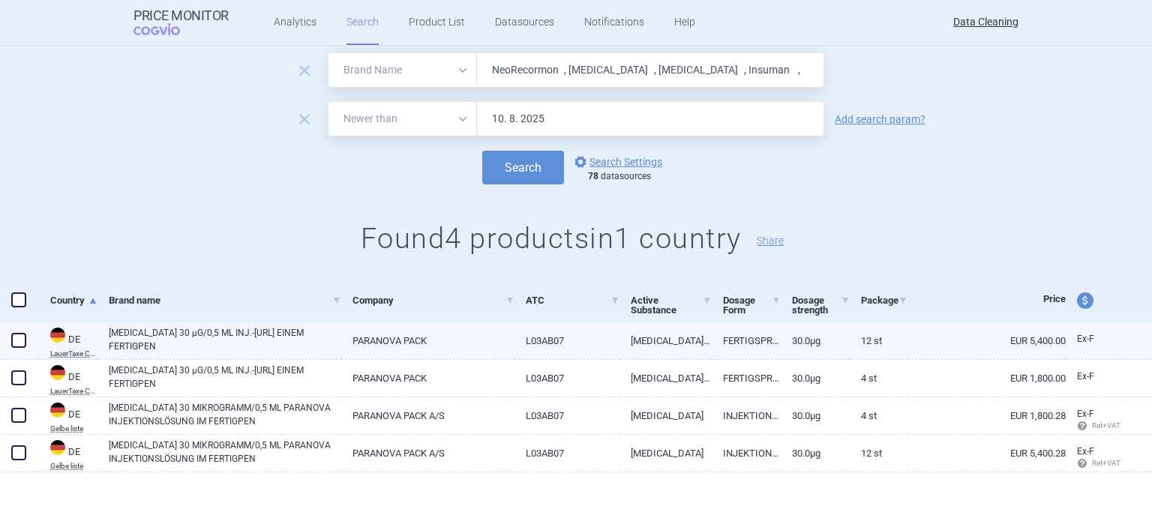
click at [15, 336] on span at bounding box center [18, 340] width 15 height 15
checkbox input "true"
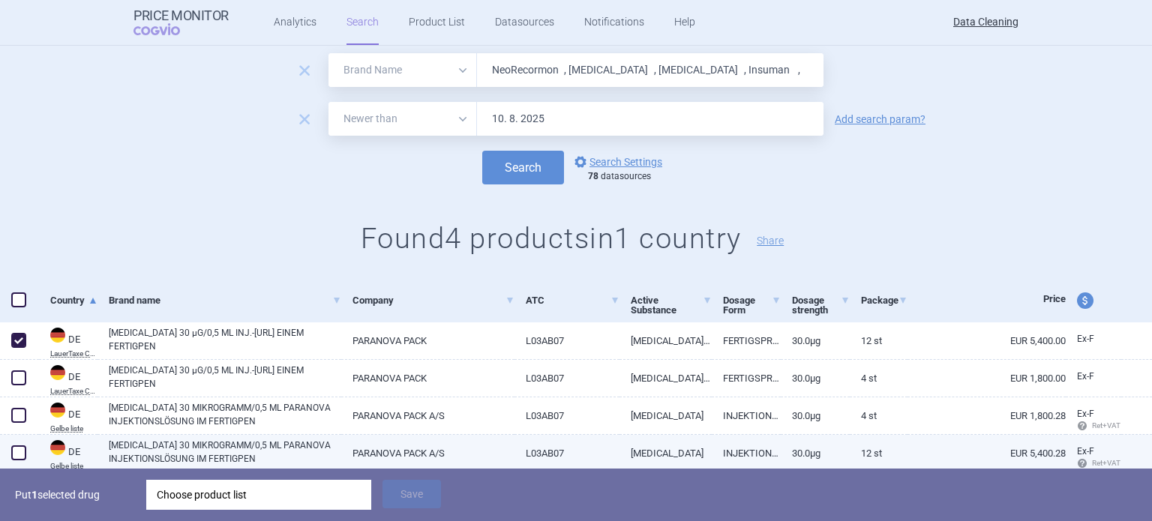
click at [3, 452] on div at bounding box center [19, 453] width 39 height 37
click at [12, 449] on span at bounding box center [18, 452] width 15 height 15
checkbox input "true"
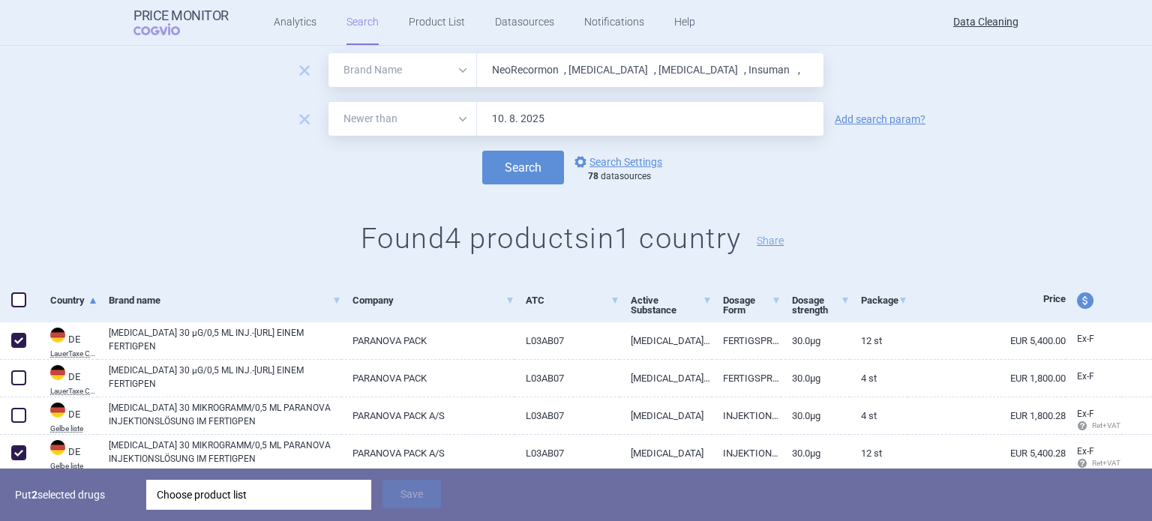
click at [243, 503] on div "Choose product list" at bounding box center [259, 495] width 204 height 30
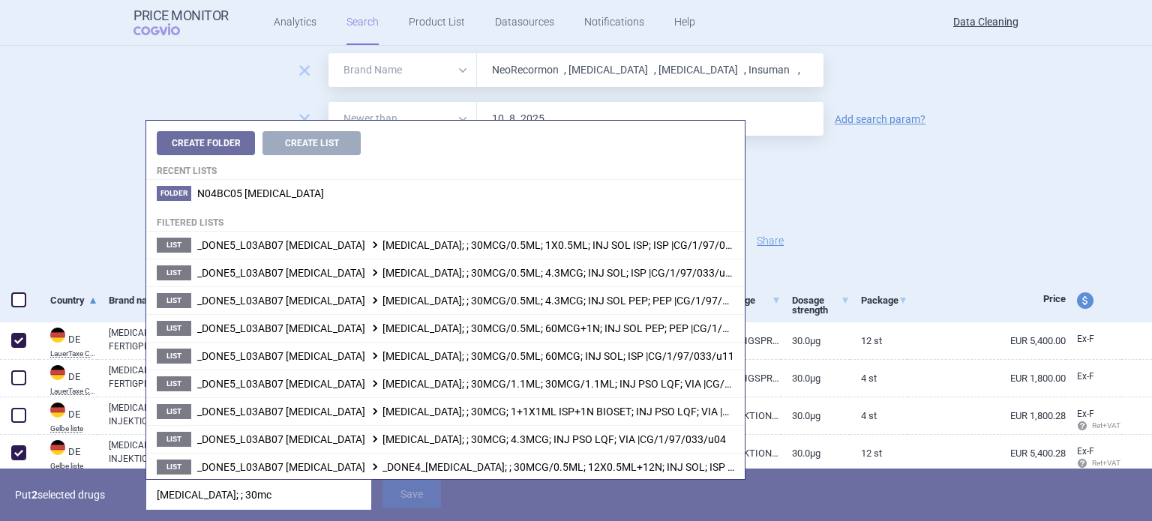
type input "[MEDICAL_DATA]; ; 30mcg"
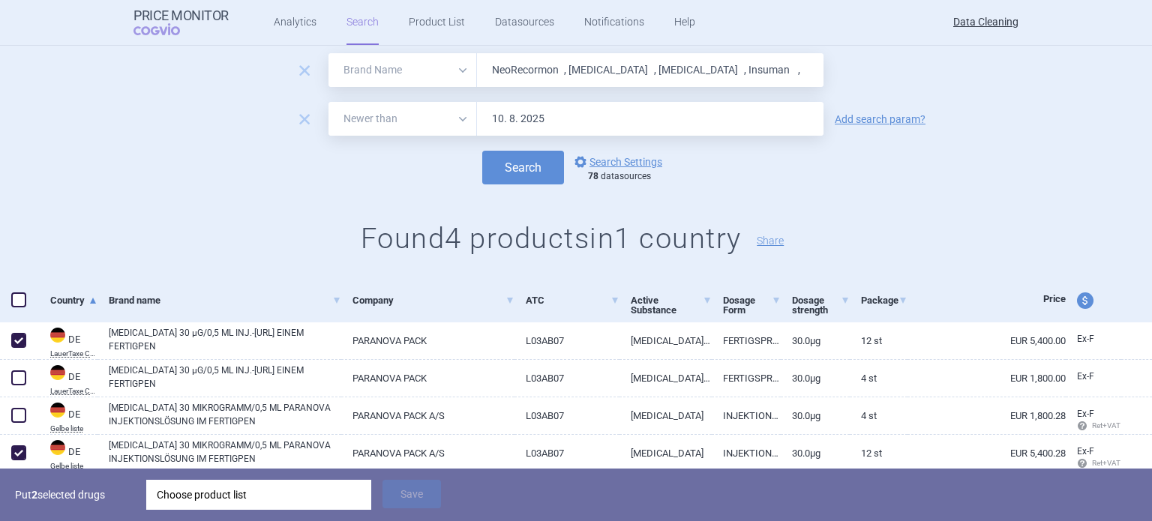
click at [112, 500] on p "Put 2 selected drugs" at bounding box center [75, 495] width 120 height 30
click at [195, 495] on div "Choose product list" at bounding box center [259, 495] width 204 height 30
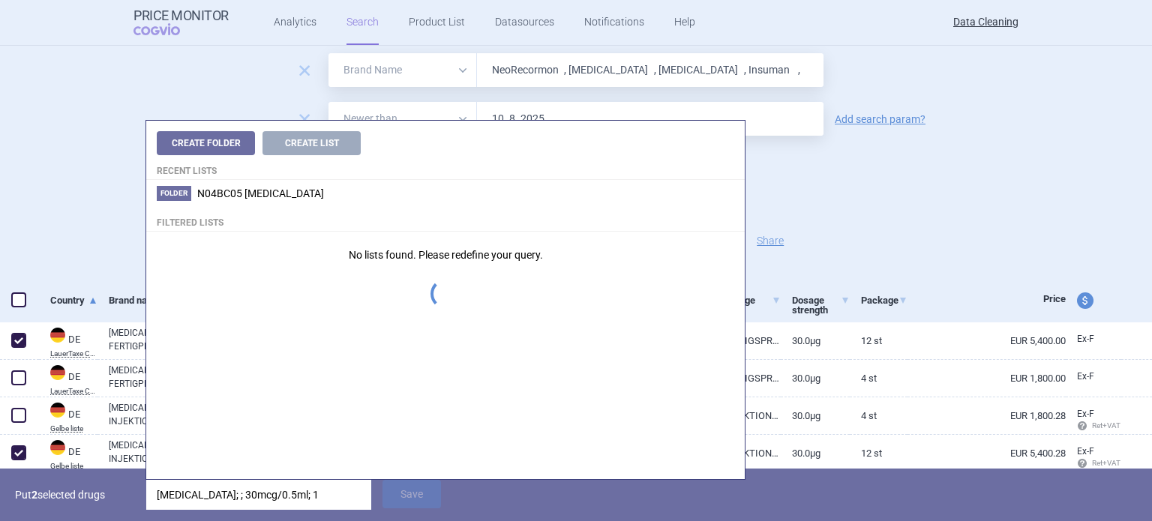
type input "[MEDICAL_DATA]; ; 30mcg/0.5ml; 12"
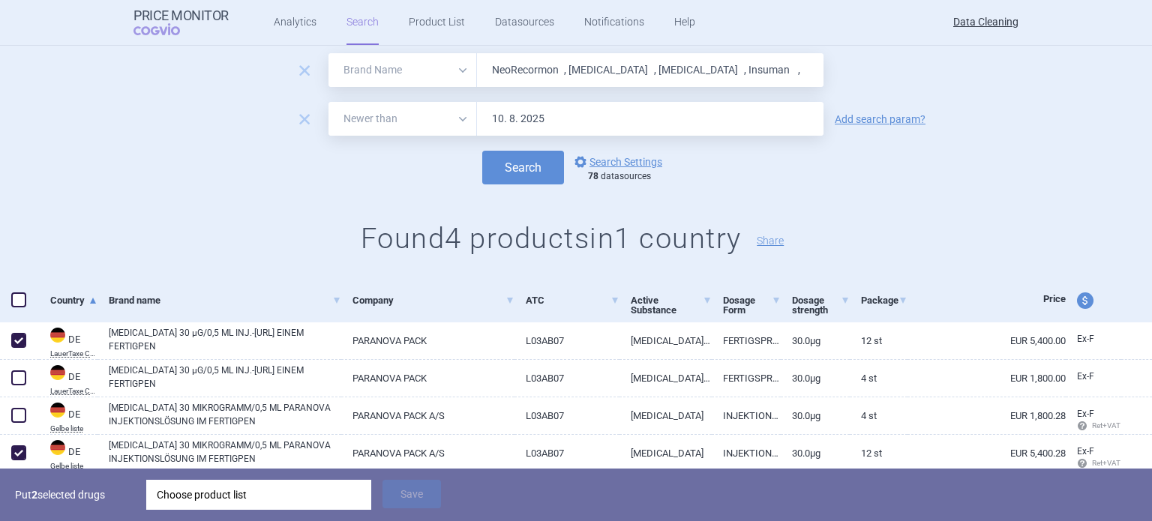
click at [77, 502] on p "Put 2 selected drugs" at bounding box center [75, 495] width 120 height 30
click at [223, 497] on div "Choose product list" at bounding box center [259, 495] width 204 height 30
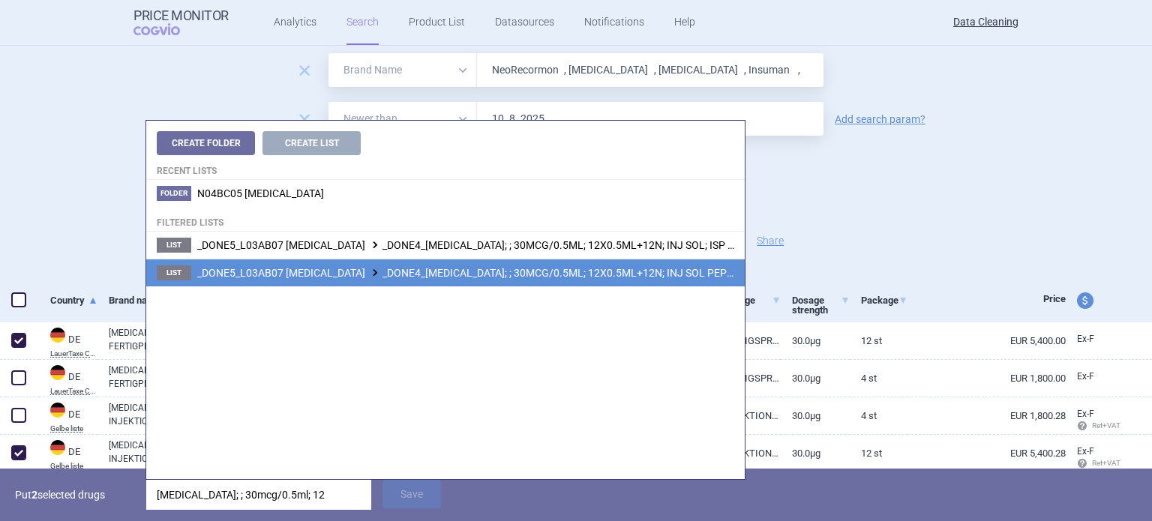
click at [661, 278] on span "_DONE5_L03AB07 [MEDICAL_DATA] _DONE4_[MEDICAL_DATA]; ; 30MCG/0.5ML; 12X0.5ML+12…" at bounding box center [518, 273] width 643 height 12
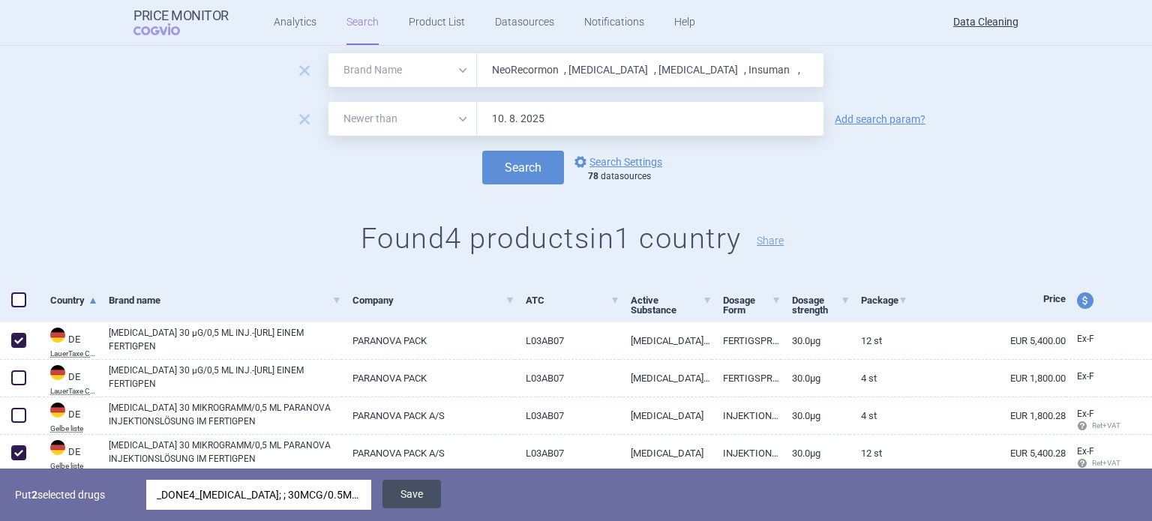
drag, startPoint x: 430, startPoint y: 492, endPoint x: 423, endPoint y: 491, distance: 7.5
click at [430, 492] on button "Save" at bounding box center [411, 494] width 58 height 28
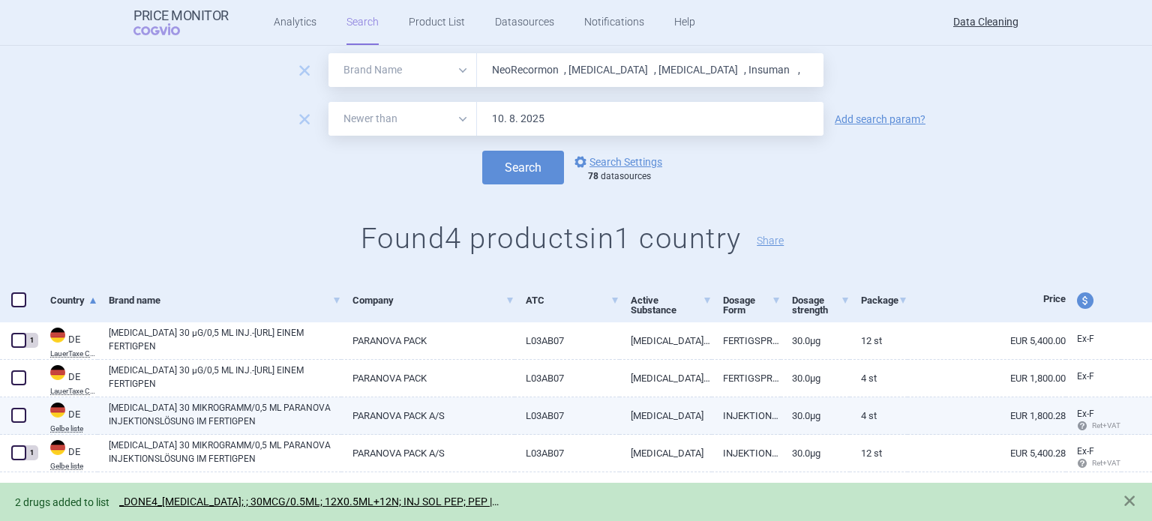
click at [23, 412] on span at bounding box center [18, 415] width 15 height 15
checkbox input "true"
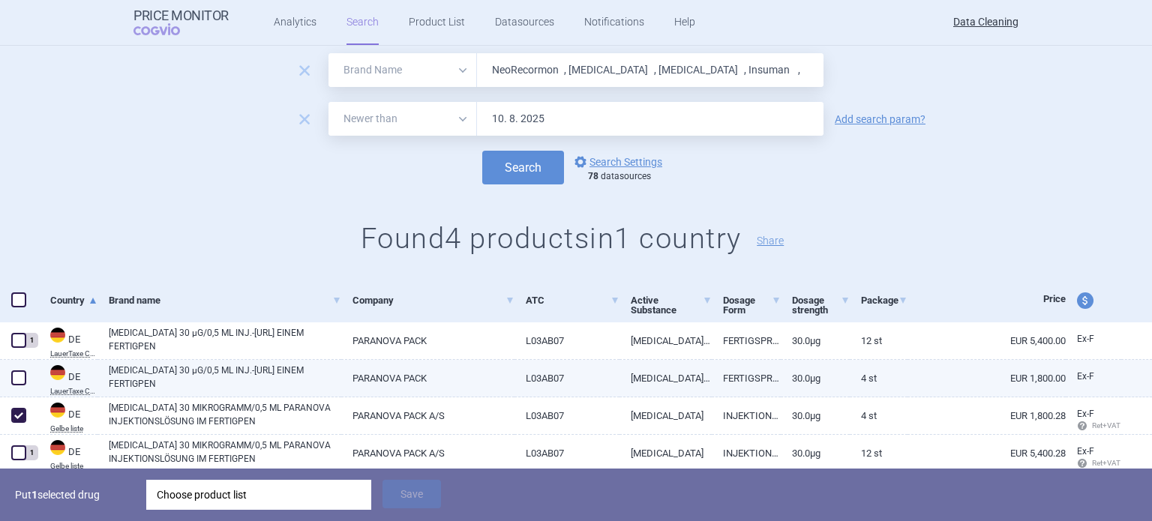
click at [21, 377] on span at bounding box center [18, 377] width 15 height 15
checkbox input "true"
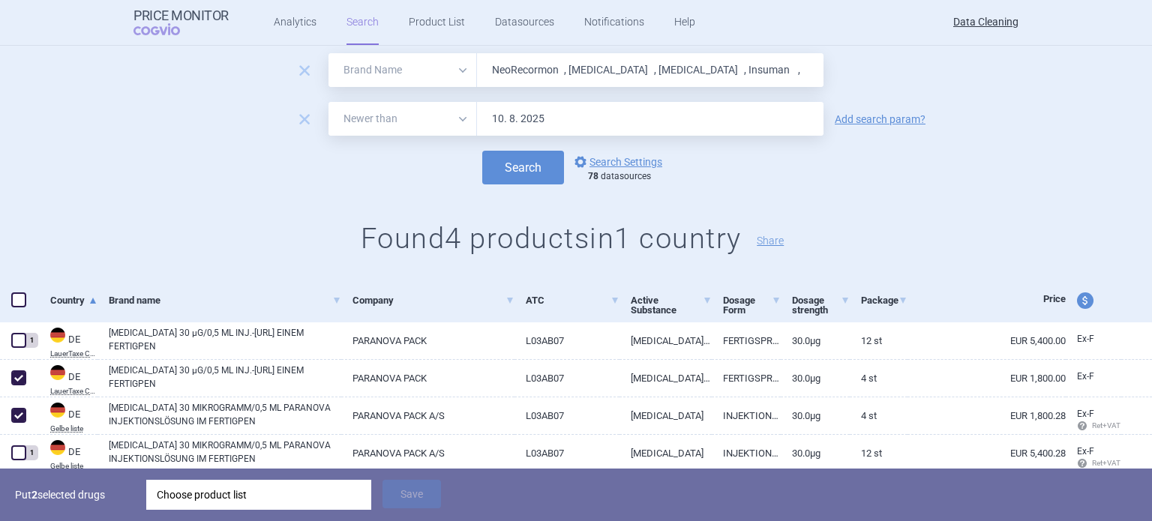
click at [321, 496] on div "Choose product list" at bounding box center [259, 495] width 204 height 30
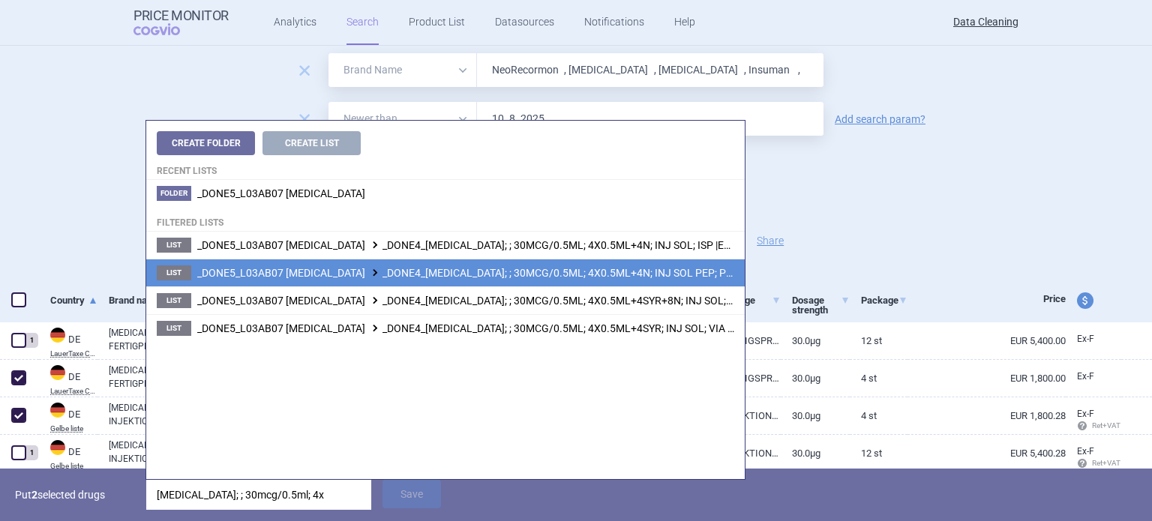
type input "[MEDICAL_DATA]; ; 30mcg/0.5ml; 4x"
click at [642, 278] on span "_DONE5_L03AB07 [MEDICAL_DATA] _DONE4_[MEDICAL_DATA]; ; 30MCG/0.5ML; 4X0.5ML+4N;…" at bounding box center [512, 273] width 631 height 12
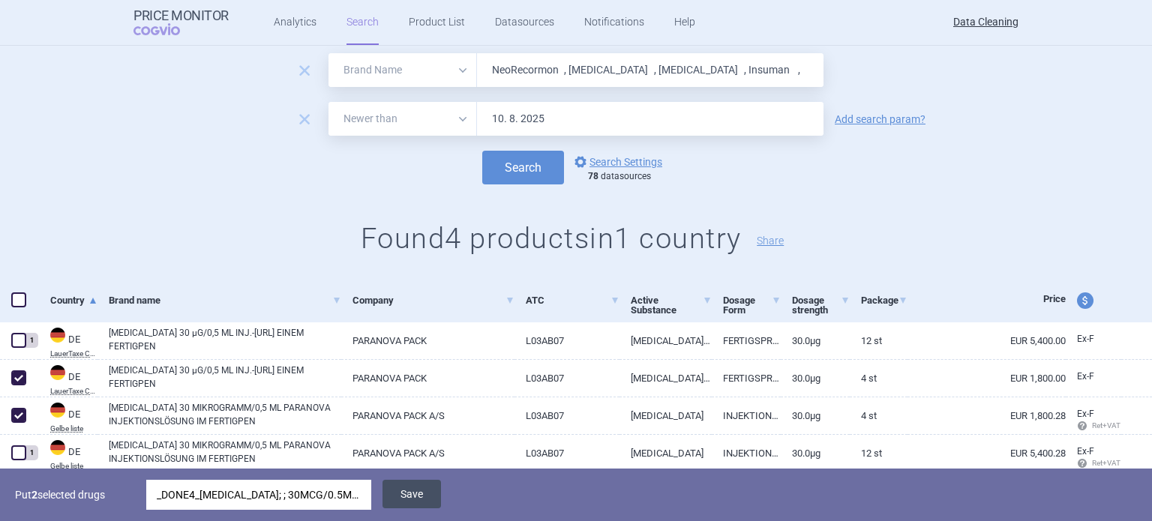
click at [436, 490] on button "Save" at bounding box center [411, 494] width 58 height 28
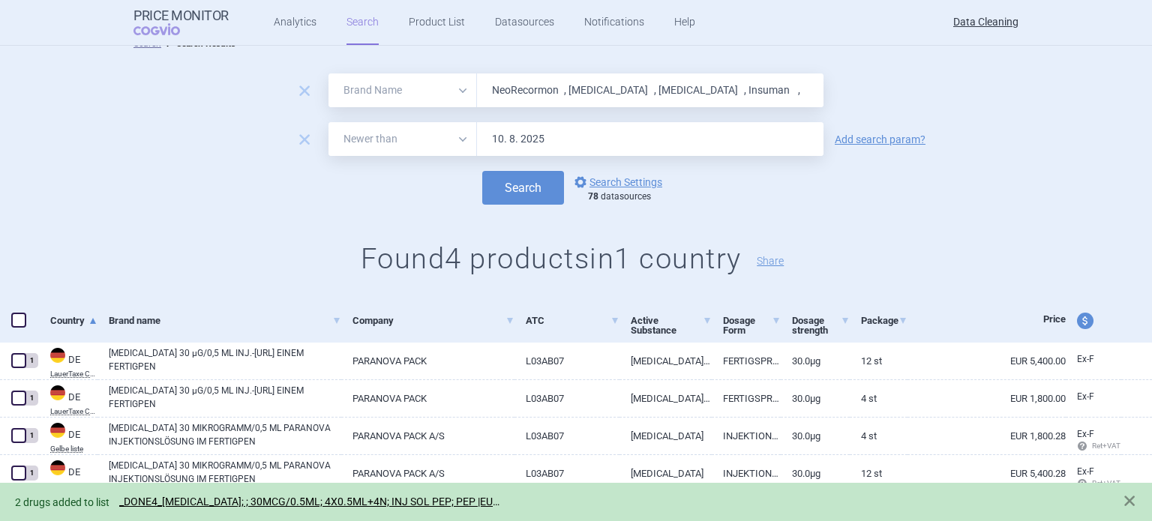
scroll to position [0, 0]
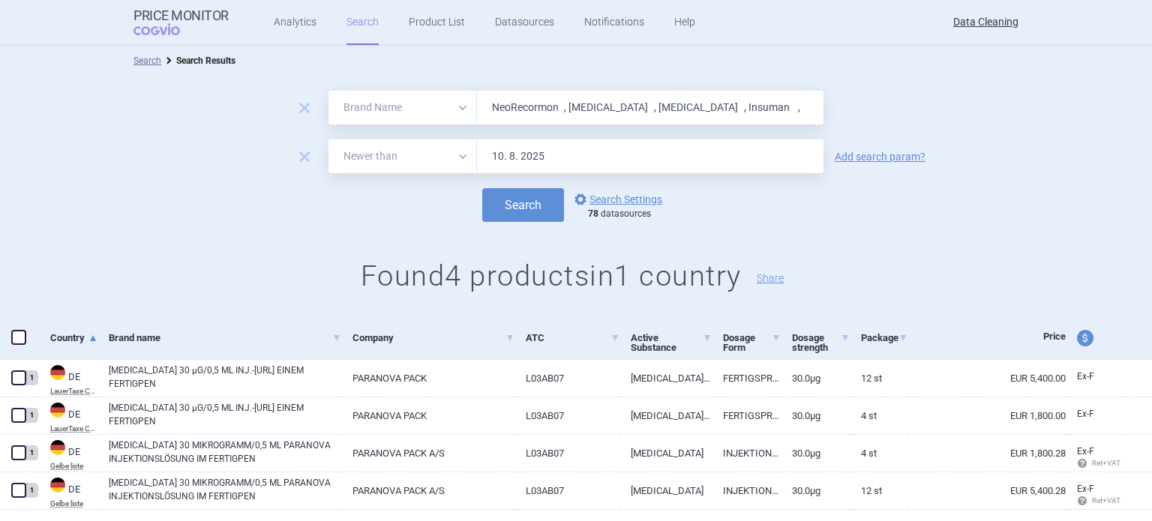
click at [735, 100] on input "NeoRecormon , [MEDICAL_DATA] , [MEDICAL_DATA] , Insuman ," at bounding box center [650, 108] width 346 height 34
paste input "[MEDICAL_DATA]"
click at [482, 188] on button "Search" at bounding box center [523, 205] width 82 height 34
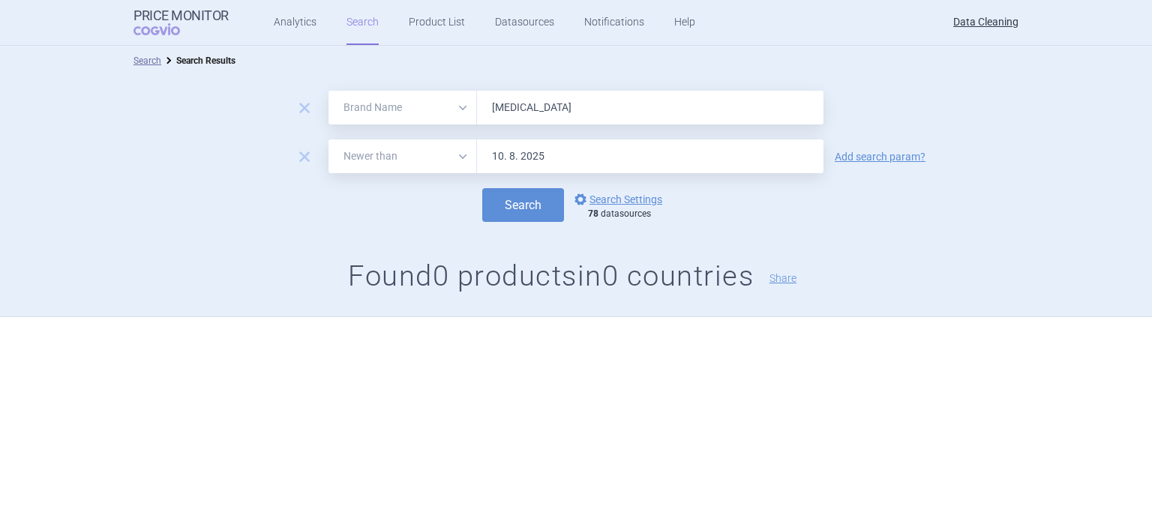
paste input "[MEDICAL_DATA] , [MEDICAL_DATA] , Inviras , [MEDICAL_DATA] ,"
click at [482, 188] on button "Search" at bounding box center [523, 205] width 82 height 34
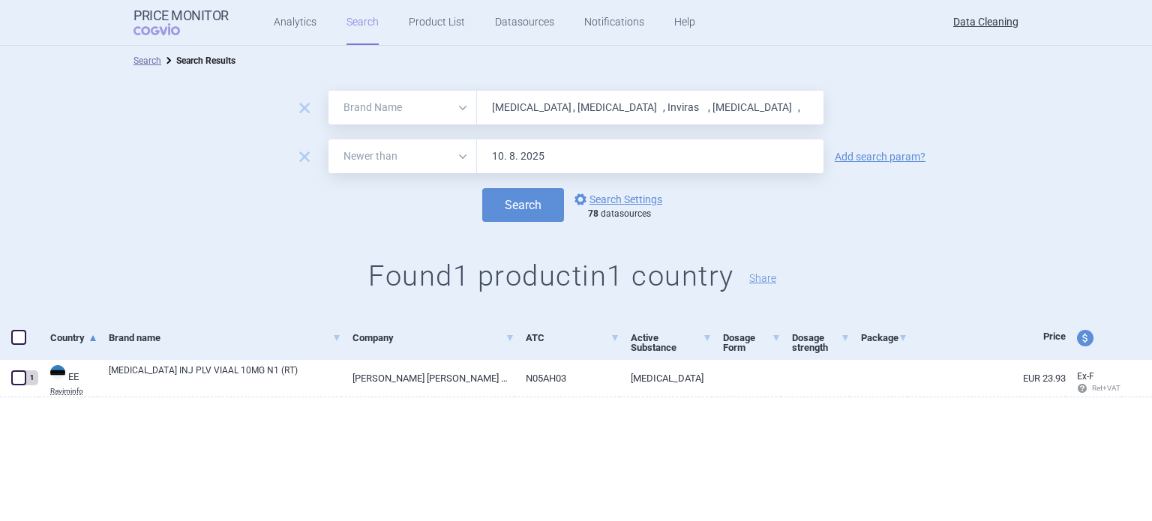
paste input "Rapilysin , [MEDICAL_DATA] , [MEDICAL_DATA] , [MEDICAL_DATA] , [MEDICAL_DATA] ,…"
type input "Rapilysin , [MEDICAL_DATA] , [MEDICAL_DATA] , [MEDICAL_DATA] , [MEDICAL_DATA] ,…"
click at [482, 188] on button "Search" at bounding box center [523, 205] width 82 height 34
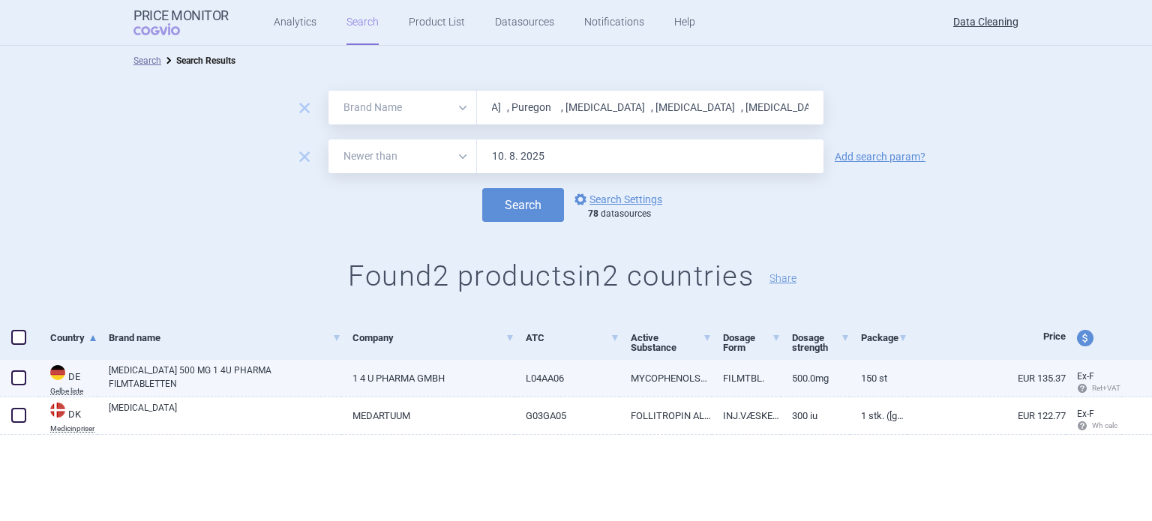
click at [15, 376] on span at bounding box center [18, 377] width 15 height 15
checkbox input "true"
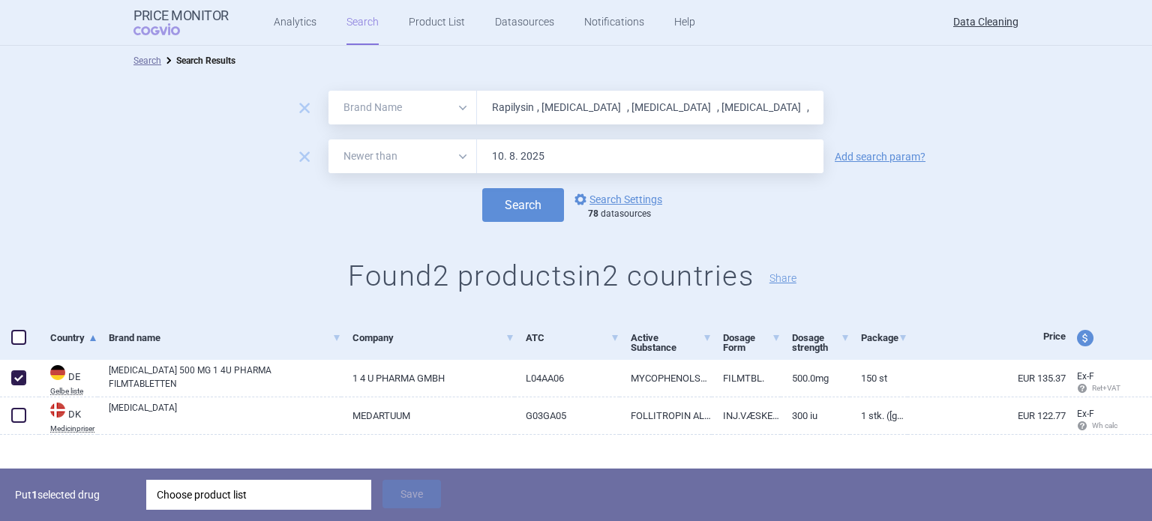
click at [223, 499] on div "Choose product list" at bounding box center [259, 495] width 204 height 30
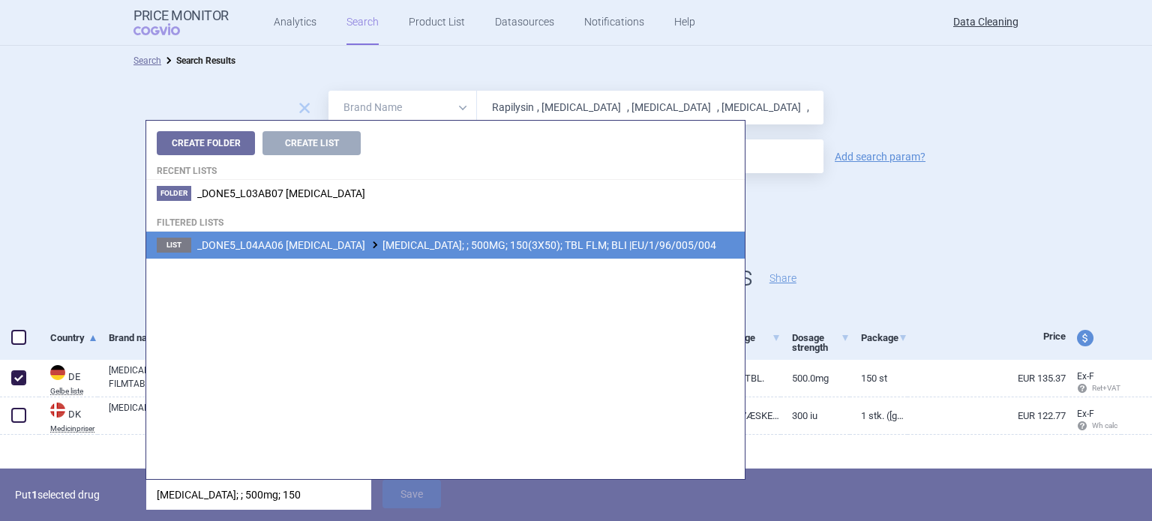
type input "[MEDICAL_DATA]; ; 500mg; 150"
click at [497, 248] on span "_DONE5_L04AA06 [MEDICAL_DATA] [MEDICAL_DATA]; ; 500MG; 150(3X50); TBL FLM; BLI …" at bounding box center [456, 245] width 519 height 12
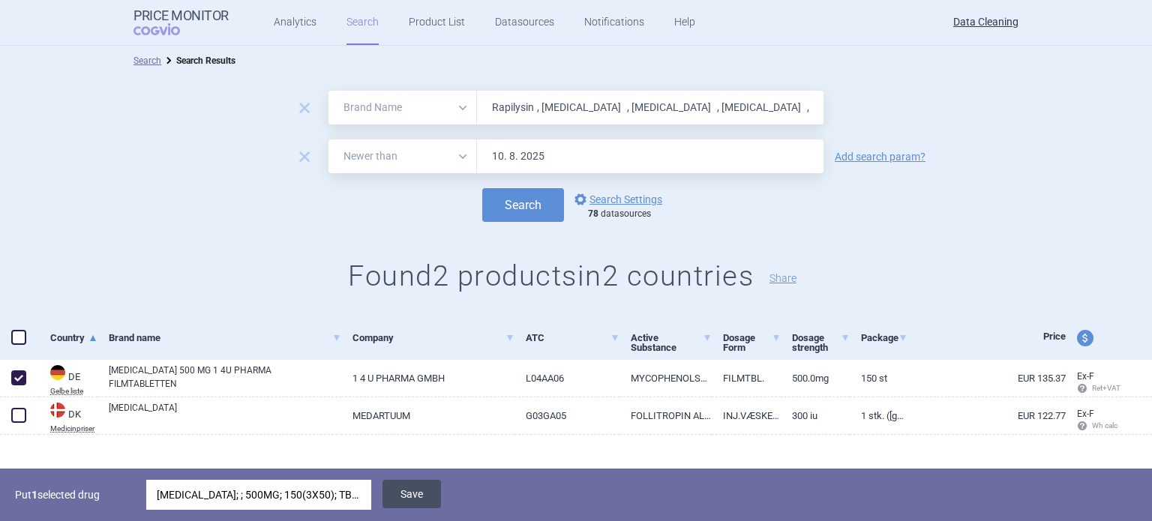
click at [414, 495] on button "Save" at bounding box center [411, 494] width 58 height 28
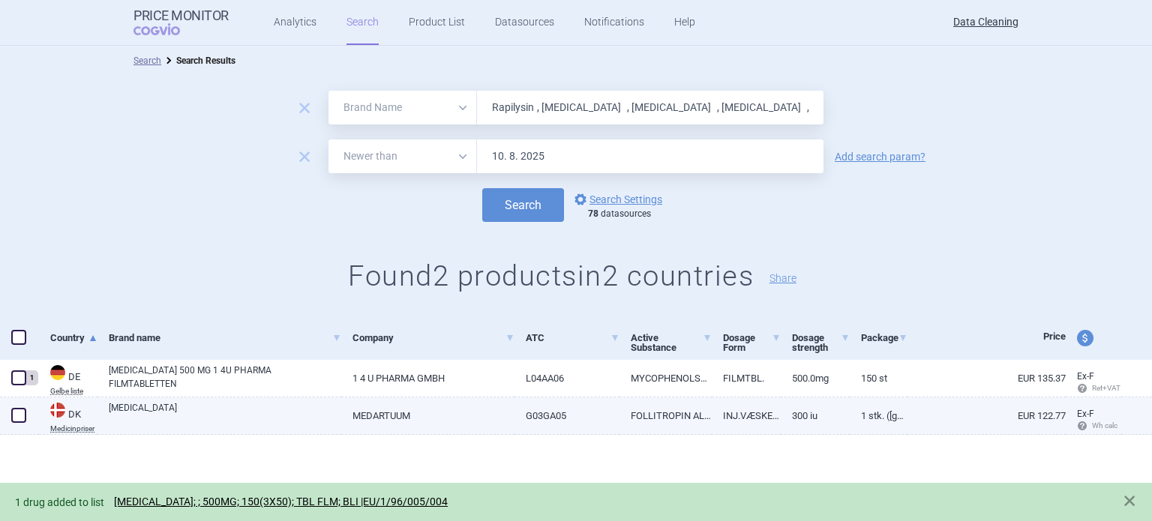
click at [21, 408] on span at bounding box center [18, 415] width 15 height 15
checkbox input "true"
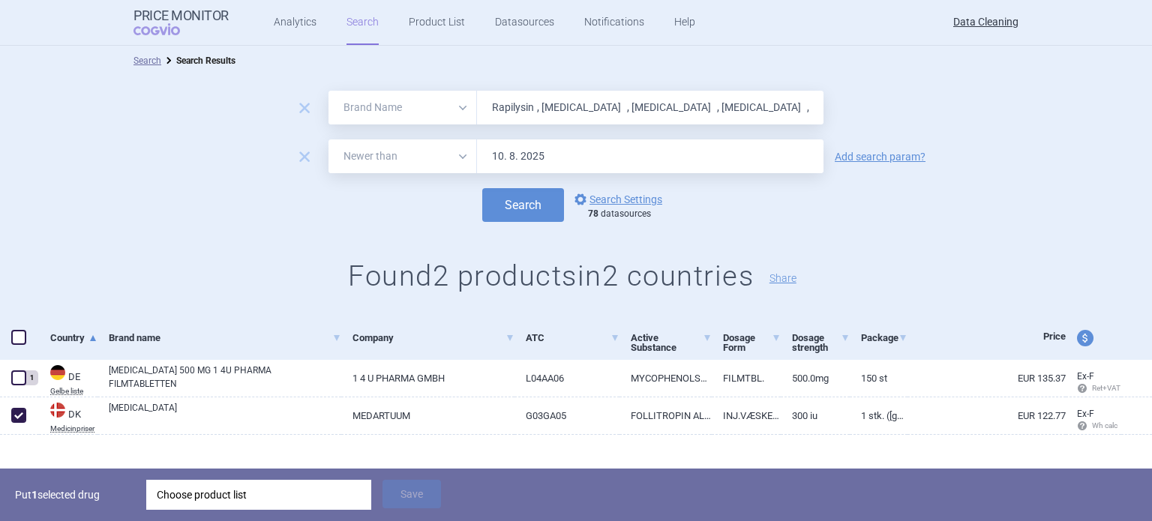
click at [196, 484] on div "Choose product list" at bounding box center [259, 495] width 204 height 30
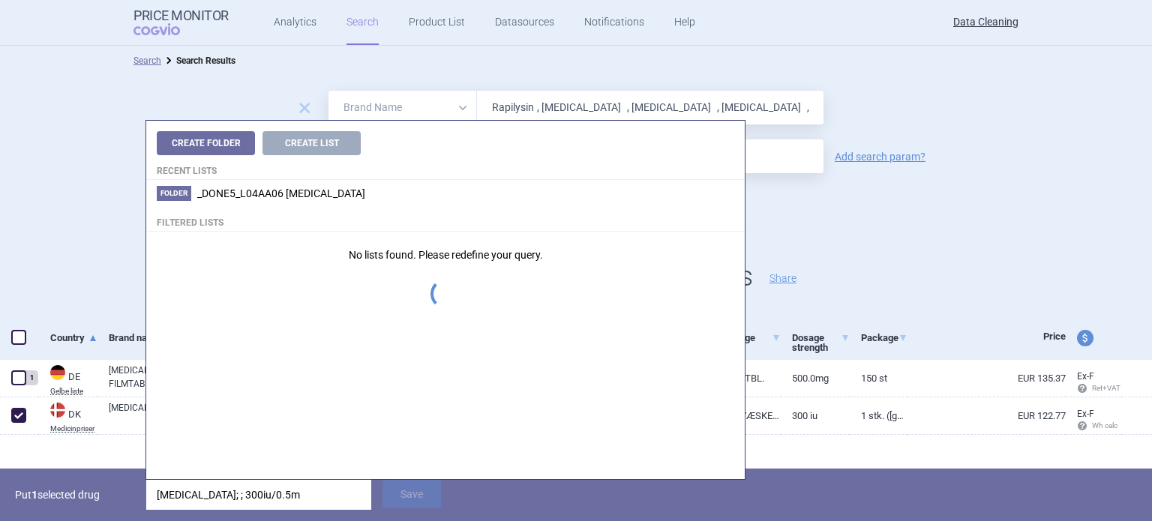
type input "[MEDICAL_DATA]; ; 300iu/0.5ml"
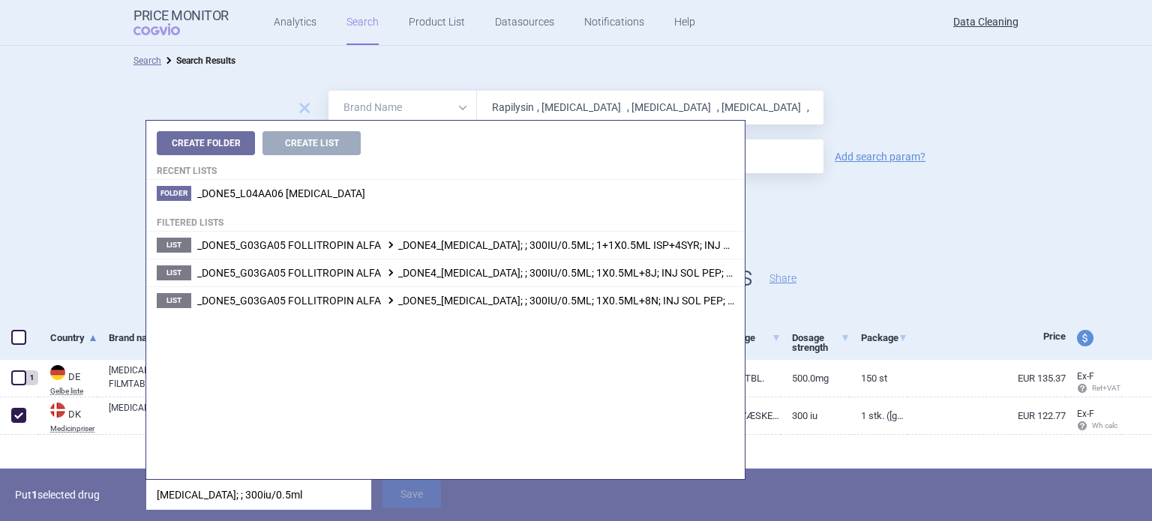
click at [41, 294] on div "remove All Brand Name ATC Company Active Substance Country Newer than Rapilysin…" at bounding box center [576, 196] width 1152 height 241
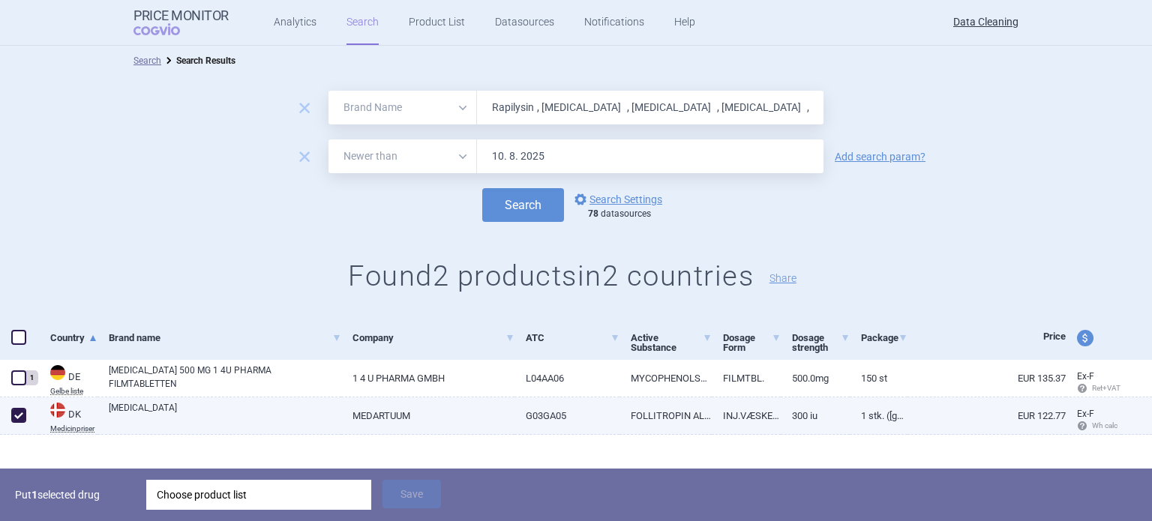
click at [284, 412] on link "[MEDICAL_DATA]" at bounding box center [225, 414] width 232 height 27
select select "EUR"
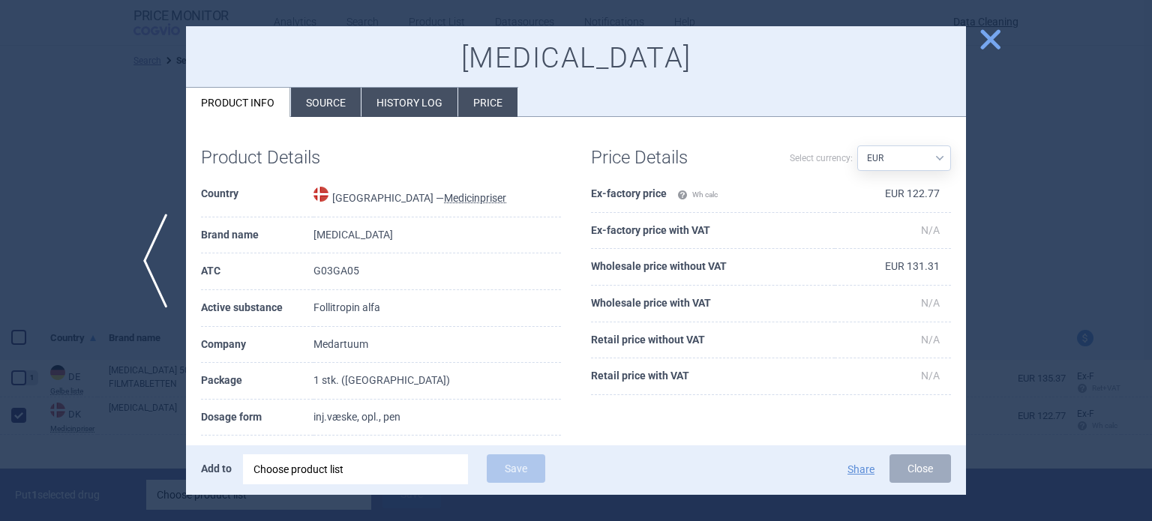
drag, startPoint x: 82, startPoint y: 356, endPoint x: 254, endPoint y: 467, distance: 205.1
click at [83, 356] on div at bounding box center [576, 260] width 1152 height 521
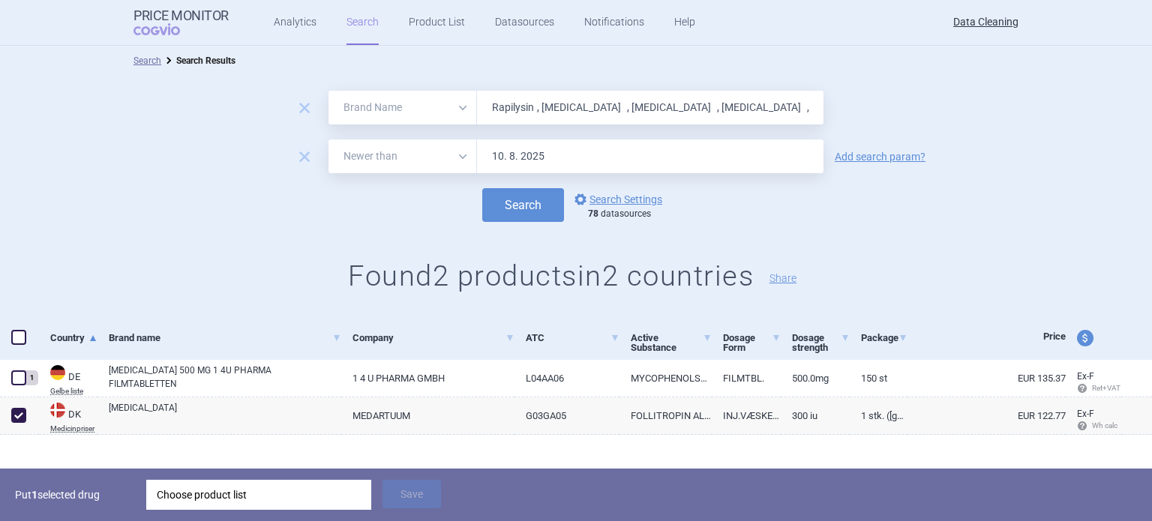
click at [330, 504] on div "Choose product list" at bounding box center [259, 495] width 204 height 30
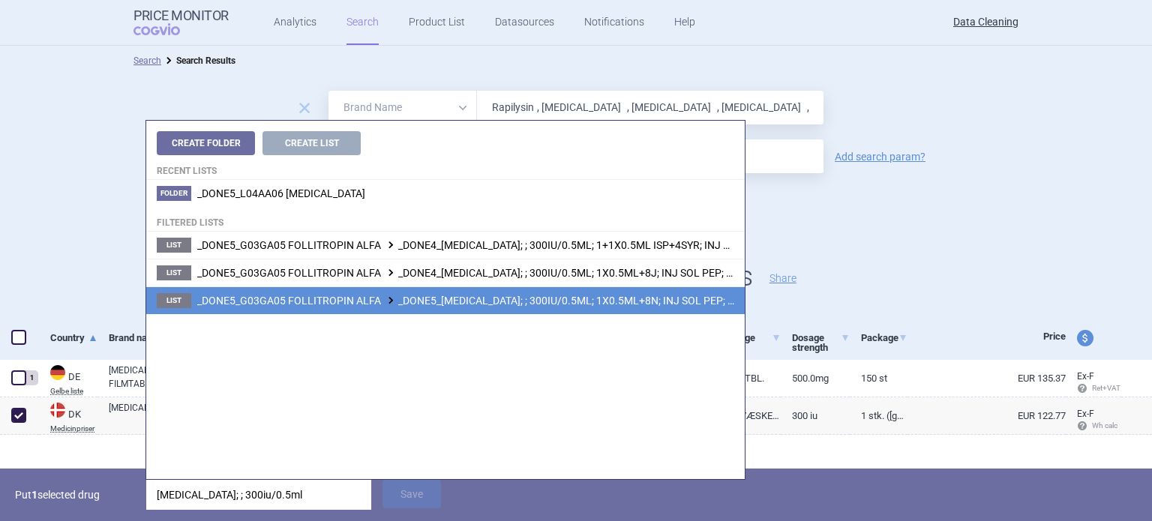
click at [608, 308] on li "List _DONE5_G03GA05 FOLLITROPIN ALFA _DONE5_[MEDICAL_DATA]; ; 300IU/0.5ML; 1X0.…" at bounding box center [445, 300] width 598 height 28
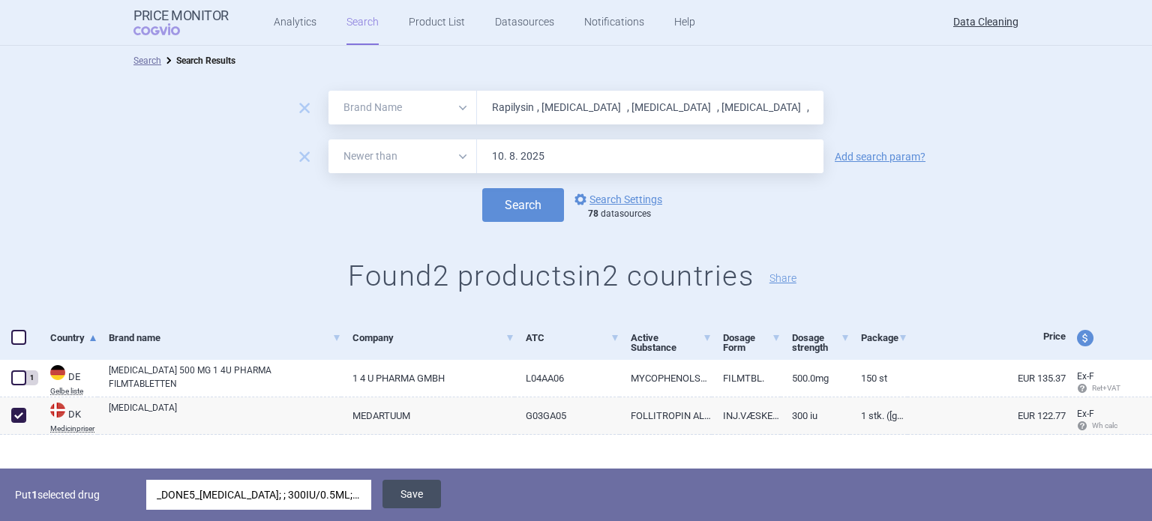
click at [423, 499] on button "Save" at bounding box center [411, 494] width 58 height 28
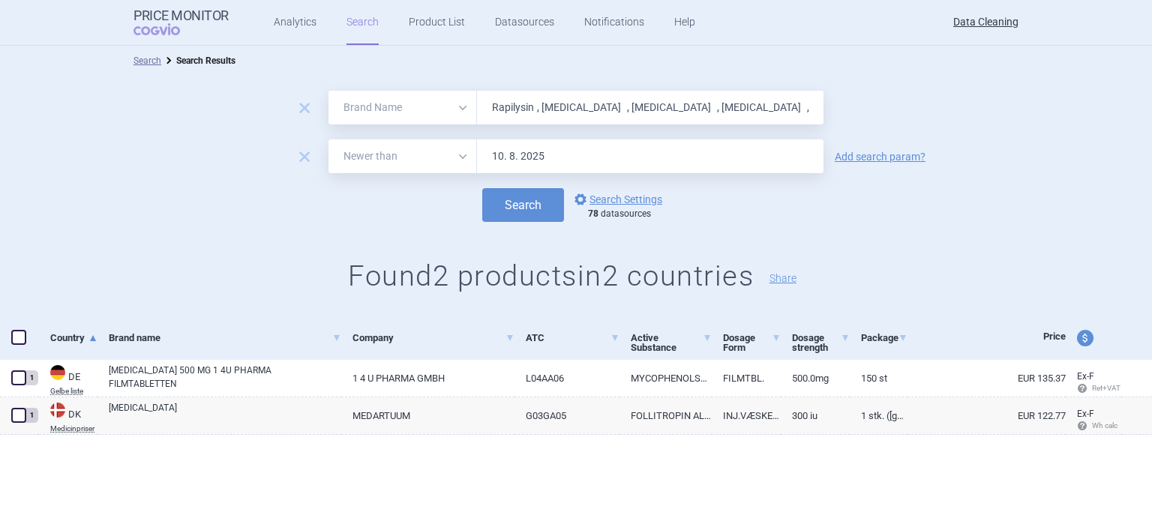
click at [586, 121] on input "Rapilysin , [MEDICAL_DATA] , [MEDICAL_DATA] , [MEDICAL_DATA] , [MEDICAL_DATA] ,…" at bounding box center [650, 108] width 346 height 34
click at [586, 106] on input "Rapilysin , [MEDICAL_DATA] , [MEDICAL_DATA] , [MEDICAL_DATA] , [MEDICAL_DATA] ,…" at bounding box center [650, 108] width 346 height 34
type input "[MEDICAL_DATA]"
click at [482, 188] on button "Search" at bounding box center [523, 205] width 82 height 34
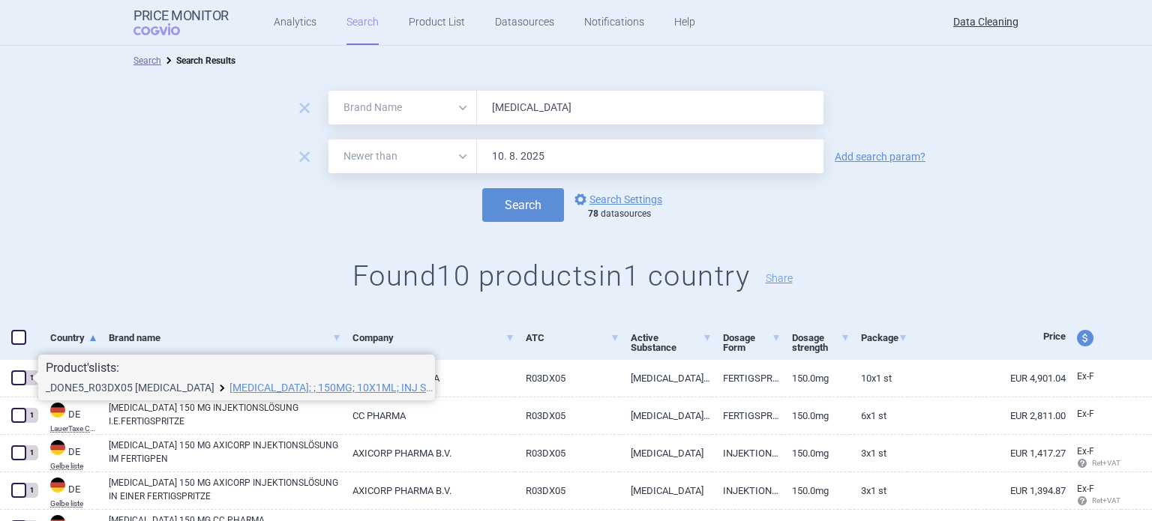
click at [75, 382] on link "_DONE5_R03DX05 [MEDICAL_DATA]" at bounding box center [130, 387] width 169 height 10
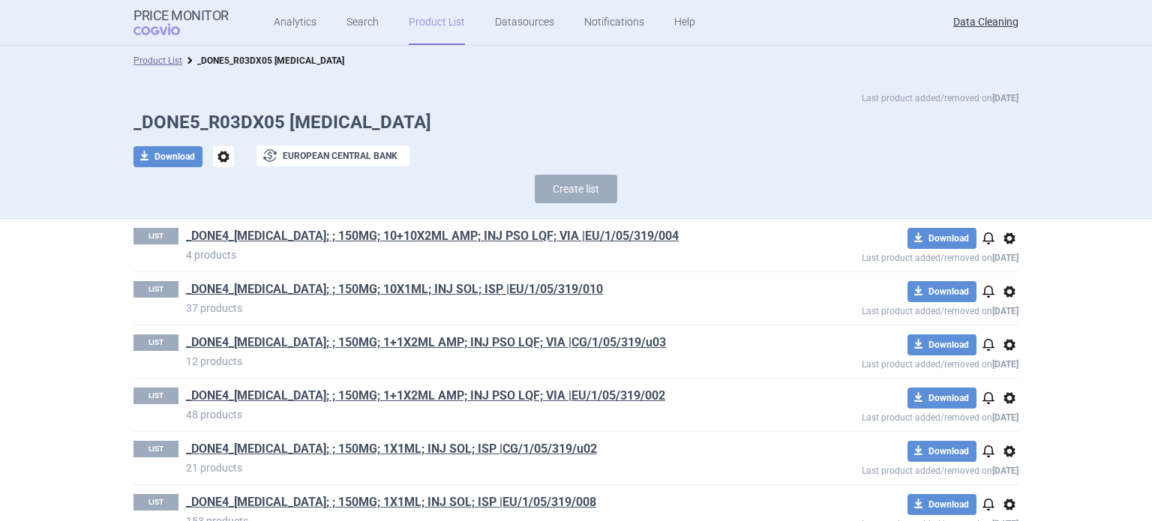
scroll to position [2235, 0]
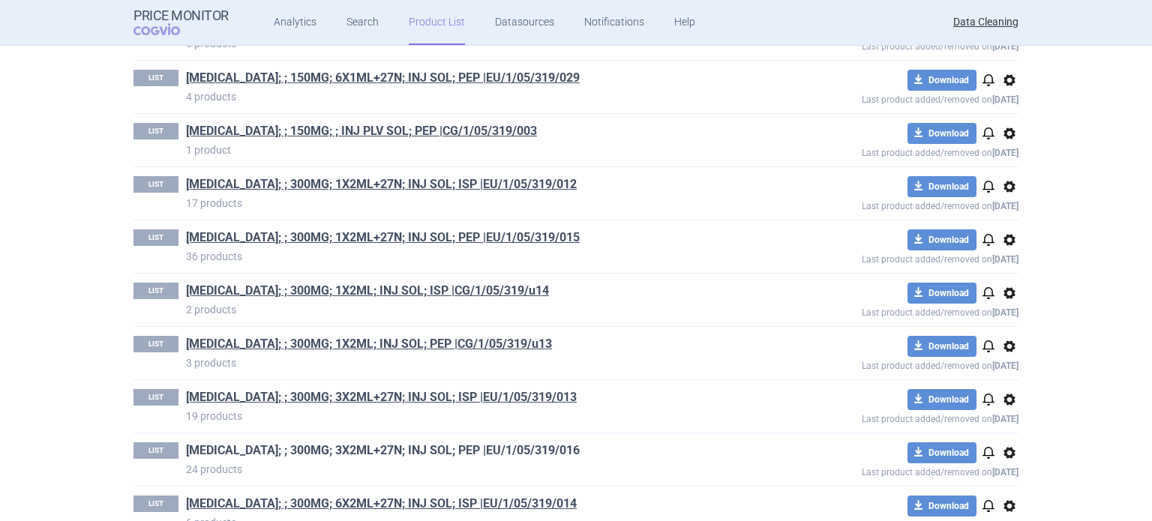
click at [417, 442] on link "[MEDICAL_DATA]; ; 300MG; 3X2ML+27N; INJ SOL; PEP |EU/1/05/319/016" at bounding box center [383, 450] width 394 height 16
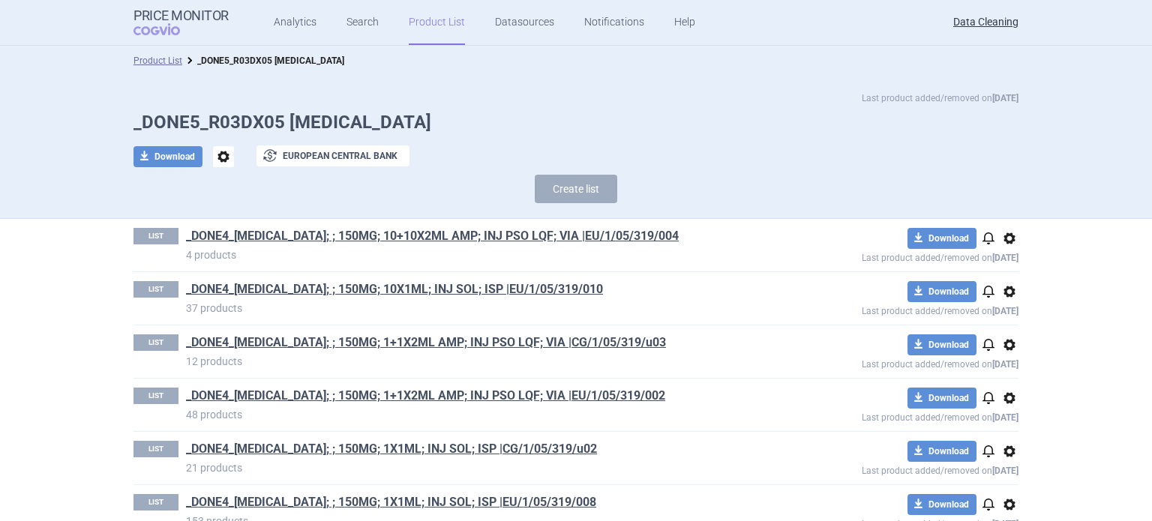
scroll to position [2235, 0]
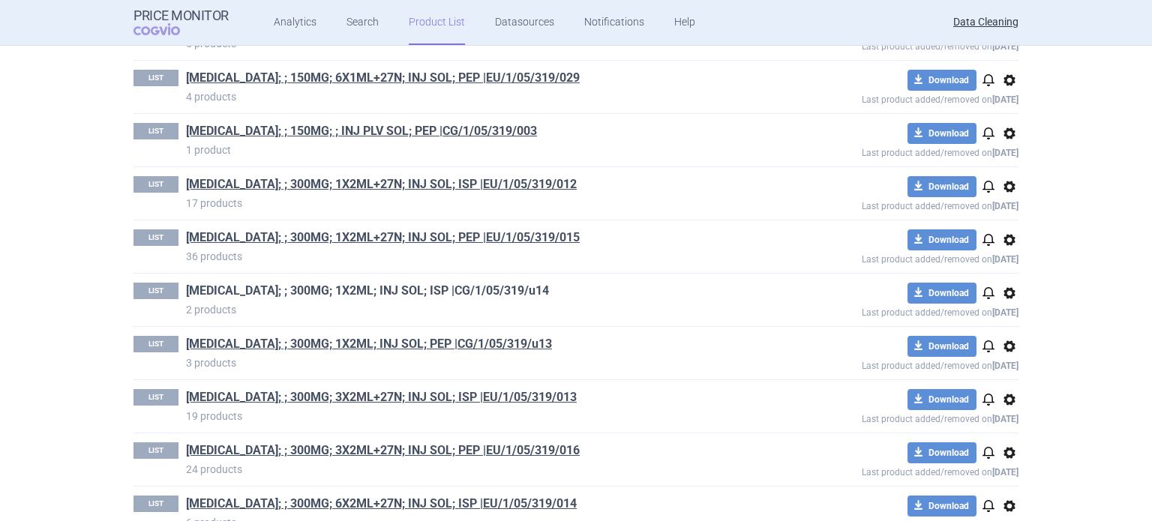
click at [435, 287] on link "[MEDICAL_DATA]; ; 300MG; 1X2ML; INJ SOL; ISP |CG/1/05/319/u14" at bounding box center [367, 291] width 363 height 16
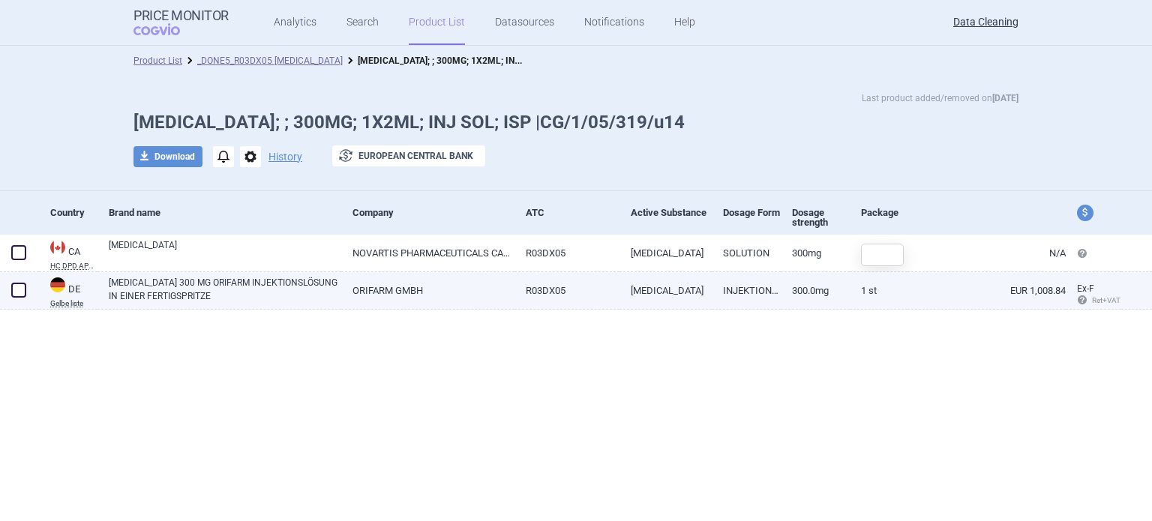
drag, startPoint x: 8, startPoint y: 289, endPoint x: 19, endPoint y: 278, distance: 14.8
click at [8, 289] on span at bounding box center [18, 290] width 22 height 22
checkbox input "true"
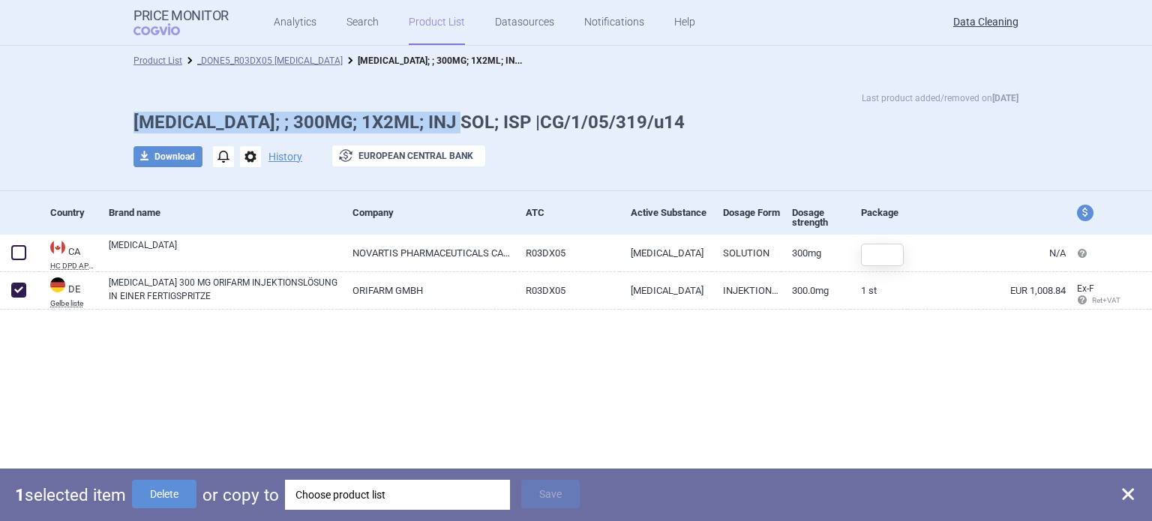
drag, startPoint x: 90, startPoint y: 121, endPoint x: 448, endPoint y: 121, distance: 358.4
click at [448, 121] on div "Last product added/removed on [DATE] [MEDICAL_DATA]; ; 300MG; 1X2ML; INJ SOL; I…" at bounding box center [576, 133] width 1152 height 115
copy h1 "[MEDICAL_DATA]; ; 300MG; 1X2ML; INJ SOL; ISP"
click at [430, 497] on div "Choose product list" at bounding box center [397, 495] width 204 height 30
click at [177, 423] on div "Product List _DONE5_R03DX05 [MEDICAL_DATA] [MEDICAL_DATA]; ; 300MG; 1X2ML; INJ …" at bounding box center [576, 283] width 1152 height 475
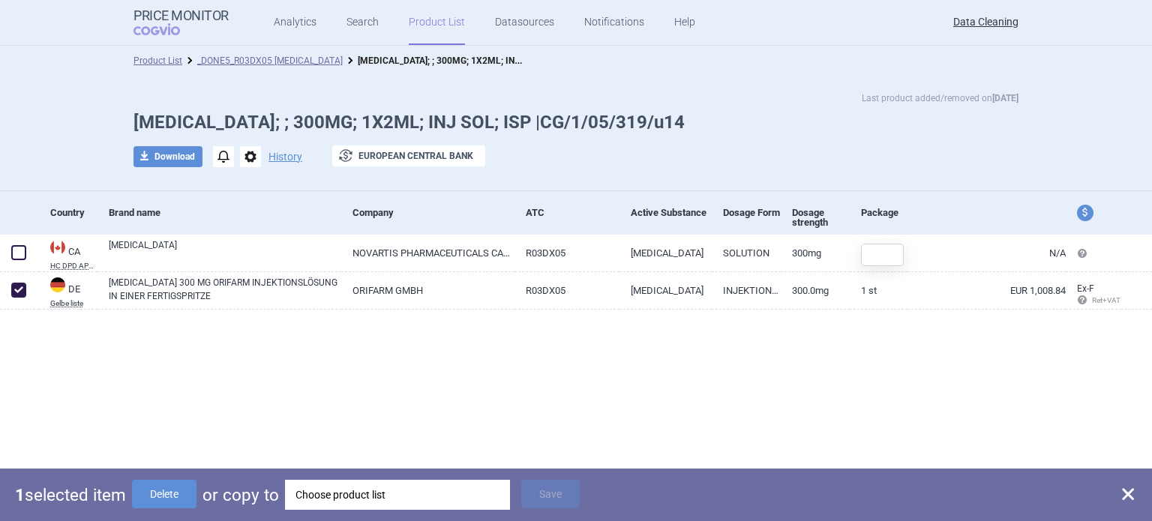
click at [372, 490] on div "Choose product list" at bounding box center [397, 495] width 204 height 30
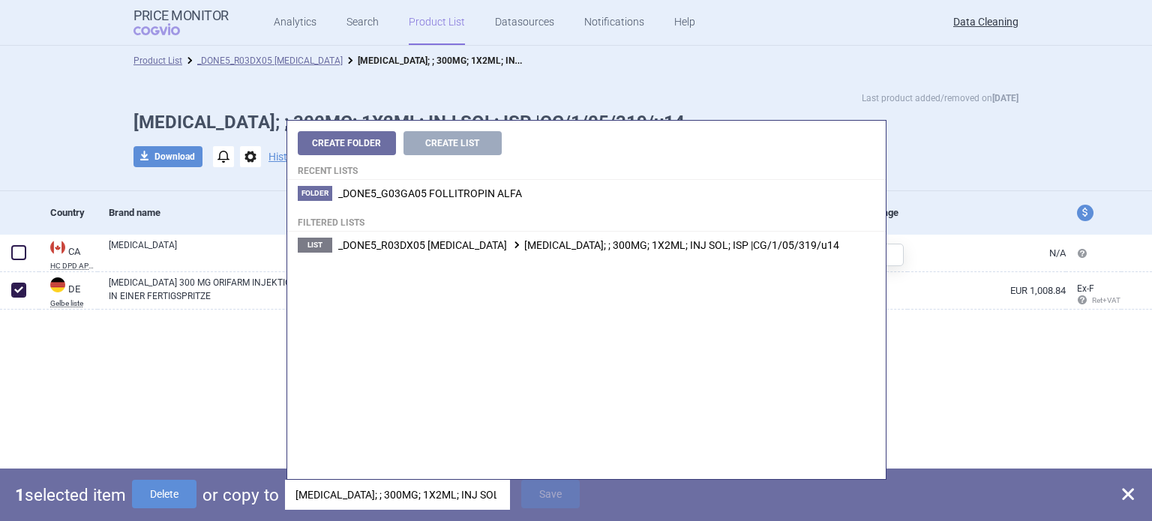
click at [547, 480] on div "1 selected item Delete or copy to [MEDICAL_DATA]; ; 300MG; 1X2ML; INJ SOL; ISP …" at bounding box center [576, 495] width 1152 height 52
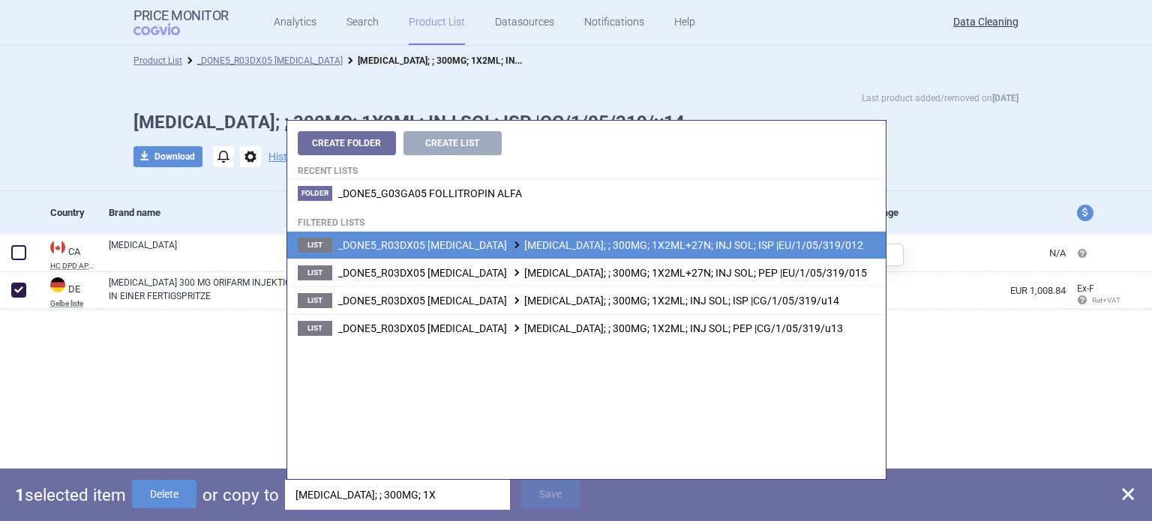
type input "[MEDICAL_DATA]; ; 300MG; 1X"
click at [750, 243] on span "_DONE5_R03DX05 [MEDICAL_DATA] [MEDICAL_DATA]; ; 300MG; 1X2ML+27N; INJ SOL; ISP …" at bounding box center [600, 245] width 525 height 12
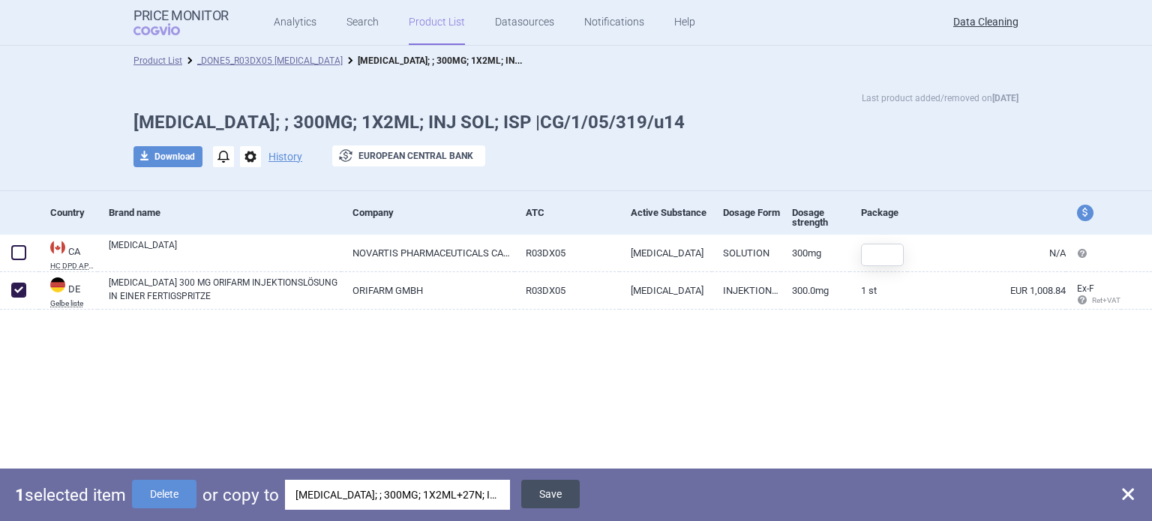
click at [558, 493] on button "Save" at bounding box center [550, 494] width 58 height 28
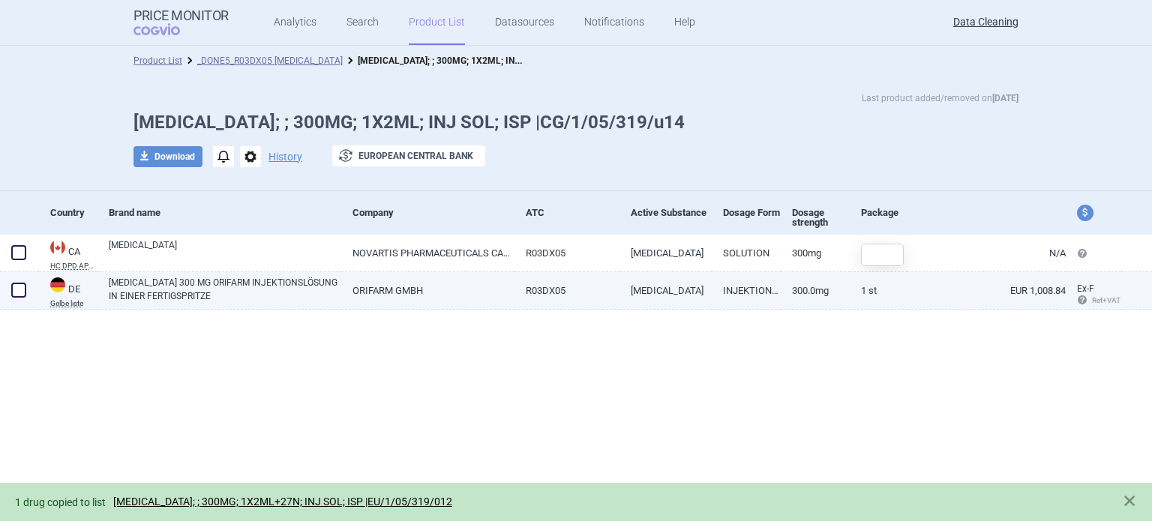
click at [22, 284] on span at bounding box center [18, 290] width 15 height 15
checkbox input "true"
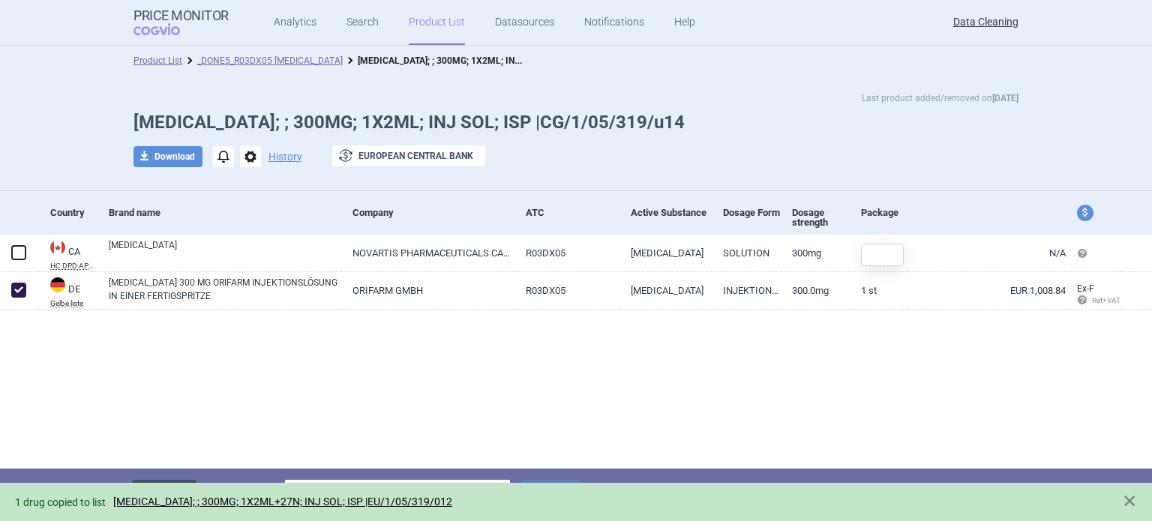
click at [164, 481] on button "Delete" at bounding box center [164, 494] width 64 height 28
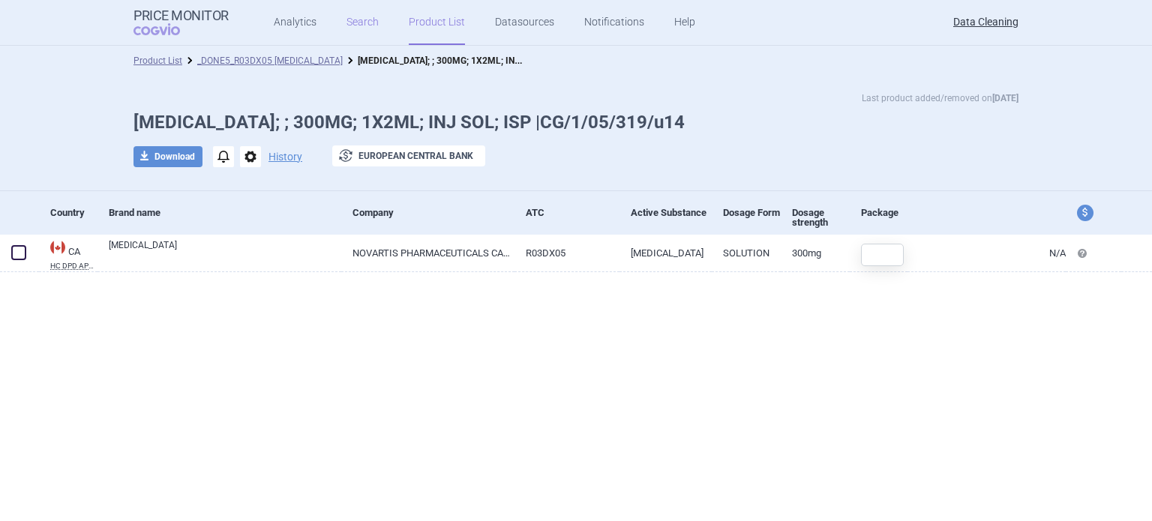
click at [354, 23] on link "Search" at bounding box center [362, 22] width 32 height 45
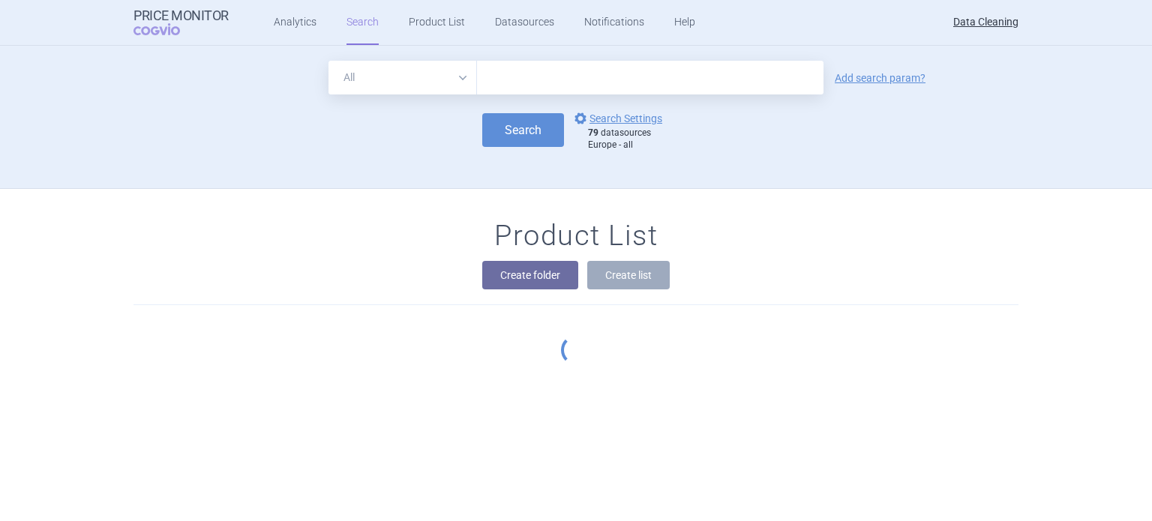
click at [650, 78] on input "text" at bounding box center [650, 78] width 346 height 34
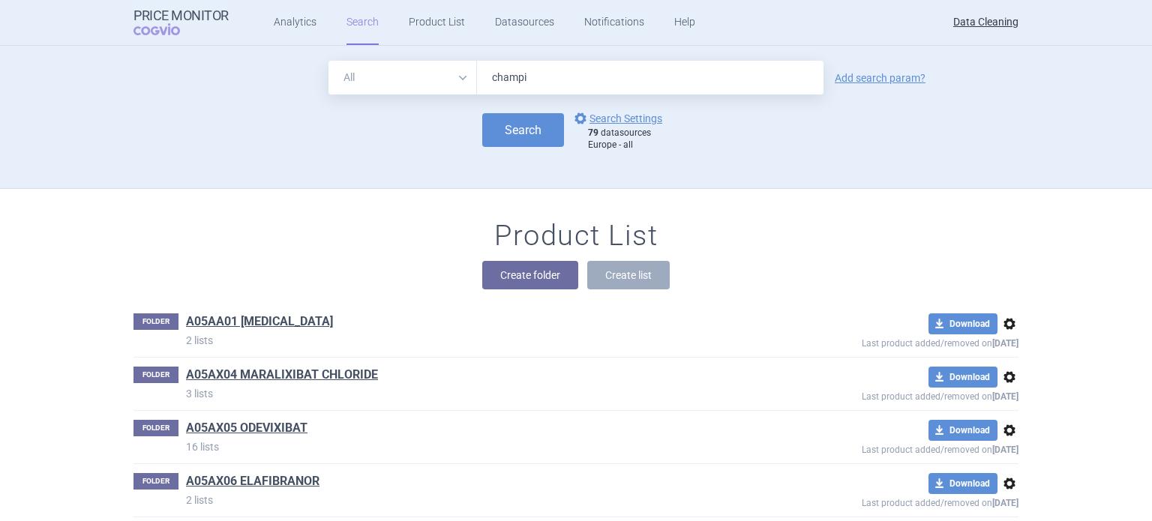
type input "champix"
click button "Search" at bounding box center [523, 130] width 82 height 34
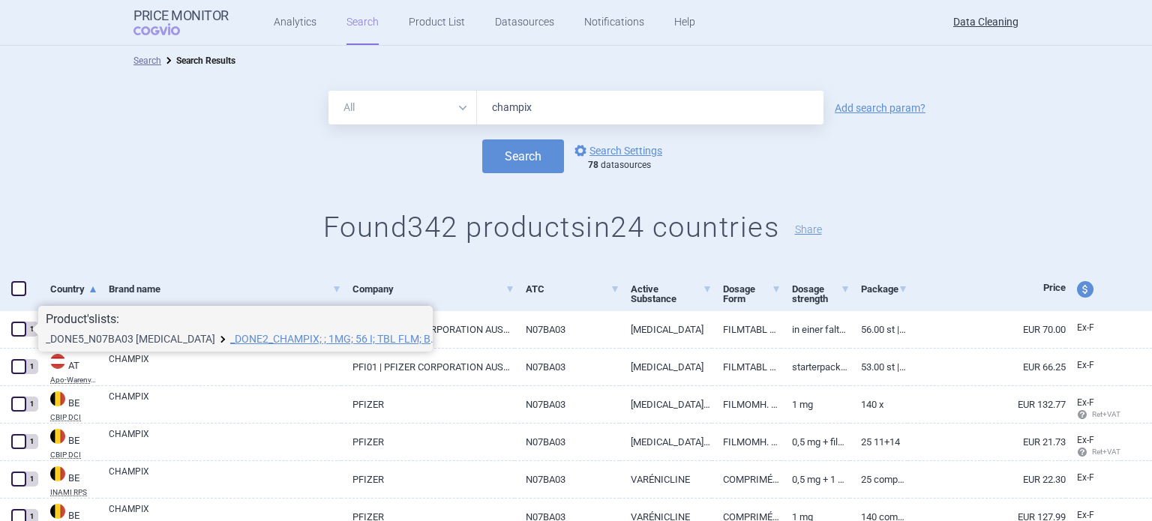
click at [92, 339] on link "_DONE5_N07BA03 [MEDICAL_DATA]" at bounding box center [130, 339] width 169 height 10
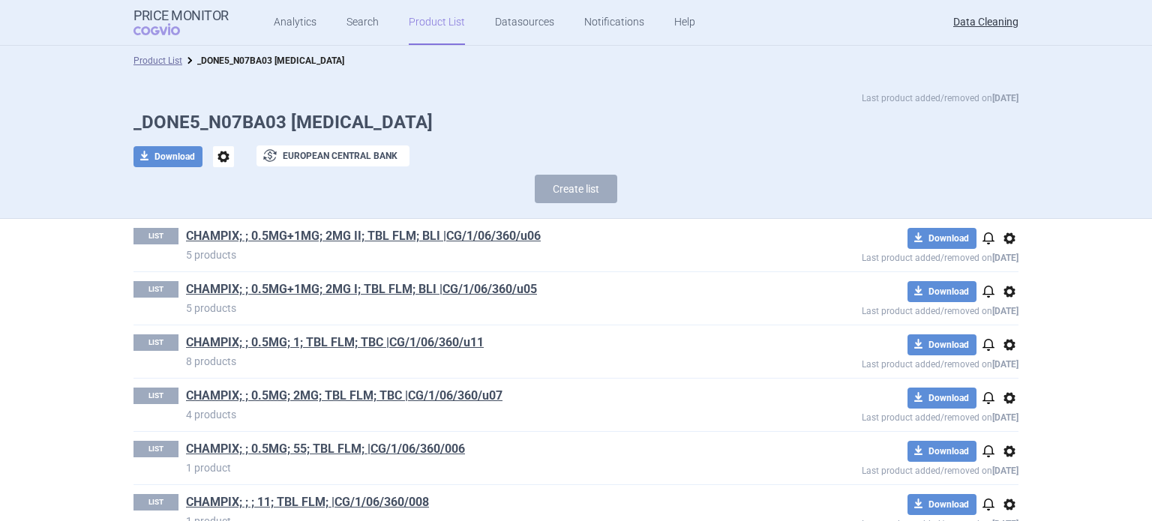
scroll to position [2154, 0]
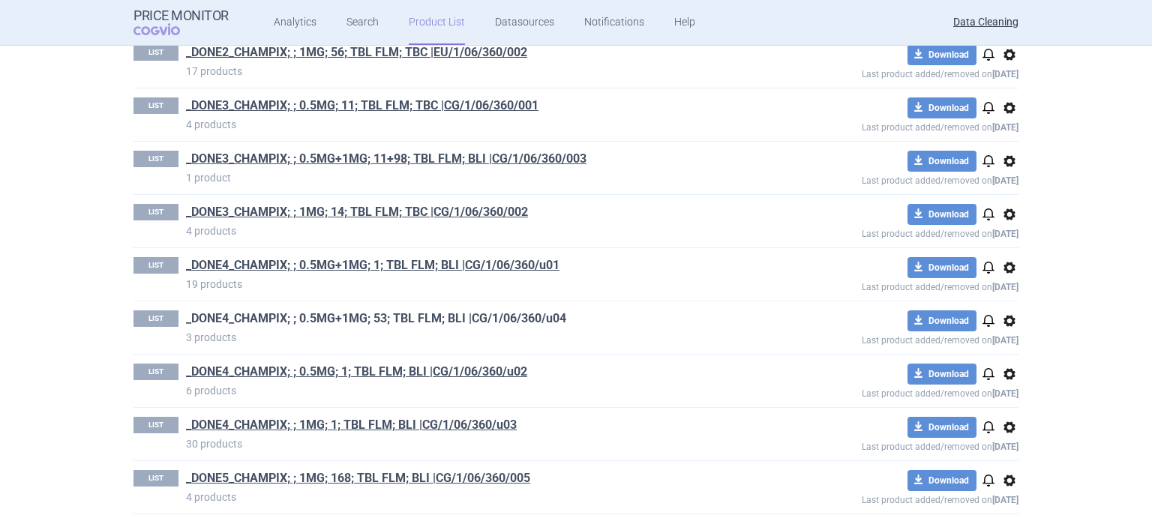
click at [507, 310] on link "_DONE4_CHAMPIX; ; 0.5MG+1MG; 53; TBL FLM; BLI |CG/1/06/360/u04" at bounding box center [376, 318] width 380 height 16
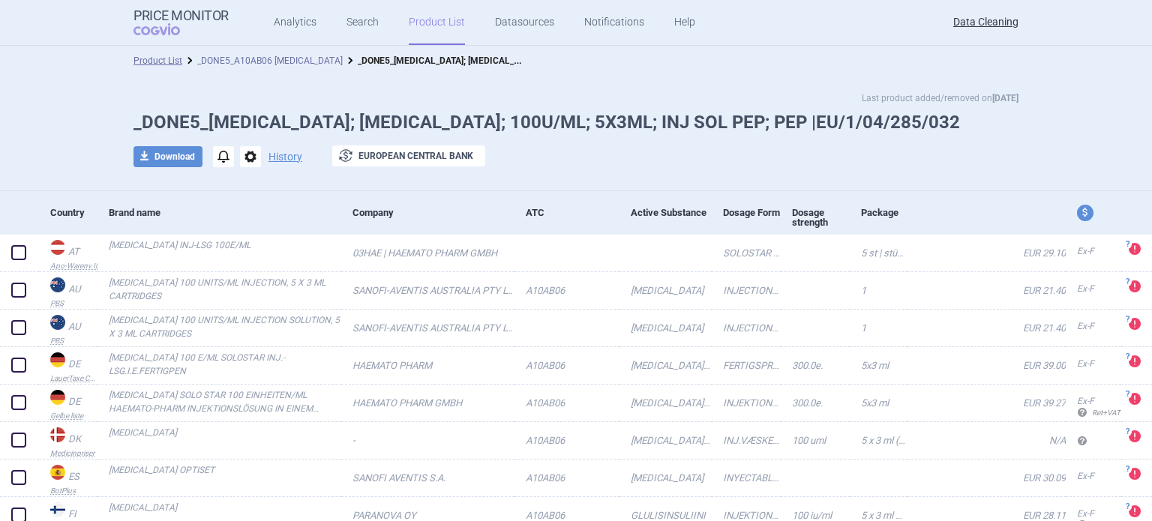
click at [247, 56] on link "_DONE5_A10AB06 INSULIN GLULISINE" at bounding box center [269, 60] width 145 height 10
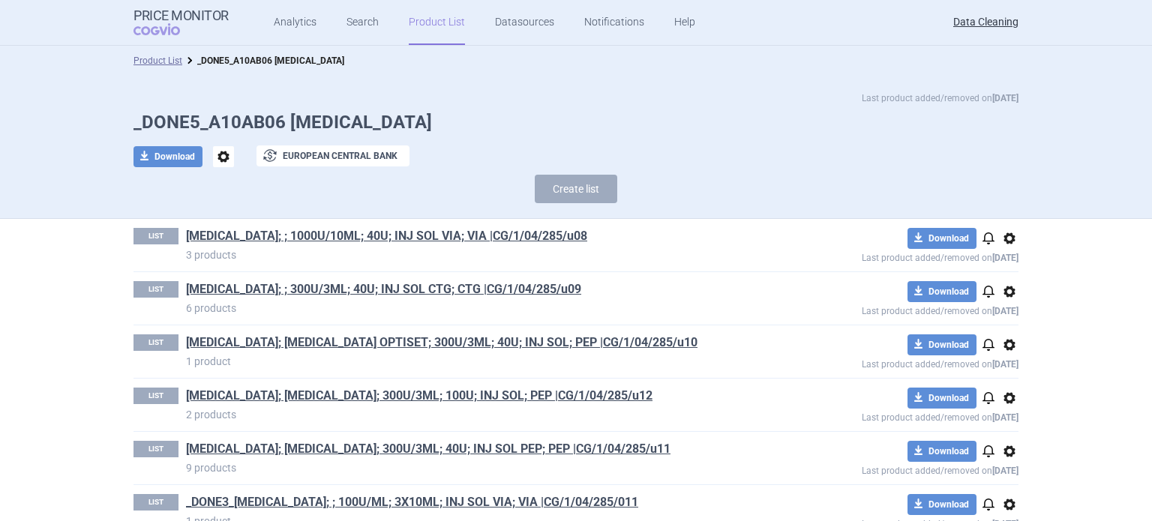
scroll to position [748, 0]
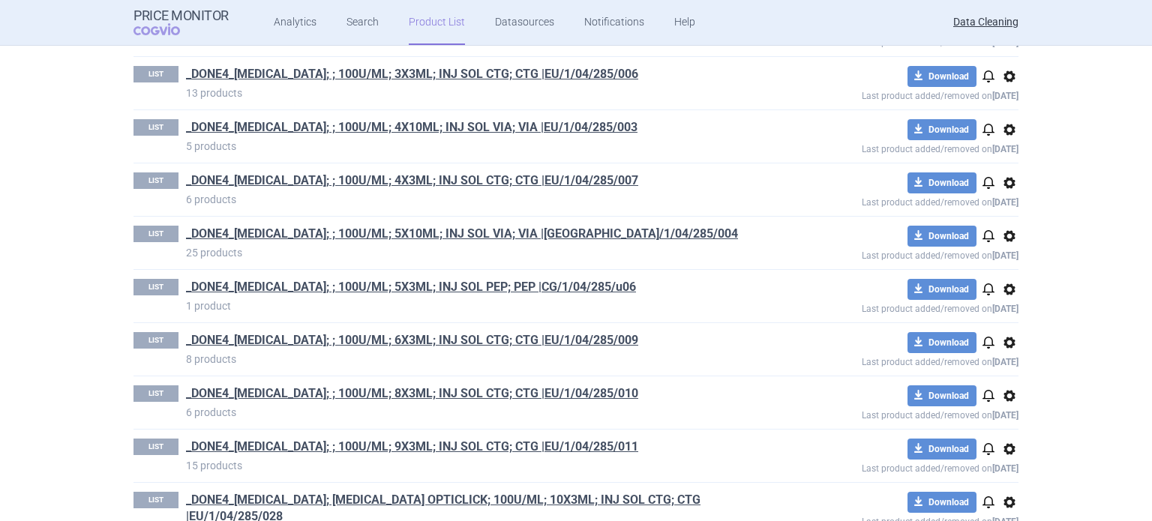
click at [497, 287] on link "_DONE4_APIDRA; ; 100U/ML; 5X3ML; INJ SOL PEP; PEP |CG/1/04/285/u06" at bounding box center [411, 287] width 450 height 16
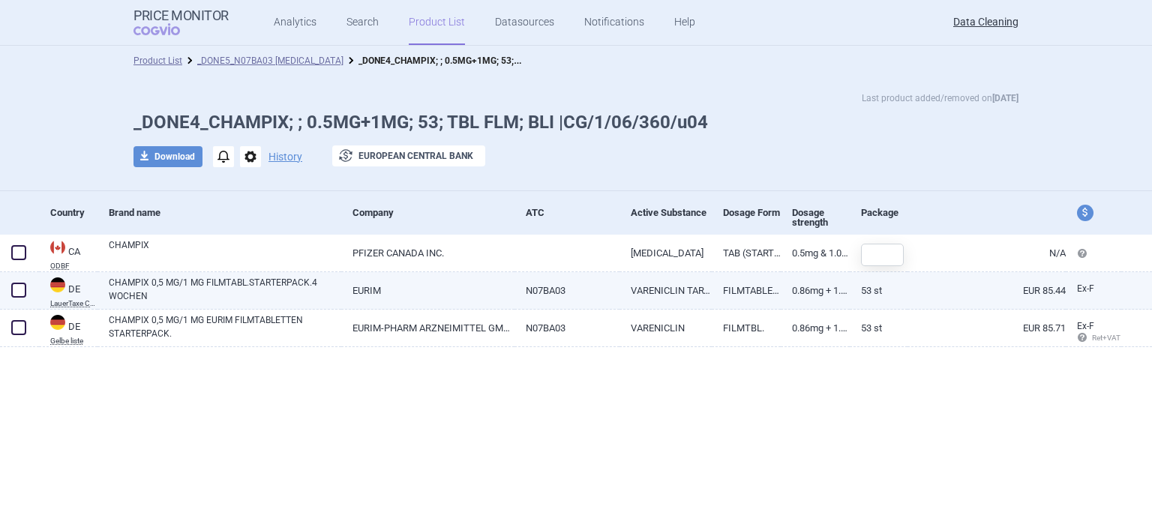
click at [18, 299] on span at bounding box center [18, 290] width 22 height 22
checkbox input "true"
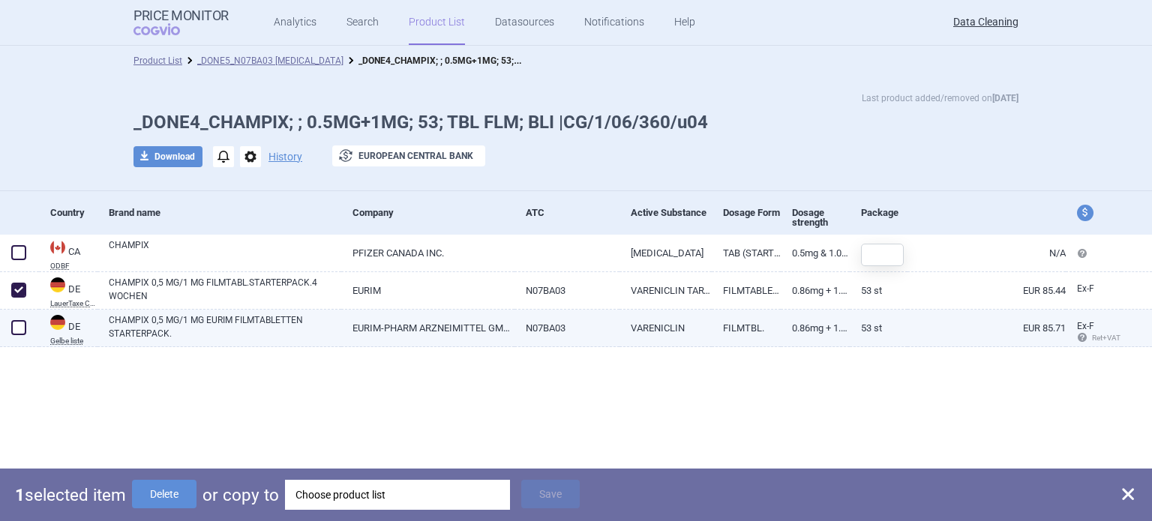
click at [26, 317] on div at bounding box center [19, 328] width 39 height 37
click at [26, 323] on span at bounding box center [18, 327] width 22 height 22
checkbox input "true"
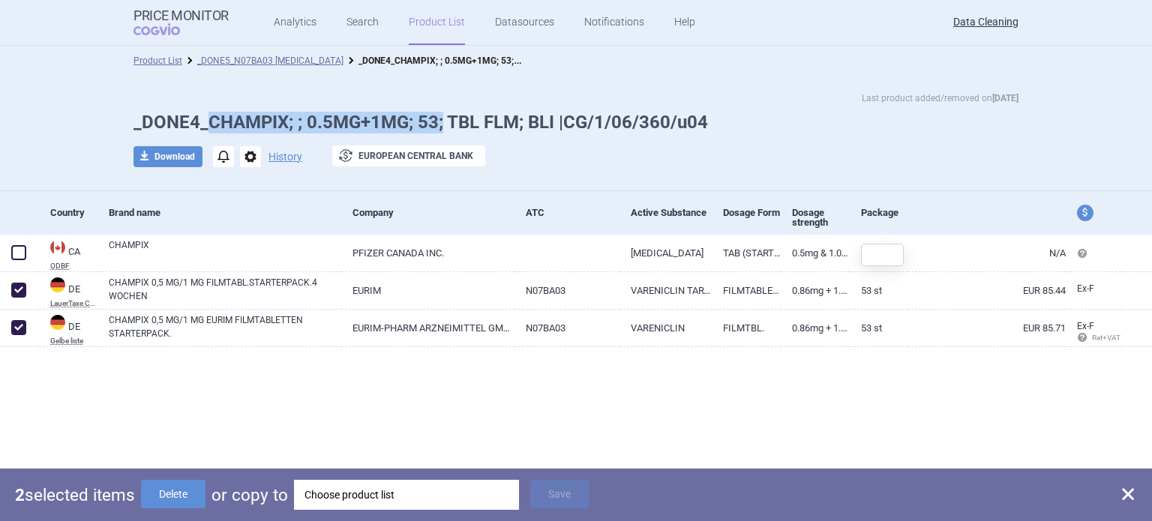
drag, startPoint x: 210, startPoint y: 123, endPoint x: 443, endPoint y: 124, distance: 233.2
click at [443, 124] on h1 "_DONE4_CHAMPIX; ; 0.5MG+1MG; 53; TBL FLM; BLI |CG/1/06/360/u04" at bounding box center [575, 123] width 885 height 22
copy h1 "CHAMPIX; ; 0.5MG+1MG; 53;"
click at [379, 492] on div "Choose product list" at bounding box center [406, 495] width 204 height 30
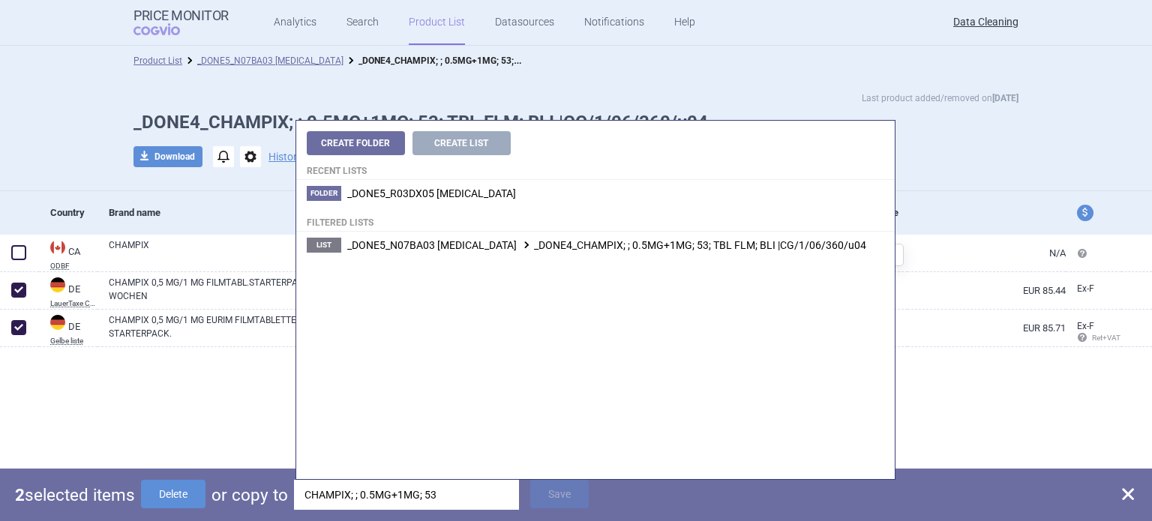
click at [399, 497] on input "CHAMPIX; ; 0.5MG+1MG; 53" at bounding box center [406, 495] width 225 height 30
drag, startPoint x: 421, startPoint y: 497, endPoint x: 498, endPoint y: 492, distance: 76.7
click at [498, 492] on input "CHAMPIX; ; 0.5MG+1MG; 53" at bounding box center [406, 495] width 225 height 30
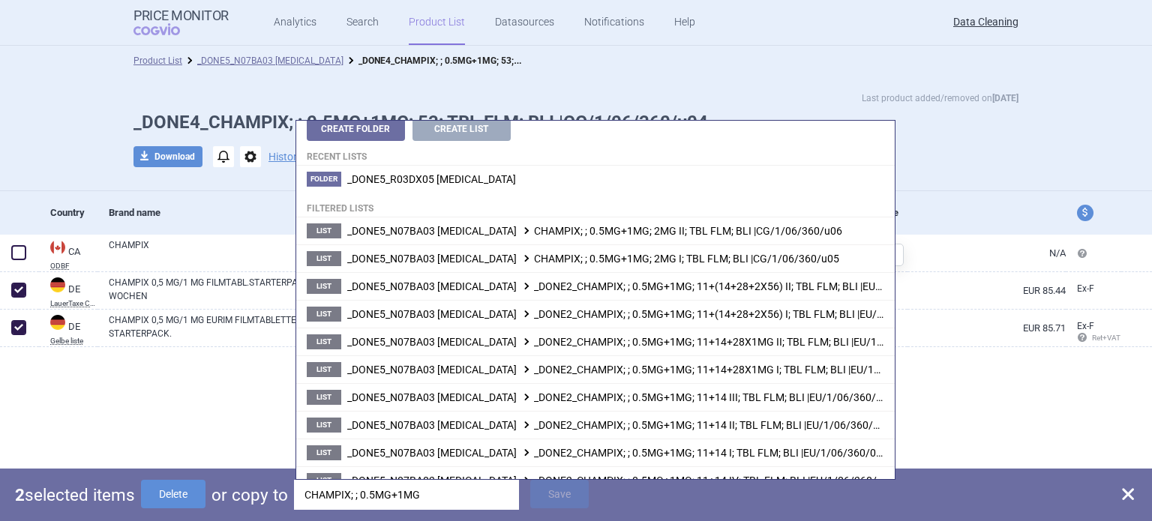
scroll to position [17, 0]
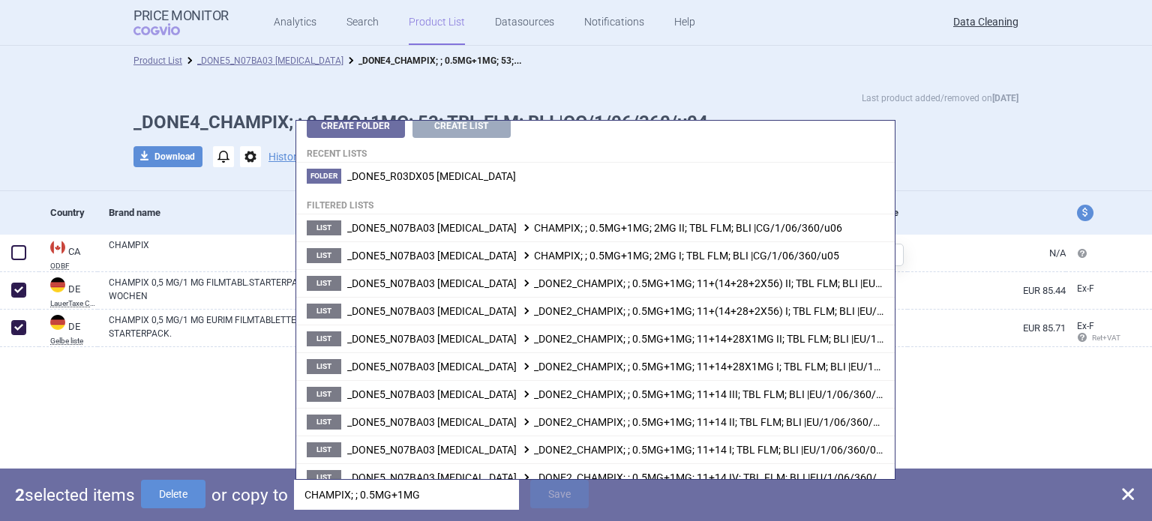
type input "CHAMPIX; ; 0.5MG+1MG"
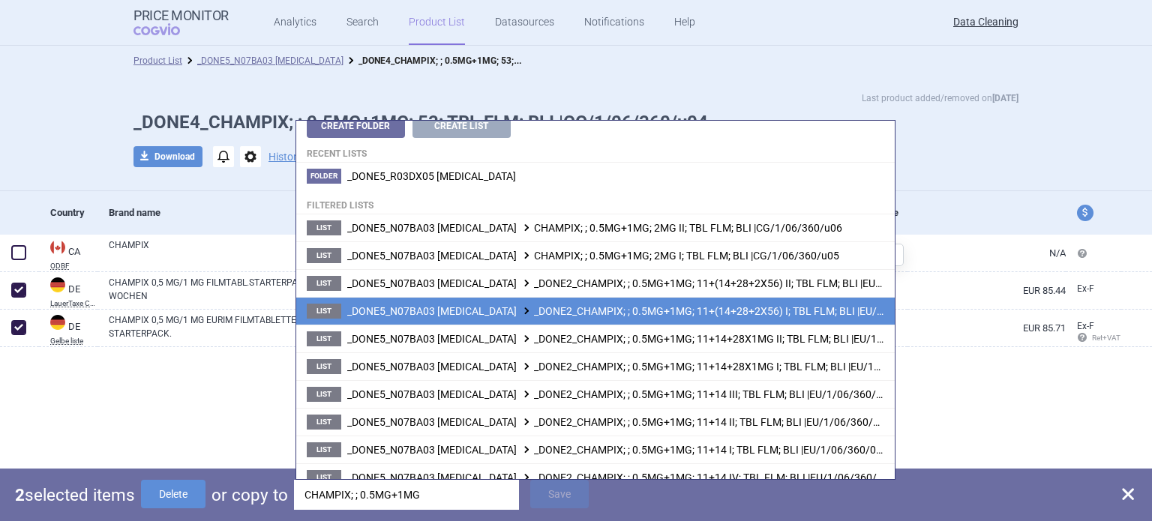
click at [857, 305] on span "_DONE5_N07BA03 VARENICLINE _DONE2_CHAMPIX; ; 0.5MG+1MG; 11+(14+28+2X56) I; TBL …" at bounding box center [645, 311] width 597 height 12
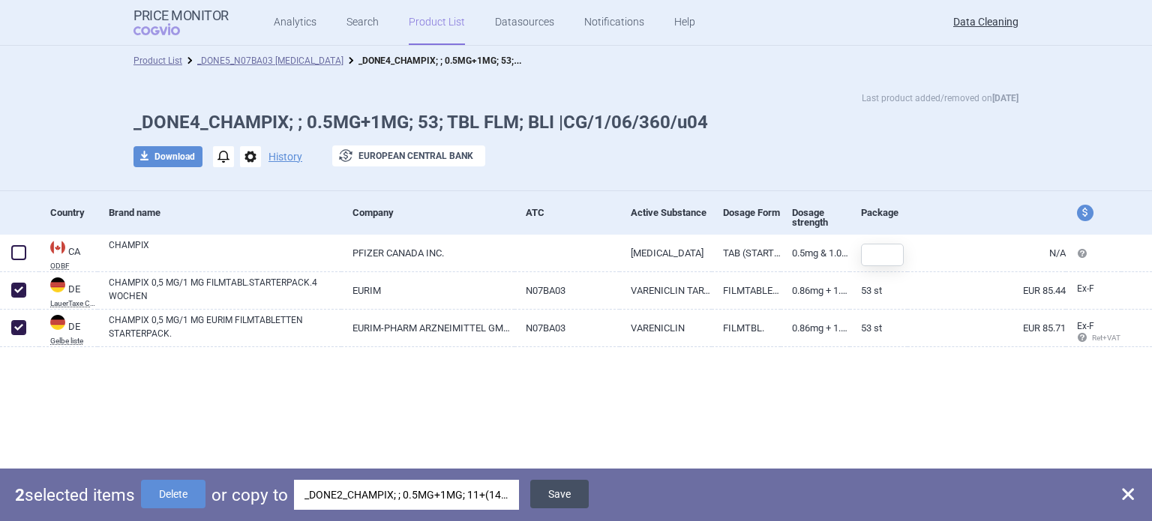
click at [562, 491] on button "Save" at bounding box center [559, 494] width 58 height 28
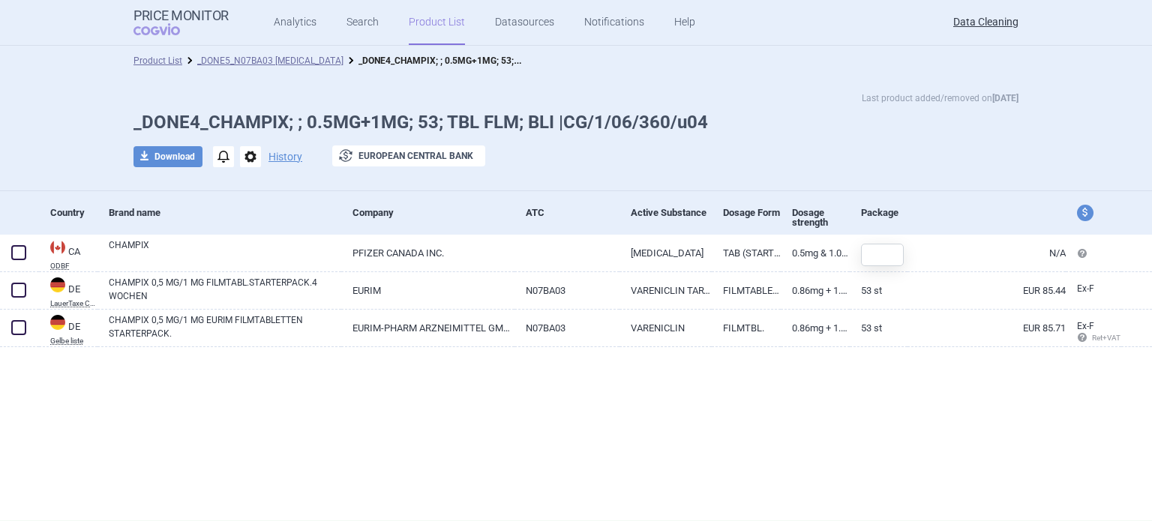
checkbox input "false"
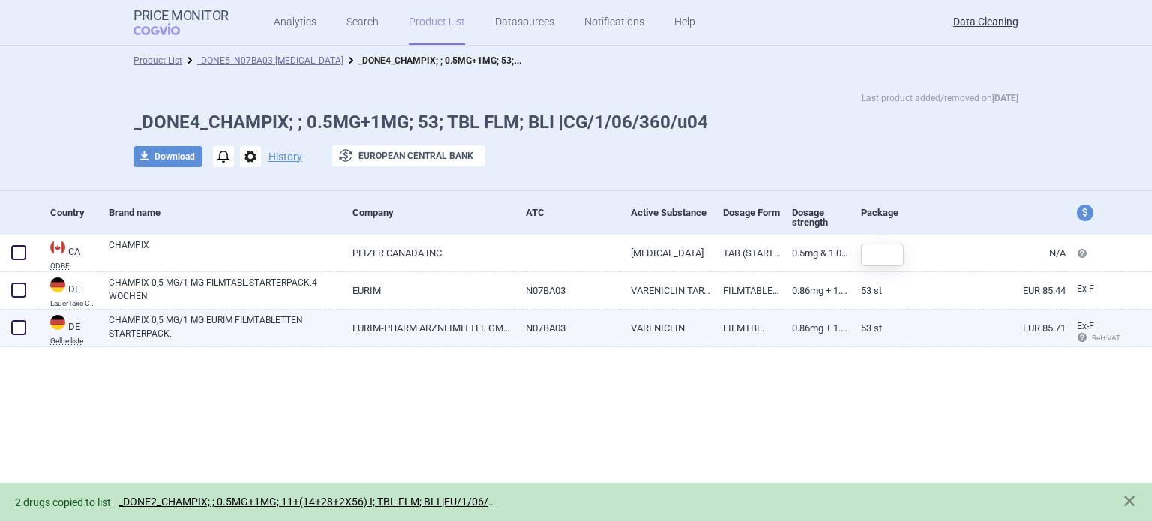
click at [27, 331] on span at bounding box center [18, 327] width 22 height 22
checkbox input "true"
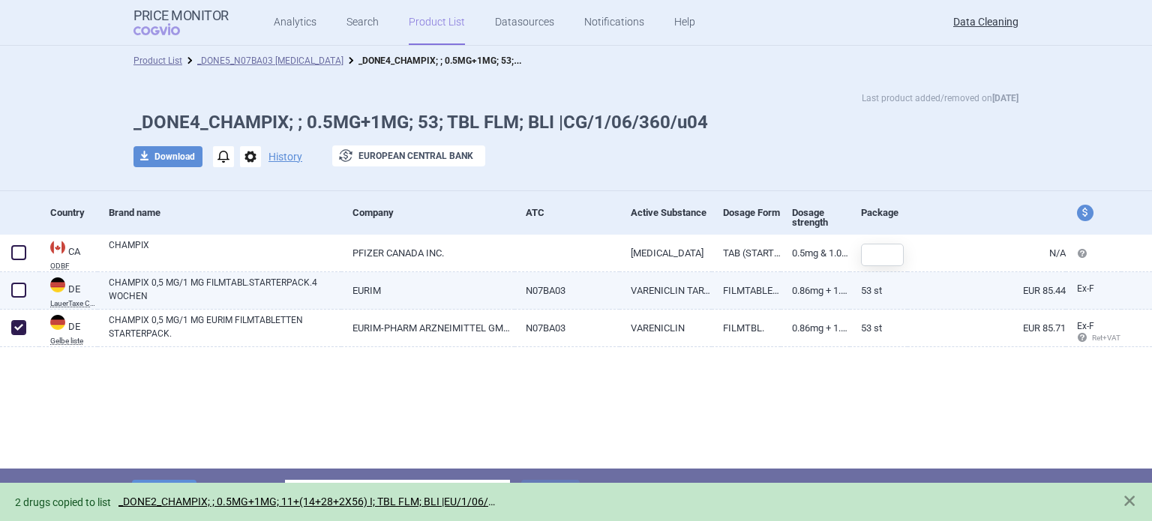
click at [21, 294] on span at bounding box center [18, 290] width 15 height 15
checkbox input "true"
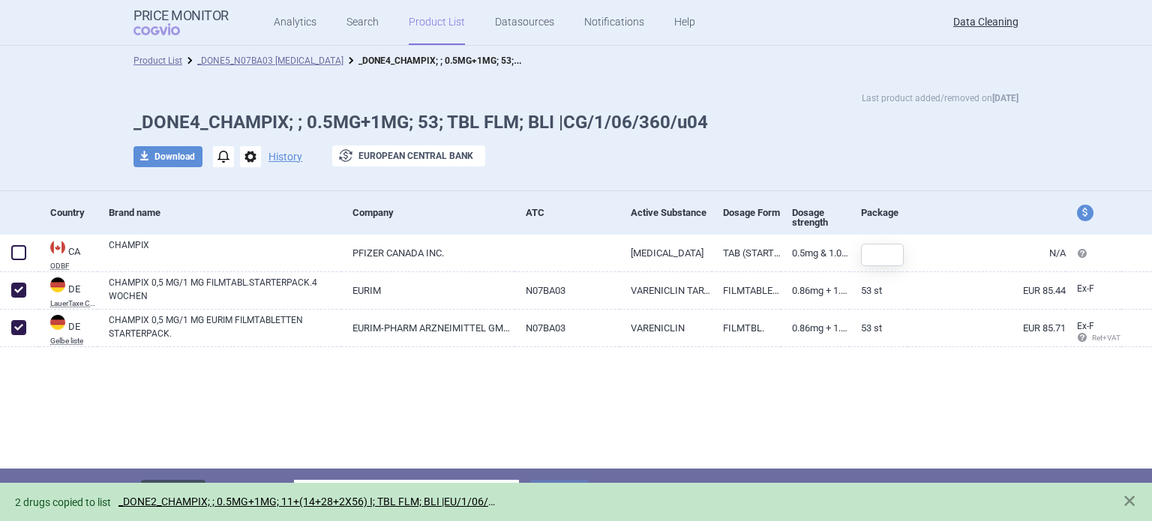
click at [192, 482] on button "Delete" at bounding box center [173, 494] width 64 height 28
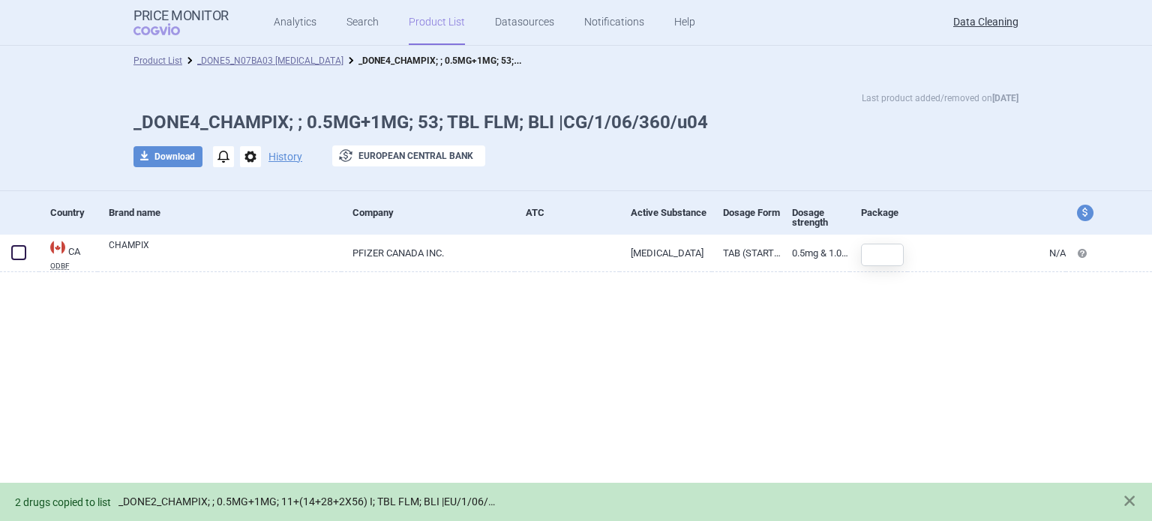
click at [205, 498] on link "_DONE2_CHAMPIX; ; 0.5MG+1MG; 11+(14+28+2X56) I; TBL FLM; BLI |EU/1/06/360/025" at bounding box center [309, 502] width 382 height 13
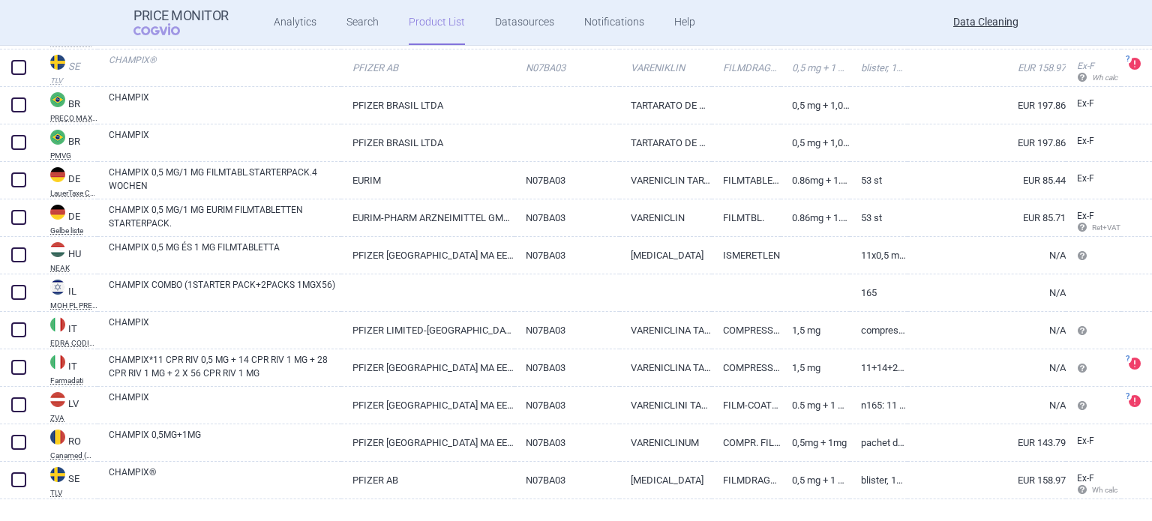
scroll to position [313, 0]
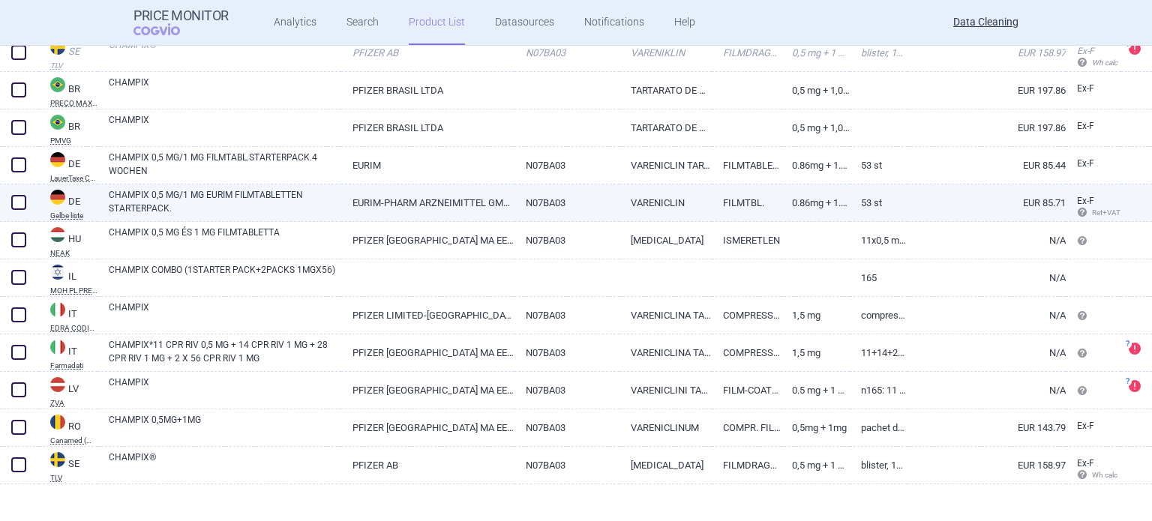
click at [312, 210] on link "CHAMPIX 0,5 MG/1 MG EURIM FILMTABLETTEN STARTERPACK." at bounding box center [225, 201] width 232 height 27
select select "EUR"
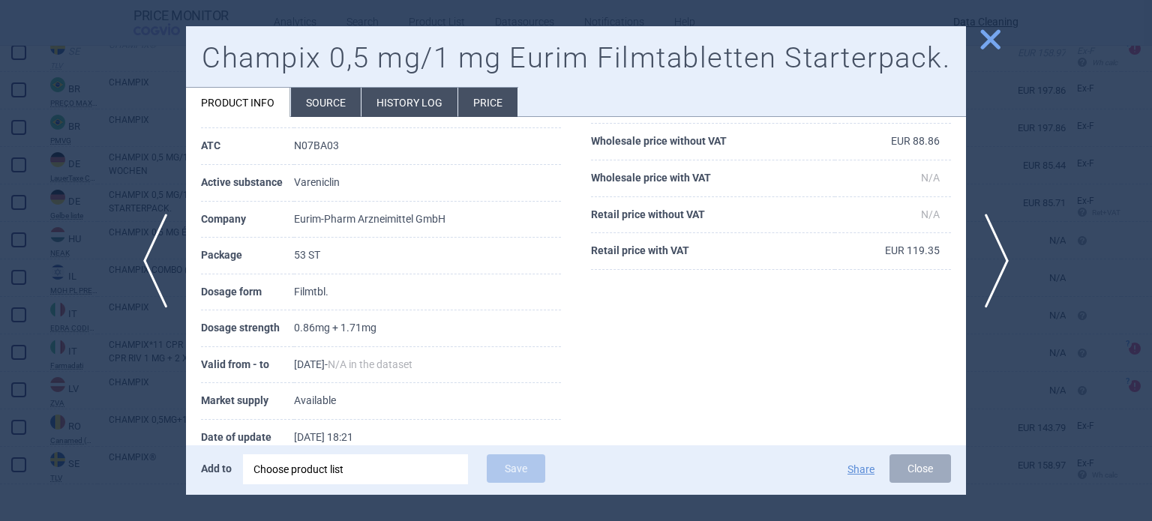
scroll to position [150, 0]
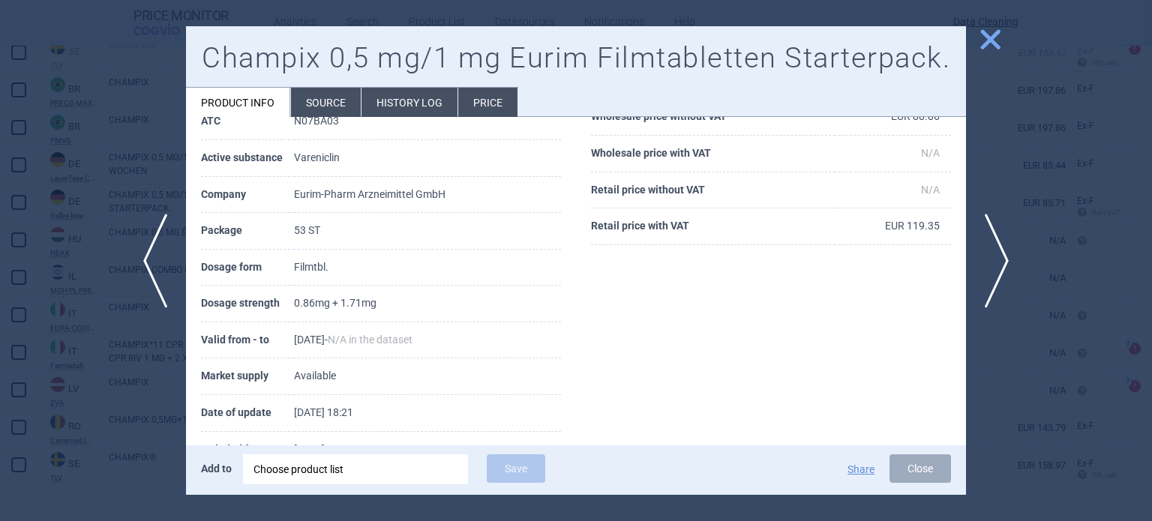
click at [345, 99] on li "Source" at bounding box center [326, 102] width 70 height 29
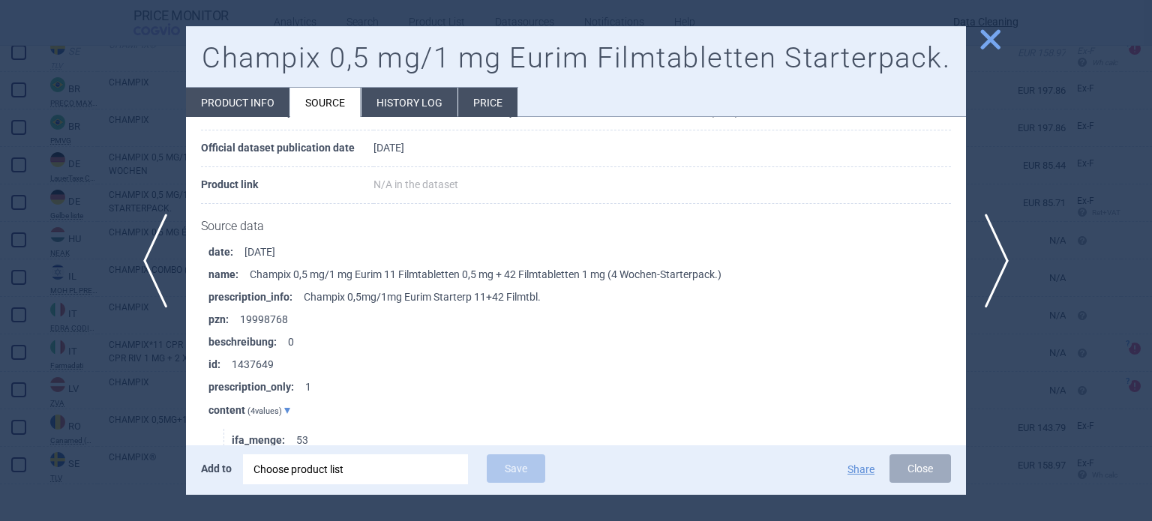
scroll to position [150, 0]
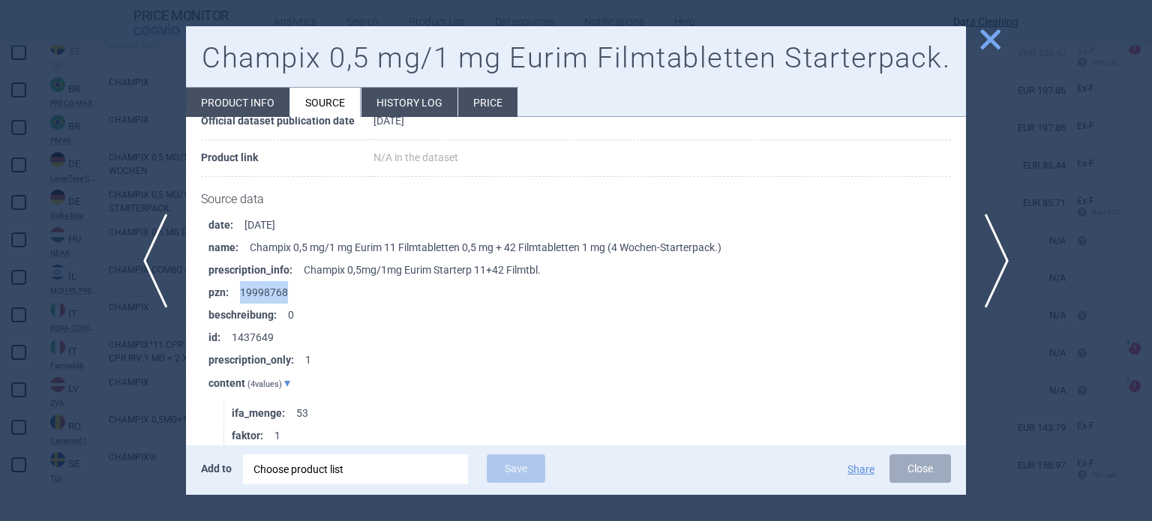
drag, startPoint x: 327, startPoint y: 288, endPoint x: 241, endPoint y: 290, distance: 86.3
click at [241, 290] on li "pzn : 19998768" at bounding box center [586, 292] width 757 height 22
copy li "19998768"
click at [13, 194] on div at bounding box center [576, 260] width 1152 height 521
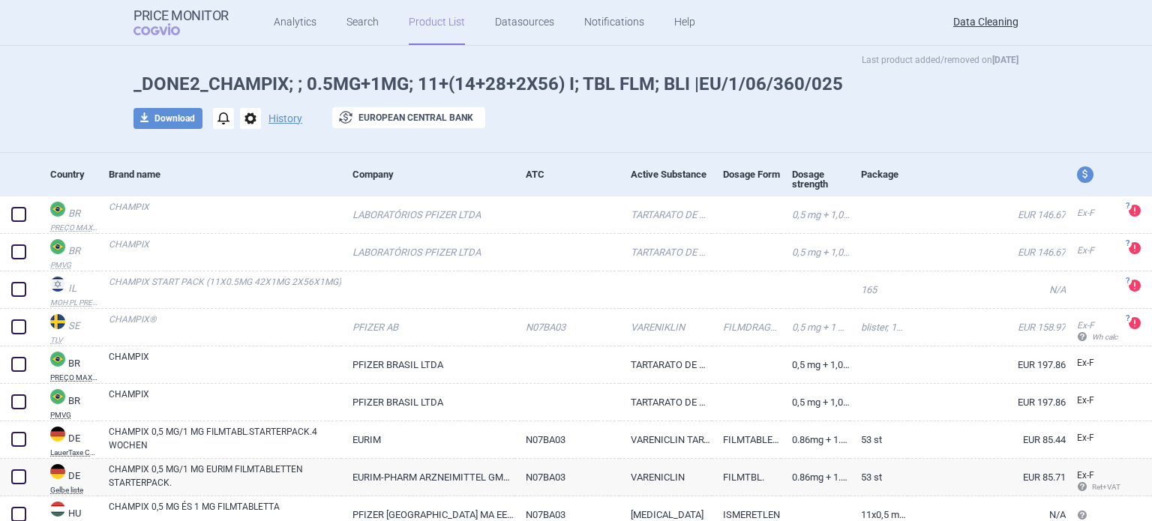
scroll to position [75, 0]
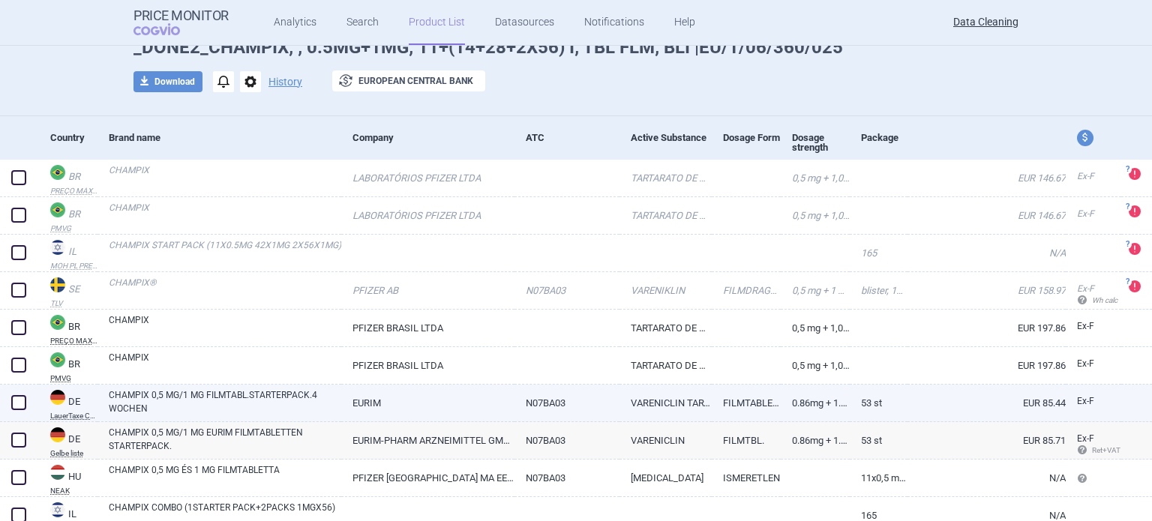
click at [17, 407] on span at bounding box center [18, 402] width 15 height 15
checkbox input "true"
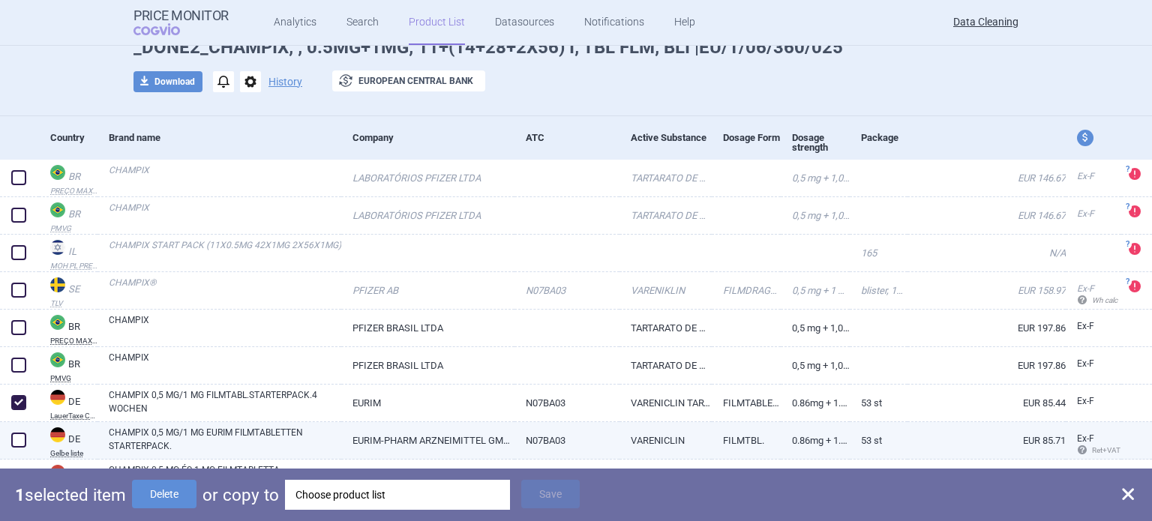
click at [18, 435] on span at bounding box center [18, 440] width 15 height 15
checkbox input "true"
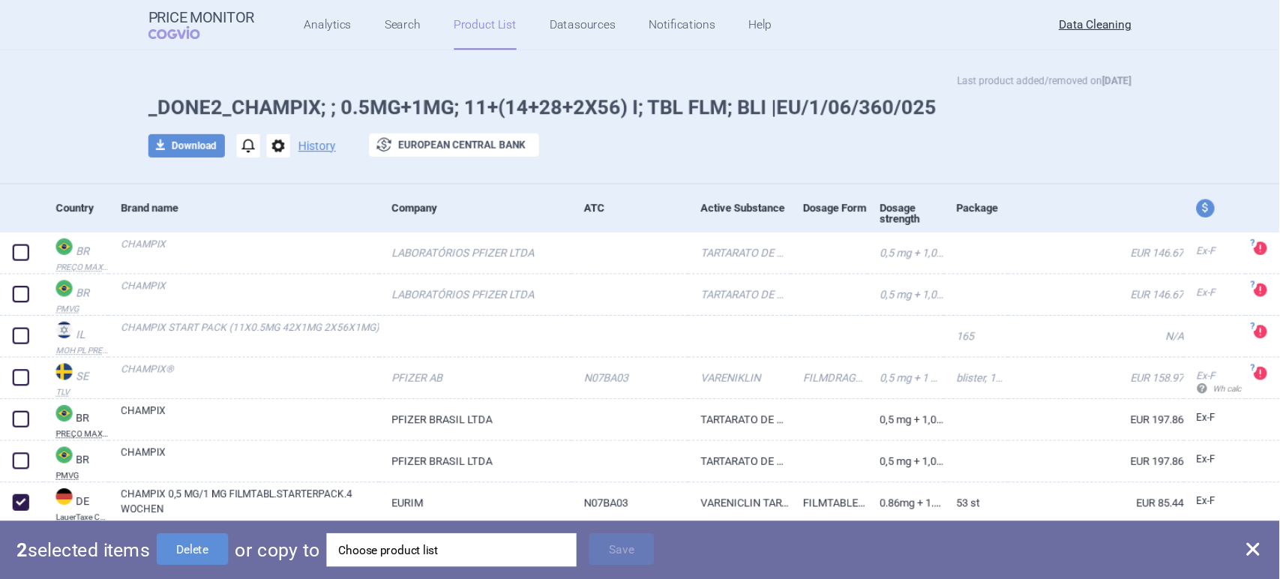
scroll to position [0, 0]
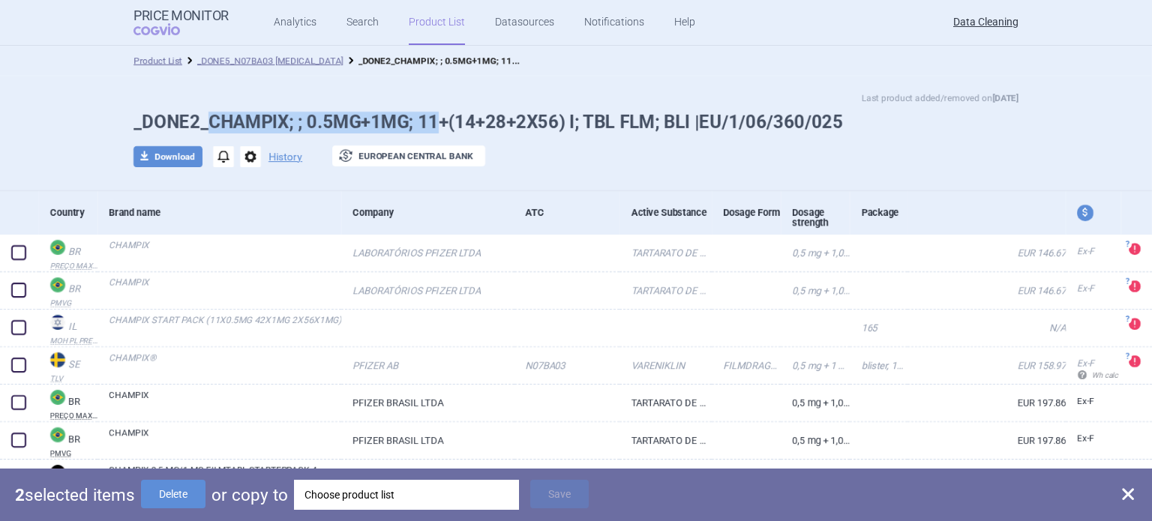
drag, startPoint x: 203, startPoint y: 122, endPoint x: 434, endPoint y: 121, distance: 231.0
click at [434, 121] on h1 "_DONE2_CHAMPIX; ; 0.5MG+1MG; 11+(14+28+2X56) I; TBL FLM; BLI |EU/1/06/360/025" at bounding box center [575, 123] width 885 height 22
copy h1 "CHAMPIX; ; 0.5MG+1MG; 11"
drag, startPoint x: 369, startPoint y: 129, endPoint x: 199, endPoint y: 131, distance: 170.2
click at [199, 131] on h1 "_DONE2_CHAMPIX; ; 0.5MG+1MG; 11+(14+28+2X56) I; TBL FLM; BLI |EU/1/06/360/025" at bounding box center [575, 123] width 885 height 22
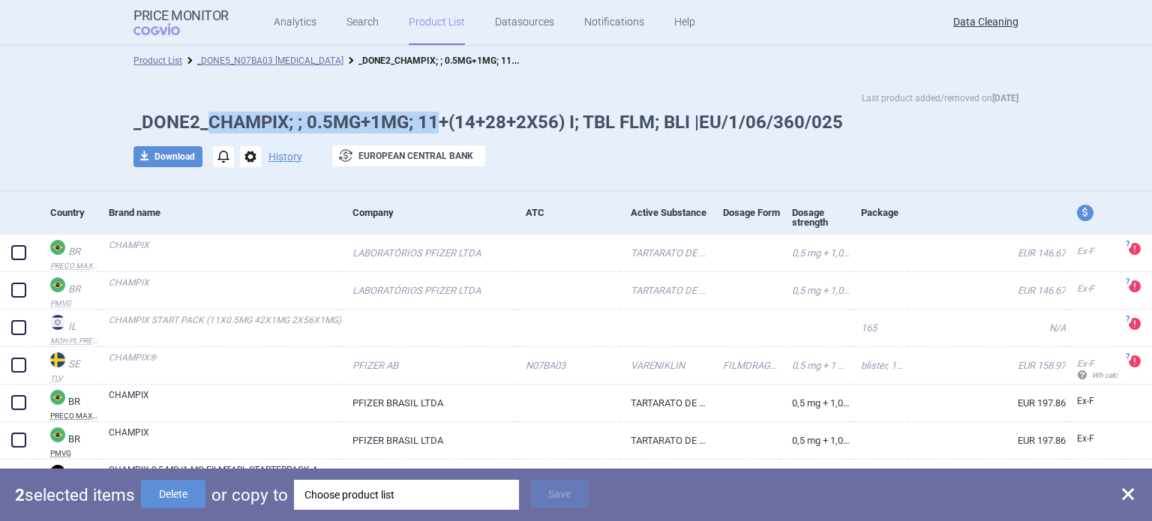
copy h1 "CHAMPIX; ; 0.5MG+1MG; 11"
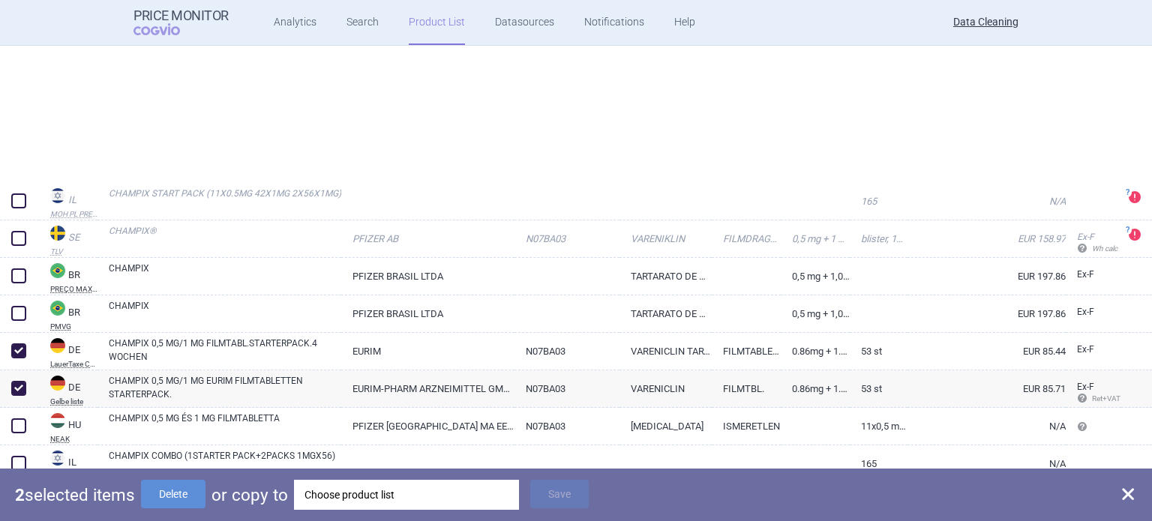
scroll to position [313, 0]
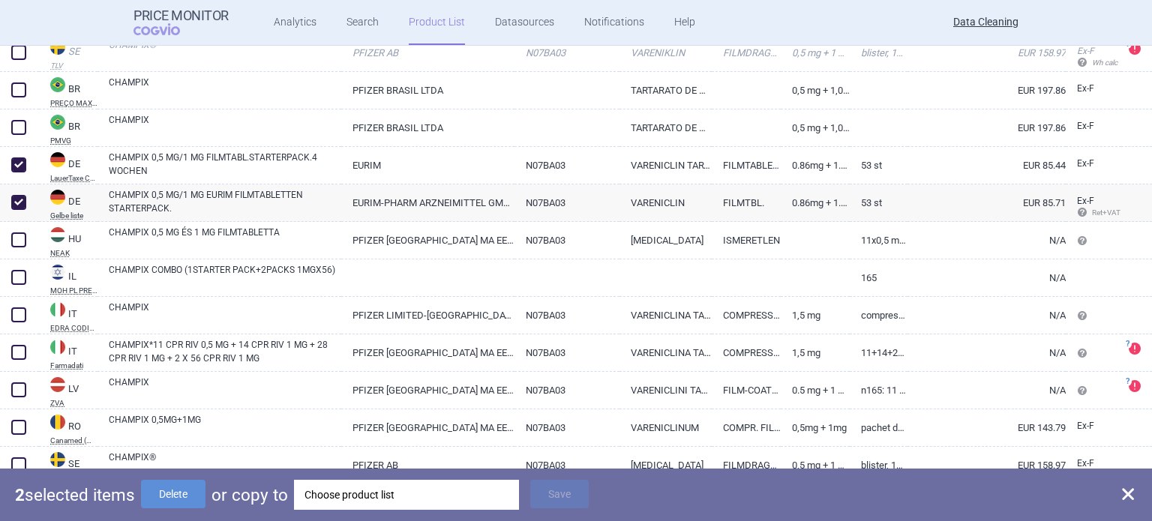
click at [369, 489] on div "Choose product list" at bounding box center [406, 495] width 204 height 30
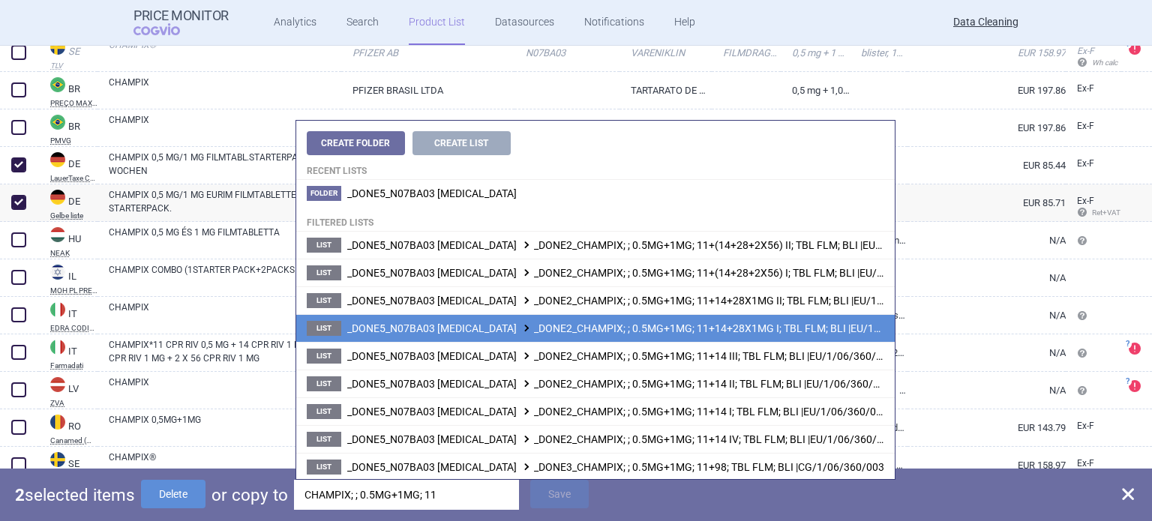
type input "CHAMPIX; ; 0.5MG+1MG; 11"
click at [840, 328] on span "_DONE5_N07BA03 VARENICLINE _DONE2_CHAMPIX; ; 0.5MG+1MG; 11+14+28X1MG I; TBL FLM…" at bounding box center [641, 328] width 588 height 12
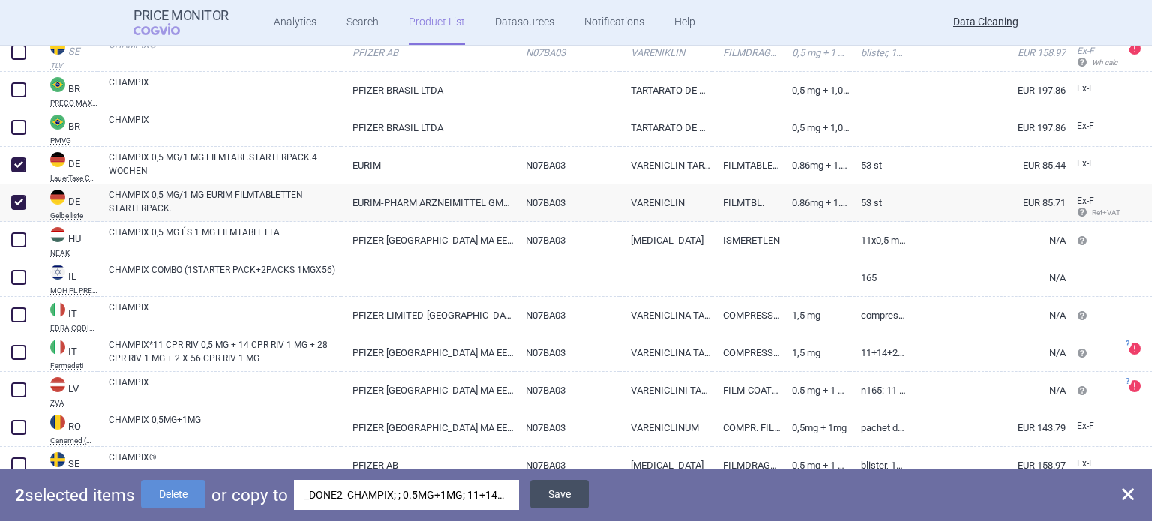
click at [557, 491] on button "Save" at bounding box center [559, 494] width 58 height 28
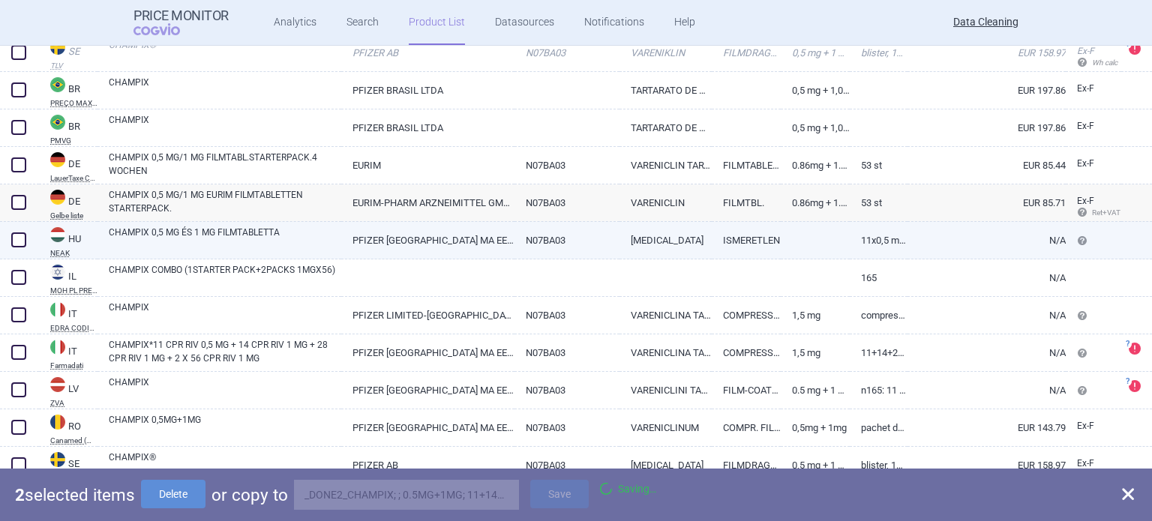
checkbox input "false"
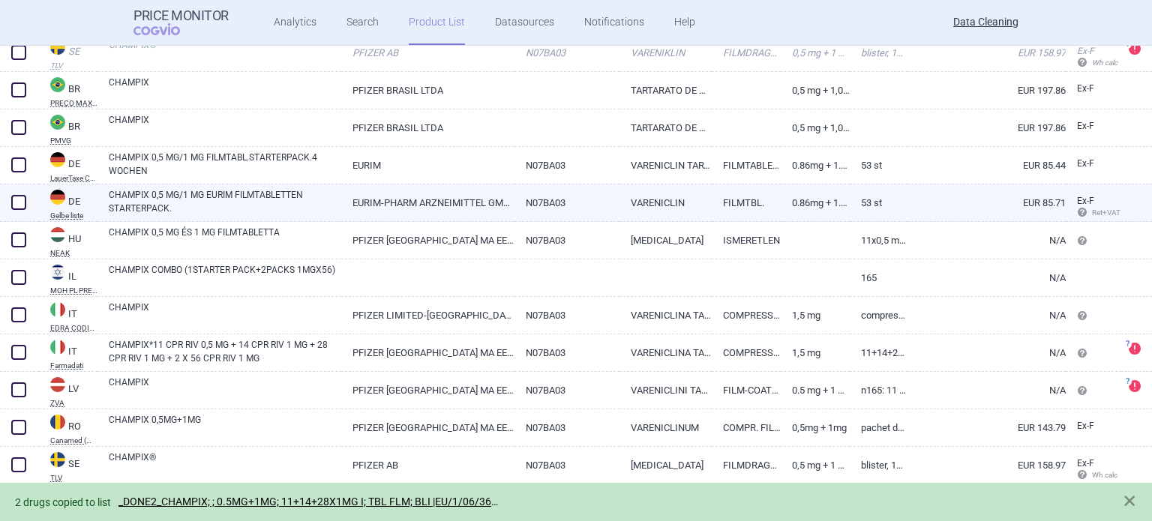
click at [25, 203] on span at bounding box center [18, 202] width 15 height 15
checkbox input "true"
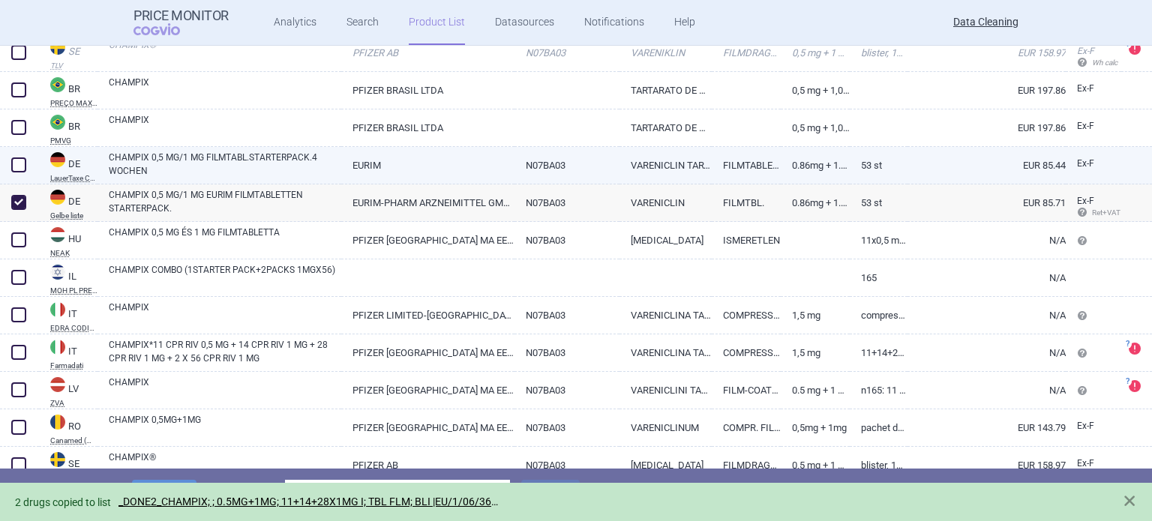
click at [18, 162] on span at bounding box center [18, 164] width 15 height 15
checkbox input "true"
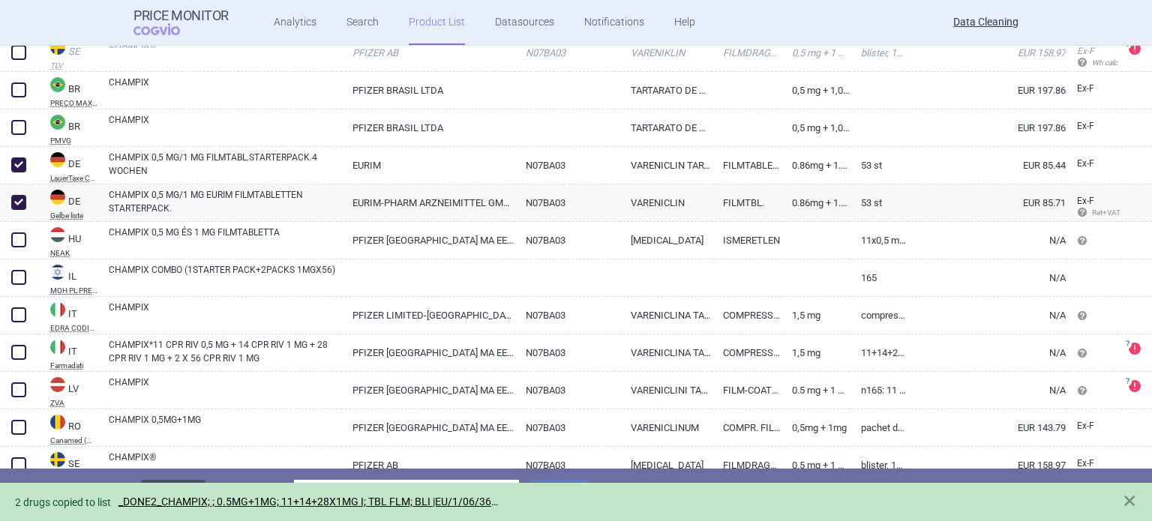
click at [159, 482] on button "Delete" at bounding box center [173, 494] width 64 height 28
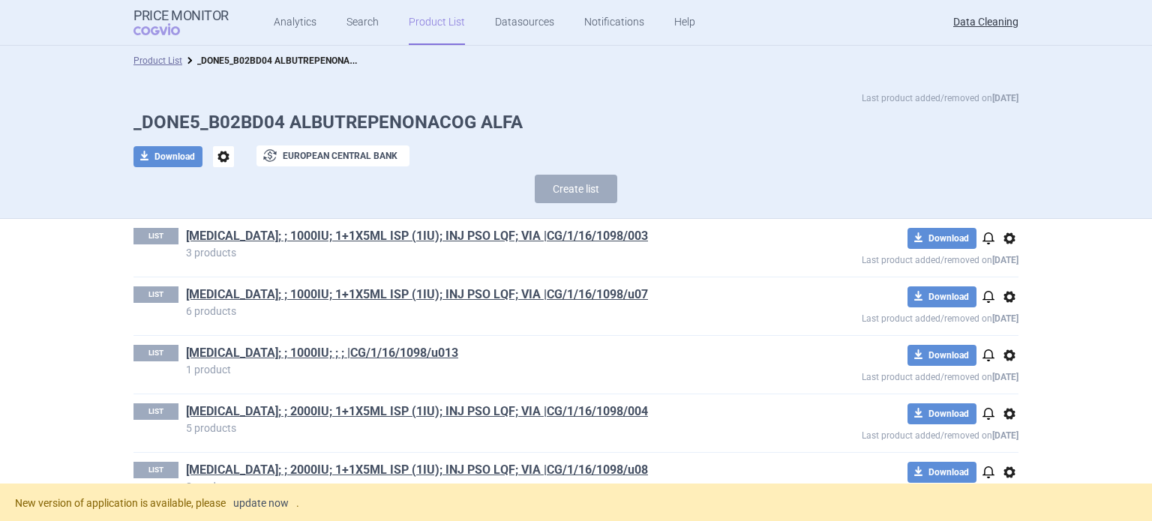
scroll to position [4969, 0]
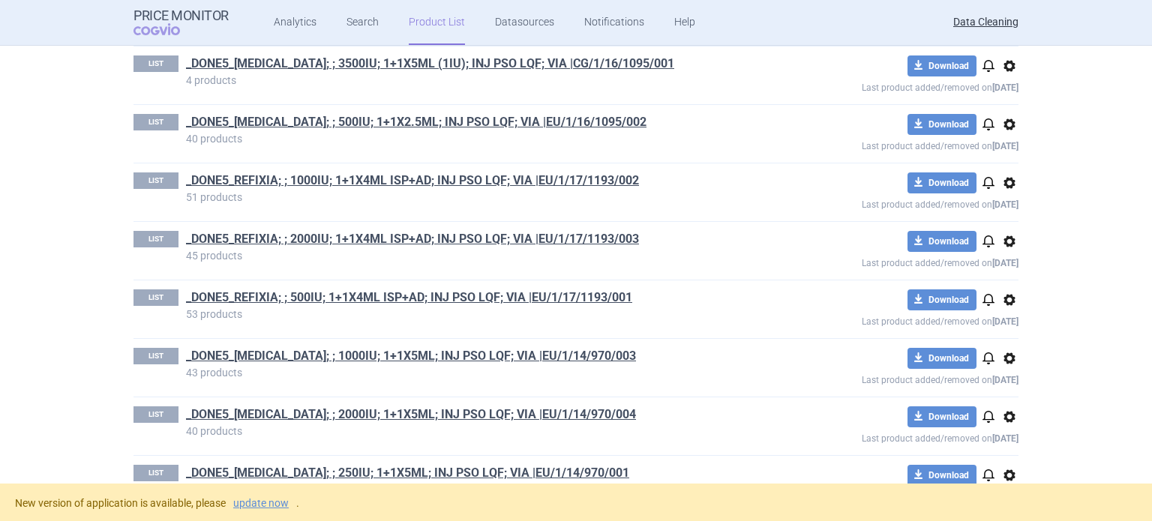
click at [0, 347] on section "Product List _DONE5_B02BD04 ALBUTREPENONACOG ALFA Last product added/removed on…" at bounding box center [576, 265] width 1152 height 438
